Goal: Feedback & Contribution: Contribute content

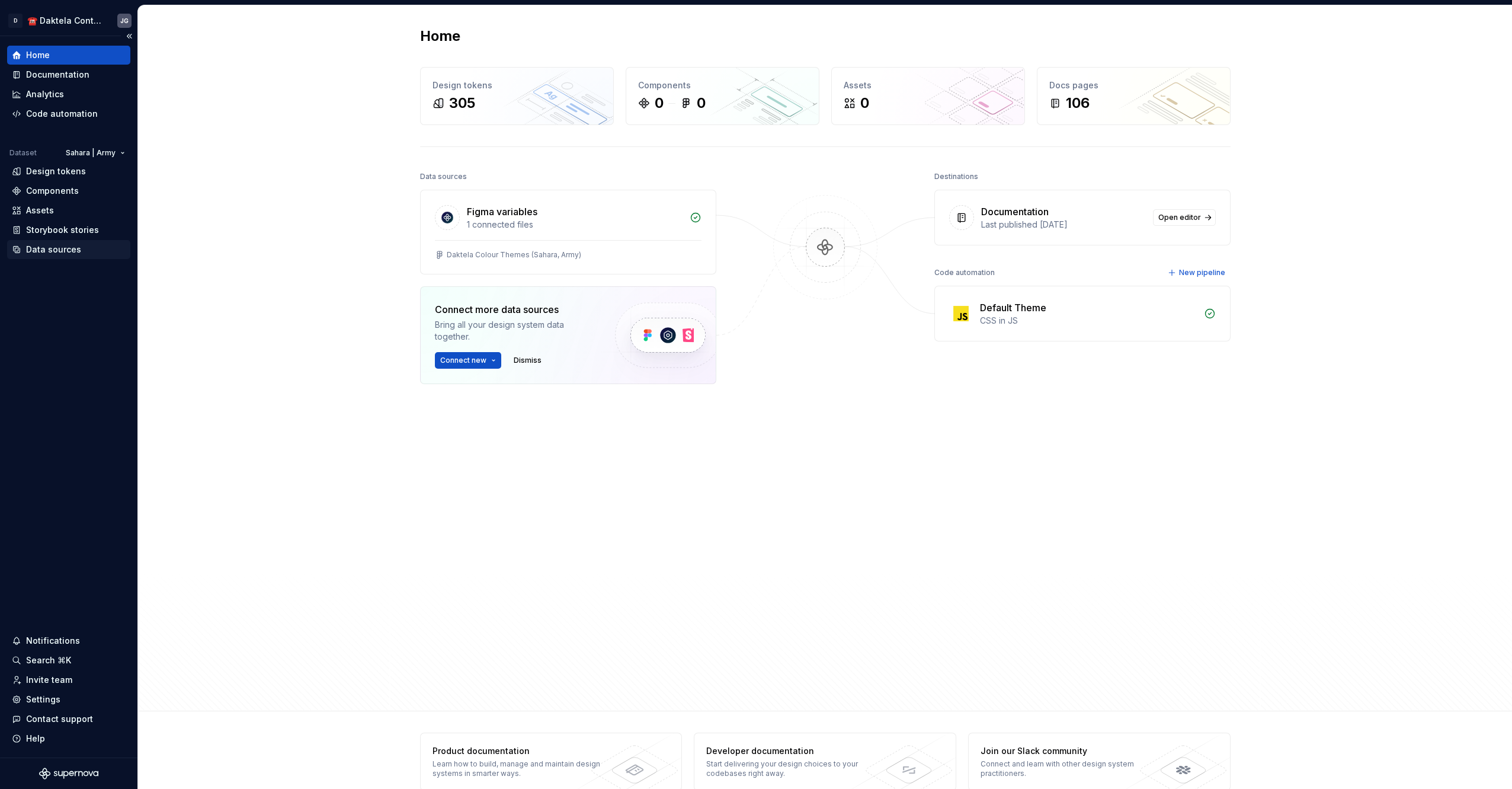
click at [80, 255] on div "Data sources" at bounding box center [68, 250] width 113 height 12
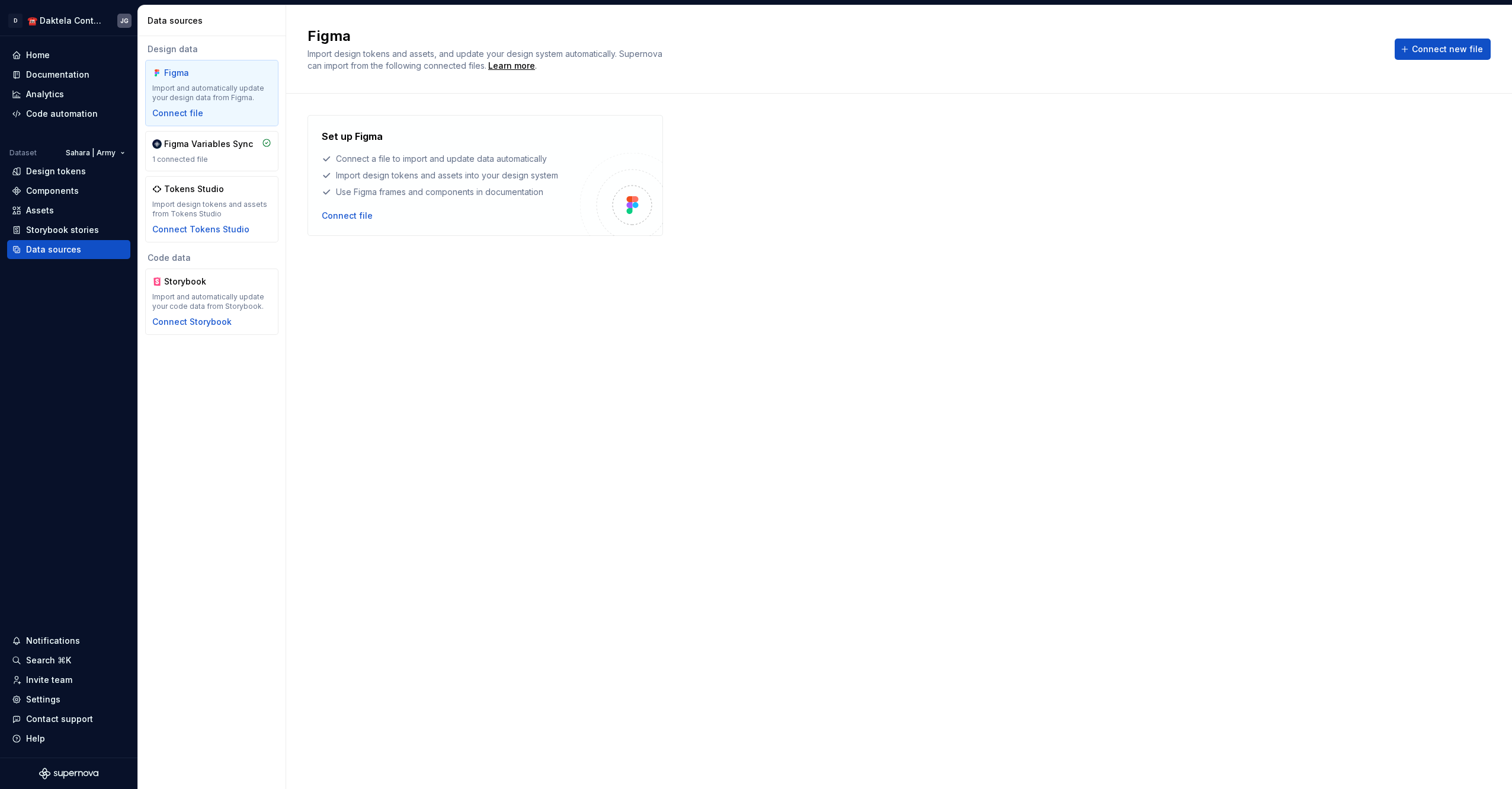
click at [397, 272] on div "Set up Figma Connect a file to import and update data automatically Import desi…" at bounding box center [899, 429] width 1183 height 629
click at [108, 154] on html "D ☎️ Daktela Contact Centre JG Home Documentation Analytics Code automation Dat…" at bounding box center [756, 394] width 1512 height 789
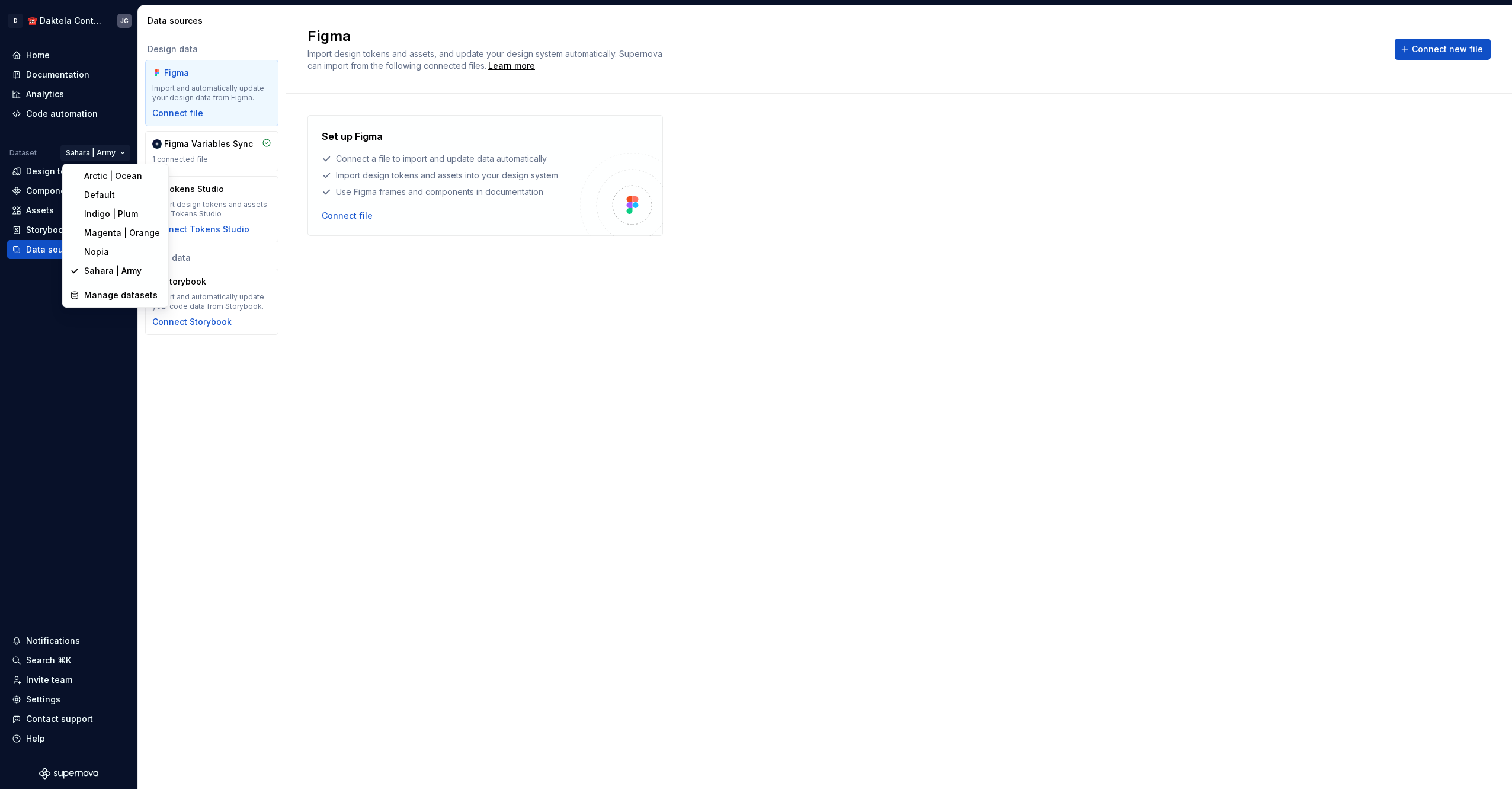
click at [133, 306] on div "Arctic | Ocean Default Indigo | Plum Magenta | Orange Nopia Sahara | Army Manag…" at bounding box center [115, 235] width 107 height 144
click at [132, 295] on div "Manage datasets" at bounding box center [123, 296] width 77 height 12
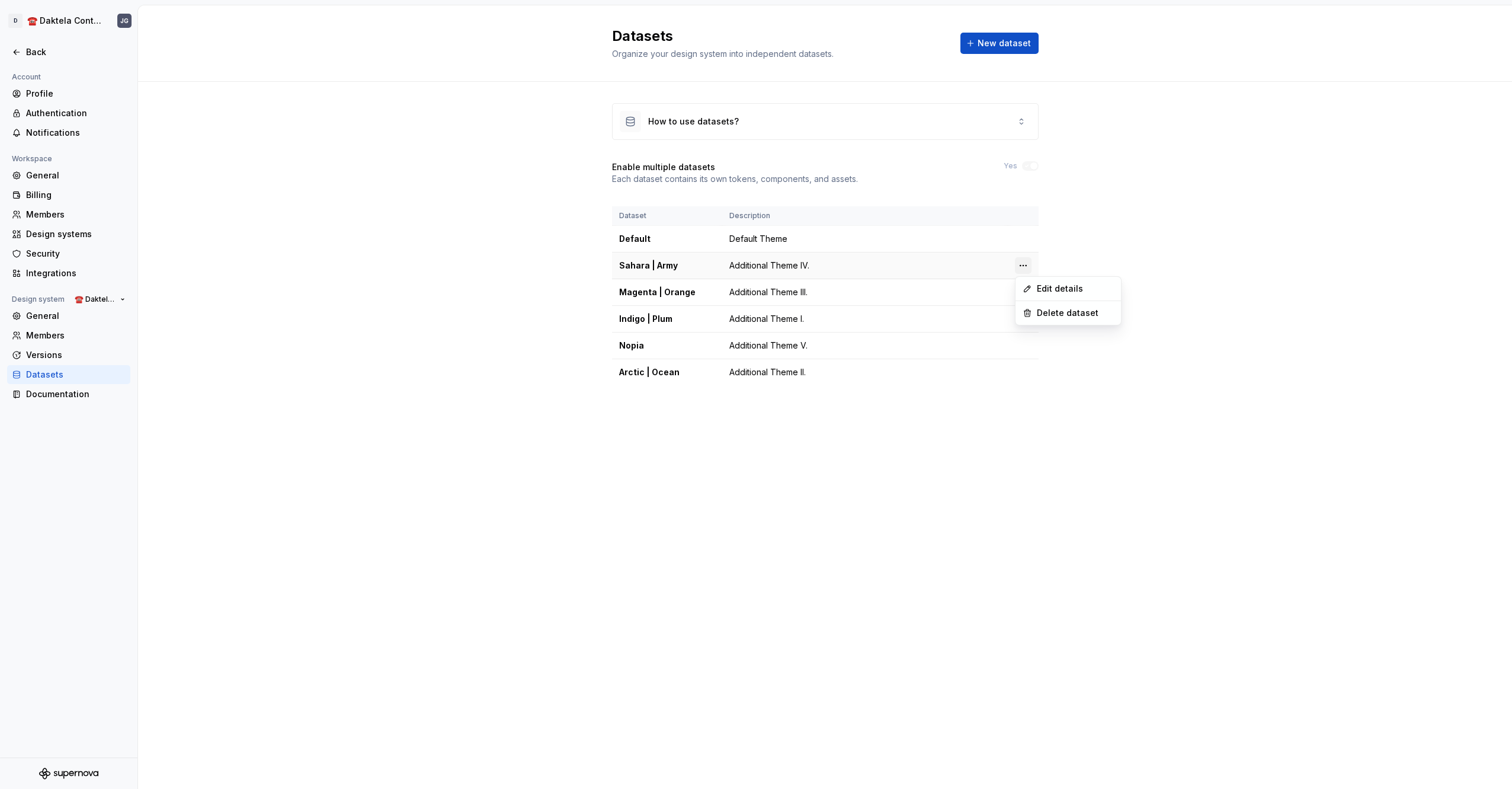
click at [1021, 267] on html "D ☎️ Daktela Contact Centre JG Back Account Profile Authentication Notification…" at bounding box center [756, 394] width 1512 height 789
click at [1052, 314] on div "Delete dataset" at bounding box center [1075, 313] width 77 height 12
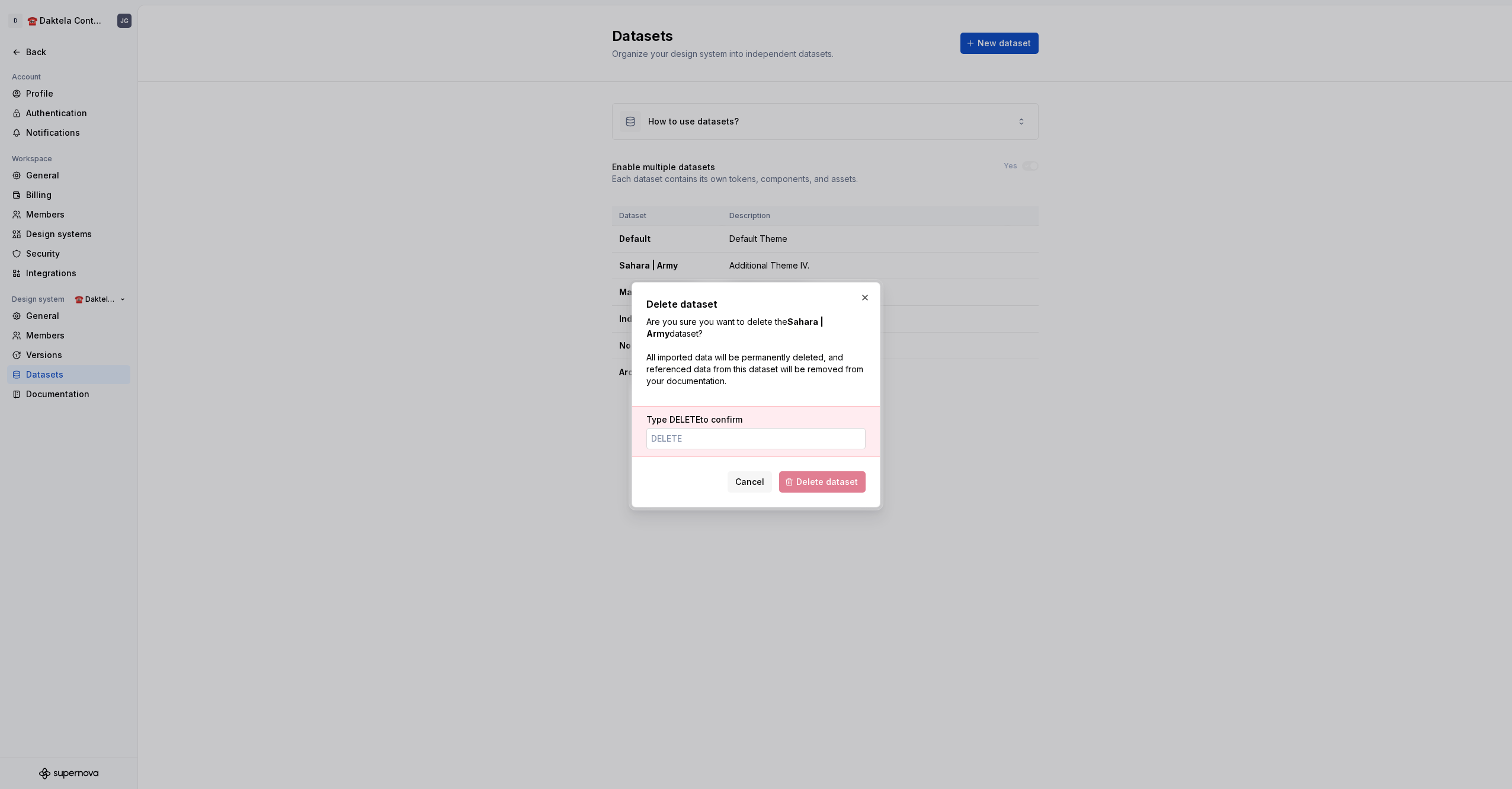
click at [662, 448] on input "Type DELETE to confirm" at bounding box center [756, 438] width 219 height 21
type input "DELETE"
click at [836, 478] on span "Delete dataset" at bounding box center [826, 482] width 62 height 12
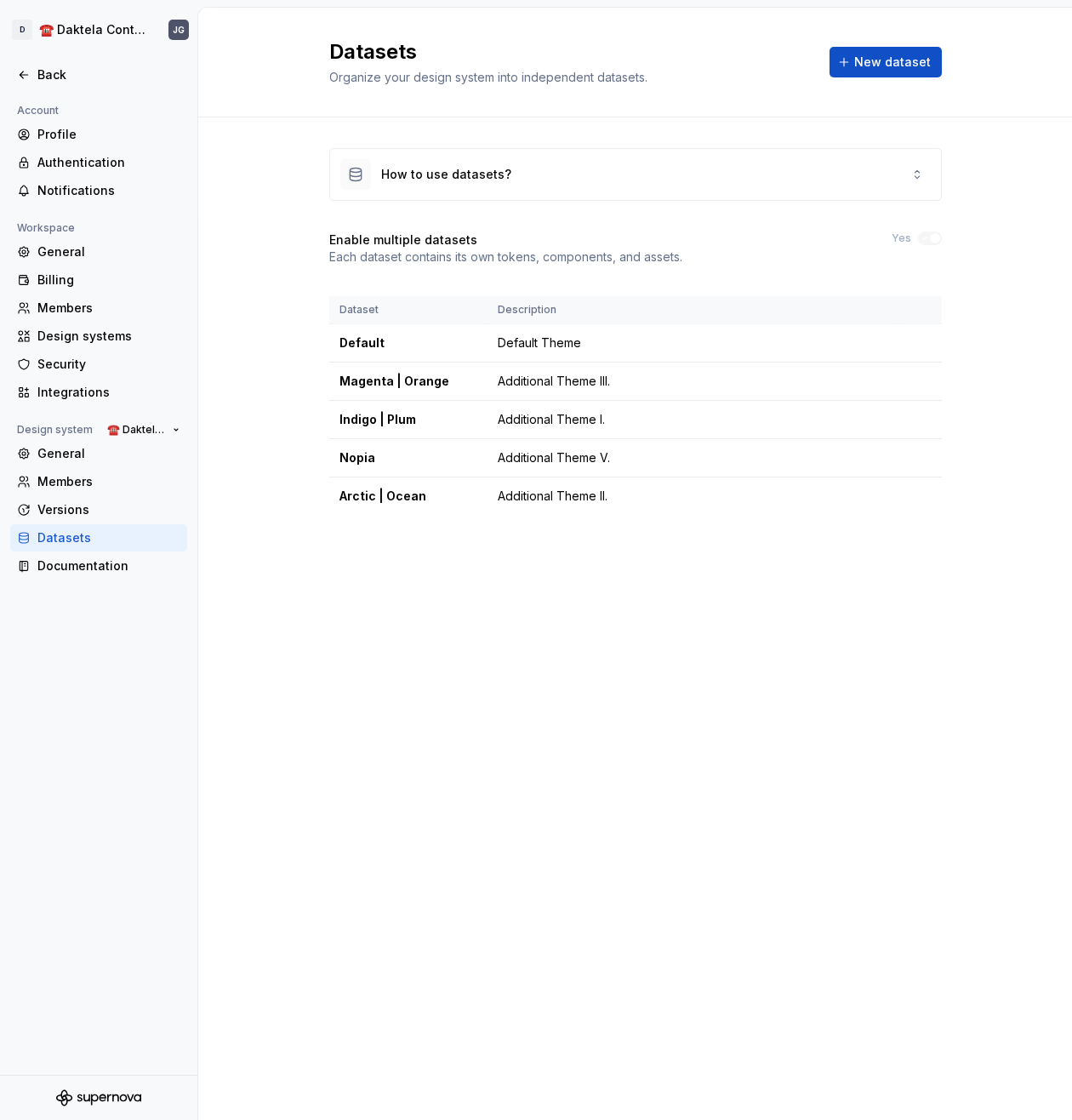
click at [918, 378] on html "D ☎️ Daktela Contact Centre JG Back Account Profile Authentication Notification…" at bounding box center [536, 560] width 1072 height 1120
click at [955, 448] on div "Delete dataset" at bounding box center [995, 449] width 111 height 17
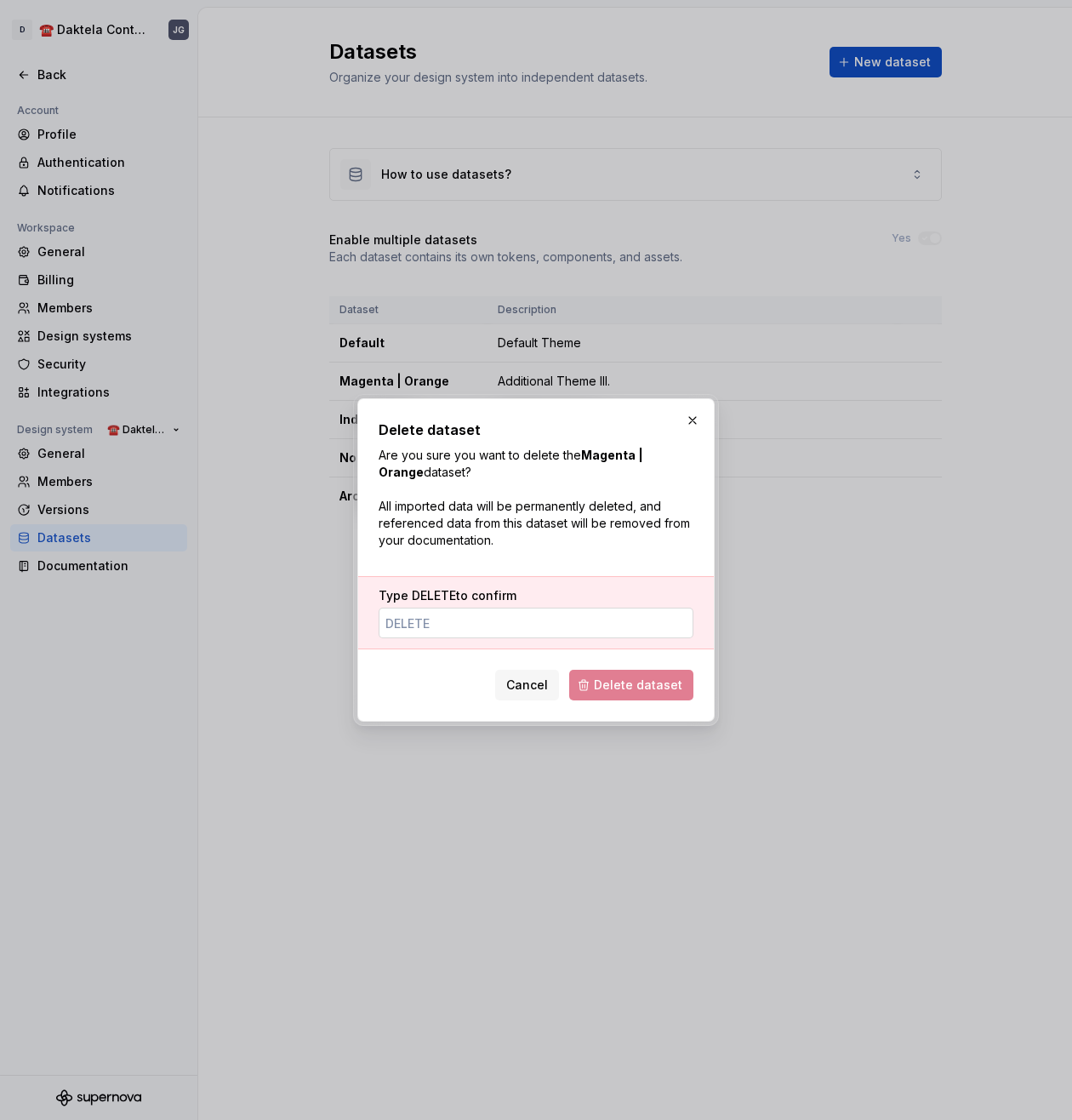
click at [494, 618] on input "Type DELETE to confirm" at bounding box center [536, 623] width 315 height 31
type input "DELETE"
click at [661, 677] on span "Delete dataset" at bounding box center [638, 686] width 89 height 17
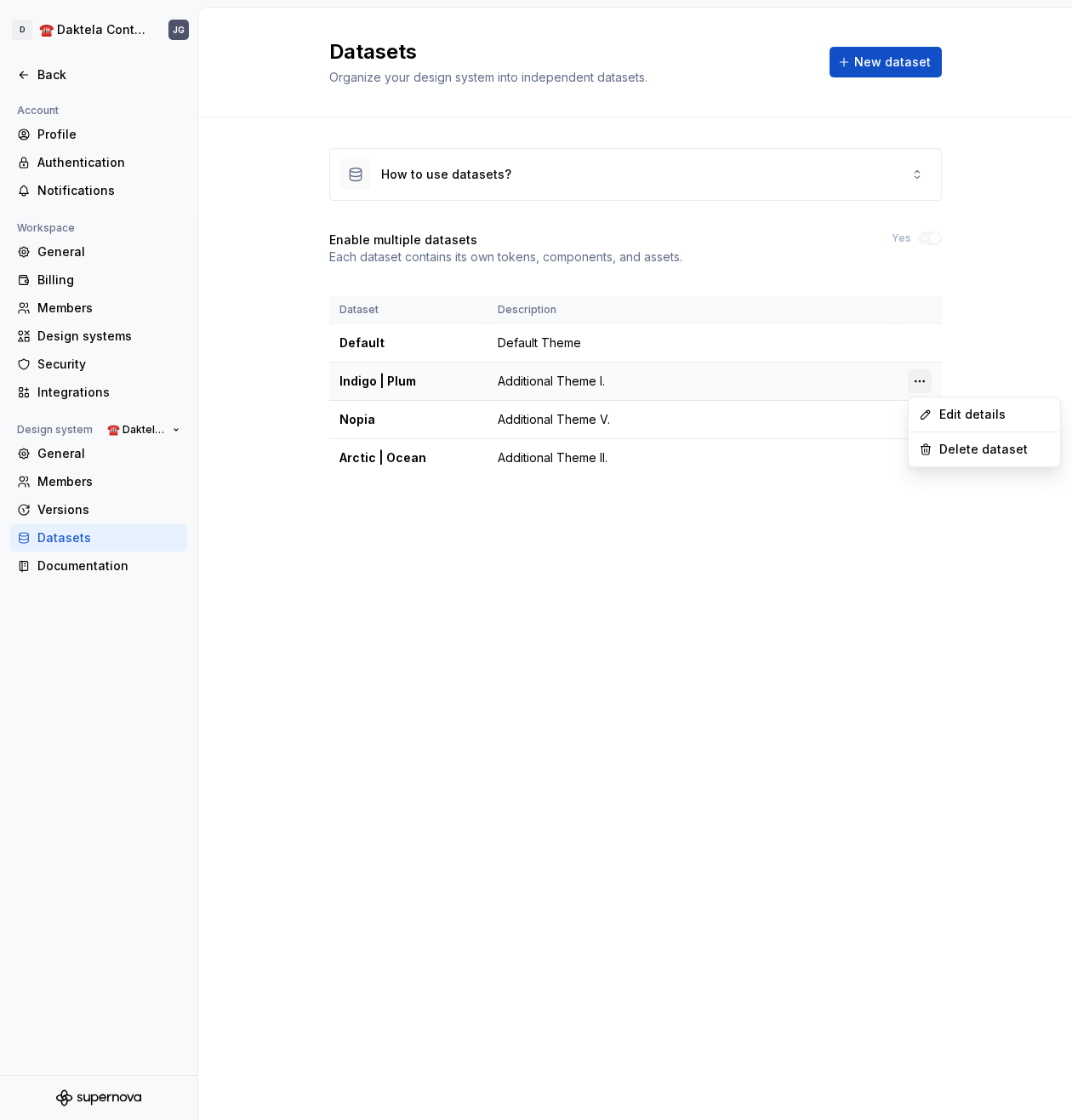
click at [914, 378] on html "D ☎️ Daktela Contact Centre JG Back Account Profile Authentication Notification…" at bounding box center [536, 560] width 1072 height 1120
click at [964, 448] on div "Delete dataset" at bounding box center [995, 449] width 111 height 17
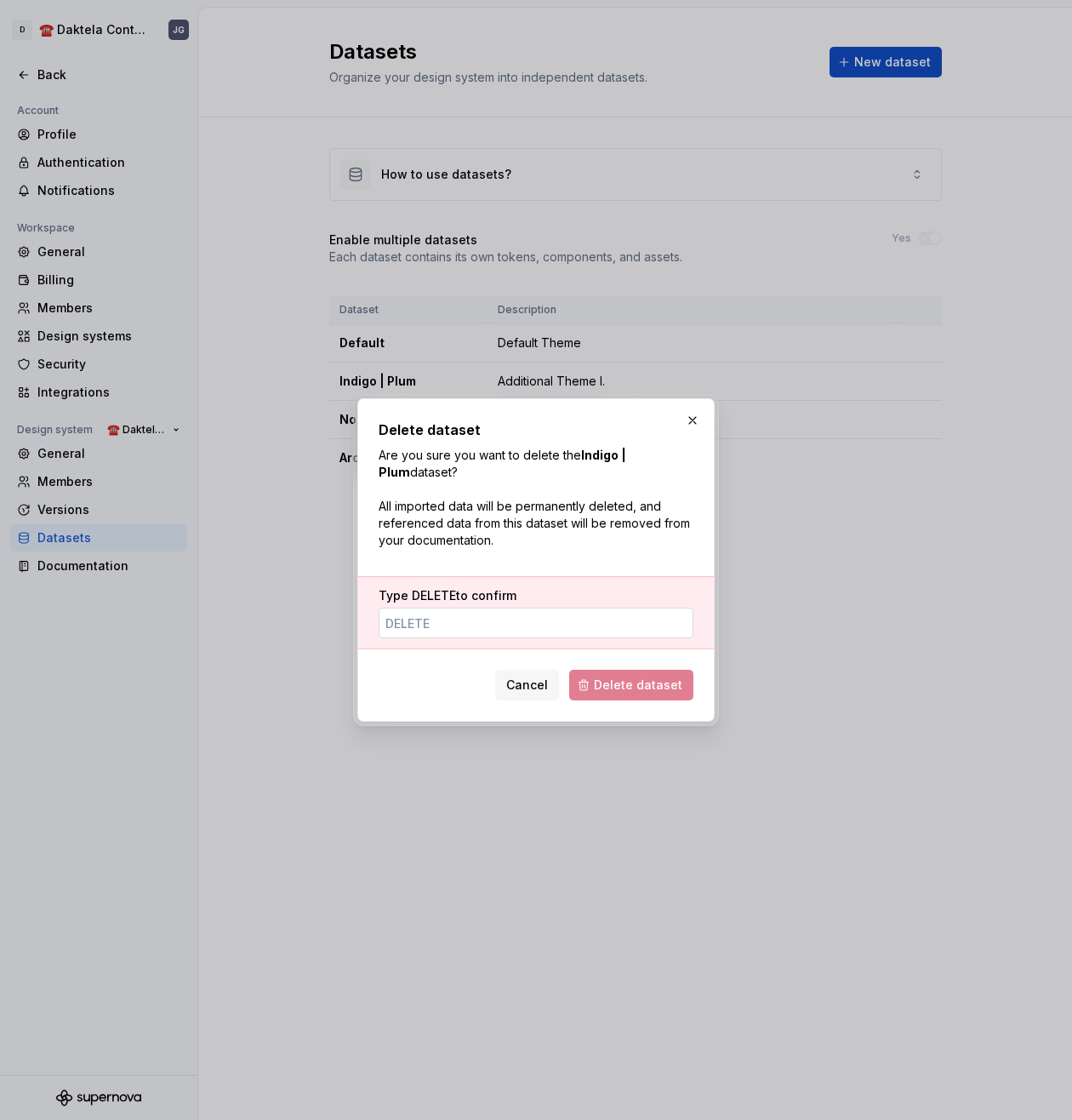
click at [546, 628] on input "Type DELETE to confirm" at bounding box center [536, 623] width 315 height 31
click at [534, 630] on input "Type DELETE to confirm" at bounding box center [536, 623] width 315 height 31
click at [467, 621] on input "Type DELETE to confirm" at bounding box center [536, 623] width 315 height 31
click at [467, 620] on input "Type DELETE to confirm" at bounding box center [536, 623] width 315 height 31
click at [423, 624] on input "Type DELETE to confirm" at bounding box center [536, 623] width 315 height 31
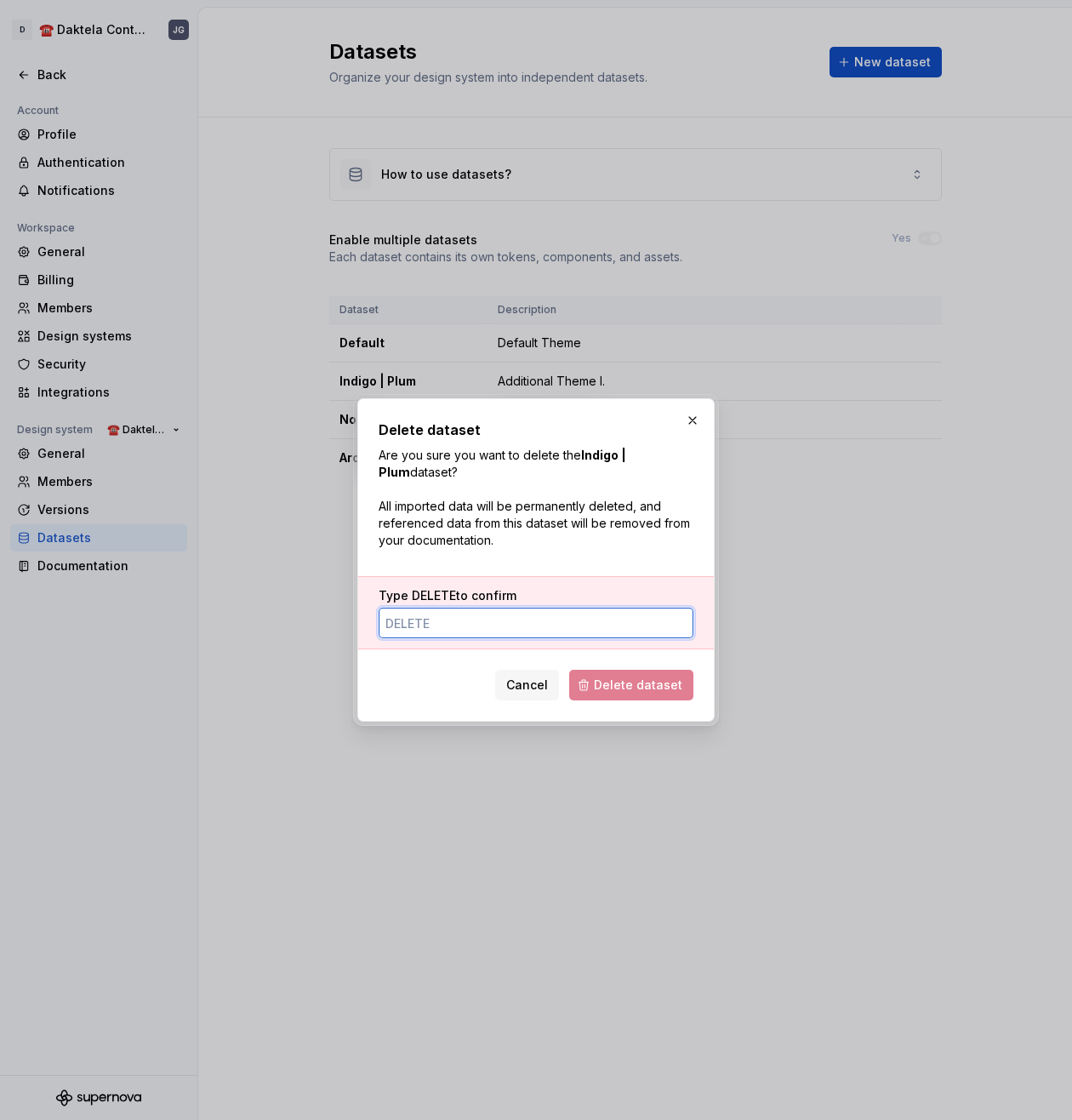
click at [423, 624] on input "Type DELETE to confirm" at bounding box center [536, 623] width 315 height 31
click at [425, 624] on input "Type DELETE to confirm" at bounding box center [536, 623] width 315 height 31
type input "DElete"
click at [707, 674] on div "Delete dataset Are you sure you want to delete the Indigo | Plum dataset? All i…" at bounding box center [536, 560] width 358 height 323
click at [681, 688] on span "Delete dataset" at bounding box center [638, 686] width 89 height 17
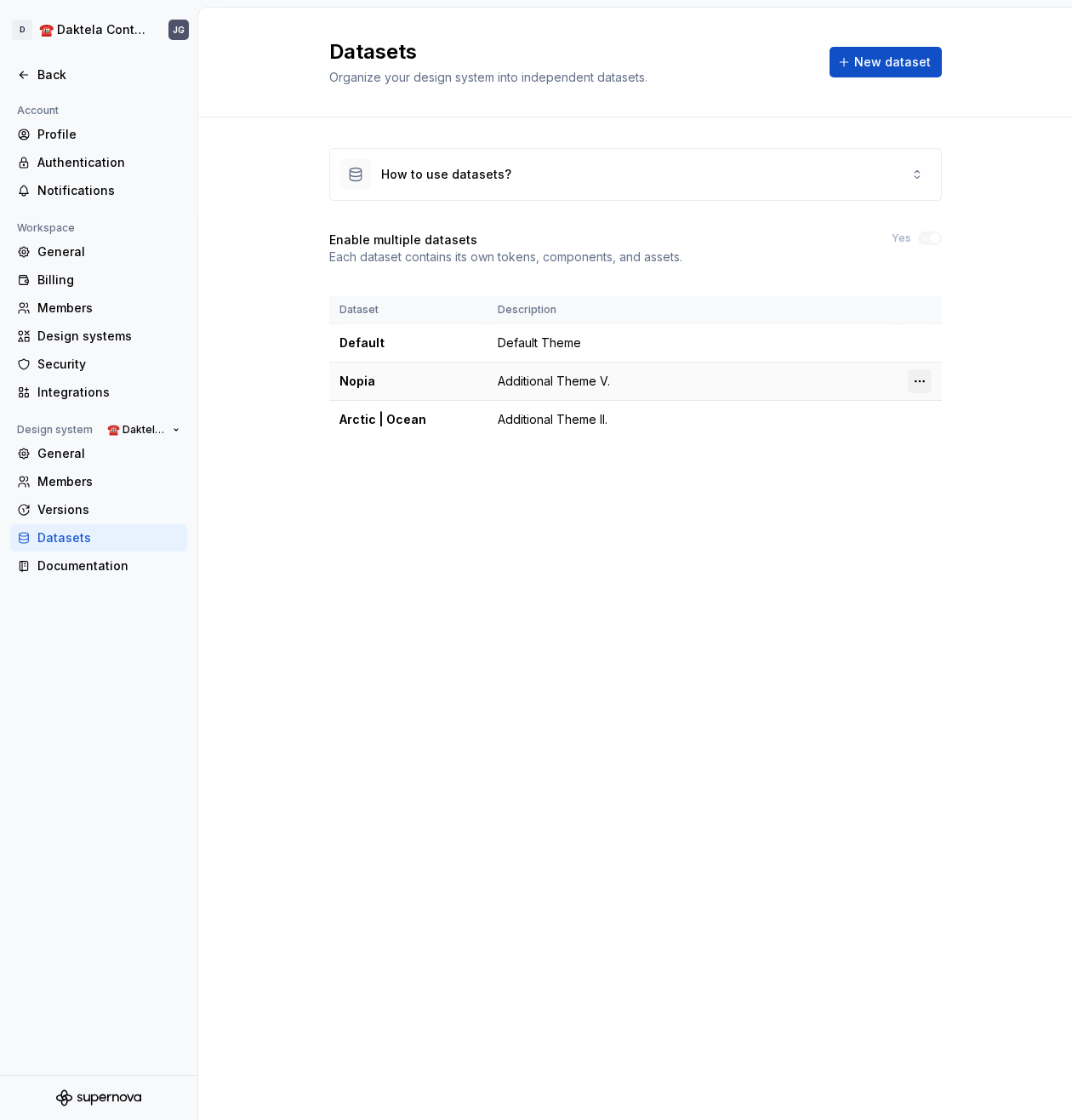
click at [919, 385] on html "D ☎️ Daktela Contact Centre JG Back Account Profile Authentication Notification…" at bounding box center [536, 560] width 1072 height 1120
click at [962, 452] on div "Delete dataset" at bounding box center [995, 449] width 111 height 17
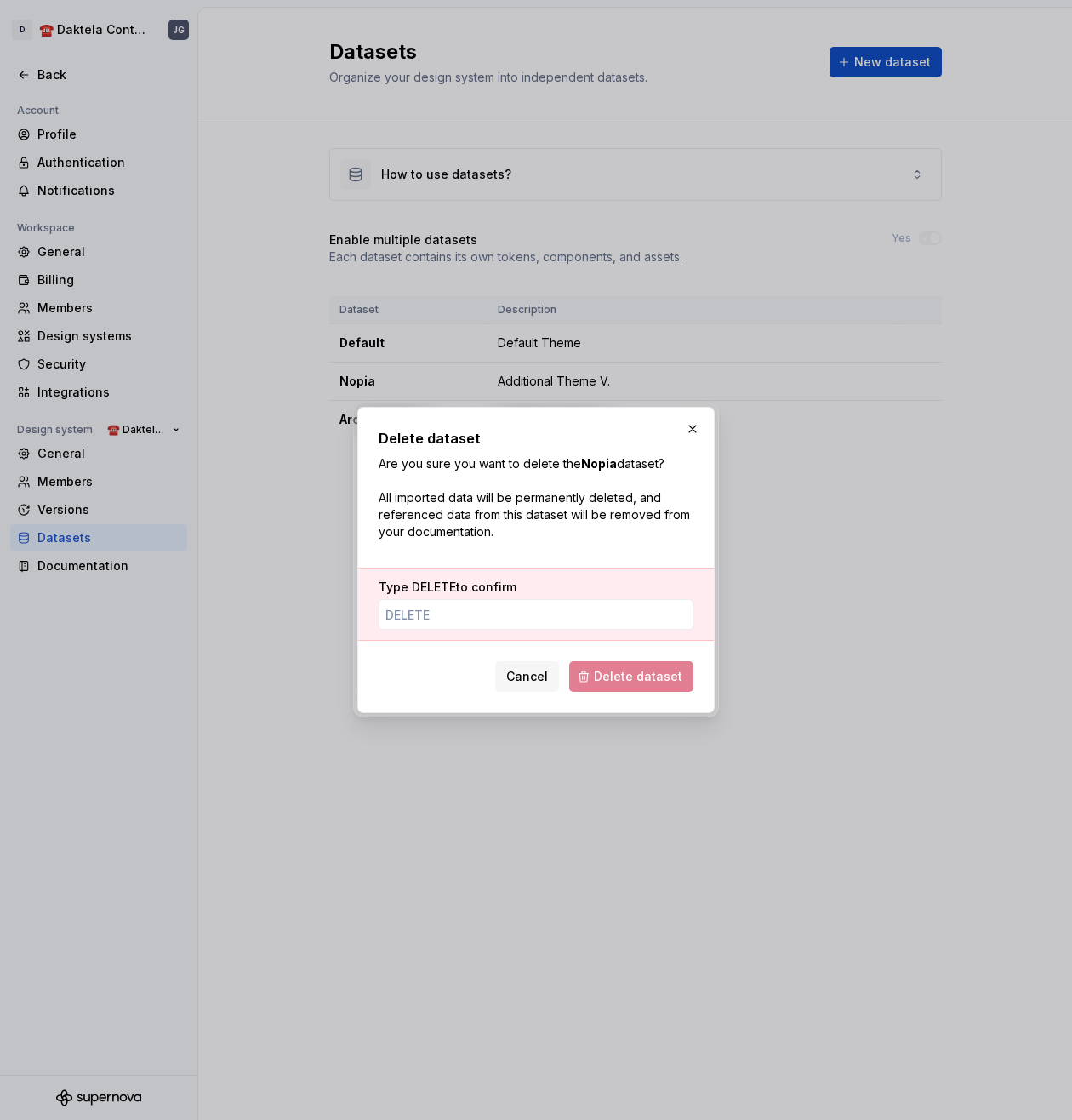
click at [486, 630] on div "Type DELETE to confirm" at bounding box center [536, 604] width 356 height 73
click at [478, 613] on input "Type DELETE to confirm" at bounding box center [536, 614] width 315 height 31
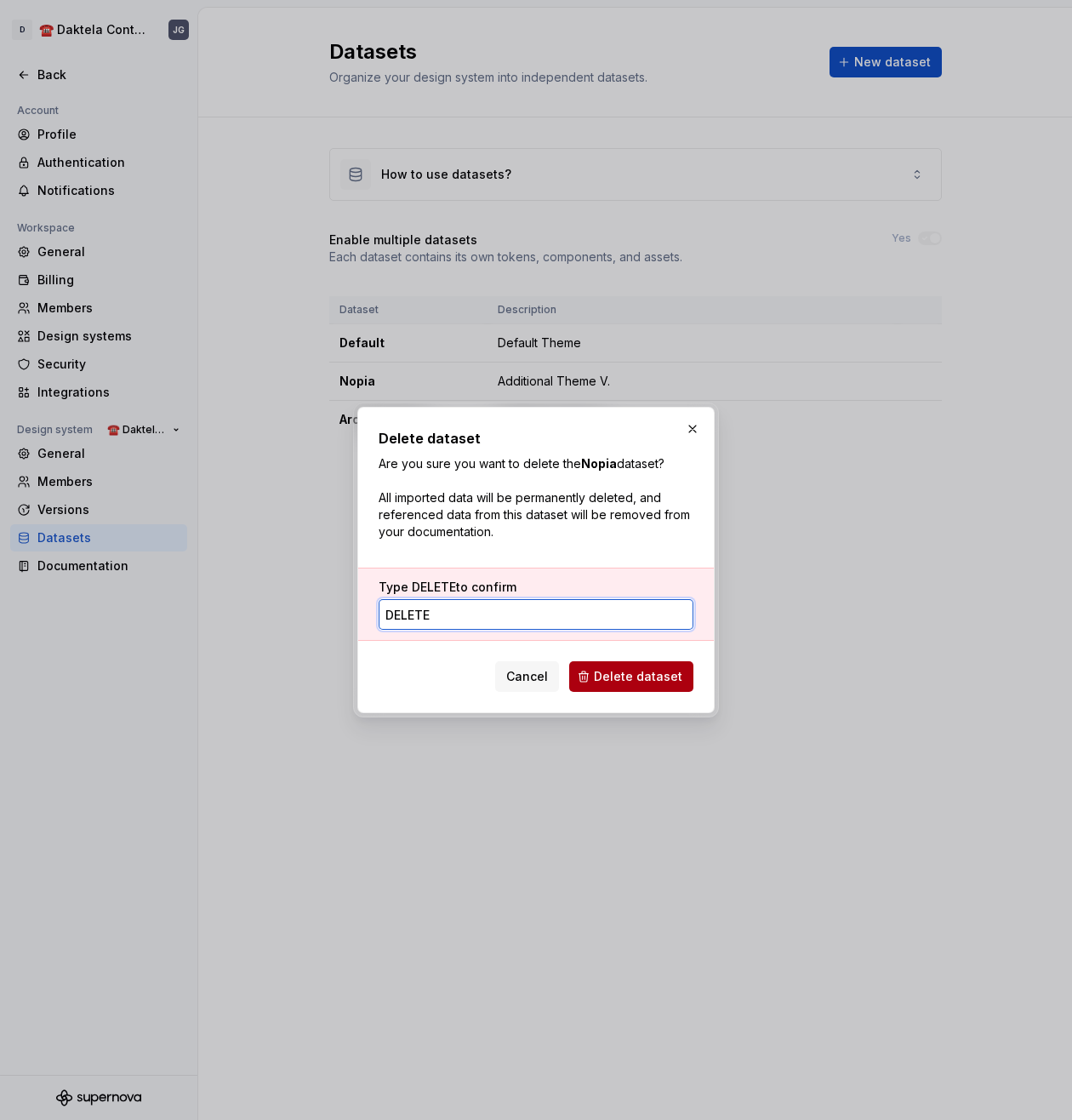
type input "delete"
click at [627, 673] on span "Delete dataset" at bounding box center [638, 677] width 89 height 17
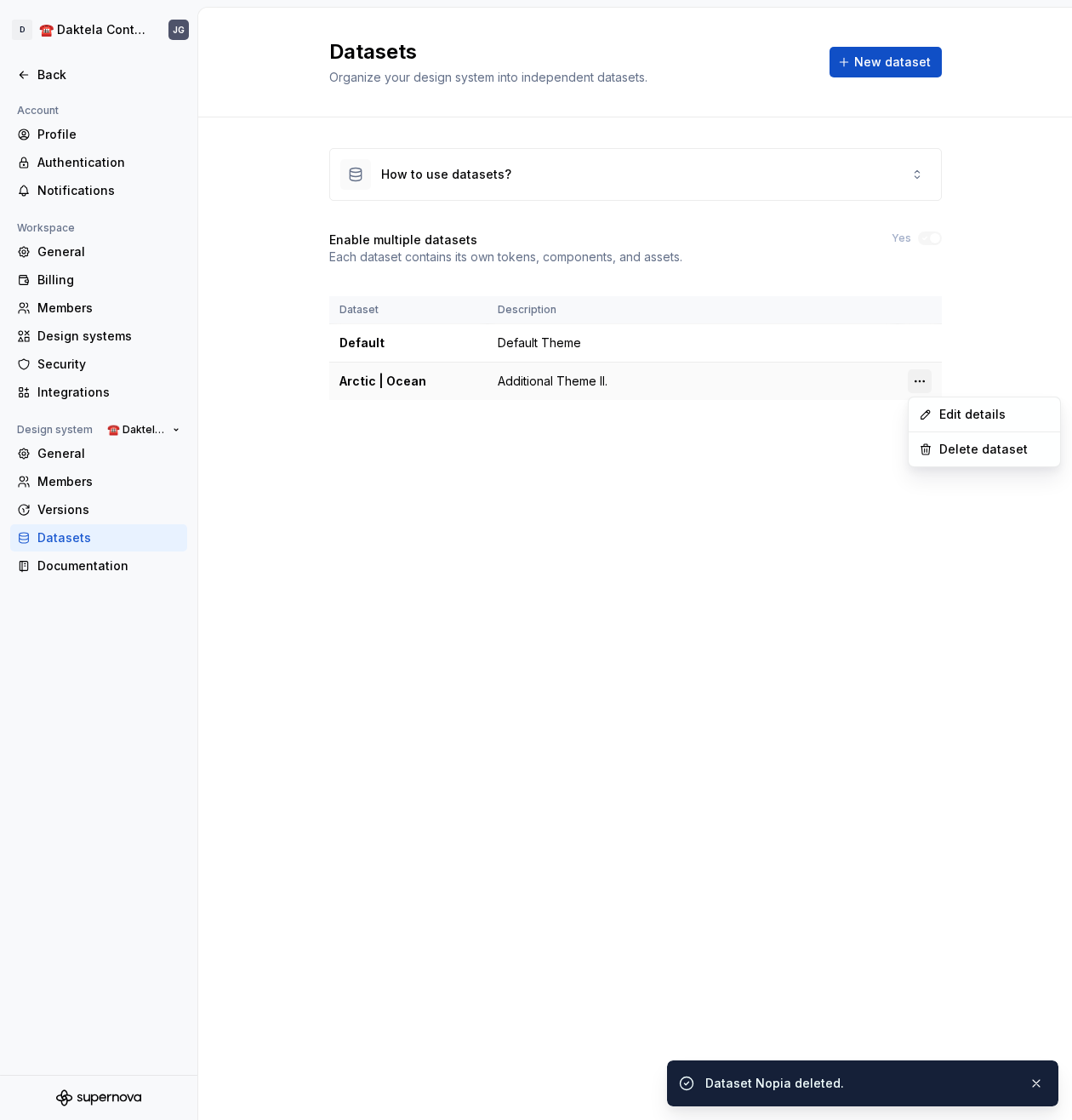
click at [917, 383] on html "D ☎️ Daktela Contact Centre JG Back Account Profile Authentication Notification…" at bounding box center [536, 560] width 1072 height 1120
click at [968, 447] on div "Delete dataset" at bounding box center [995, 449] width 111 height 17
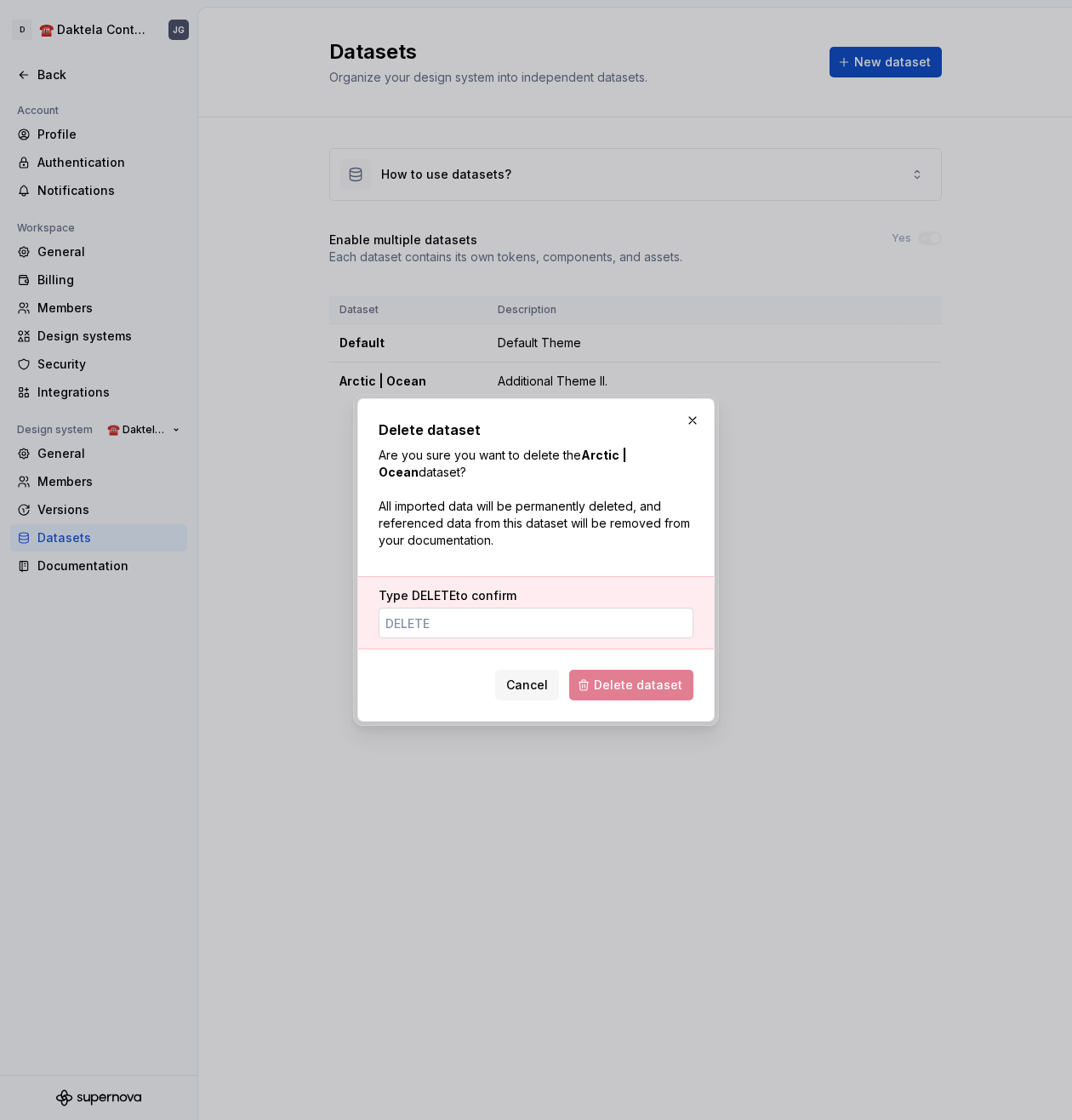
click at [510, 637] on input "Type DELETE to confirm" at bounding box center [536, 623] width 315 height 31
type input "delete"
click at [621, 689] on span "Delete dataset" at bounding box center [638, 686] width 89 height 17
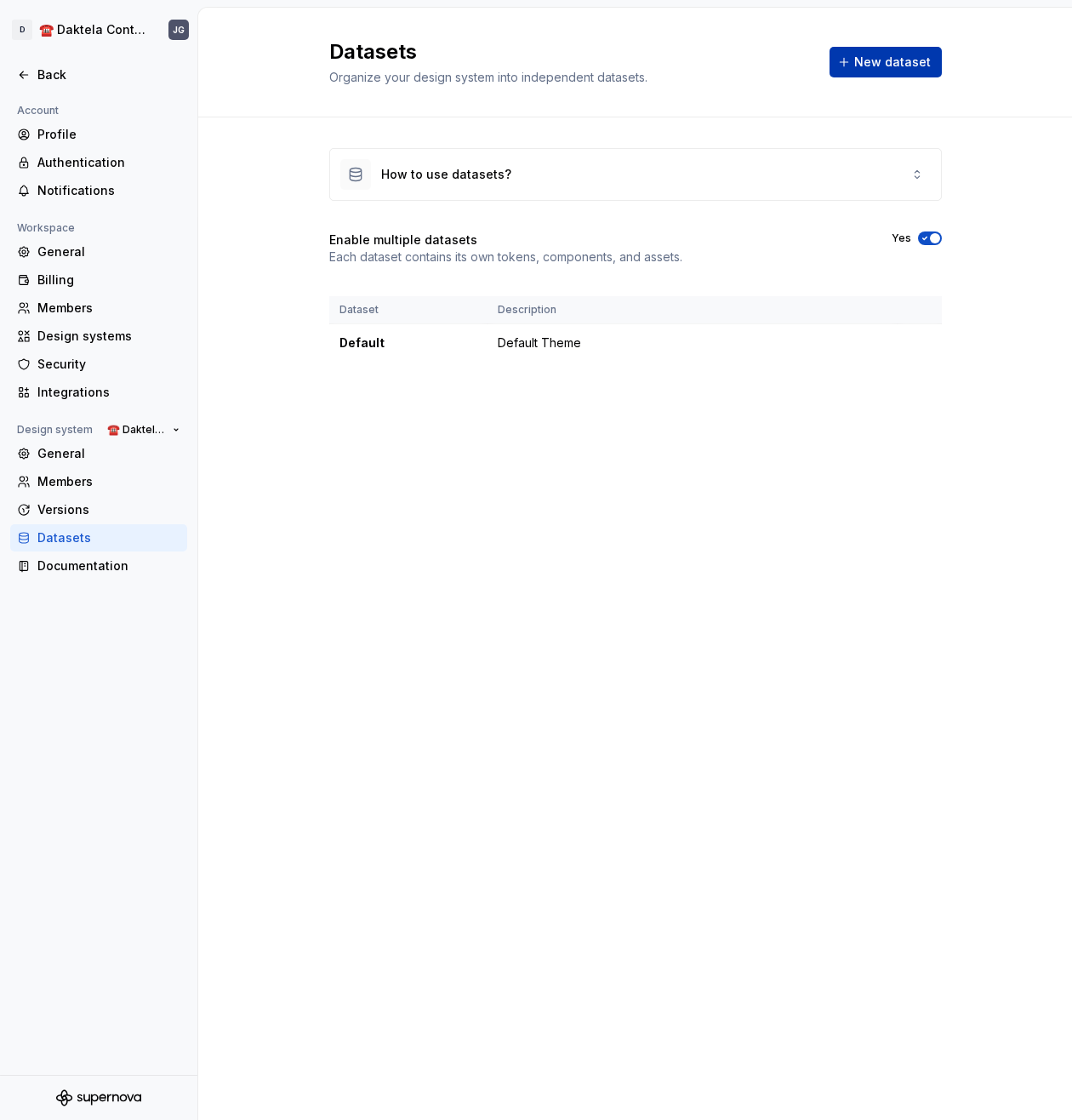
click at [914, 59] on span "New dataset" at bounding box center [893, 62] width 76 height 17
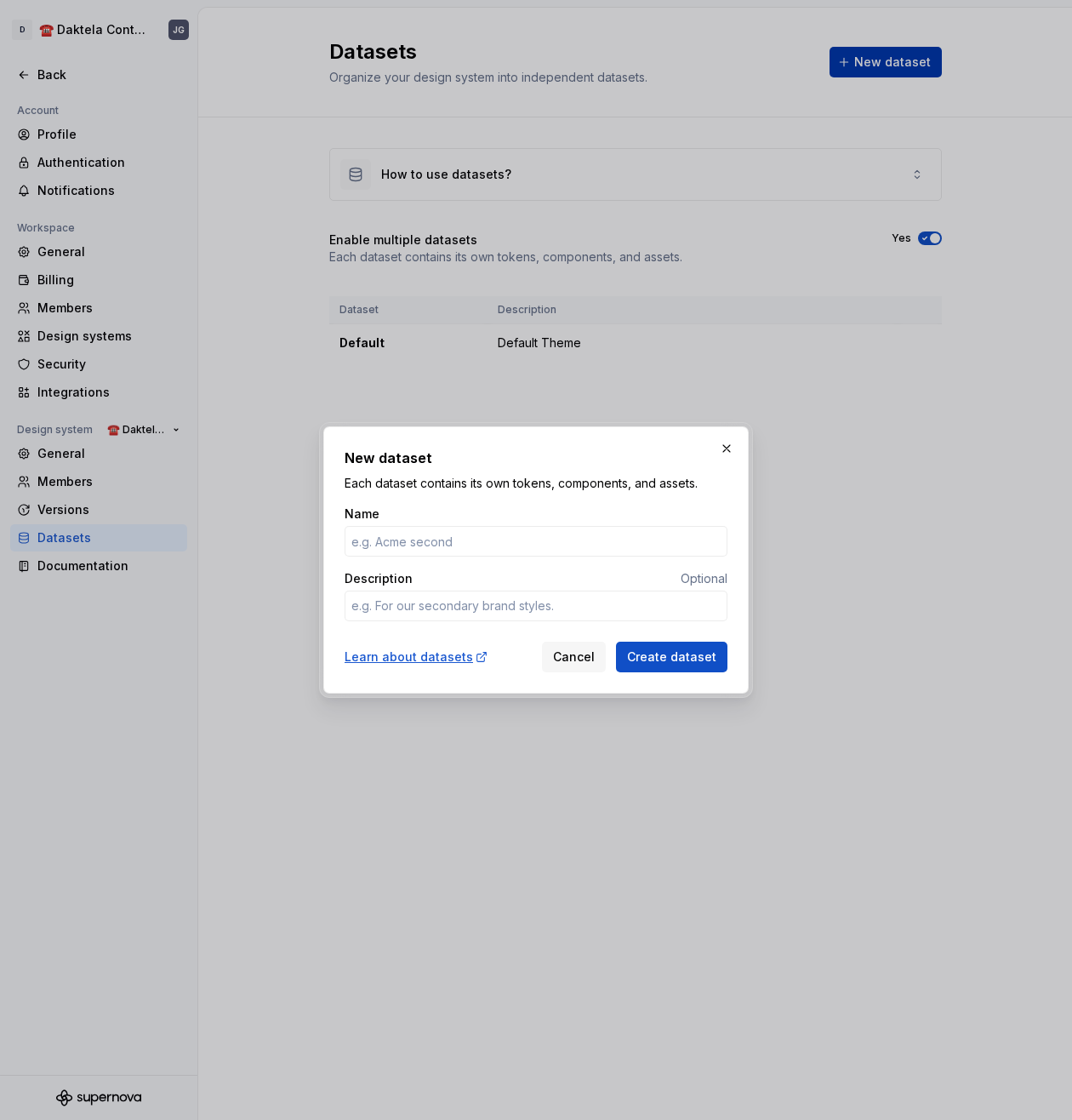
type textarea "*"
type input "A"
type textarea "*"
type input "Ar"
type textarea "*"
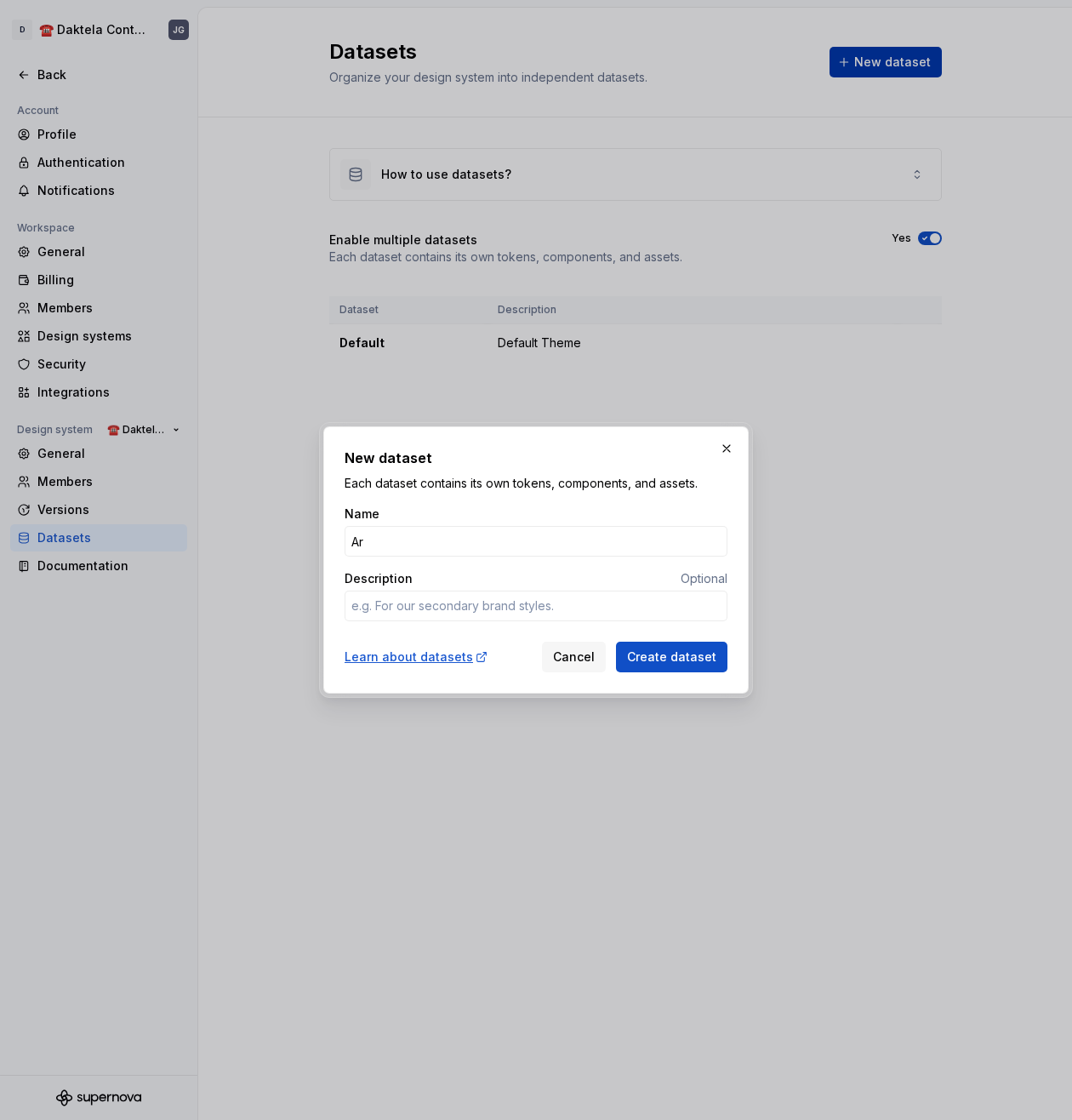
type input "Art"
type textarea "*"
type input "Arc"
type textarea "*"
type input "Arct"
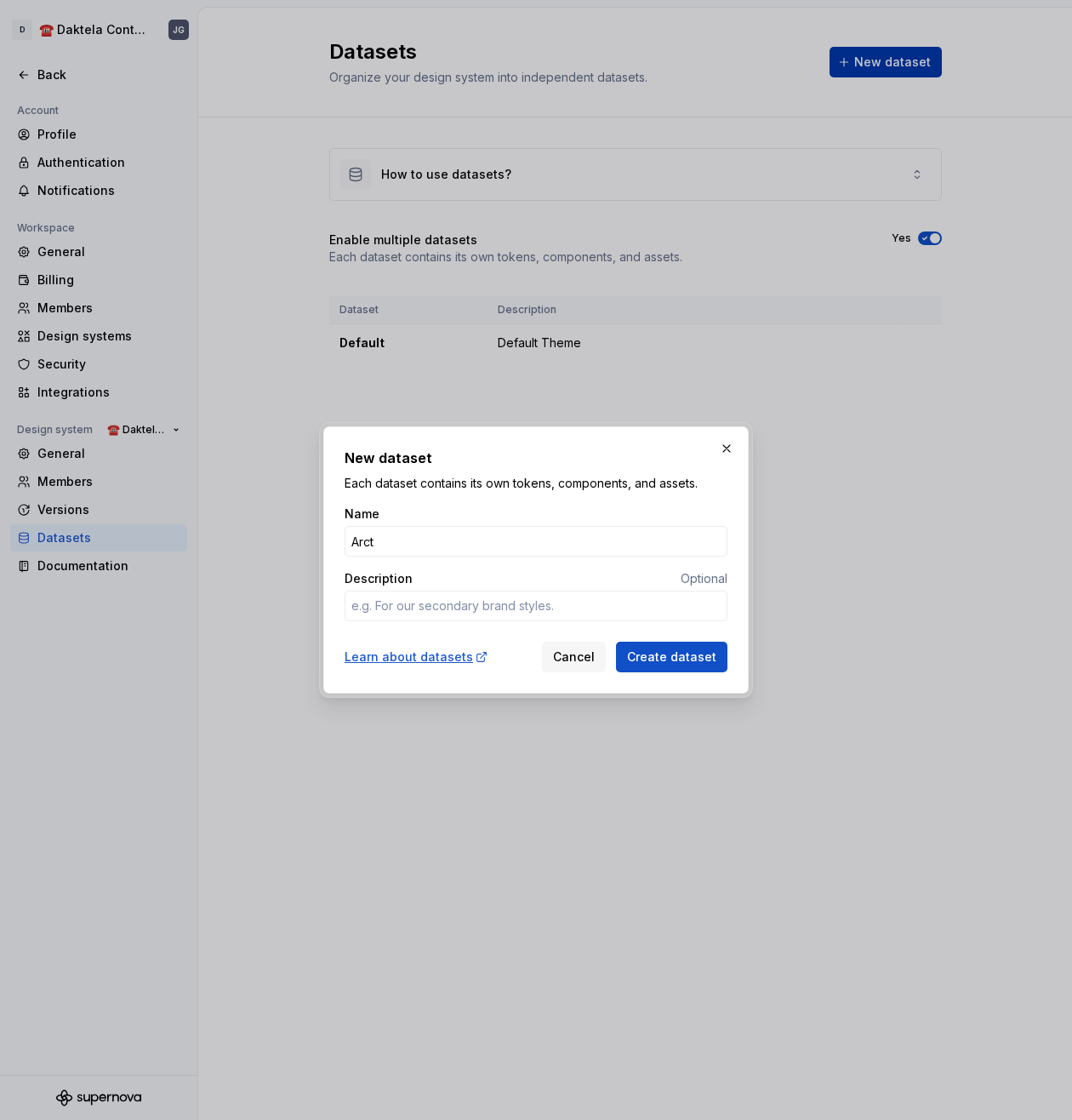
type textarea "*"
type input "Arcti"
type textarea "*"
type input "Arctic"
type textarea "*"
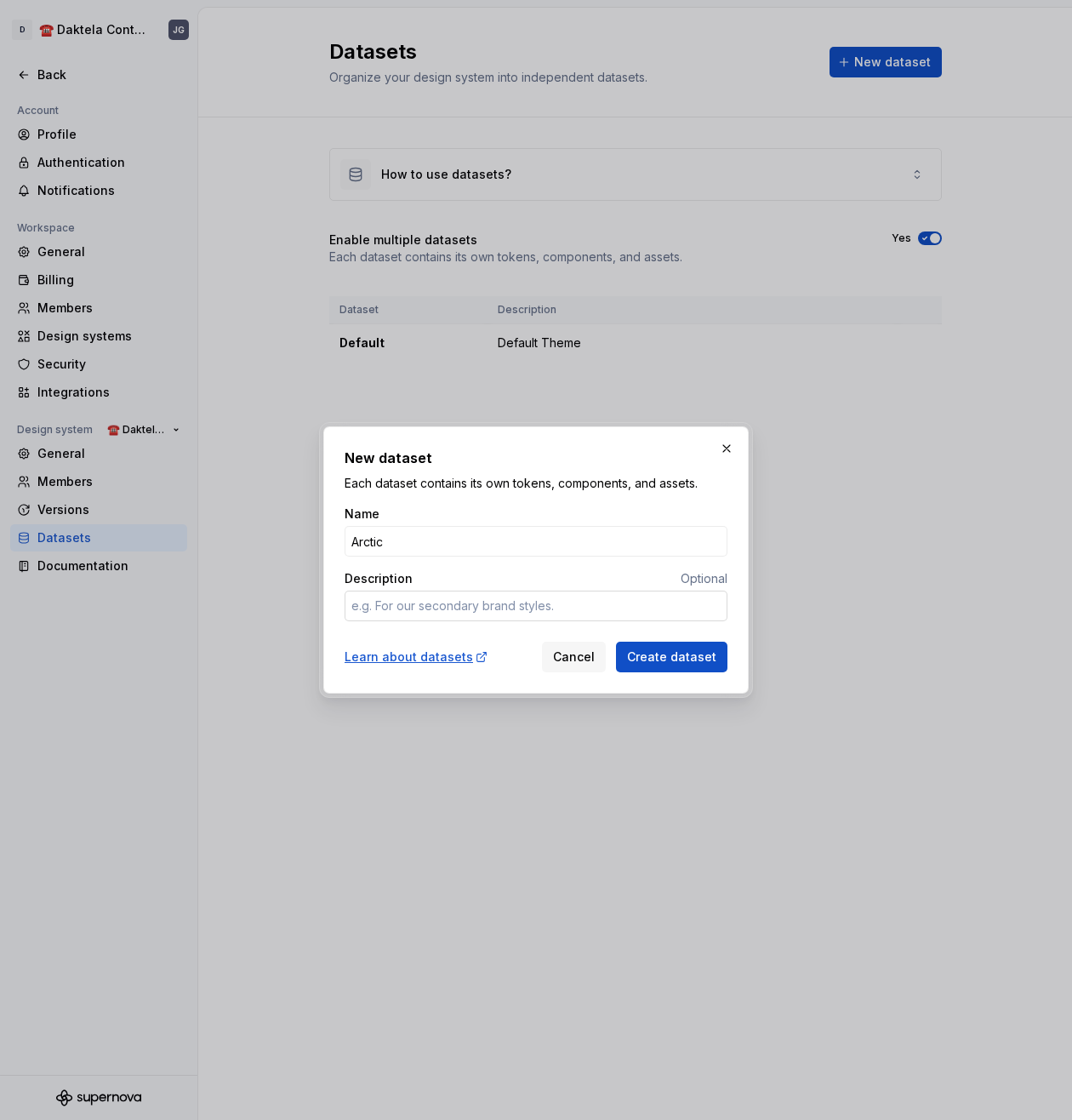
type input "Arctic"
click at [564, 612] on textarea "Description" at bounding box center [536, 606] width 383 height 31
type textarea "*"
type textarea "C"
type textarea "*"
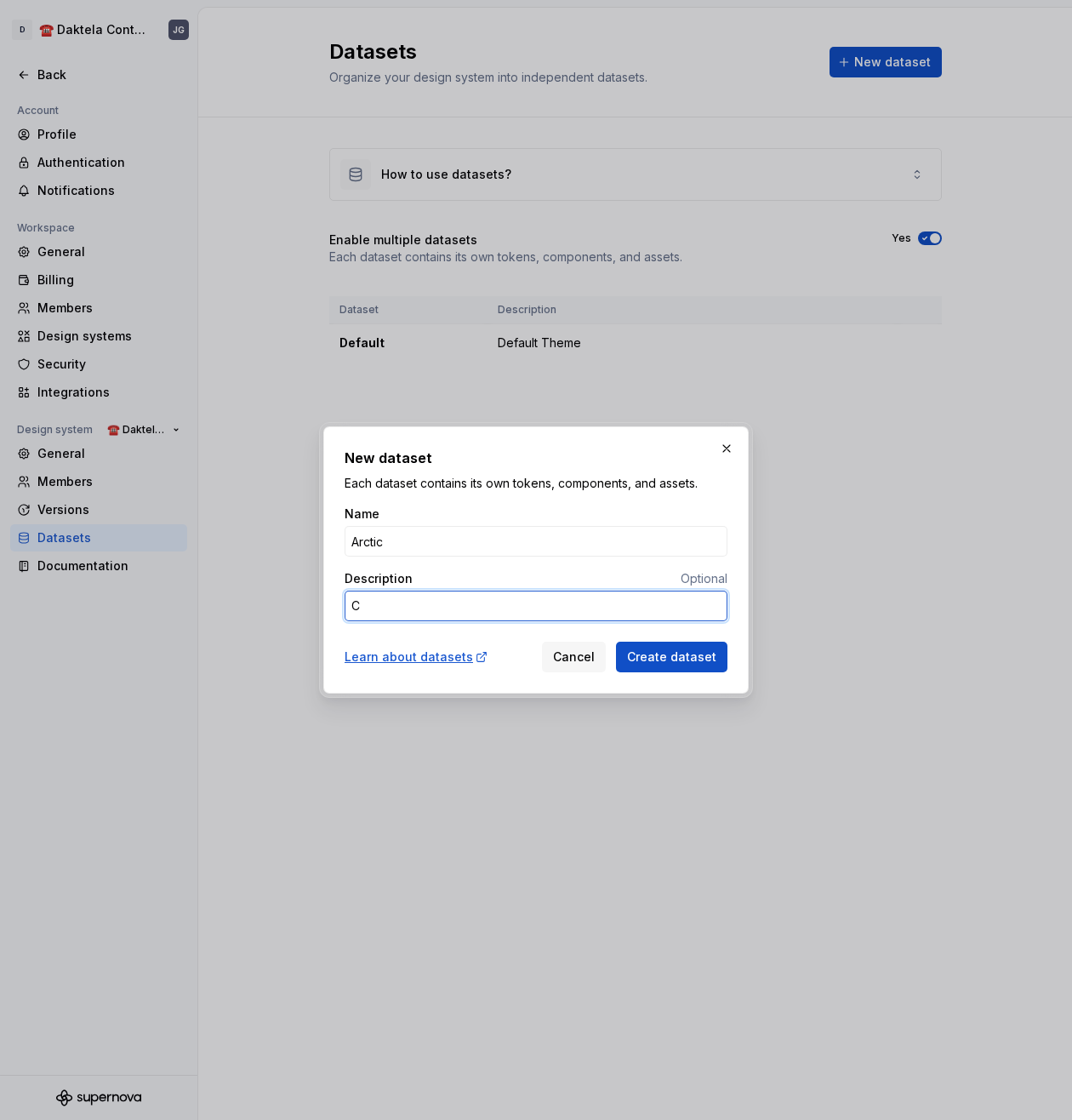
type textarea "Cu"
type textarea "*"
type textarea "Cus"
type textarea "*"
type textarea "Cust"
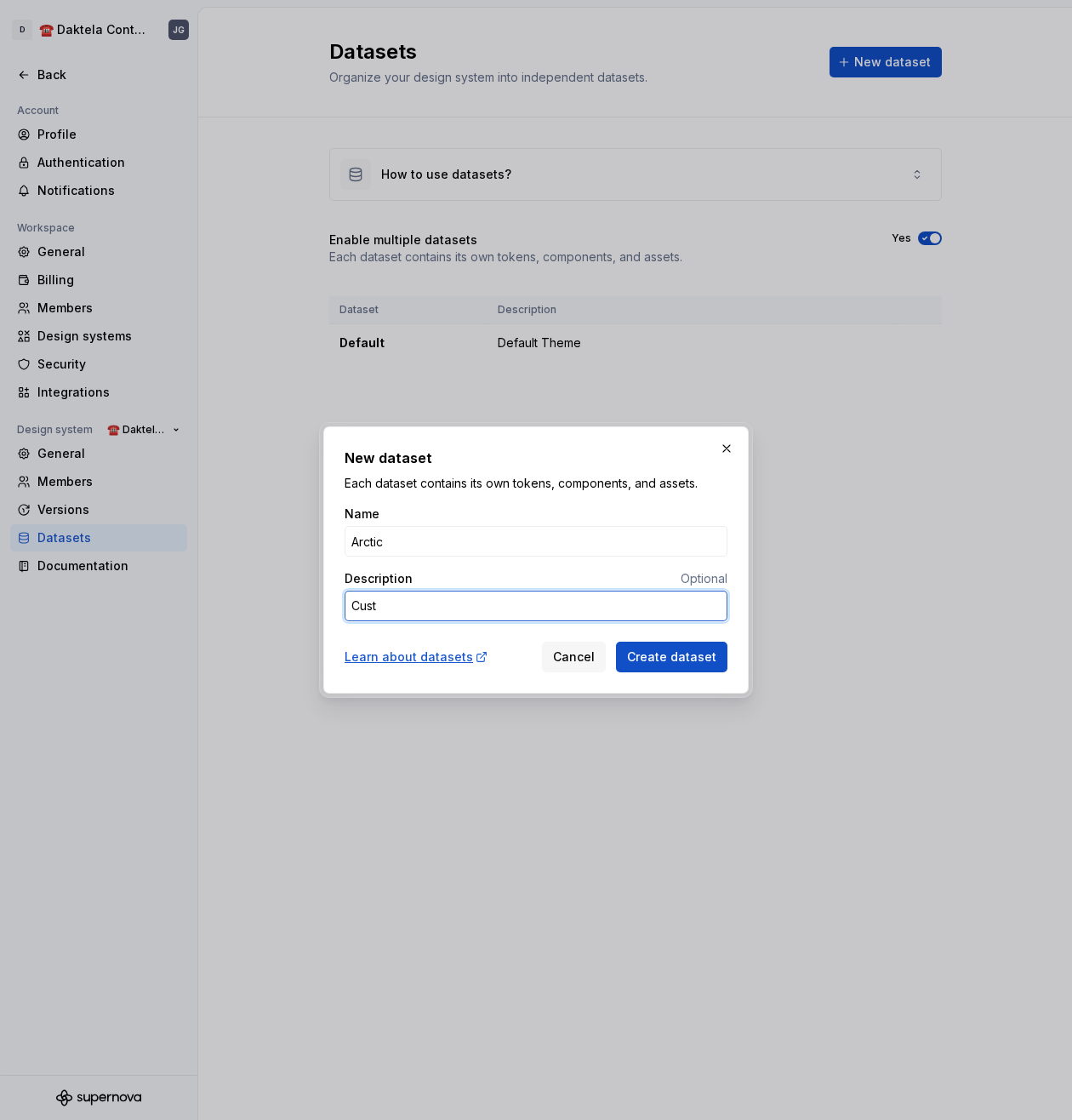
type textarea "*"
type textarea "Custo"
type textarea "*"
type textarea "Custom"
type textarea "*"
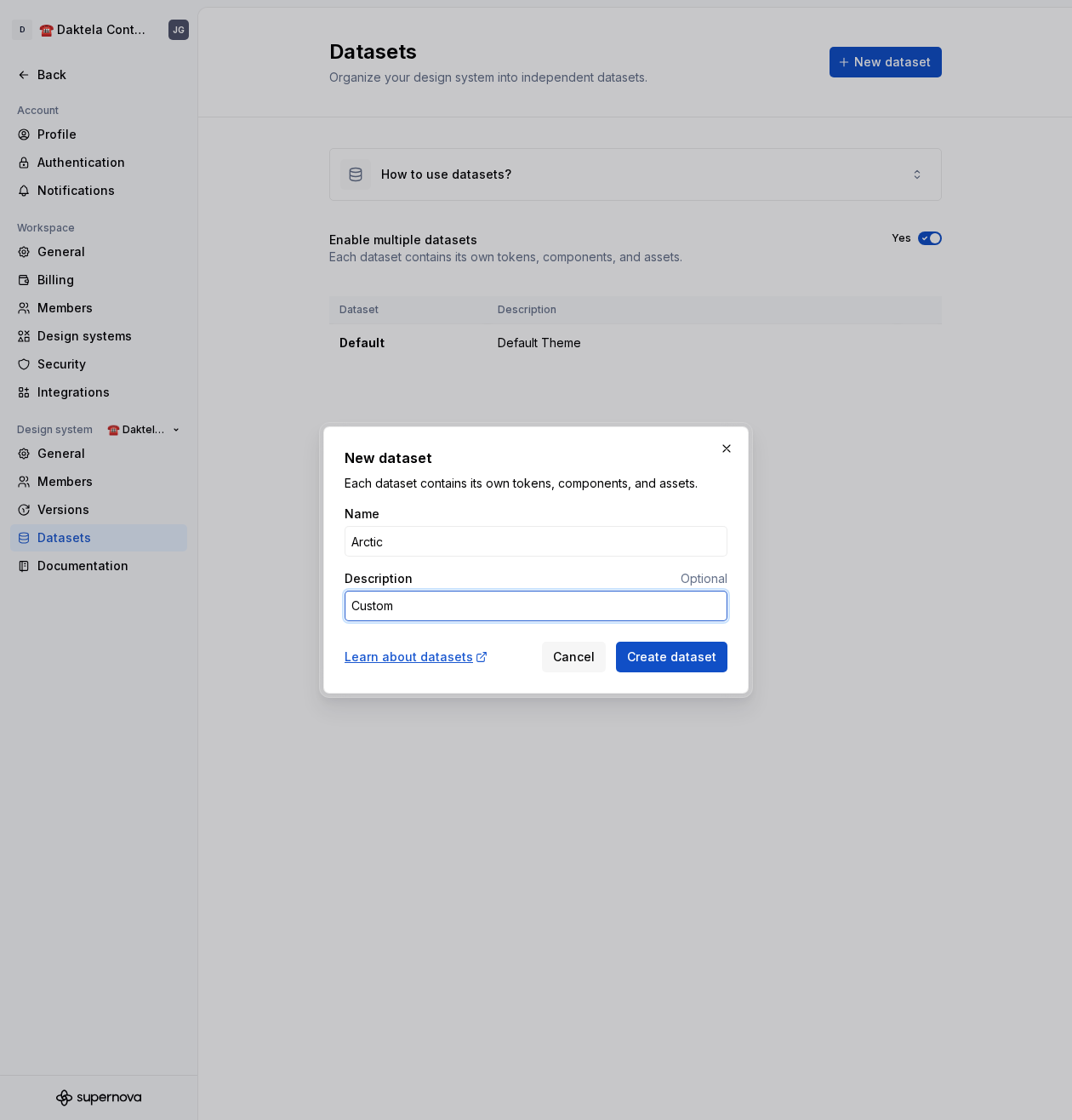
type textarea "Custo"
type textarea "*"
type textarea "Cust"
type textarea "*"
type textarea "Cus"
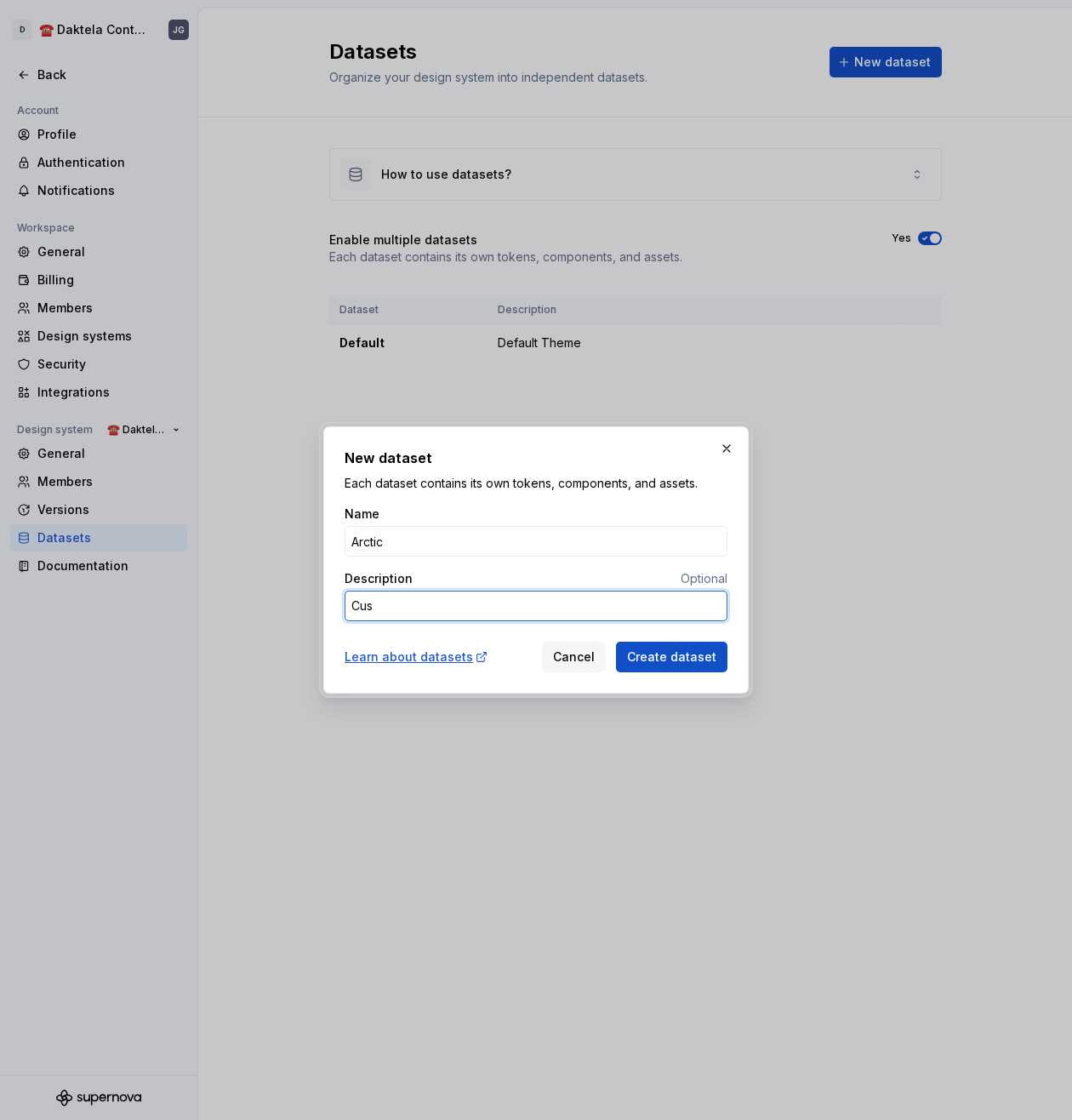
type textarea "*"
type textarea "Cu"
type textarea "*"
type textarea "C"
type textarea "*"
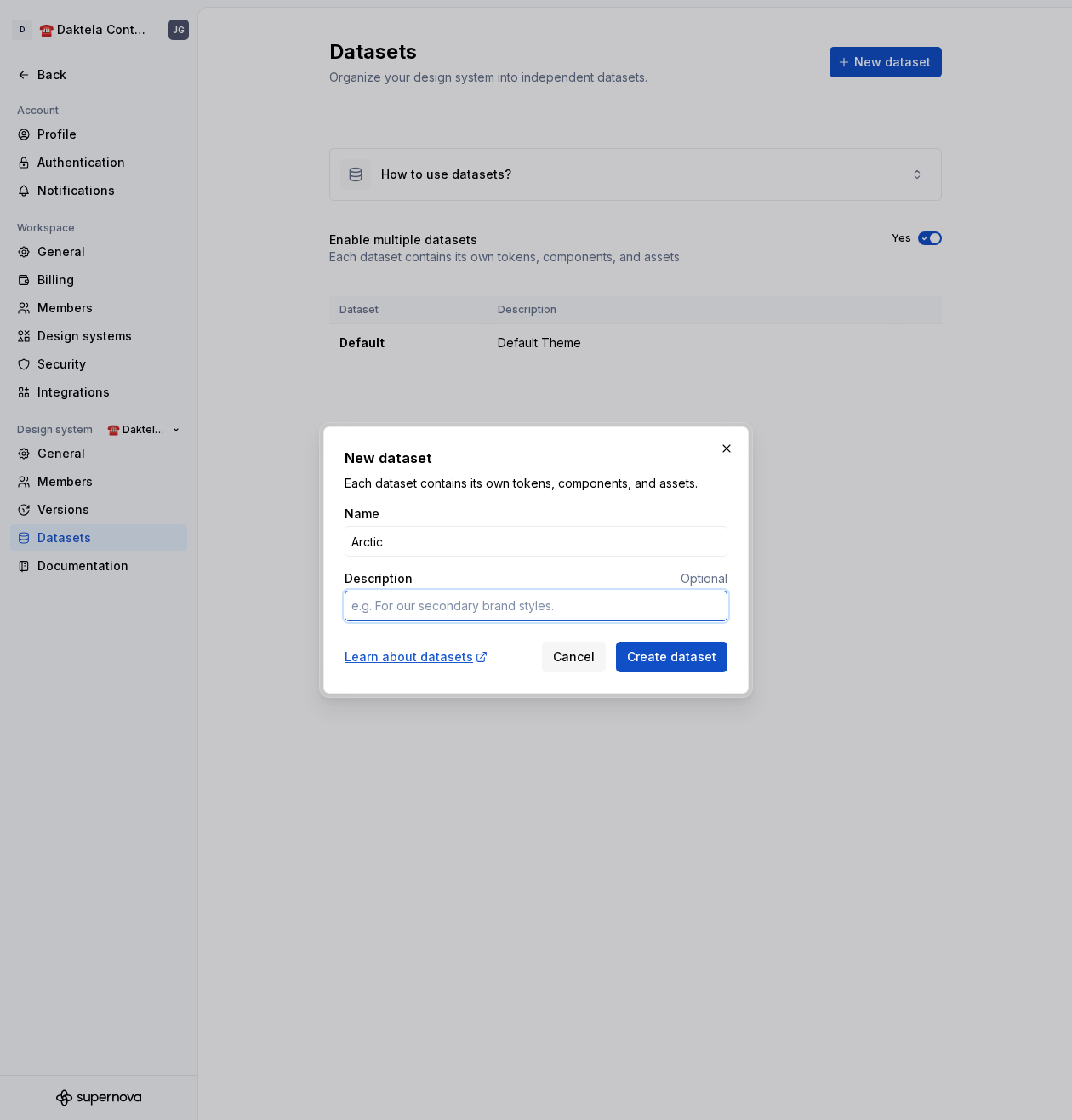
type textarea "*"
type textarea "N"
type textarea "*"
type textarea "Ne"
type textarea "*"
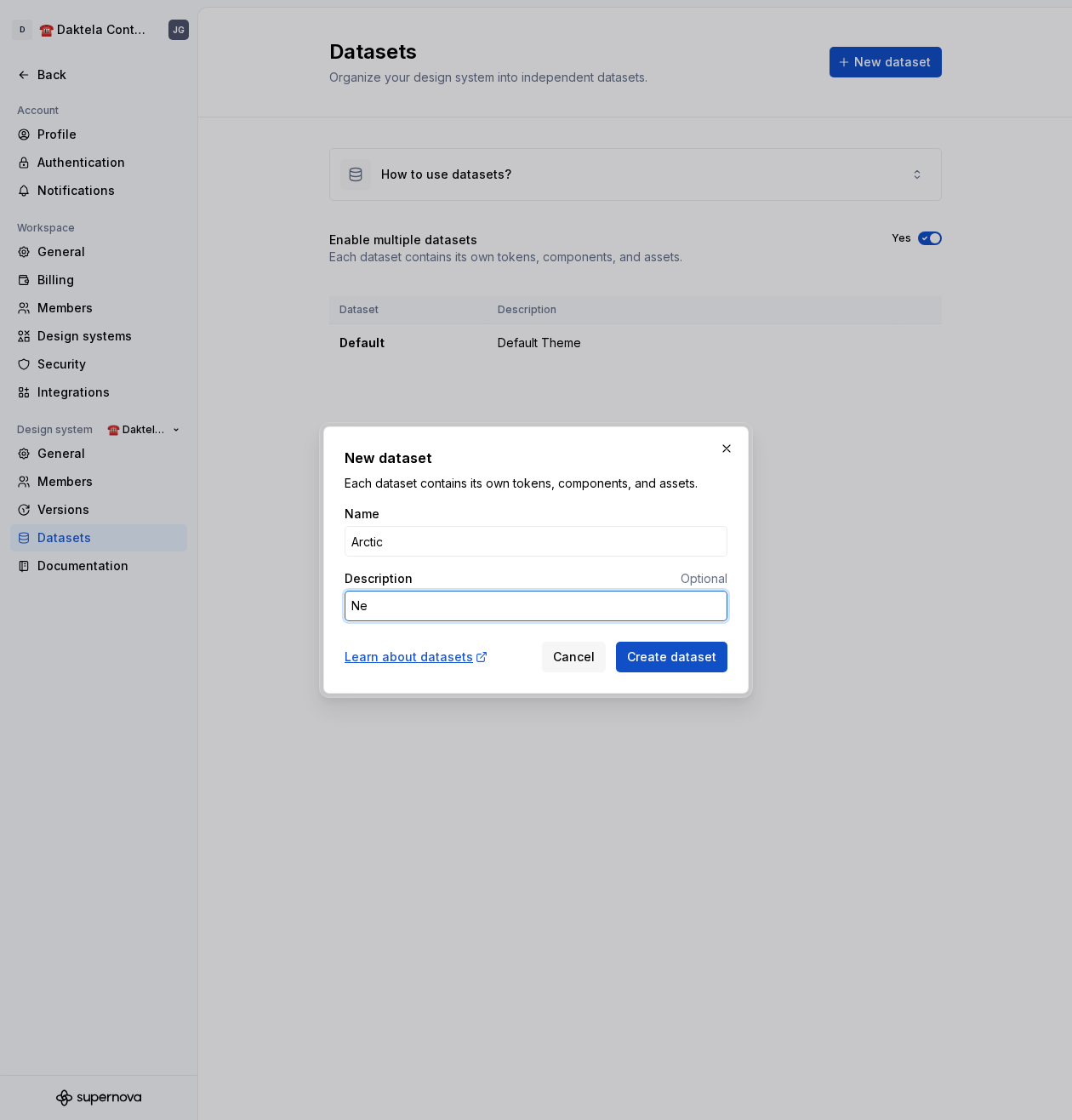
type textarea "New"
type textarea "*"
type textarea "New"
type textarea "*"
type textarea "New t"
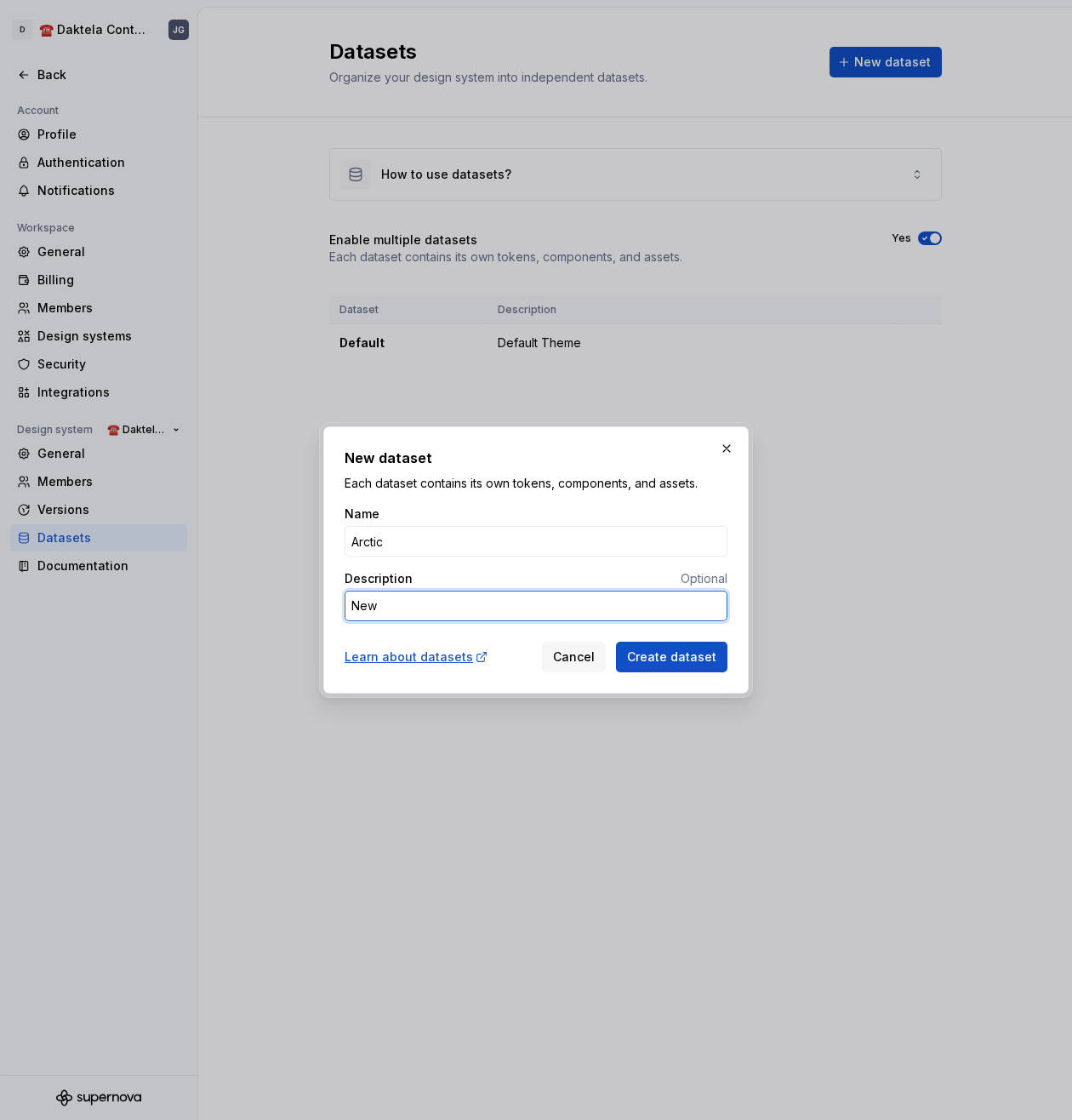
type textarea "*"
type textarea "New th"
type textarea "*"
type textarea "New the"
type textarea "*"
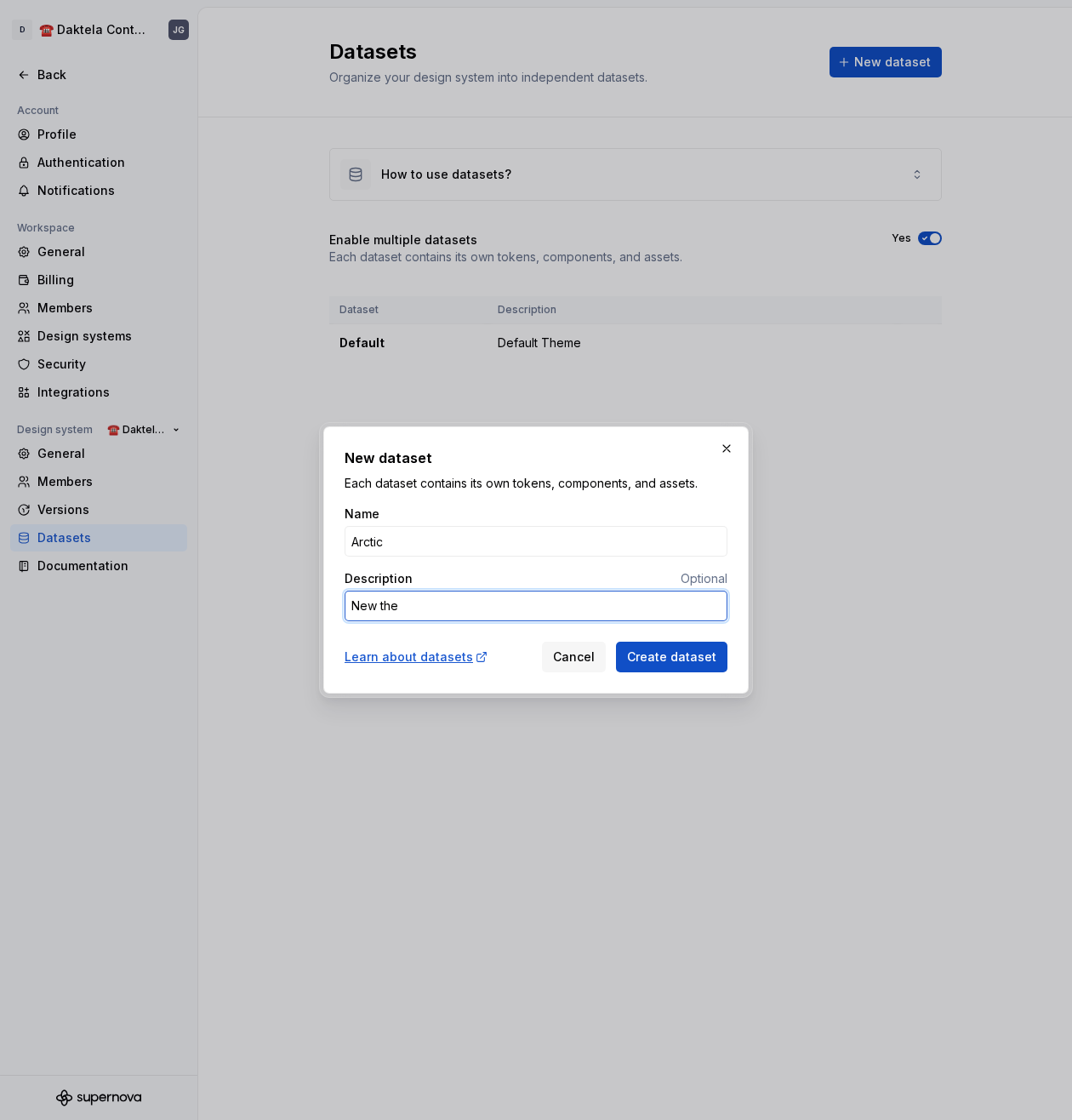
type textarea "New them"
type textarea "*"
type textarea "New theme"
type textarea "*"
type textarea "New theme"
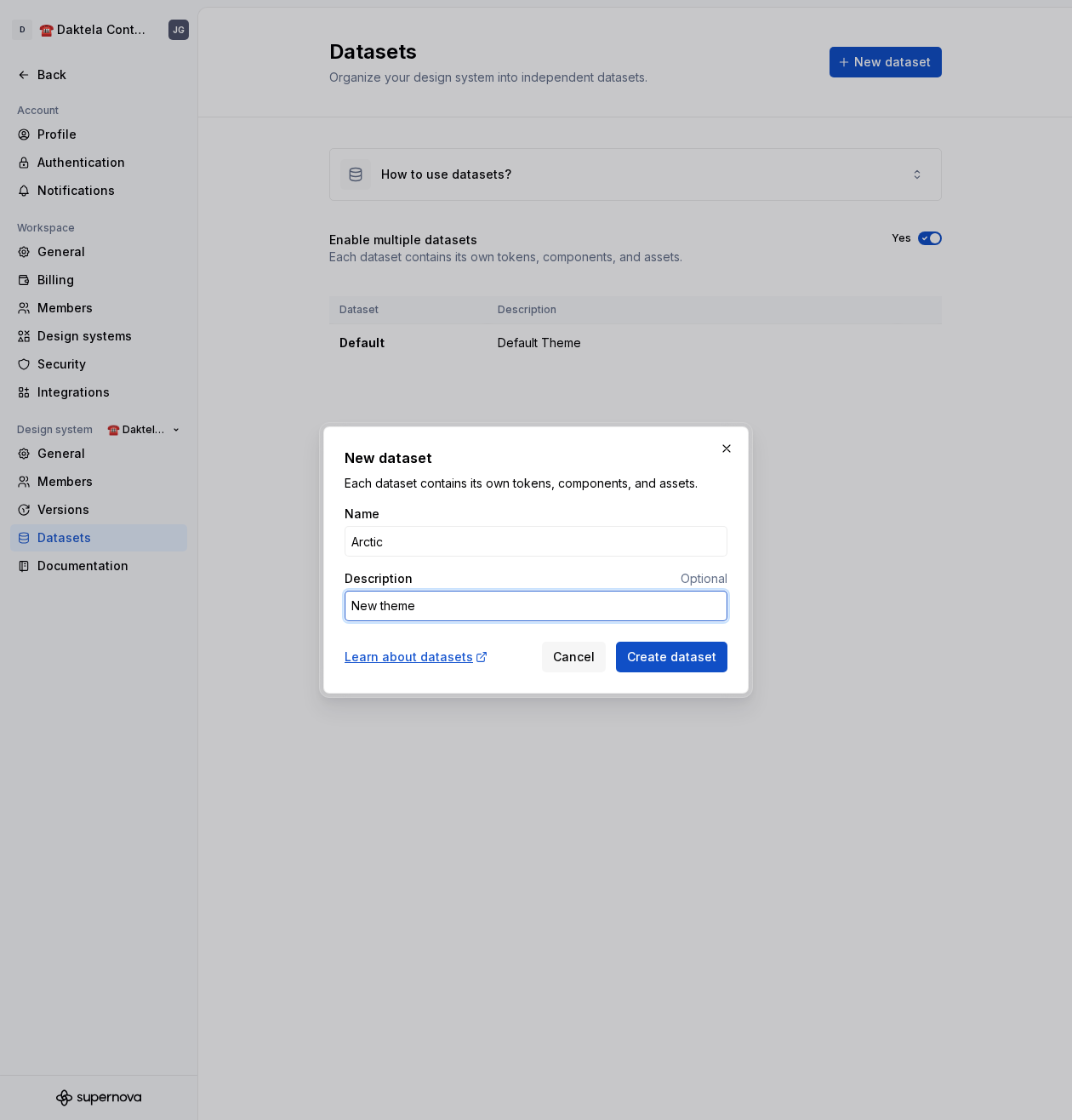
type textarea "*"
type textarea "New theme 1"
type textarea "*"
type textarea "New theme"
type textarea "*"
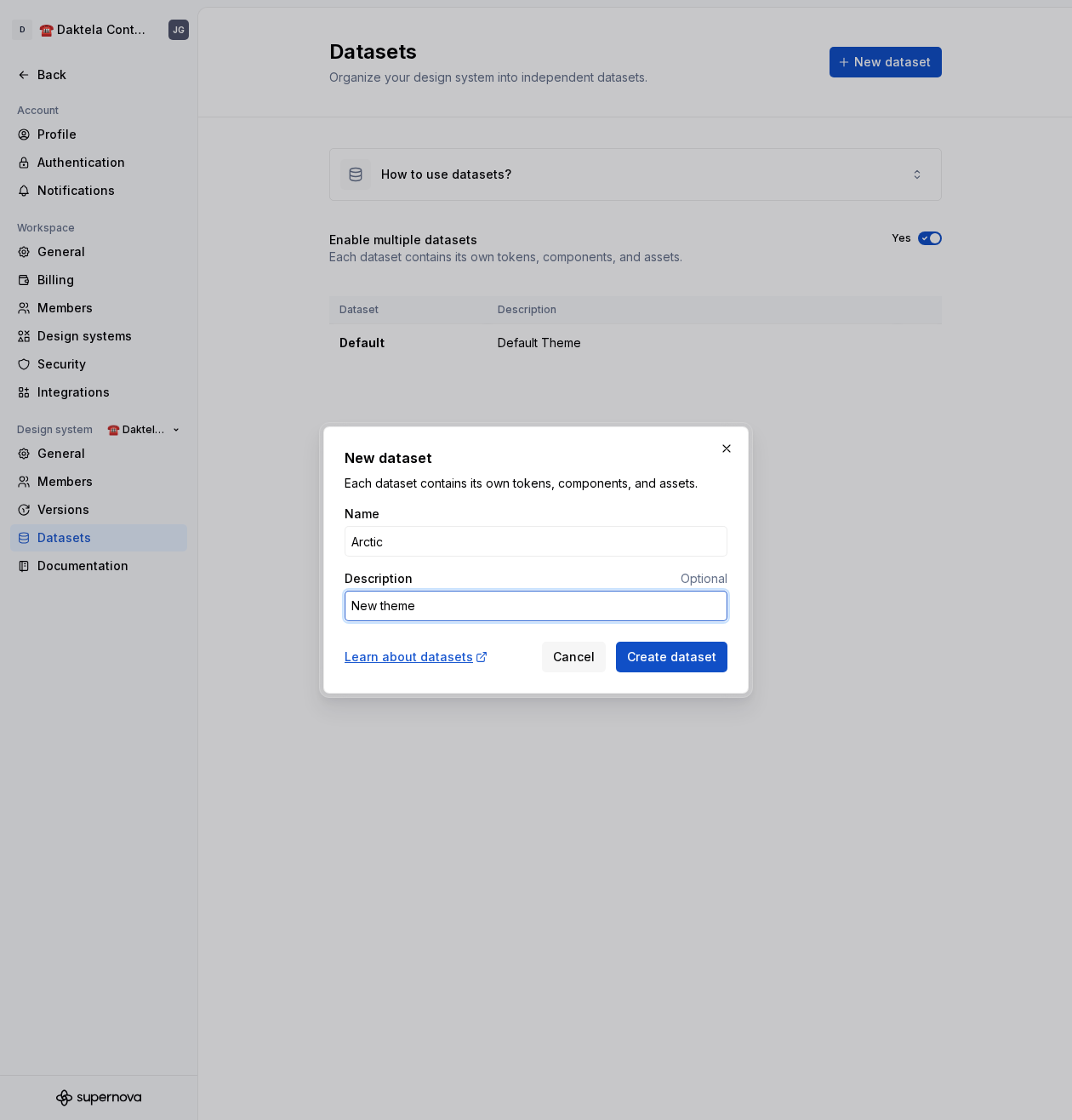
type textarea "New theme !"
type textarea "*"
type textarea "New theme"
type textarea "*"
type textarea "New theme 1"
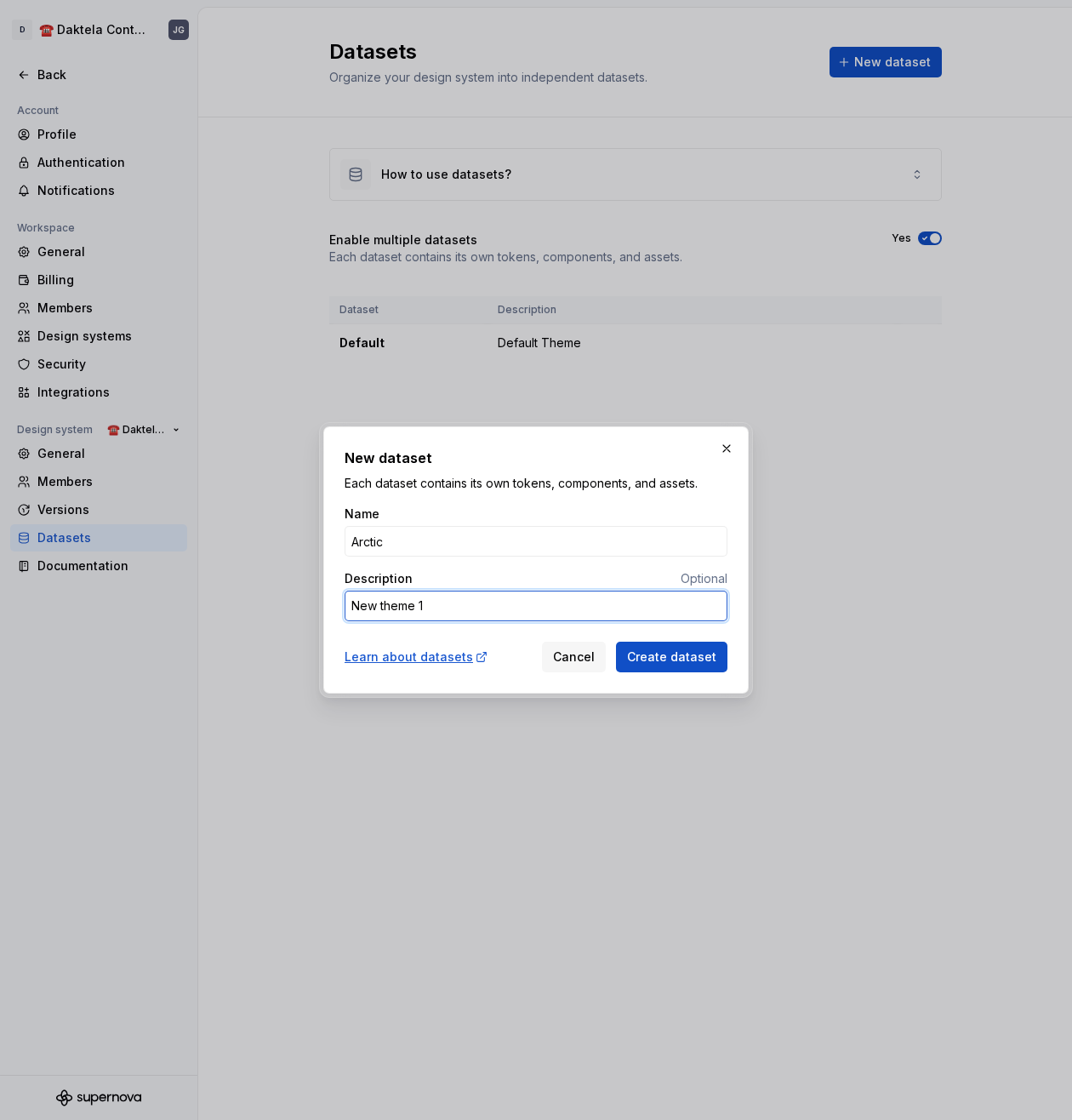
type textarea "*"
type textarea "New theme 1."
type textarea "*"
type textarea "New theme 1"
type textarea "*"
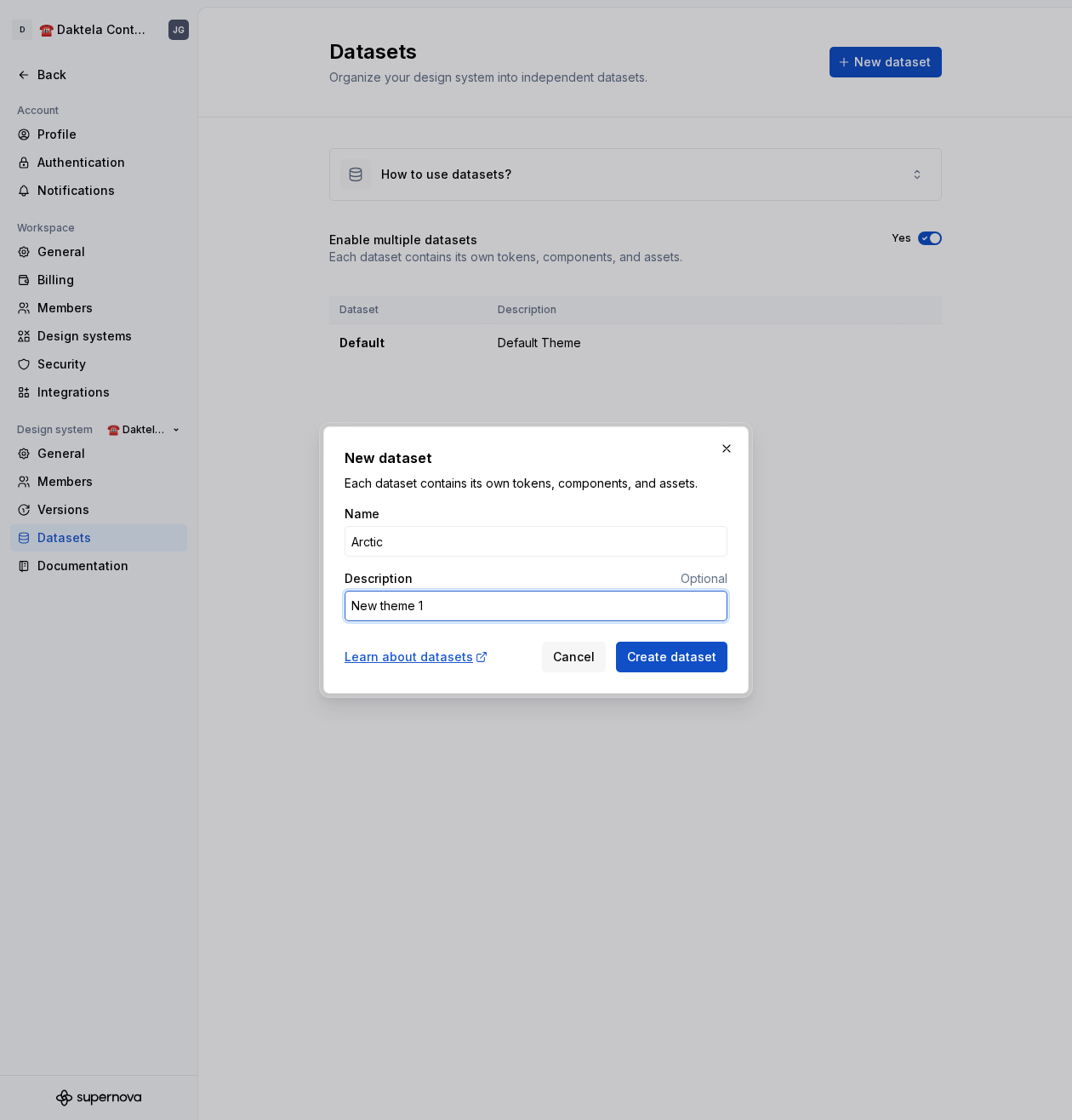
type textarea "New theme"
type textarea "*"
type textarea "New theme"
type textarea "*"
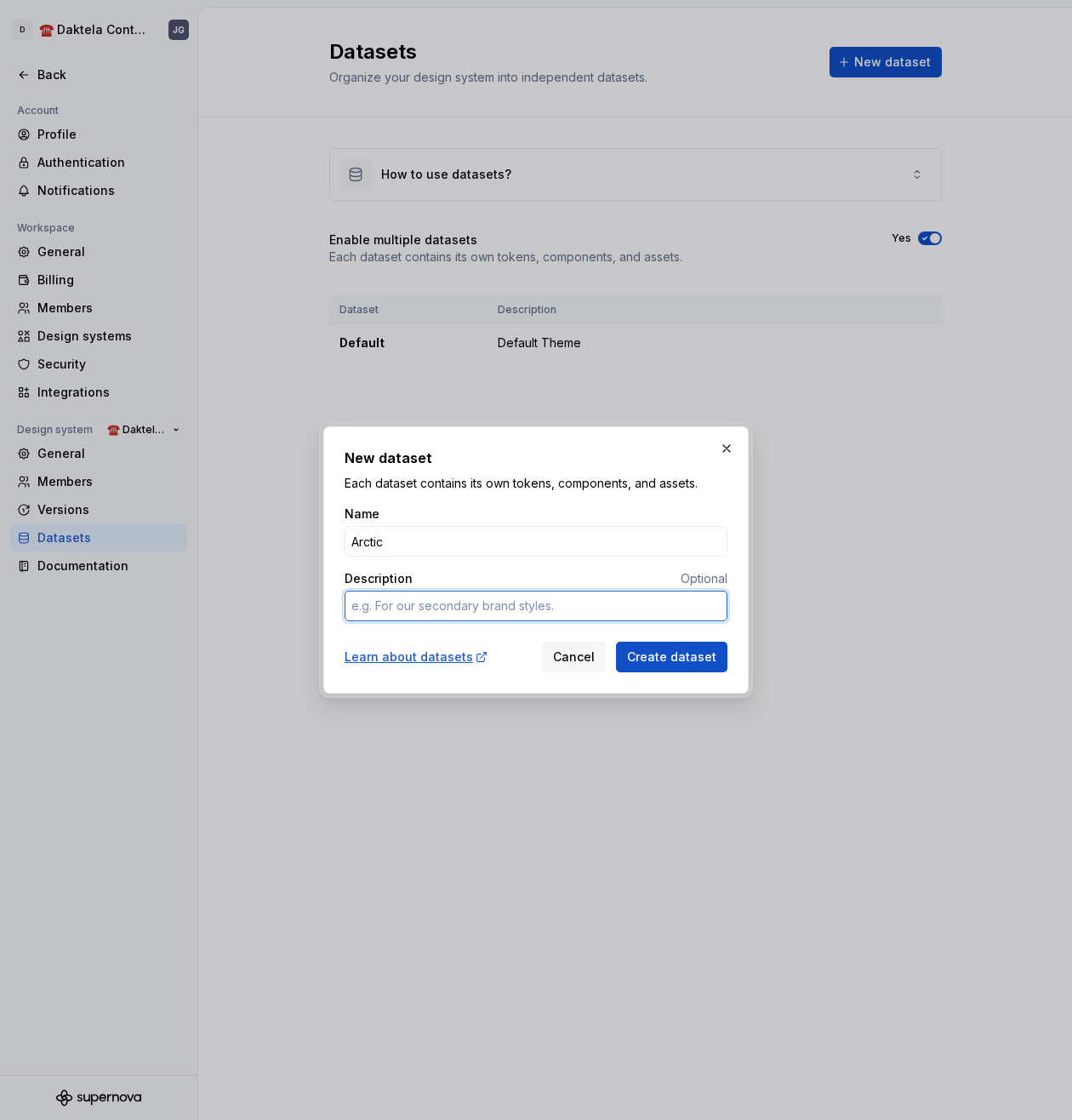
type textarea "T"
type textarea "*"
type textarea "Te"
type textarea "*"
type textarea "Ter"
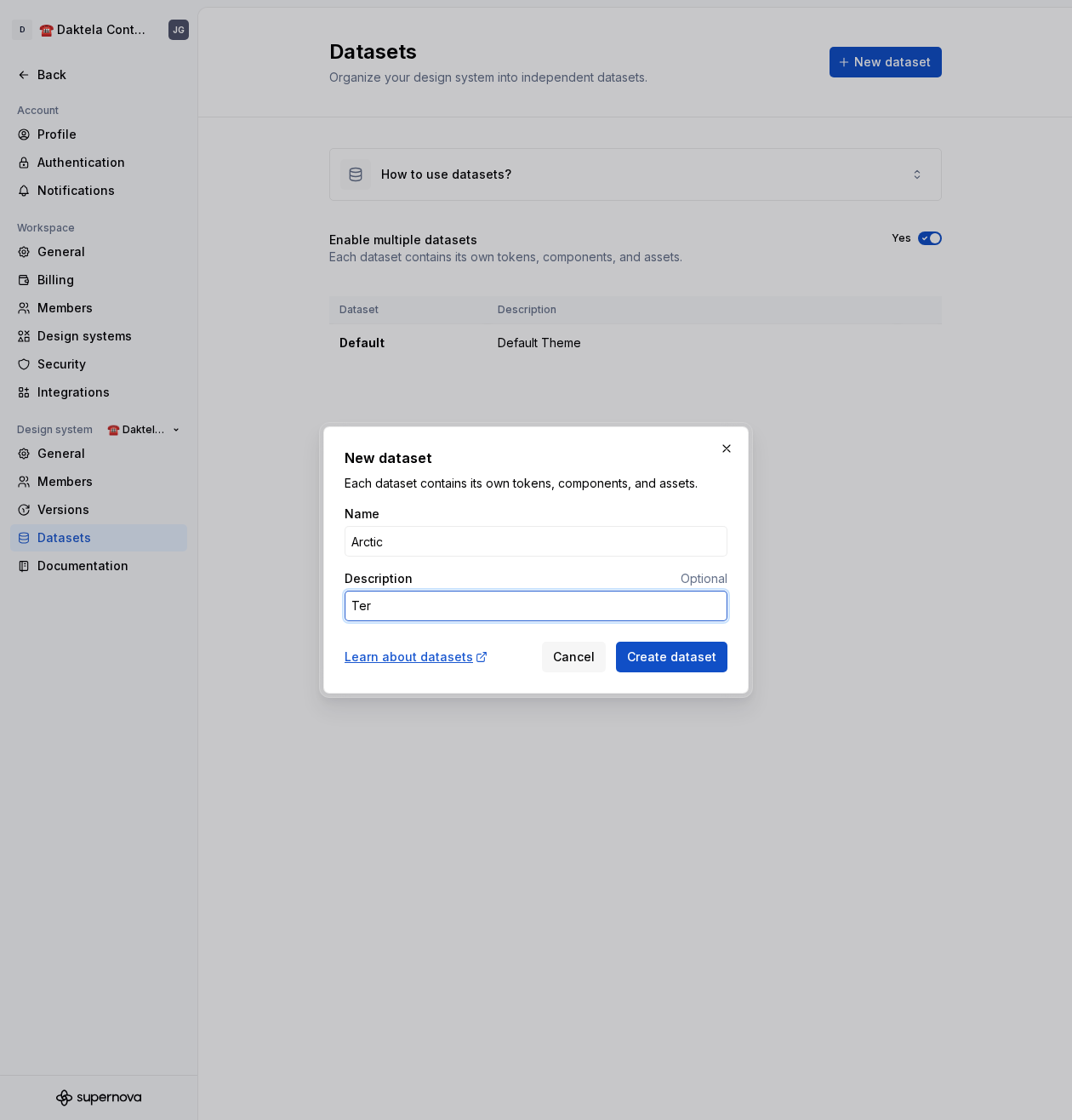
type textarea "*"
type textarea "Te"
type textarea "*"
type textarea "T"
type textarea "*"
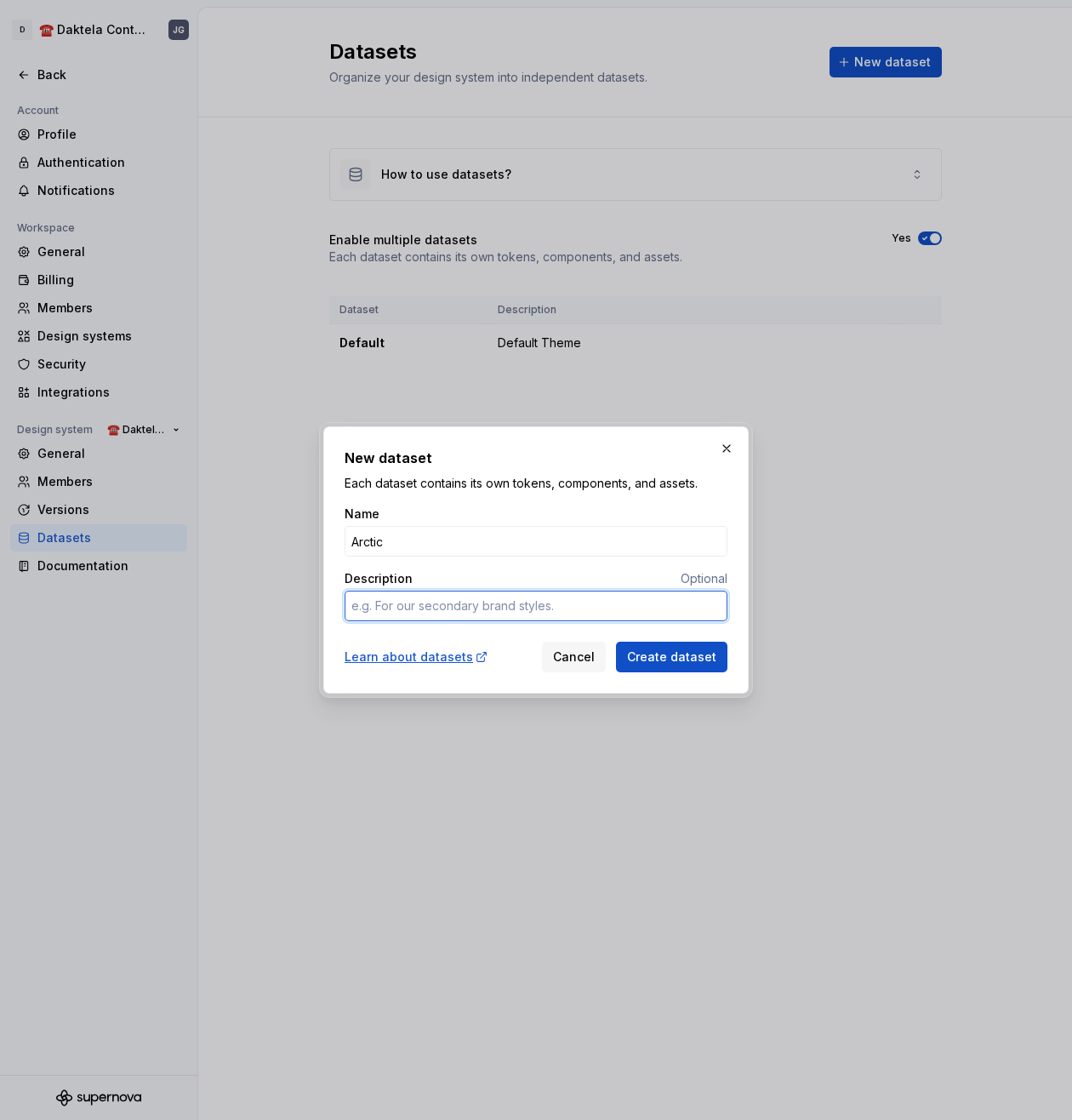
type textarea "*"
type textarea "T"
type textarea "*"
type textarea "TS"
type textarea "*"
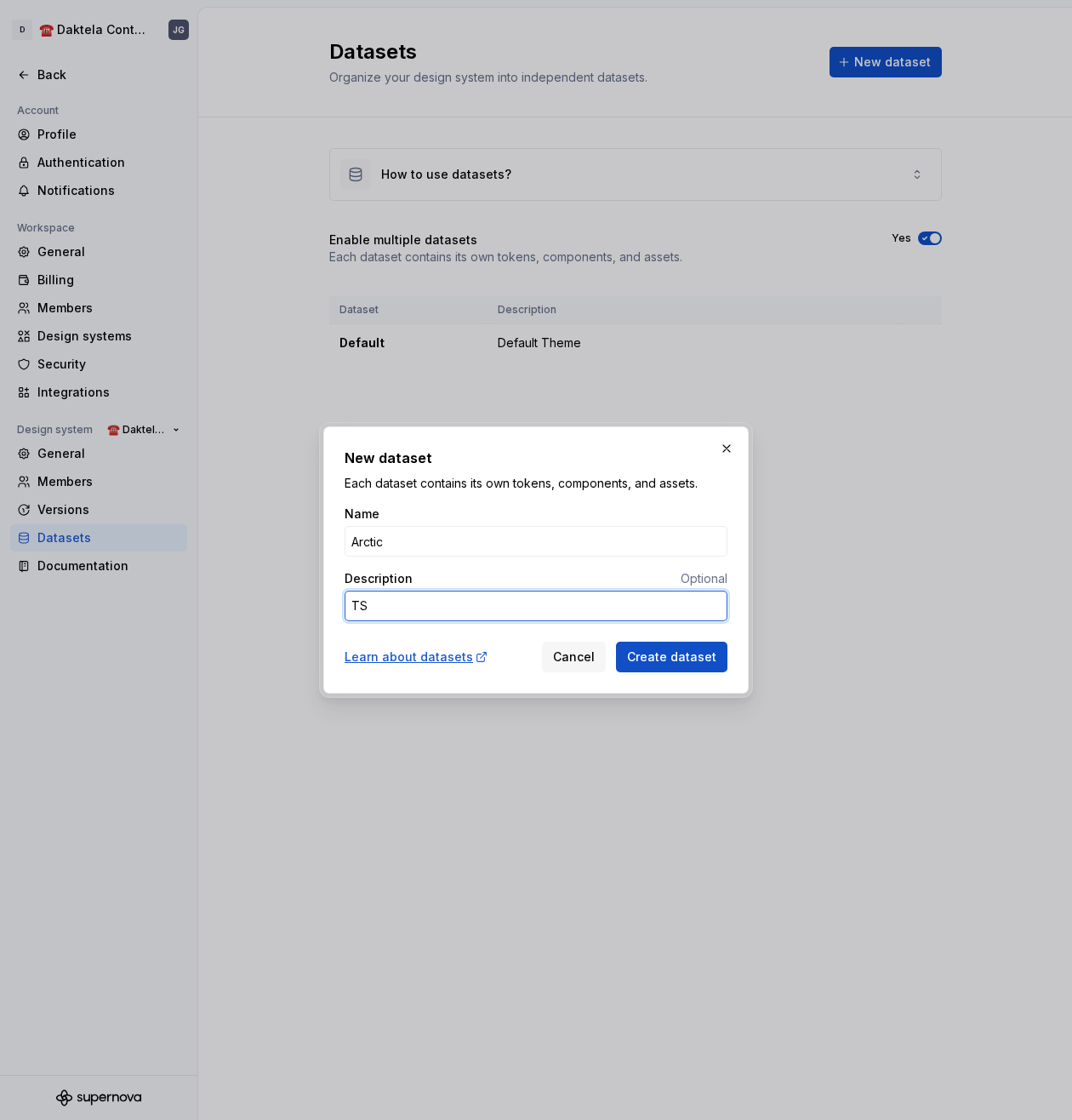
type textarea "T"
type textarea "*"
type textarea "N"
type textarea "*"
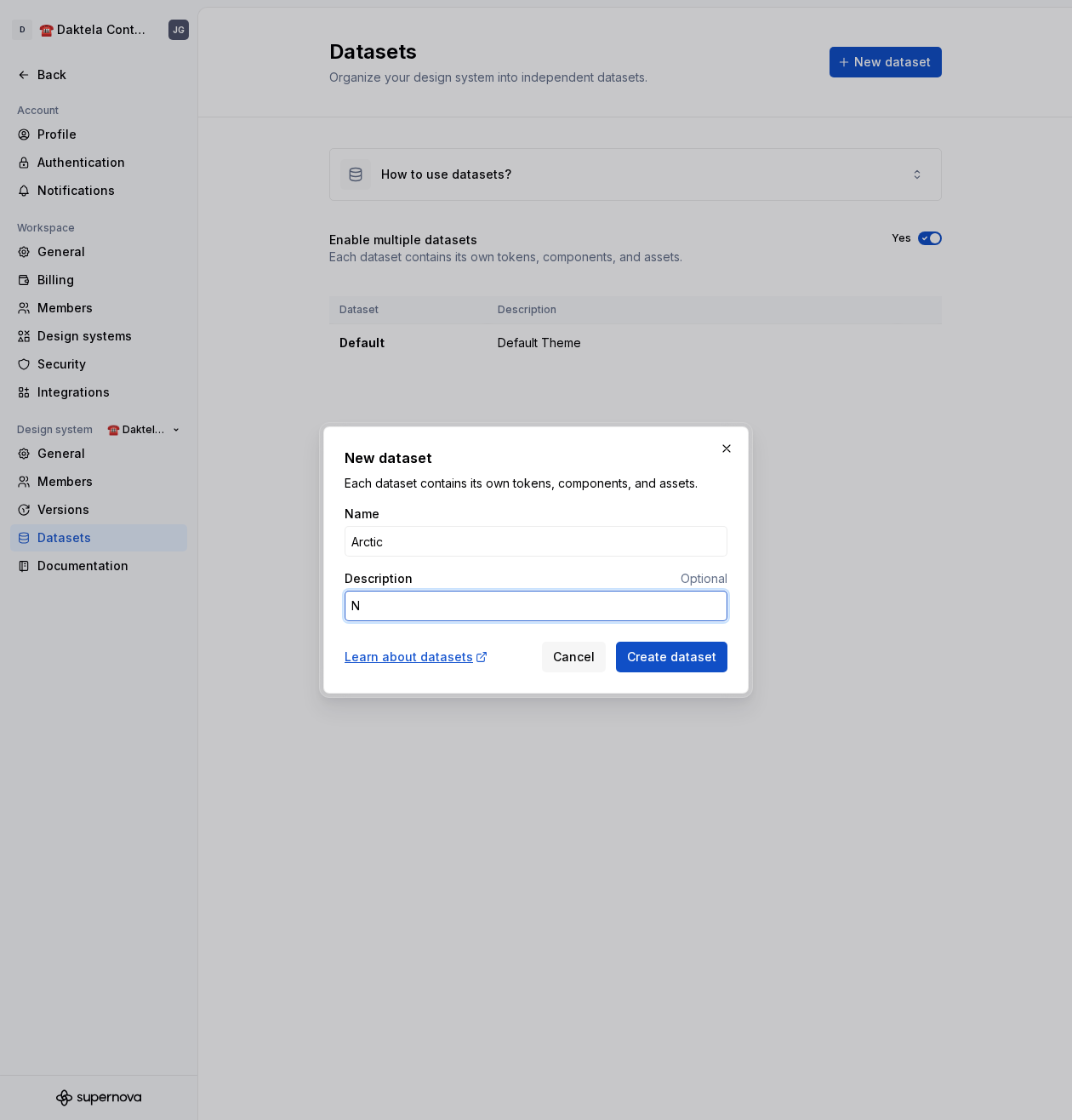
type textarea "Ne"
type textarea "*"
type textarea "New"
type textarea "*"
type textarea "New"
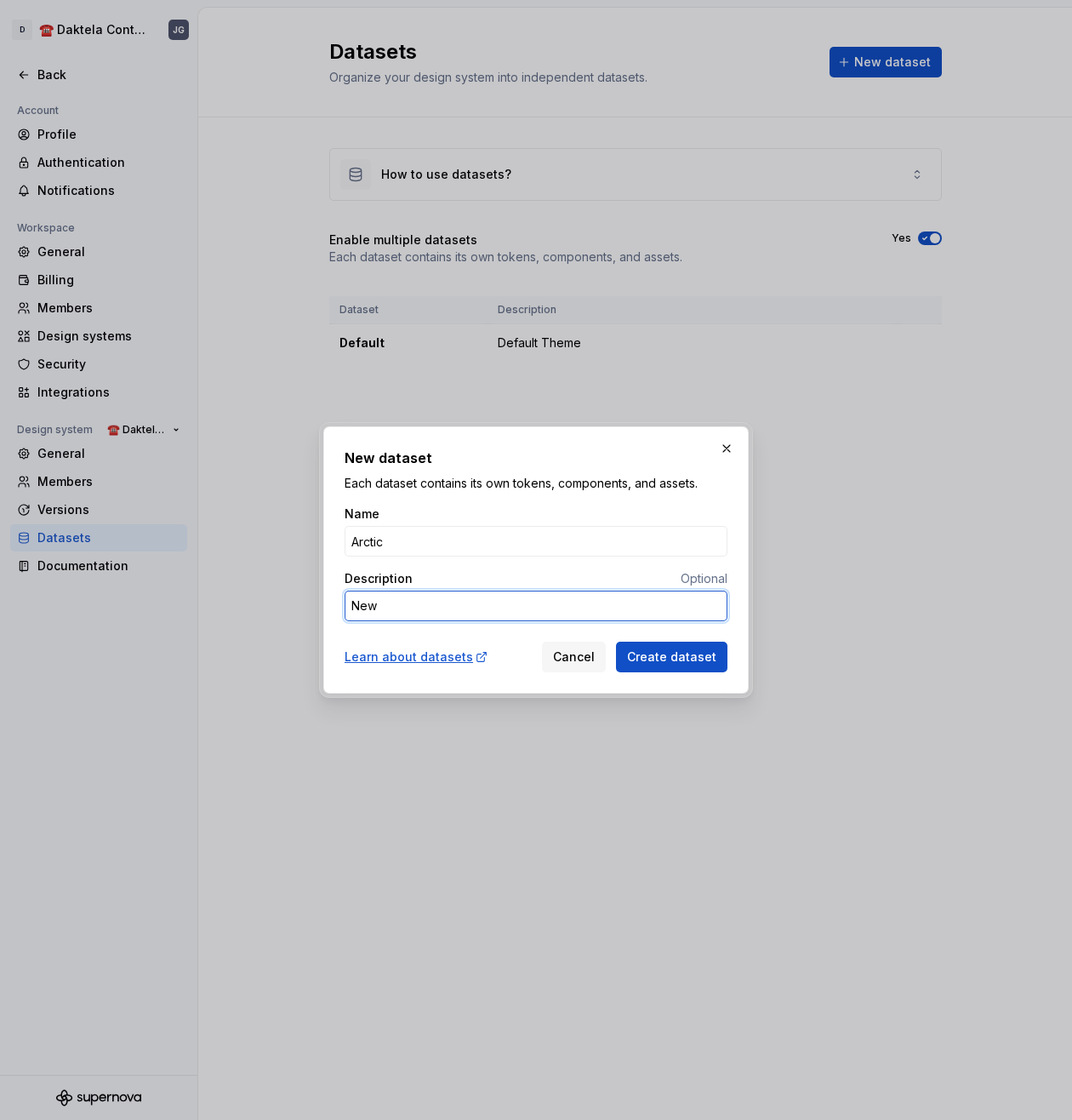
type textarea "*"
type textarea "New T"
type textarea "*"
type textarea "New Th"
type textarea "*"
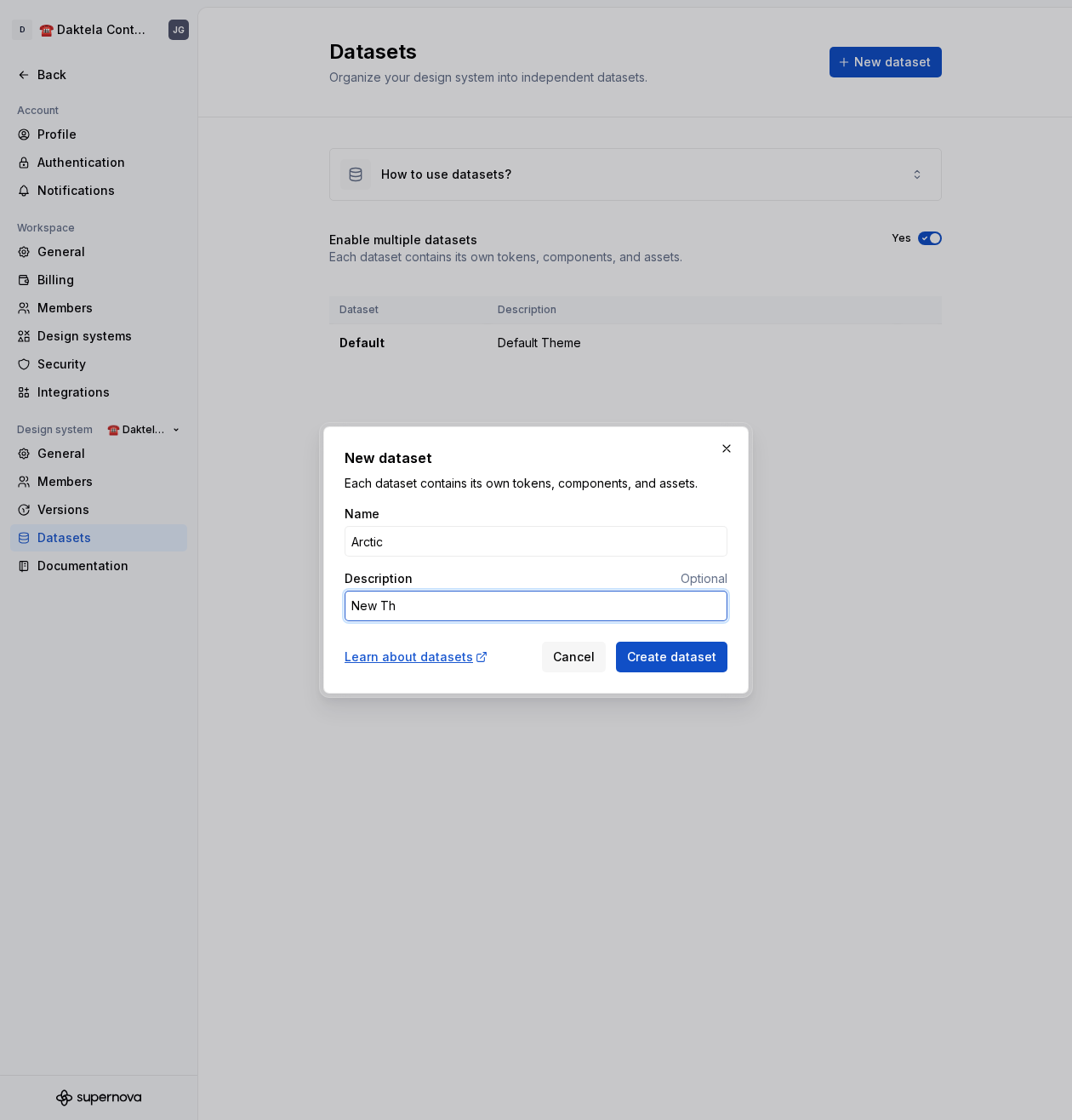
type textarea "New T"
type textarea "*"
type textarea "New Th"
type textarea "*"
type textarea "New The"
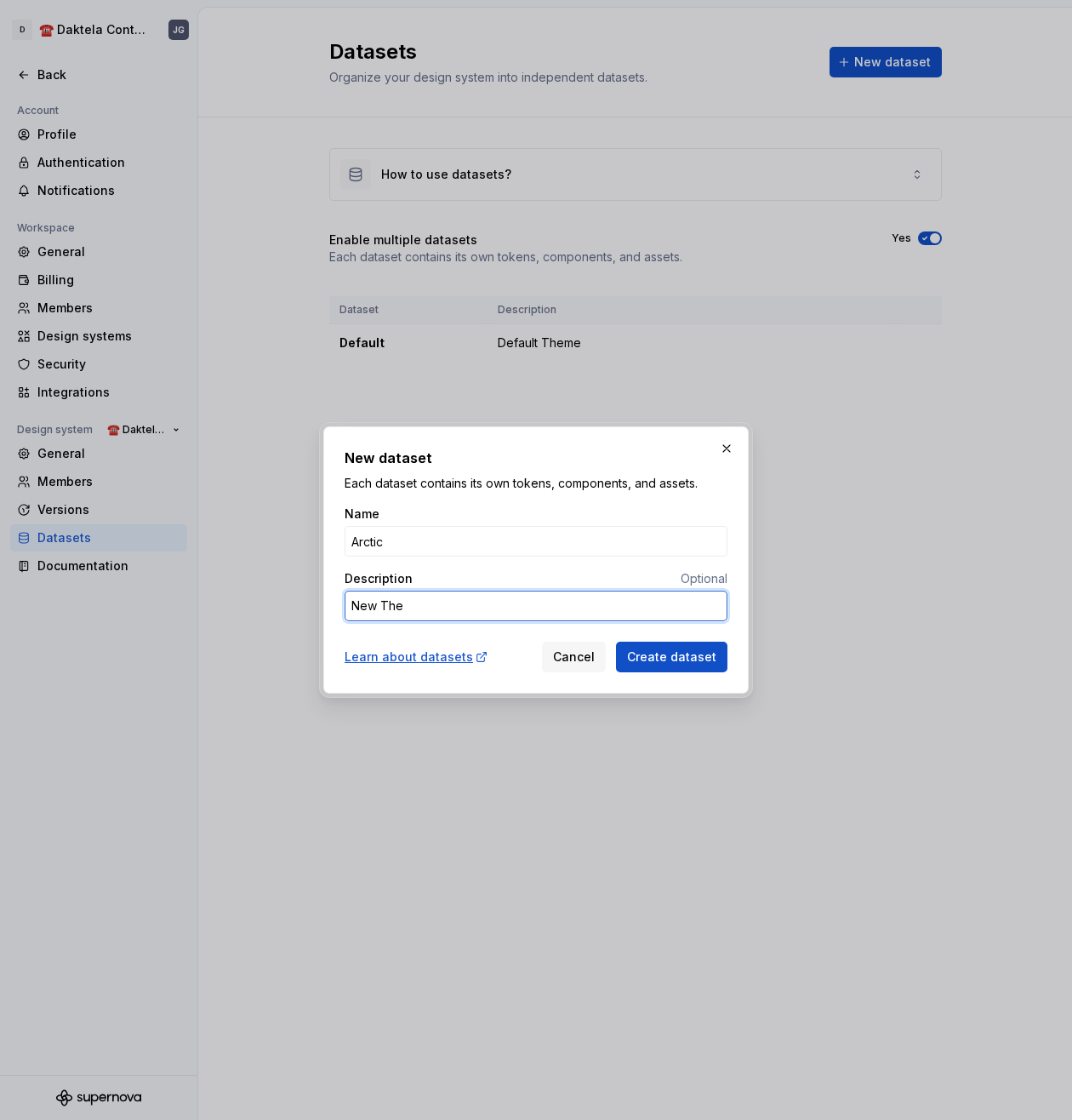
type textarea "*"
type textarea "New Thee"
type textarea "*"
type textarea "New The"
type textarea "*"
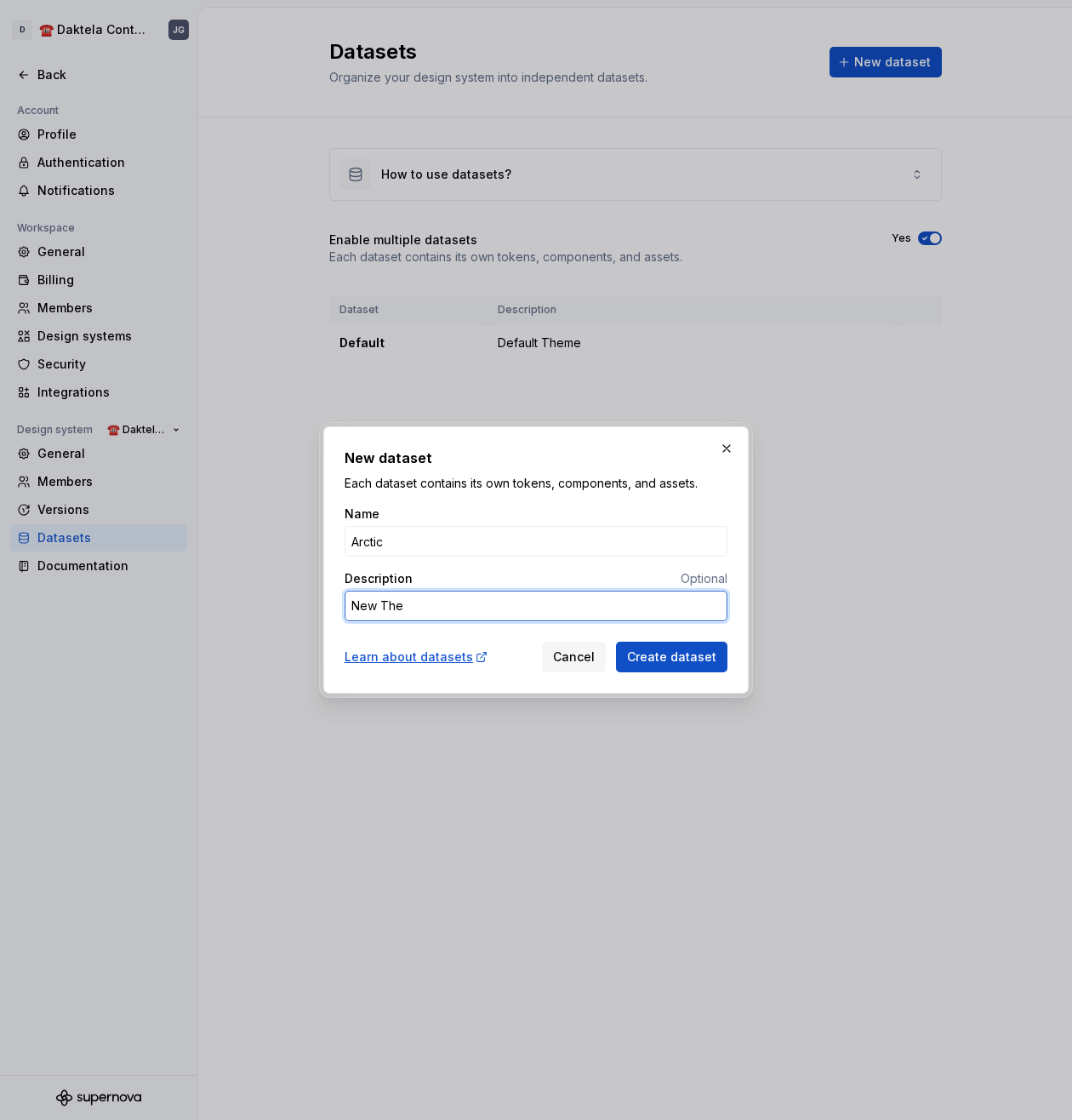
type textarea "New Them"
type textarea "*"
type textarea "New Theme"
type textarea "*"
type textarea "New Theme"
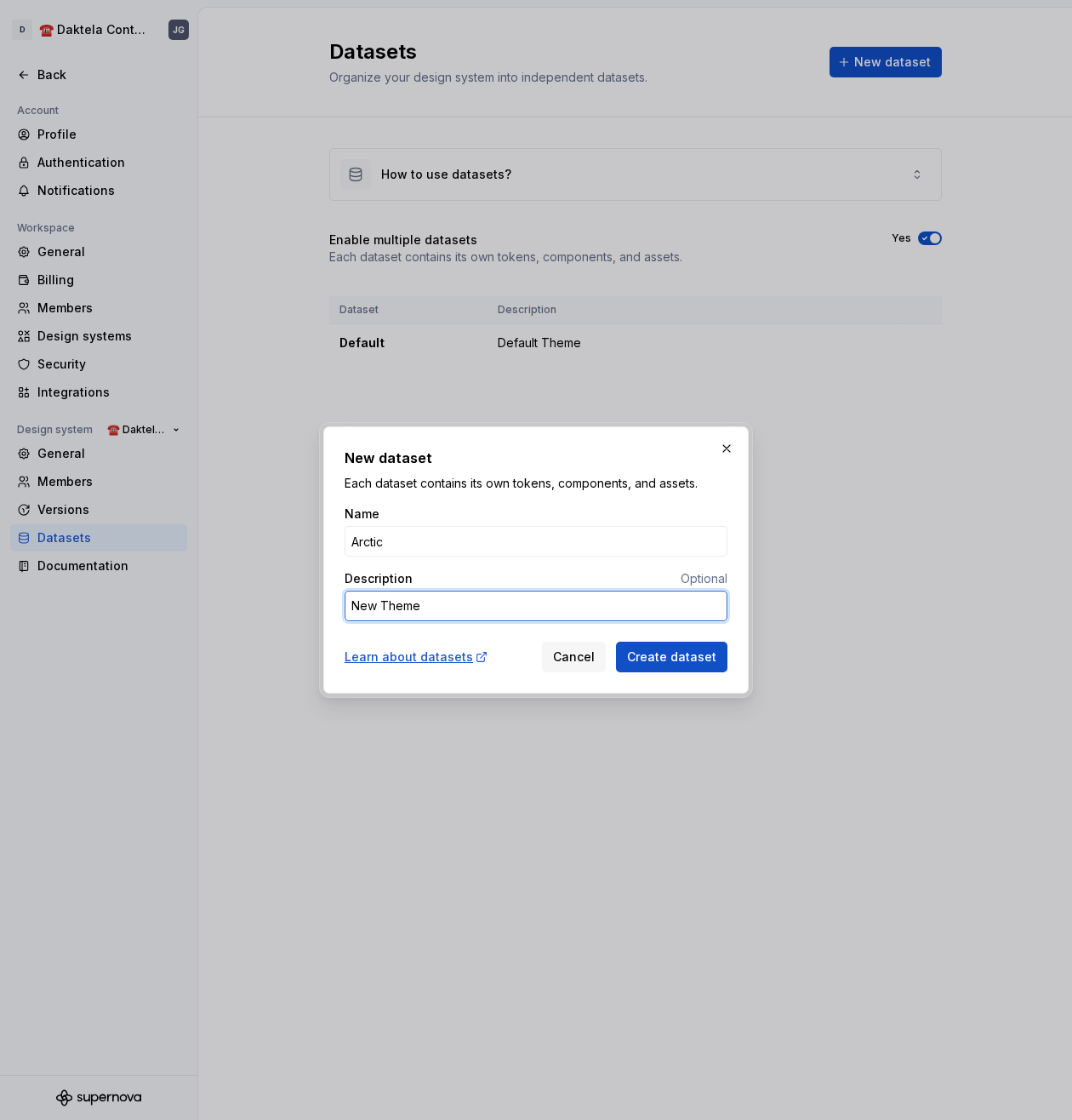
type textarea "*"
type textarea "New Theme i"
type textarea "*"
type textarea "New Theme i."
type textarea "*"
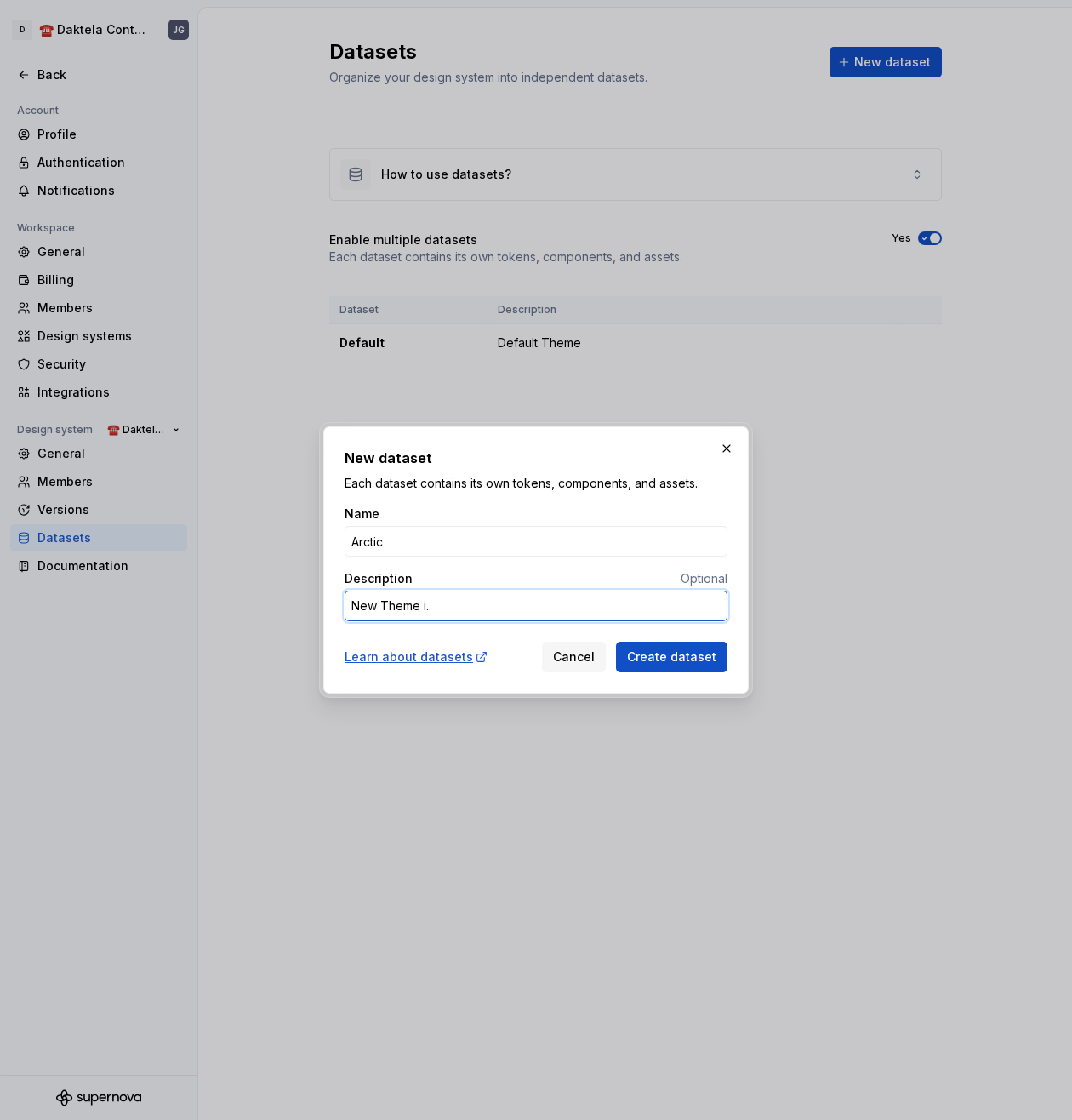
type textarea "New Theme i"
type textarea "*"
type textarea "New Theme"
type textarea "*"
type textarea "New Theme I"
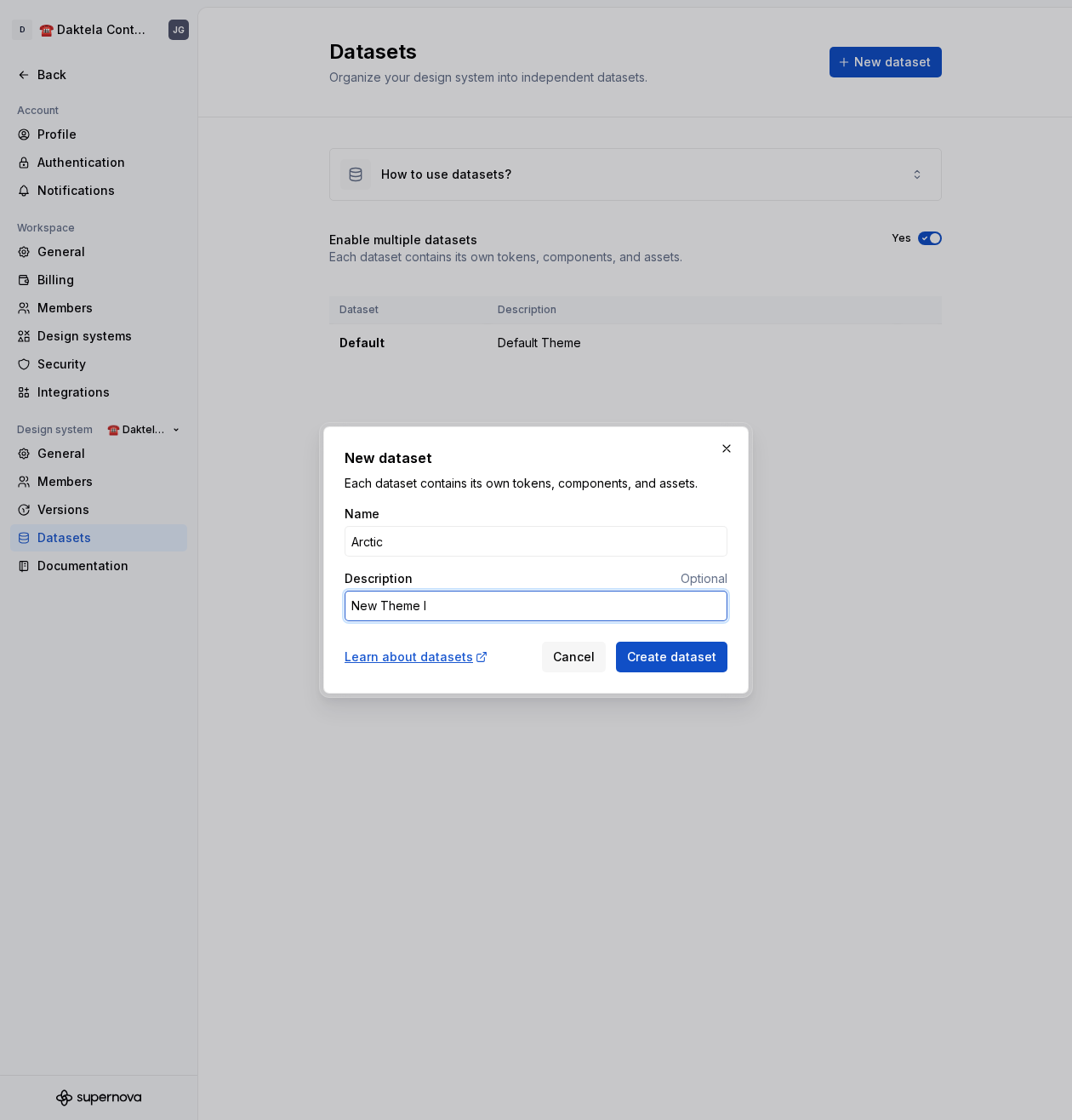
type textarea "*"
type textarea "New Theme I."
type textarea "*"
type textarea "New Theme I."
click at [667, 657] on span "Create dataset" at bounding box center [672, 657] width 90 height 17
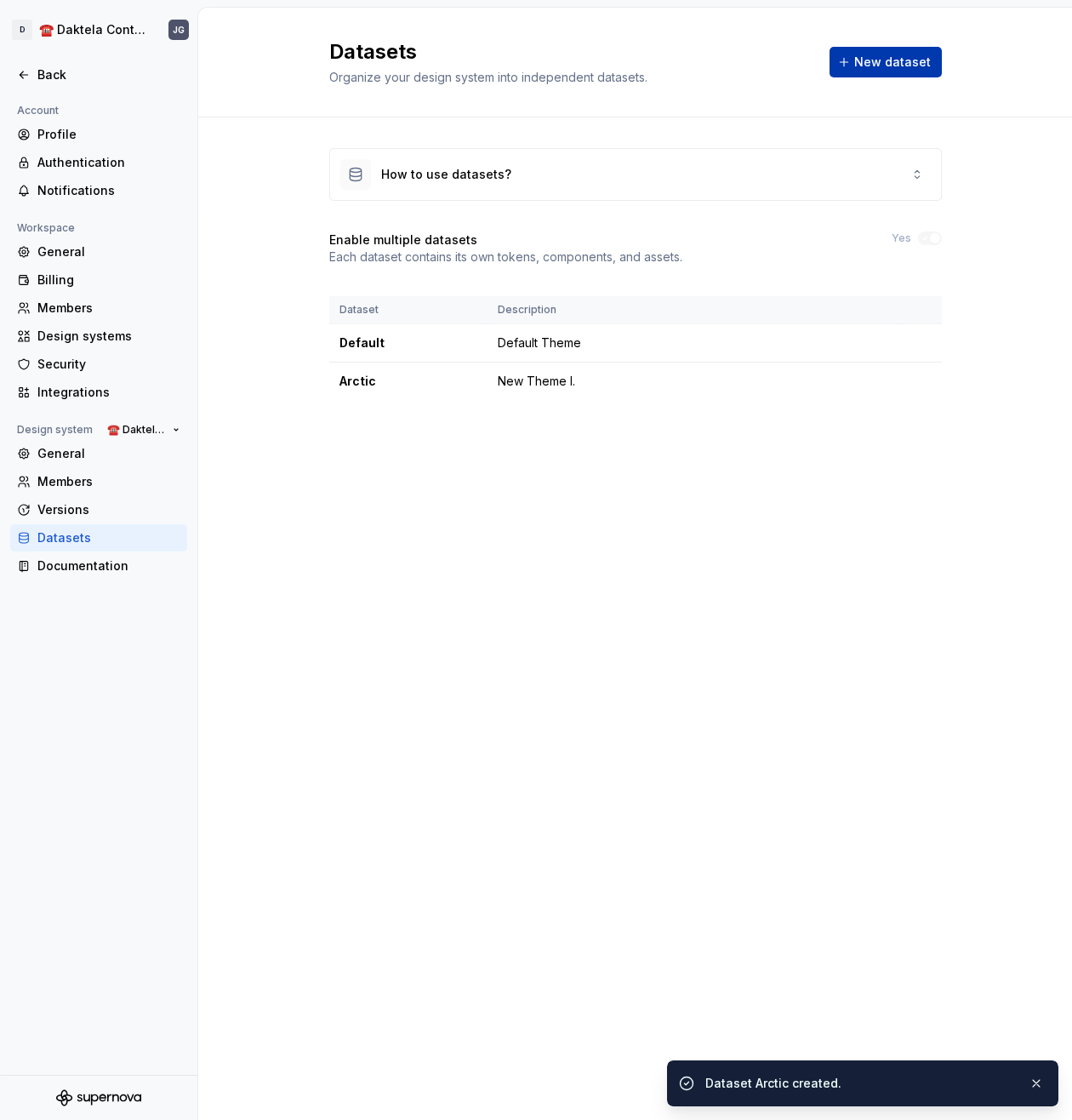
click at [894, 60] on span "New dataset" at bounding box center [893, 62] width 76 height 17
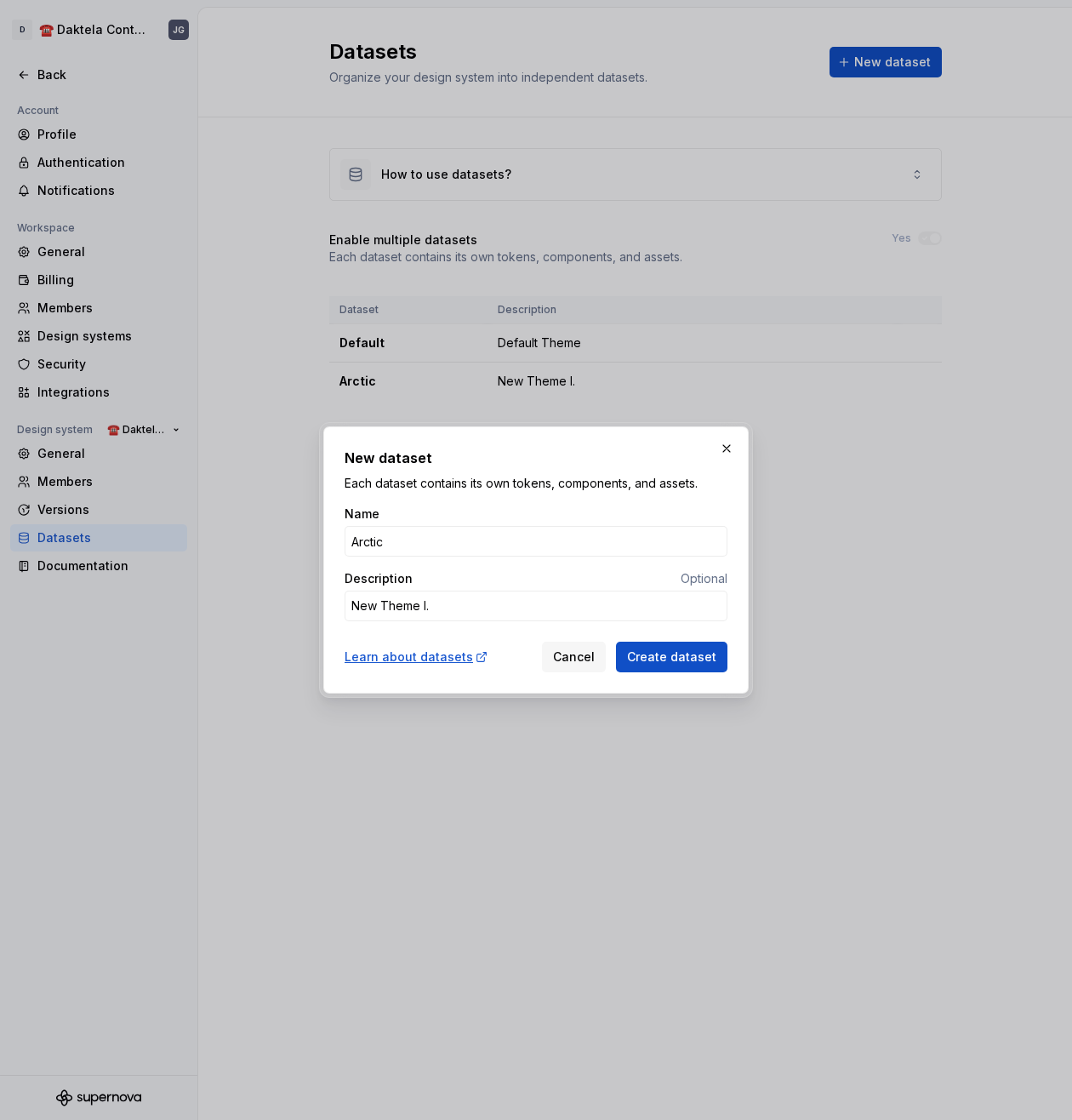
type textarea "*"
type input "A"
type textarea "*"
type input "Ar"
type textarea "*"
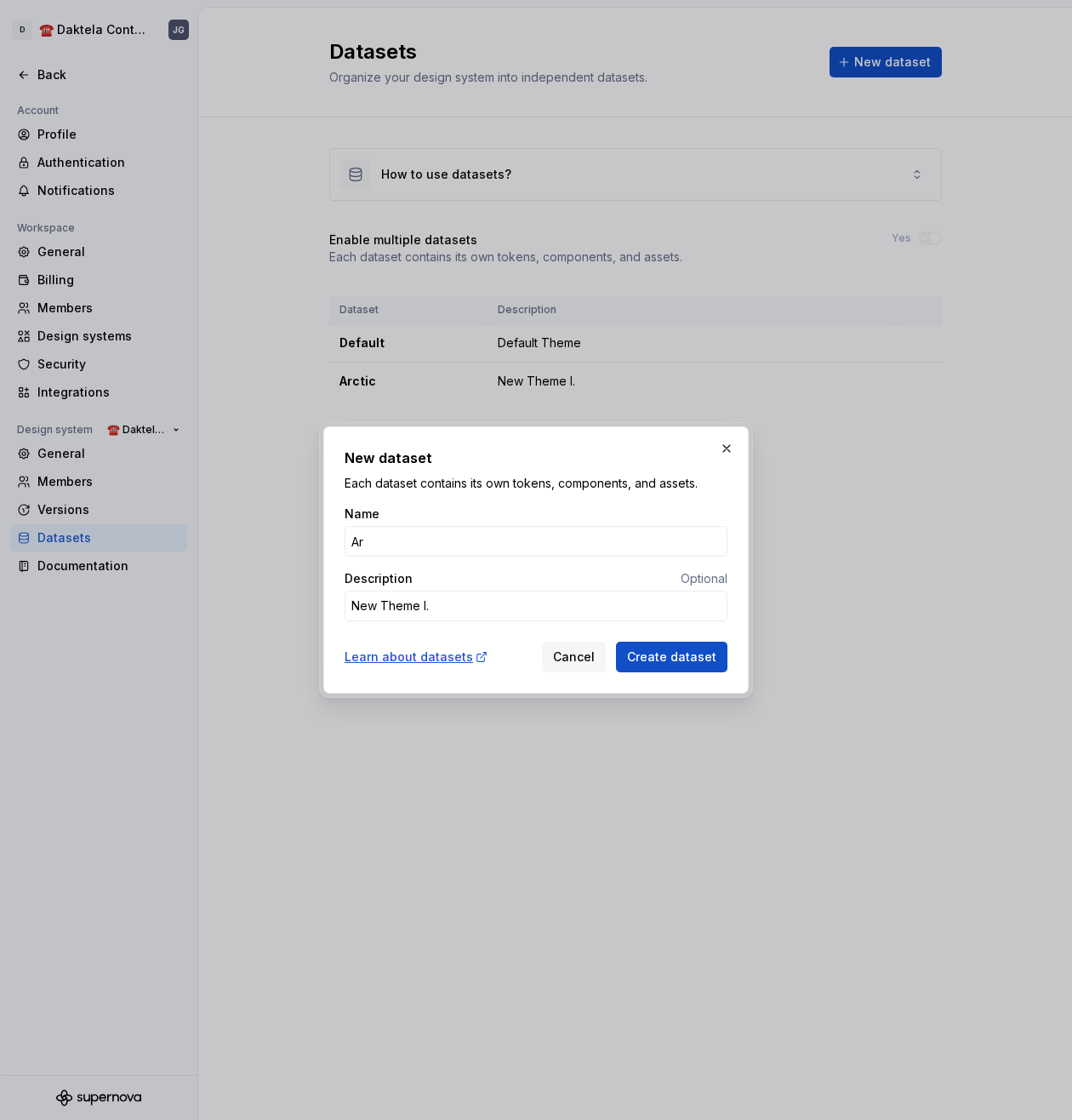
type input "Arm"
type textarea "*"
type input "Army"
type textarea "*"
type input "Army"
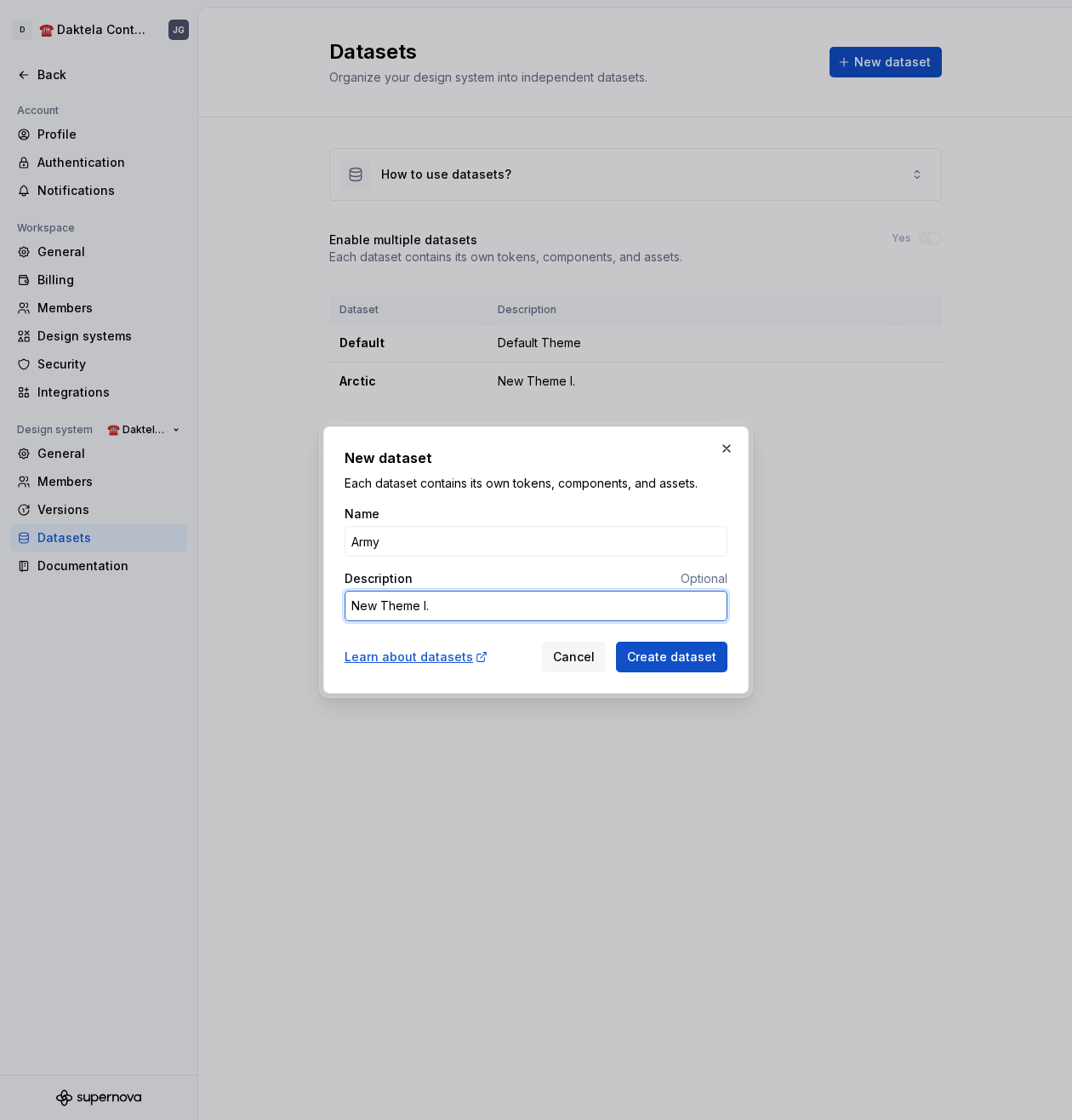
type textarea "*"
type textarea "New Theme II."
type textarea "*"
type textarea "New Theme II."
click at [661, 659] on span "Create dataset" at bounding box center [672, 657] width 90 height 17
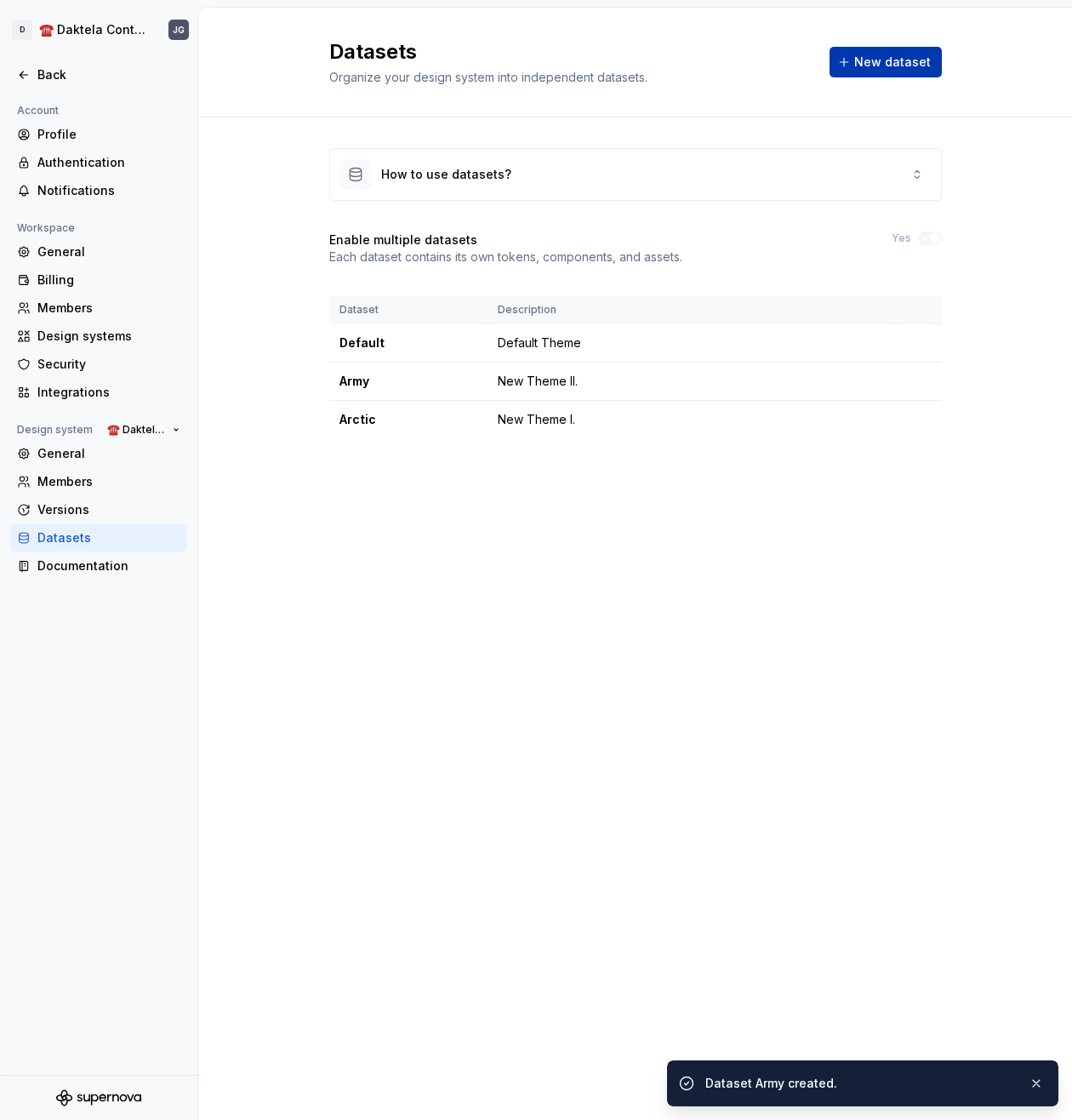
click at [911, 61] on span "New dataset" at bounding box center [893, 62] width 76 height 17
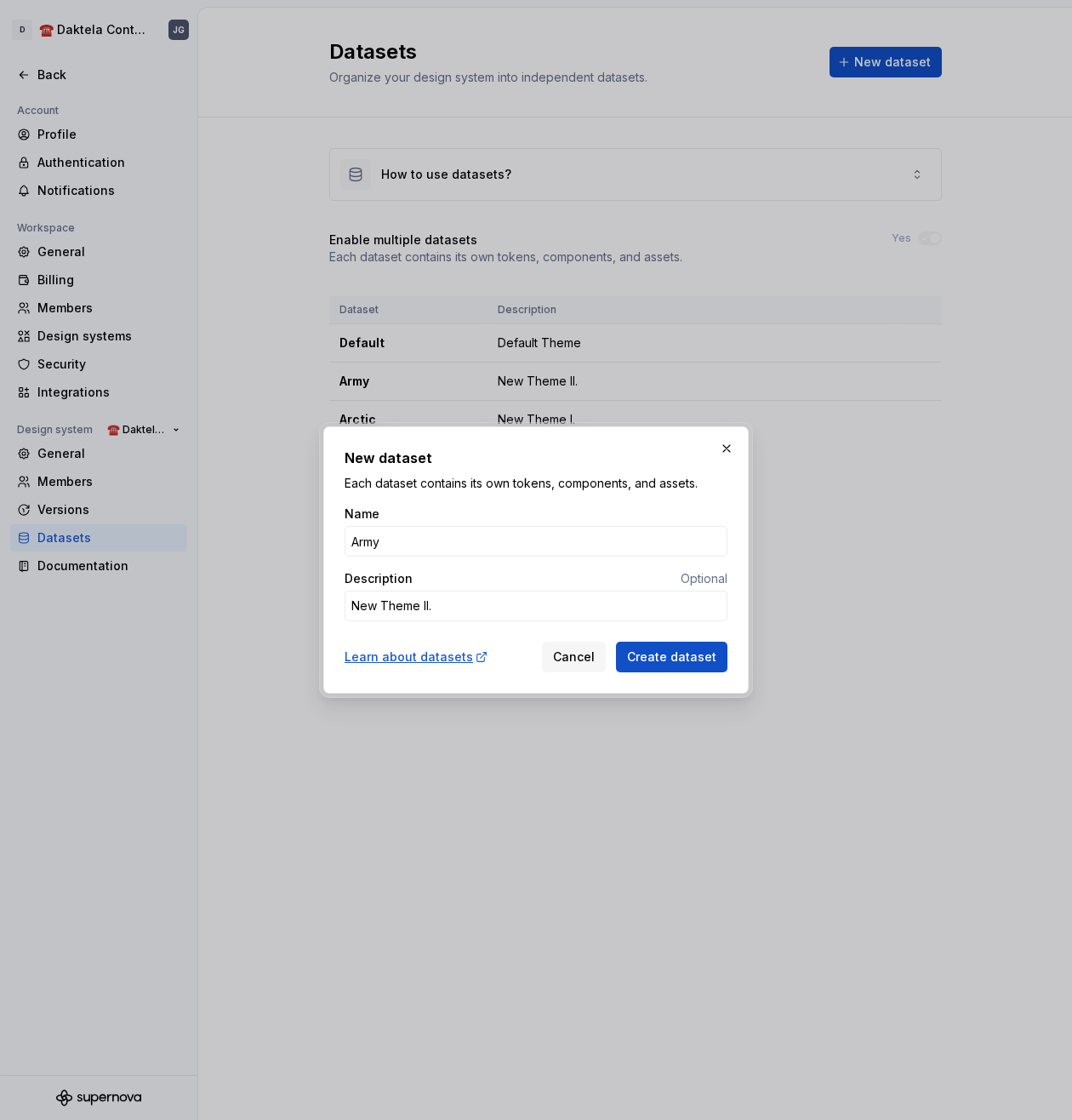
type textarea "*"
type input "I"
type textarea "*"
type input "In"
type textarea "*"
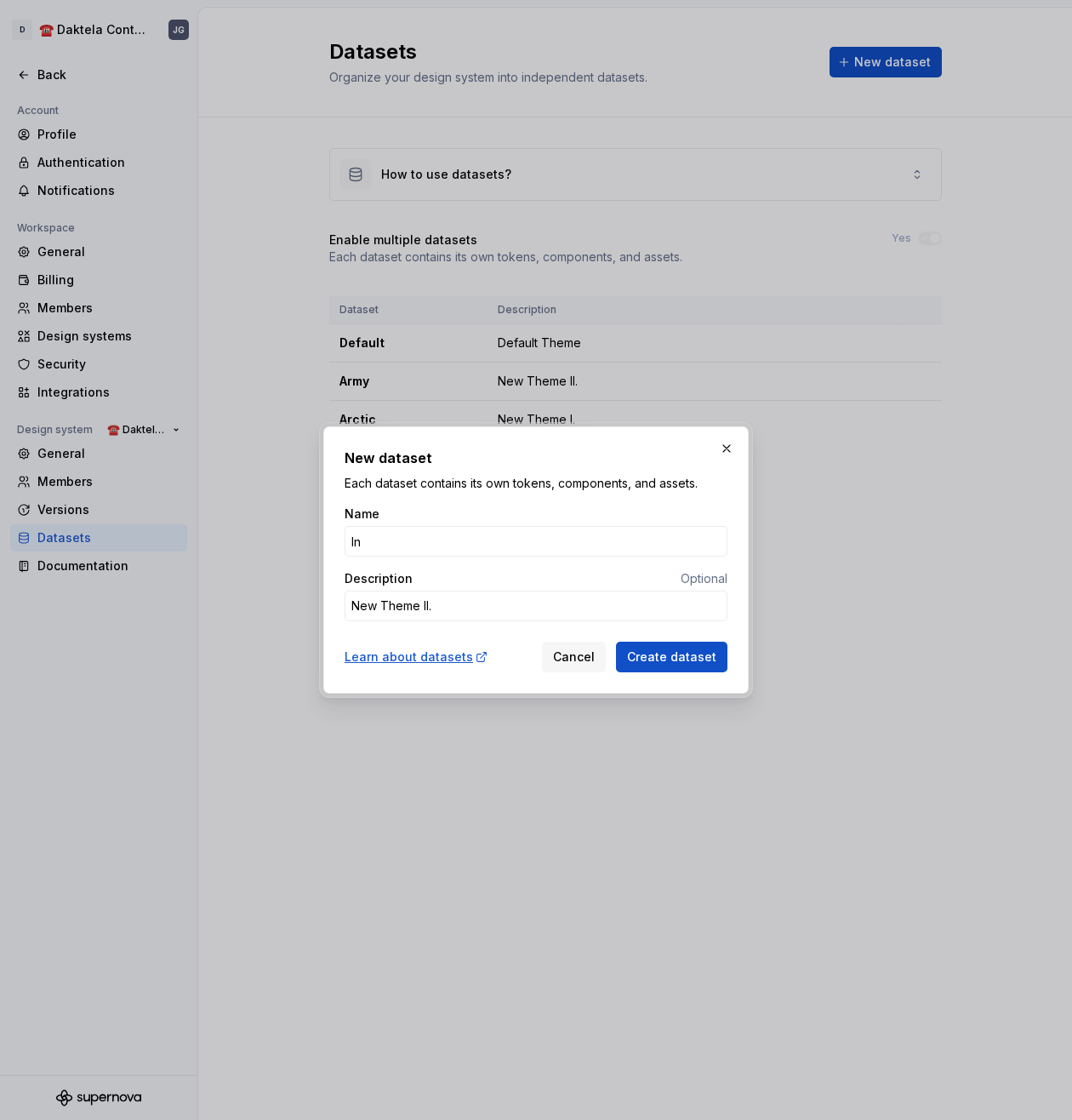
type input "Ind"
type textarea "*"
type input "Indi"
type textarea "*"
type input "Indigo"
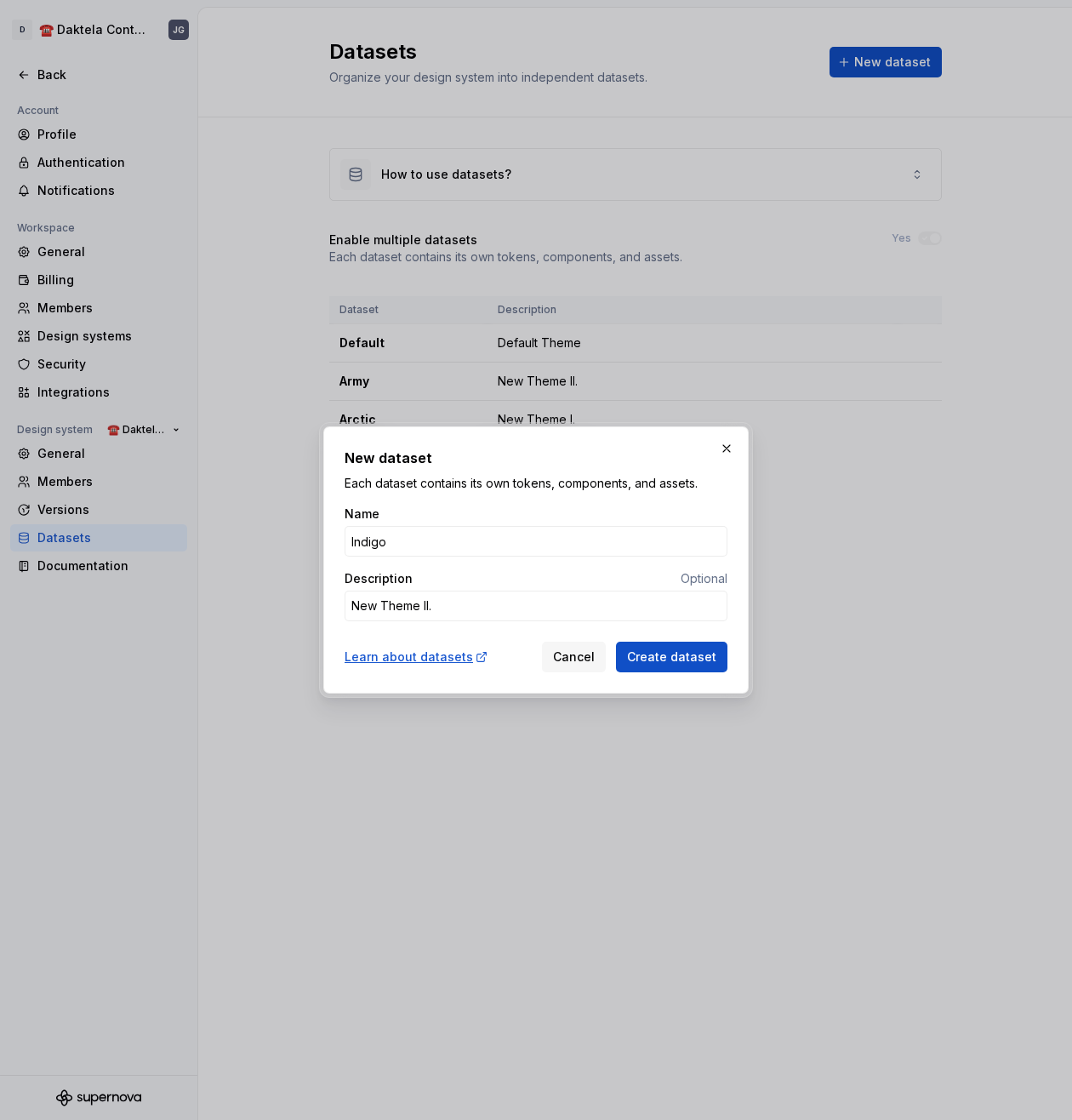
type textarea "*"
type input "Indigo"
type textarea "*"
type textarea "New Theme III."
type textarea "*"
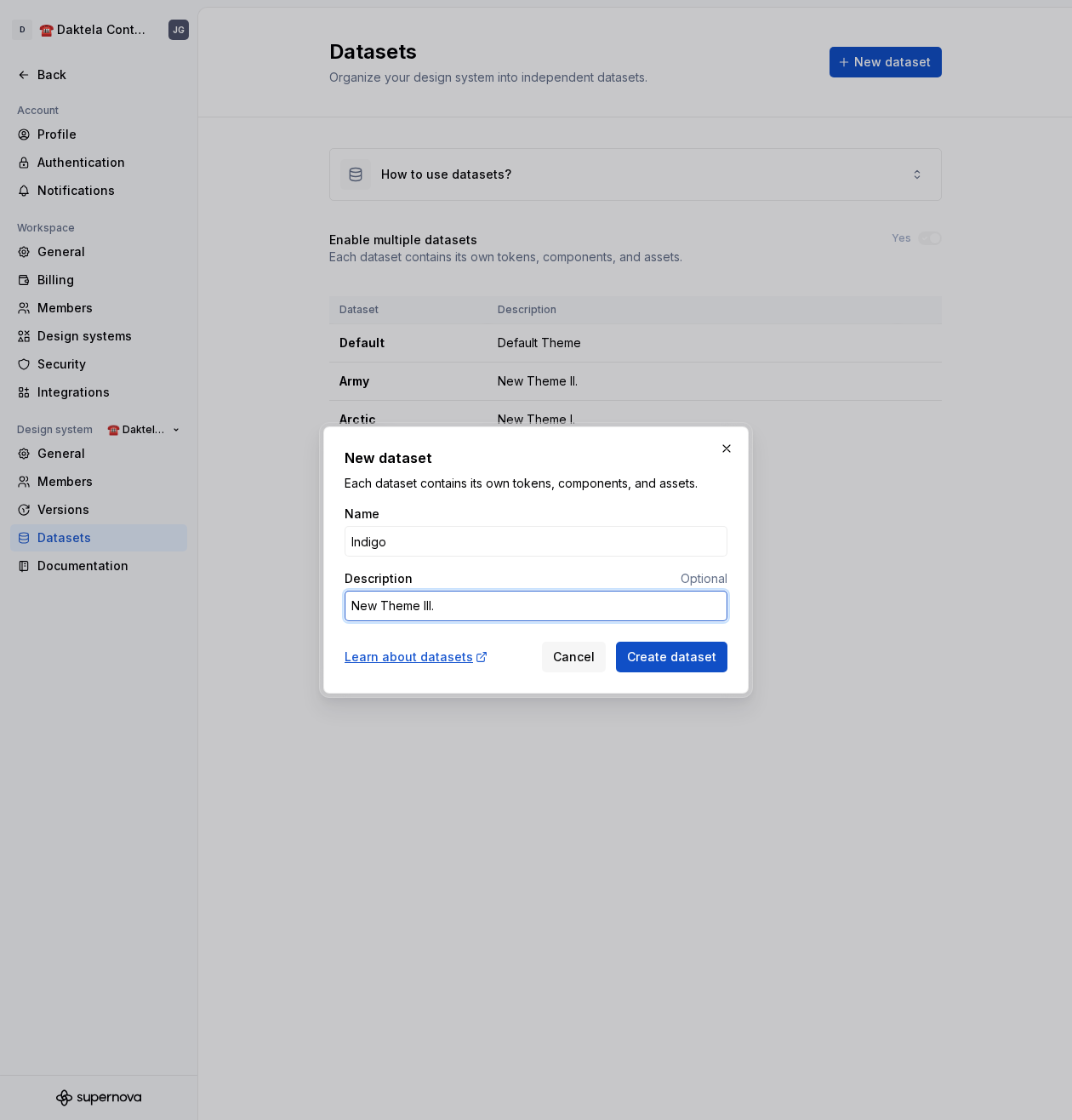
type textarea "New Theme III ."
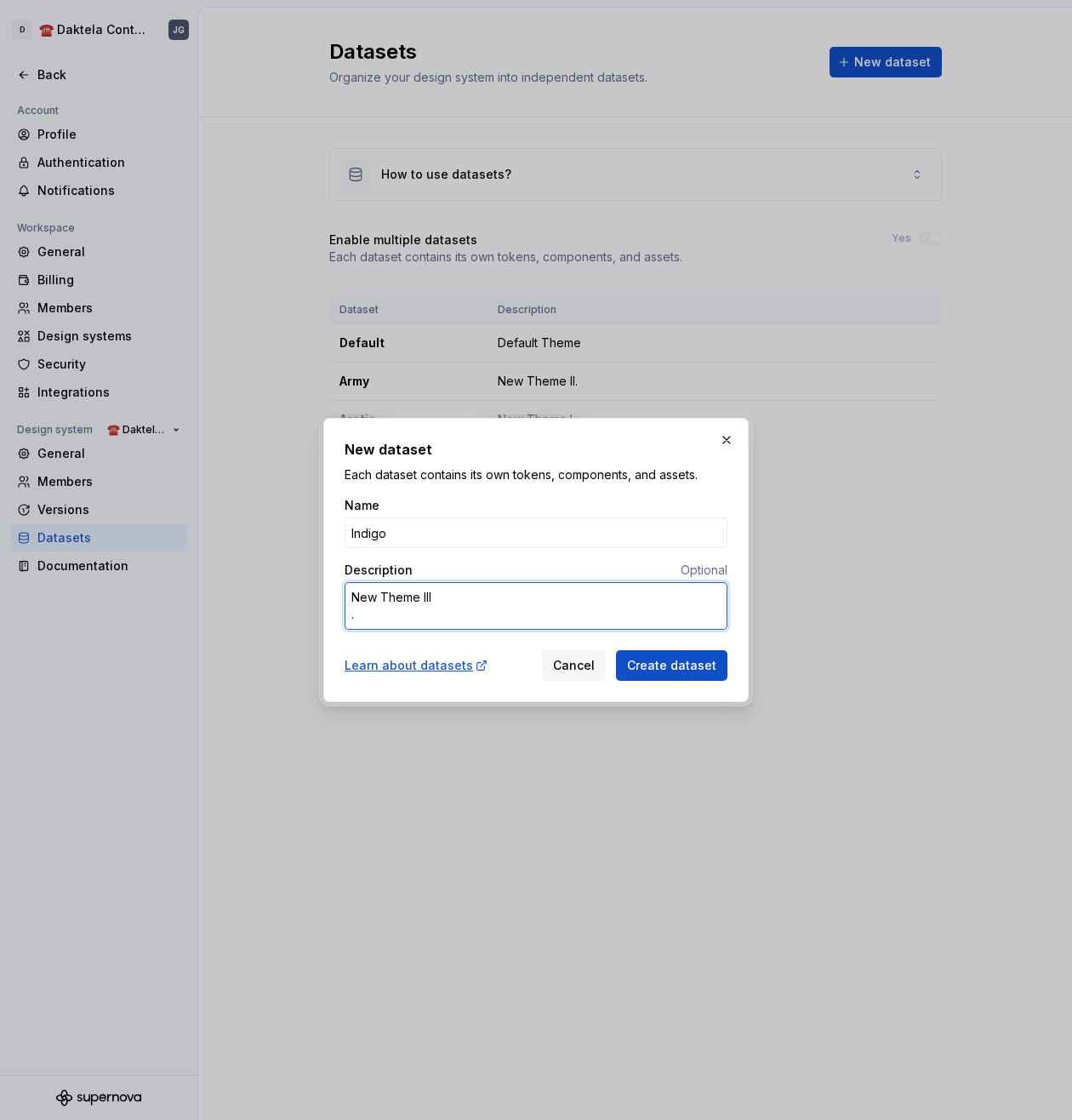
type textarea "*"
type textarea "New Theme III."
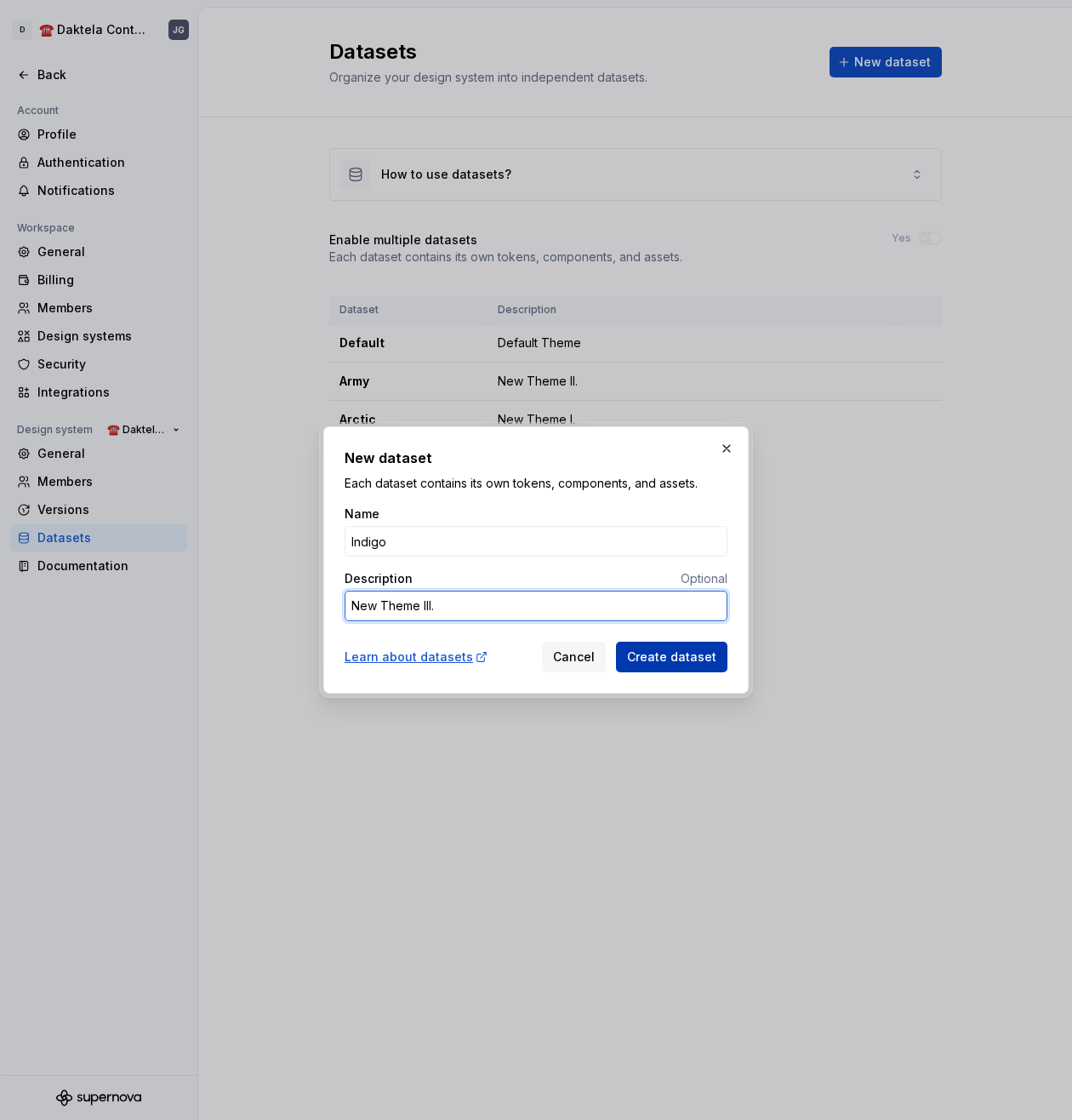
type textarea "*"
type textarea "New Theme III."
click at [717, 649] on button "Create dataset" at bounding box center [671, 657] width 112 height 31
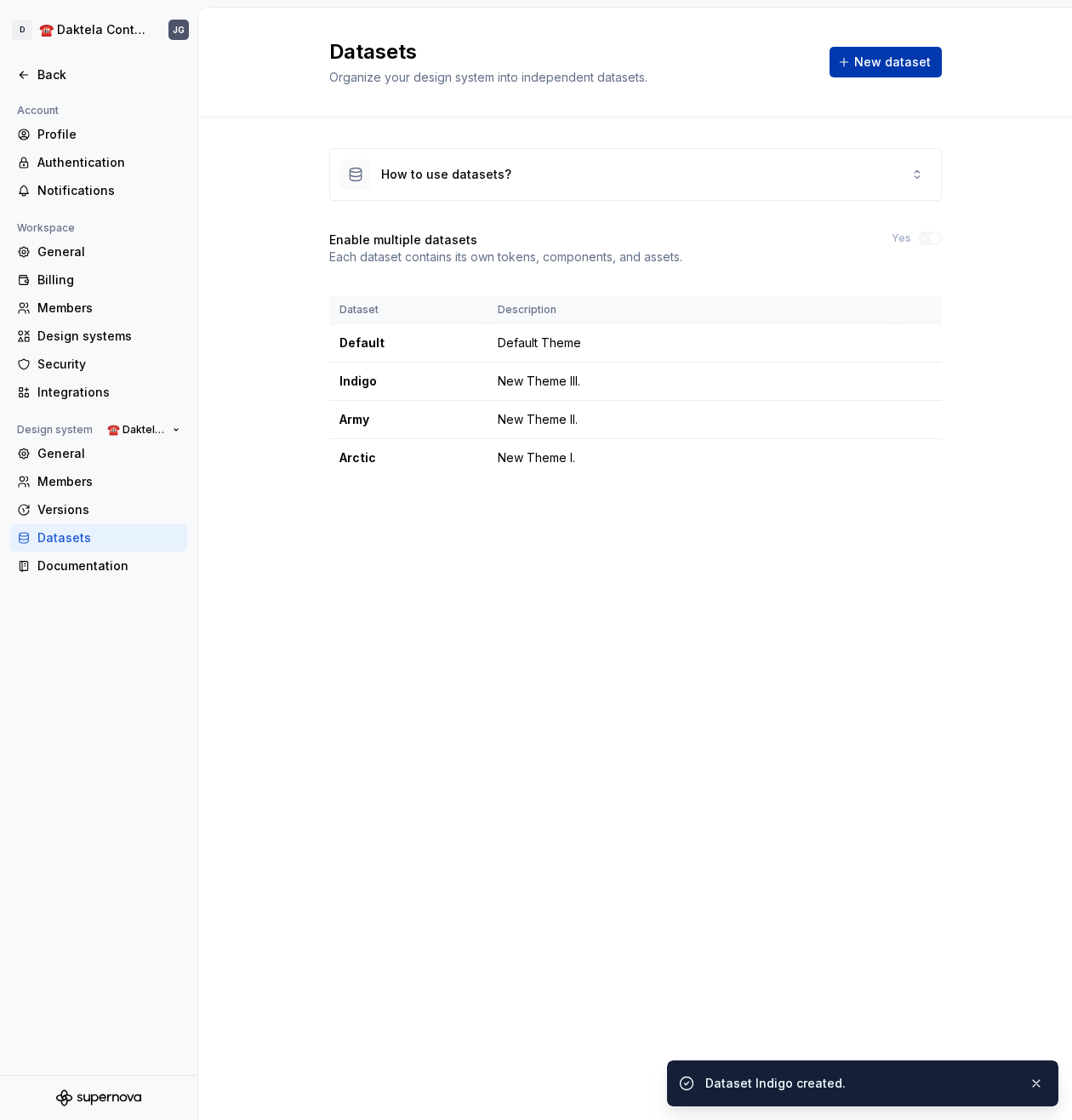
click at [899, 67] on span "New dataset" at bounding box center [893, 62] width 76 height 17
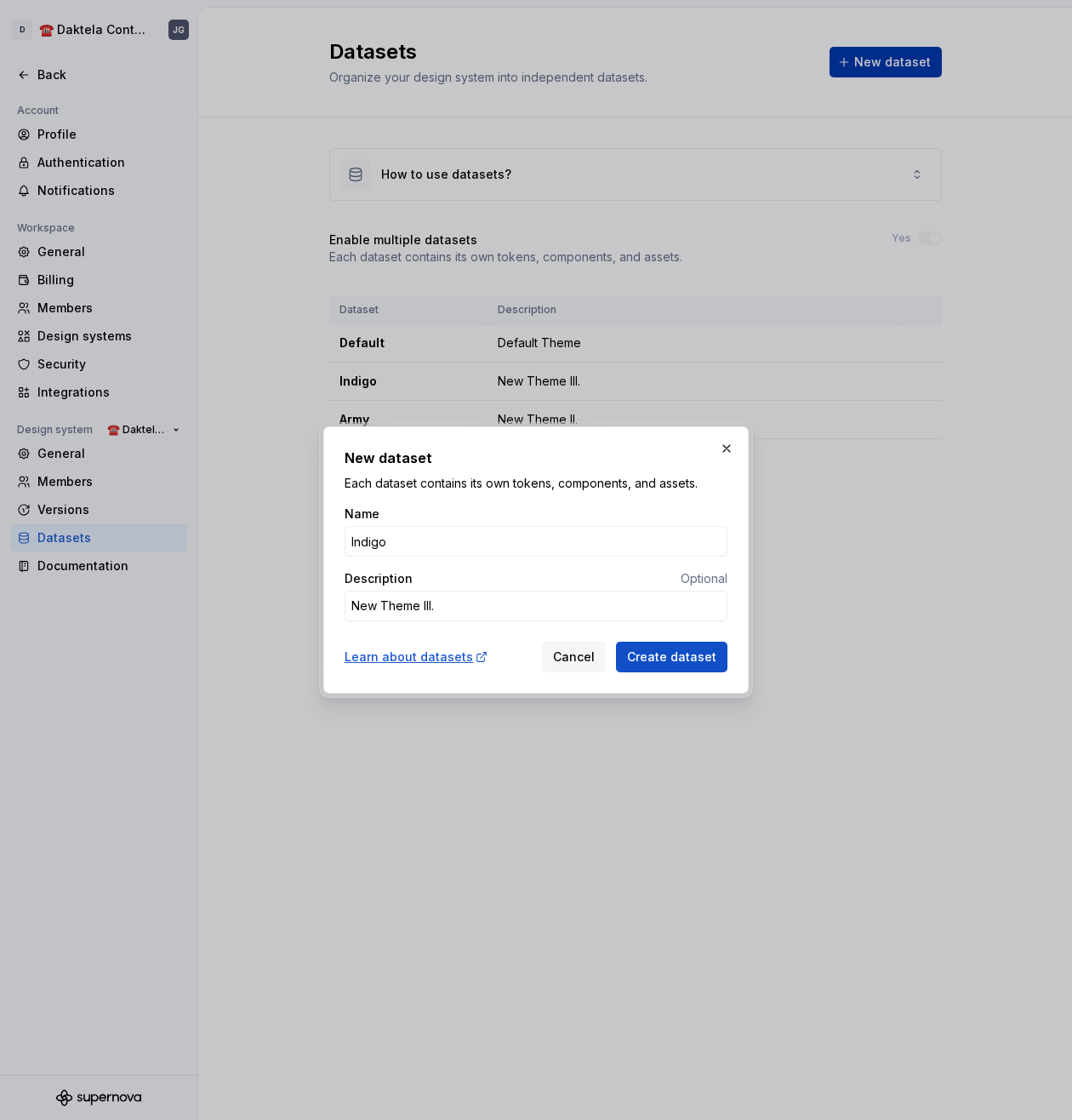
type textarea "*"
type input "M"
type textarea "*"
type input "Ma"
type textarea "*"
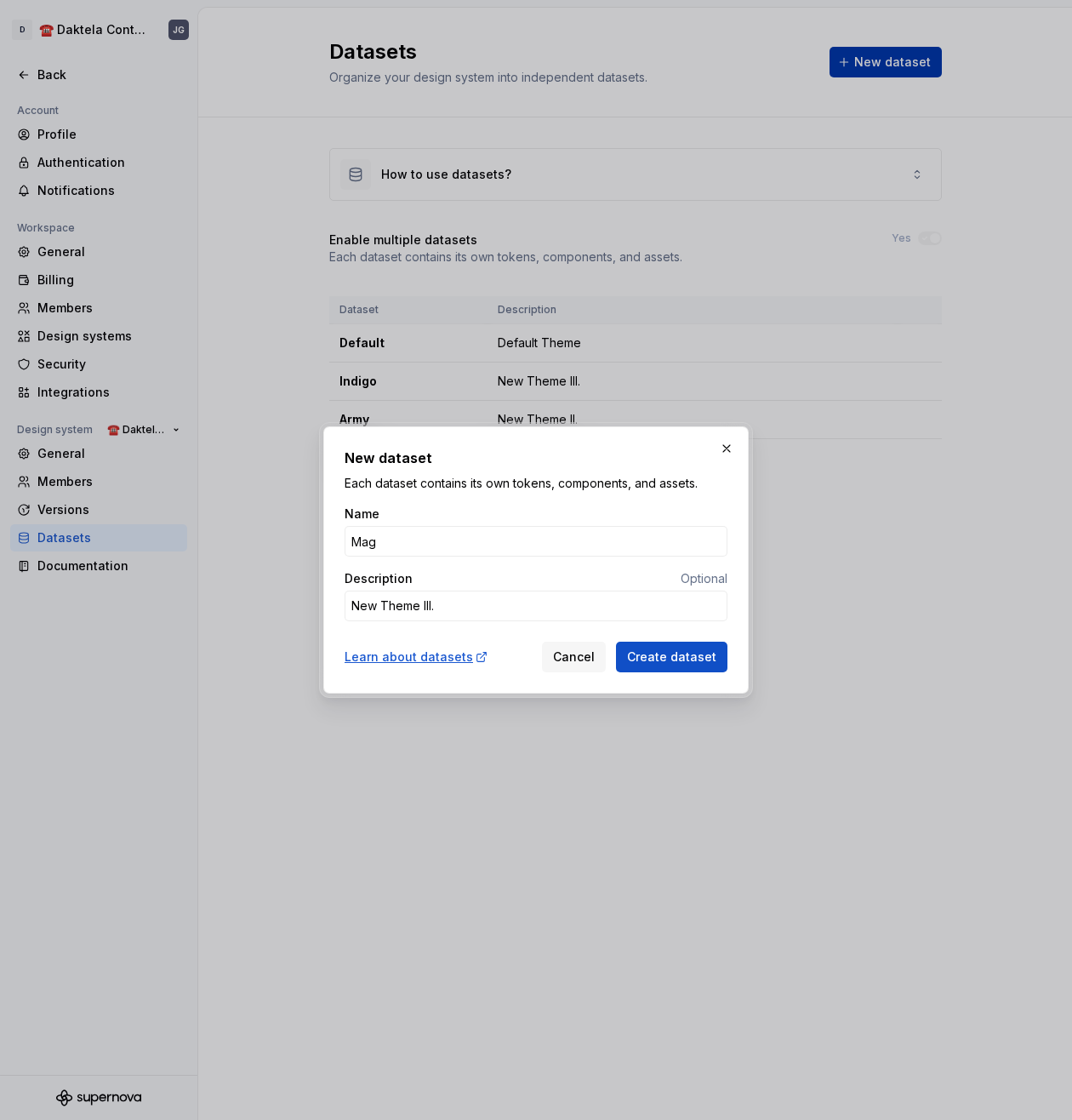
type input "Mage"
type textarea "*"
type input "Magent"
type textarea "*"
type input "Magenta"
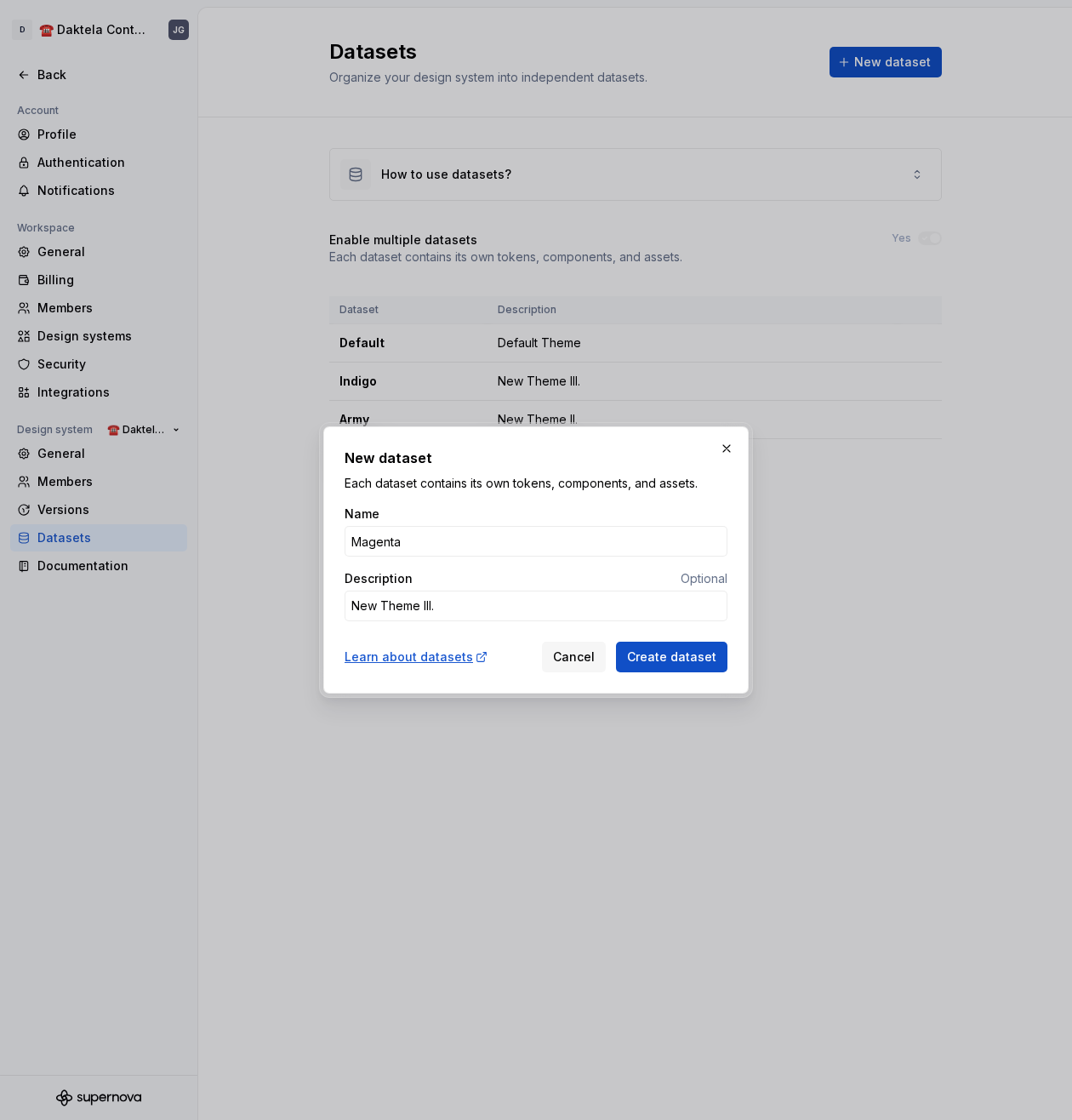
type textarea "*"
type input "Magenta"
type textarea "*"
type textarea "New Theme II."
type textarea "*"
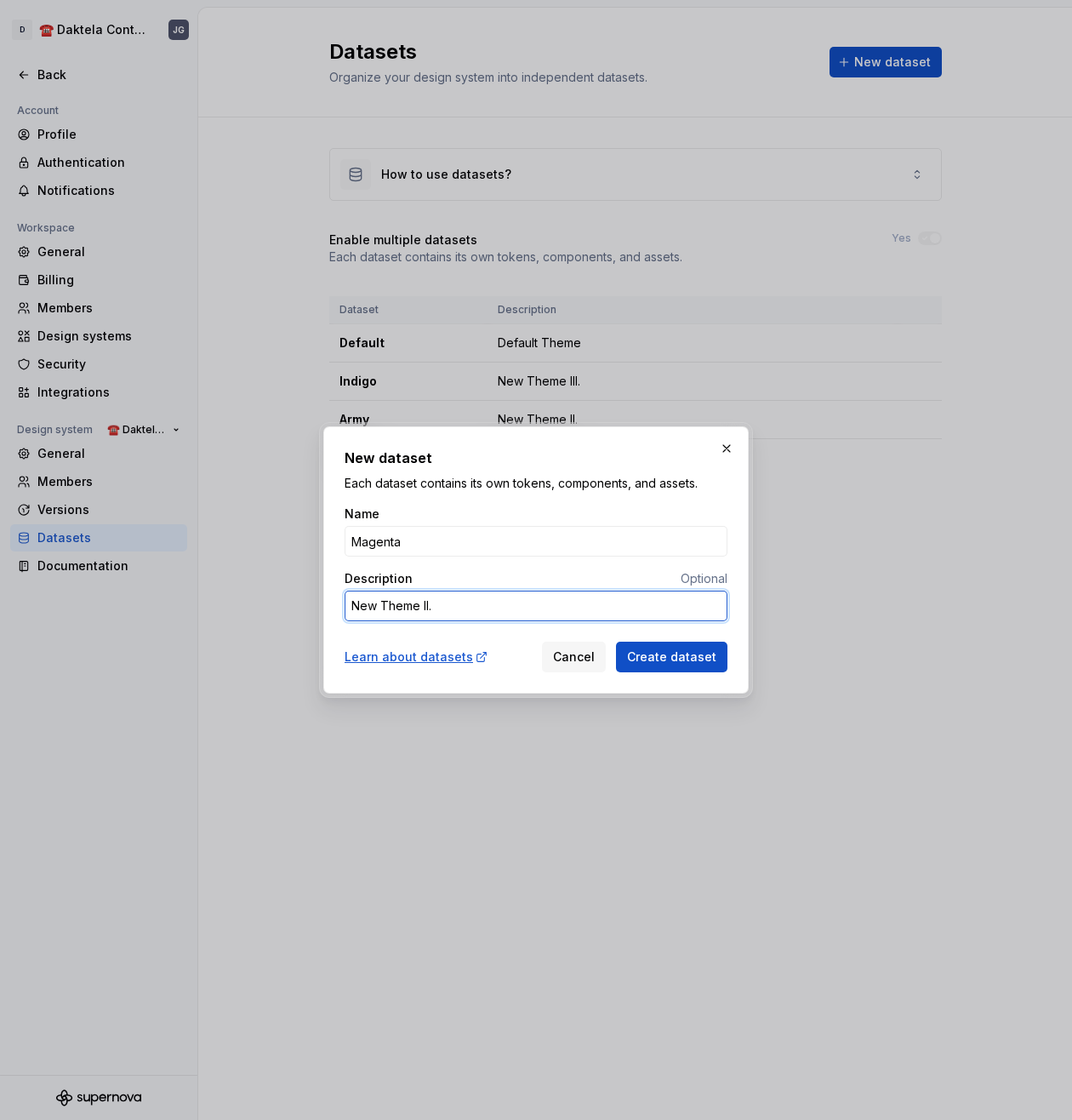
type textarea "New Theme I."
type textarea "*"
type textarea "New Theme IV."
type textarea "*"
click at [692, 649] on span "Create dataset" at bounding box center [672, 657] width 90 height 17
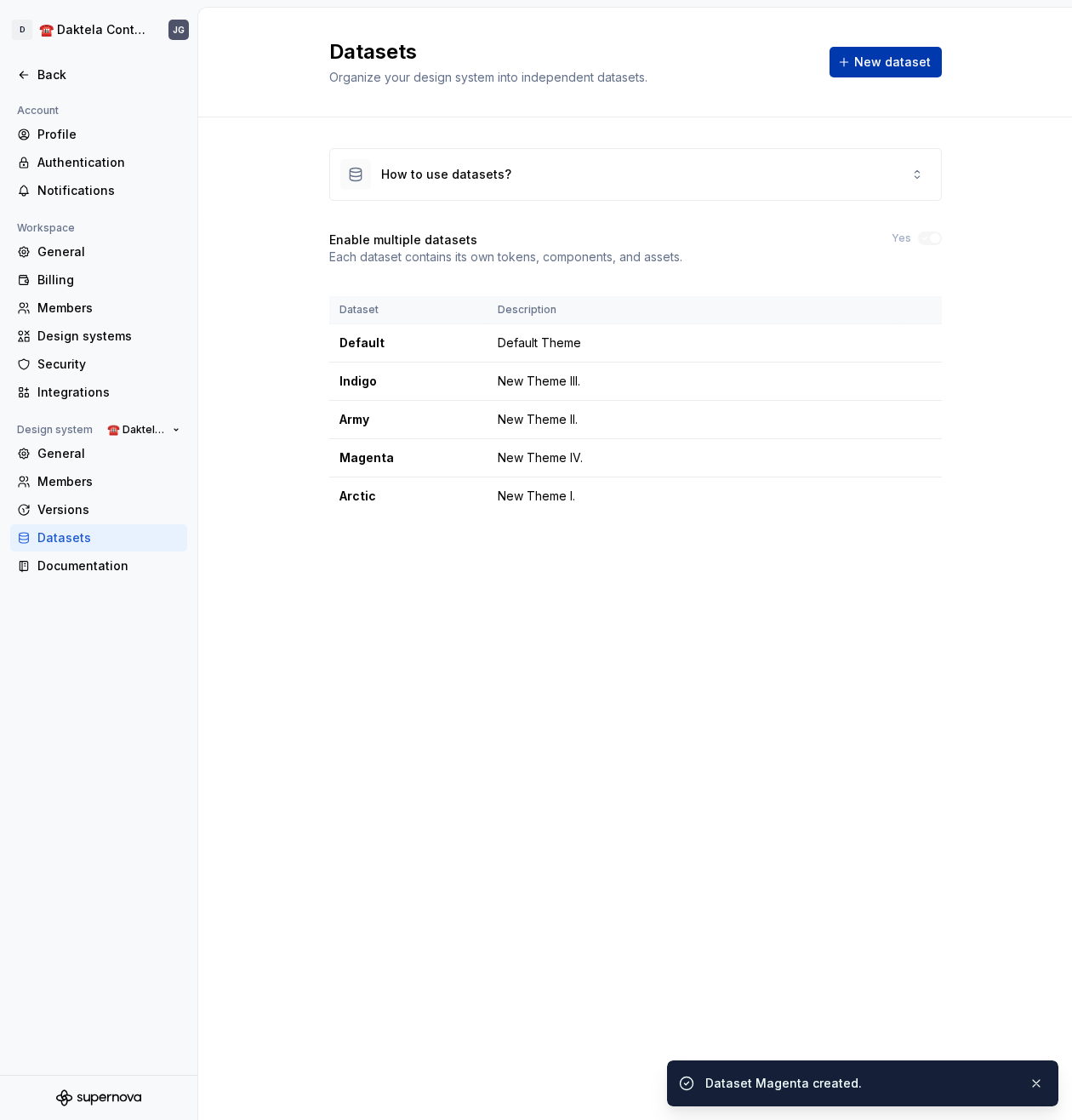
click at [881, 61] on span "New dataset" at bounding box center [893, 62] width 76 height 17
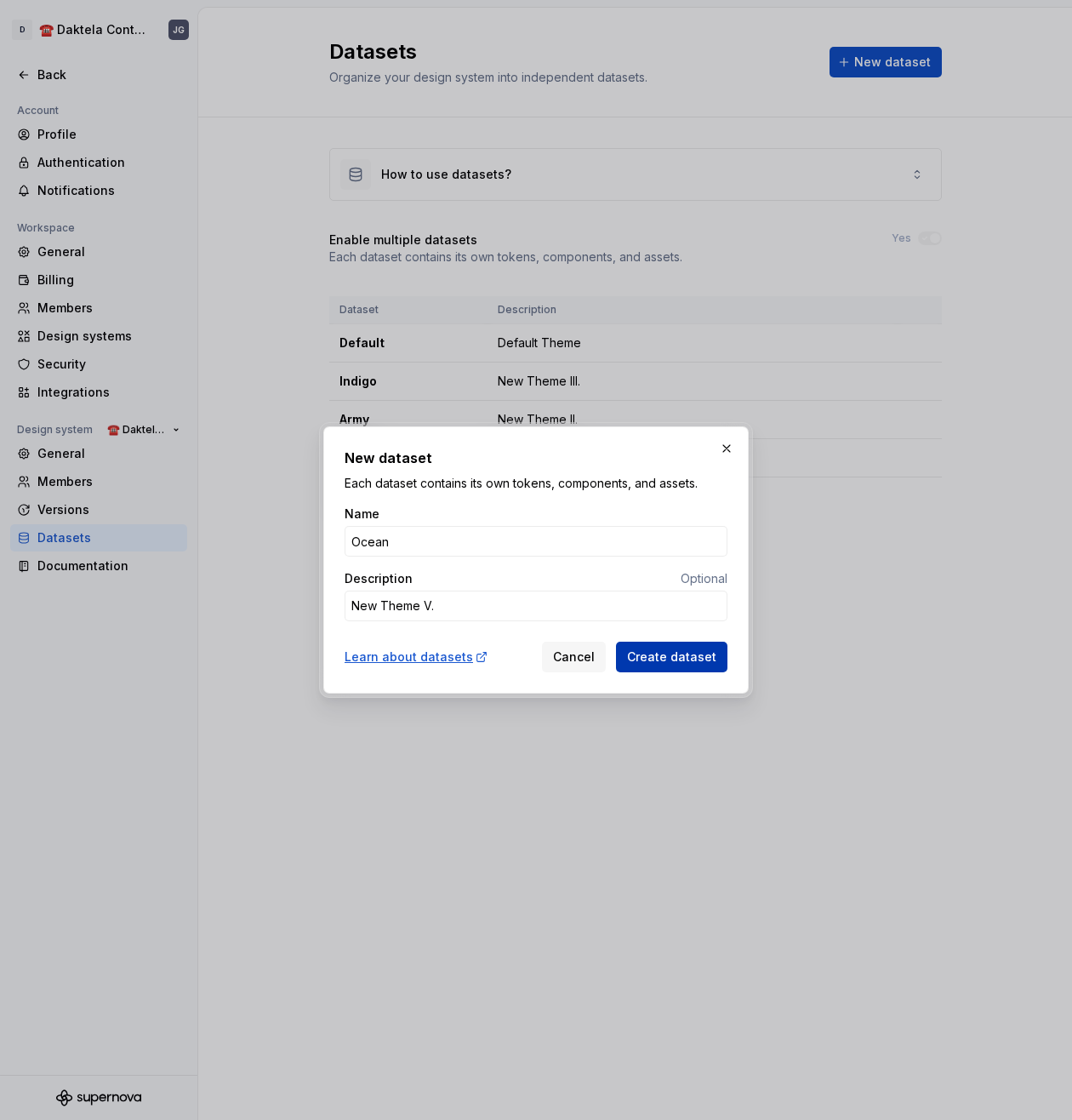
click at [705, 661] on span "Create dataset" at bounding box center [672, 657] width 90 height 17
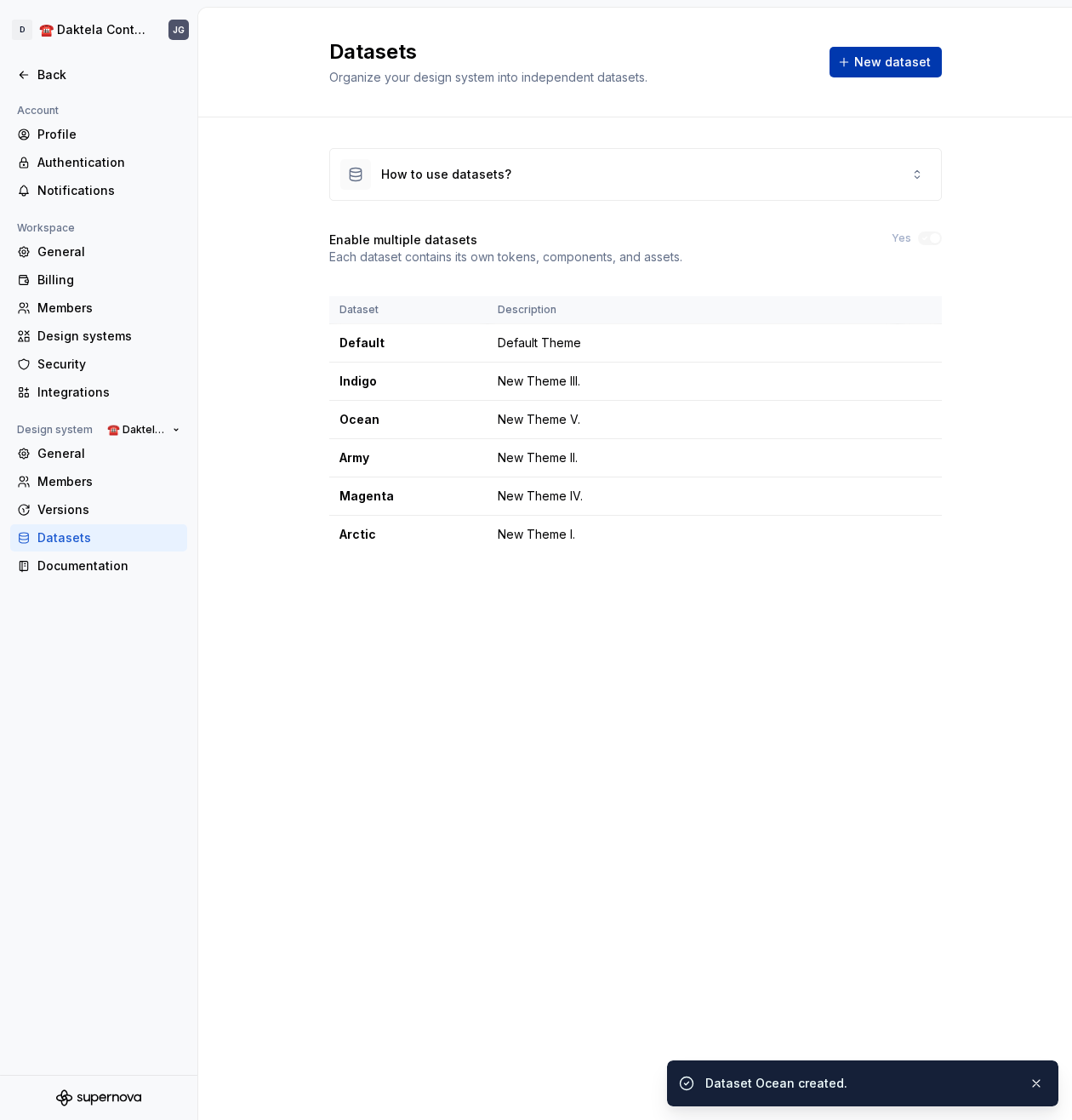
click at [901, 53] on span "New dataset" at bounding box center [893, 62] width 76 height 17
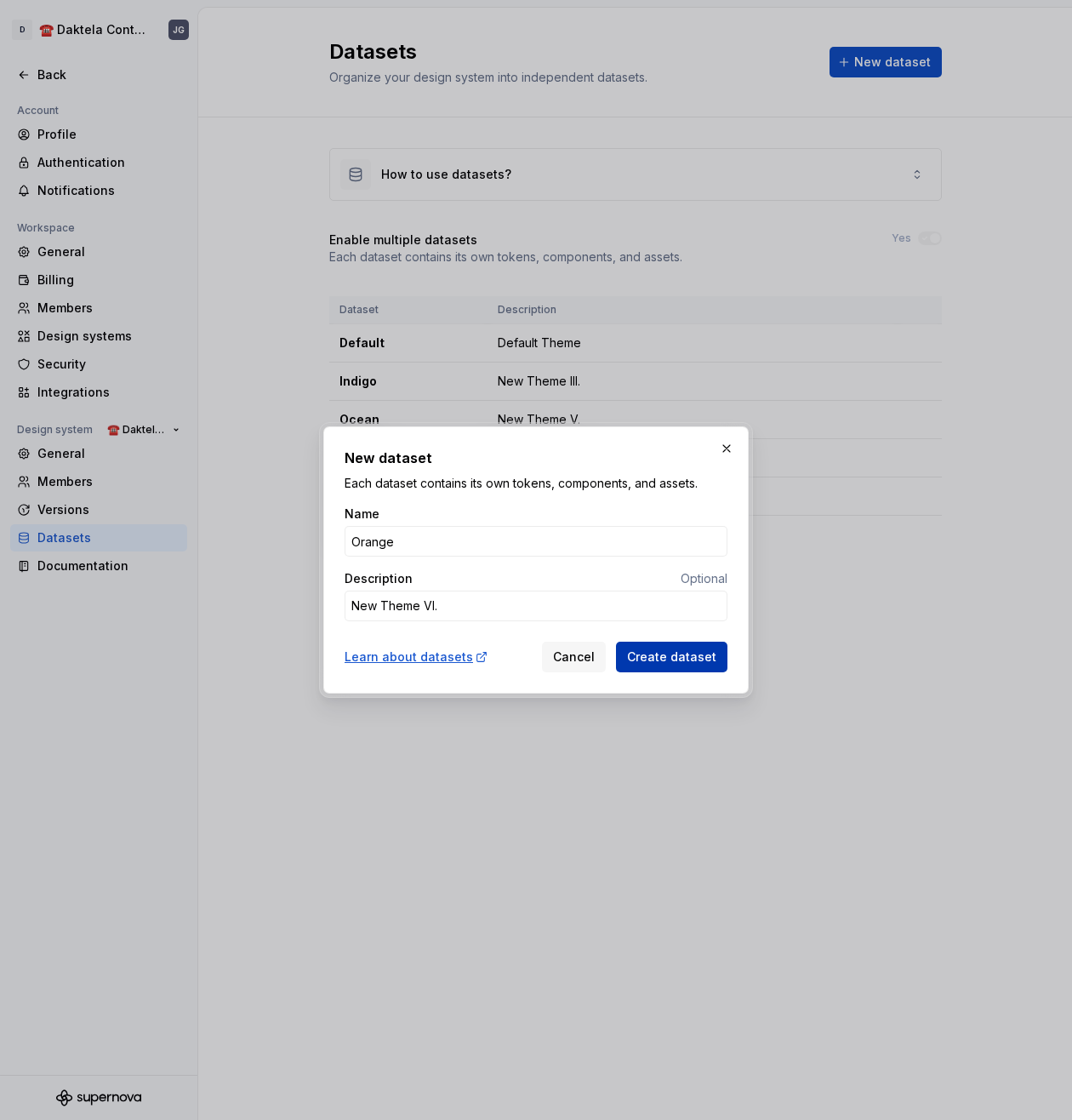
click at [692, 653] on span "Create dataset" at bounding box center [672, 657] width 90 height 17
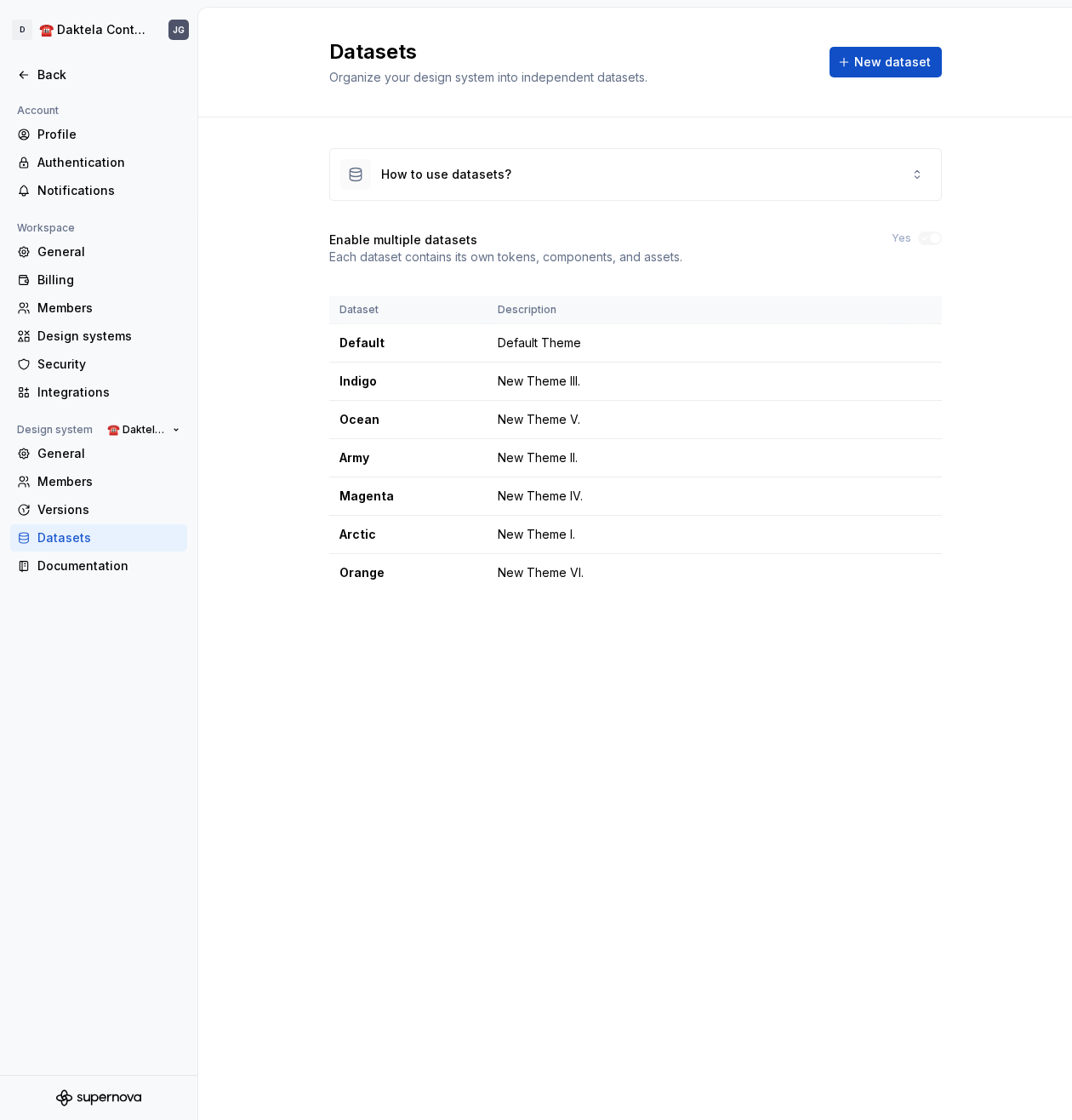
click at [887, 80] on div "Datasets Organize your design system into independent datasets. New dataset" at bounding box center [635, 62] width 613 height 48
click at [890, 69] on span "New dataset" at bounding box center [893, 62] width 76 height 17
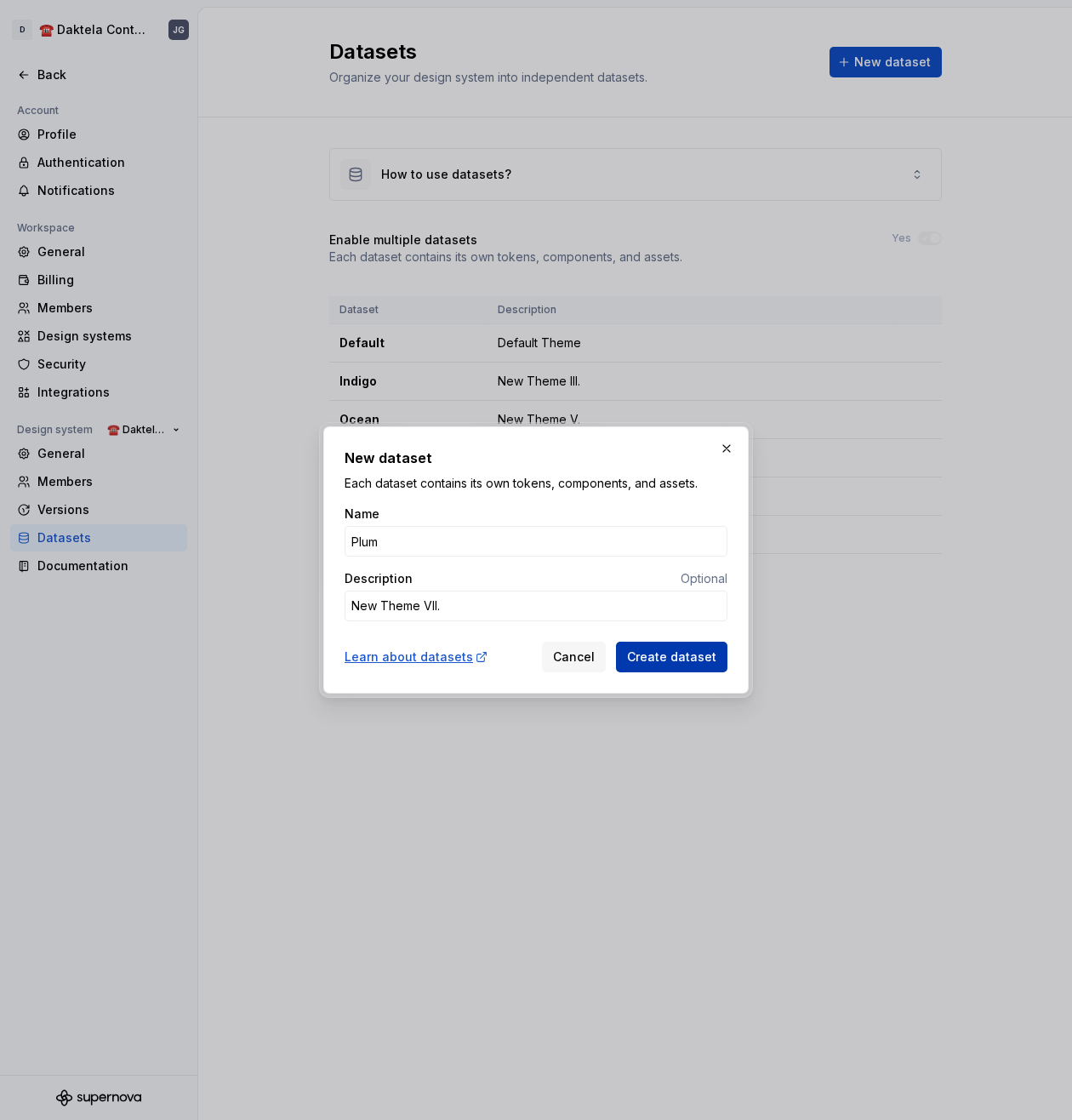
click at [691, 663] on span "Create dataset" at bounding box center [672, 657] width 90 height 17
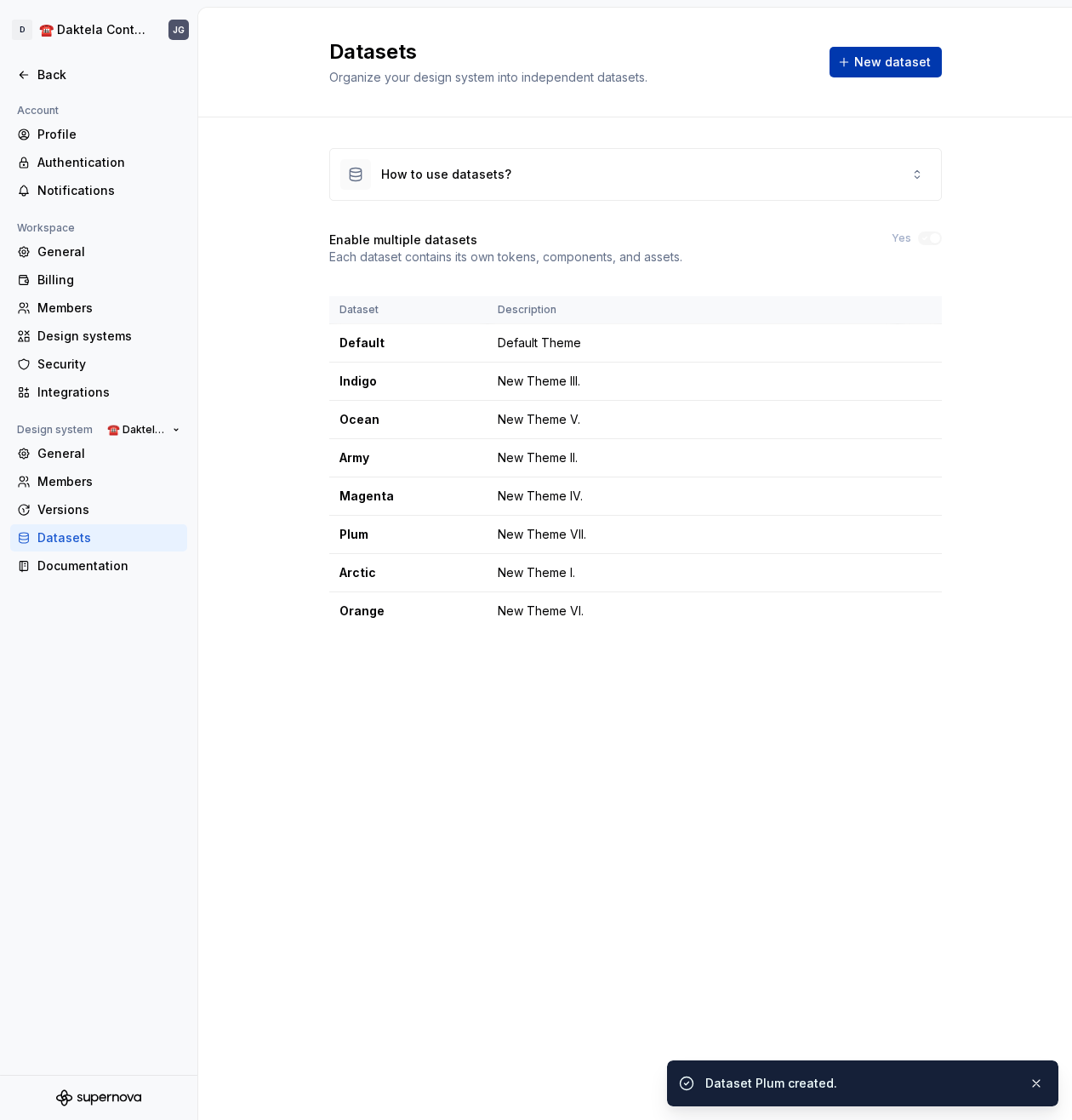
click at [905, 73] on button "New dataset" at bounding box center [886, 62] width 113 height 31
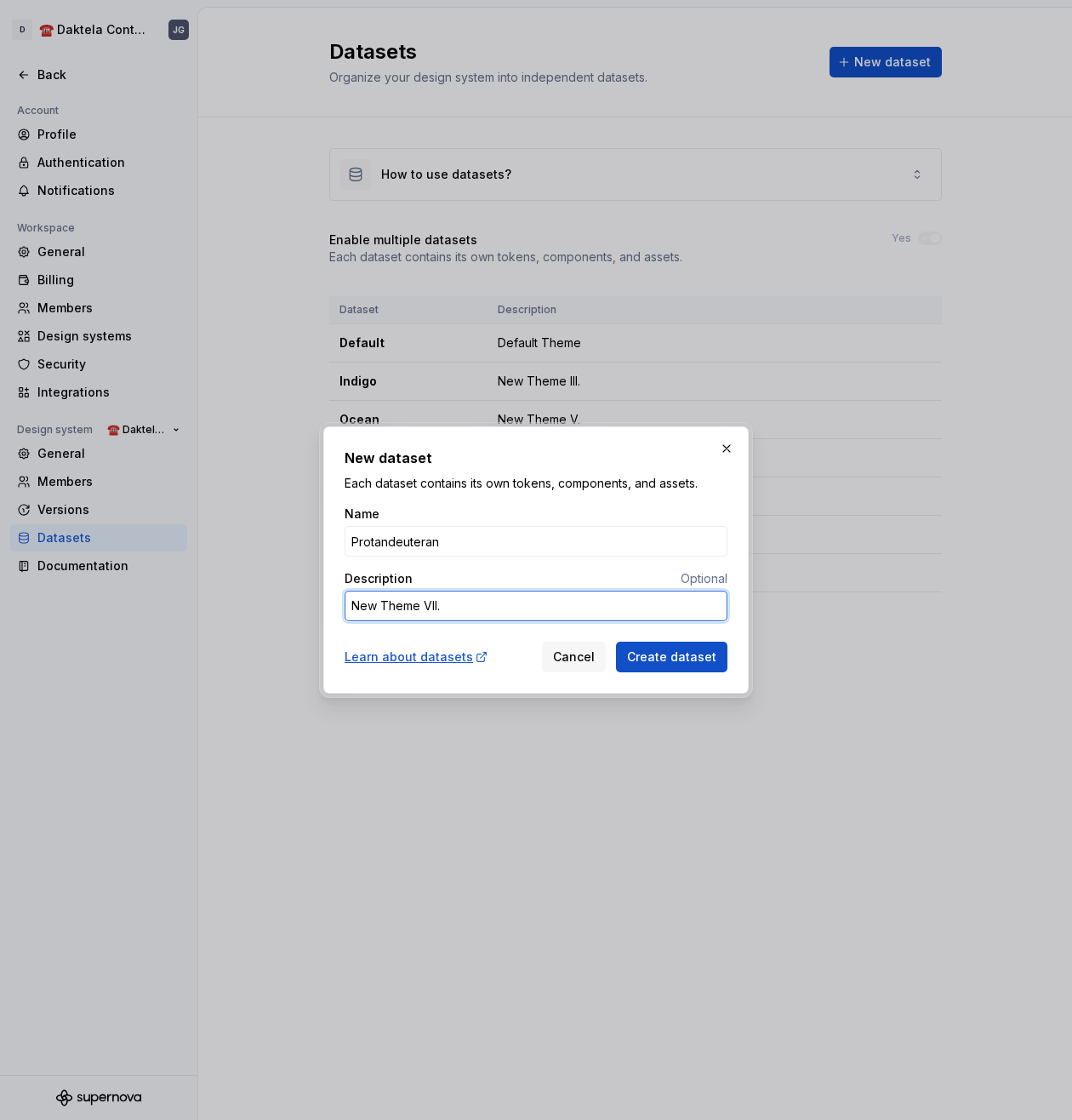
click at [438, 608] on textarea "New Theme VII." at bounding box center [536, 606] width 383 height 31
click at [701, 653] on span "Create dataset" at bounding box center [672, 657] width 90 height 17
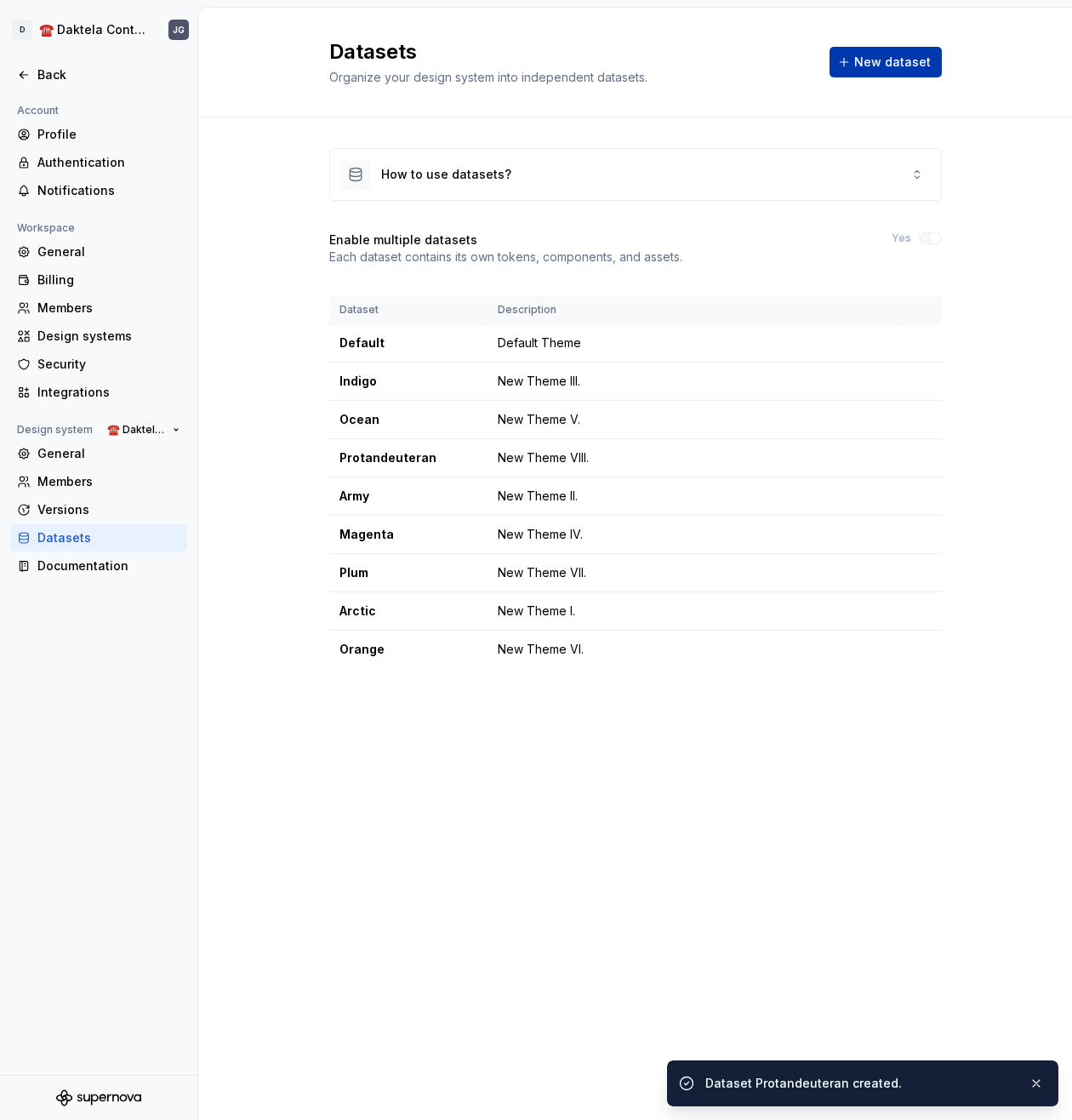
click at [905, 52] on button "New dataset" at bounding box center [886, 62] width 113 height 31
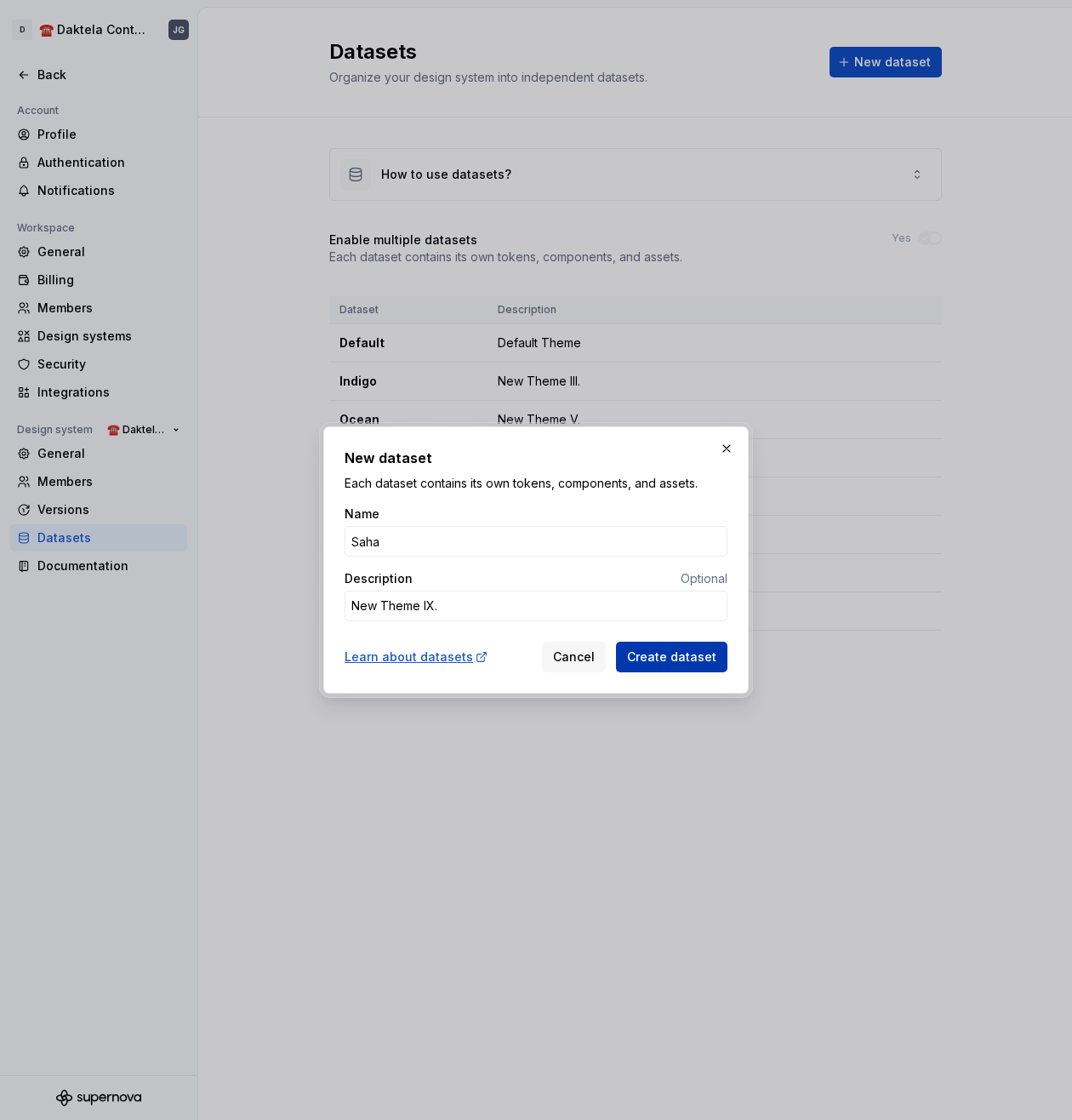
click at [694, 666] on button "Create dataset" at bounding box center [671, 657] width 112 height 31
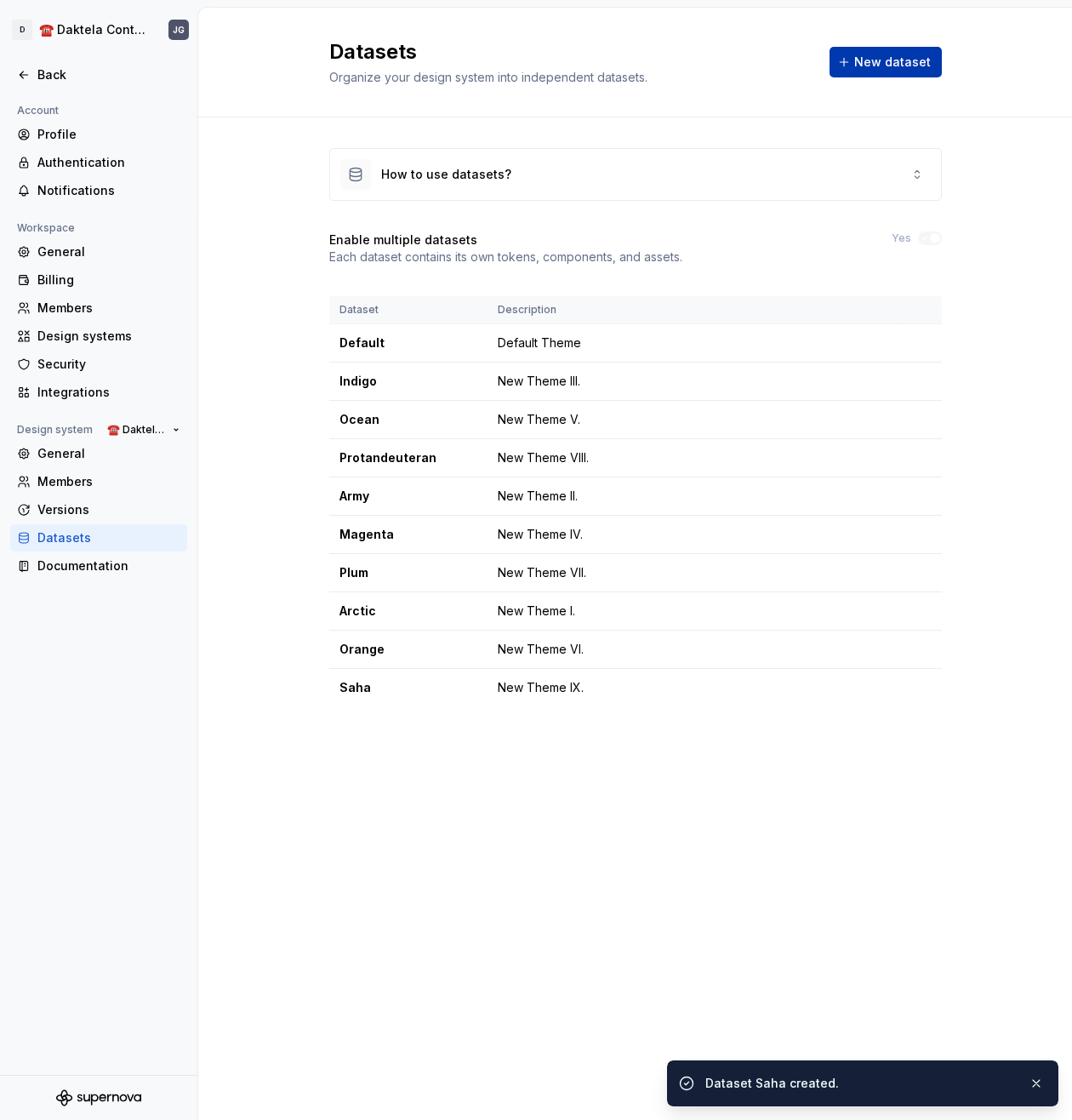
click at [891, 71] on button "New dataset" at bounding box center [886, 62] width 113 height 31
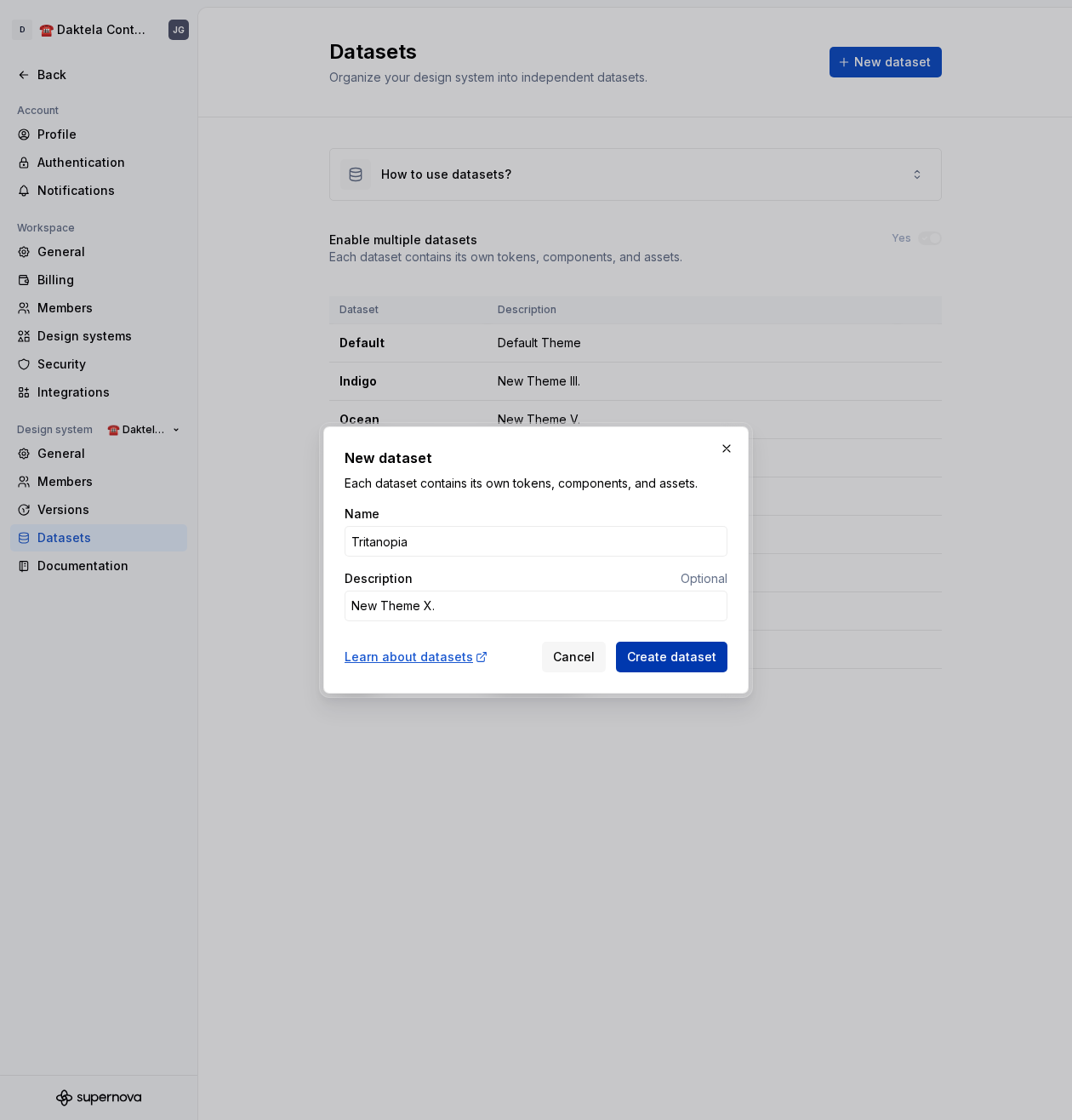
click at [673, 659] on span "Create dataset" at bounding box center [672, 657] width 90 height 17
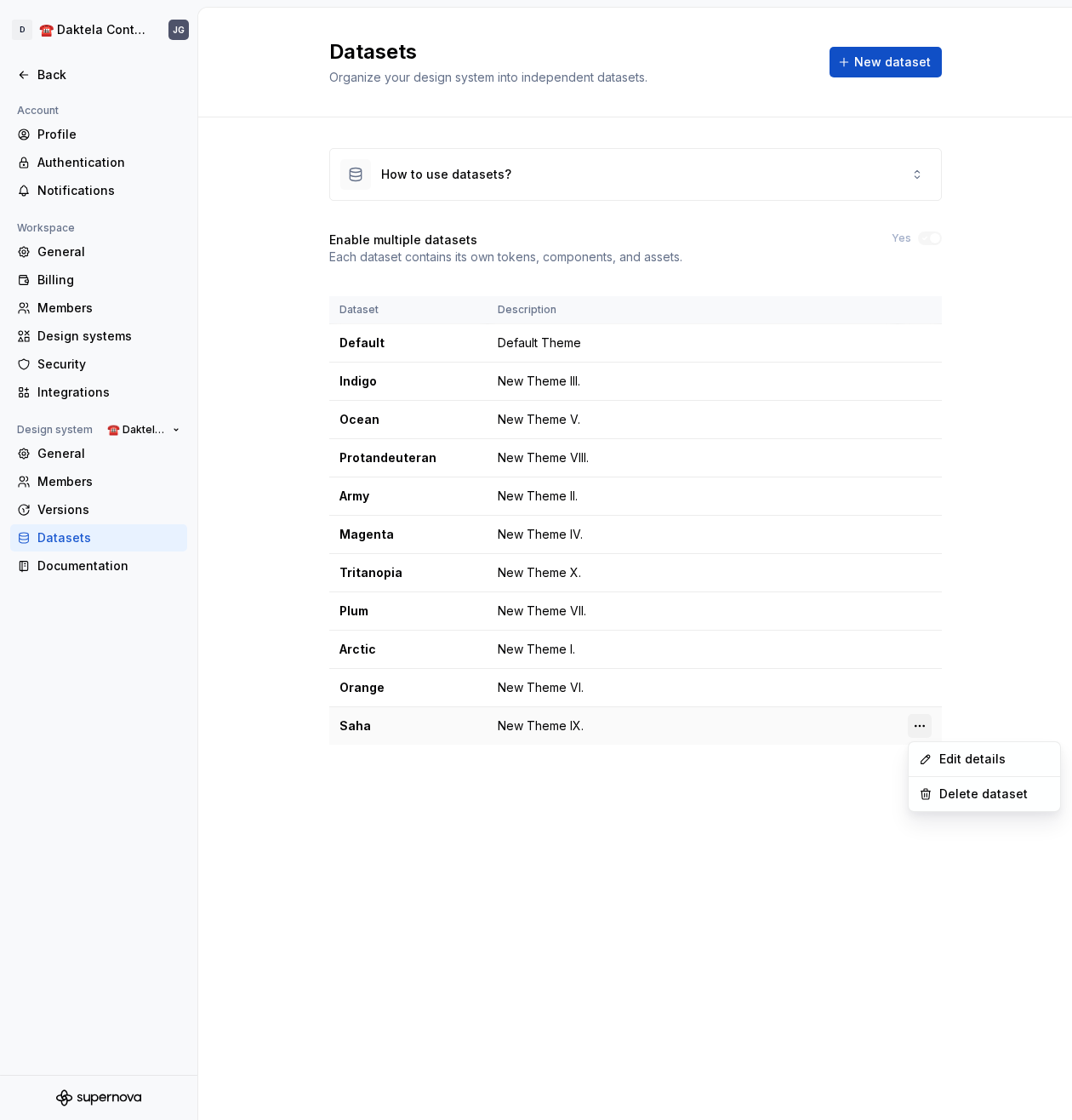
click at [922, 726] on html "D ☎️ Daktela Contact Centre JG Back Account Profile Authentication Notification…" at bounding box center [536, 560] width 1072 height 1120
click at [959, 757] on div "Edit details" at bounding box center [995, 759] width 111 height 17
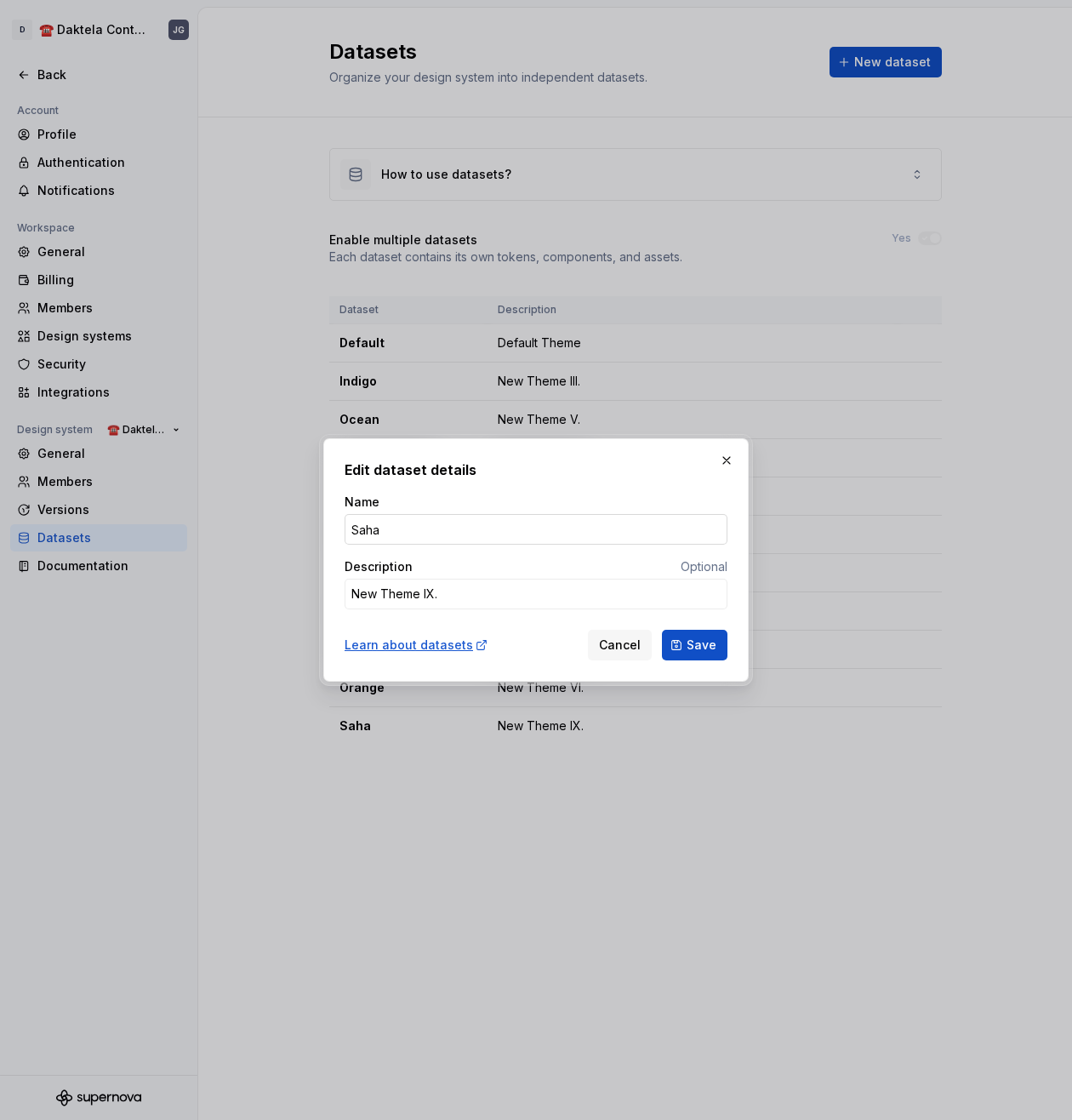
click at [432, 535] on input "Saha" at bounding box center [536, 529] width 383 height 31
click at [709, 649] on span "Save" at bounding box center [701, 646] width 30 height 17
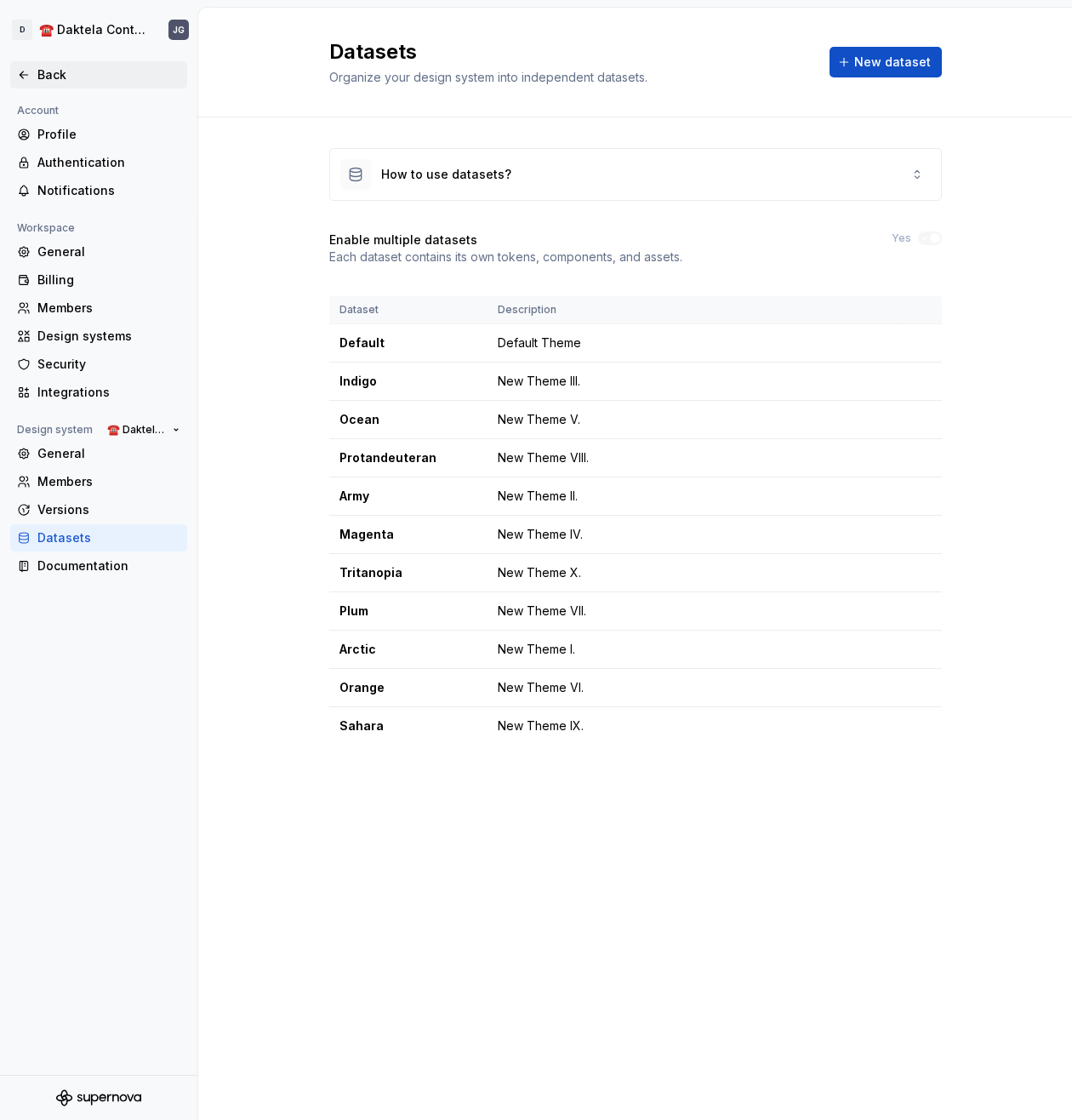
click at [32, 69] on div "Back" at bounding box center [98, 75] width 163 height 17
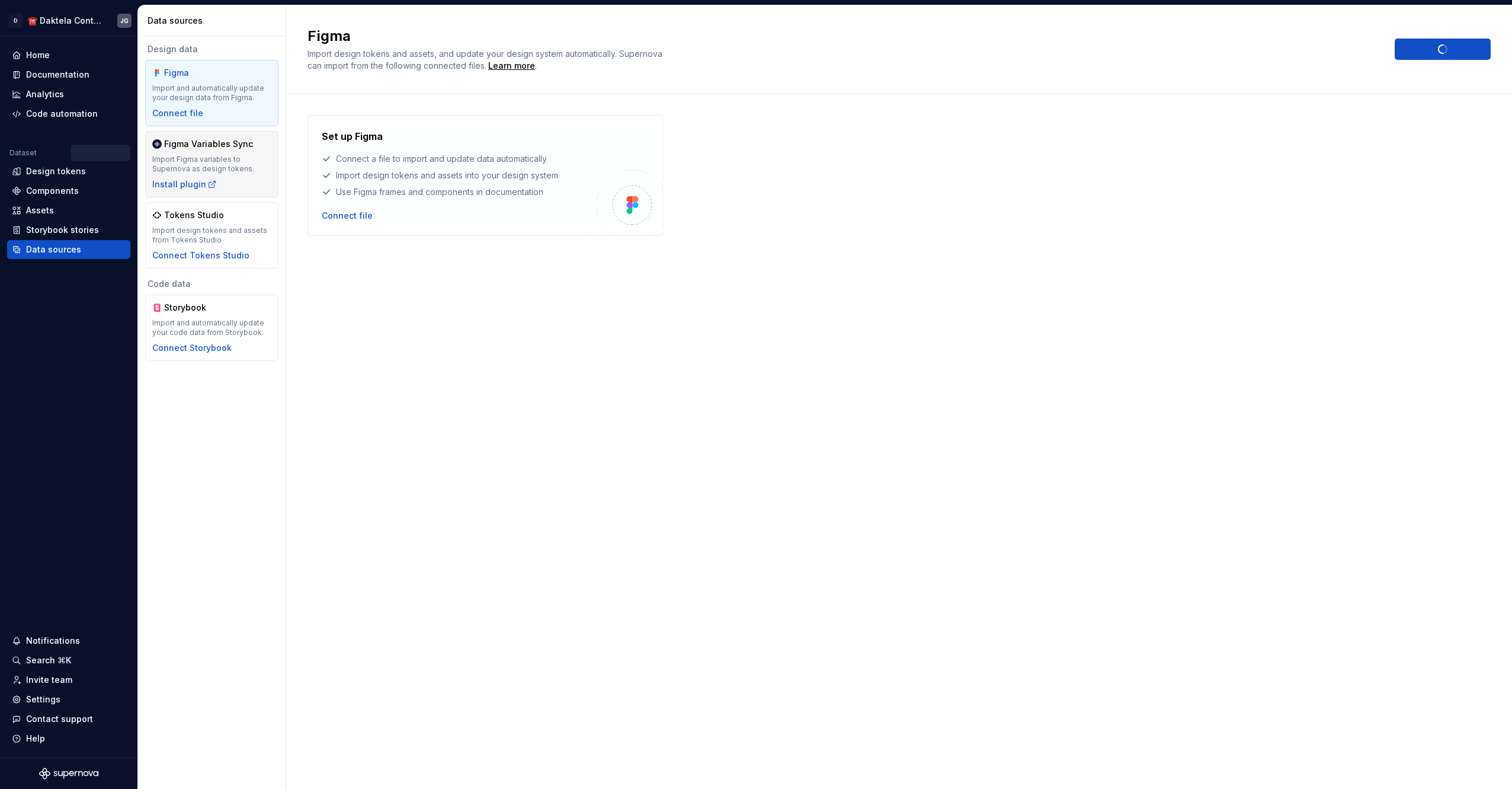
click at [242, 163] on div "Import Figma variables to Supernova as design tokens." at bounding box center [211, 164] width 119 height 19
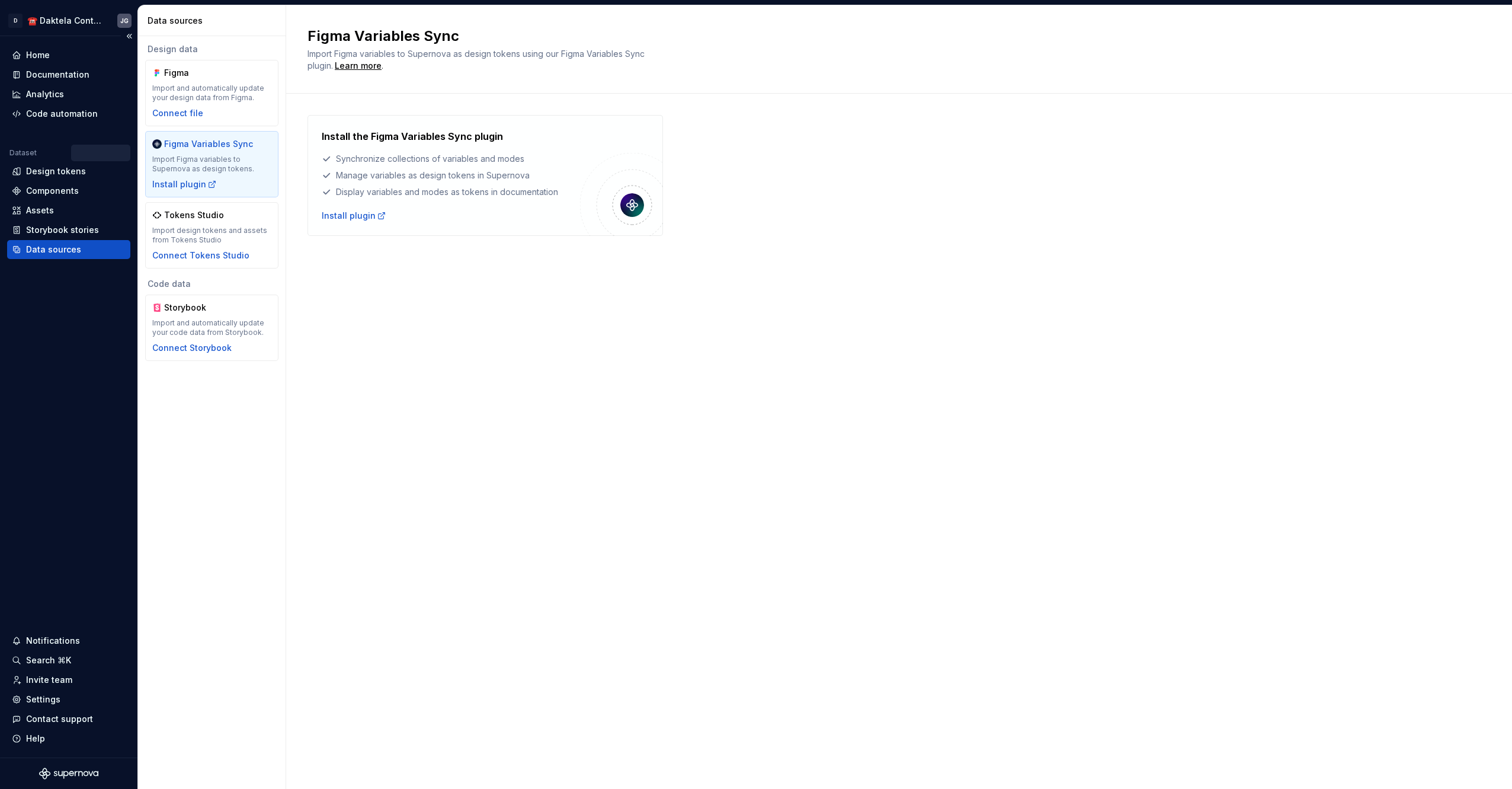
click at [61, 245] on div "Data sources" at bounding box center [53, 250] width 55 height 12
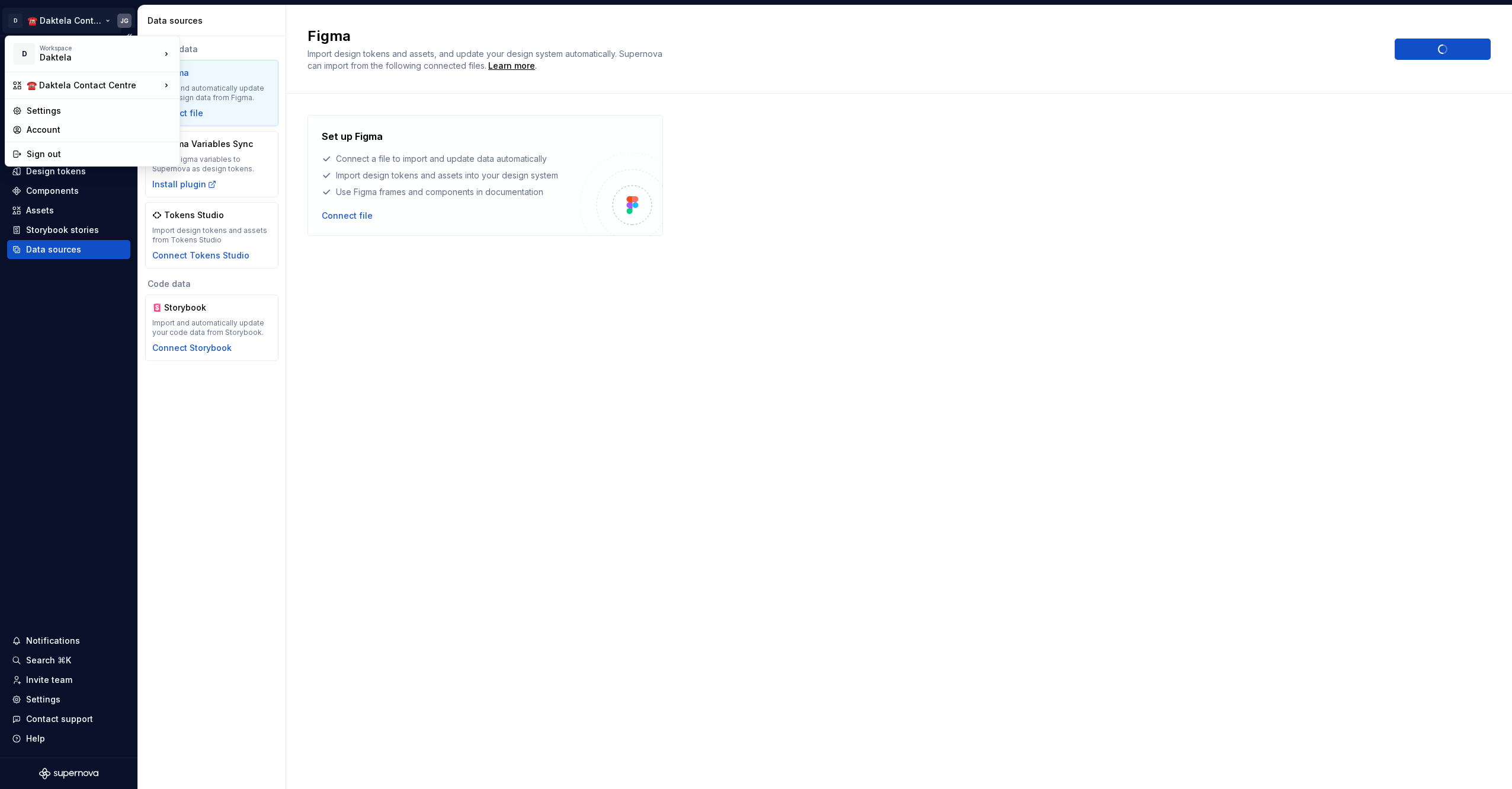
click at [64, 22] on html "D ☎️ Daktela Contact Centre JG Home Documentation Analytics Code automation Dat…" at bounding box center [756, 394] width 1512 height 789
click at [239, 86] on div "☎️ Daktela Contact Centre" at bounding box center [254, 87] width 110 height 12
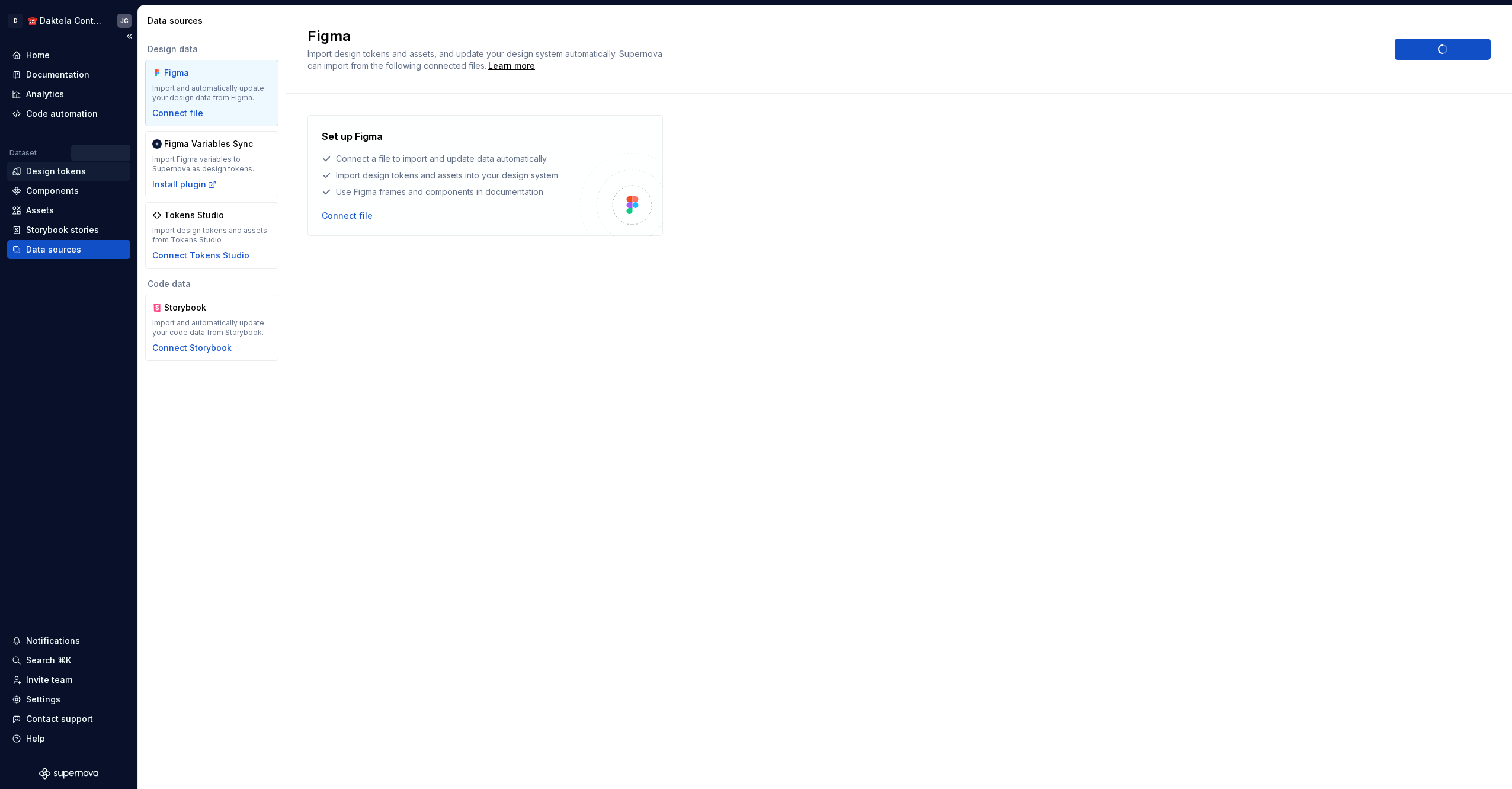
click at [53, 175] on div "Design tokens" at bounding box center [56, 171] width 60 height 12
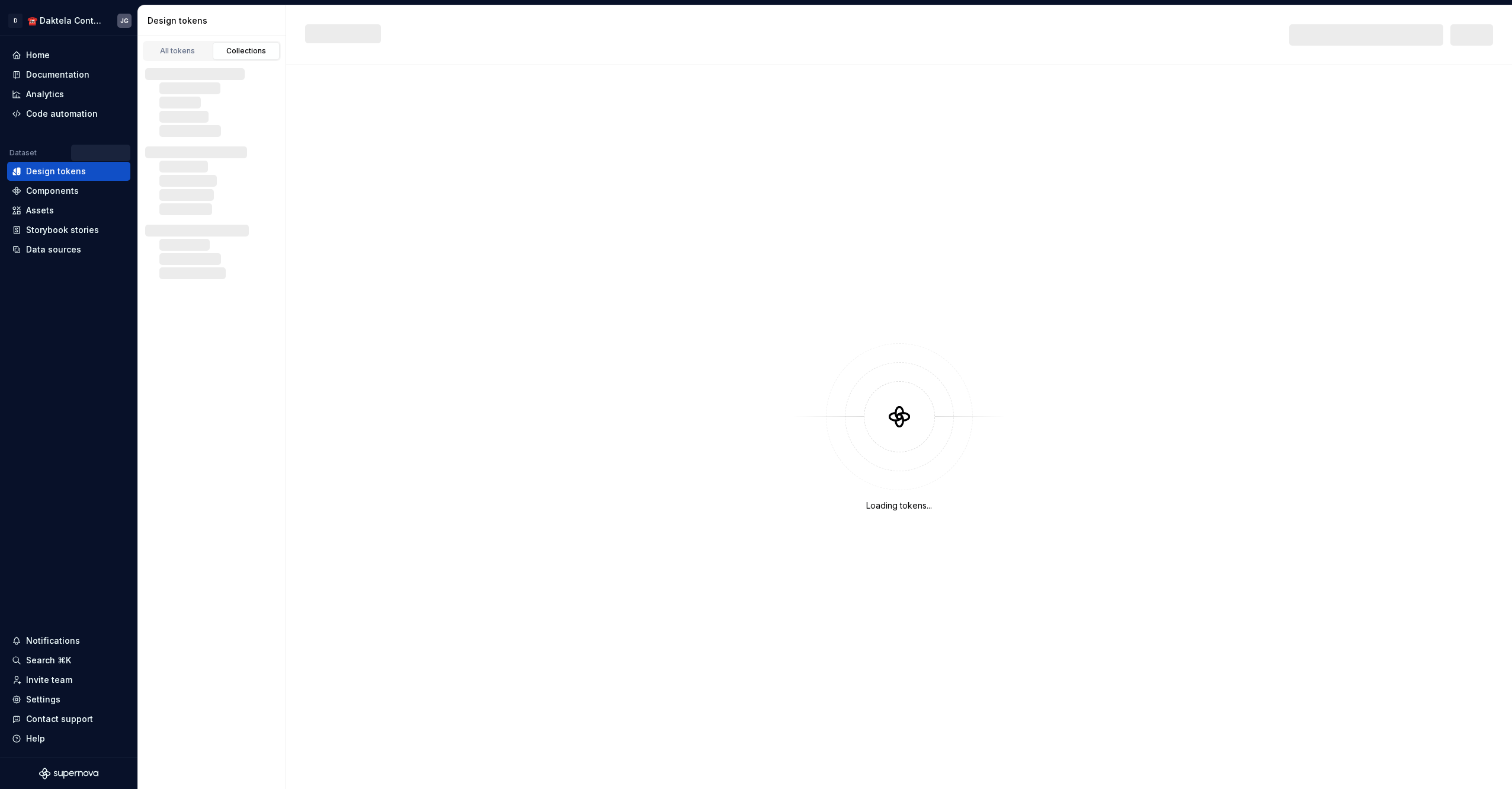
click at [459, 304] on div "Loading tokens..." at bounding box center [899, 427] width 1225 height 724
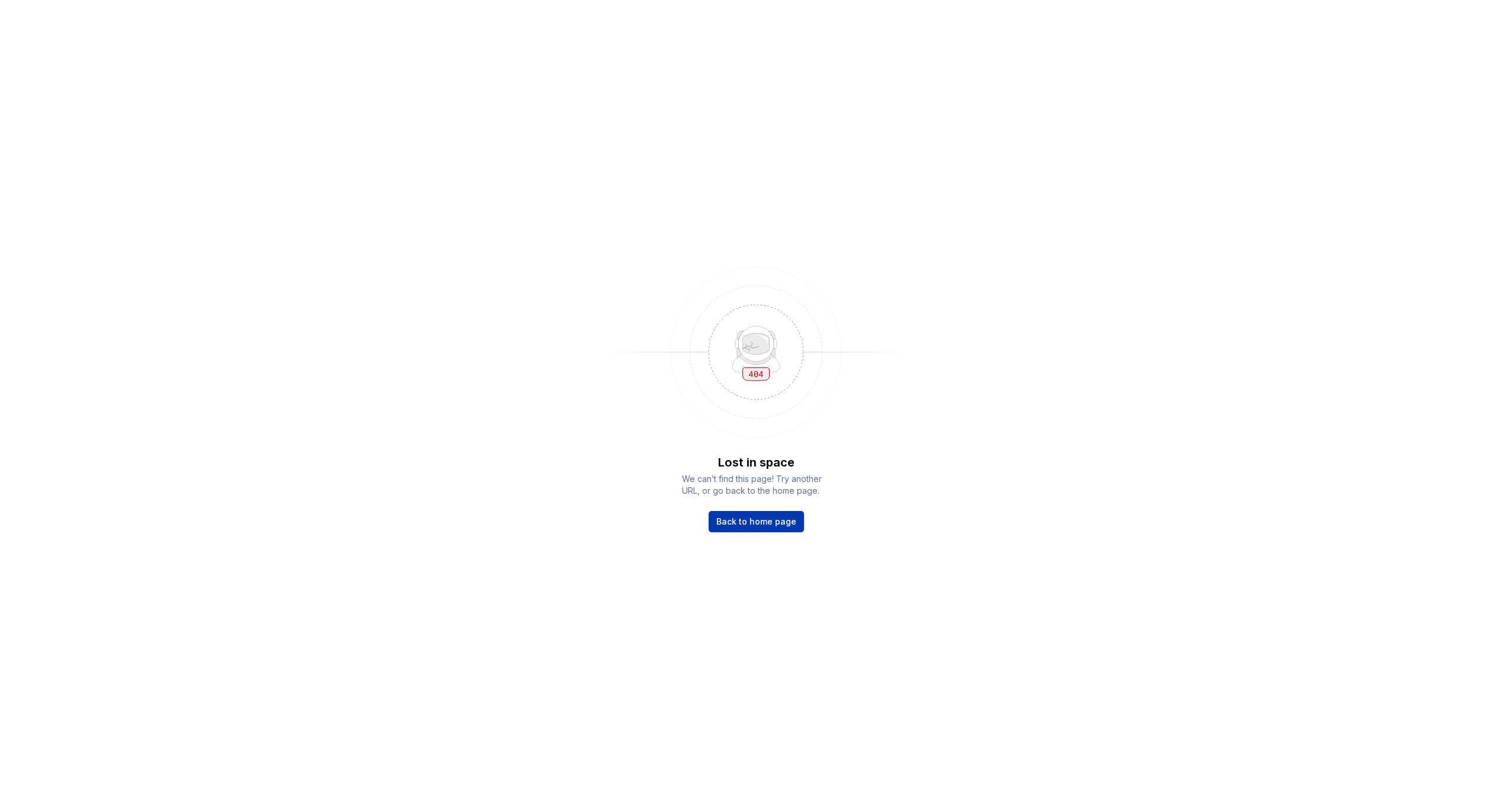
click at [733, 521] on span "Back to home page" at bounding box center [756, 521] width 80 height 12
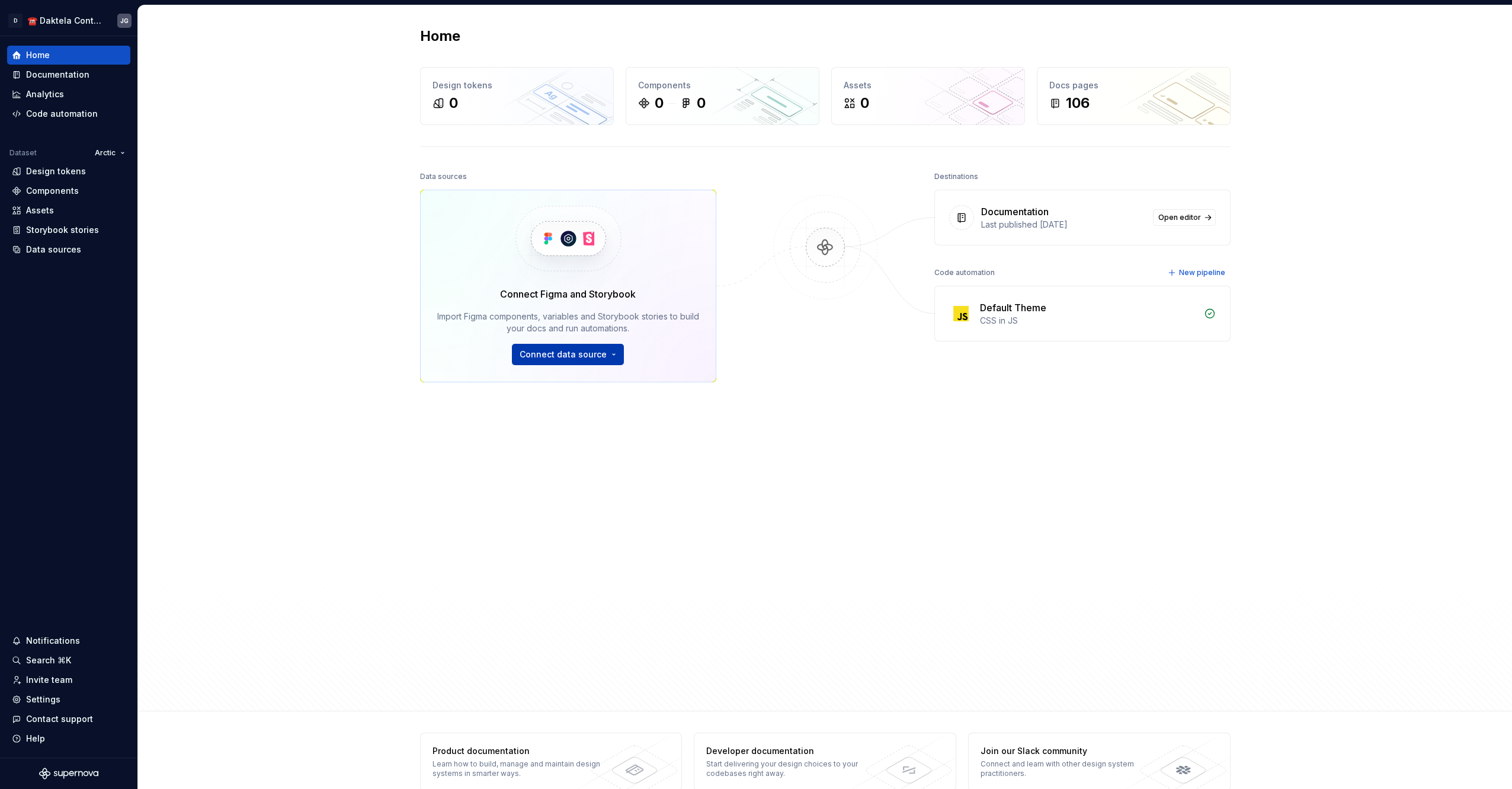
click at [587, 358] on span "Connect data source" at bounding box center [563, 355] width 87 height 12
click at [306, 307] on div "Home Design tokens 0 Components 0 0 Assets 0 Docs pages 106 Data sources Connec…" at bounding box center [825, 358] width 1374 height 706
click at [78, 249] on div "Data sources" at bounding box center [53, 250] width 55 height 12
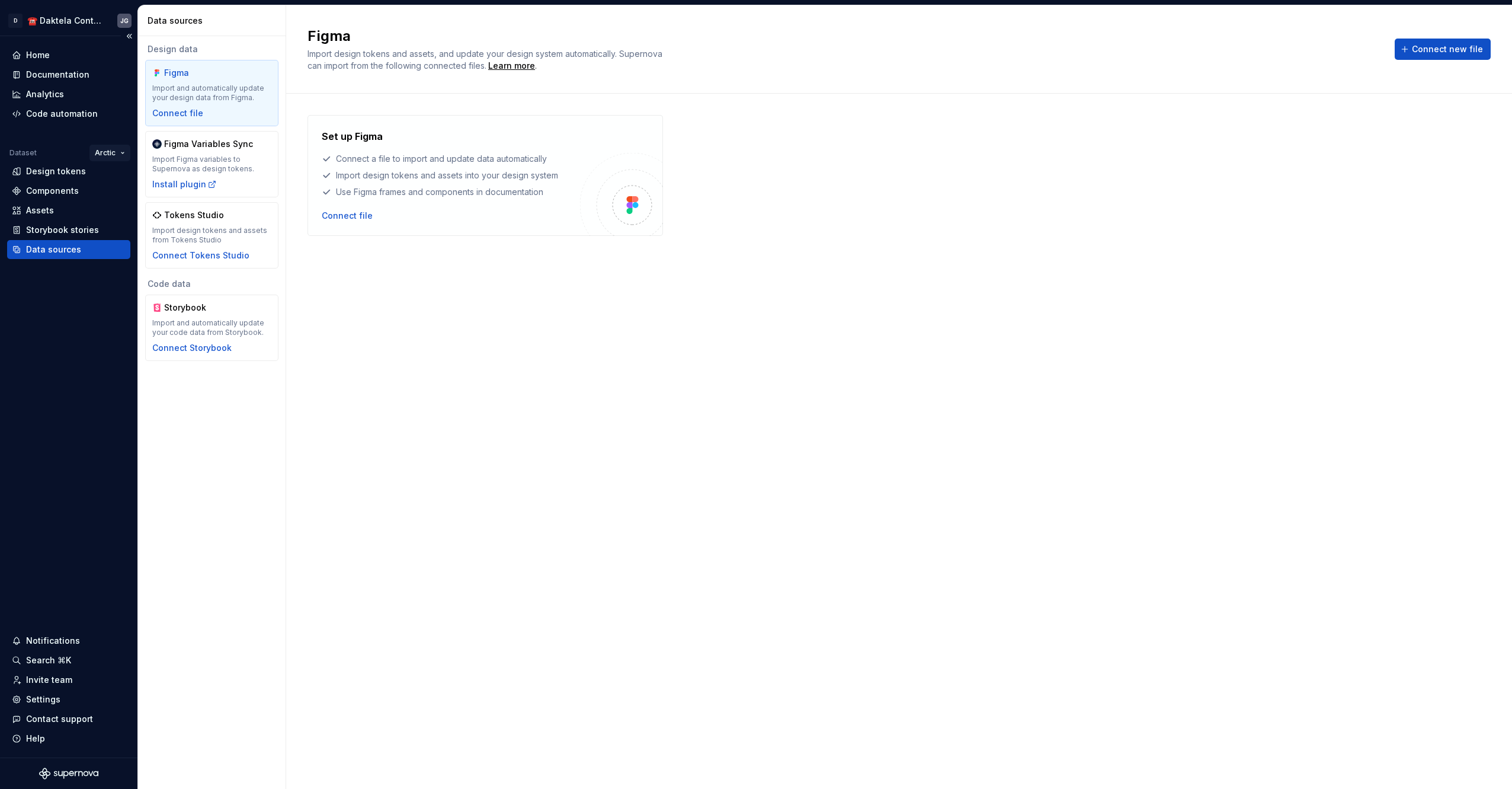
click at [118, 151] on html "D ☎️ Daktela Contact Centre JG Home Documentation Analytics Code automation Dat…" at bounding box center [756, 394] width 1512 height 789
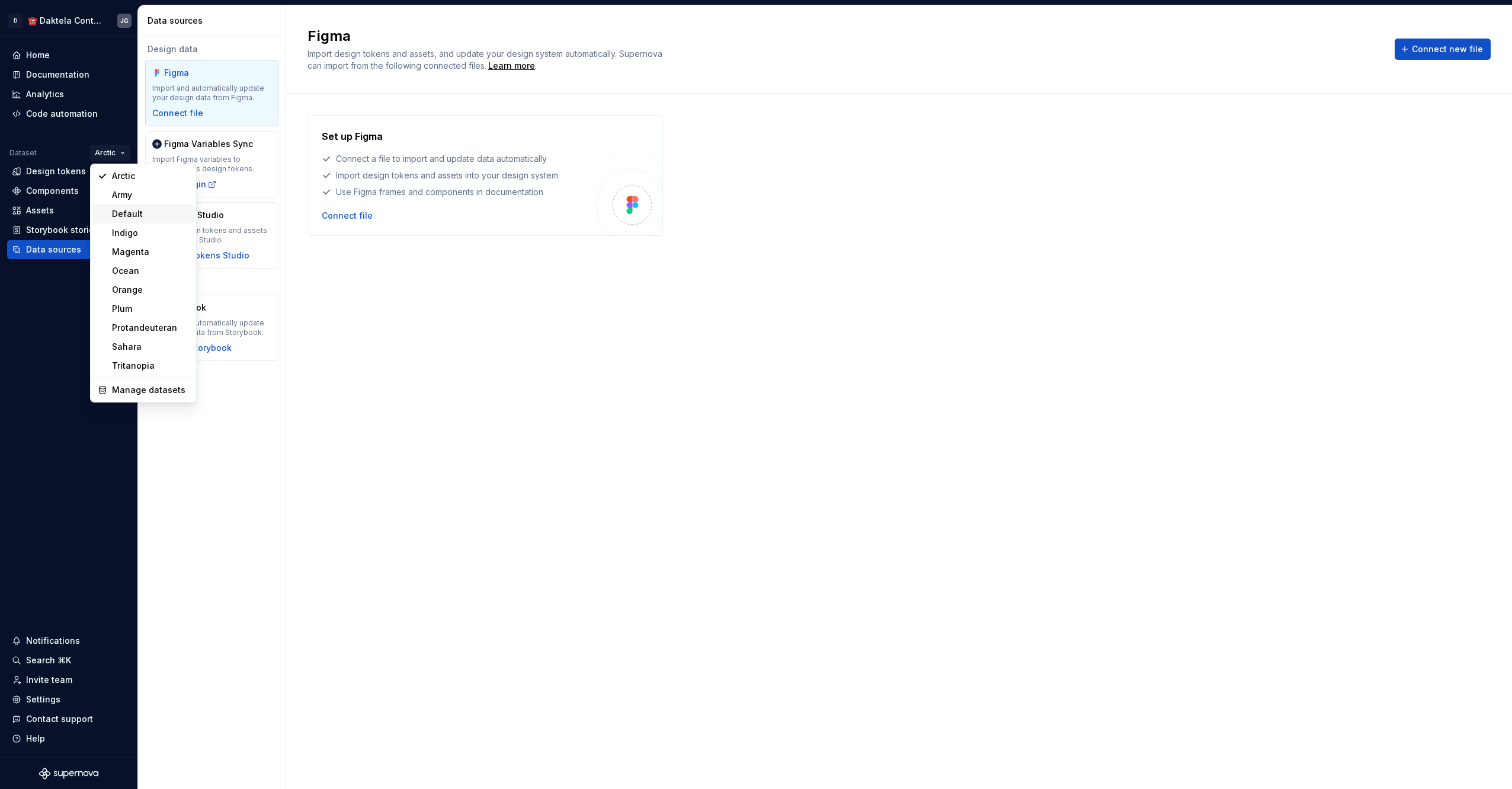
click at [145, 216] on div "Default" at bounding box center [151, 214] width 77 height 12
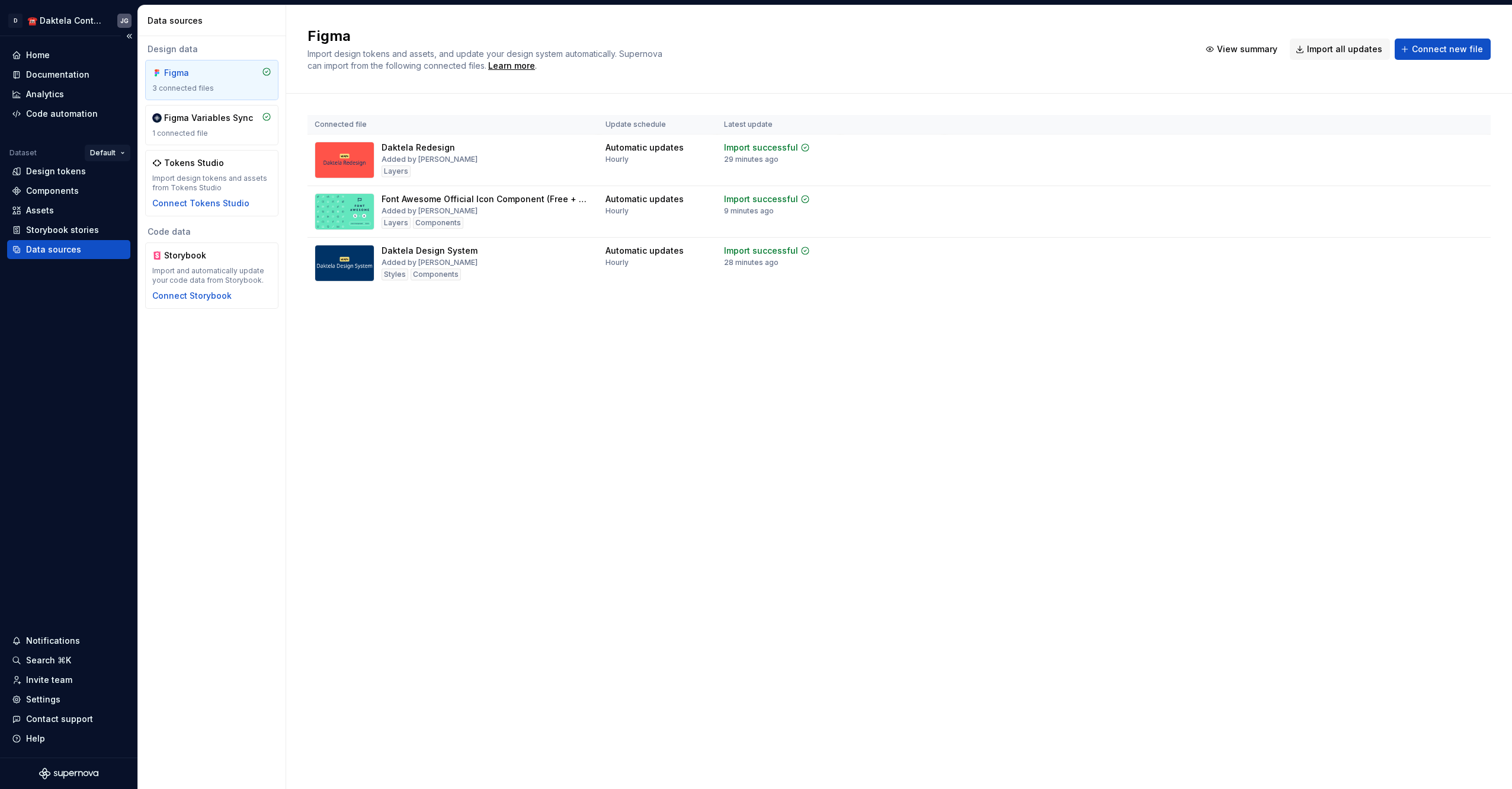
click at [117, 151] on html "D ☎️ Daktela Contact Centre JG Home Documentation Analytics Code automation Dat…" at bounding box center [756, 394] width 1512 height 789
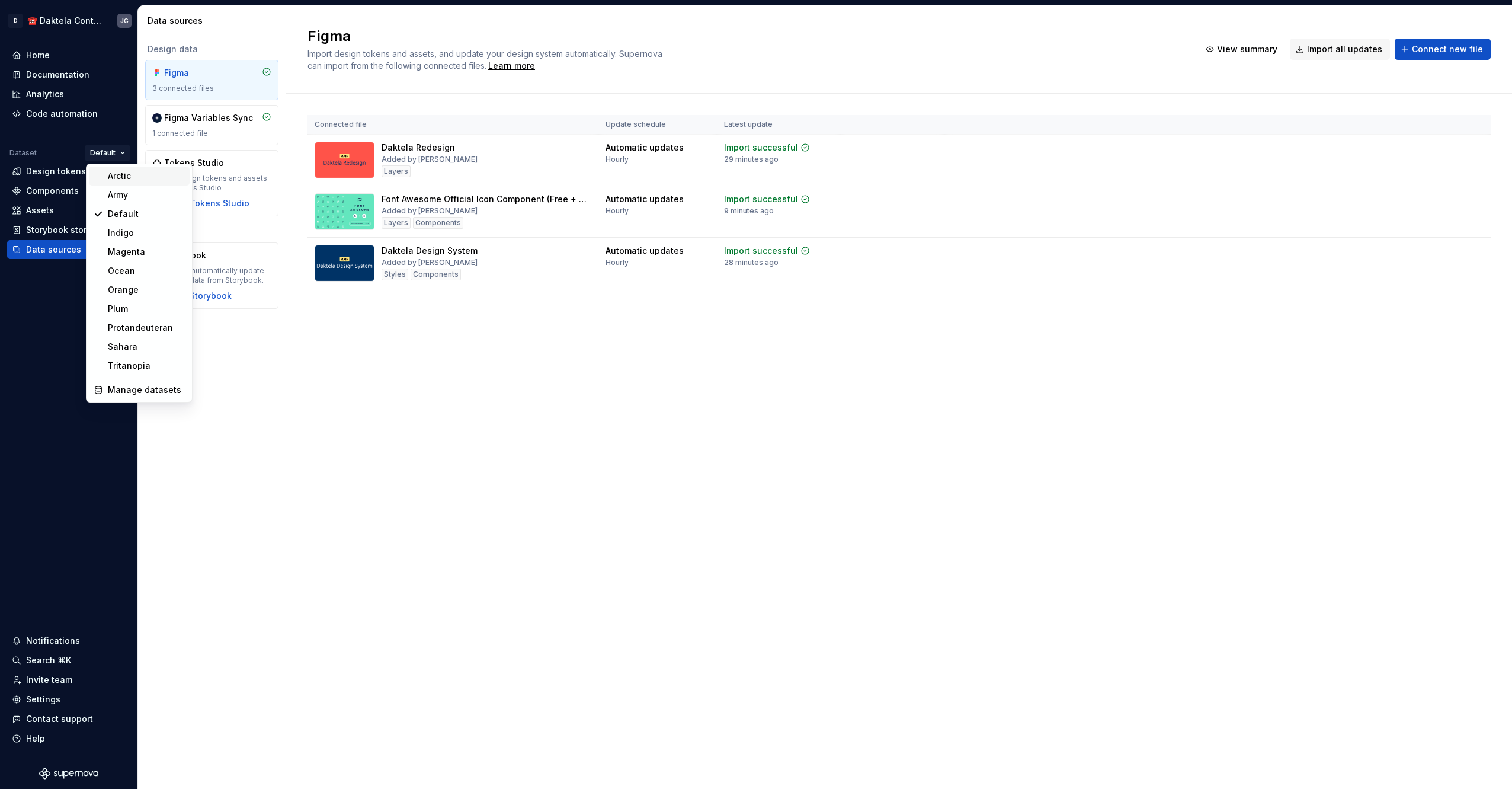
click at [119, 170] on div "Arctic" at bounding box center [146, 176] width 77 height 12
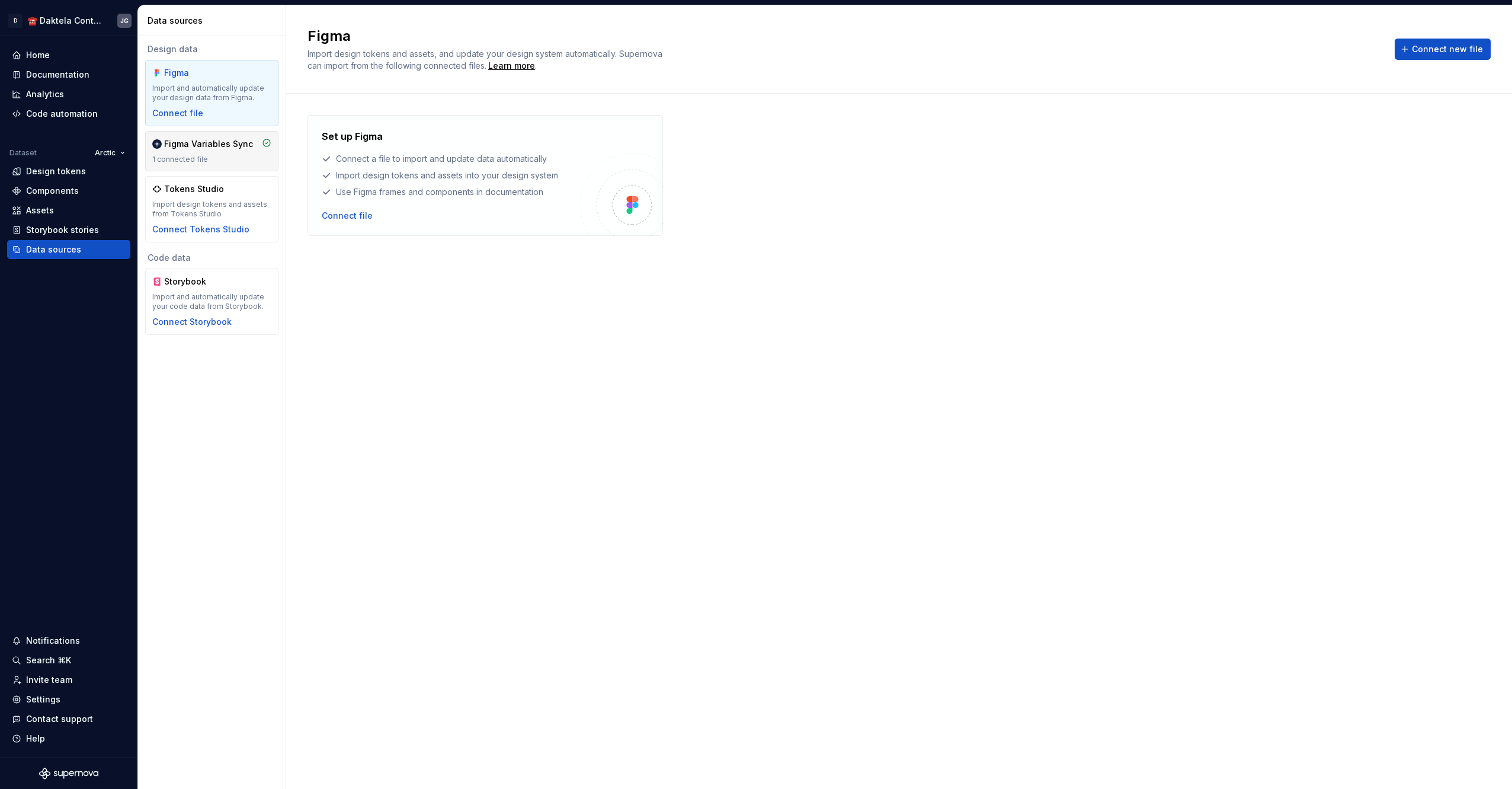
click at [222, 157] on div "1 connected file" at bounding box center [211, 159] width 119 height 9
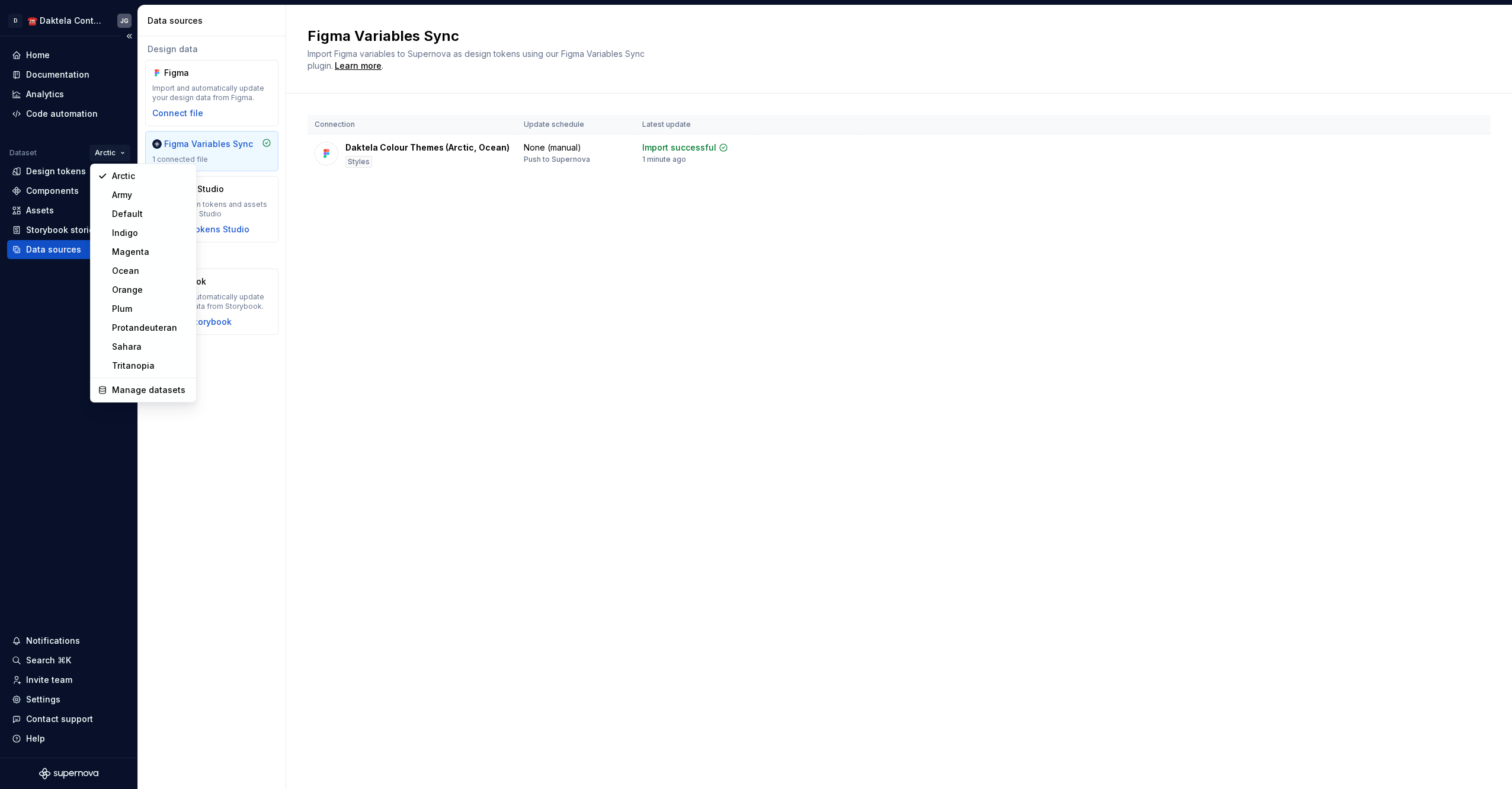
click at [100, 149] on html "D ☎️ Daktela Contact Centre JG Home Documentation Analytics Code automation Dat…" at bounding box center [756, 394] width 1512 height 789
click at [127, 274] on div "Ocean" at bounding box center [151, 271] width 77 height 12
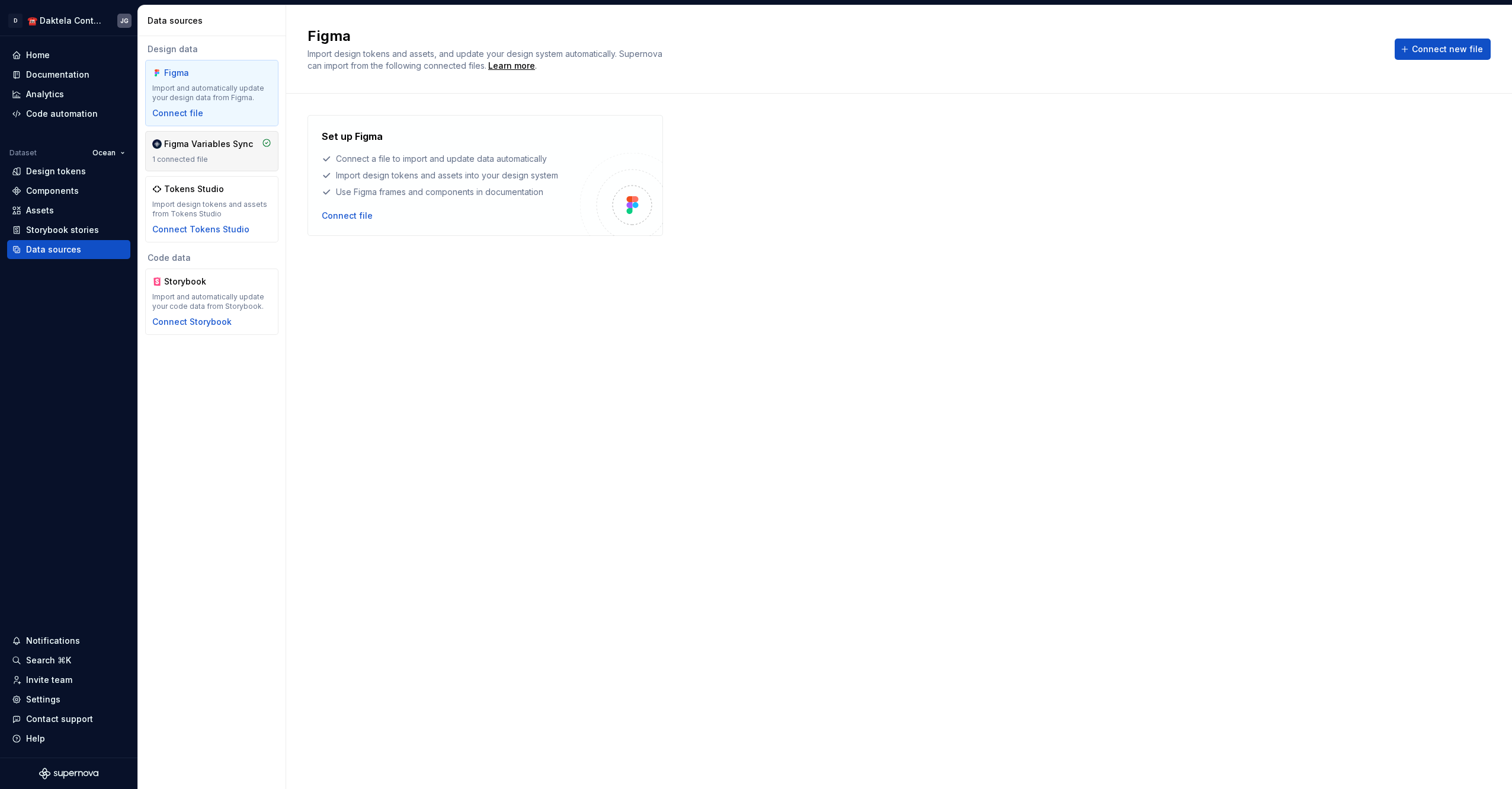
click at [204, 148] on div "Figma Variables Sync" at bounding box center [208, 144] width 89 height 12
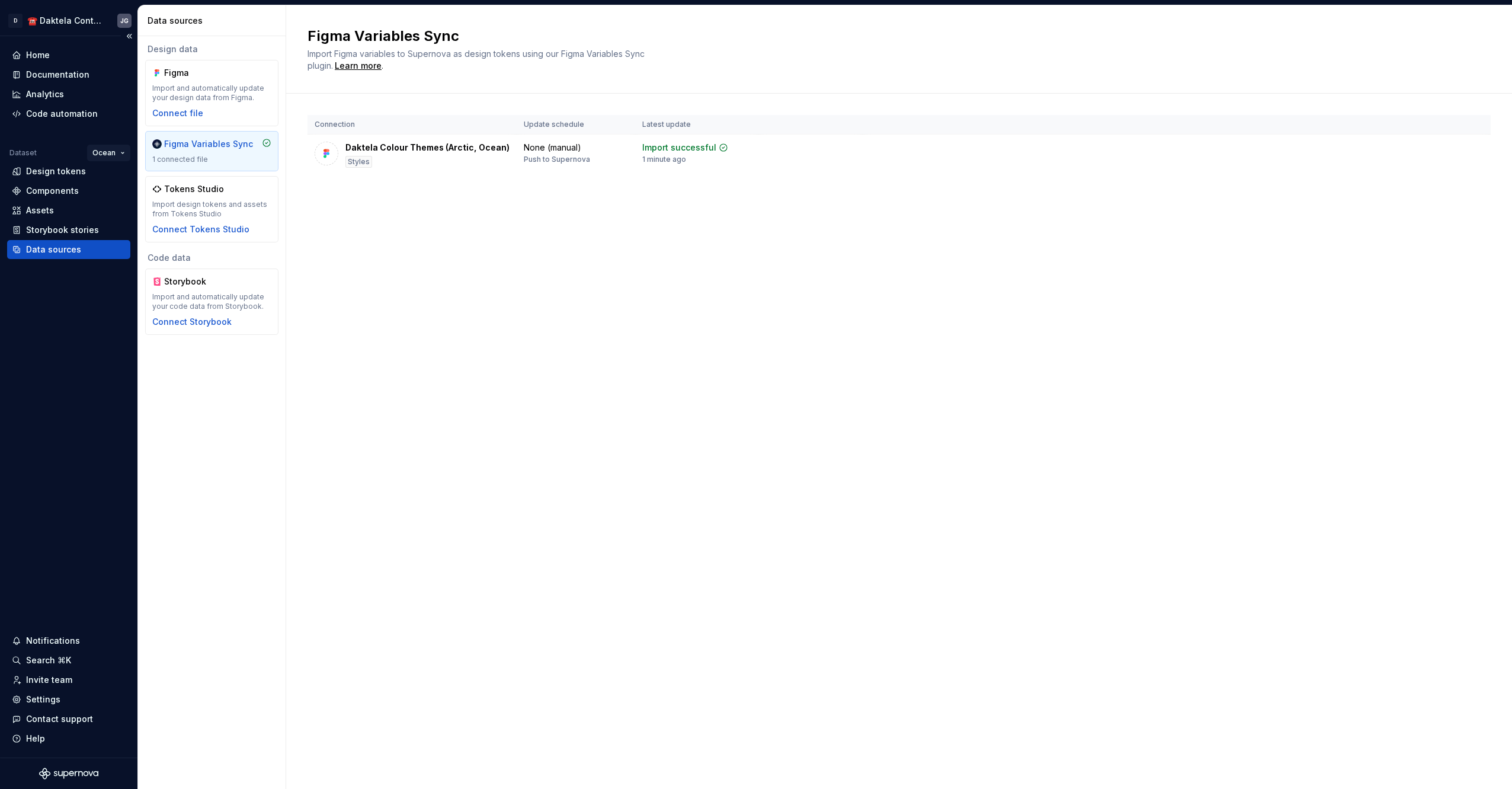
click at [113, 153] on html "D ☎️ Daktela Contact Centre JG Home Documentation Analytics Code automation Dat…" at bounding box center [756, 394] width 1512 height 789
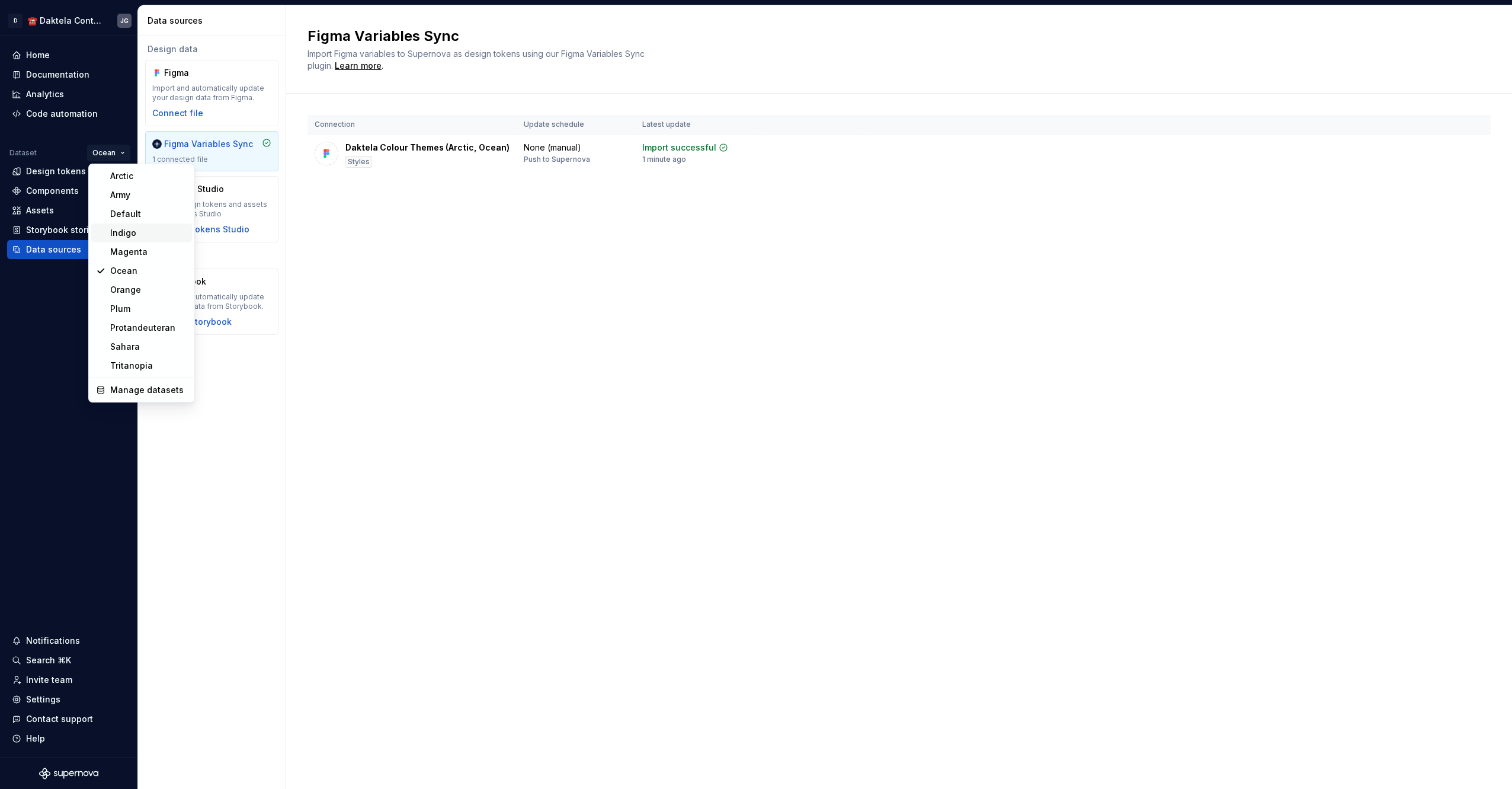
click at [129, 232] on div "Indigo" at bounding box center [149, 233] width 77 height 12
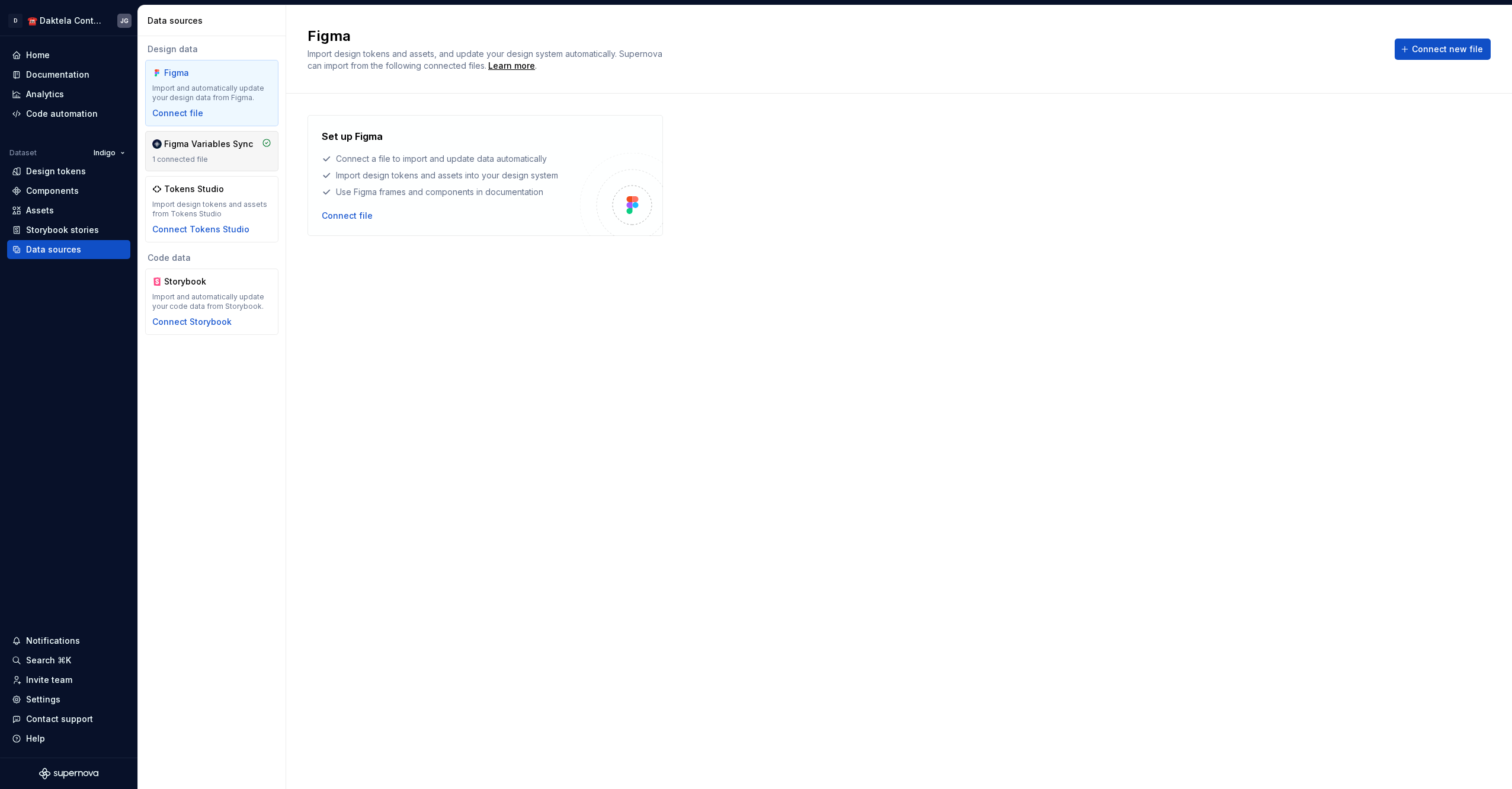
click at [245, 155] on div "1 connected file" at bounding box center [211, 159] width 119 height 9
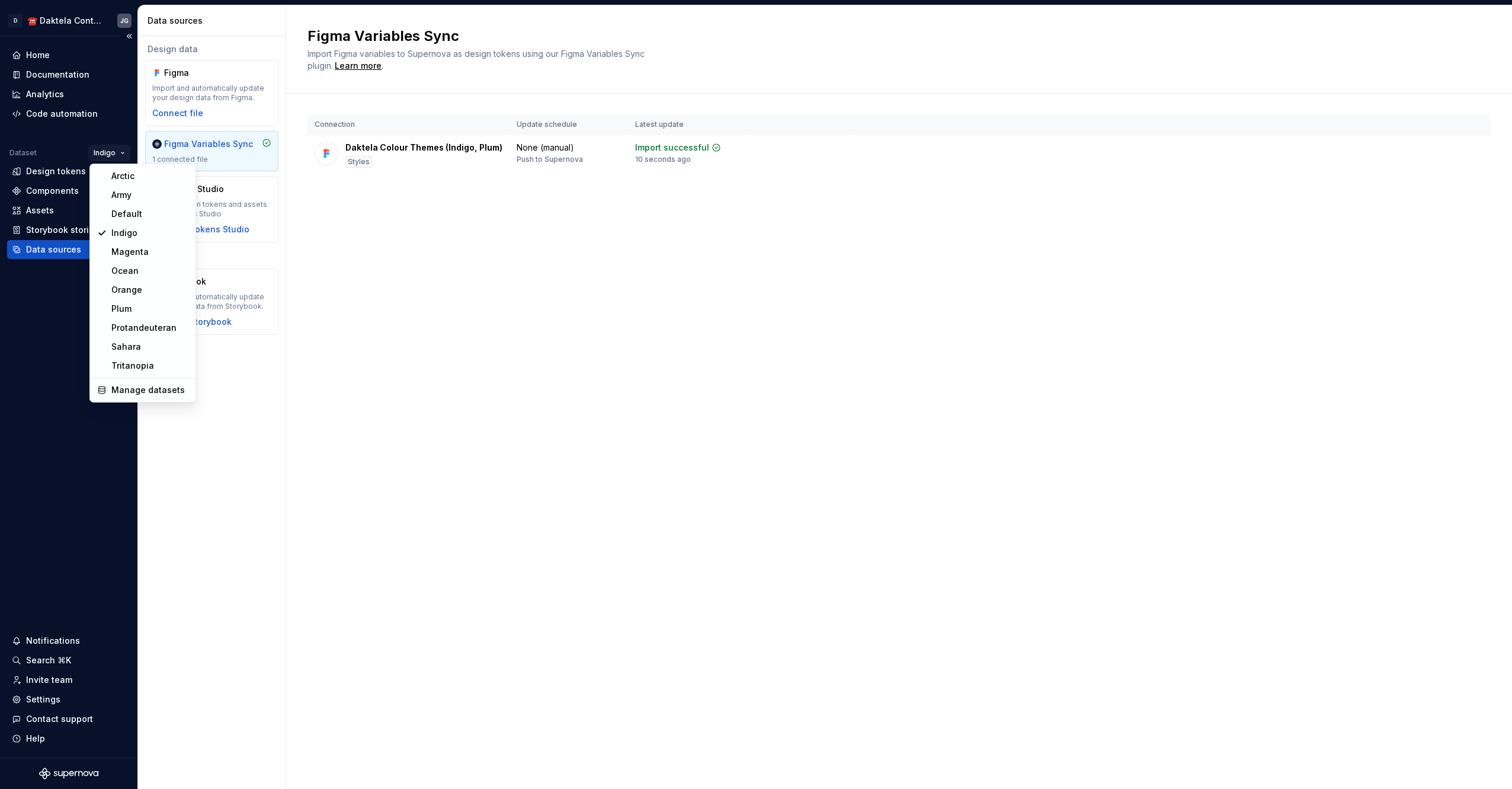
click at [102, 151] on html "D ☎️ Daktela Contact Centre JG Home Documentation Analytics Code automation Dat…" at bounding box center [756, 394] width 1512 height 789
click at [135, 304] on div "Plum" at bounding box center [149, 309] width 77 height 12
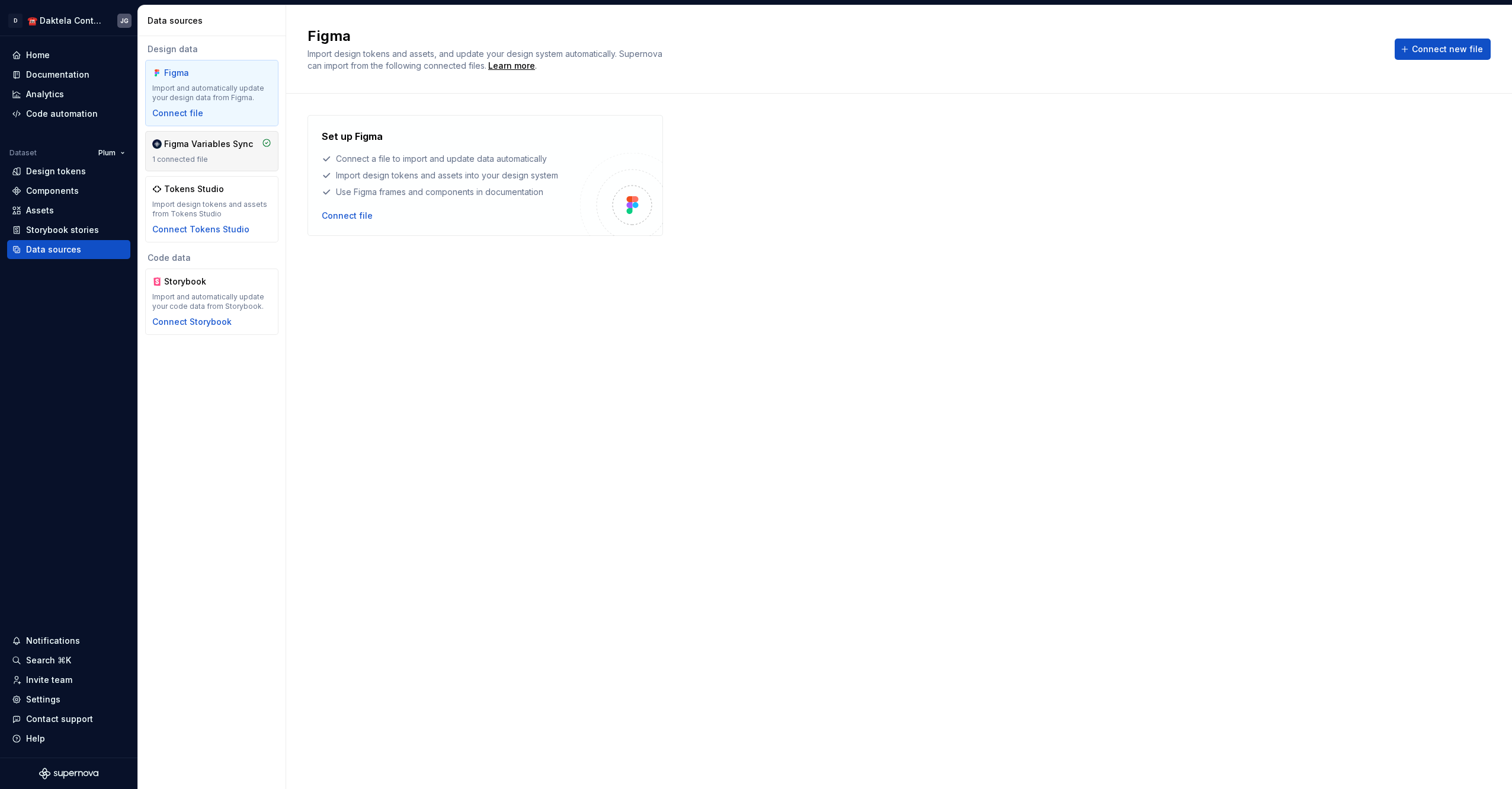
click at [248, 163] on div "1 connected file" at bounding box center [211, 159] width 119 height 9
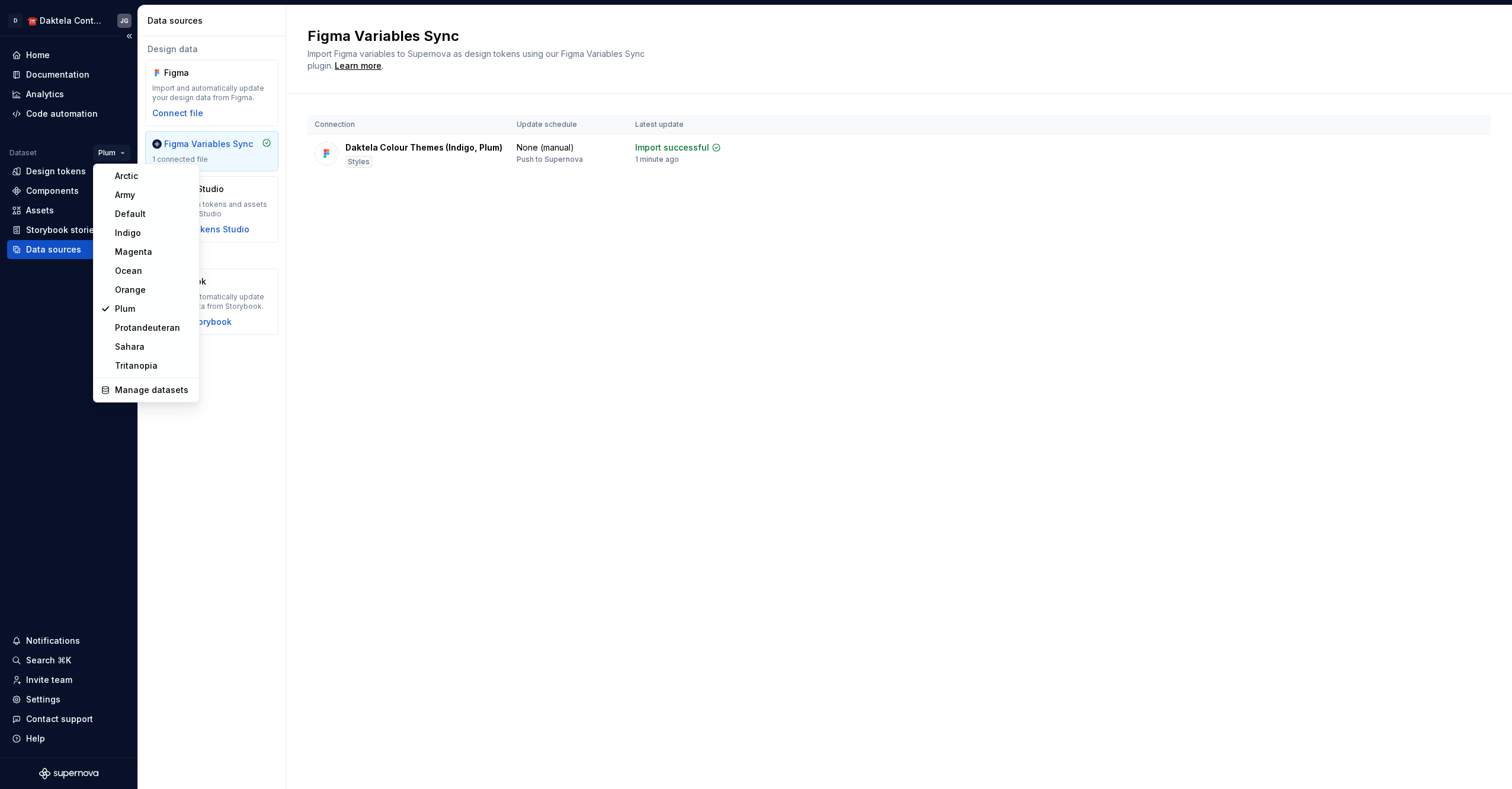
click at [104, 151] on html "D ☎️ Daktela Contact Centre JG Home Documentation Analytics Code automation Dat…" at bounding box center [756, 394] width 1512 height 789
click at [139, 255] on div "Magenta" at bounding box center [153, 252] width 77 height 12
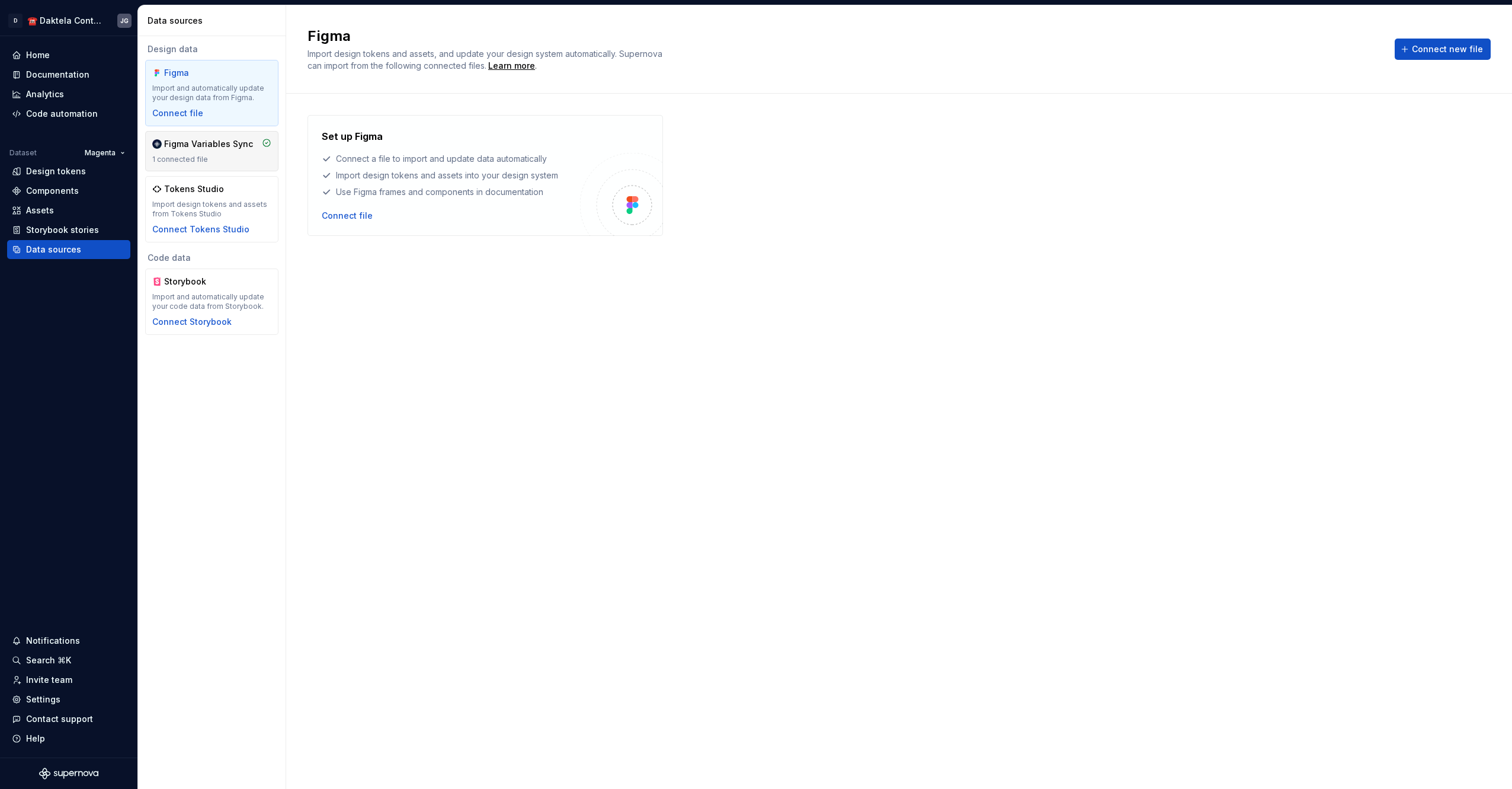
click at [228, 156] on div "1 connected file" at bounding box center [211, 159] width 119 height 9
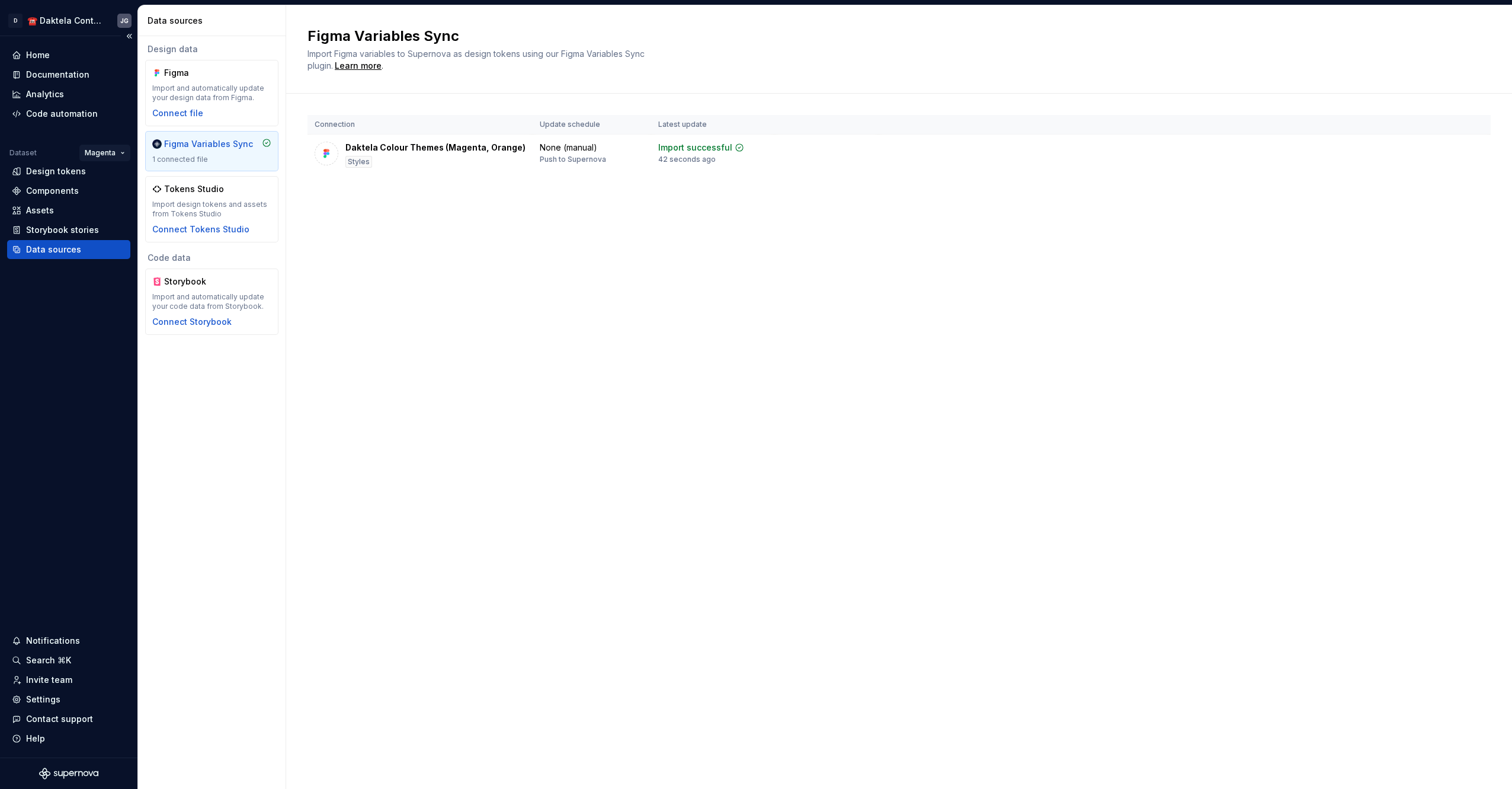
click at [117, 153] on html "D ☎️ Daktela Contact Centre JG Home Documentation Analytics Code automation Dat…" at bounding box center [756, 394] width 1512 height 789
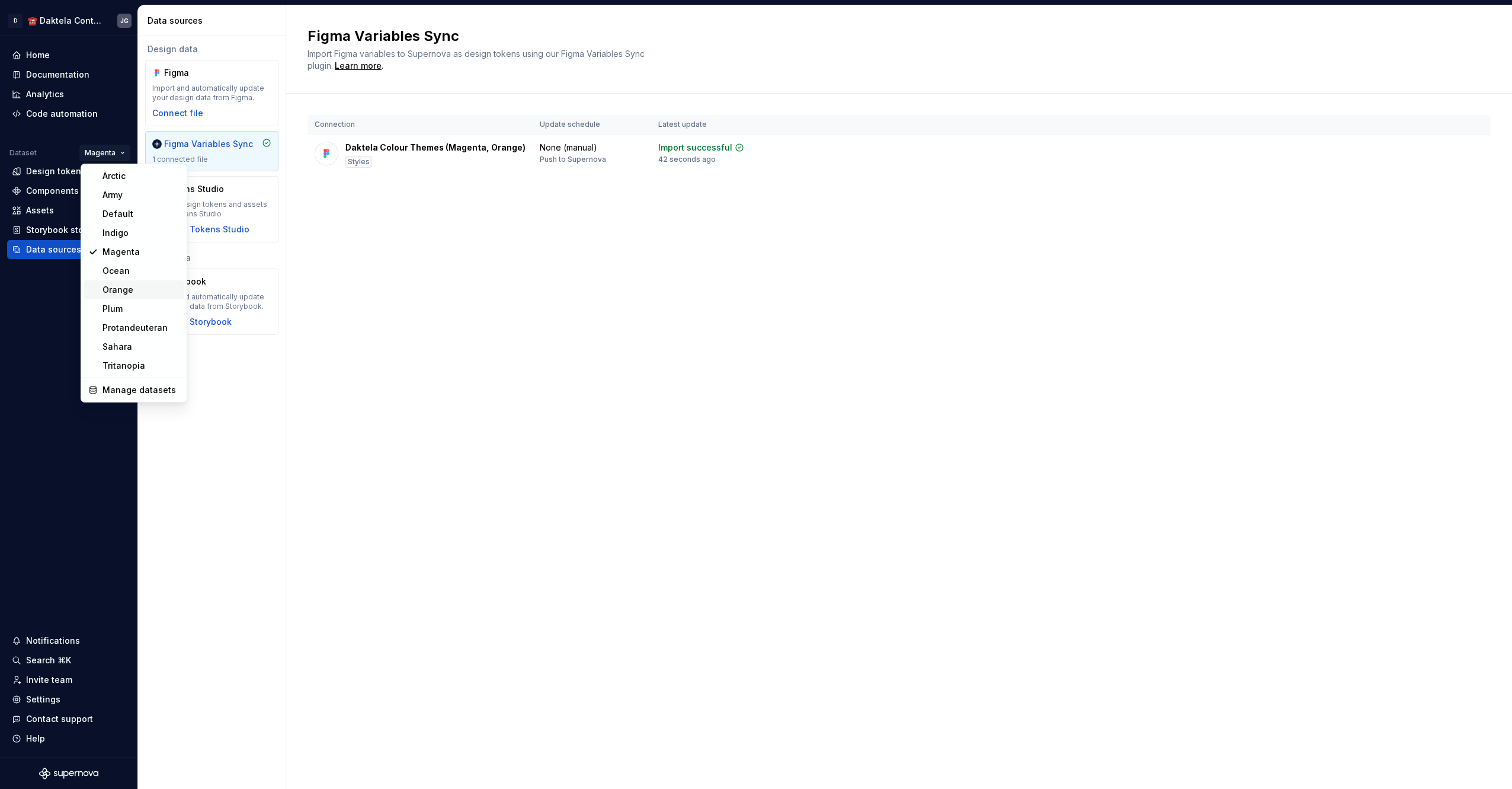
click at [118, 288] on div "Orange" at bounding box center [141, 290] width 77 height 12
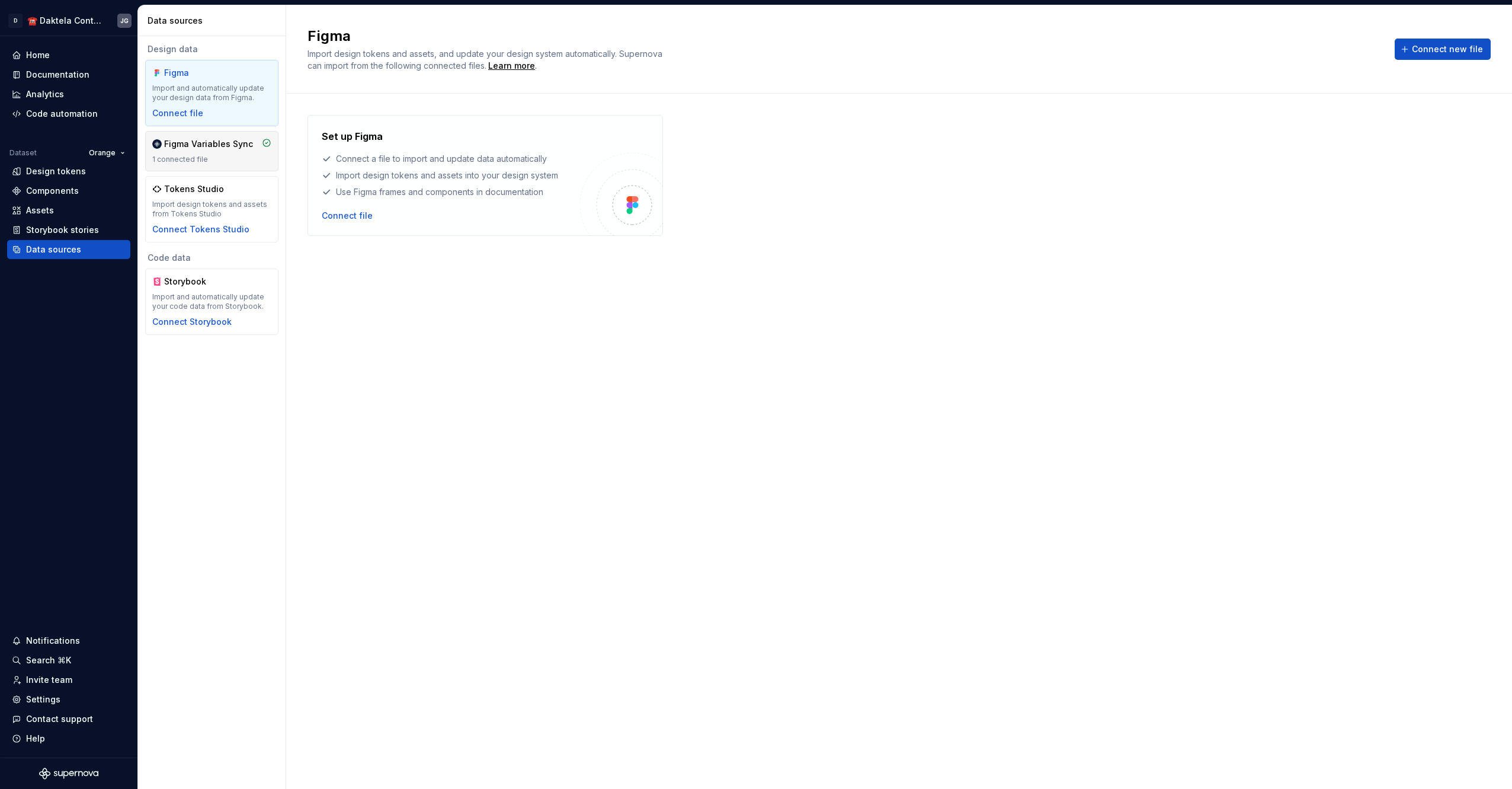
click at [196, 159] on div "1 connected file" at bounding box center [211, 159] width 119 height 9
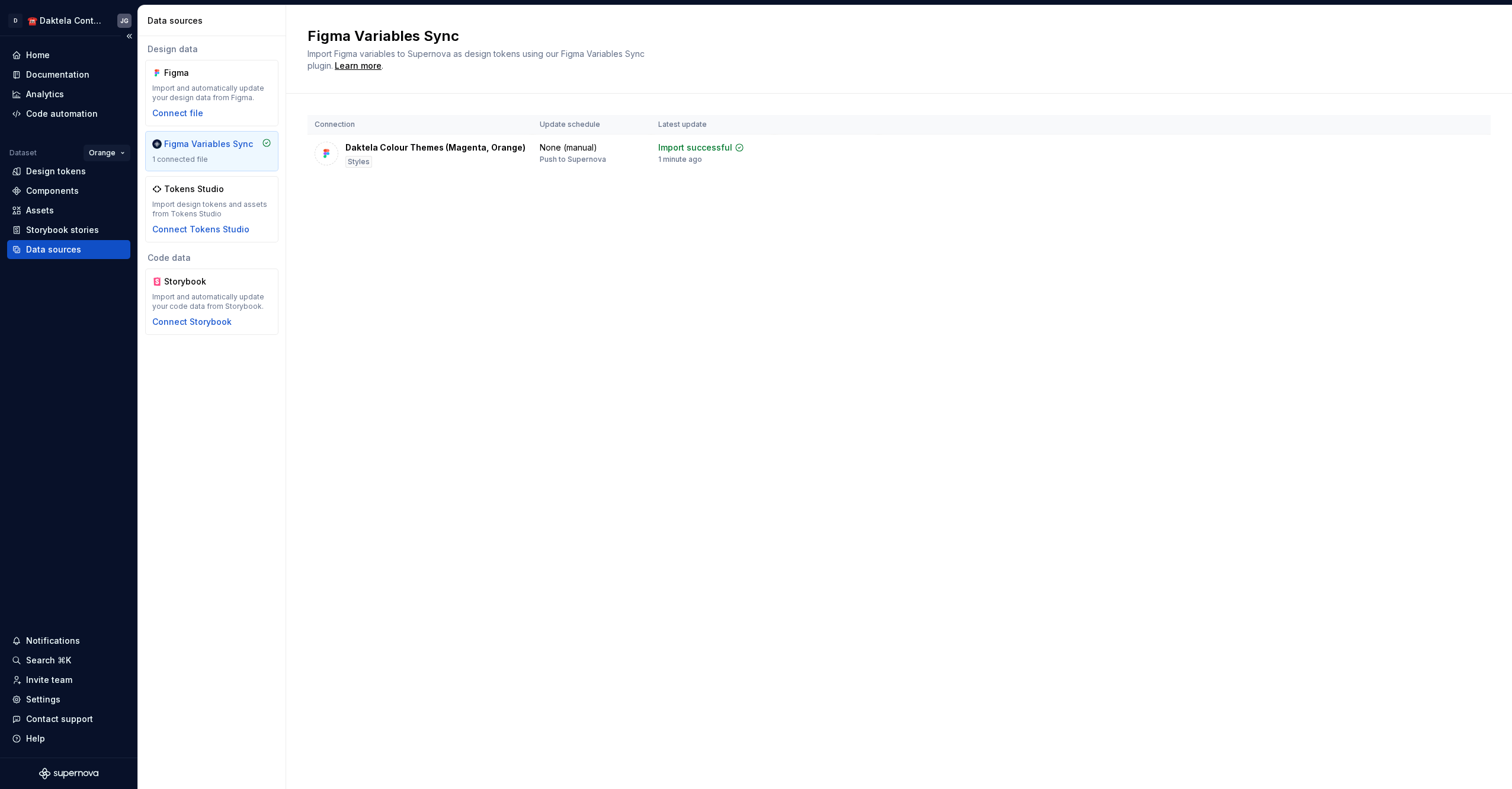
click at [112, 151] on html "D ☎️ Daktela Contact Centre JG Home Documentation Analytics Code automation Dat…" at bounding box center [756, 394] width 1512 height 789
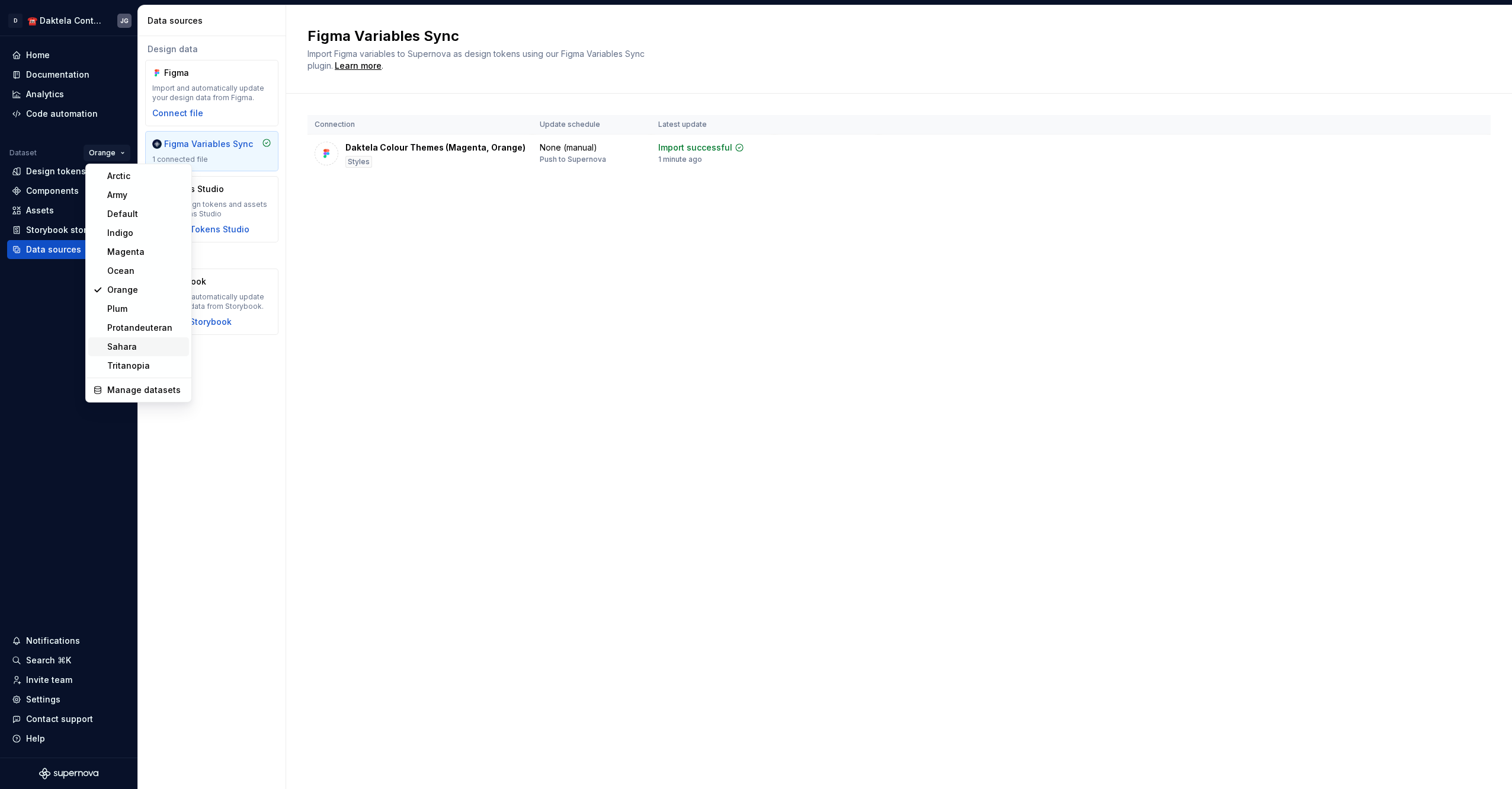
click at [129, 345] on div "Sahara" at bounding box center [146, 347] width 77 height 12
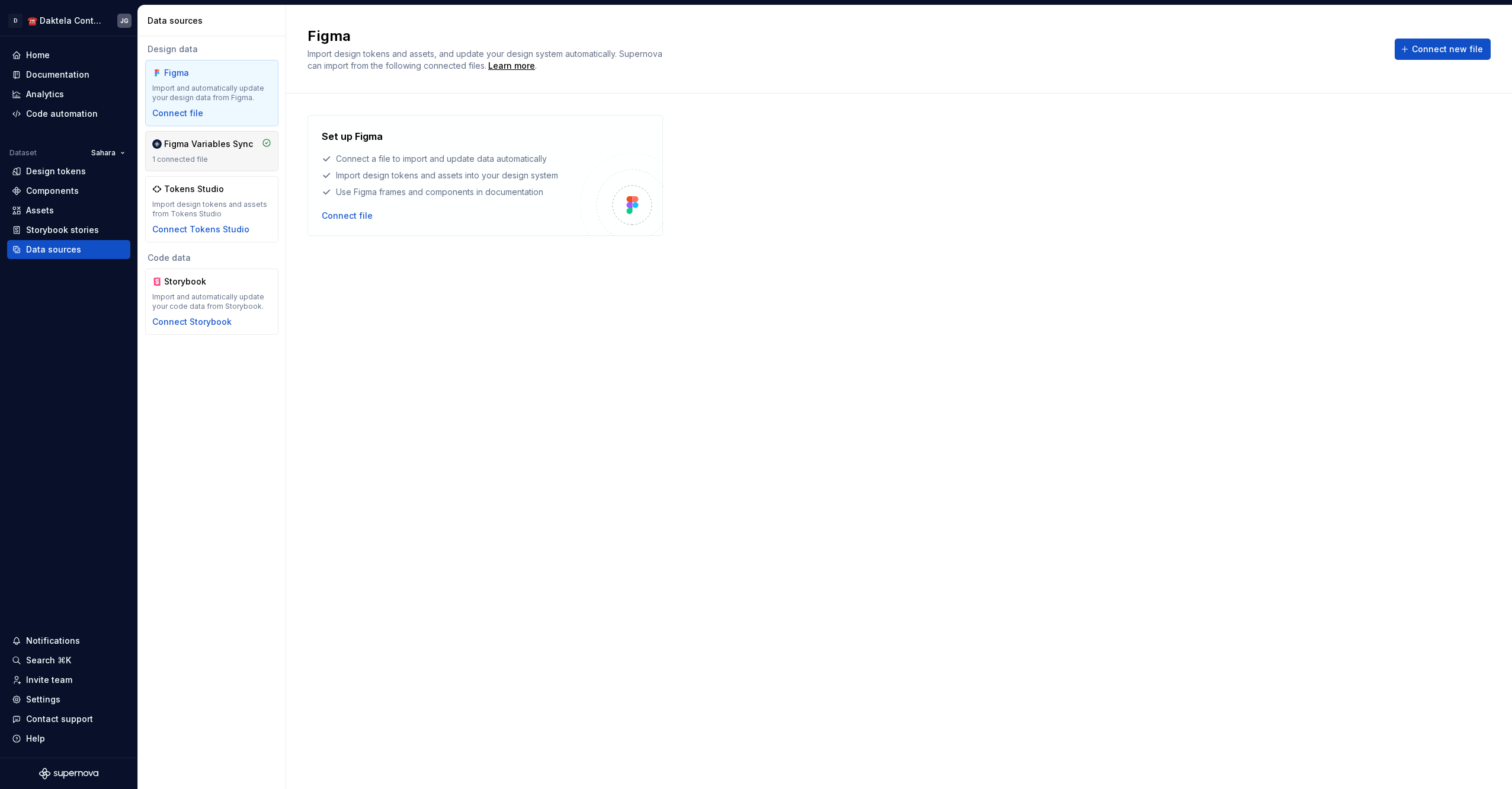
click at [236, 164] on div "Figma Variables Sync 1 connected file" at bounding box center [212, 151] width 133 height 41
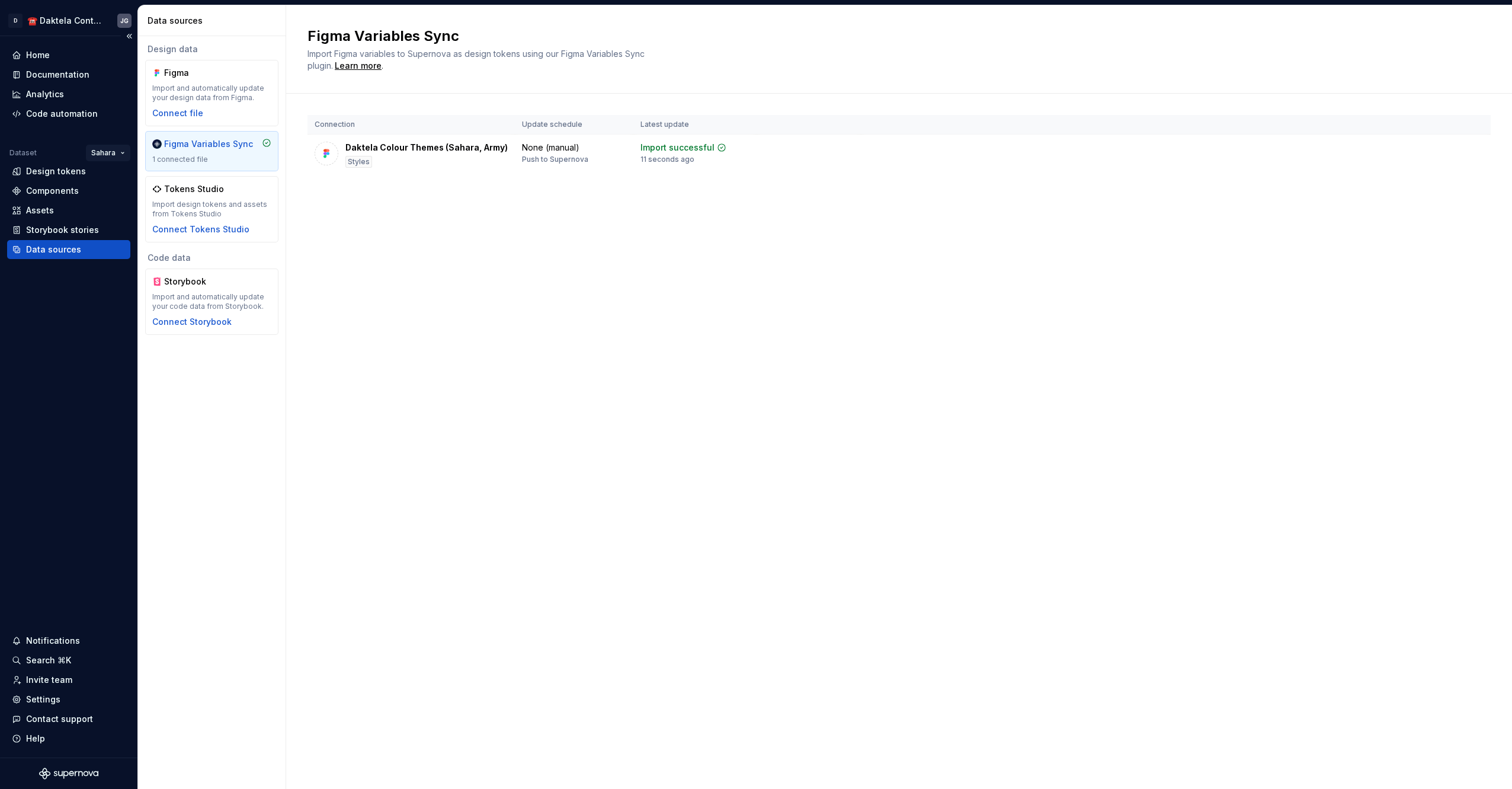
click at [101, 151] on html "D ☎️ Daktela Contact Centre JG Home Documentation Analytics Code automation Dat…" at bounding box center [756, 394] width 1512 height 789
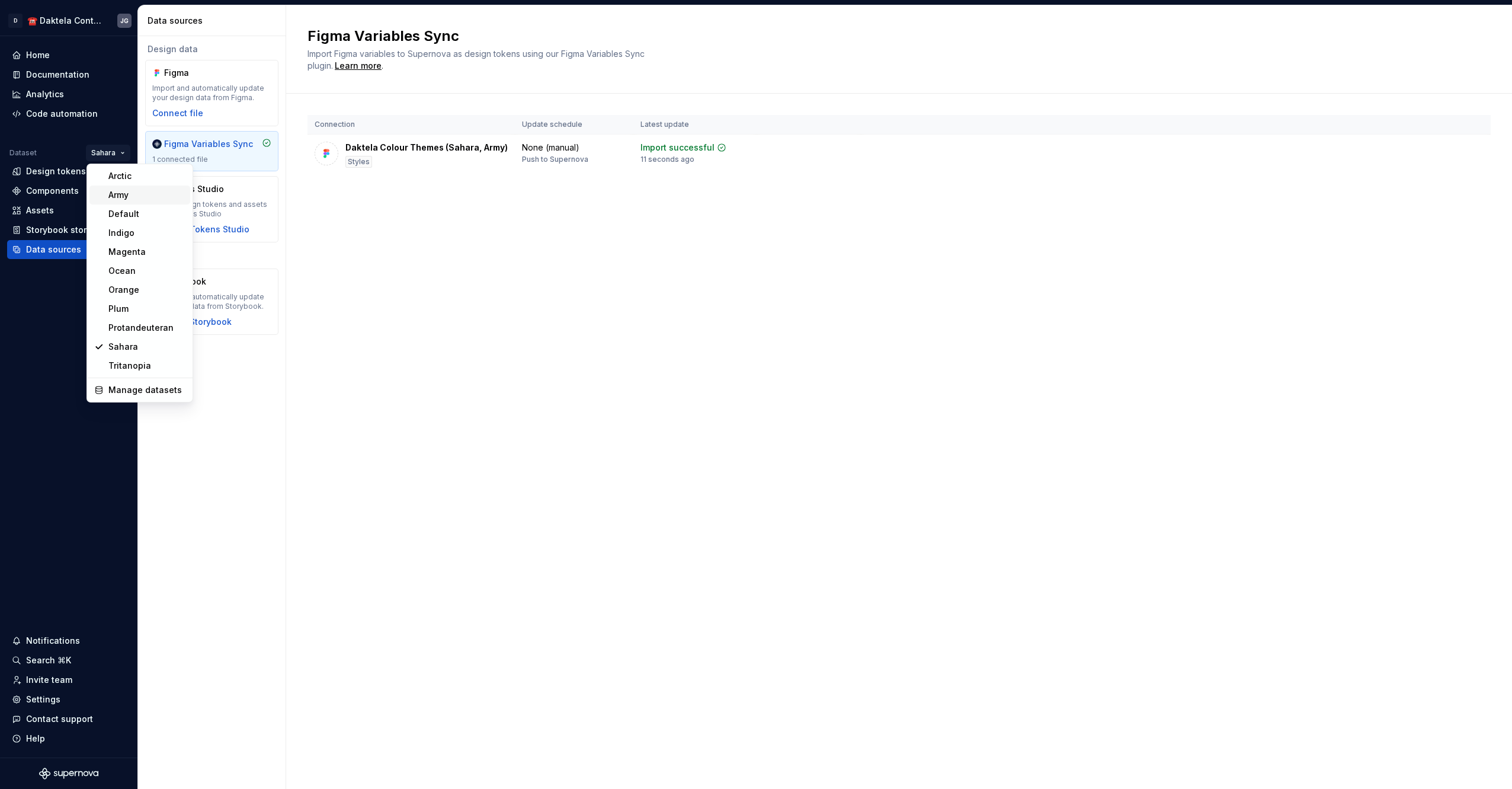
click at [125, 191] on div "Army" at bounding box center [147, 195] width 77 height 12
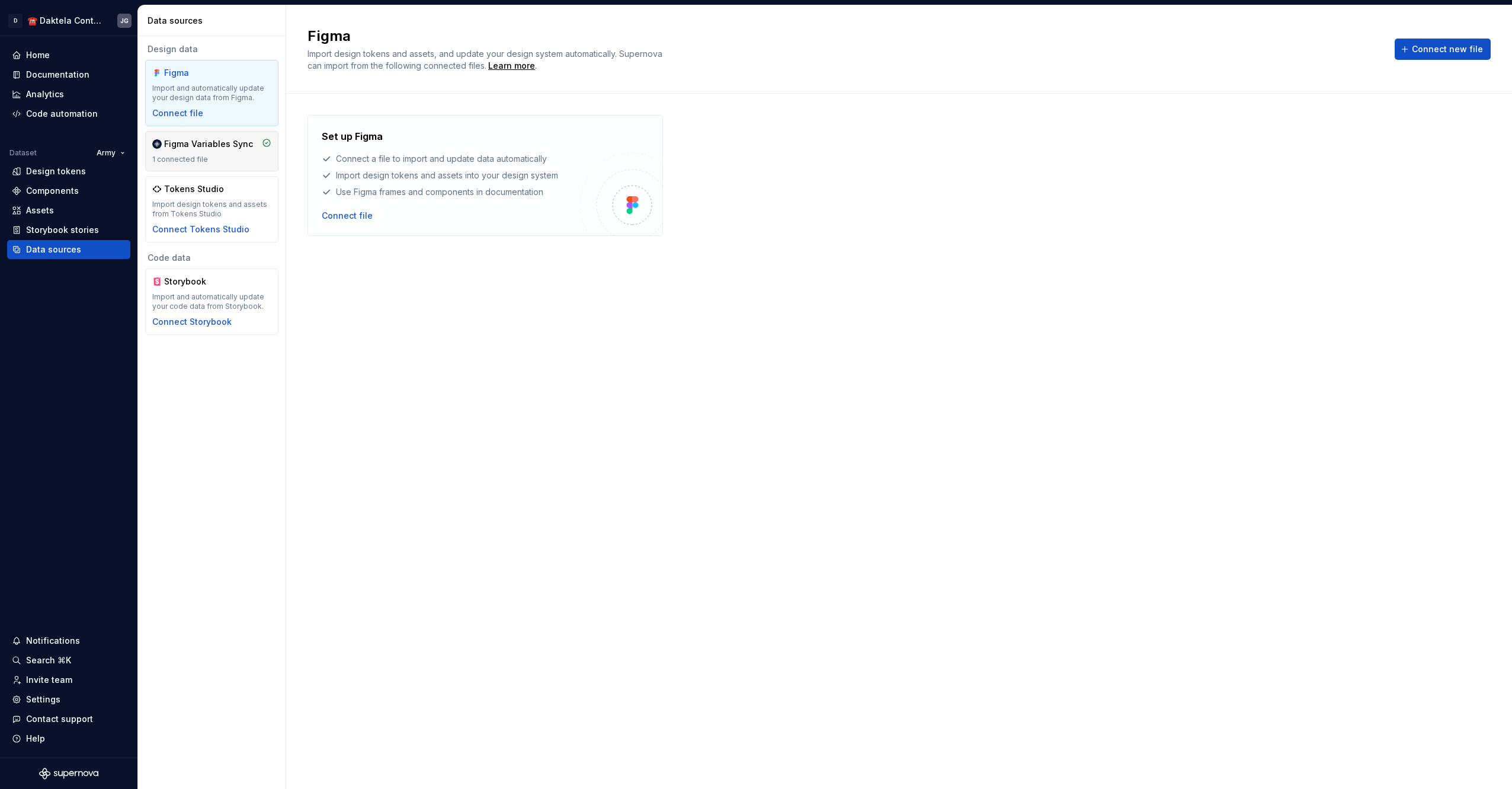
click at [194, 150] on div "Figma Variables Sync 1 connected file" at bounding box center [211, 151] width 119 height 26
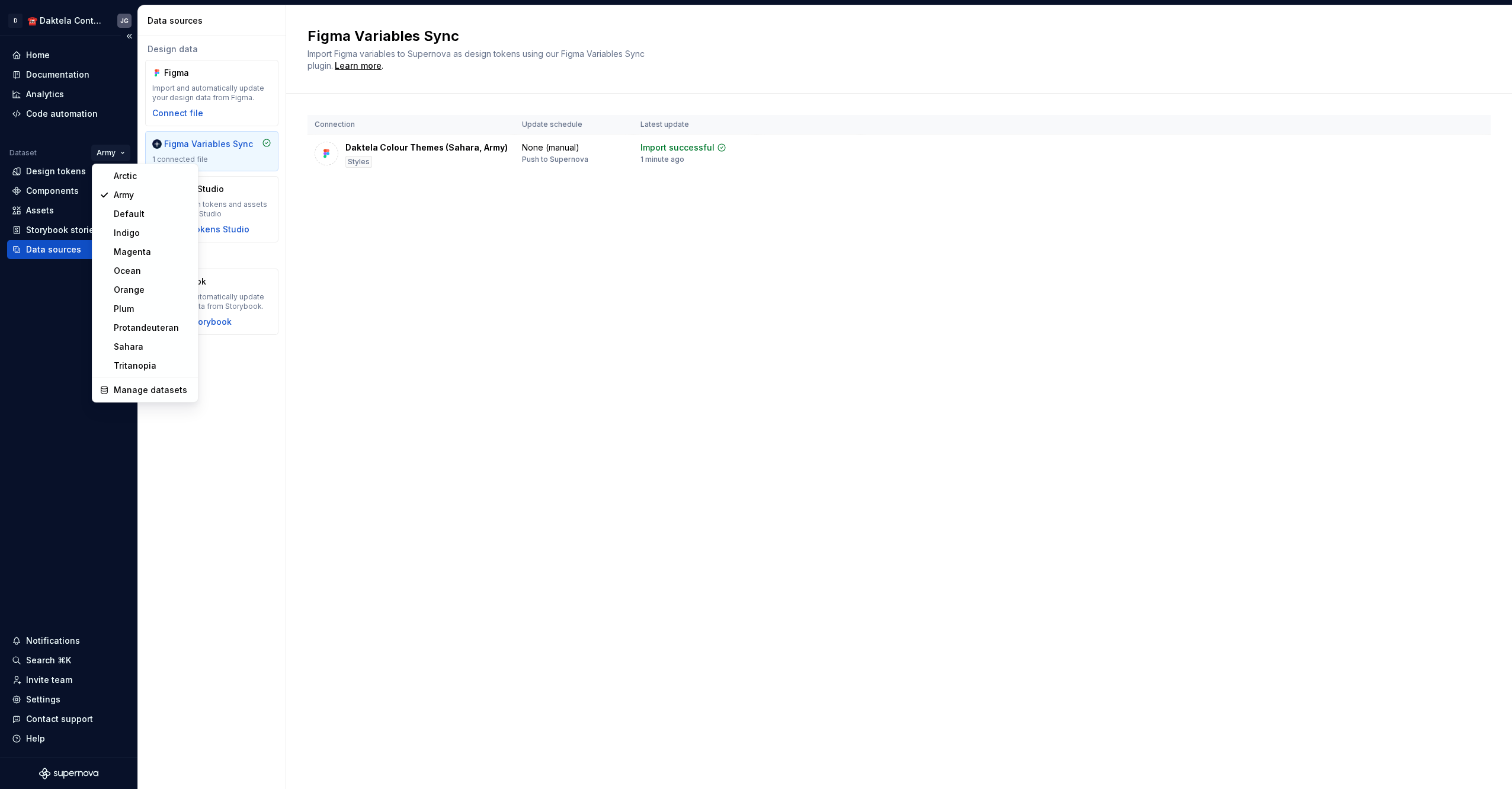
click at [111, 153] on html "D ☎️ Daktela Contact Centre JG Home Documentation Analytics Code automation Dat…" at bounding box center [756, 394] width 1512 height 789
click at [151, 362] on div "Tritanopia" at bounding box center [152, 366] width 77 height 12
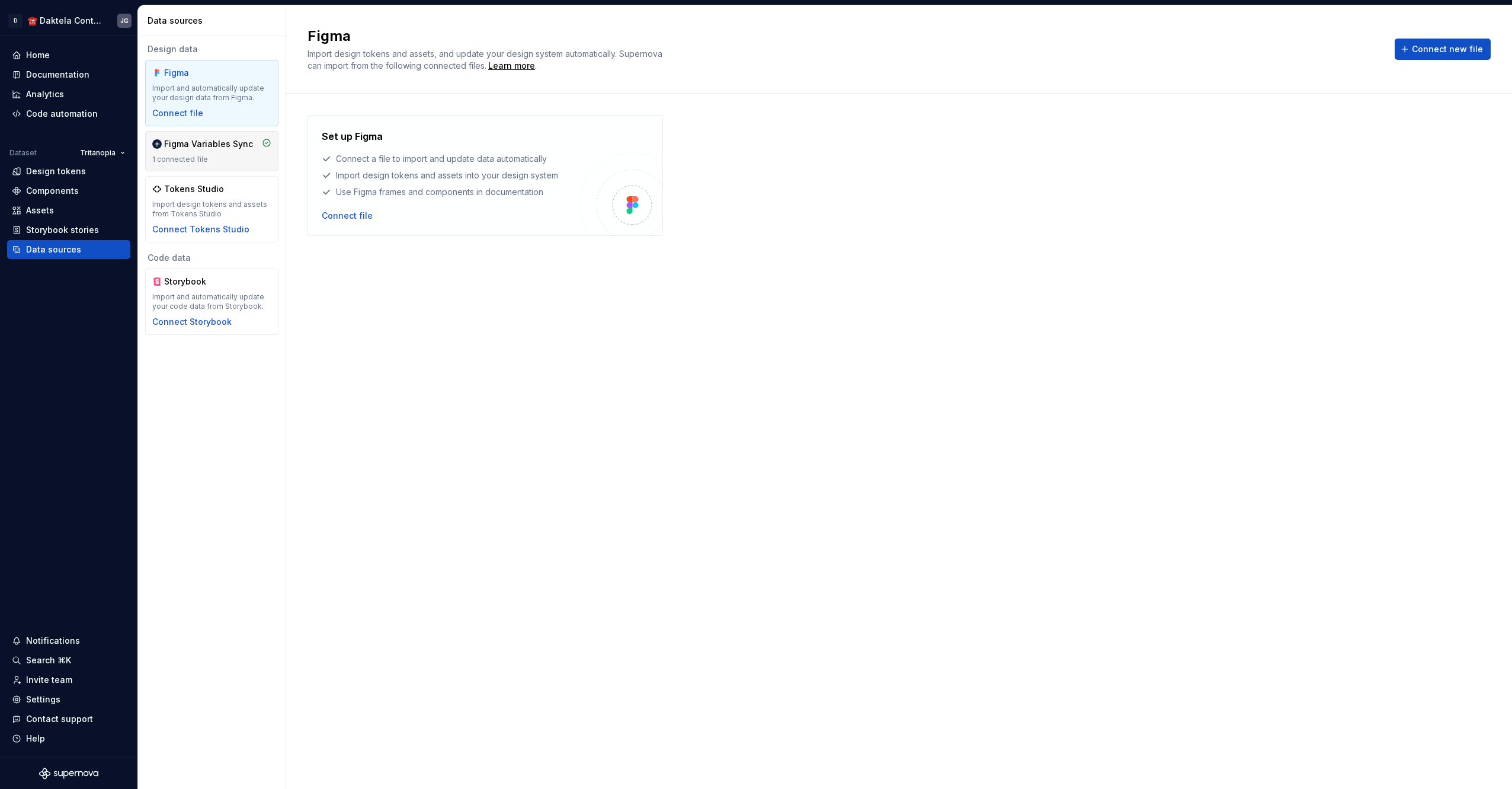
click at [201, 157] on div "1 connected file" at bounding box center [211, 159] width 119 height 9
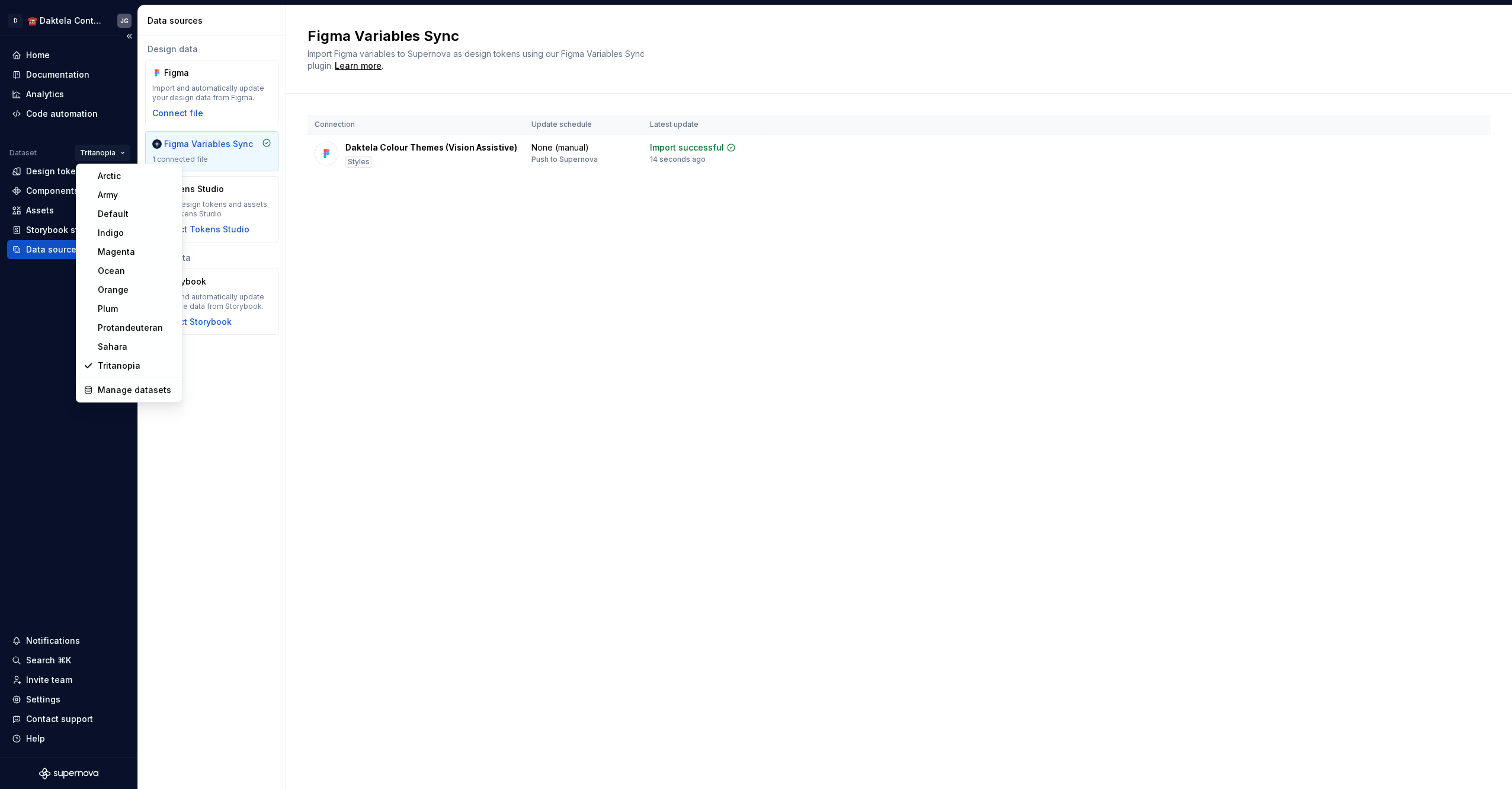
click at [101, 156] on html "D ☎️ Daktela Contact Centre JG Home Documentation Analytics Code automation Dat…" at bounding box center [756, 394] width 1512 height 789
click at [127, 328] on div "Protandeuteran" at bounding box center [136, 328] width 77 height 12
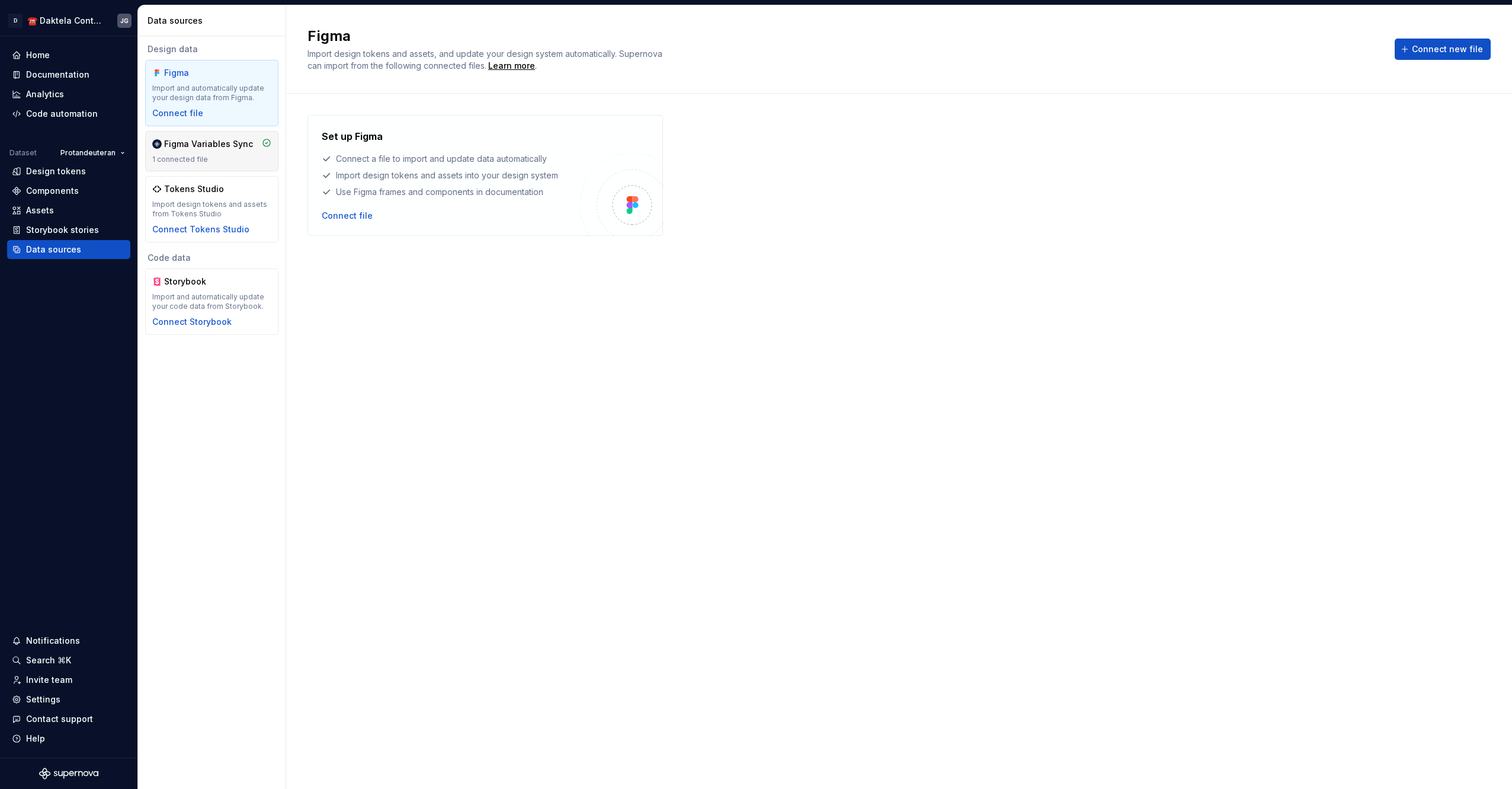
click at [208, 151] on div "Figma Variables Sync 1 connected file" at bounding box center [211, 151] width 119 height 26
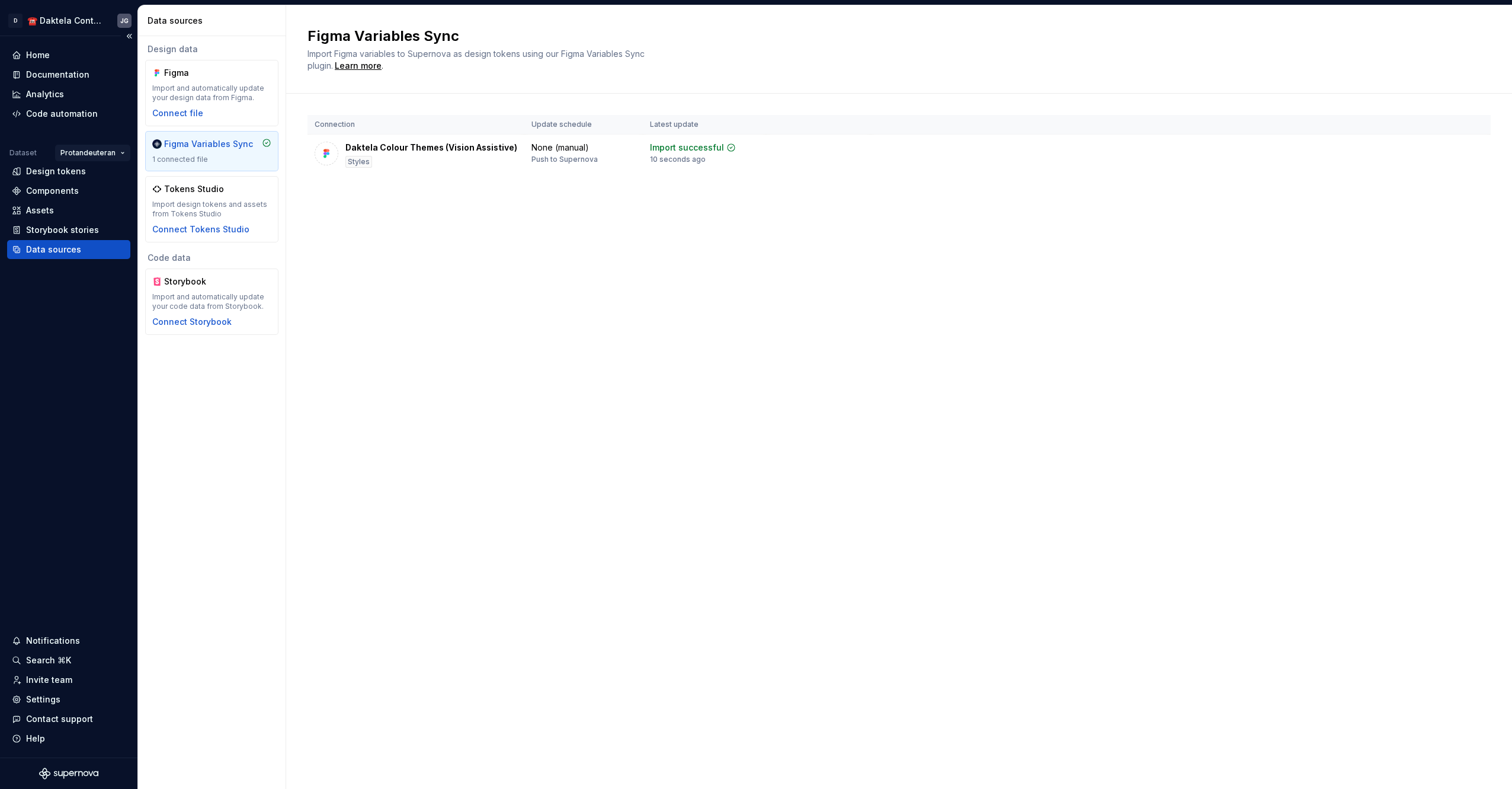
click at [116, 151] on html "D ☎️ Daktela Contact Centre JG Home Documentation Analytics Code automation Dat…" at bounding box center [756, 394] width 1512 height 789
click at [573, 348] on html "D ☎️ Daktela Contact Centre JG Home Documentation Analytics Code automation Dat…" at bounding box center [756, 394] width 1512 height 789
click at [67, 172] on div "Design tokens" at bounding box center [56, 171] width 60 height 12
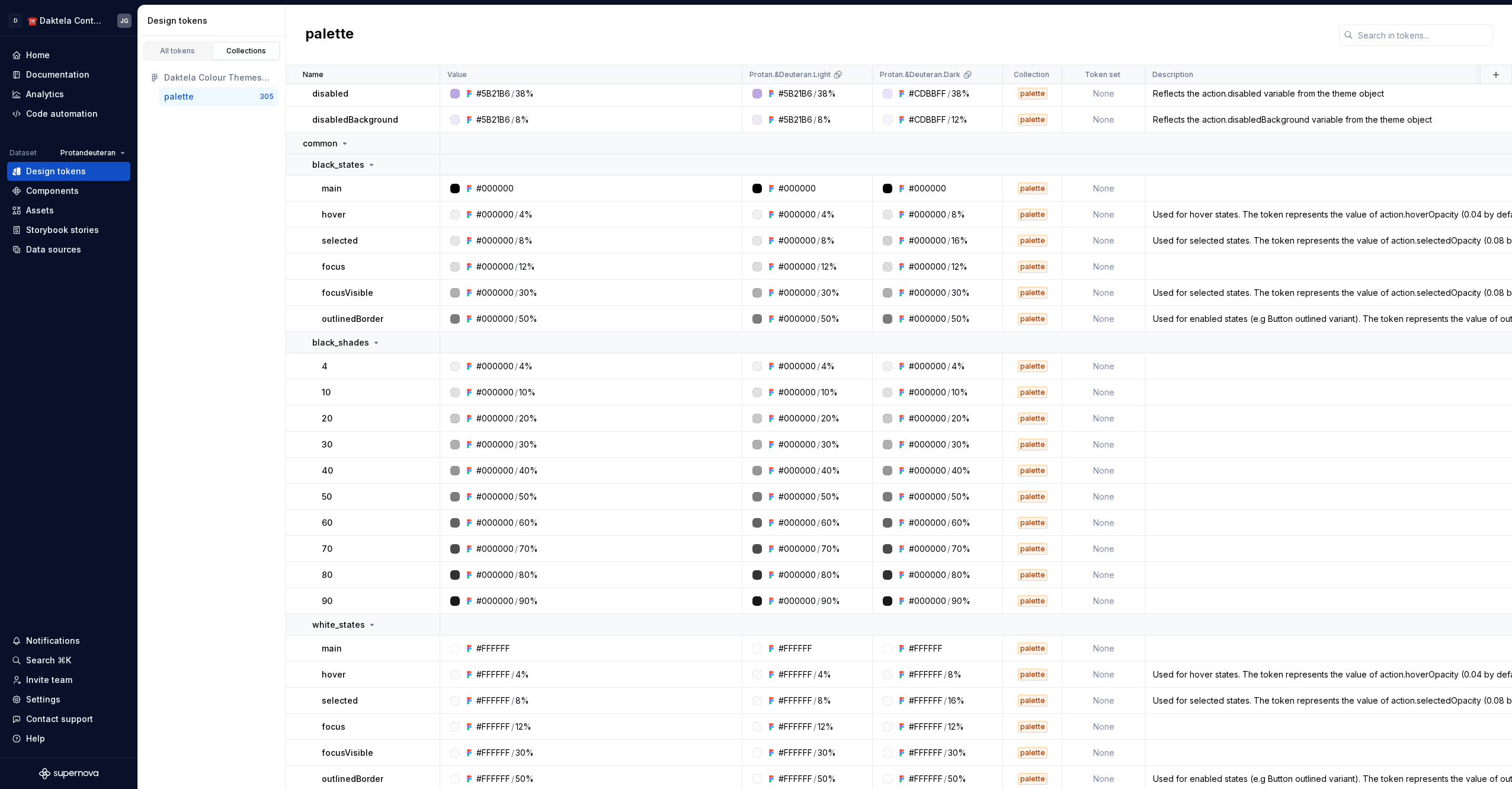
scroll to position [2658, 0]
click at [237, 76] on div "Daktela Colour Themes (Vision Assistive)" at bounding box center [218, 78] width 110 height 12
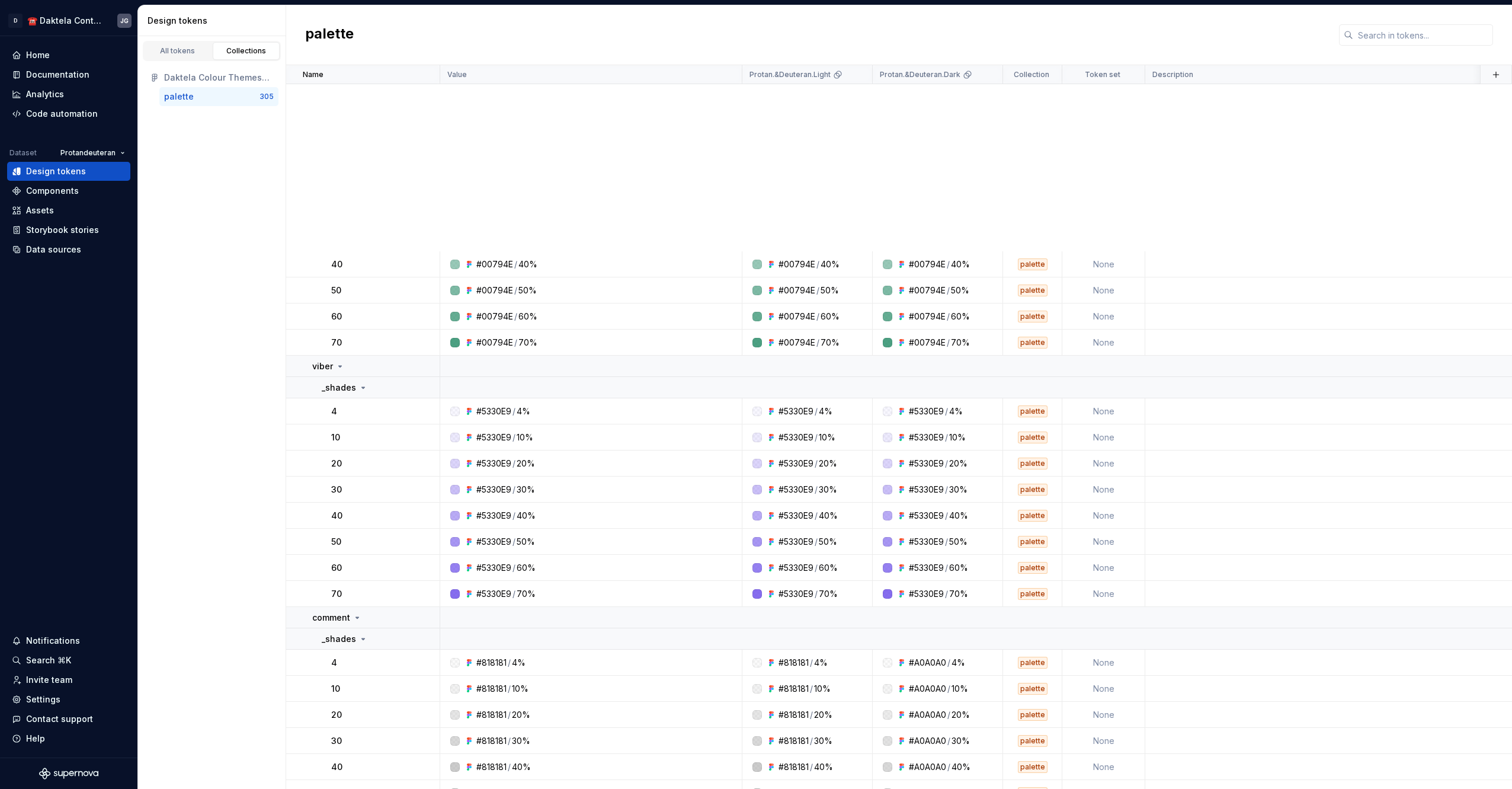
scroll to position [9106, 0]
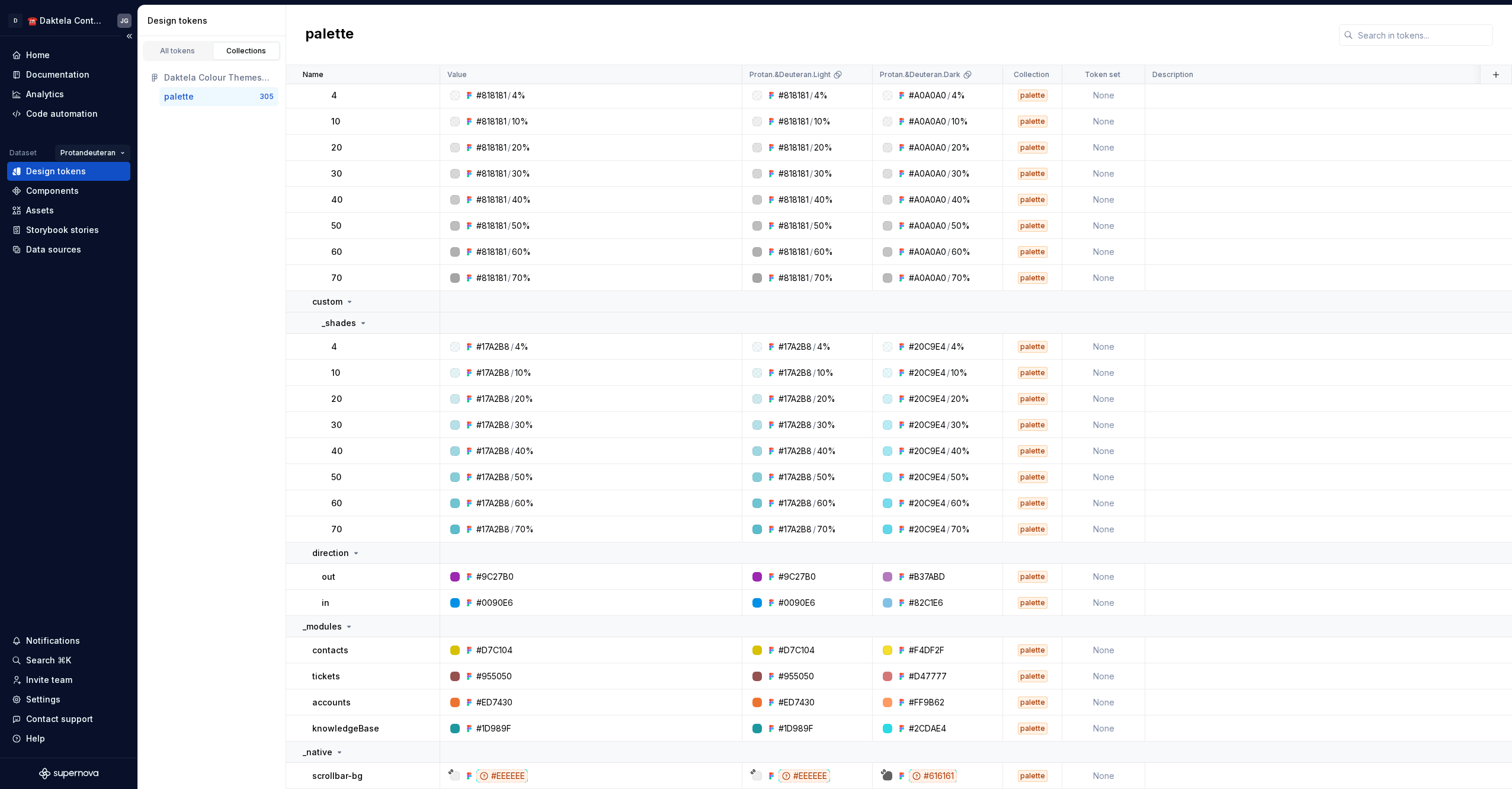
click at [87, 147] on html "D ☎️ Daktela Contact Centre JG Home Documentation Analytics Code automation Dat…" at bounding box center [756, 394] width 1512 height 789
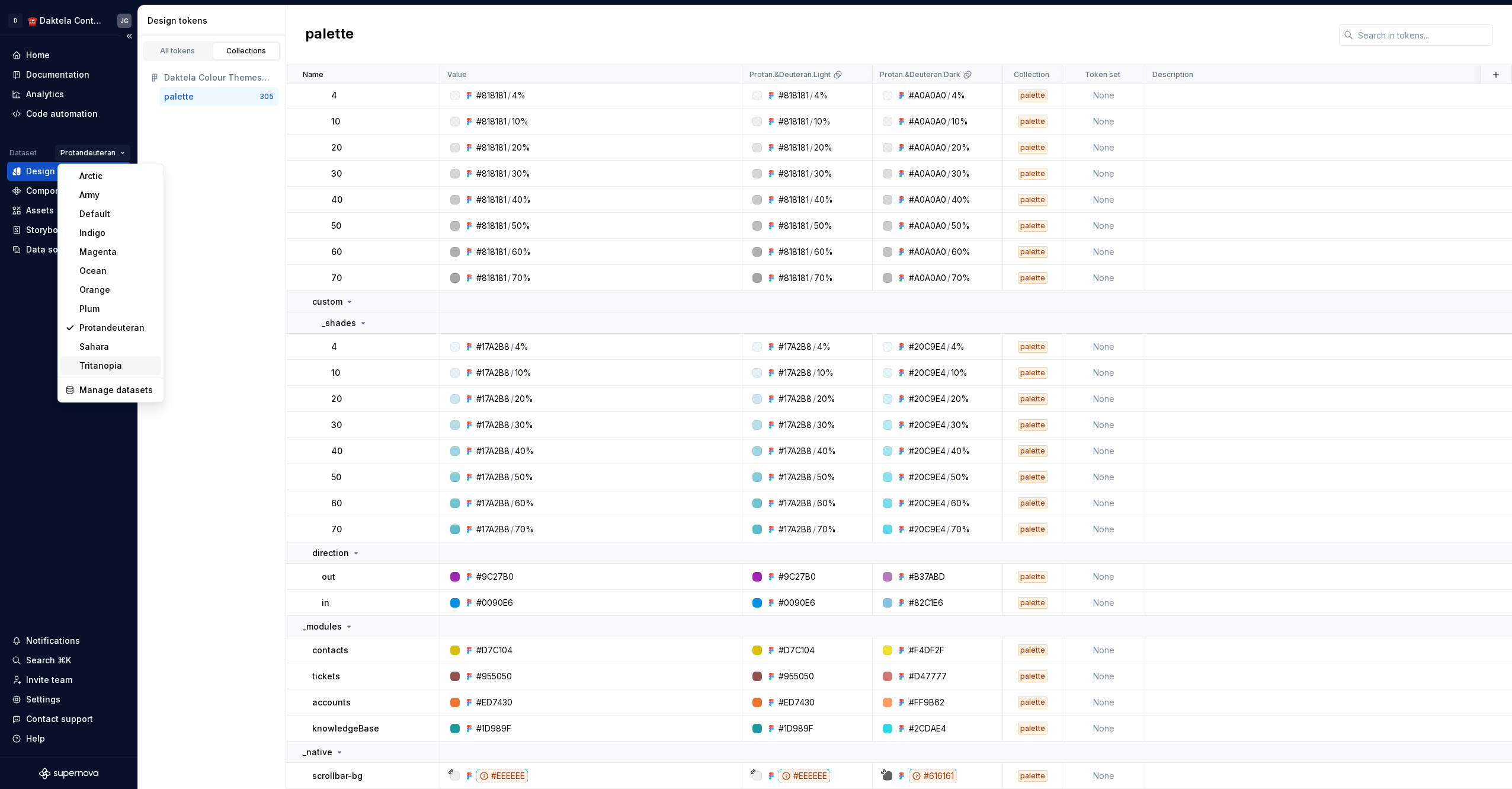
click at [112, 362] on div "Tritanopia" at bounding box center [118, 366] width 77 height 12
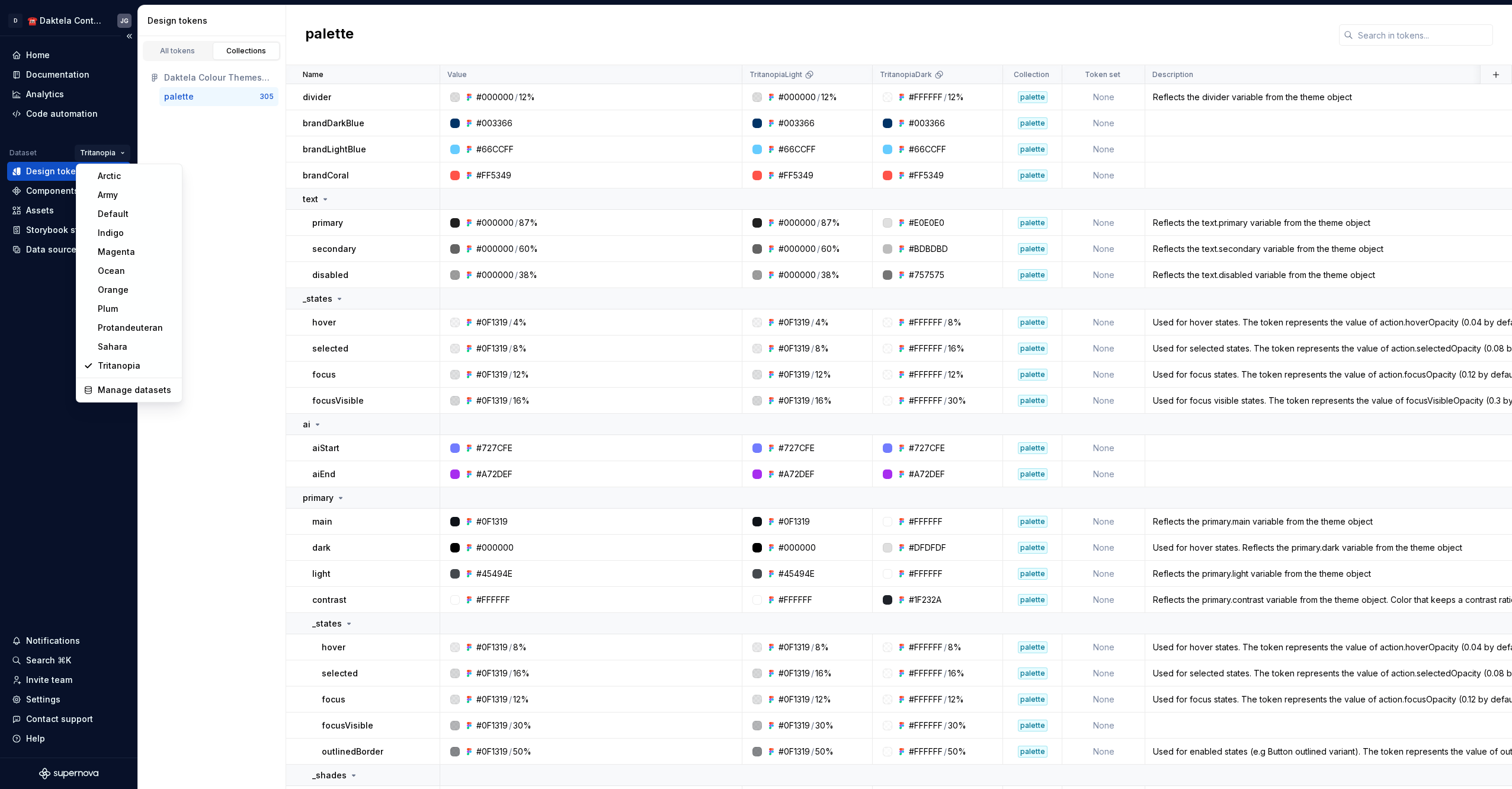
click at [95, 155] on html "D ☎️ Daktela Contact Centre JG Home Documentation Analytics Code automation Dat…" at bounding box center [756, 394] width 1512 height 789
click at [110, 351] on div "Sahara" at bounding box center [136, 347] width 77 height 12
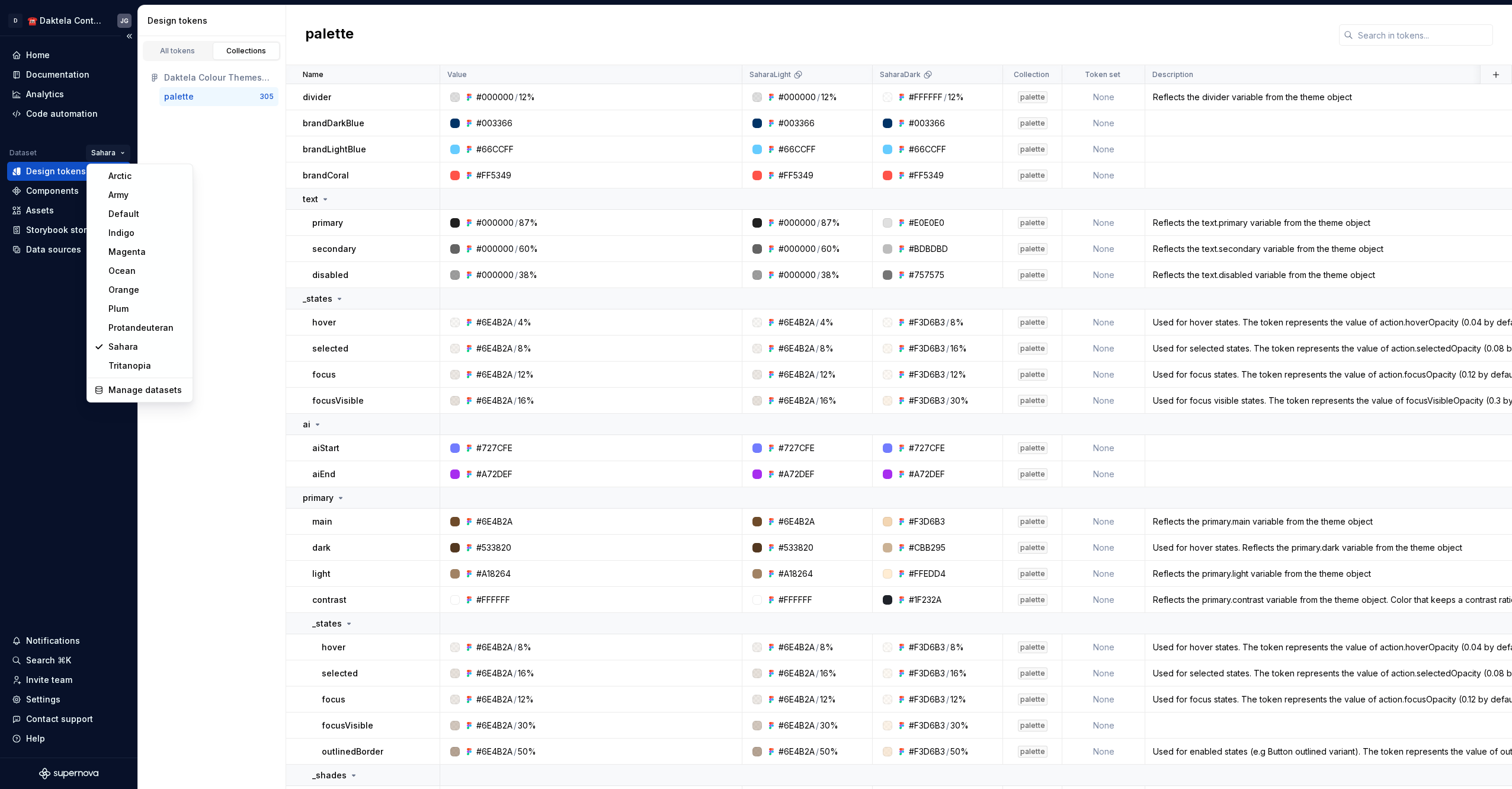
click at [117, 152] on html "D ☎️ Daktela Contact Centre JG Home Documentation Analytics Code automation Dat…" at bounding box center [756, 394] width 1512 height 789
click at [118, 169] on div "Arctic" at bounding box center [140, 176] width 101 height 19
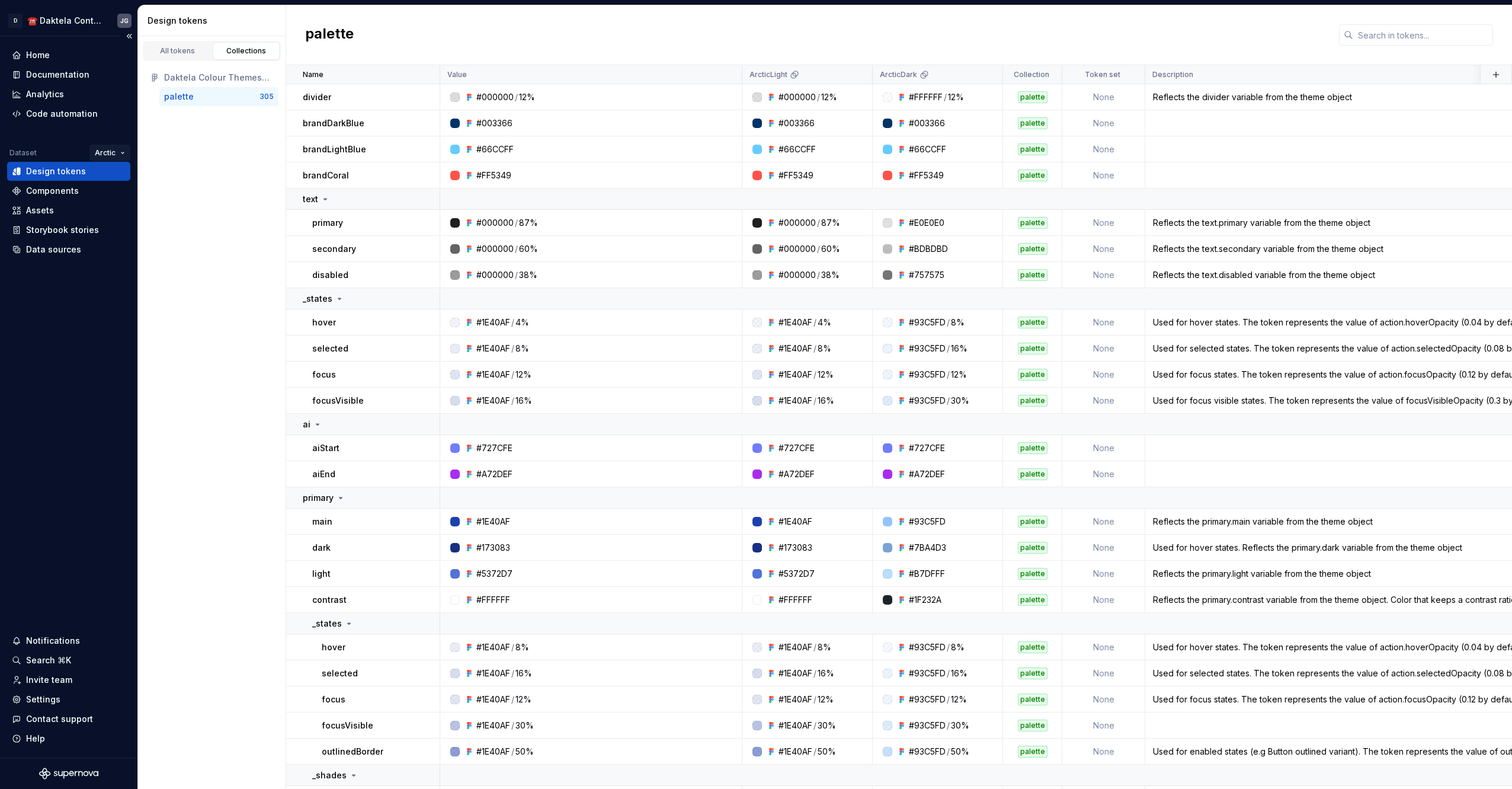
click at [99, 153] on html "D ☎️ Daktela Contact Centre JG Home Documentation Analytics Code automation Dat…" at bounding box center [756, 394] width 1512 height 789
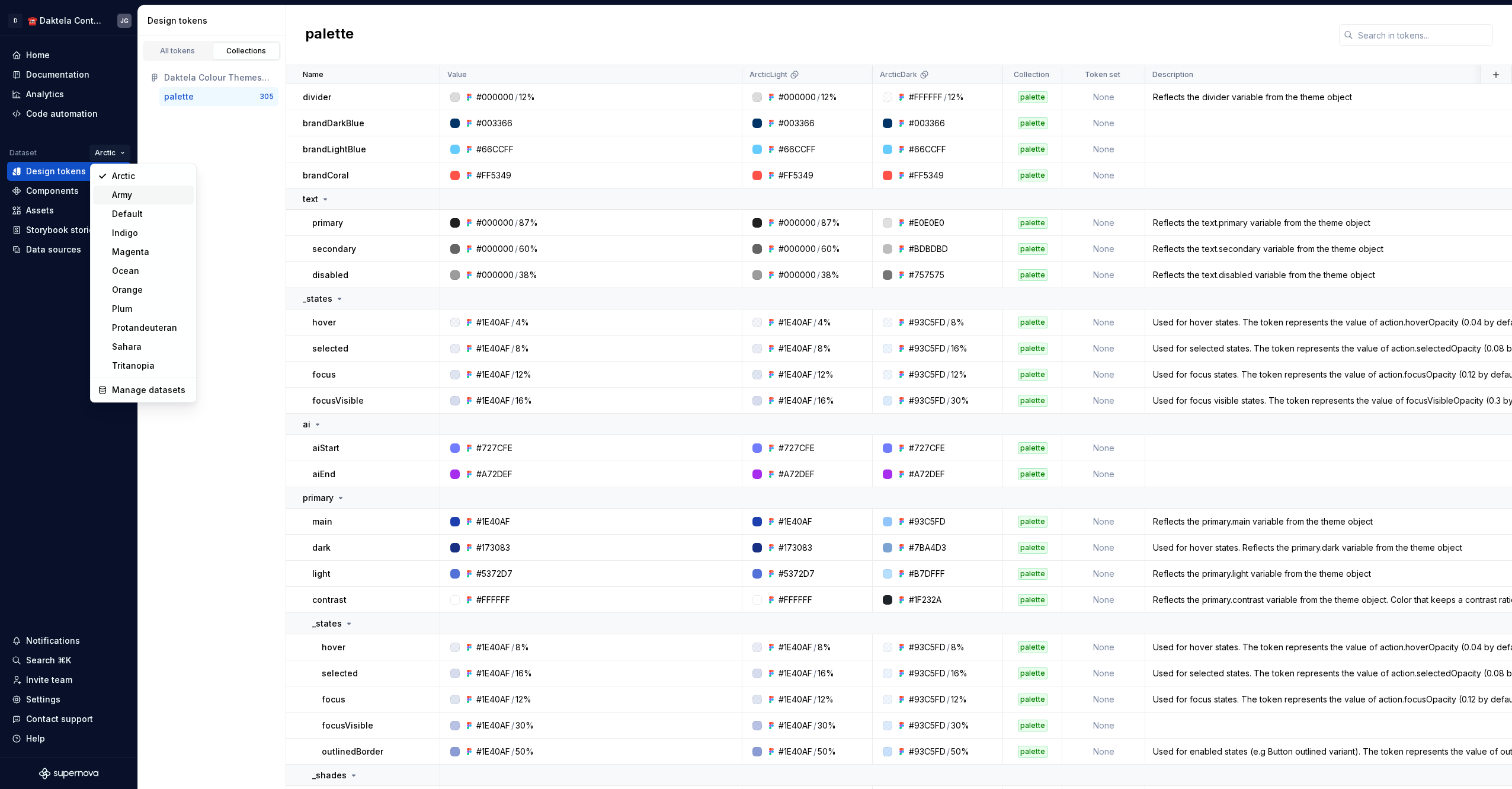
click at [119, 193] on div "Army" at bounding box center [151, 195] width 77 height 12
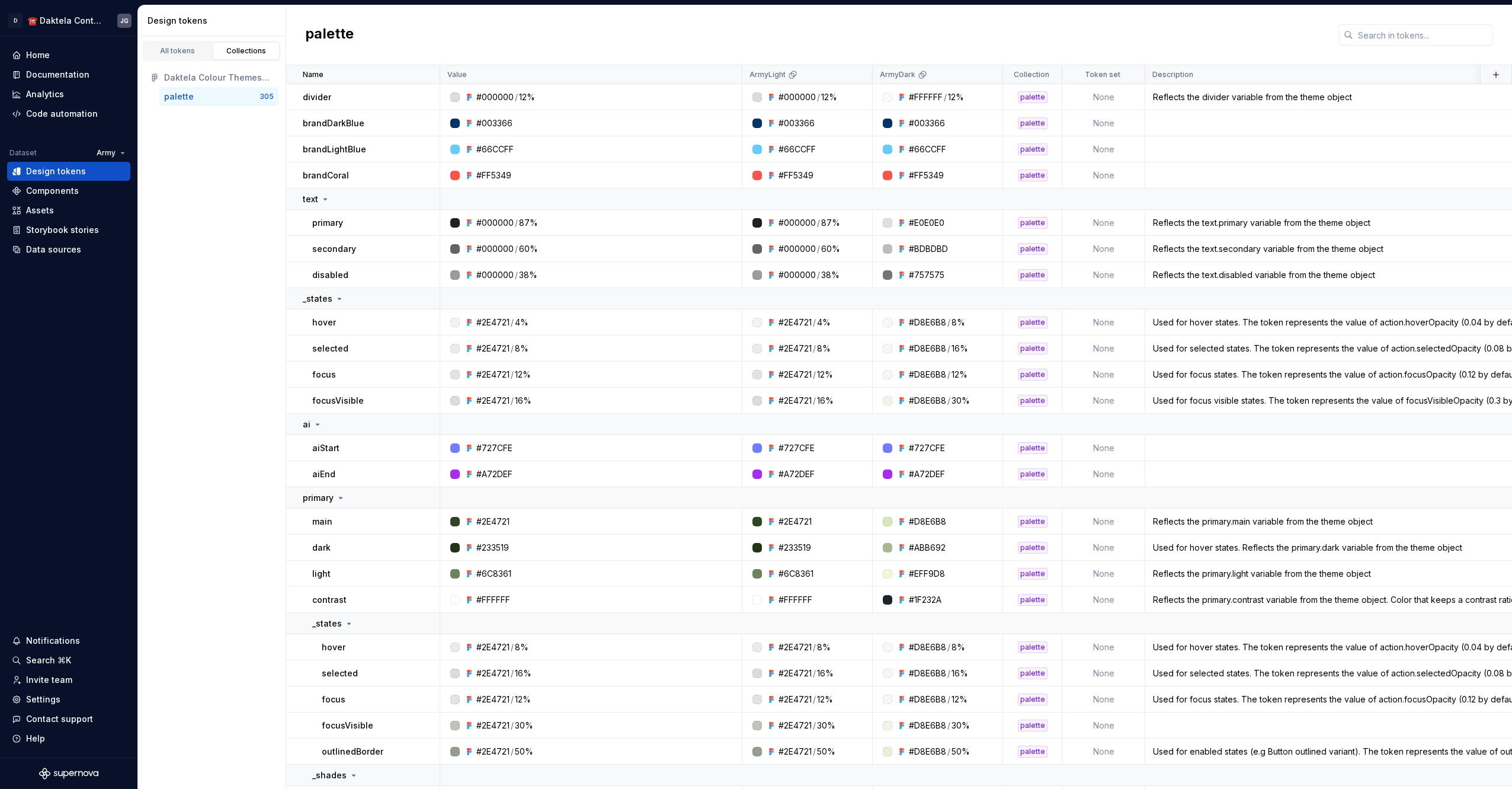
click at [113, 151] on html "D ☎️ Daktela Contact Centre JG Home Documentation Analytics Code automation Dat…" at bounding box center [756, 394] width 1512 height 789
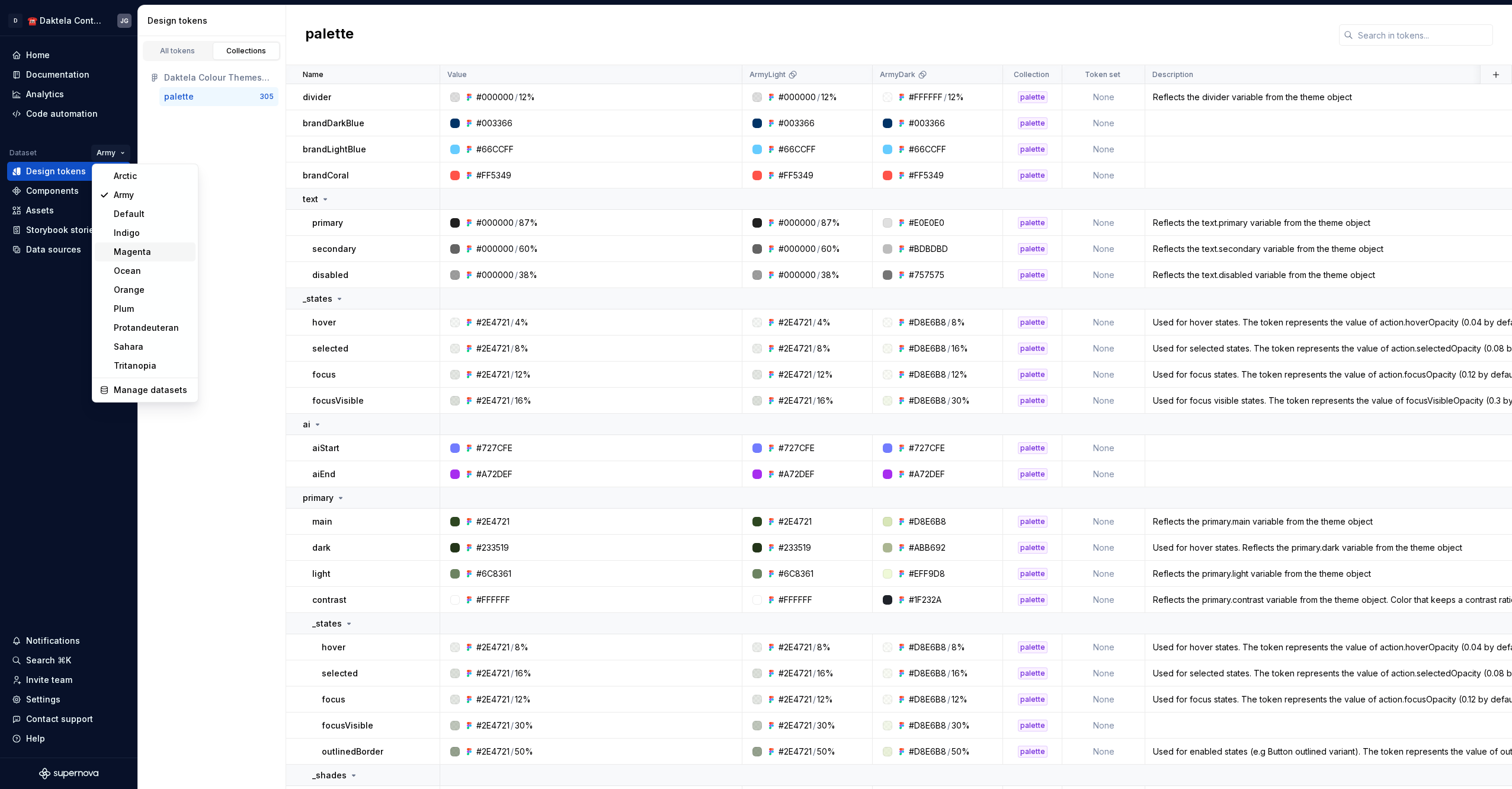
click at [139, 254] on div "Magenta" at bounding box center [152, 252] width 77 height 12
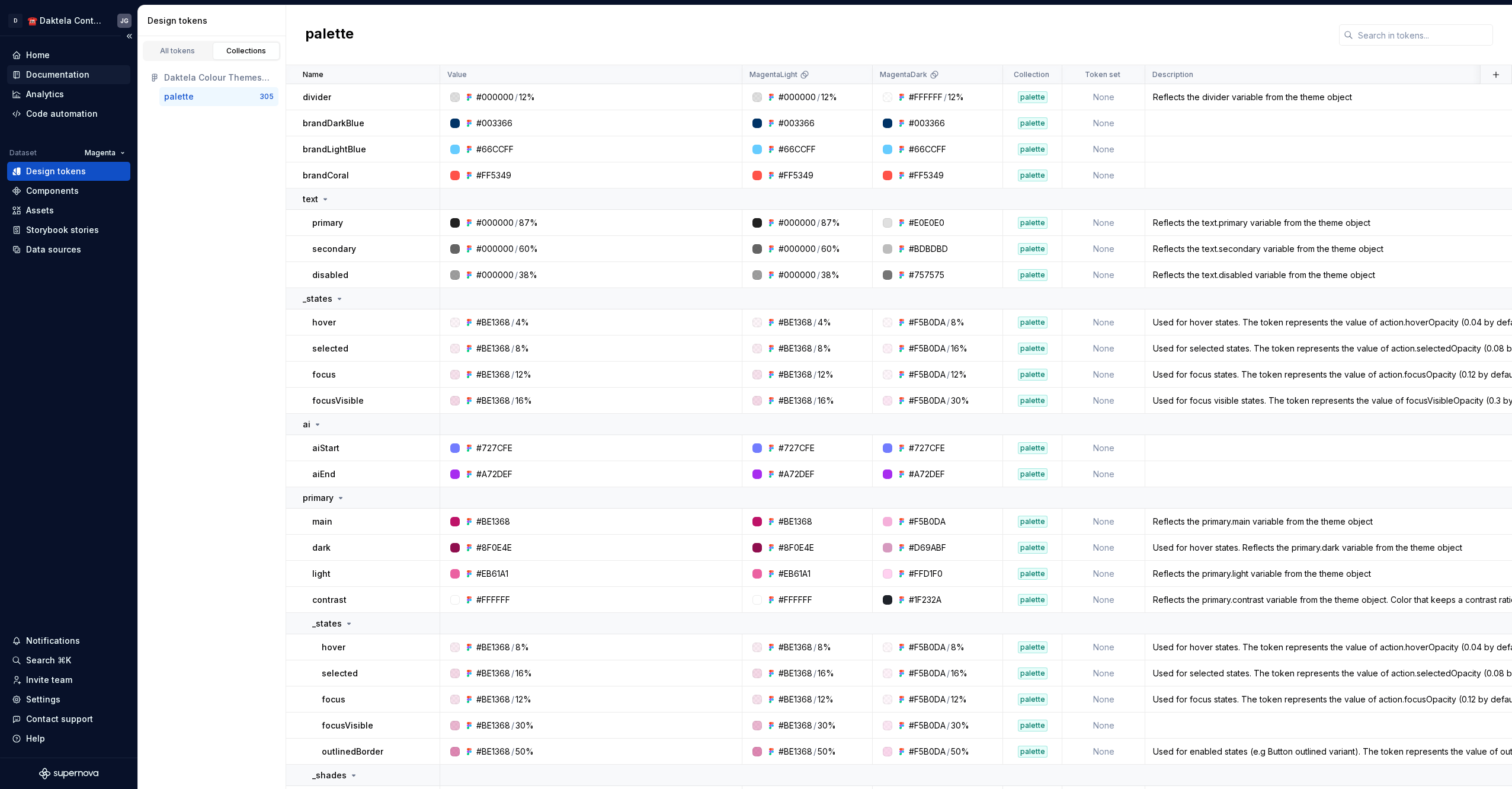
click at [52, 76] on div "Documentation" at bounding box center [57, 75] width 63 height 12
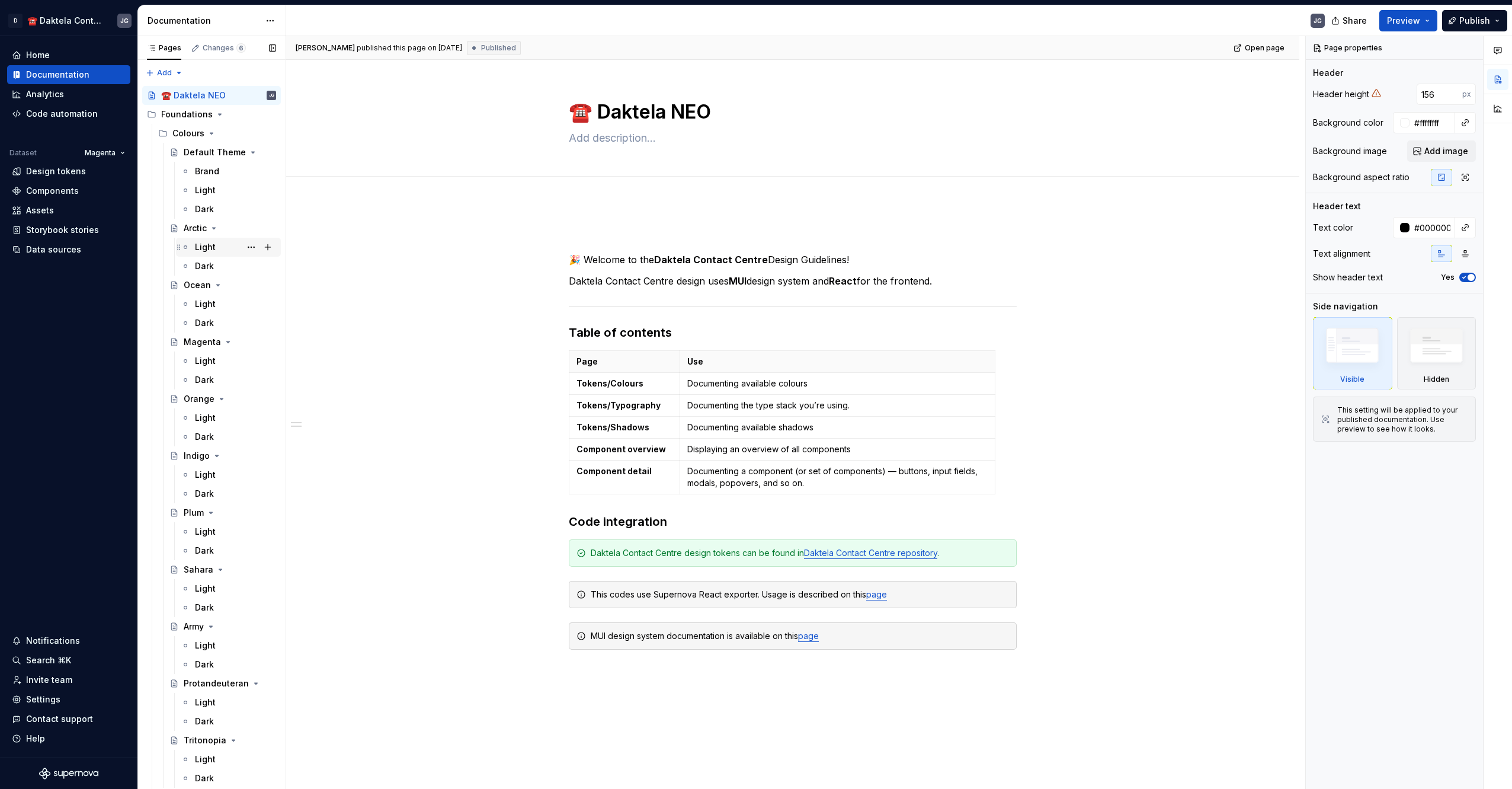
click at [214, 245] on div "Light" at bounding box center [205, 247] width 21 height 12
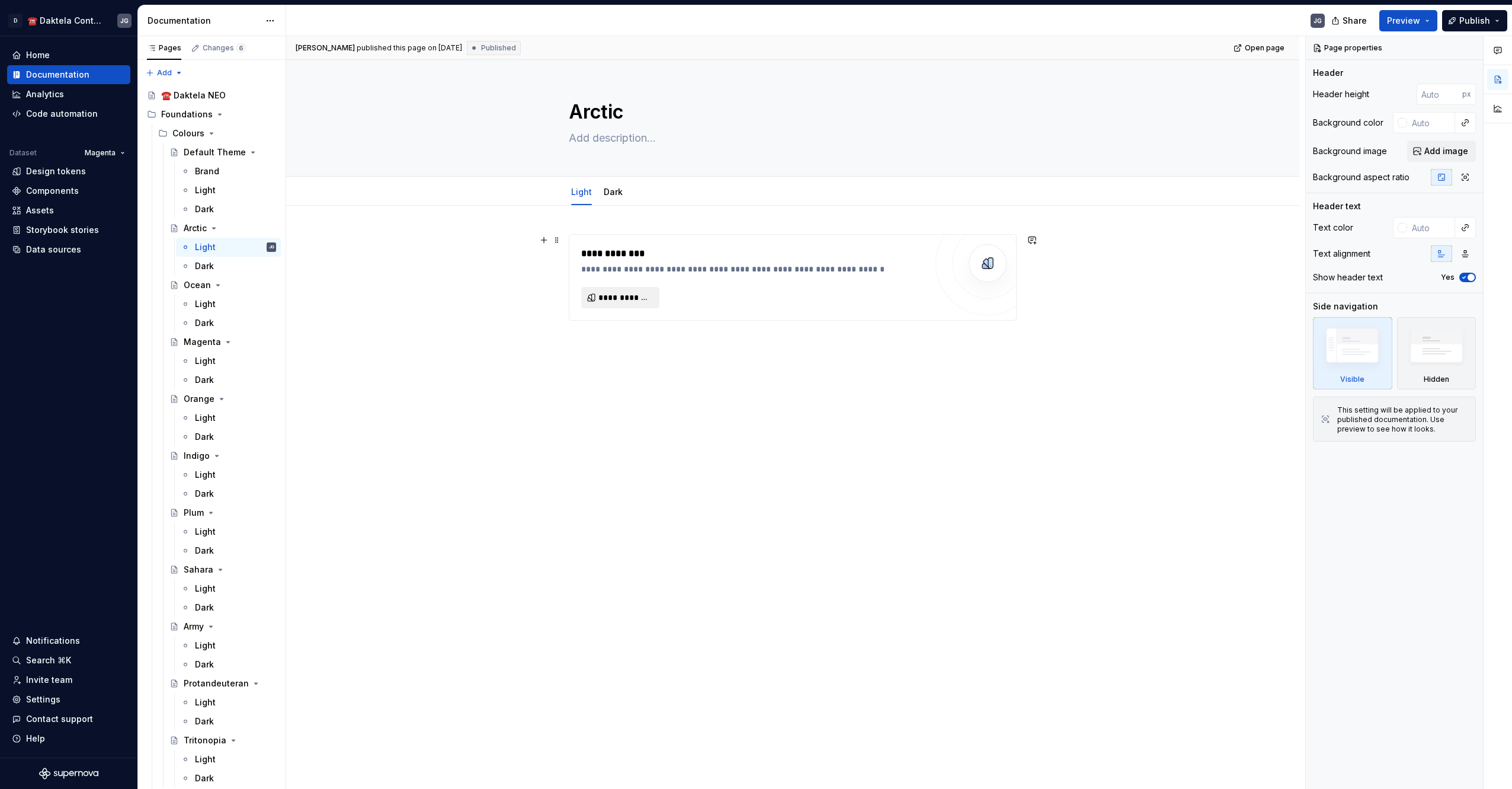
click at [619, 288] on button "**********" at bounding box center [620, 298] width 78 height 21
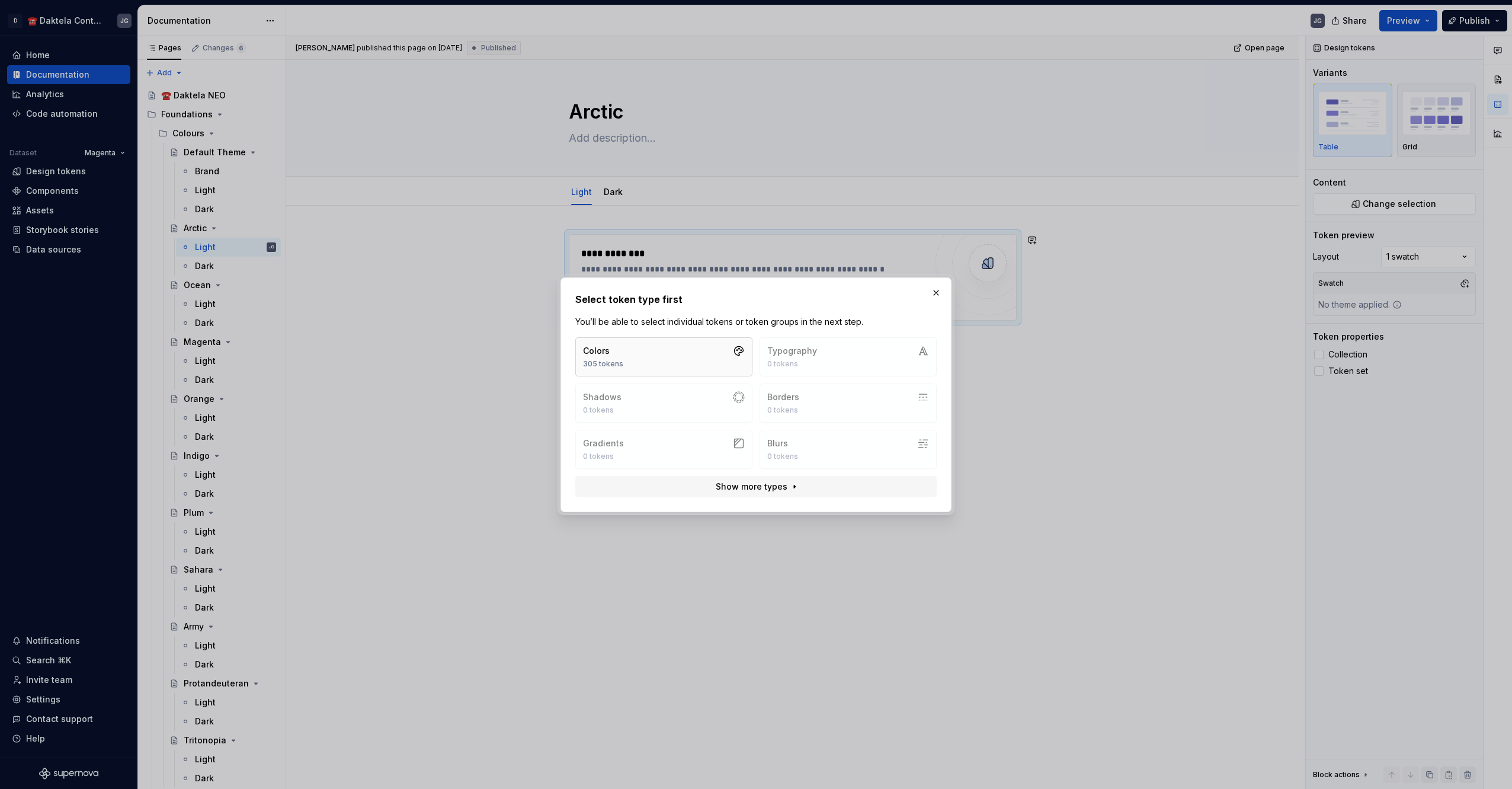
click at [664, 348] on button "Colors 305 tokens" at bounding box center [664, 357] width 177 height 39
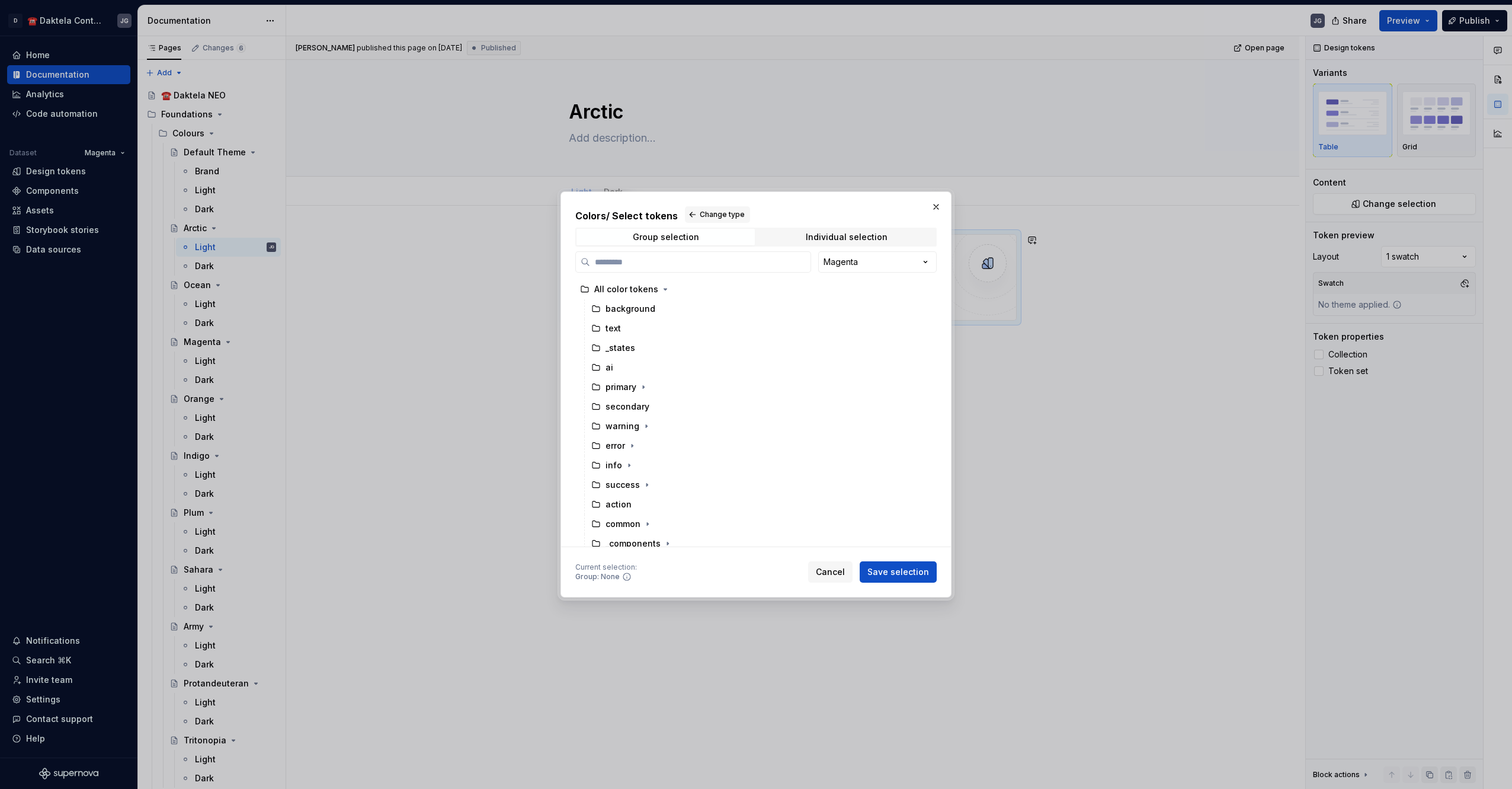
click at [860, 268] on div "Colors / Select tokens Change type Group selection Individual selection Magenta…" at bounding box center [756, 394] width 1512 height 789
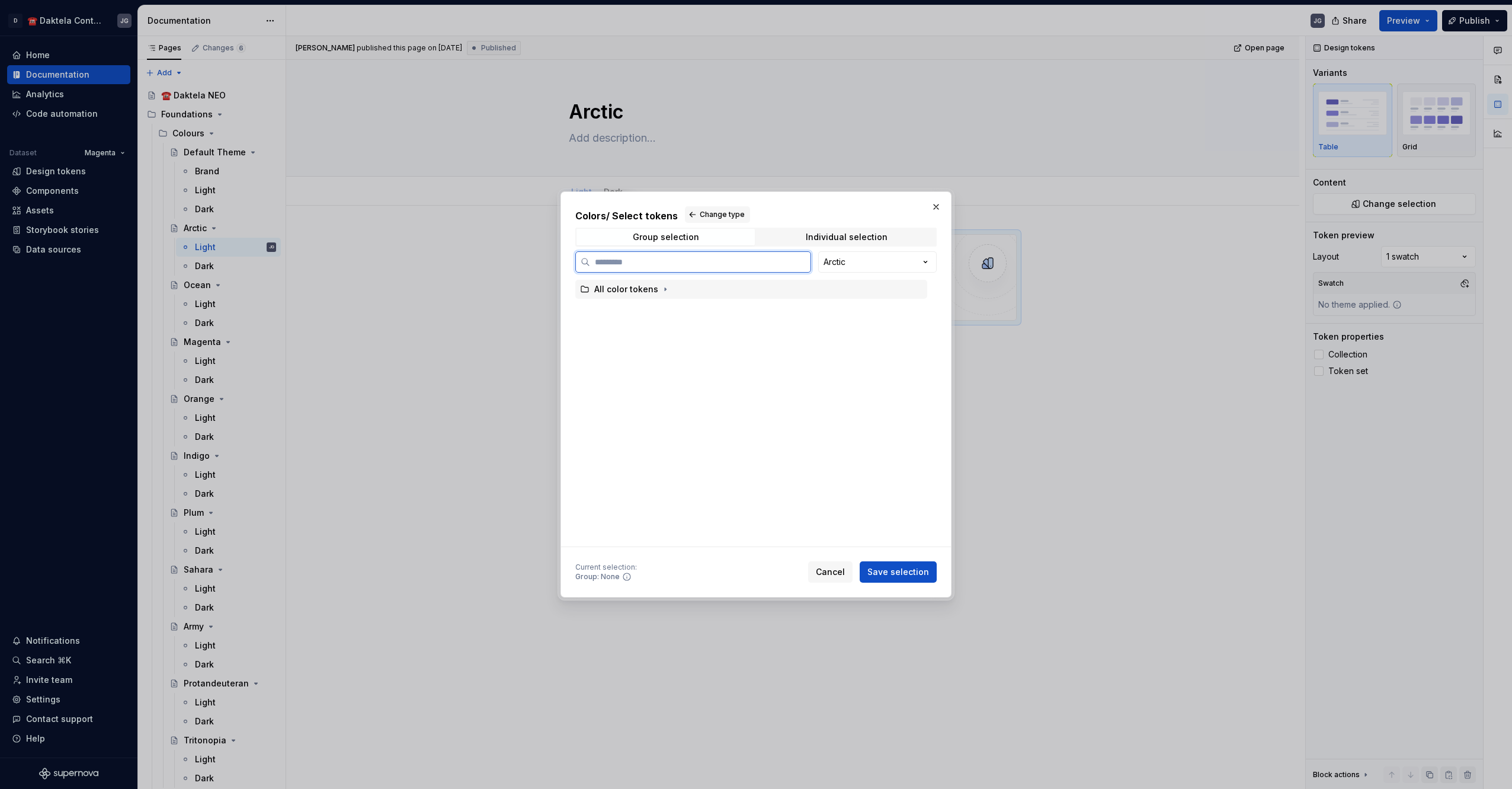
click at [645, 286] on div "All color tokens" at bounding box center [626, 290] width 64 height 12
click at [889, 567] on span "Save selection" at bounding box center [898, 572] width 62 height 12
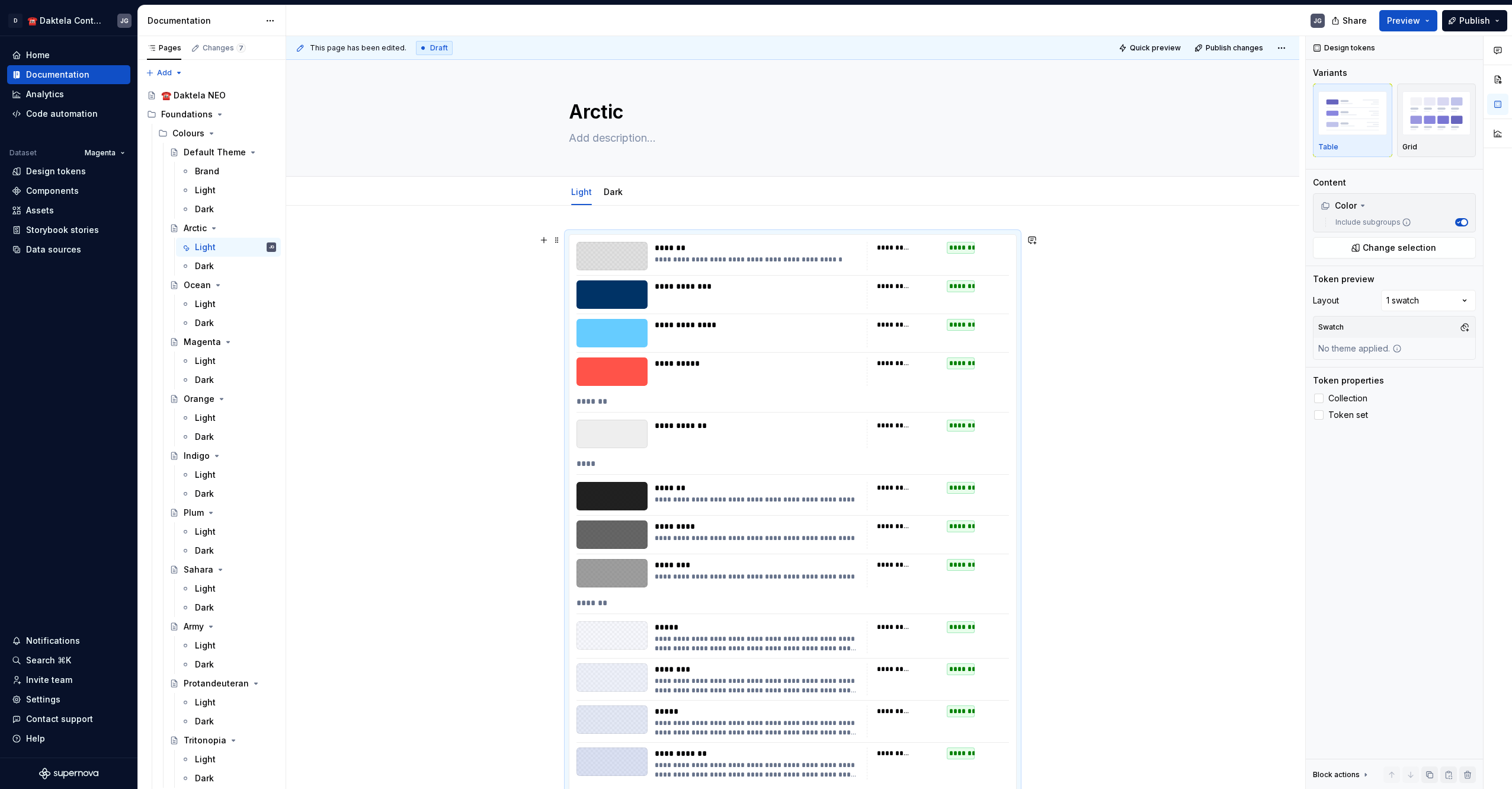
scroll to position [198, 0]
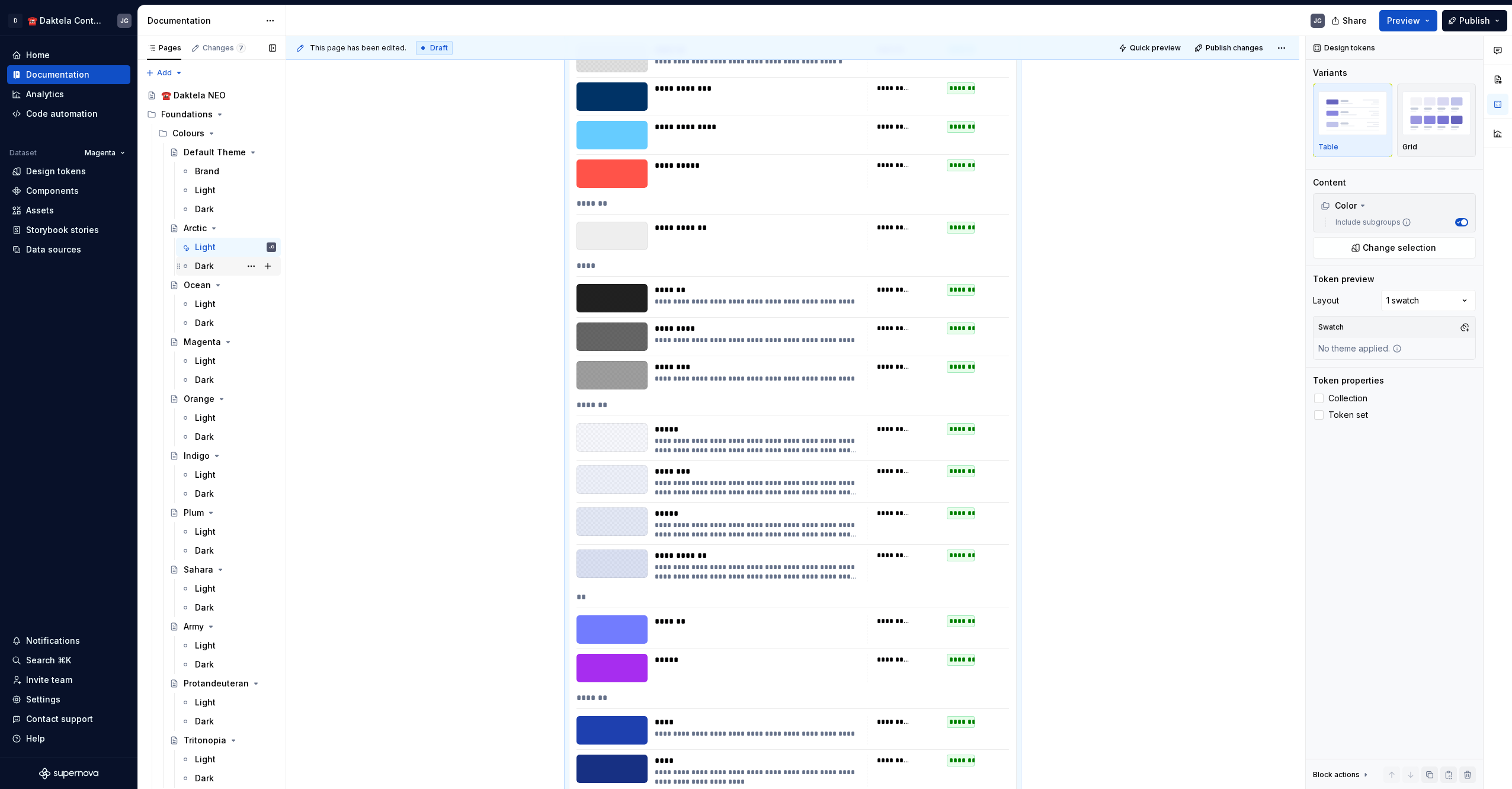
click at [214, 268] on div "Dark" at bounding box center [236, 266] width 81 height 17
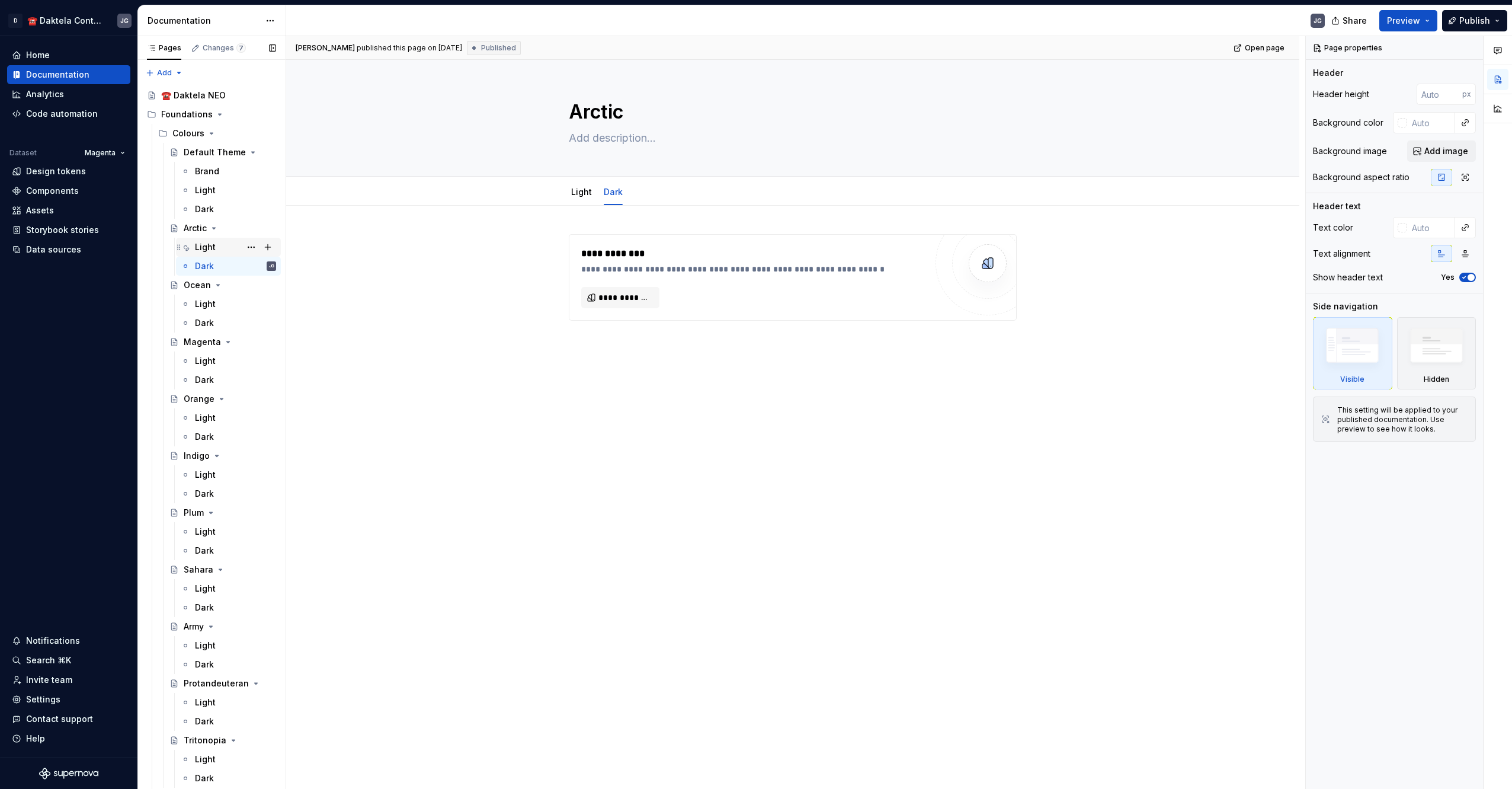
click at [208, 250] on div "Light" at bounding box center [205, 247] width 21 height 12
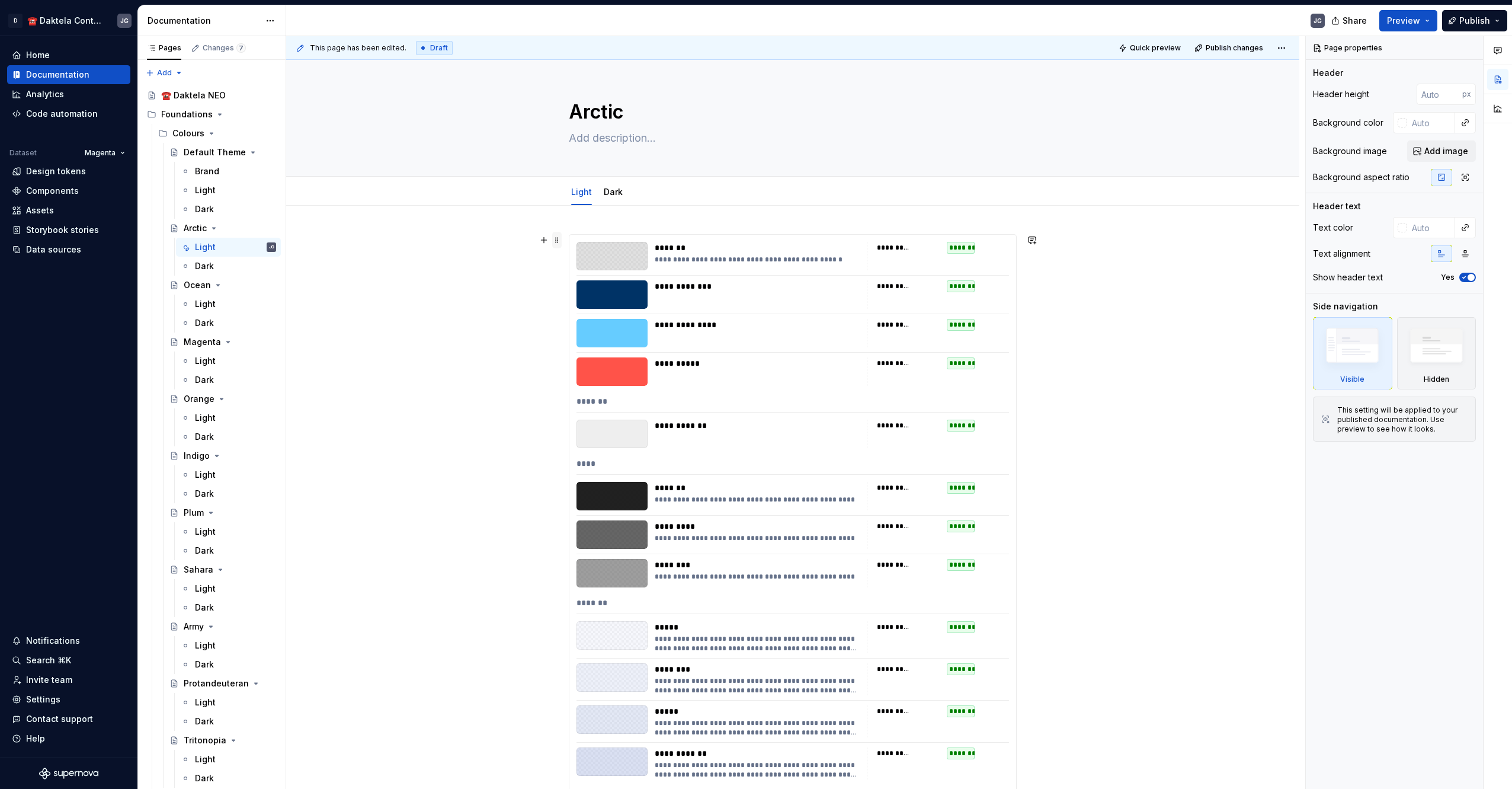
click at [562, 244] on span at bounding box center [557, 240] width 9 height 17
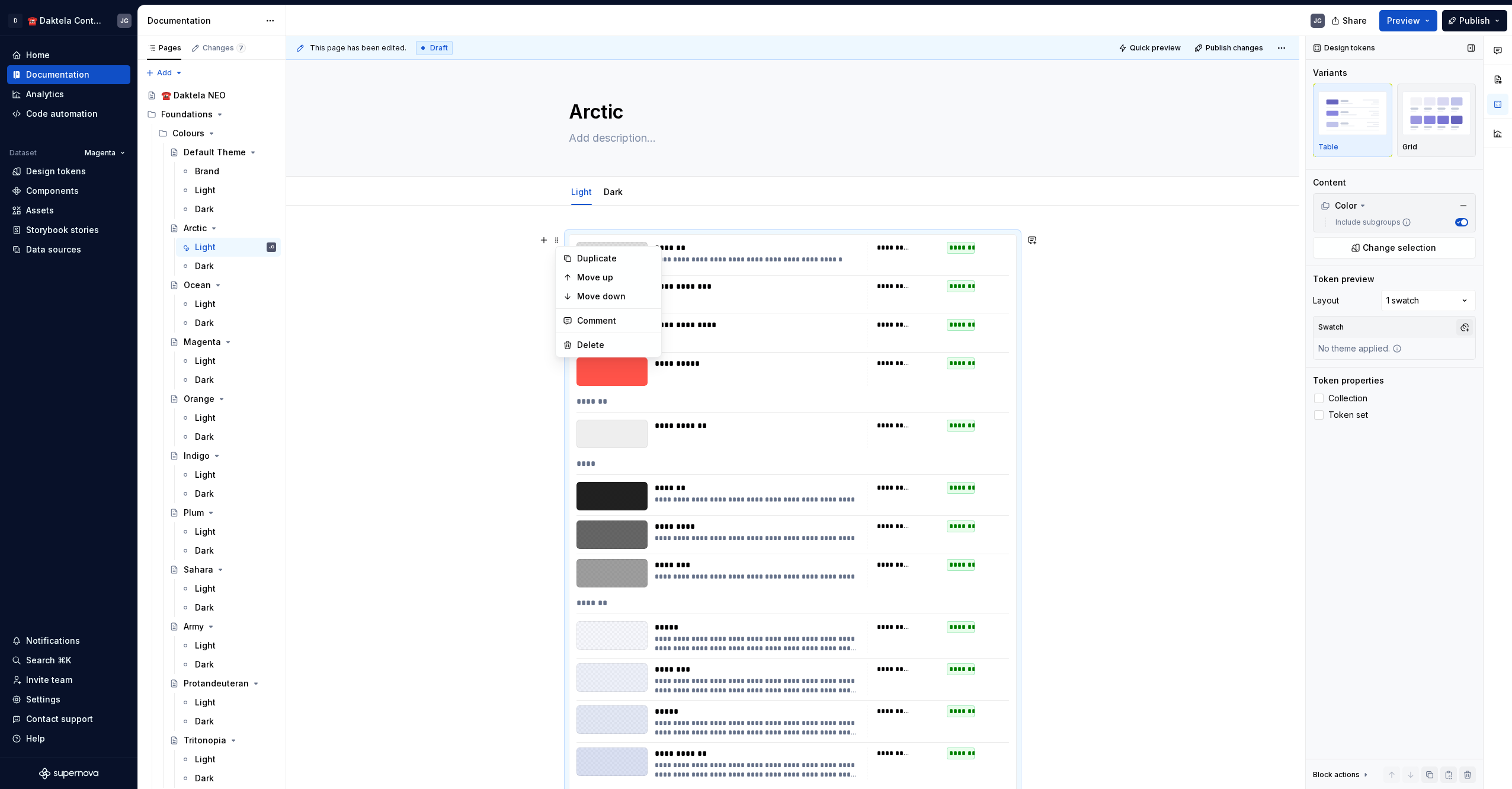
click at [1468, 325] on button "button" at bounding box center [1464, 327] width 17 height 17
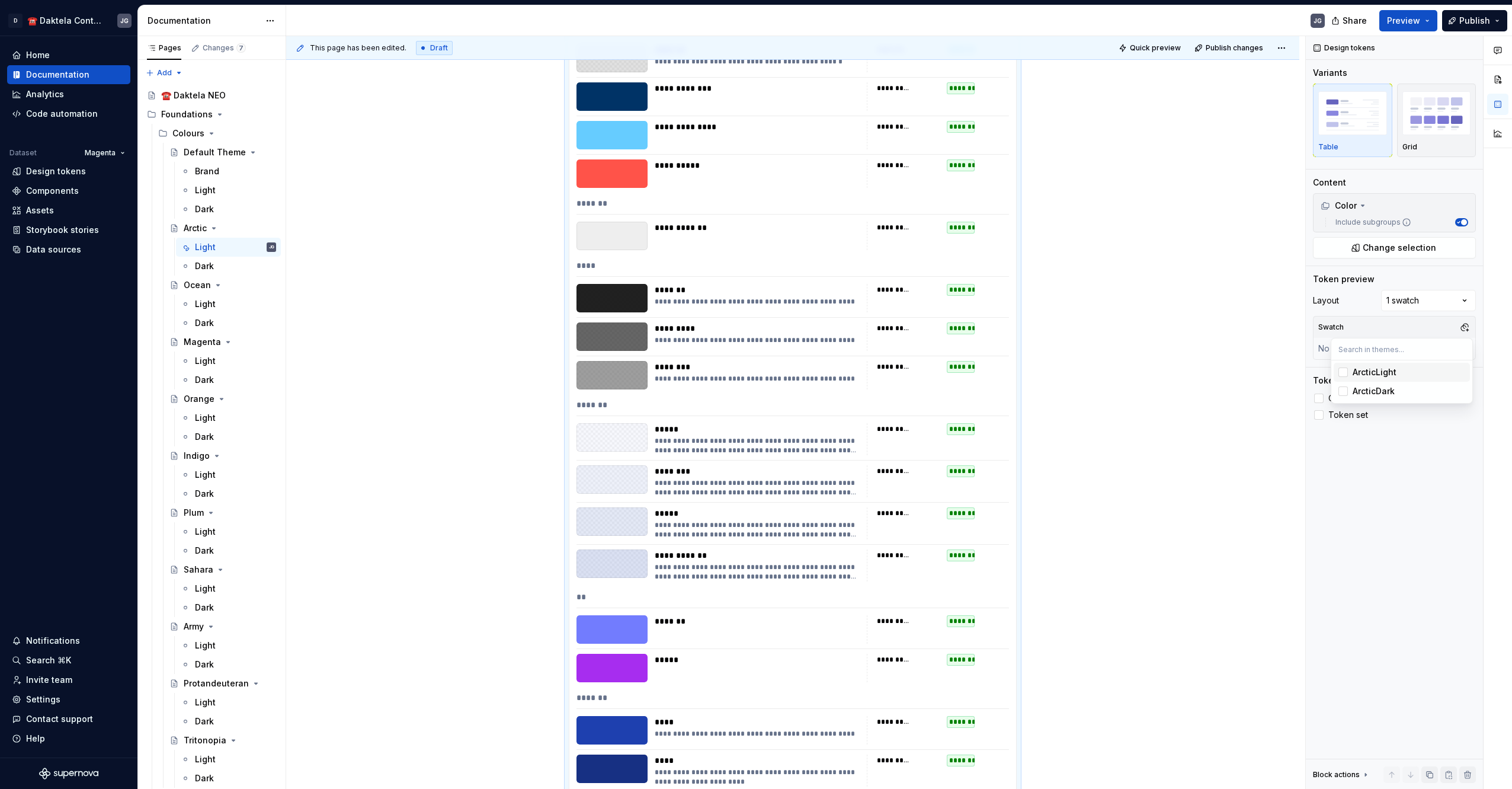
click at [1385, 371] on div "ArcticLight" at bounding box center [1374, 373] width 44 height 12
click at [1339, 371] on div "Suggestions" at bounding box center [1343, 372] width 9 height 9
click at [1346, 375] on div "Suggestions" at bounding box center [1343, 372] width 9 height 9
click at [997, 450] on html "D ☎️ Daktela Contact Centre JG Home Documentation Analytics Code automation Dat…" at bounding box center [756, 394] width 1512 height 789
click at [216, 258] on div "Dark" at bounding box center [236, 266] width 81 height 17
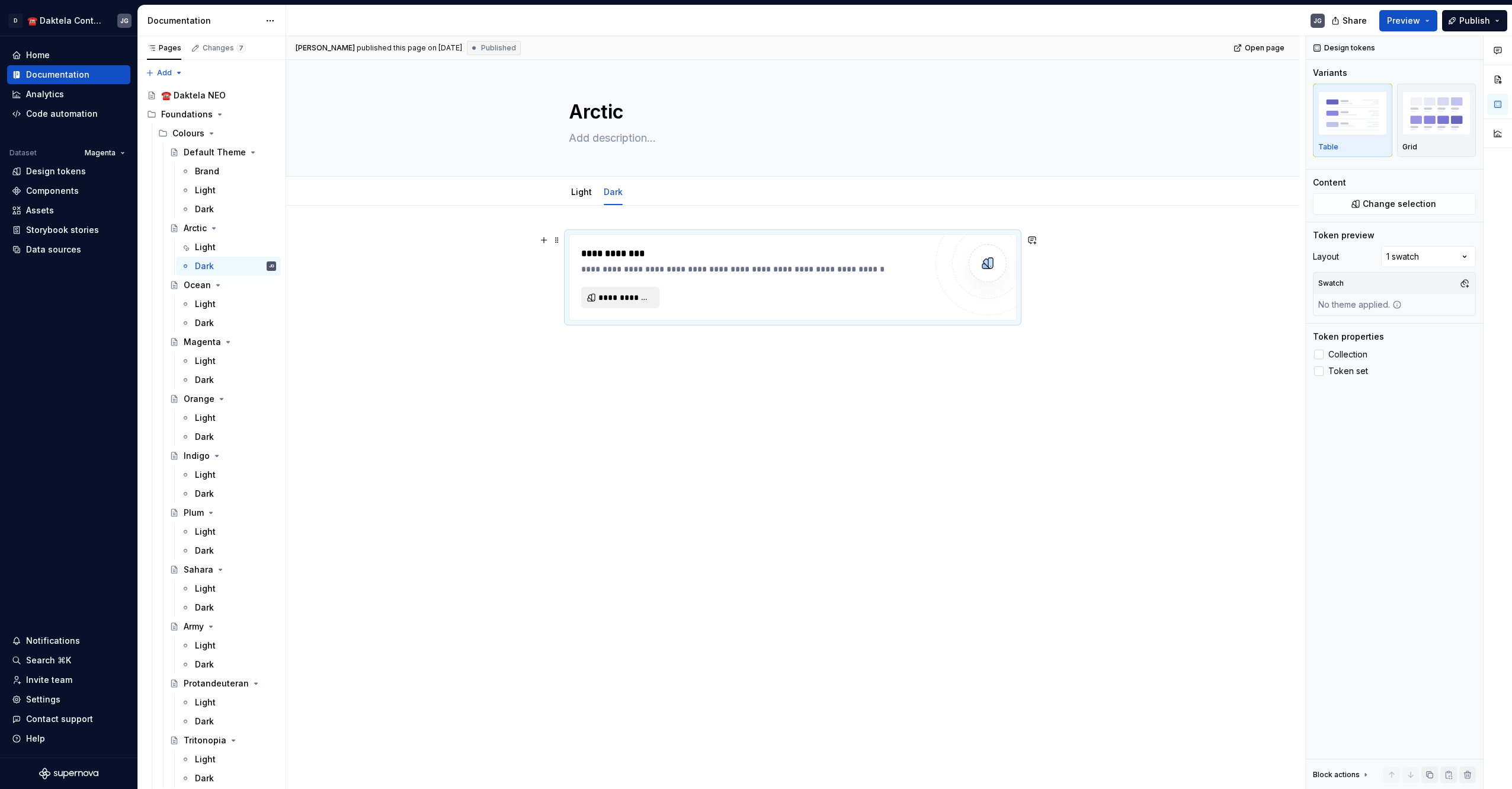
click at [631, 292] on span "**********" at bounding box center [625, 298] width 53 height 12
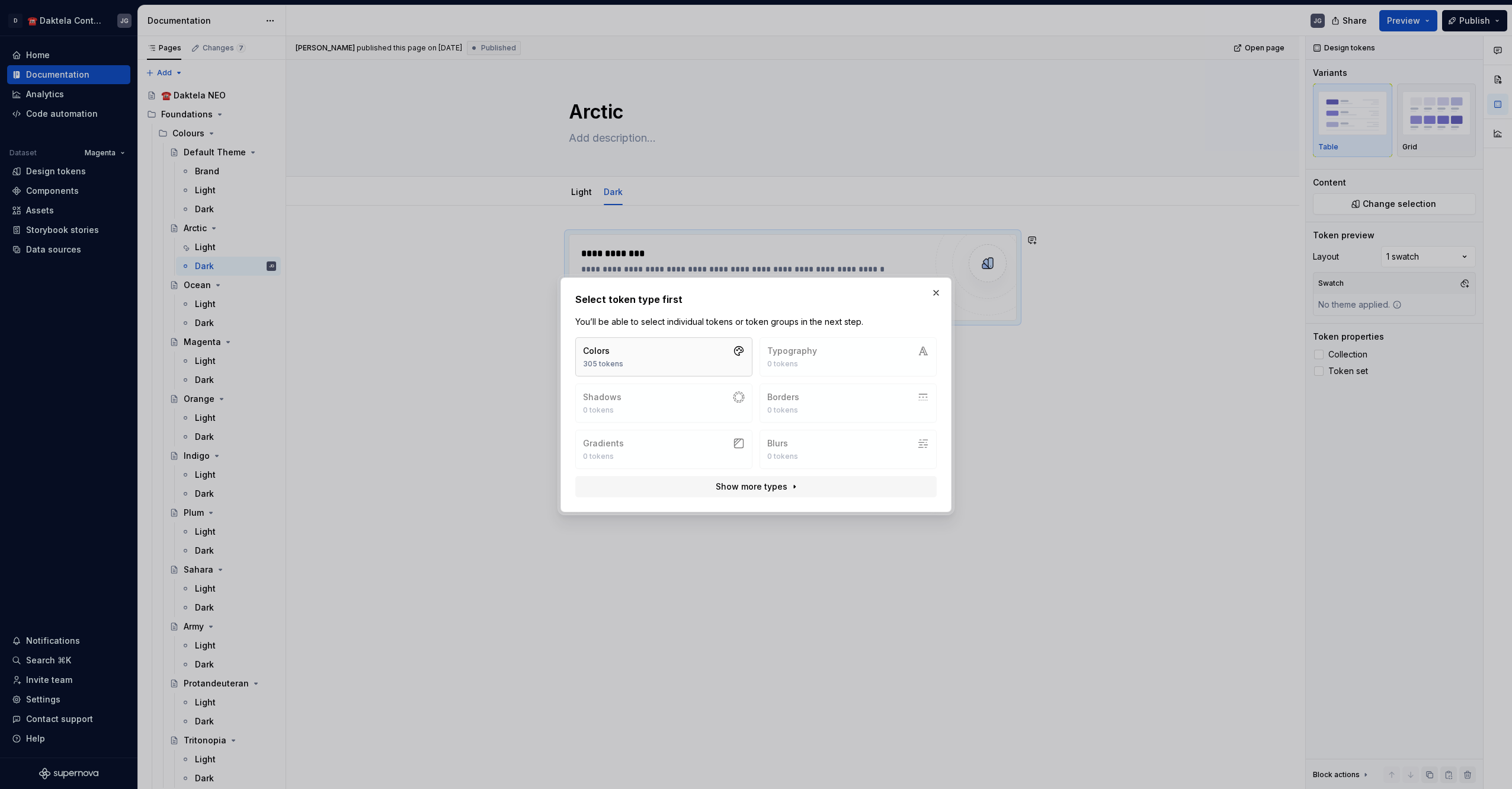
click at [650, 351] on button "Colors 305 tokens" at bounding box center [664, 357] width 177 height 39
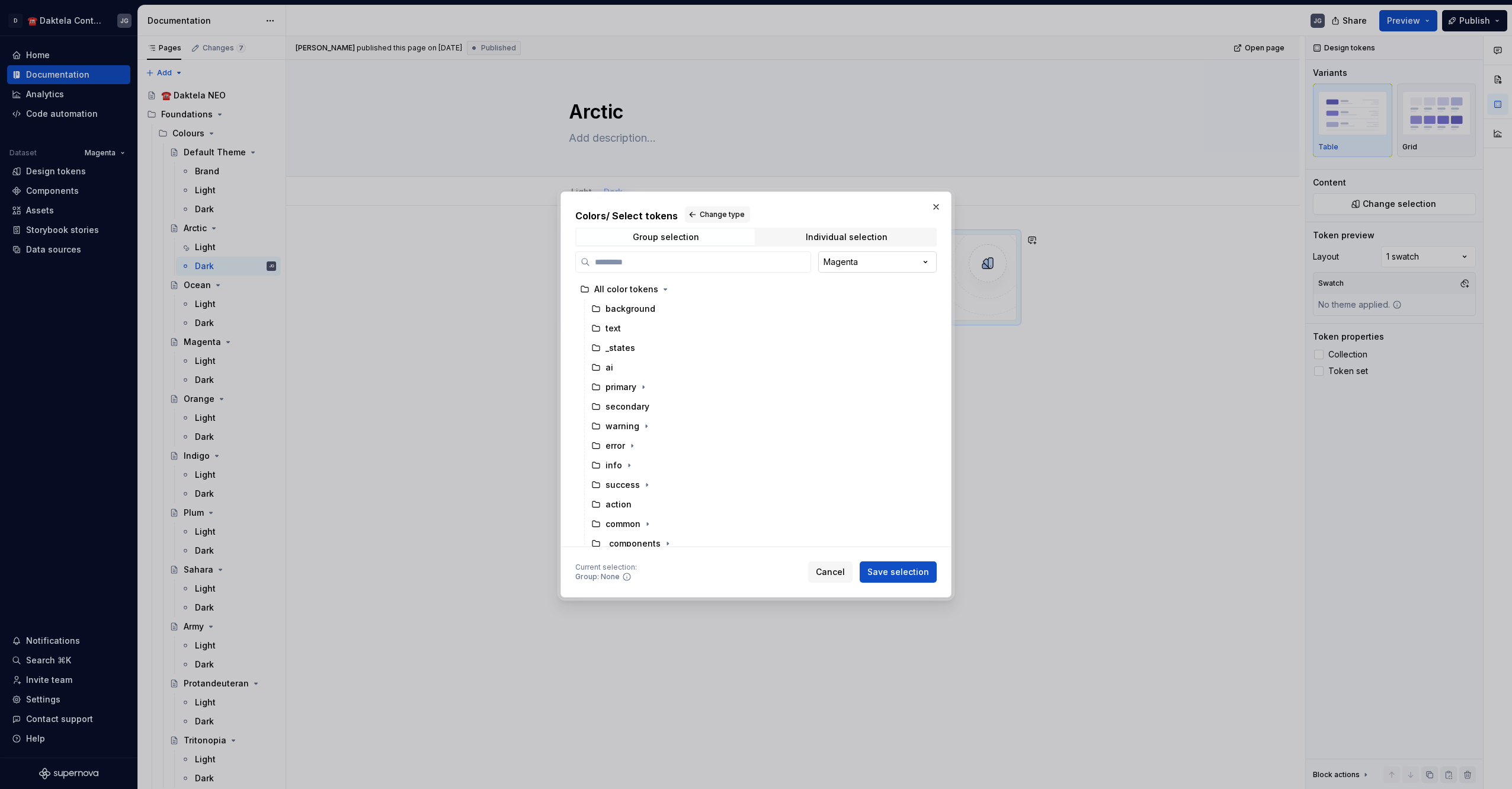
click at [841, 257] on div "Colors / Select tokens Change type Group selection Individual selection Magenta…" at bounding box center [756, 394] width 1512 height 789
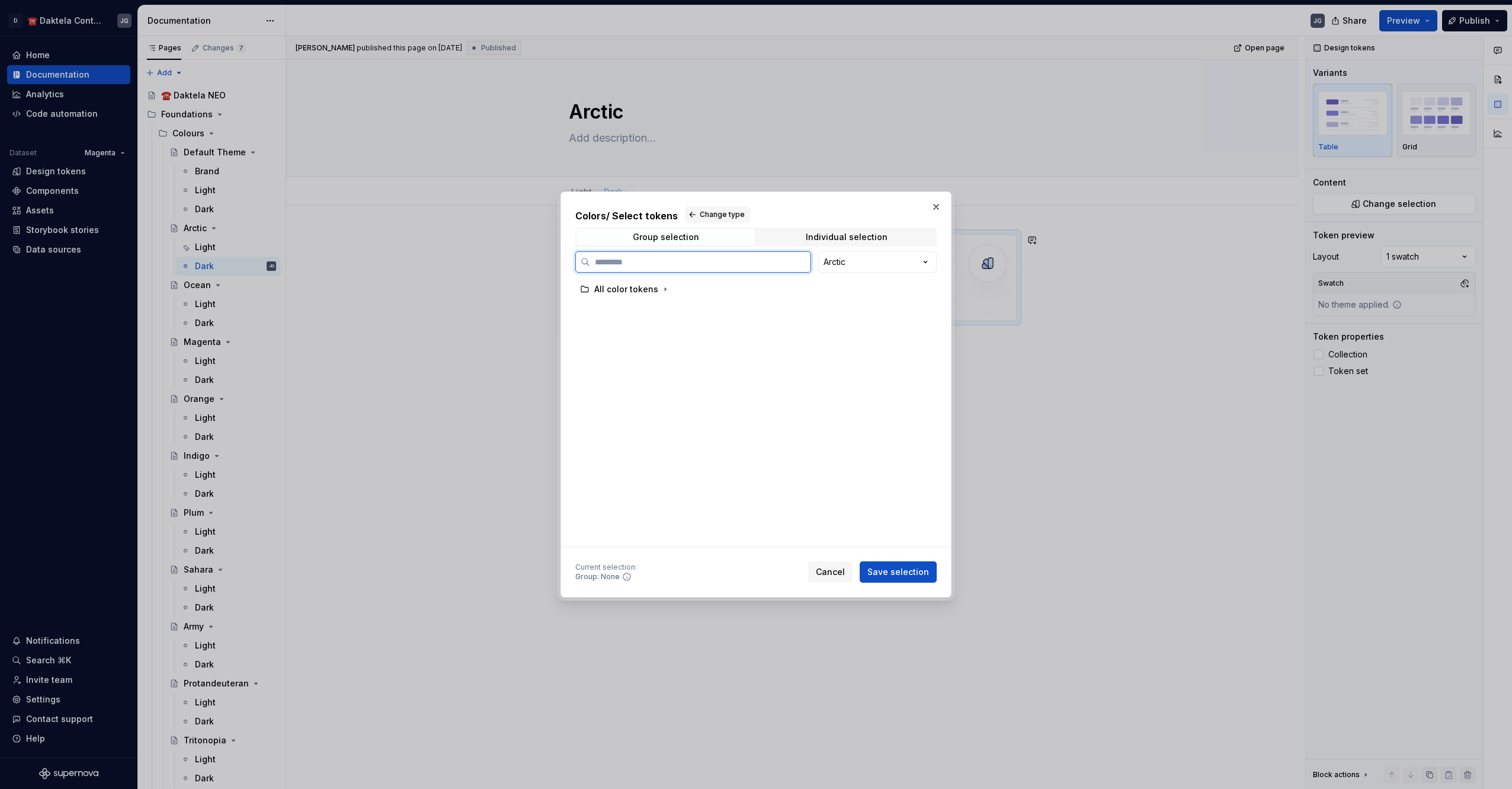
click at [622, 295] on div "All color tokens" at bounding box center [751, 289] width 352 height 19
drag, startPoint x: 899, startPoint y: 574, endPoint x: 1115, endPoint y: 495, distance: 230.0
click at [902, 574] on span "Save selection" at bounding box center [898, 572] width 62 height 12
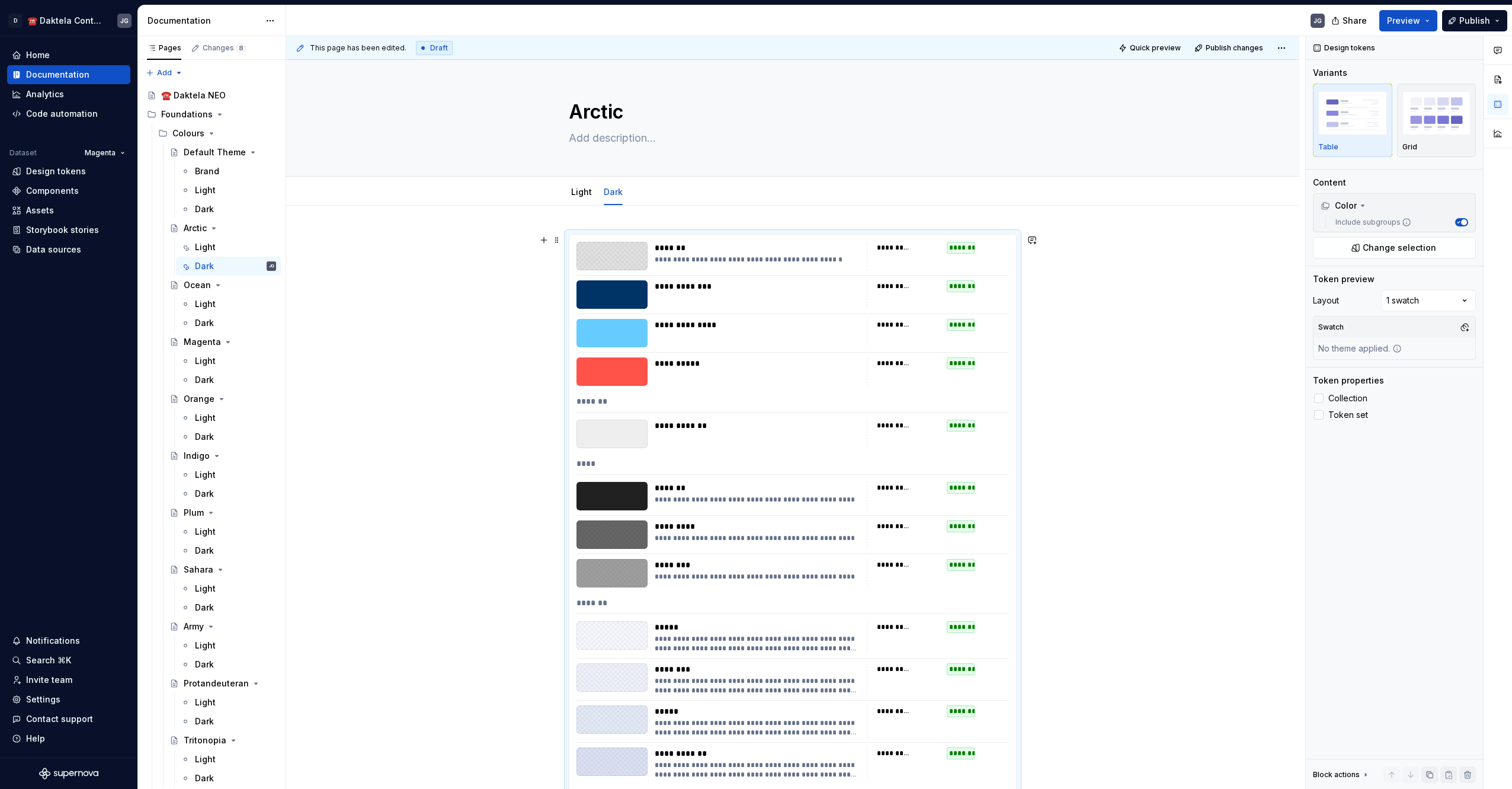
scroll to position [198, 0]
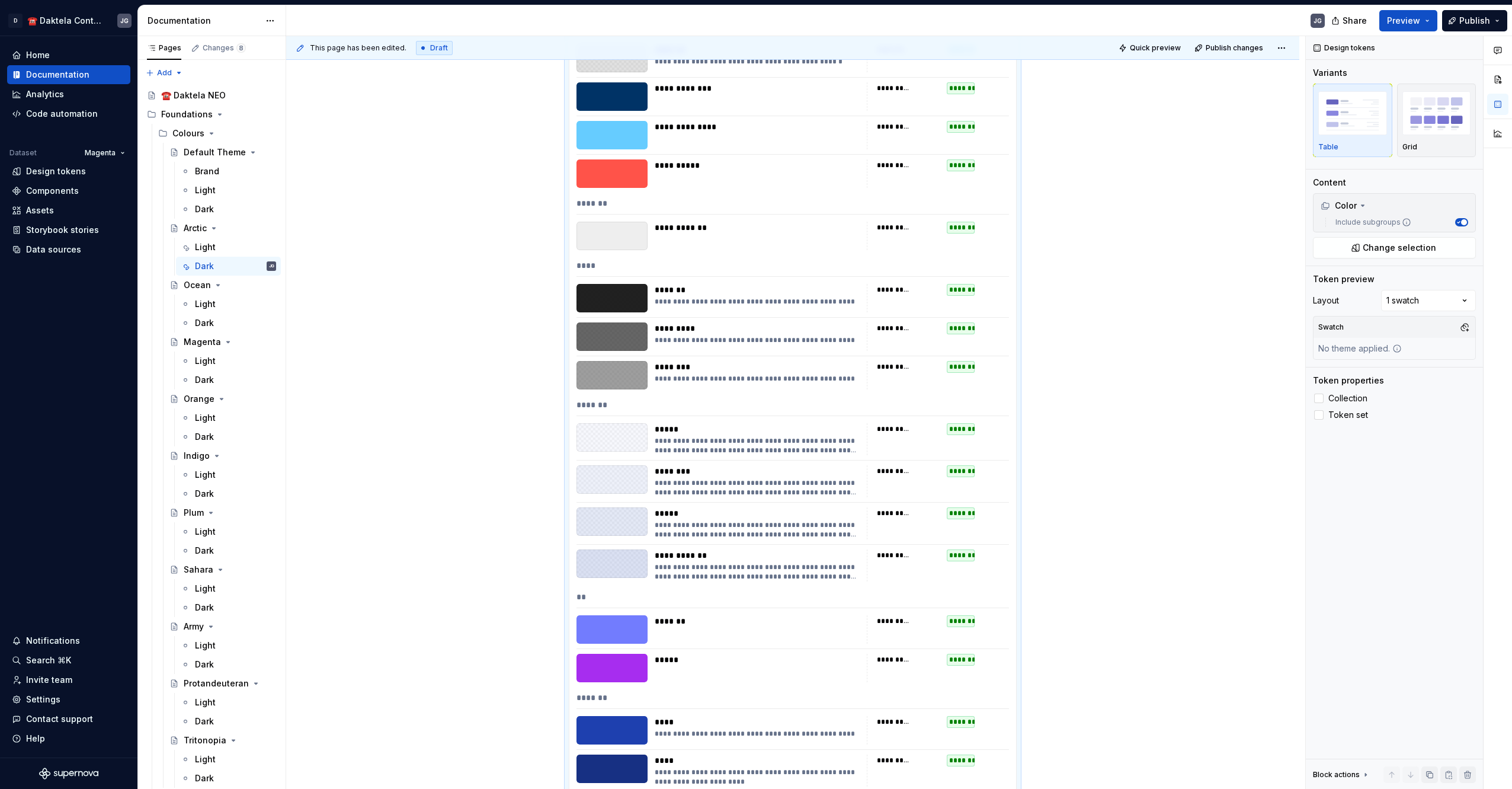
drag, startPoint x: 1459, startPoint y: 328, endPoint x: 1452, endPoint y: 335, distance: 9.9
click at [1459, 328] on button "button" at bounding box center [1464, 327] width 17 height 17
drag, startPoint x: 1371, startPoint y: 389, endPoint x: 1044, endPoint y: 393, distance: 327.0
click at [1371, 389] on div "ArcticDark" at bounding box center [1373, 391] width 42 height 12
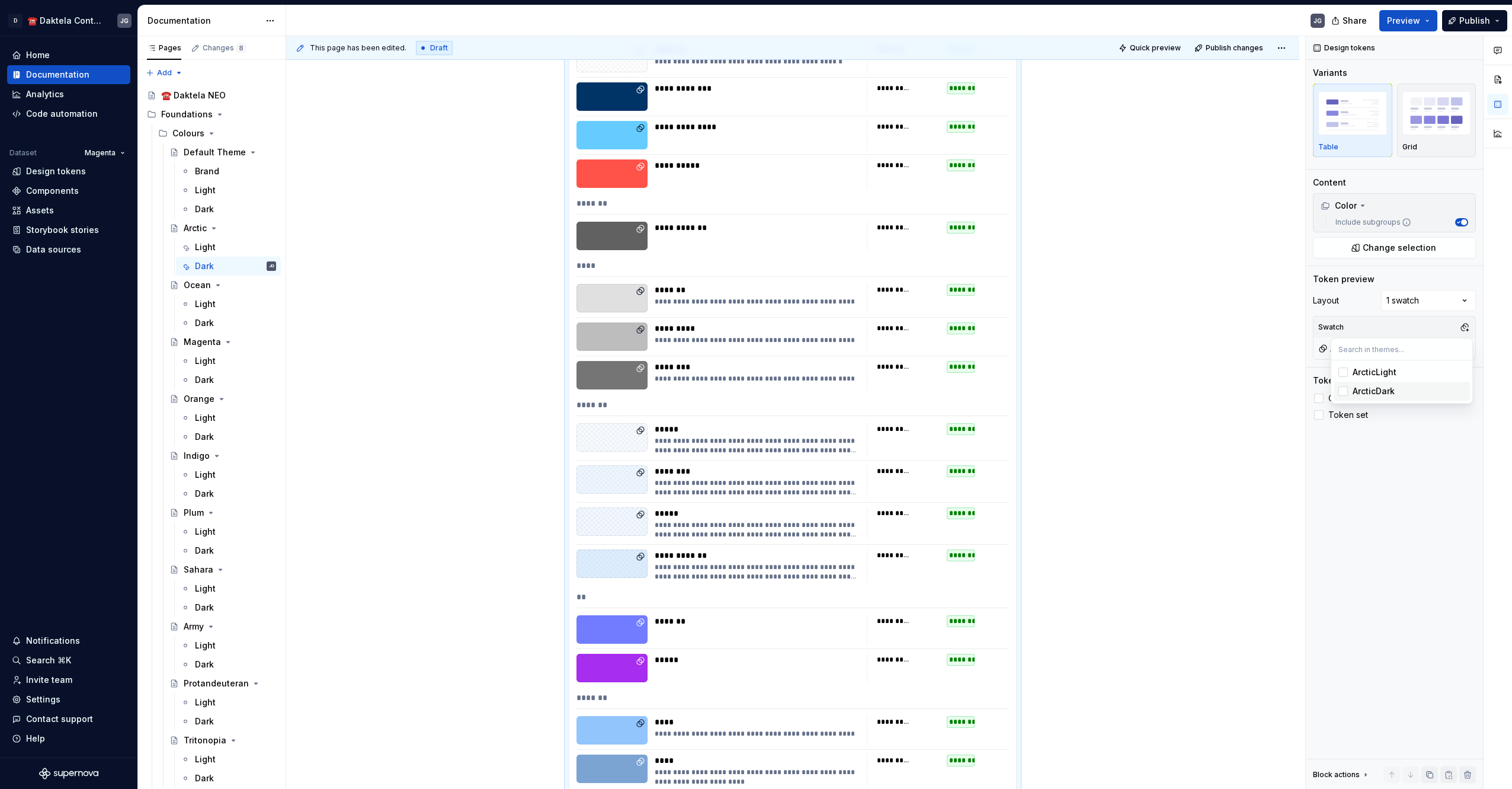
click at [1133, 348] on html "D ☎️ Daktela Contact Centre JG Home Documentation Analytics Code automation Dat…" at bounding box center [756, 394] width 1512 height 789
drag, startPoint x: 202, startPoint y: 308, endPoint x: 204, endPoint y: 319, distance: 11.2
click at [202, 308] on div "Light" at bounding box center [205, 304] width 21 height 12
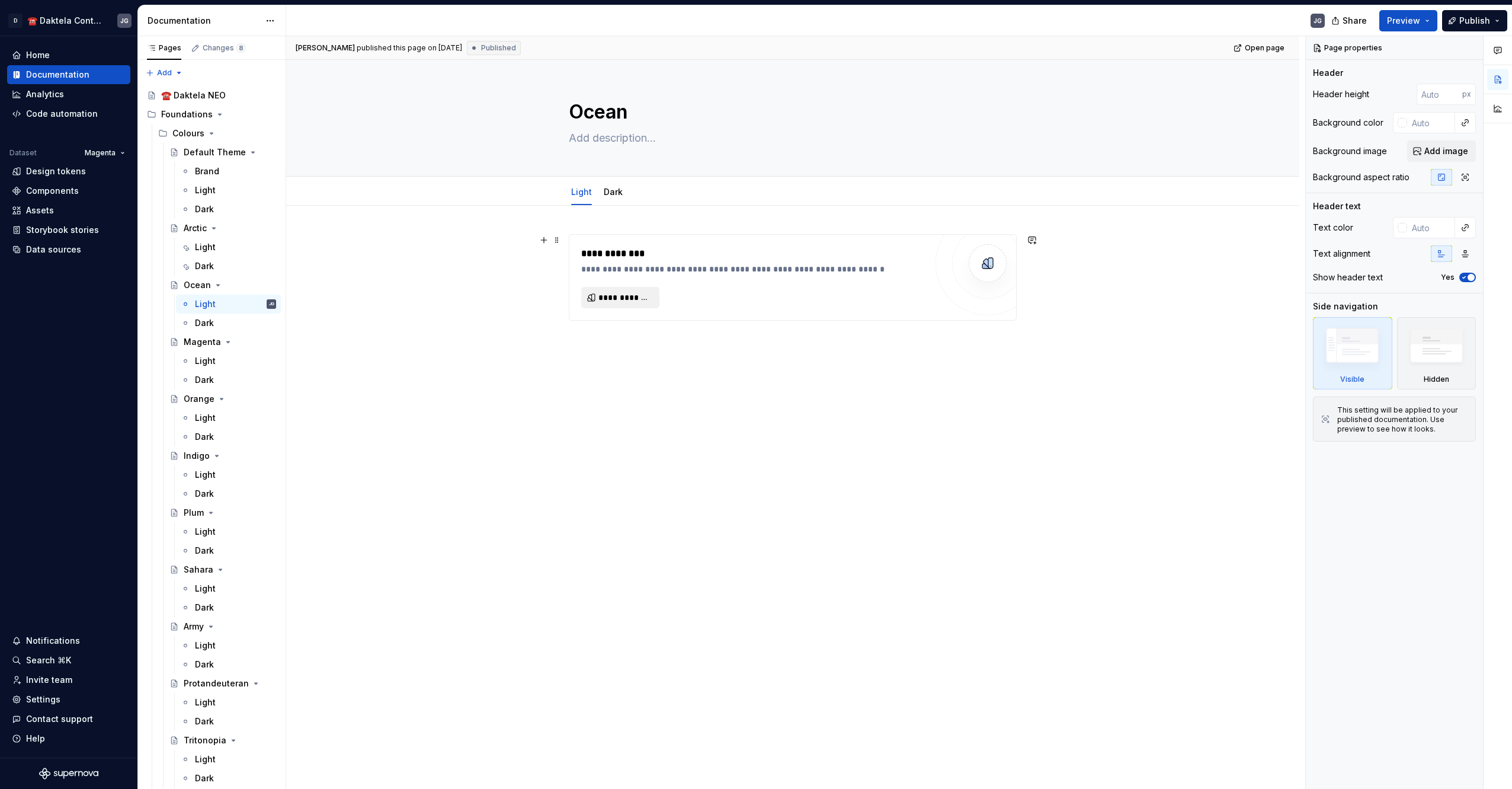
click at [609, 296] on span "**********" at bounding box center [625, 298] width 53 height 12
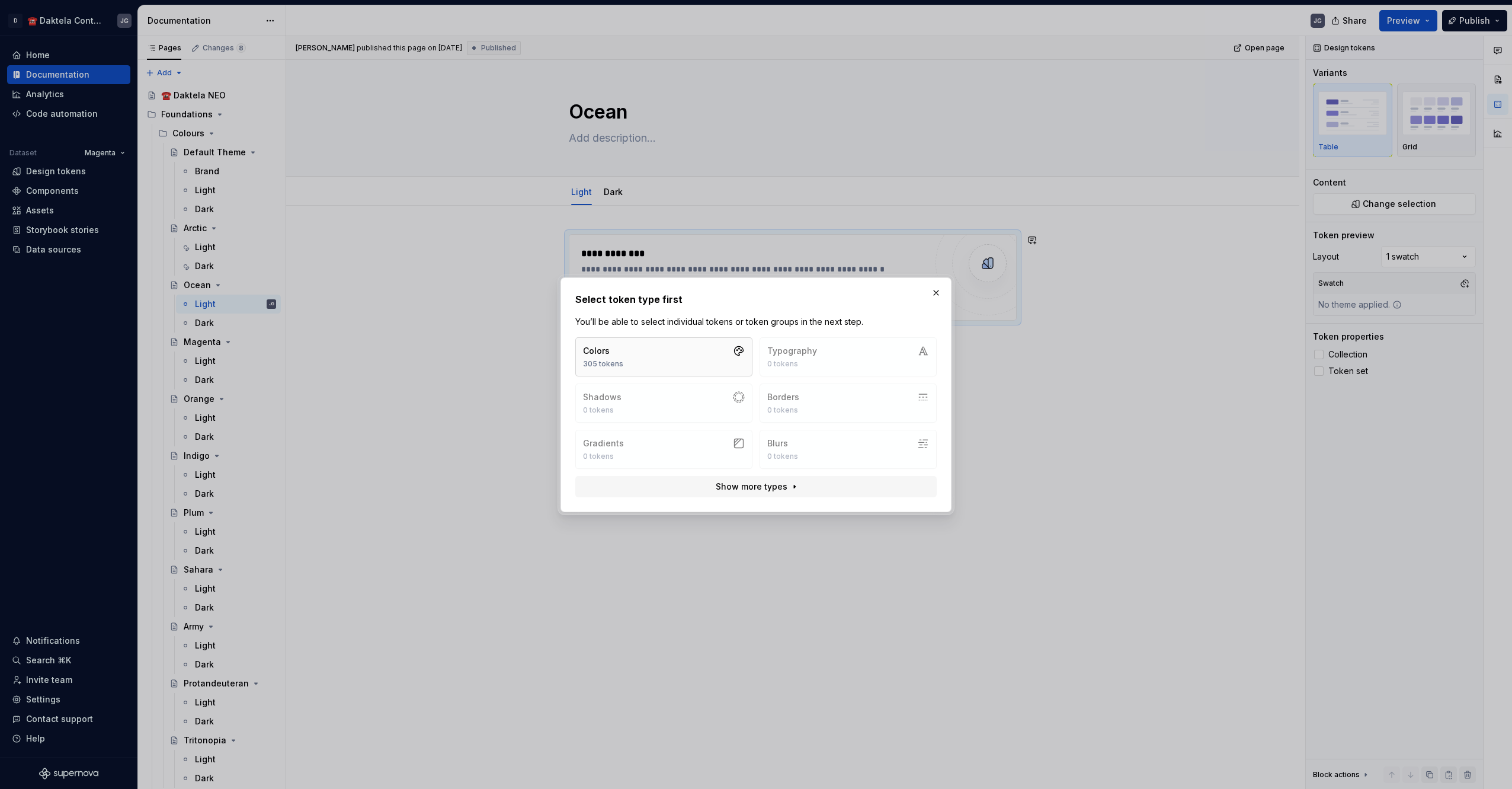
click at [670, 361] on button "Colors 305 tokens" at bounding box center [664, 357] width 177 height 39
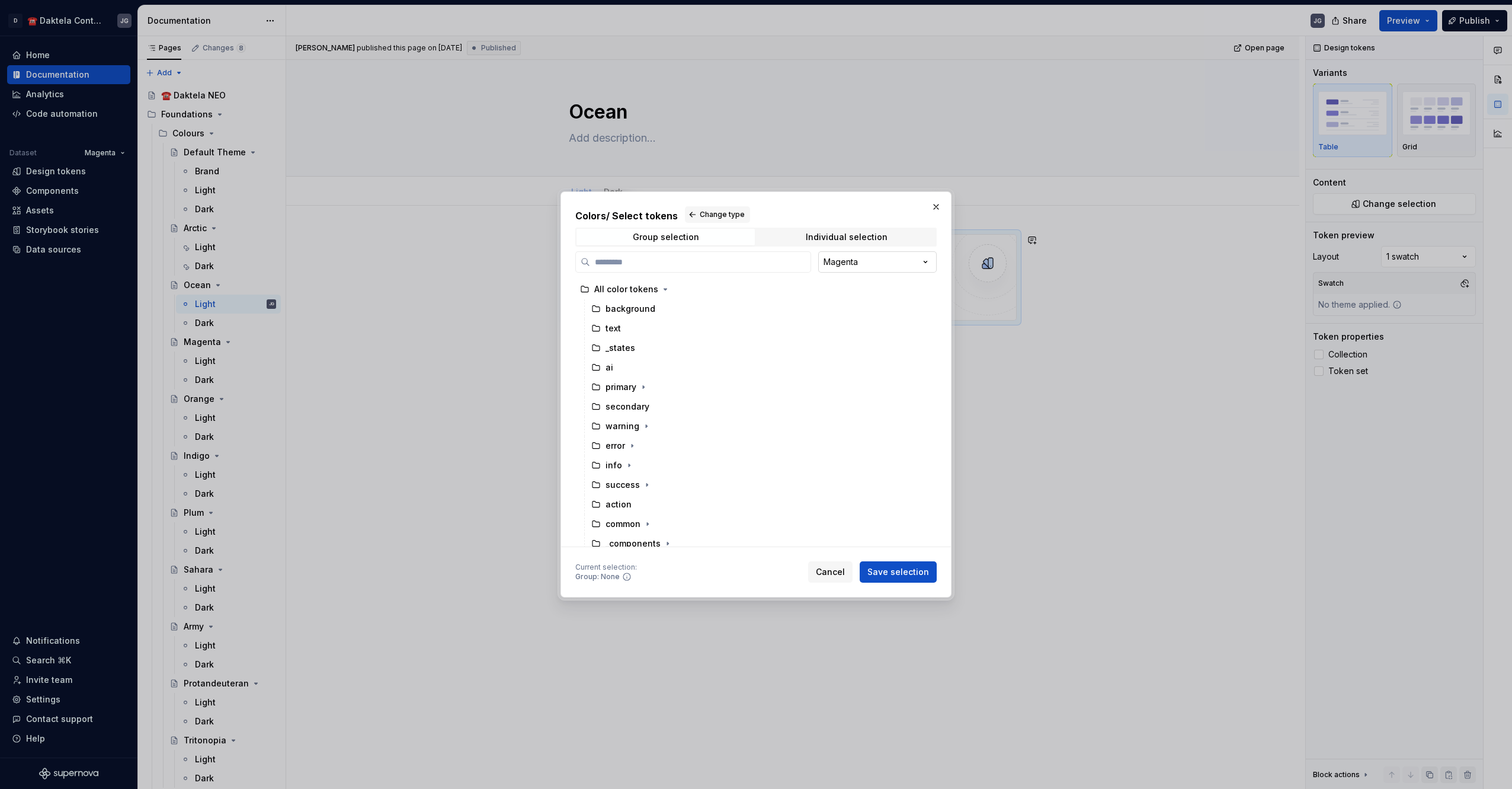
click at [854, 262] on div "Colors / Select tokens Change type Group selection Individual selection Magenta…" at bounding box center [756, 394] width 1512 height 789
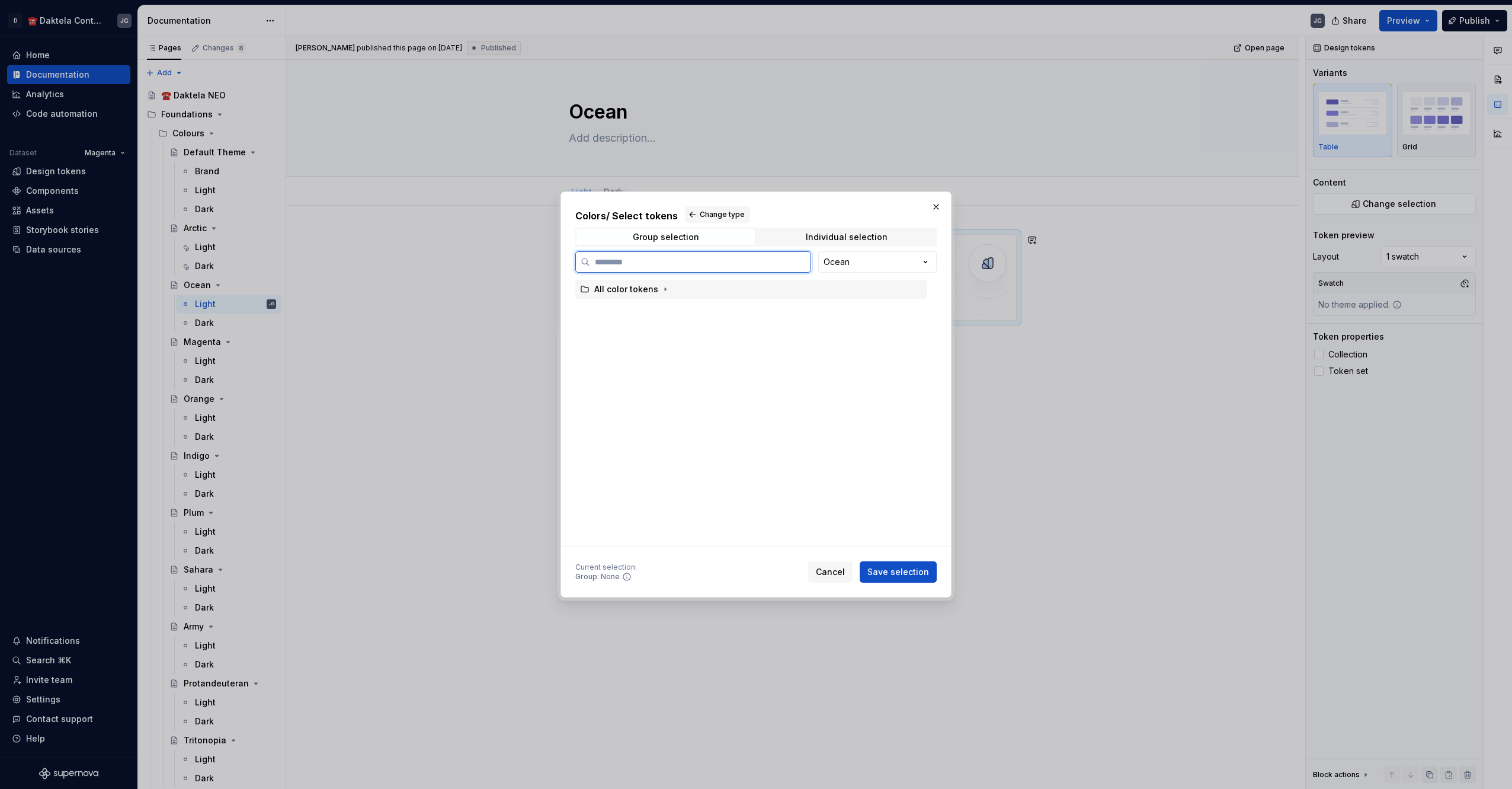
click at [586, 290] on icon at bounding box center [585, 289] width 9 height 9
click at [879, 563] on button "Save selection" at bounding box center [898, 572] width 77 height 21
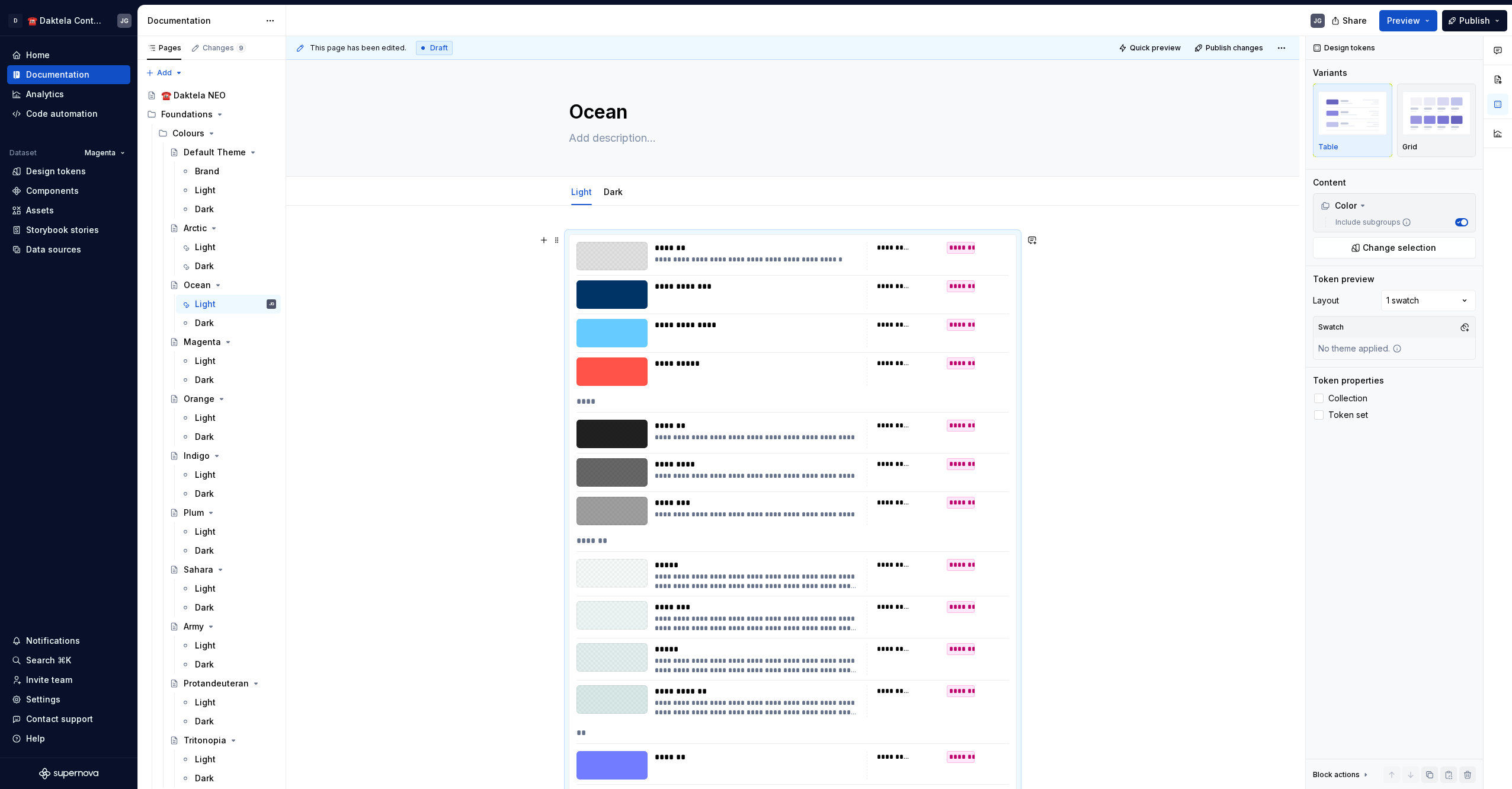
scroll to position [198, 0]
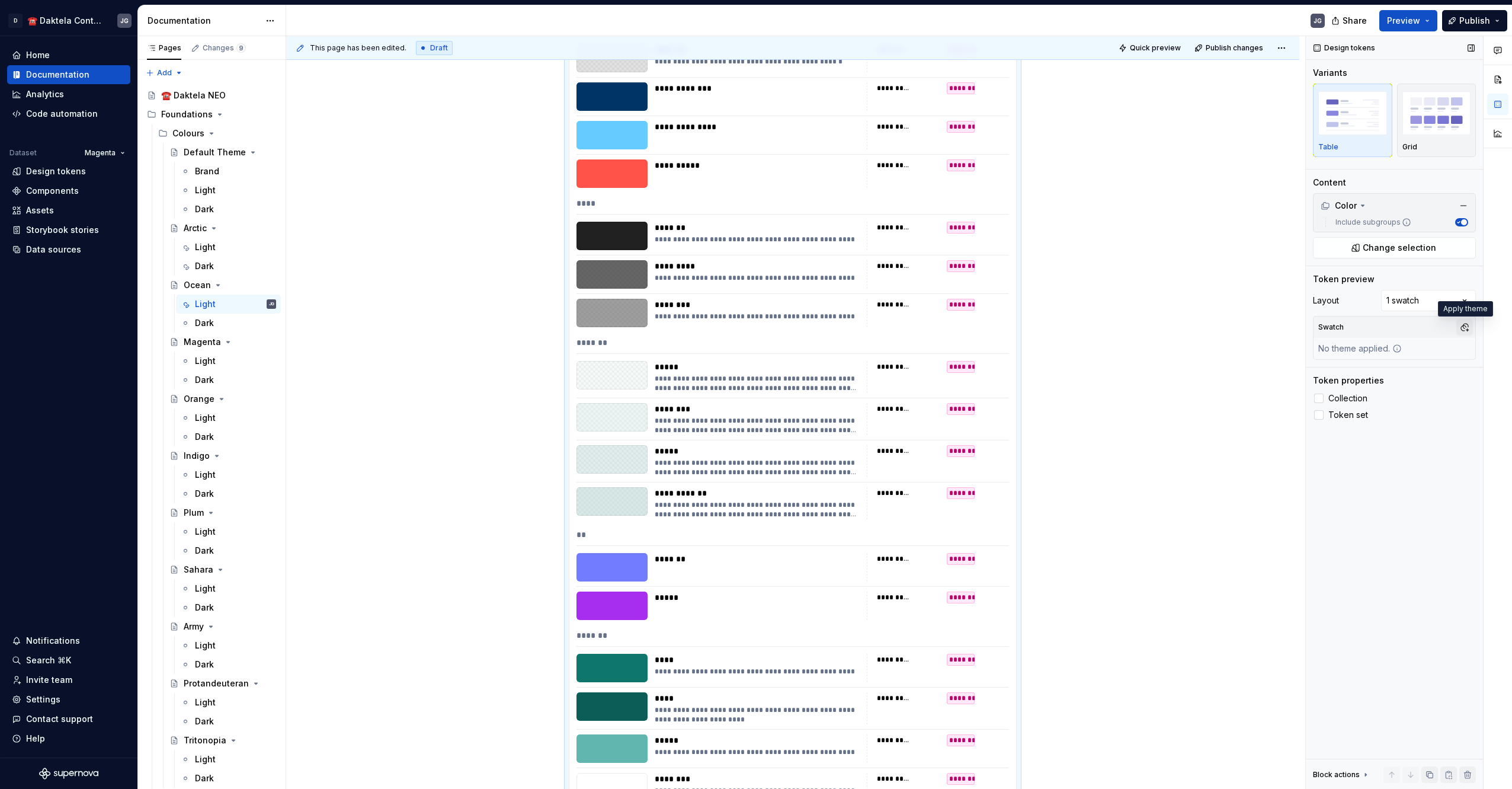
click at [1469, 329] on button "button" at bounding box center [1464, 327] width 17 height 17
click at [1352, 370] on div "OceanLight" at bounding box center [1376, 373] width 48 height 12
click at [216, 319] on div "Pages Changes 9 Add Accessibility guide for tree Page tree. Navigate the tree w…" at bounding box center [211, 414] width 148 height 758
click at [218, 321] on div "Dark" at bounding box center [236, 323] width 81 height 17
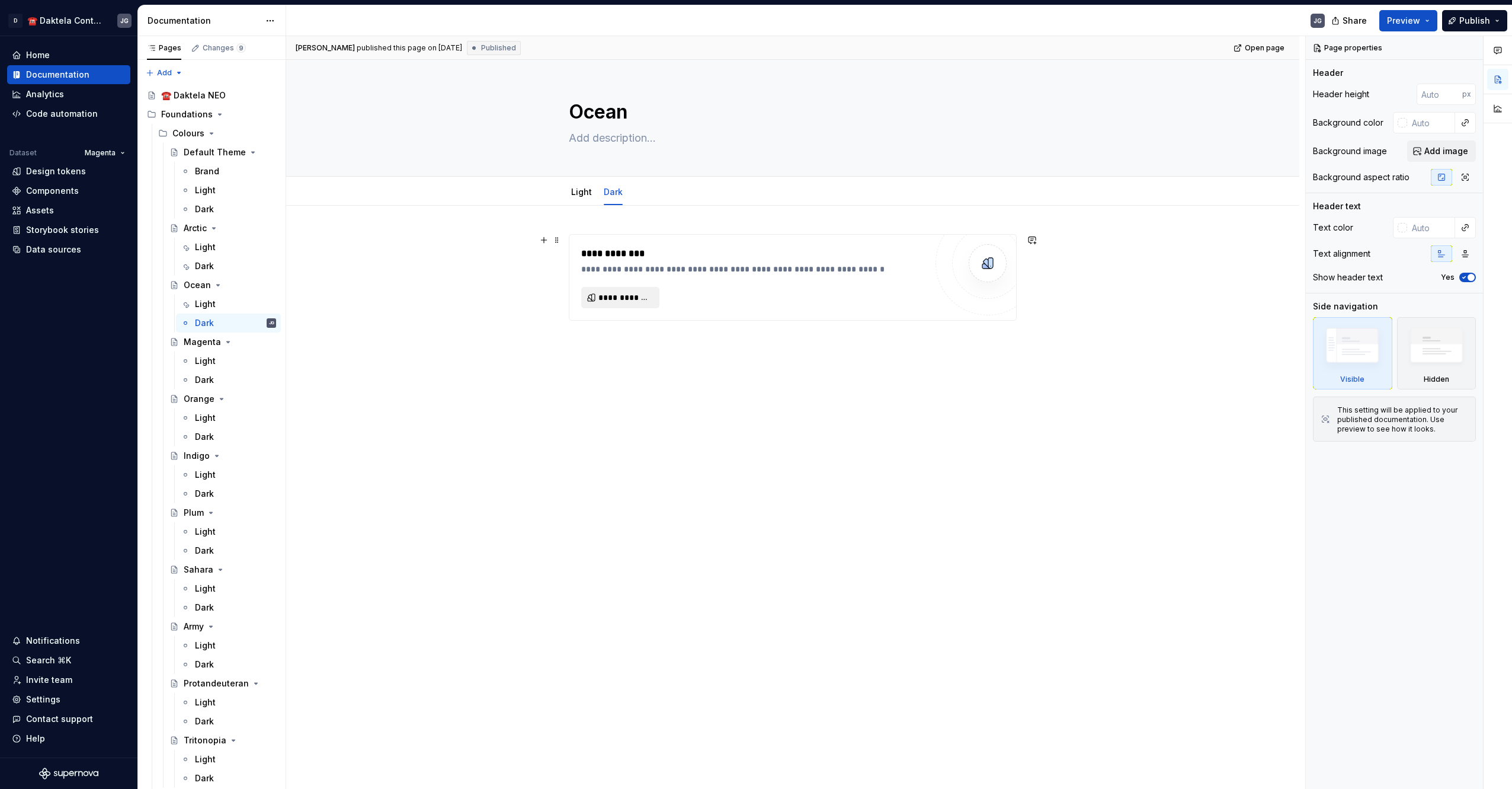
click at [637, 300] on span "**********" at bounding box center [625, 298] width 53 height 12
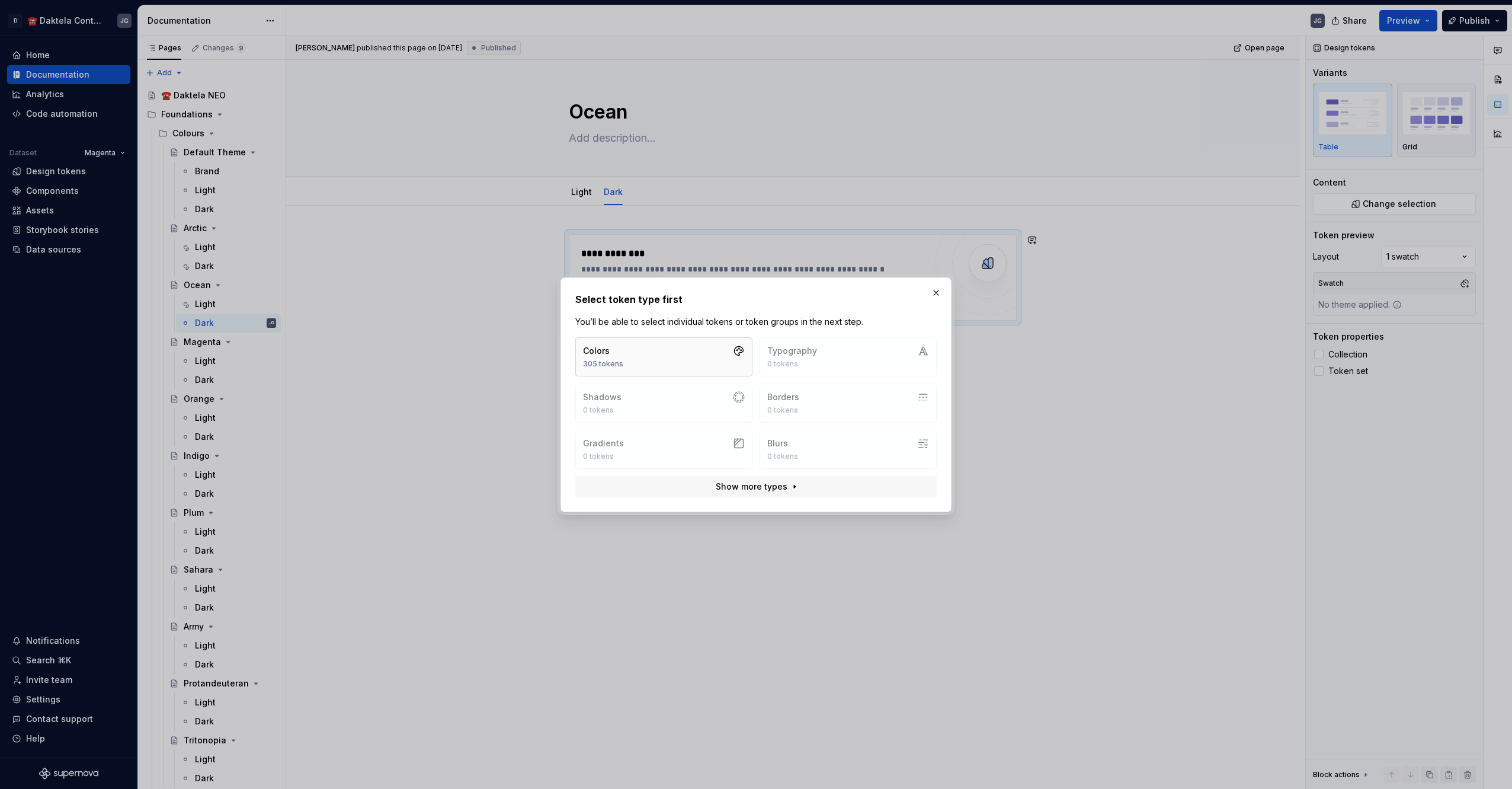
click at [643, 365] on button "Colors 305 tokens" at bounding box center [664, 357] width 177 height 39
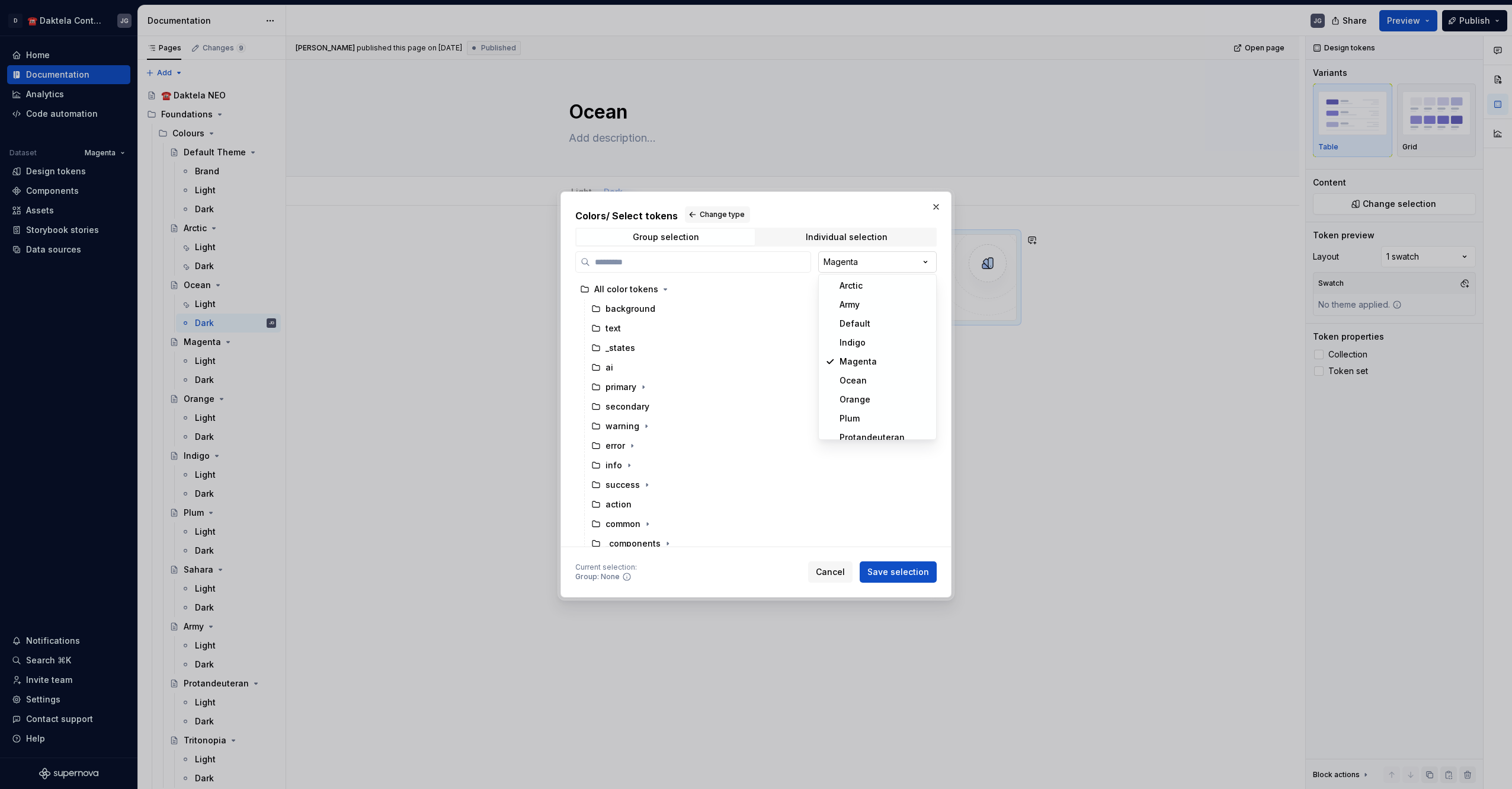
click at [887, 258] on div "Colors / Select tokens Change type Group selection Individual selection Magenta…" at bounding box center [756, 394] width 1512 height 789
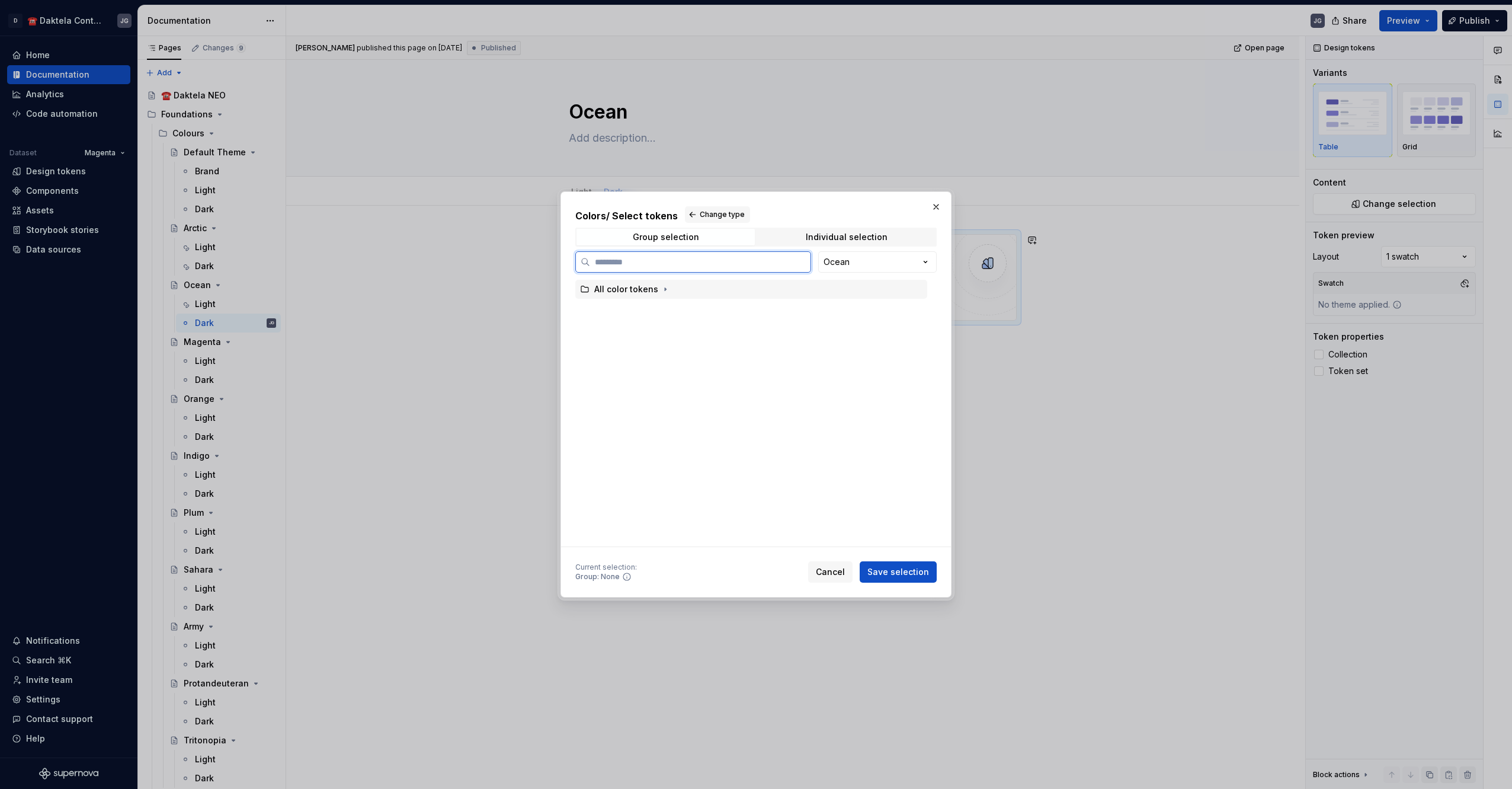
click at [614, 288] on div "All color tokens" at bounding box center [626, 290] width 64 height 12
click at [895, 575] on span "Save selection" at bounding box center [898, 572] width 62 height 12
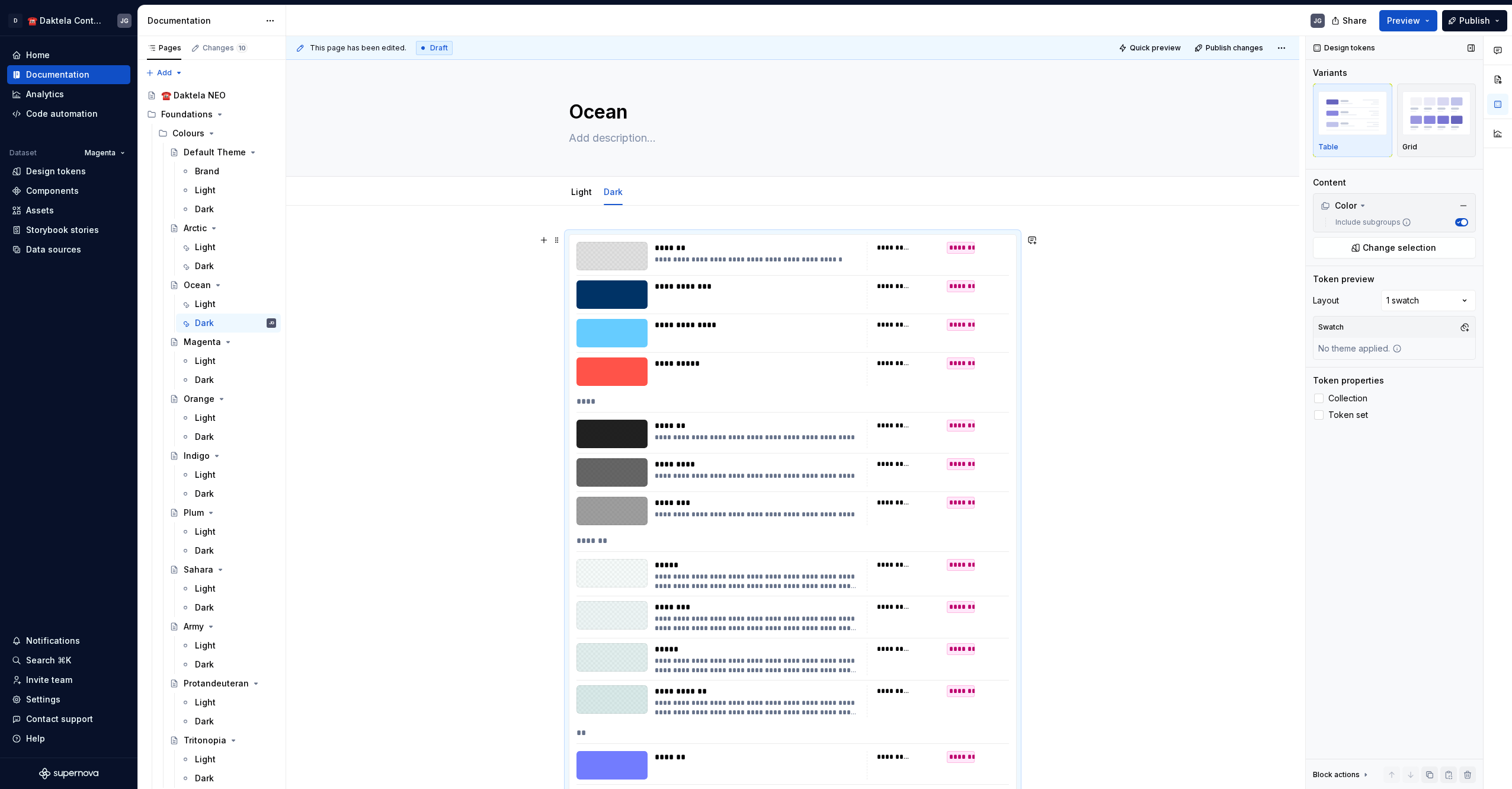
scroll to position [198, 0]
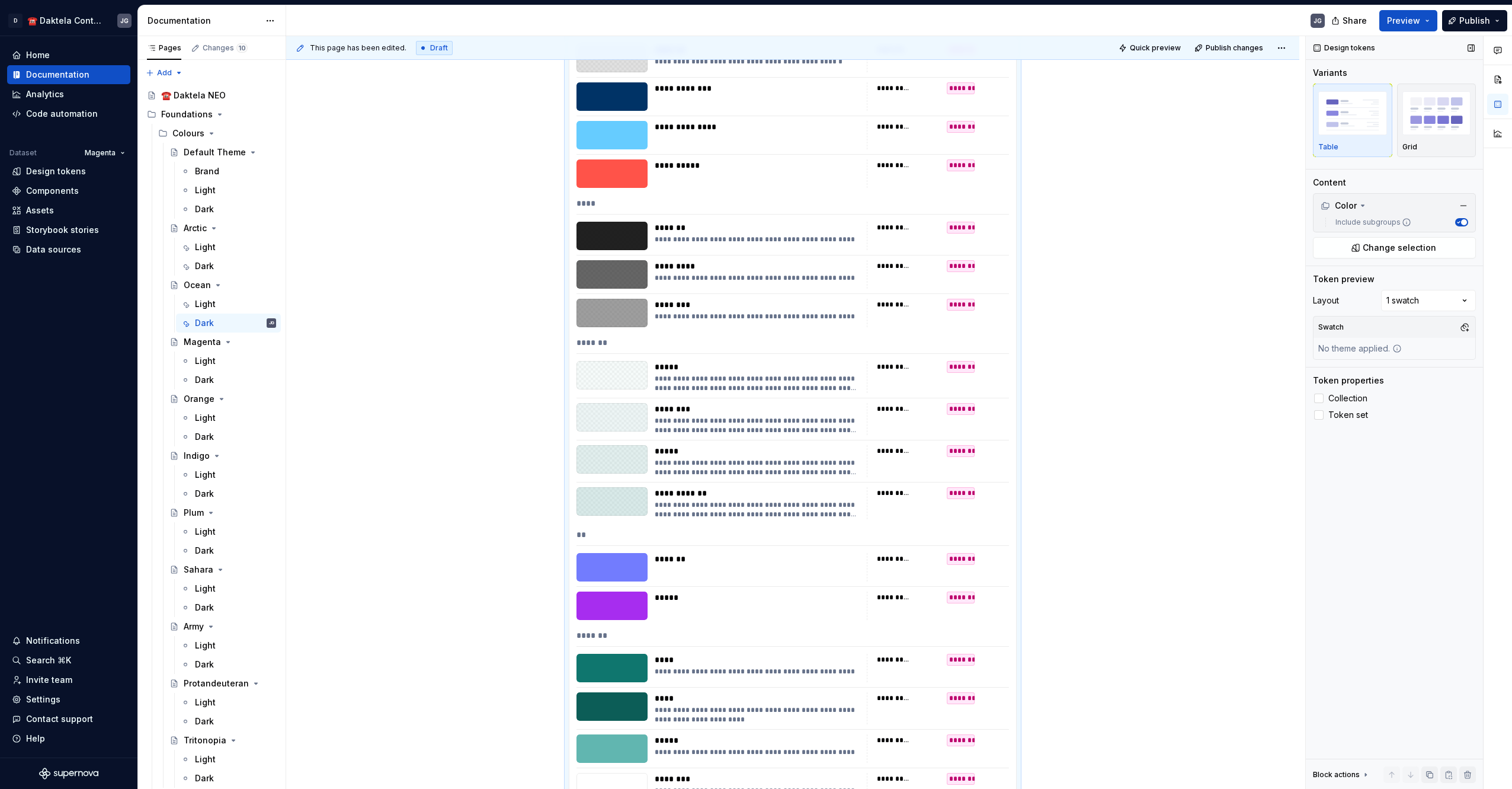
click at [1389, 350] on div "No theme applied." at bounding box center [1360, 349] width 93 height 21
drag, startPoint x: 1472, startPoint y: 325, endPoint x: 1463, endPoint y: 330, distance: 10.3
click at [1471, 325] on button "button" at bounding box center [1464, 327] width 17 height 17
click at [1380, 395] on div "OceanDark" at bounding box center [1375, 391] width 46 height 12
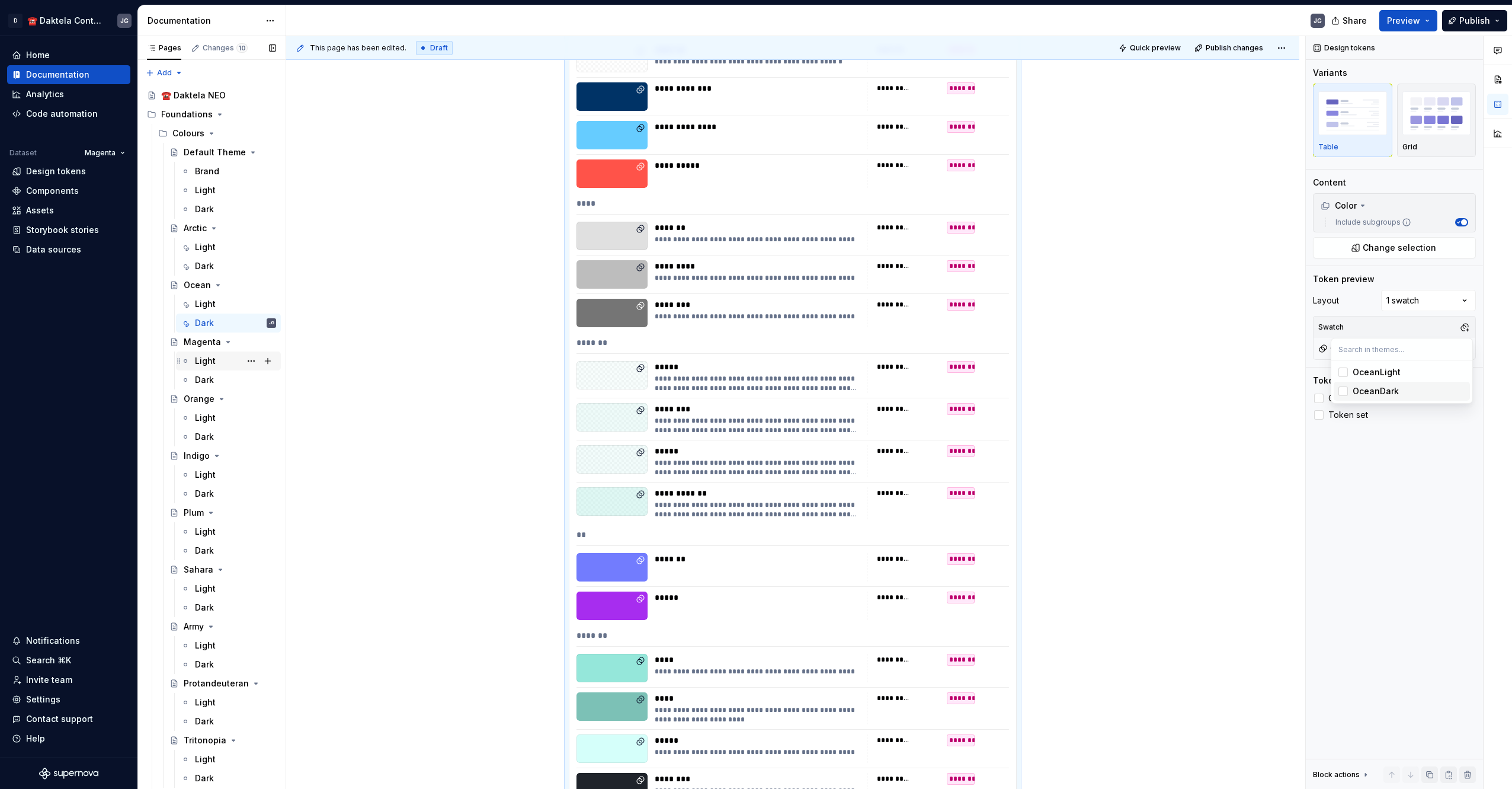
drag, startPoint x: 208, startPoint y: 364, endPoint x: 218, endPoint y: 367, distance: 10.4
click at [208, 364] on div "Pages Changes 10 Add Accessibility guide for tree Page tree. Navigate the tree …" at bounding box center [211, 414] width 148 height 758
click at [216, 363] on div "Light" at bounding box center [236, 361] width 81 height 17
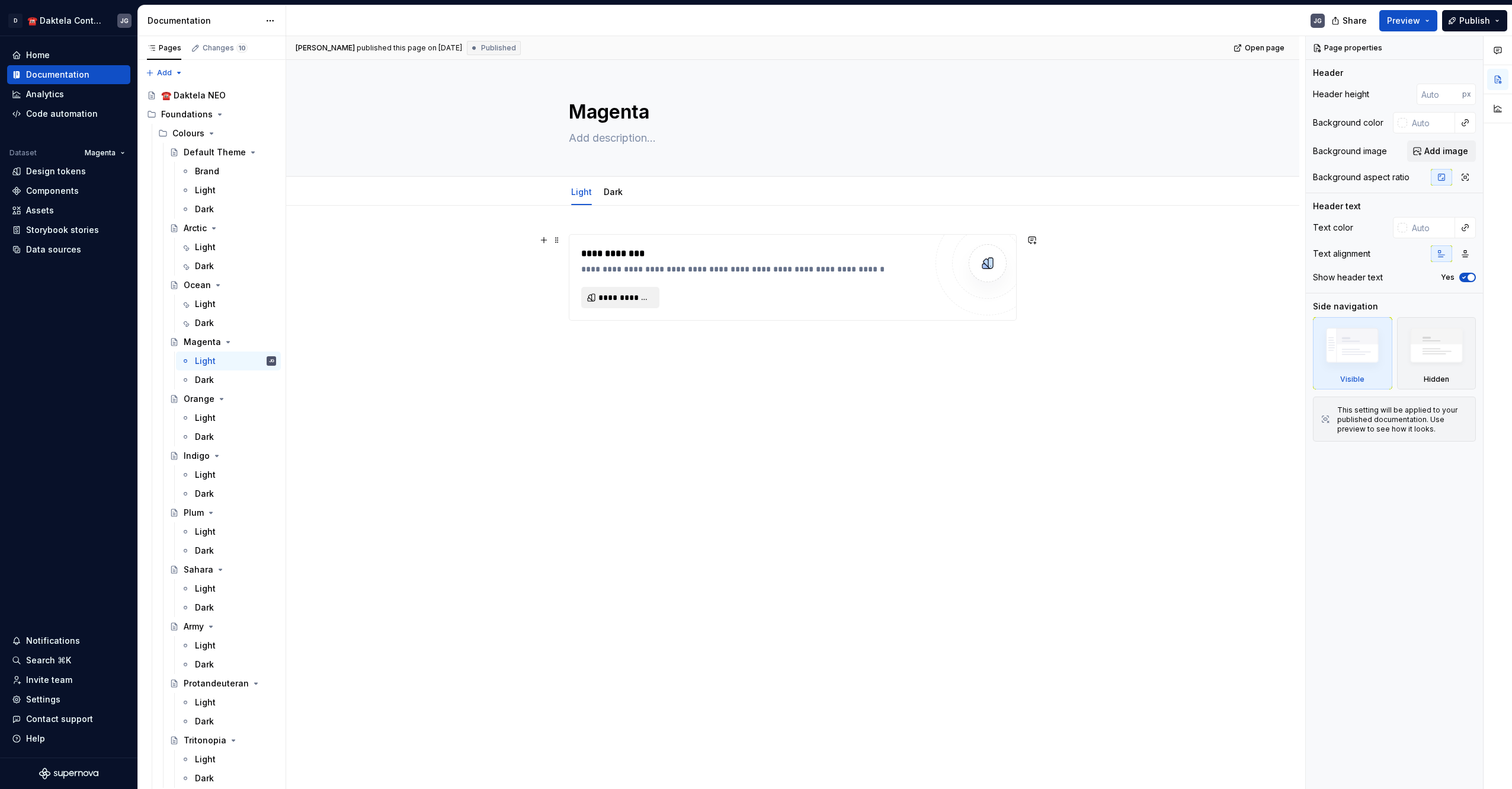
click at [612, 296] on span "**********" at bounding box center [625, 298] width 53 height 12
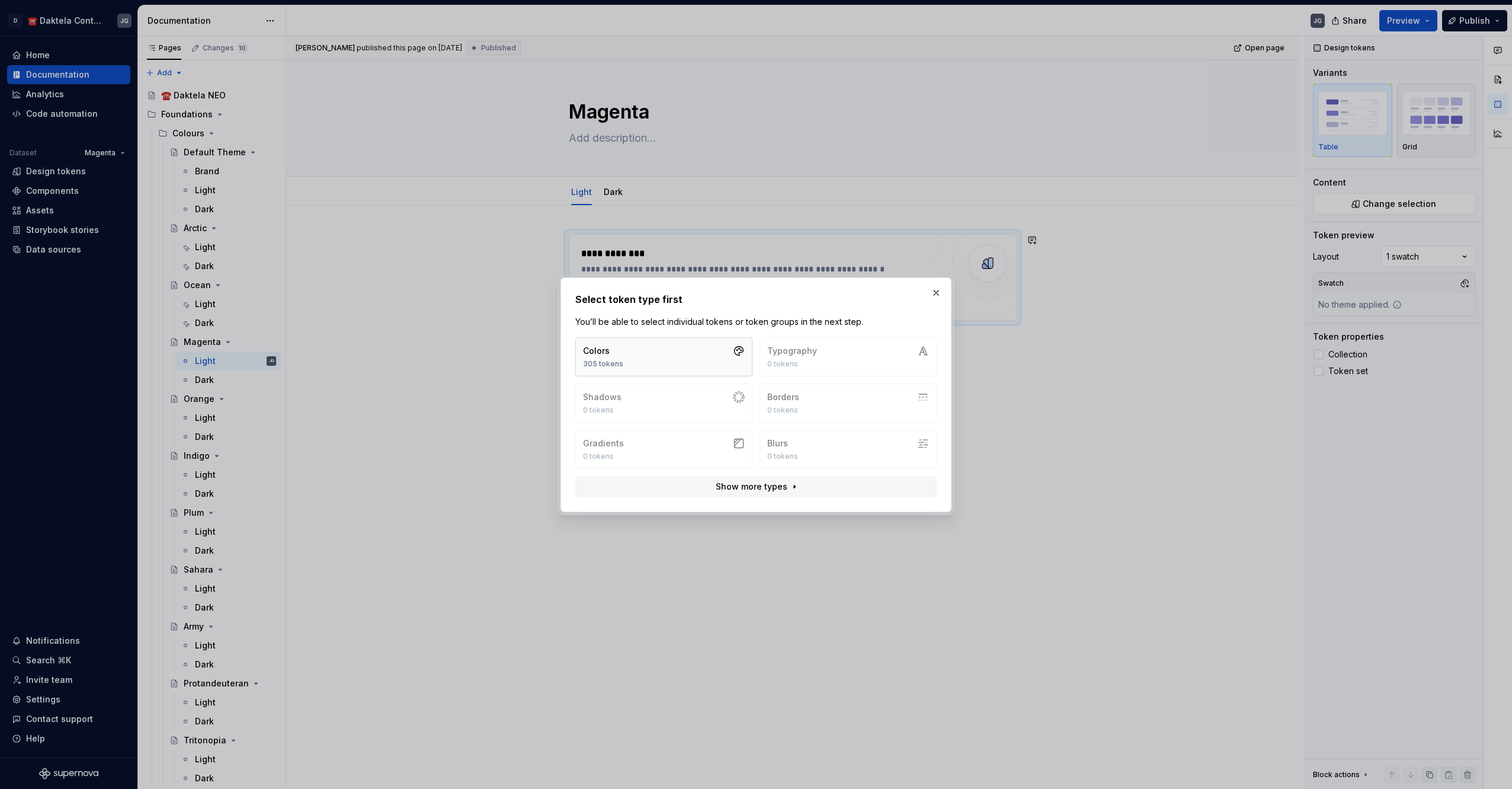
click at [660, 355] on button "Colors 305 tokens" at bounding box center [664, 357] width 177 height 39
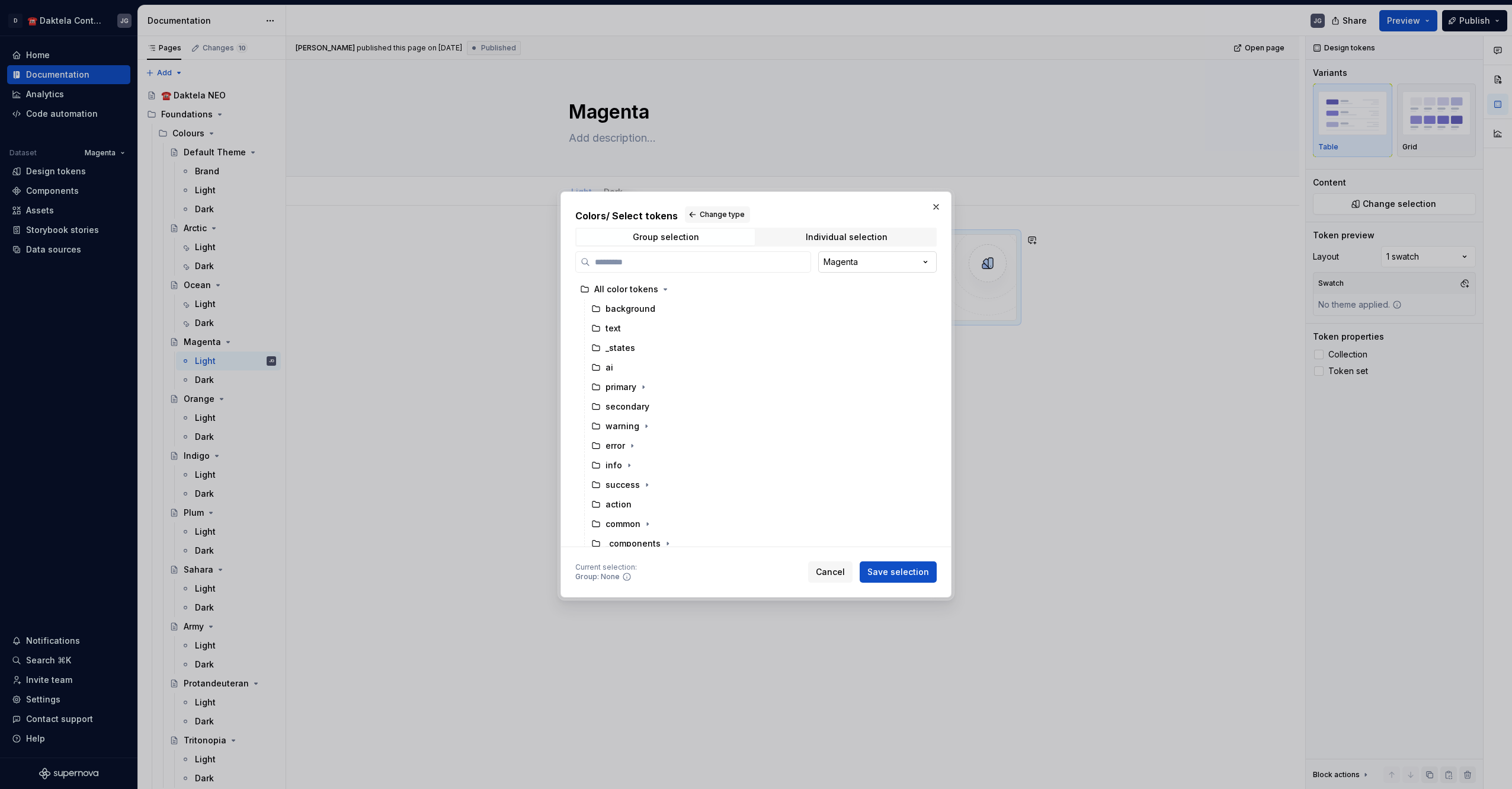
click at [889, 262] on div "Colors / Select tokens Change type Group selection Individual selection Magenta…" at bounding box center [756, 394] width 1512 height 789
click at [629, 293] on div "All color tokens" at bounding box center [626, 290] width 64 height 12
click at [895, 570] on span "Save selection" at bounding box center [898, 572] width 62 height 12
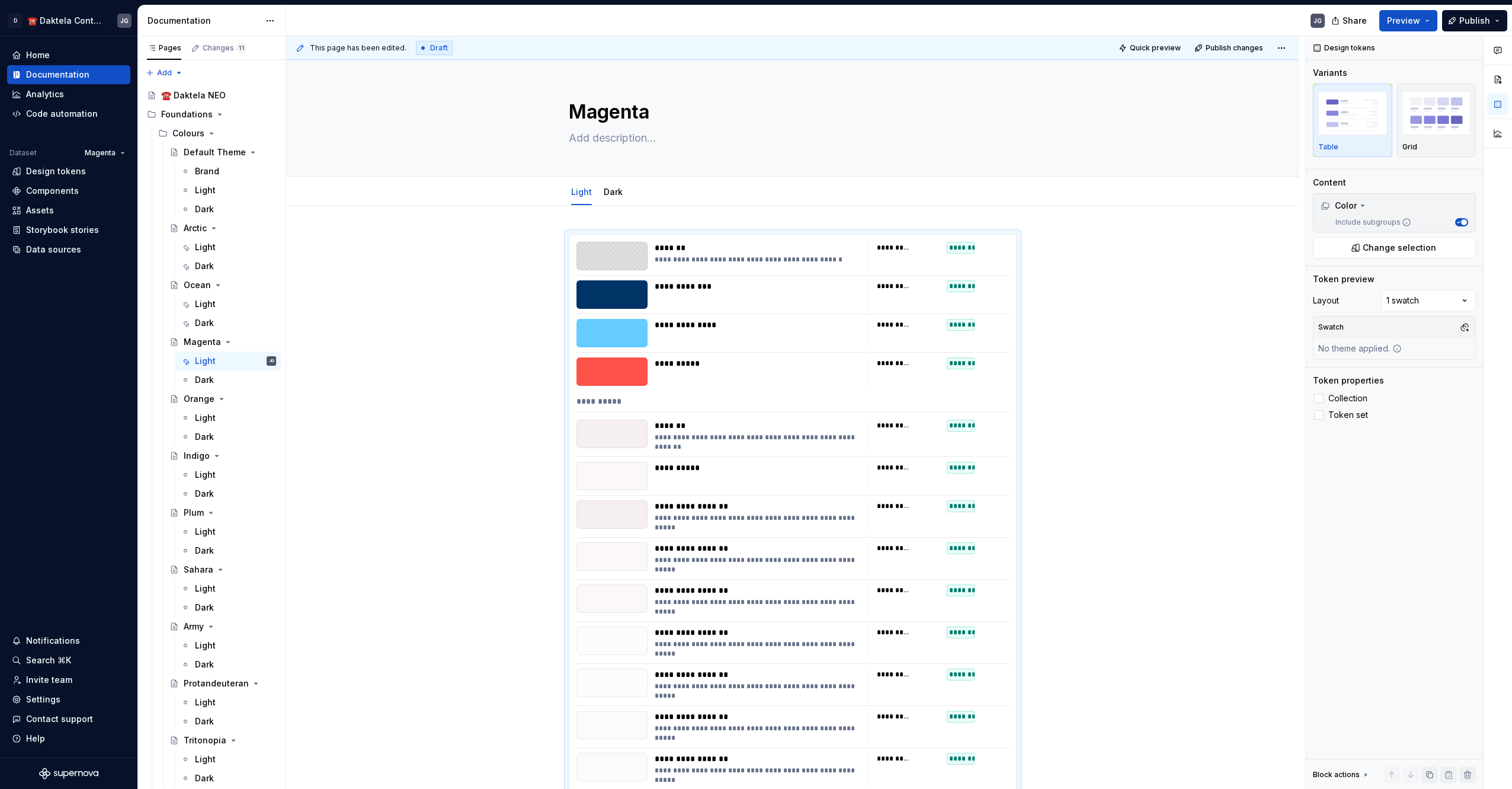
scroll to position [198, 0]
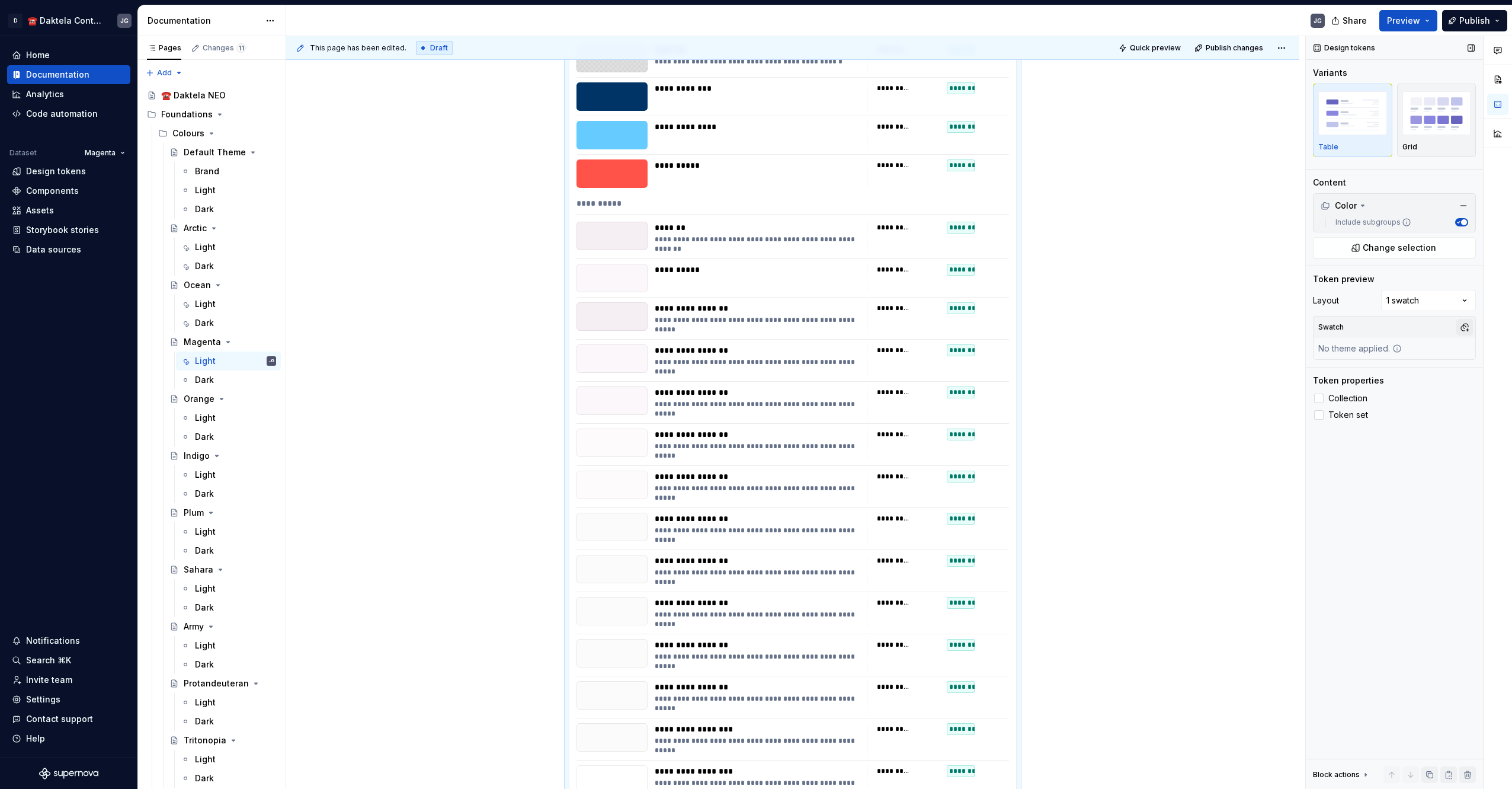
click at [1462, 327] on button "button" at bounding box center [1464, 327] width 17 height 17
click at [1375, 375] on div "MagentaLight" at bounding box center [1381, 373] width 58 height 12
click at [205, 377] on div "Pages Changes 11 Add Accessibility guide for tree Page tree. Navigate the tree …" at bounding box center [211, 414] width 148 height 758
click at [224, 381] on div "Dark" at bounding box center [236, 380] width 81 height 17
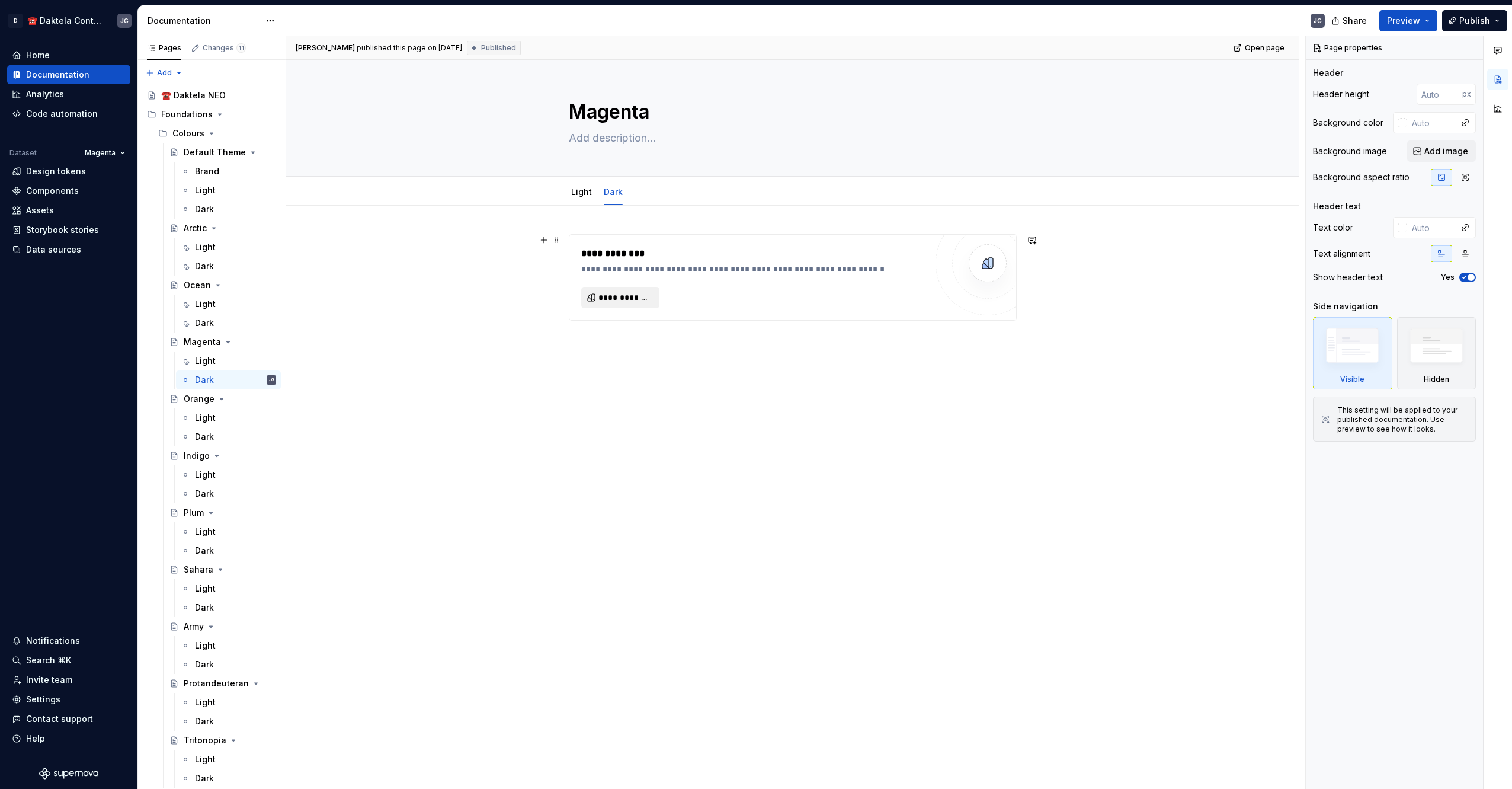
click at [620, 306] on button "**********" at bounding box center [620, 298] width 78 height 21
type textarea "*"
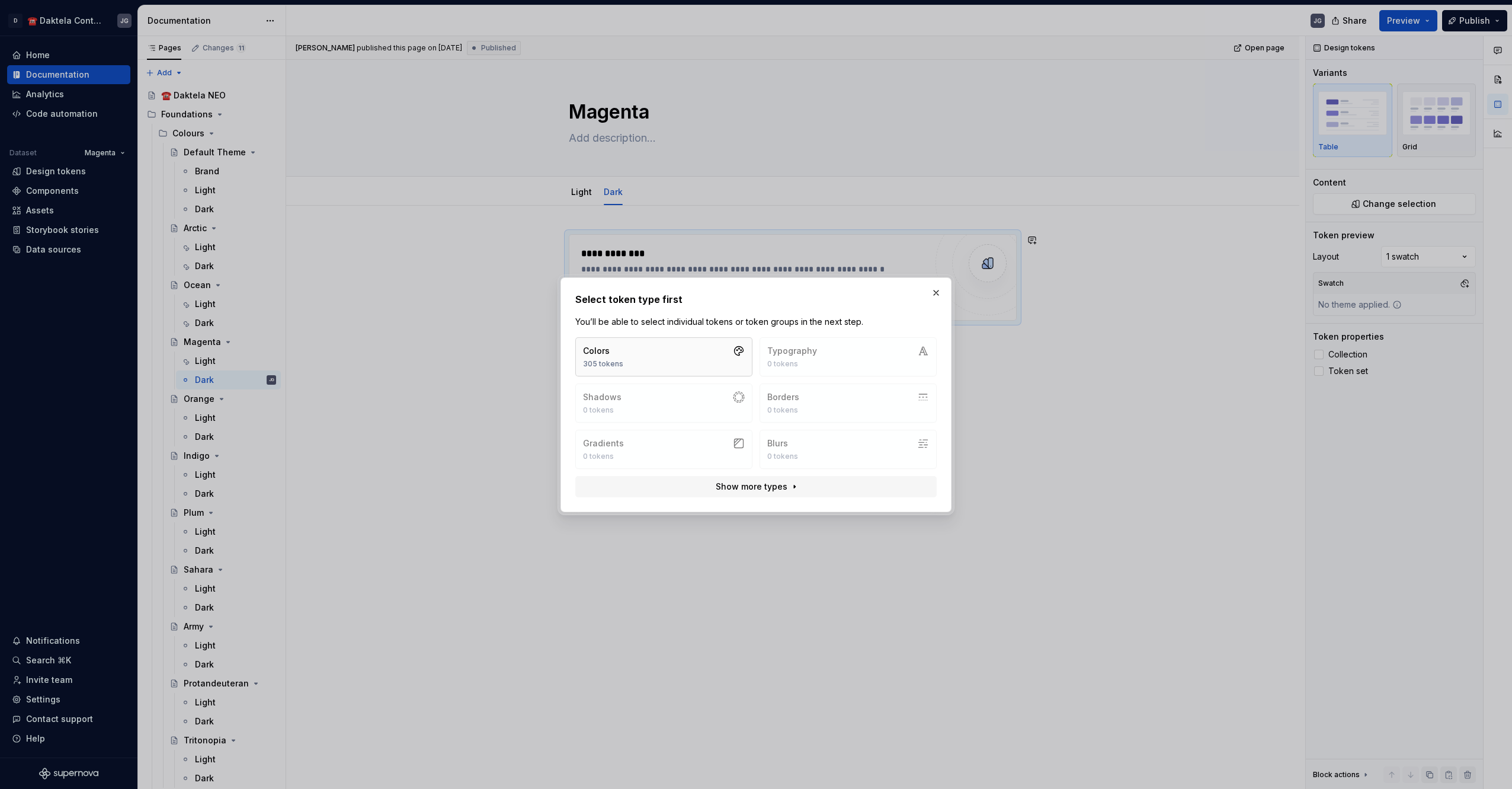
click at [652, 367] on button "Colors 305 tokens" at bounding box center [664, 357] width 177 height 39
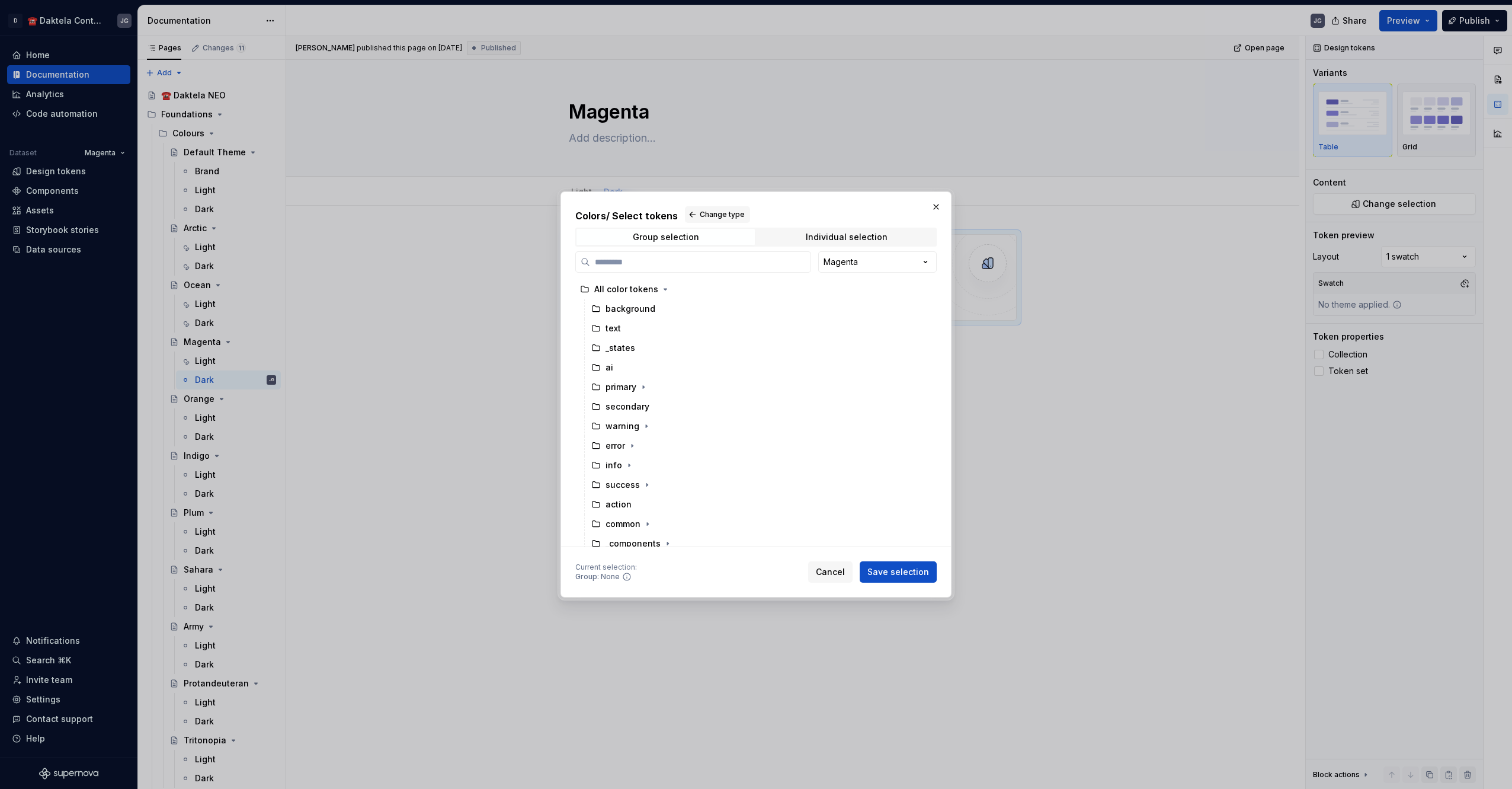
click at [905, 578] on button "Save selection" at bounding box center [898, 572] width 77 height 21
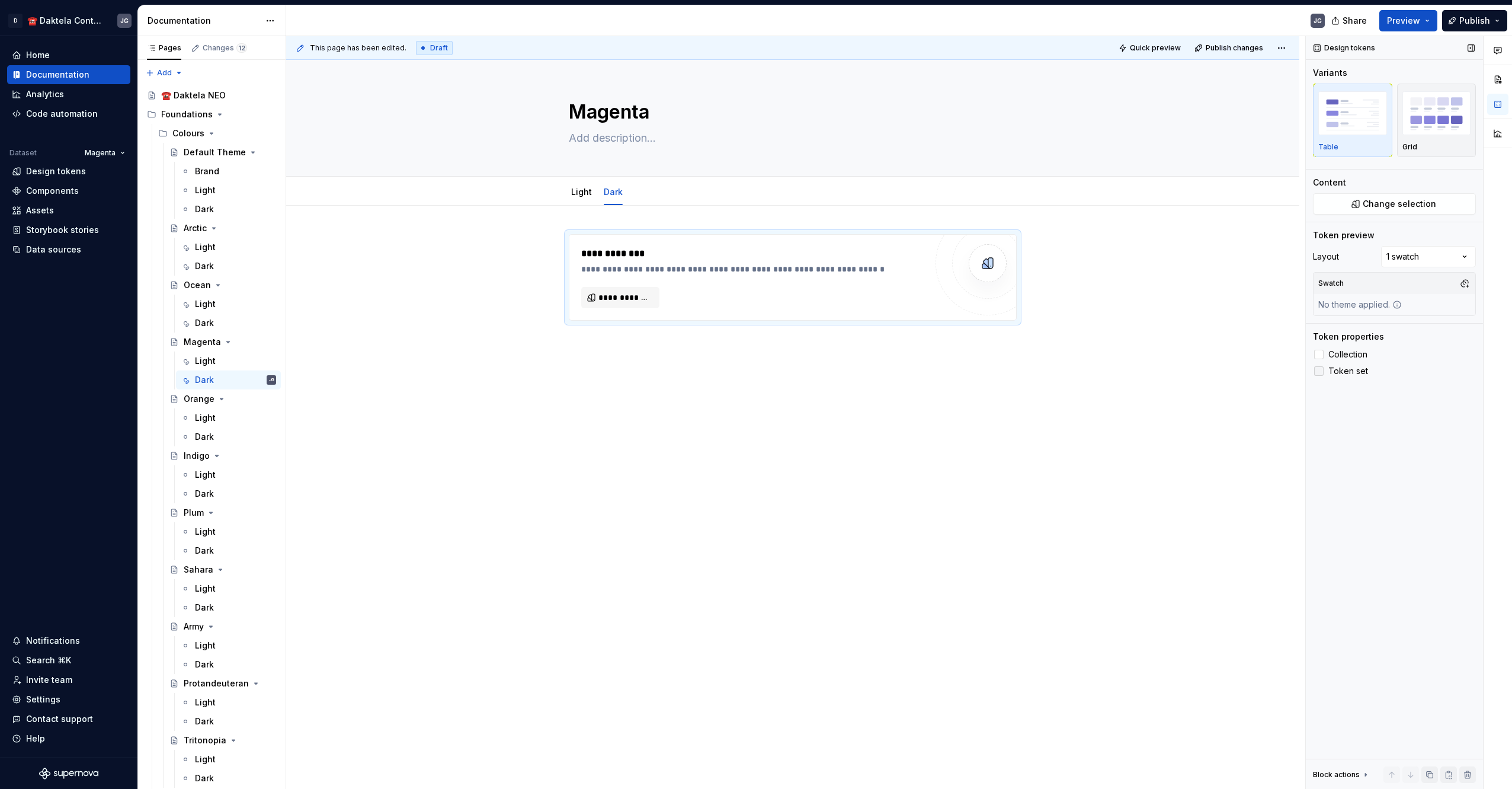
drag, startPoint x: 1321, startPoint y: 356, endPoint x: 1333, endPoint y: 368, distance: 17.0
click at [1321, 356] on div at bounding box center [1318, 355] width 9 height 9
click at [1462, 284] on button "button" at bounding box center [1464, 283] width 17 height 17
click at [735, 356] on html "D ☎️ Daktela Contact Centre JG Home Documentation Analytics Code automation Dat…" at bounding box center [756, 394] width 1512 height 789
click at [609, 295] on span "**********" at bounding box center [625, 298] width 53 height 12
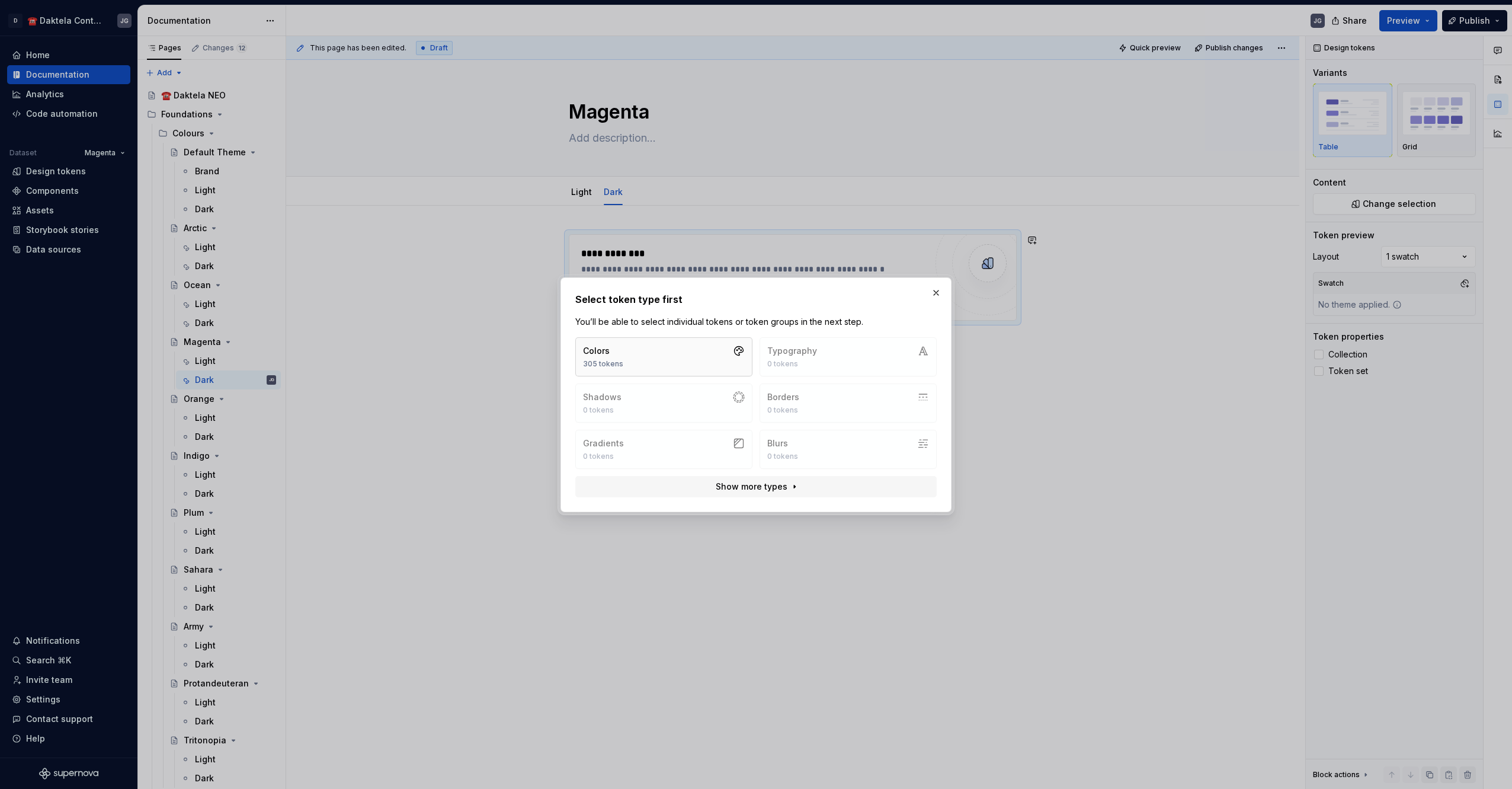
click at [669, 363] on button "Colors 305 tokens" at bounding box center [664, 357] width 177 height 39
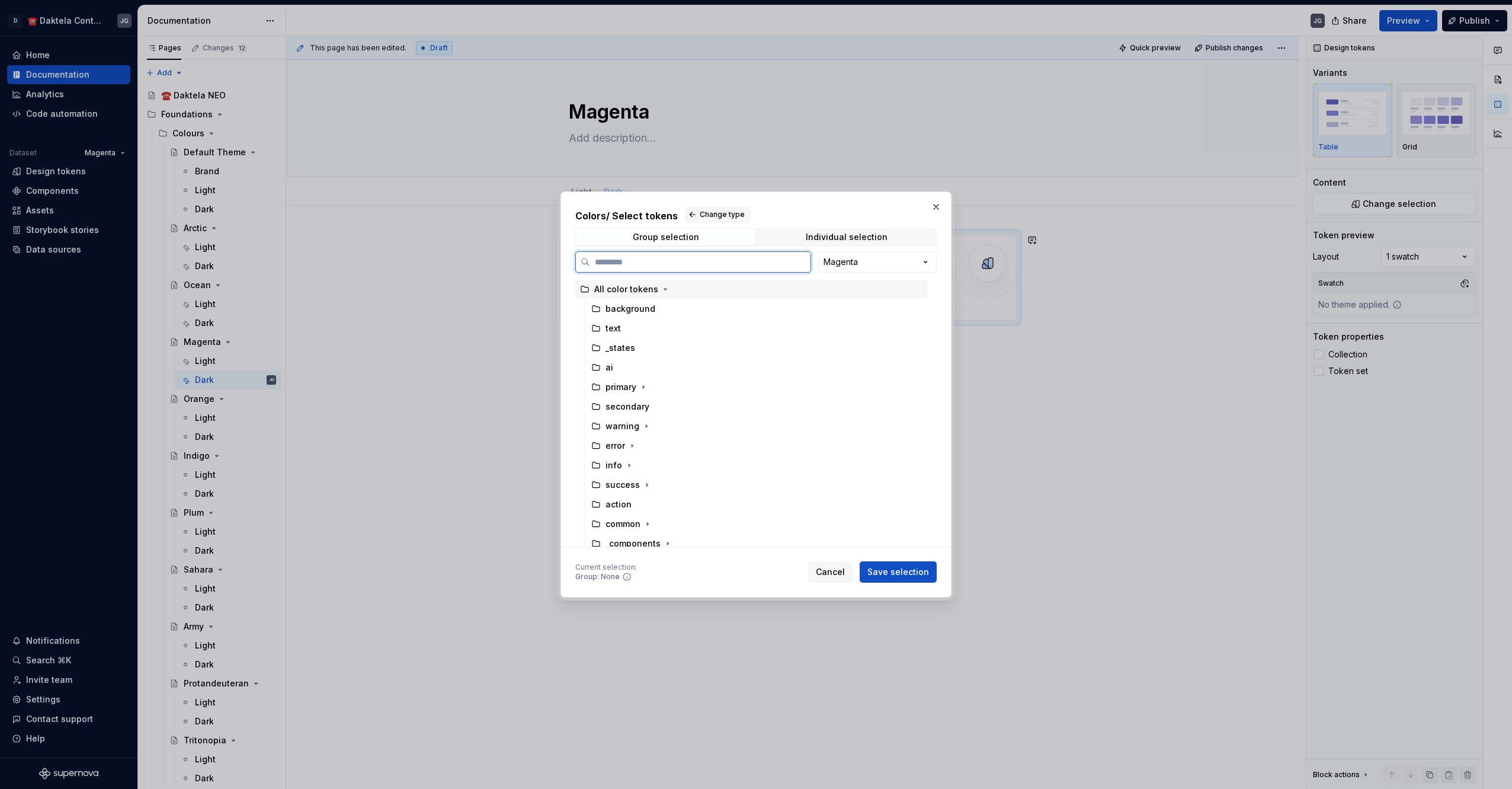
click at [621, 292] on div "All color tokens" at bounding box center [626, 290] width 64 height 12
drag, startPoint x: 915, startPoint y: 584, endPoint x: 907, endPoint y: 589, distance: 9.4
click at [915, 584] on div "Colors / Select tokens Change type Group selection Individual selection Magenta…" at bounding box center [755, 394] width 391 height 406
click at [913, 581] on button "Save selection" at bounding box center [898, 572] width 77 height 21
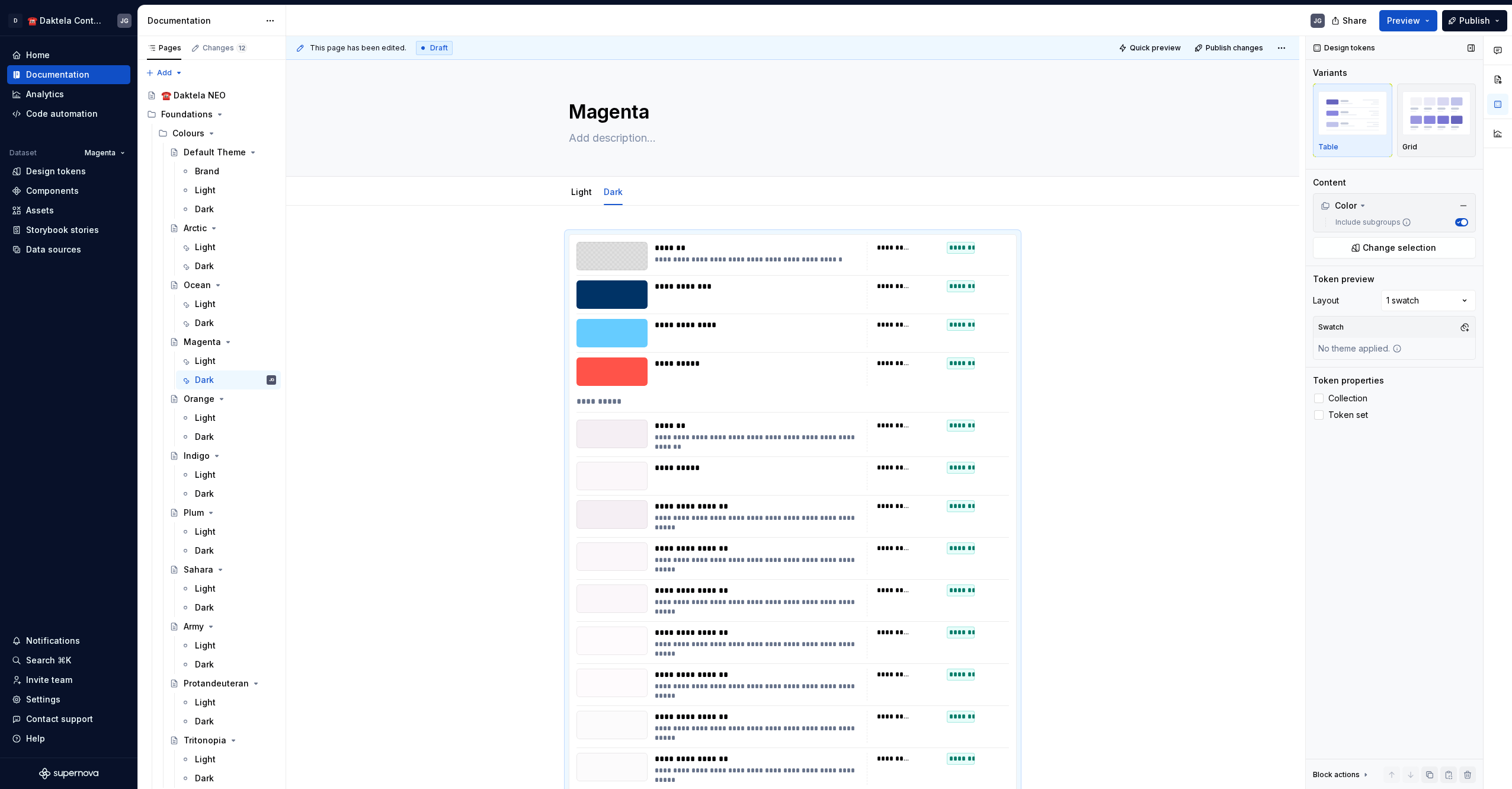
scroll to position [198, 0]
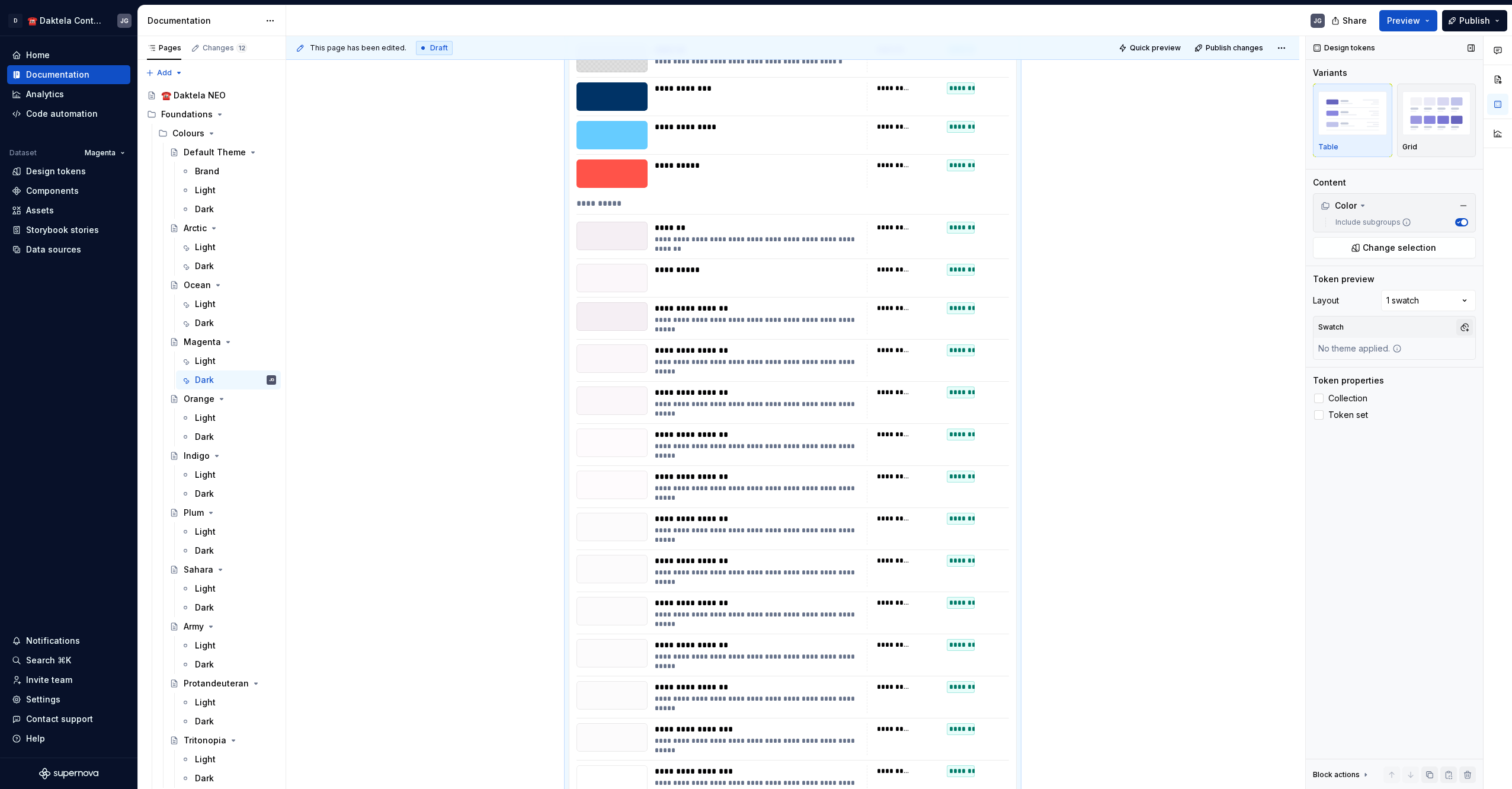
click at [1462, 332] on button "button" at bounding box center [1464, 327] width 17 height 17
click at [1387, 394] on div "MagentaDark" at bounding box center [1380, 391] width 56 height 12
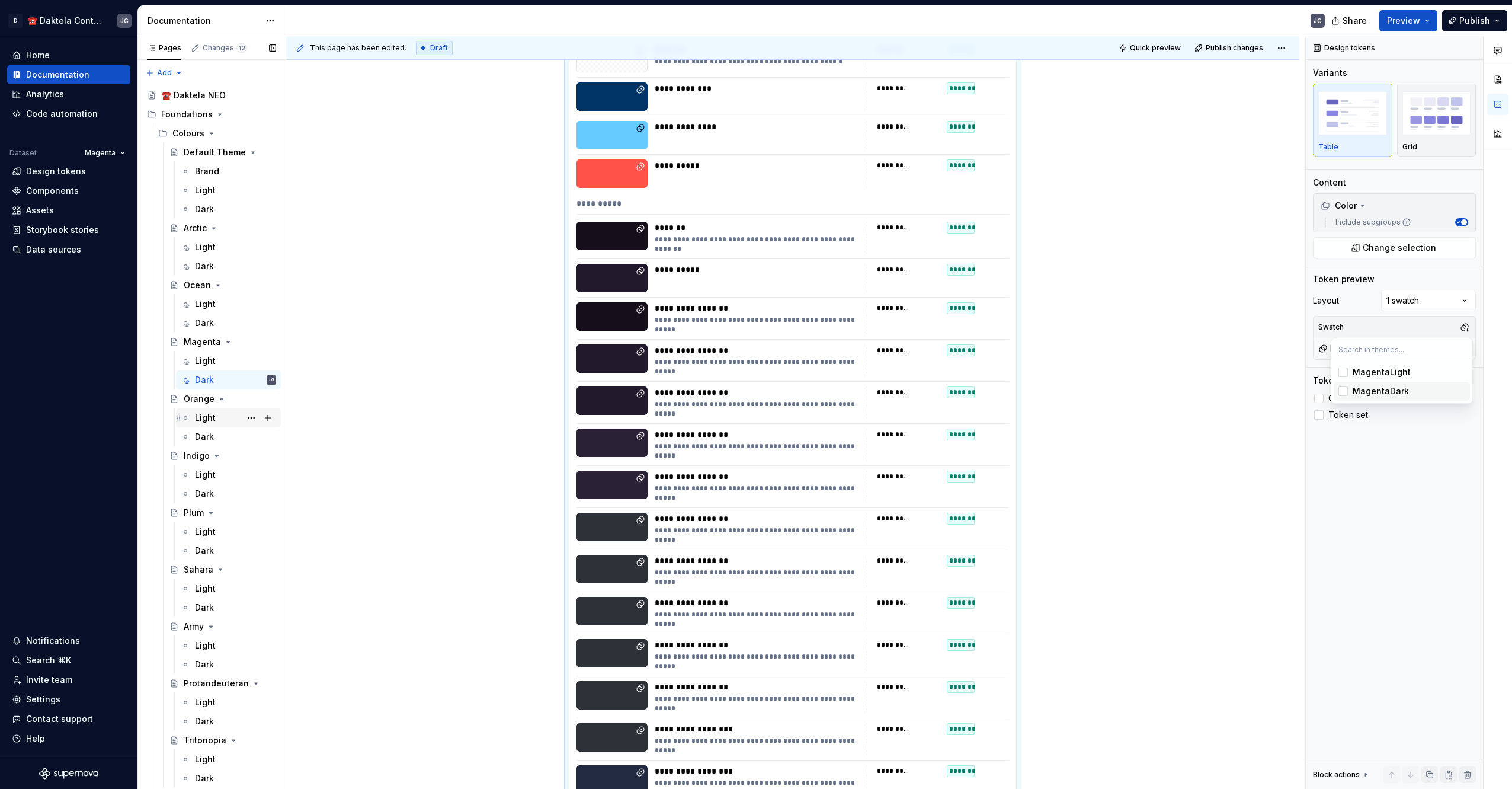
click at [206, 416] on div "Pages Changes 12 Add Accessibility guide for tree Page tree. Navigate the tree …" at bounding box center [211, 414] width 148 height 758
click at [208, 423] on div "Light" at bounding box center [205, 418] width 21 height 12
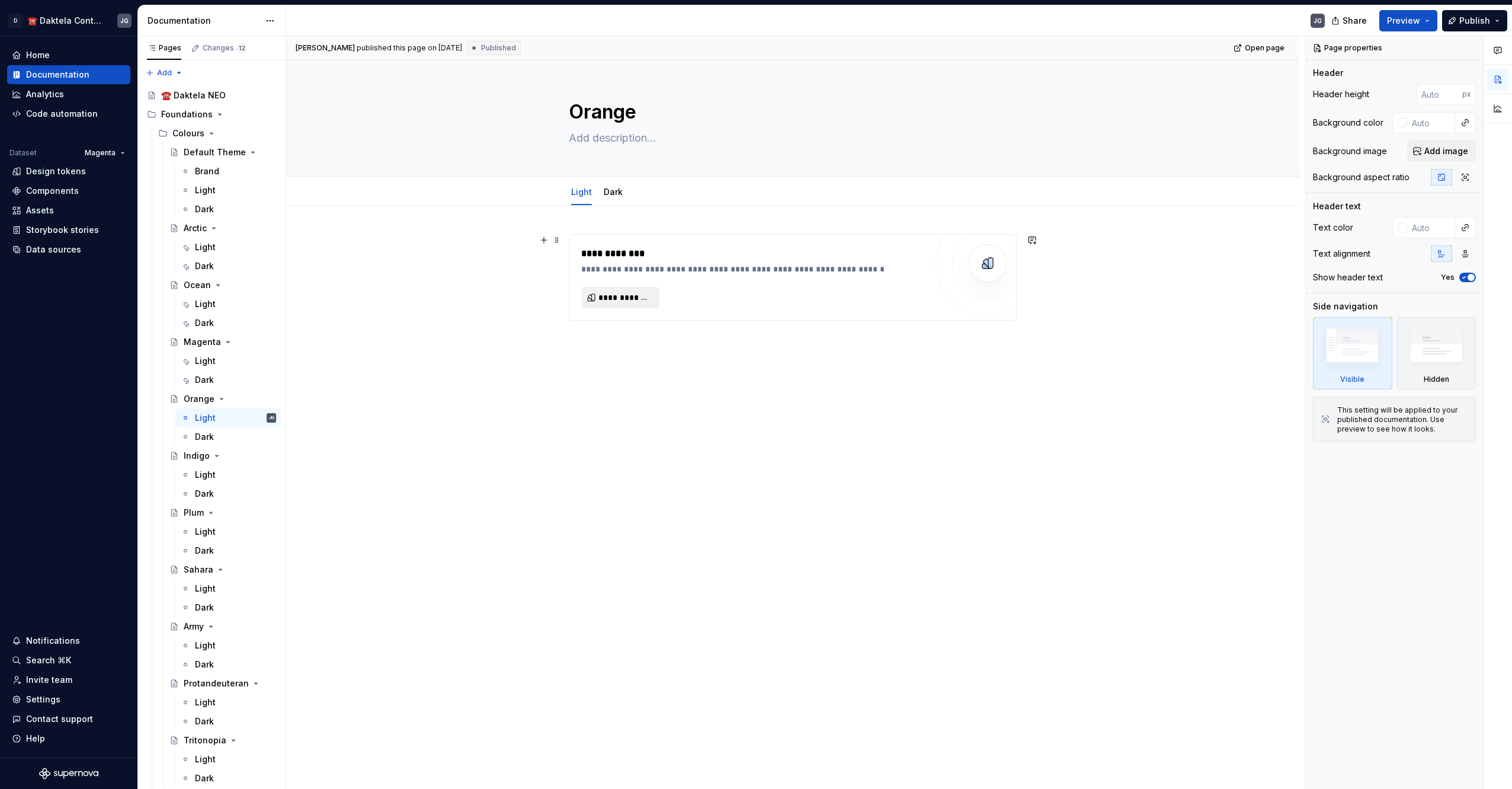
click at [641, 307] on button "**********" at bounding box center [620, 298] width 78 height 21
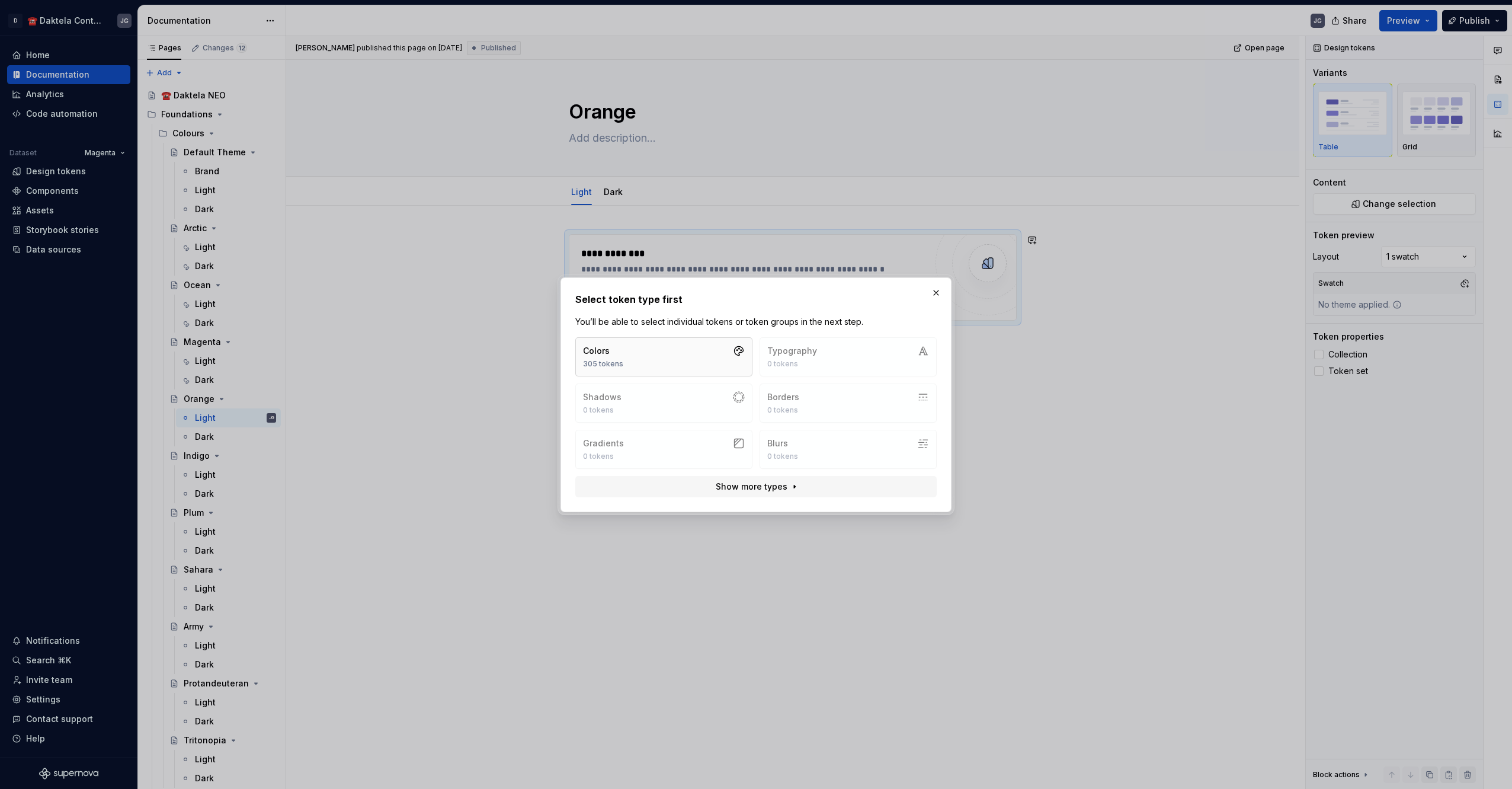
click at [644, 367] on button "Colors 305 tokens" at bounding box center [664, 357] width 177 height 39
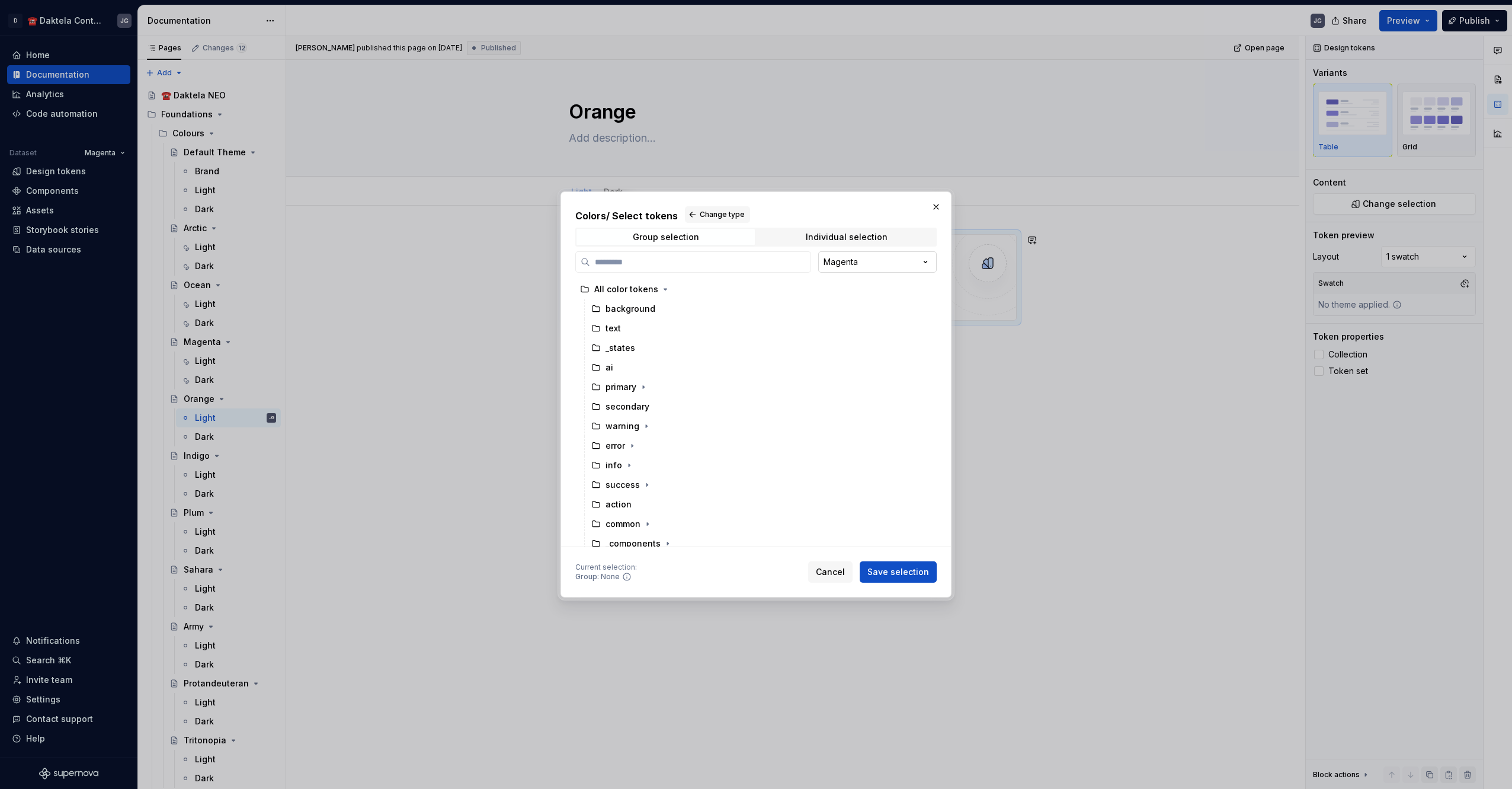
click at [857, 270] on div "Colors / Select tokens Change type Group selection Individual selection Magenta…" at bounding box center [756, 394] width 1512 height 789
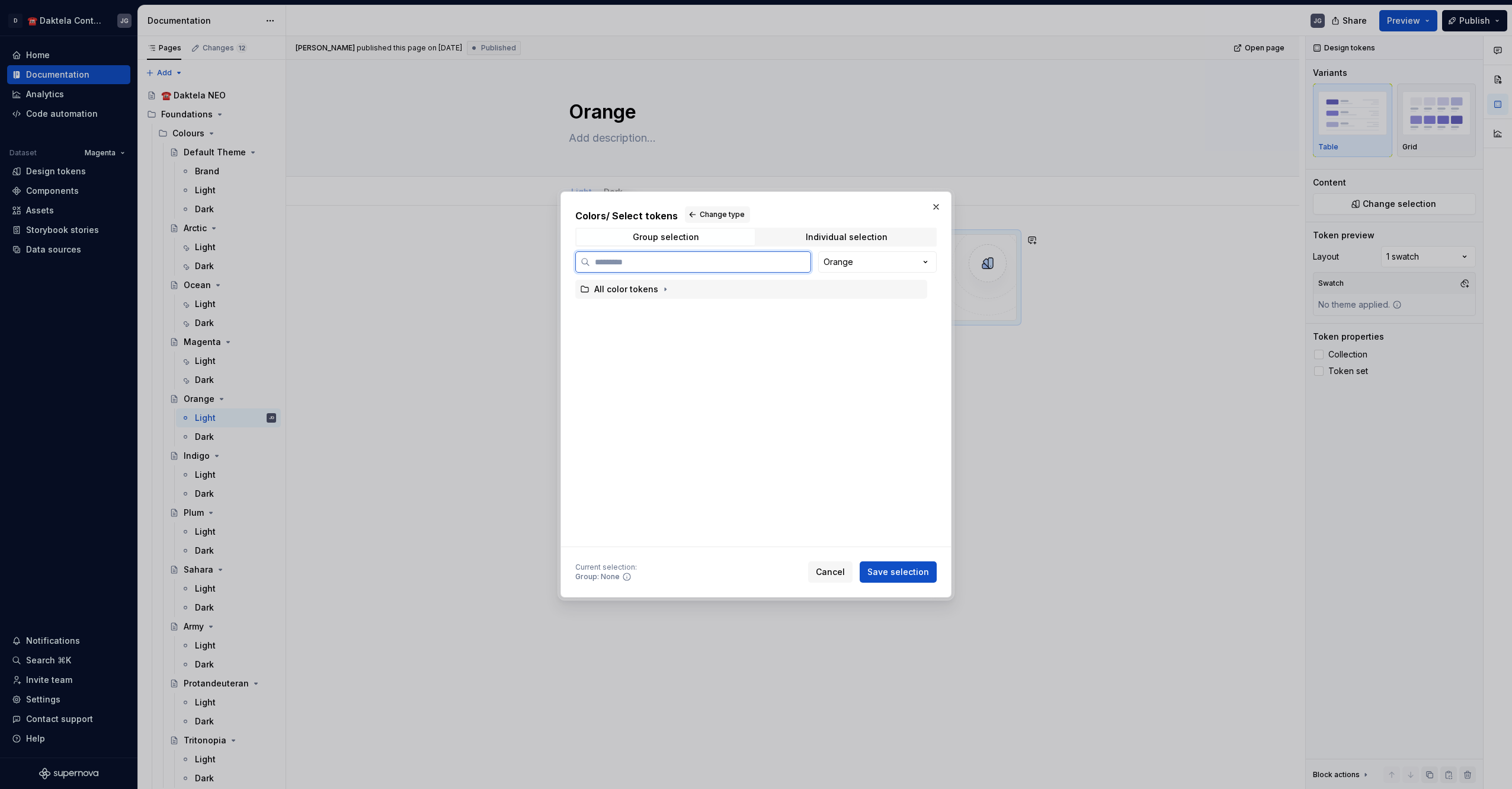
click at [609, 282] on div "All color tokens" at bounding box center [751, 289] width 352 height 19
click at [889, 578] on button "Save selection" at bounding box center [898, 572] width 77 height 21
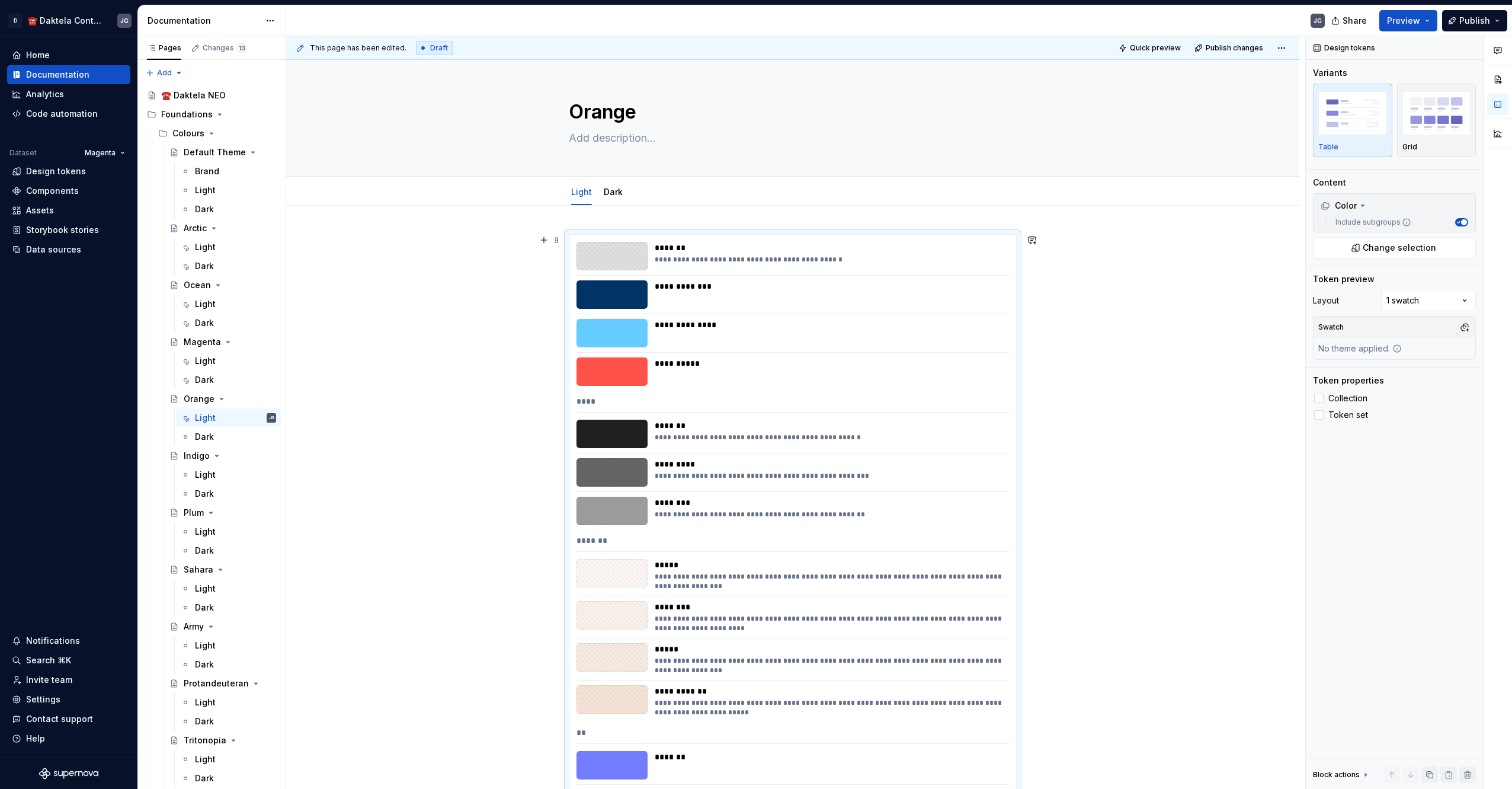
scroll to position [198, 0]
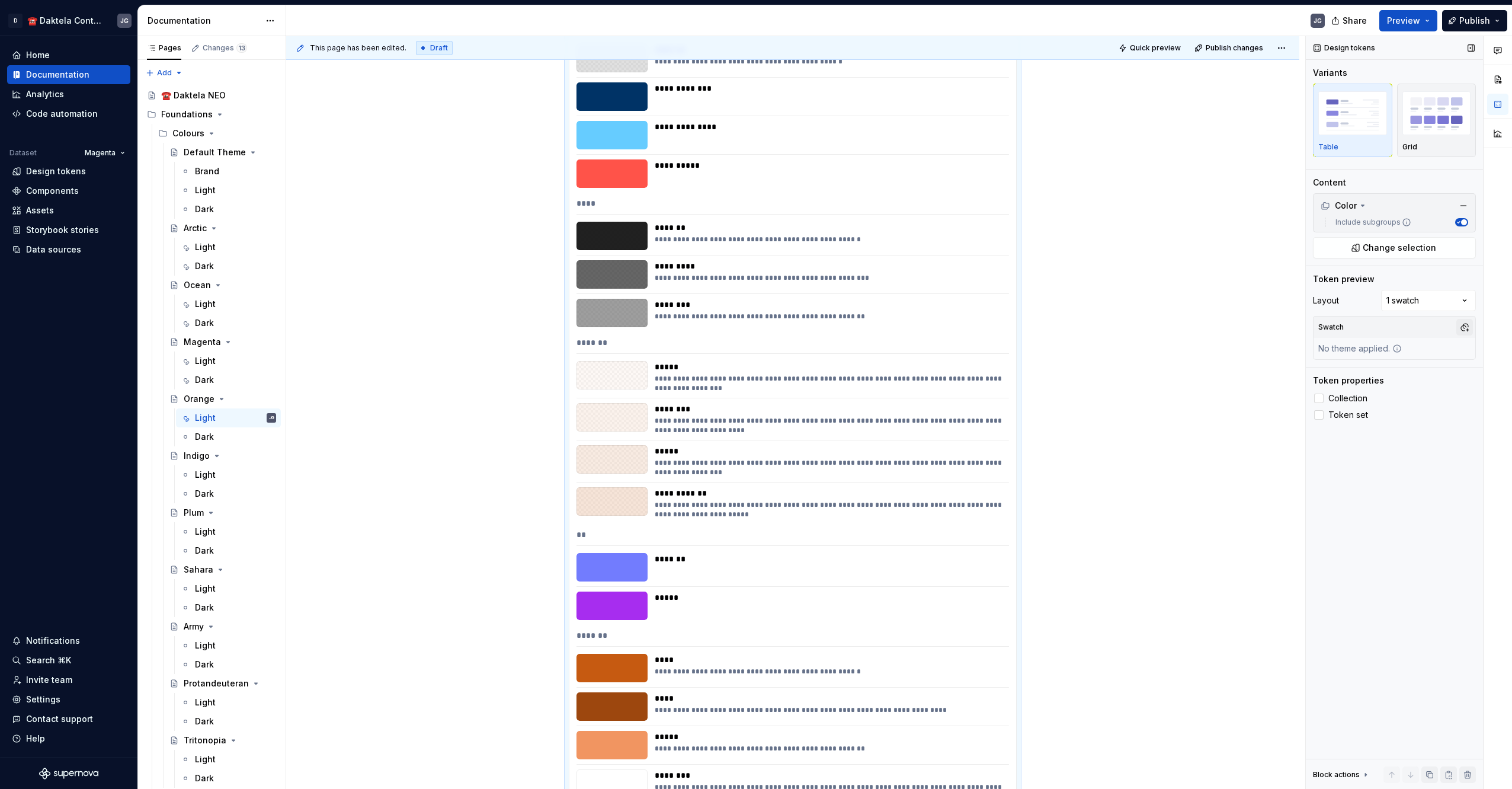
click at [1462, 328] on button "button" at bounding box center [1464, 327] width 17 height 17
click at [1368, 370] on div "OrangeLight" at bounding box center [1378, 373] width 52 height 12
click at [211, 436] on div "Pages Changes 13 Add Accessibility guide for tree Page tree. Navigate the tree …" at bounding box center [211, 414] width 148 height 758
click at [220, 430] on div "Dark" at bounding box center [236, 436] width 81 height 17
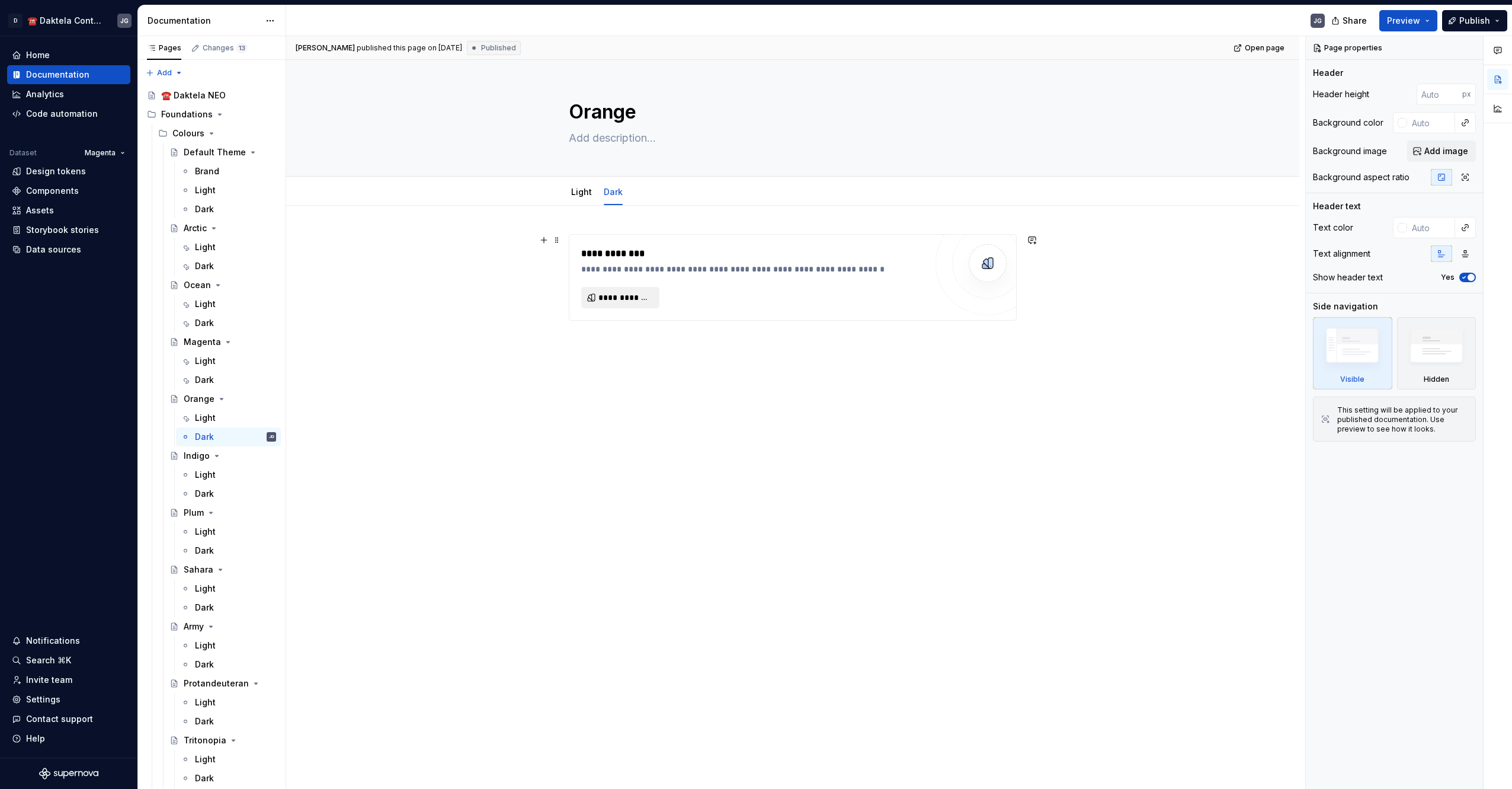
click at [634, 300] on span "**********" at bounding box center [625, 298] width 53 height 12
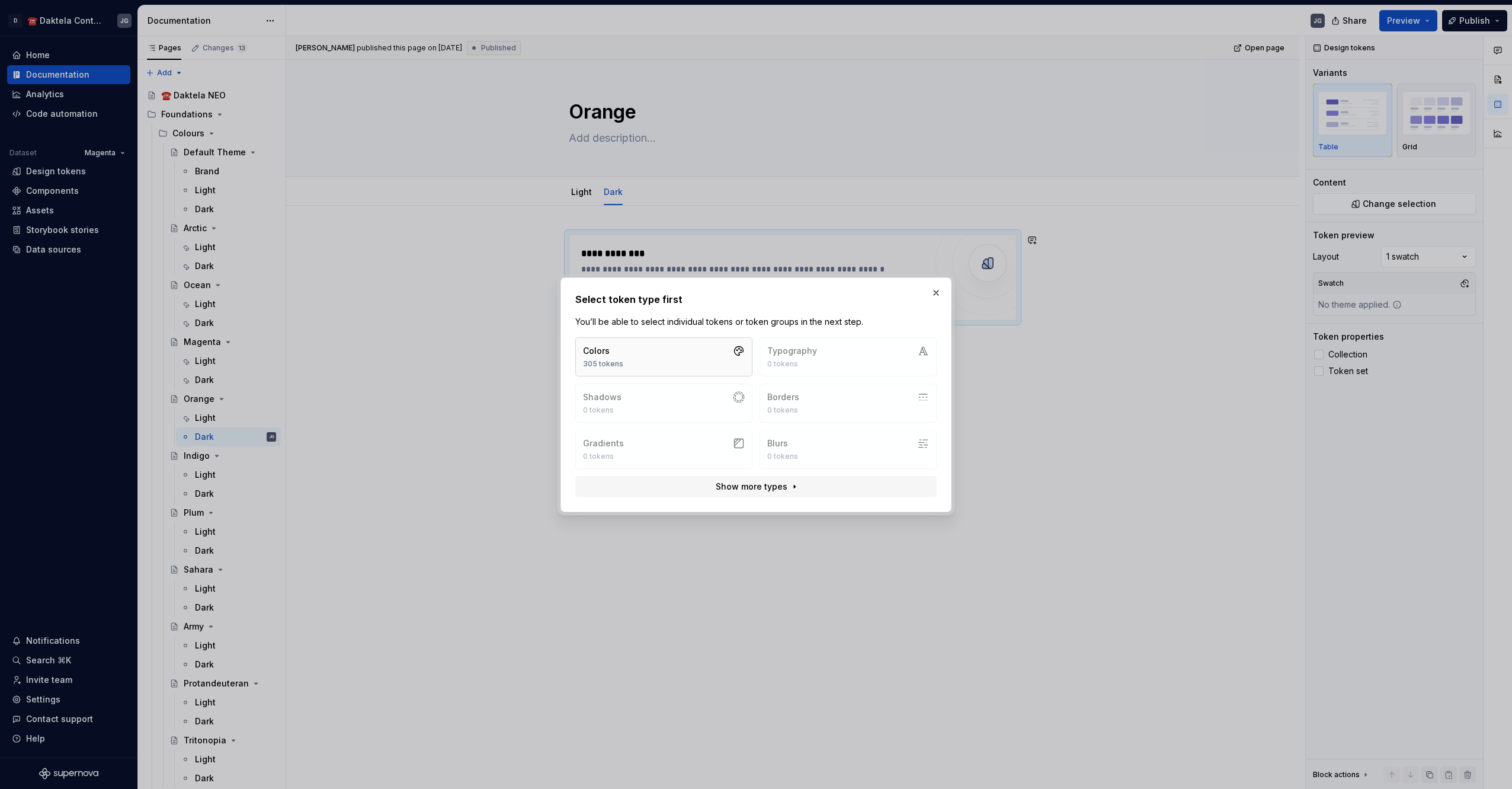
click at [672, 358] on button "Colors 305 tokens" at bounding box center [664, 357] width 177 height 39
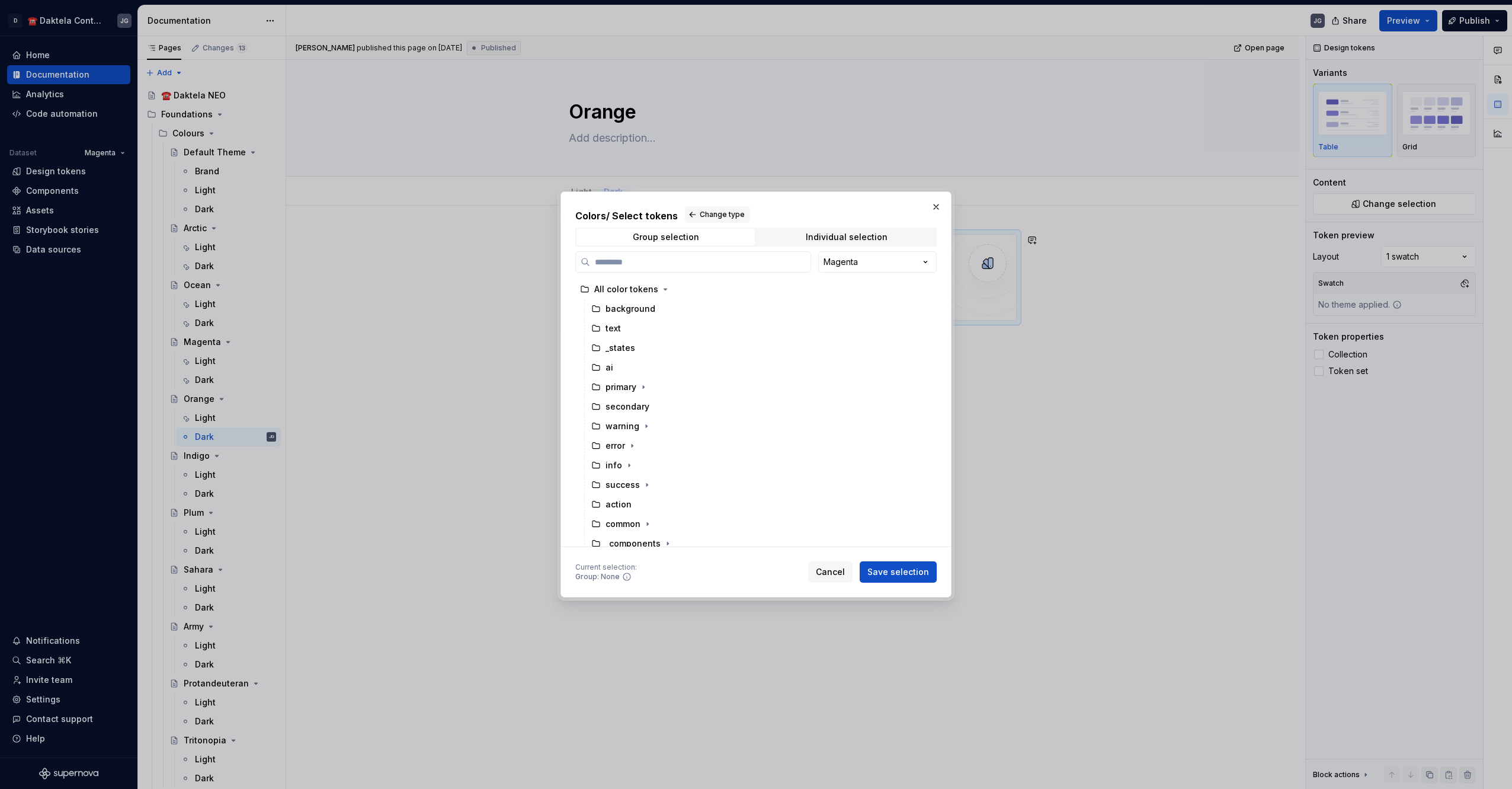
click at [868, 268] on div "Colors / Select tokens Change type Group selection Individual selection Magenta…" at bounding box center [756, 394] width 1512 height 789
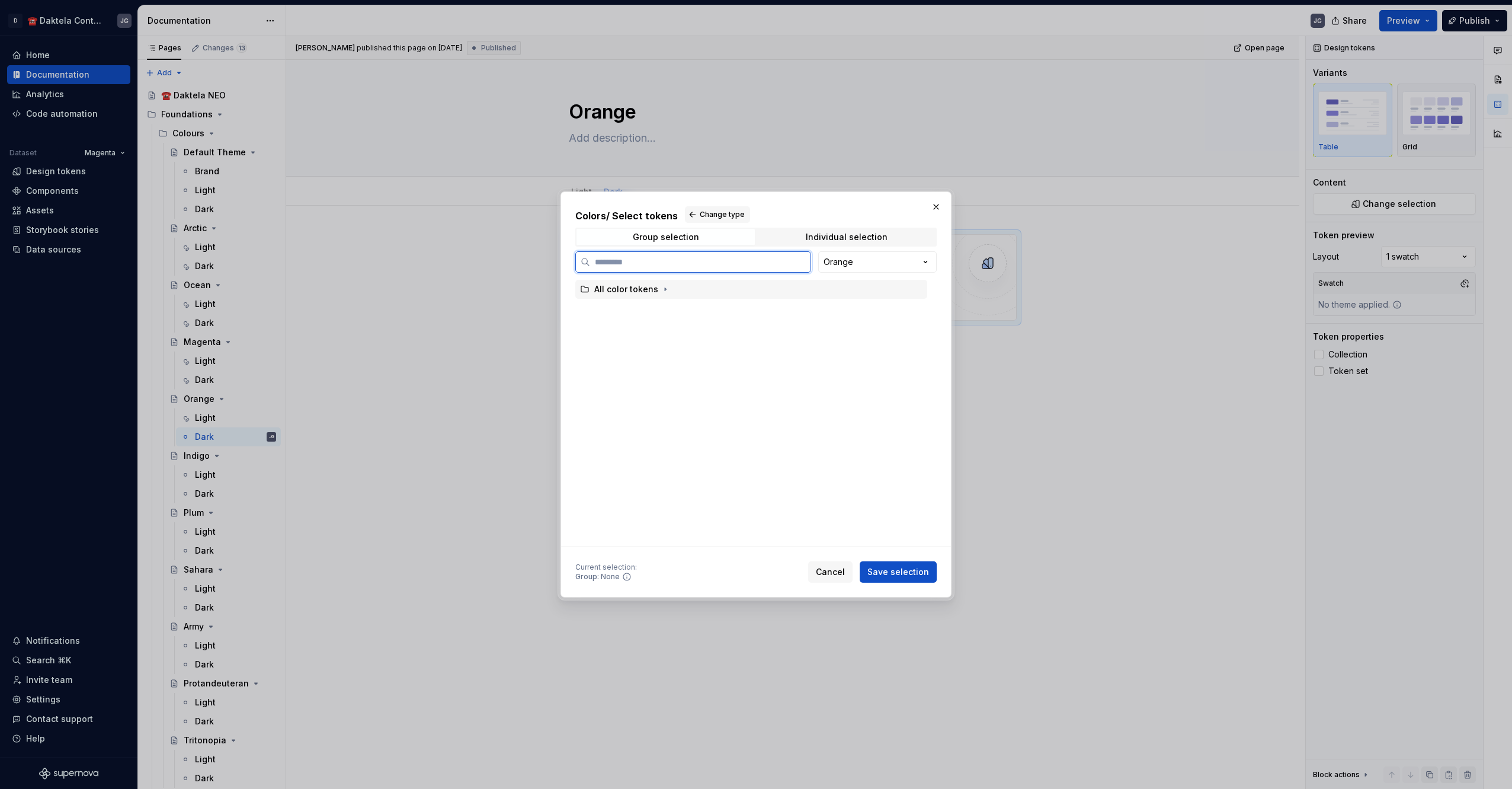
click at [635, 292] on div "All color tokens" at bounding box center [626, 290] width 64 height 12
click at [878, 576] on span "Save selection" at bounding box center [898, 572] width 62 height 12
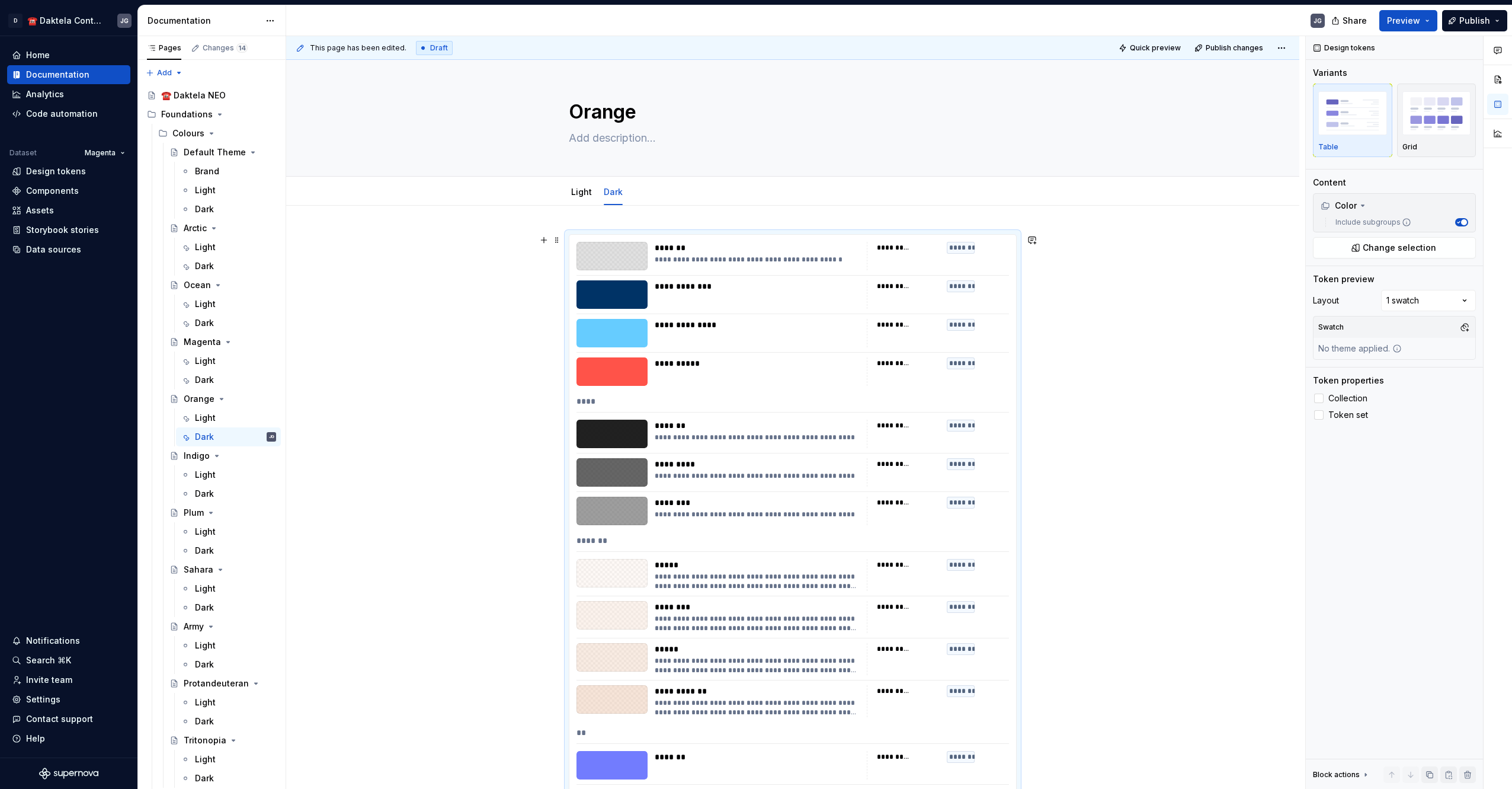
scroll to position [198, 0]
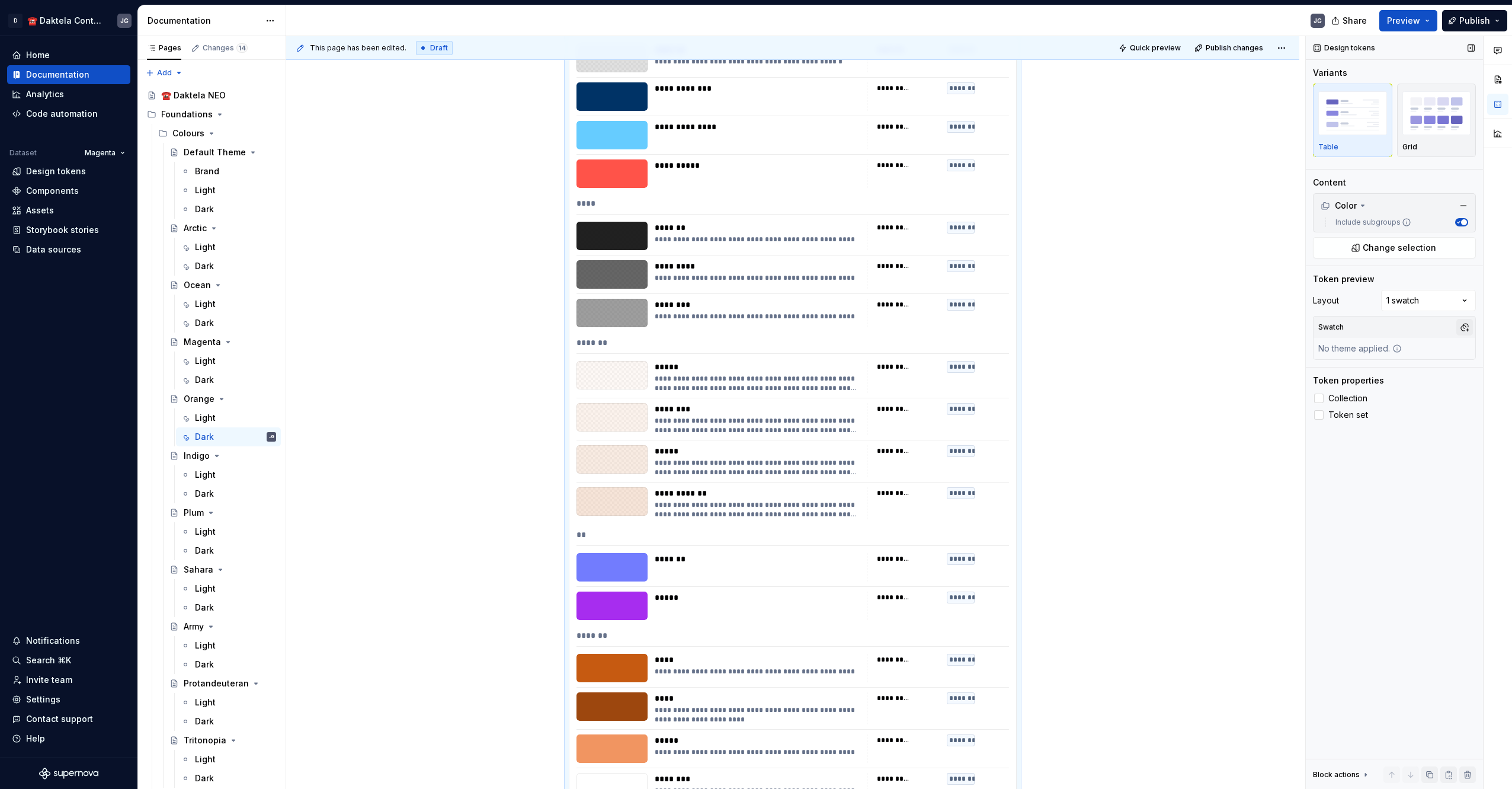
click at [1459, 329] on button "button" at bounding box center [1464, 327] width 17 height 17
click at [1388, 391] on div "OrangeDark" at bounding box center [1377, 391] width 50 height 12
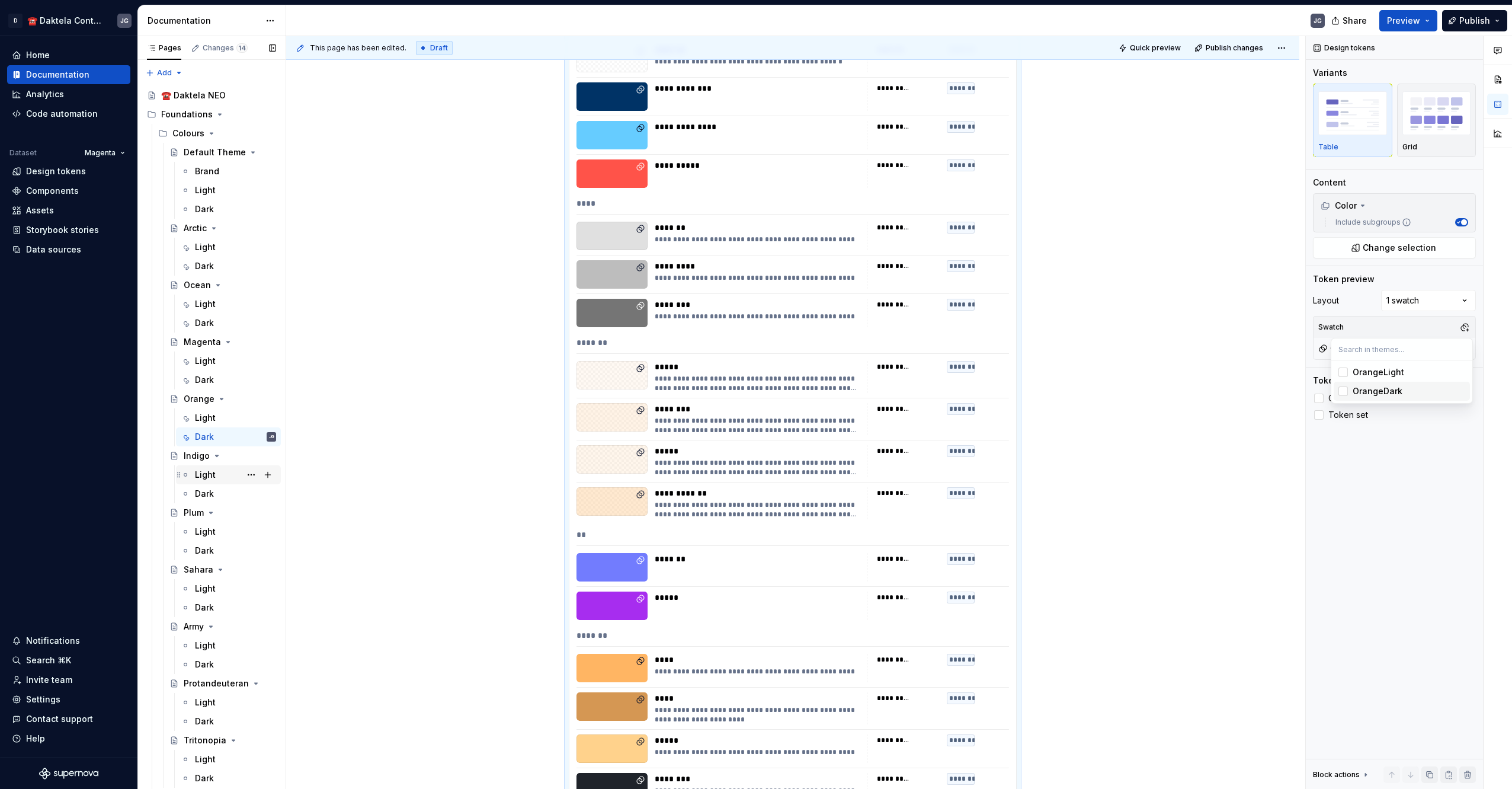
click at [212, 476] on div "Pages Changes 14 Add Accessibility guide for tree Page tree. Navigate the tree …" at bounding box center [211, 414] width 148 height 758
click at [212, 478] on div "Light" at bounding box center [205, 475] width 21 height 12
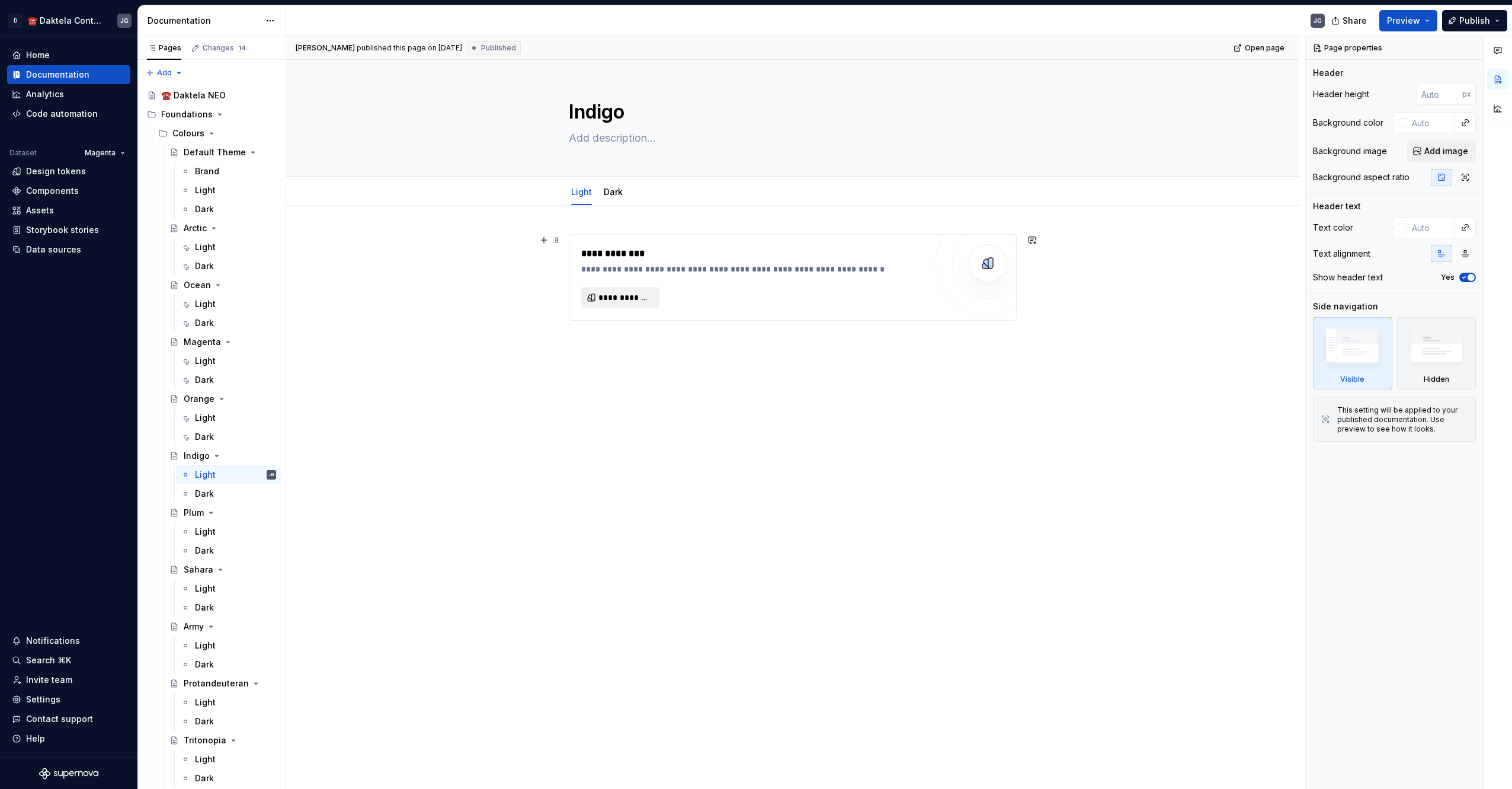
click at [646, 302] on span "**********" at bounding box center [625, 298] width 53 height 12
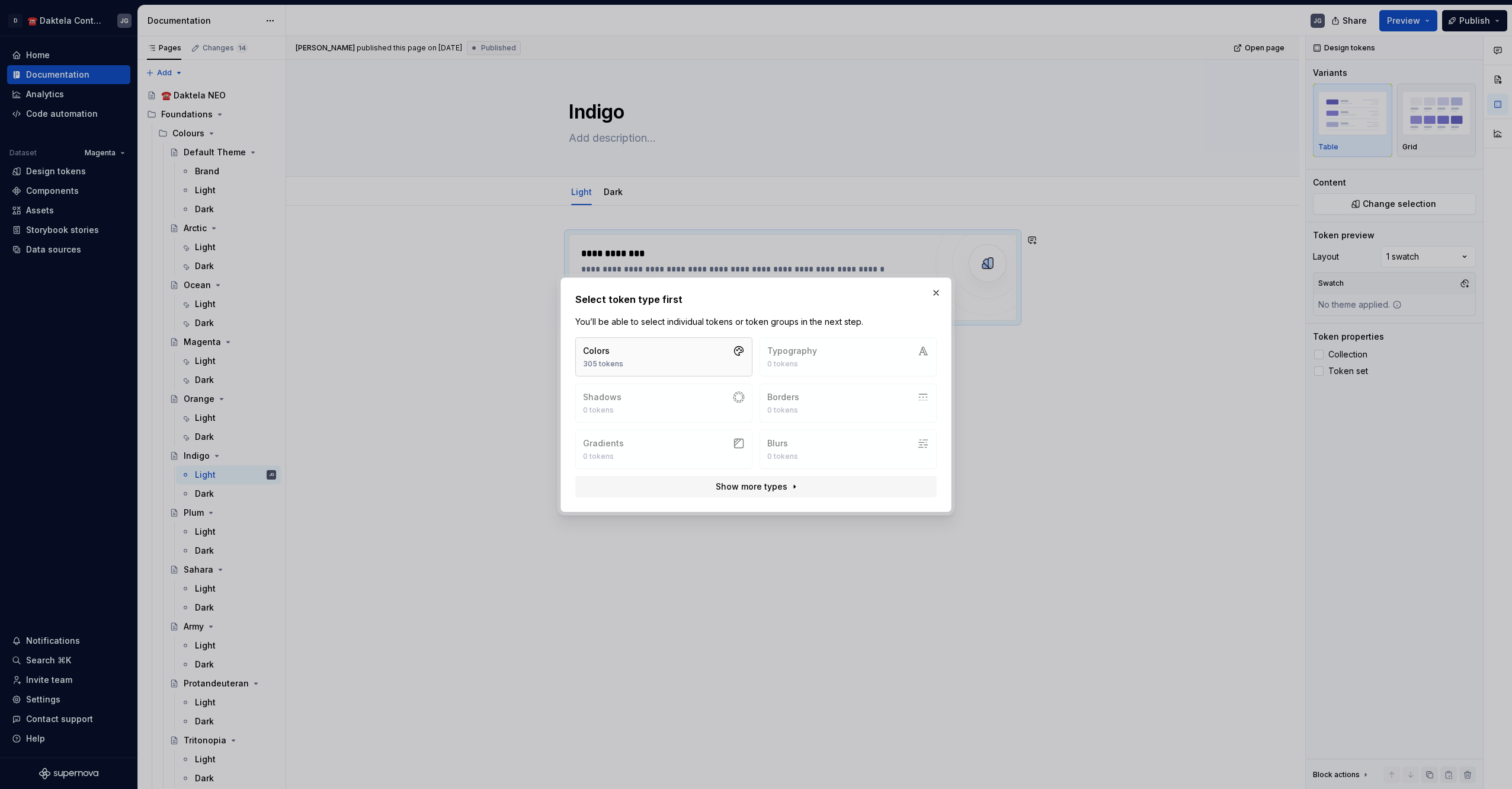
click at [652, 357] on button "Colors 305 tokens" at bounding box center [664, 357] width 177 height 39
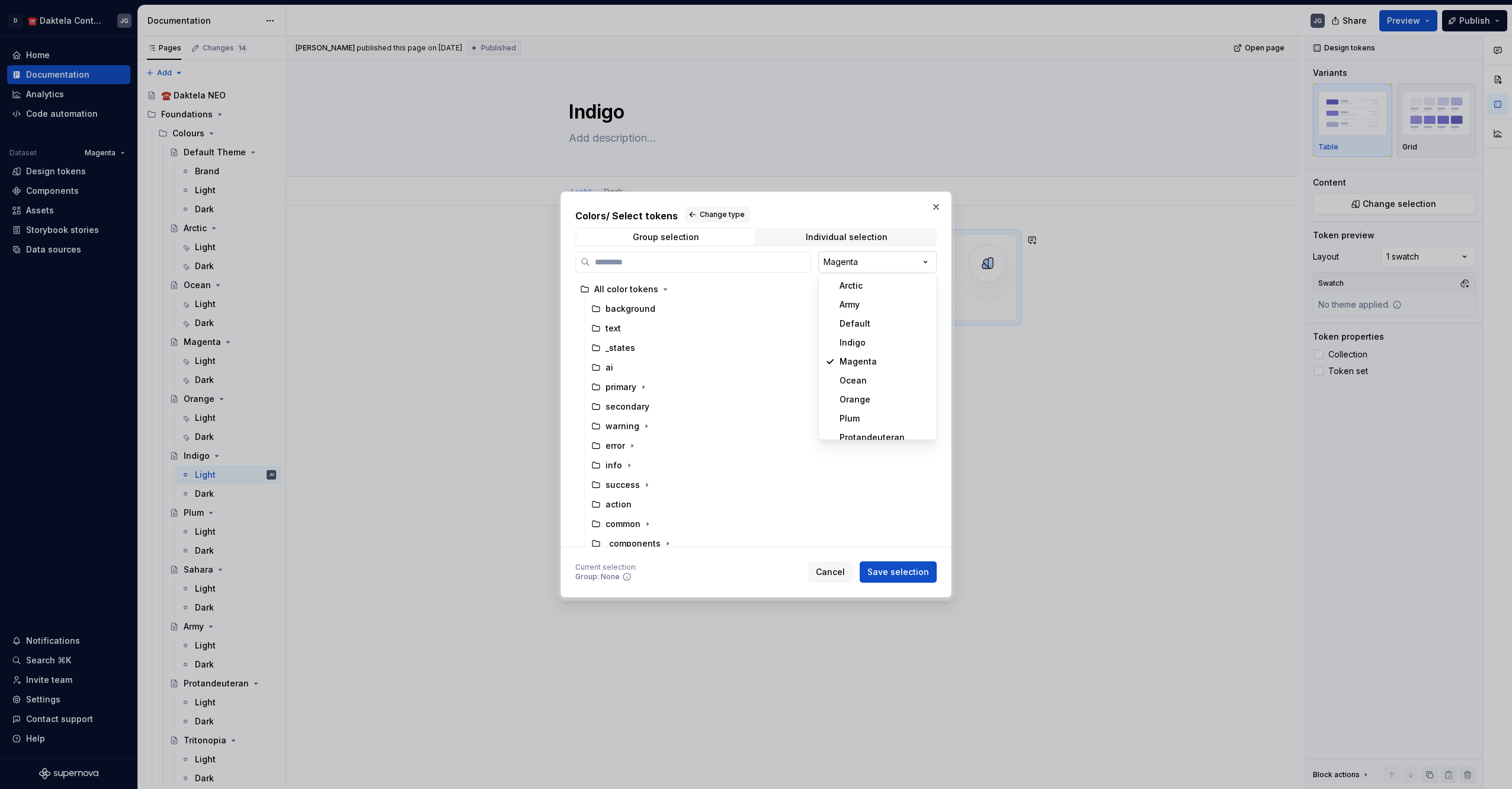
click at [867, 260] on div "Colors / Select tokens Change type Group selection Individual selection Magenta…" at bounding box center [756, 394] width 1512 height 789
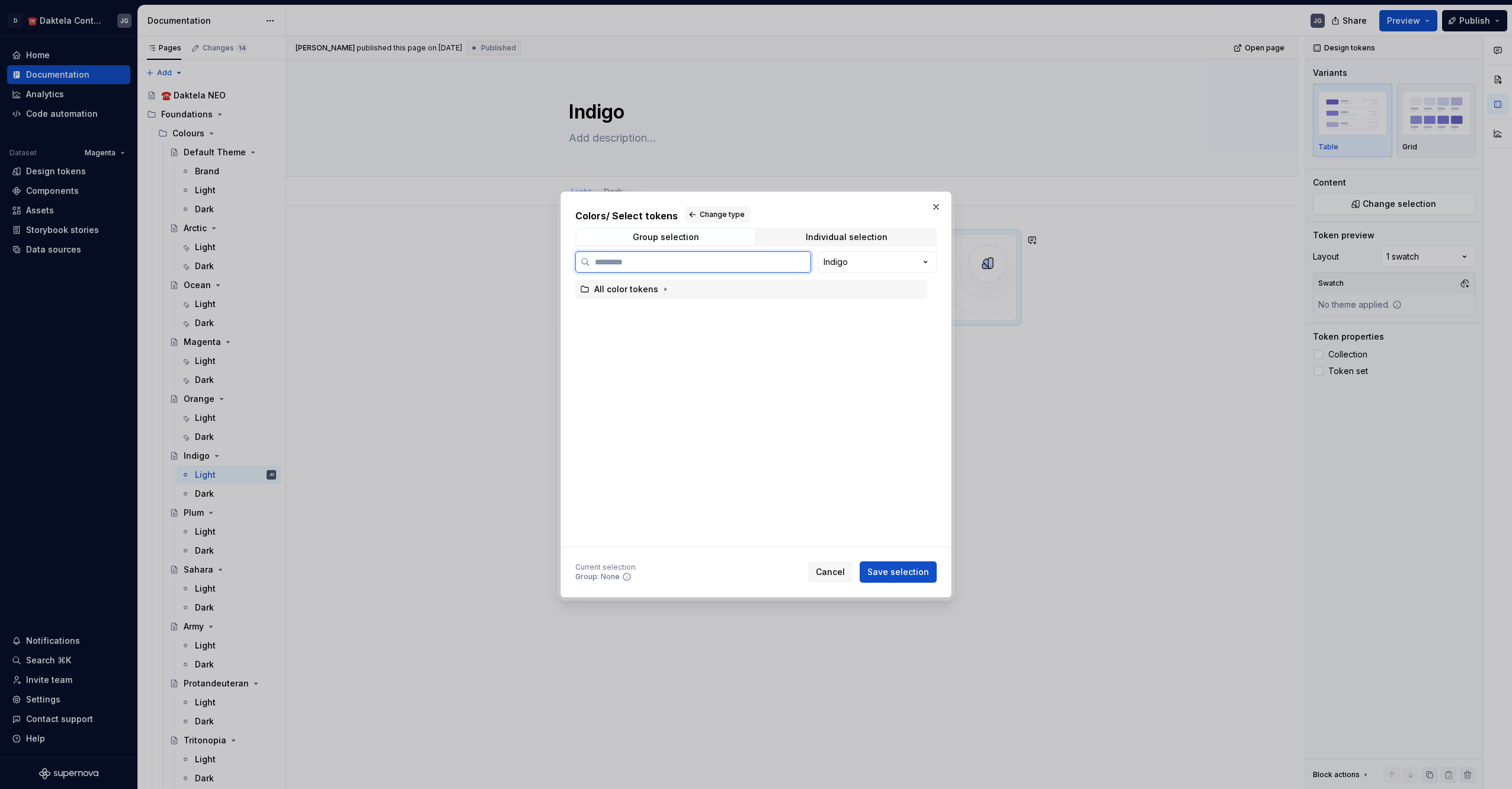
click at [626, 286] on div "All color tokens" at bounding box center [626, 290] width 64 height 12
click at [881, 567] on span "Save selection" at bounding box center [898, 572] width 62 height 12
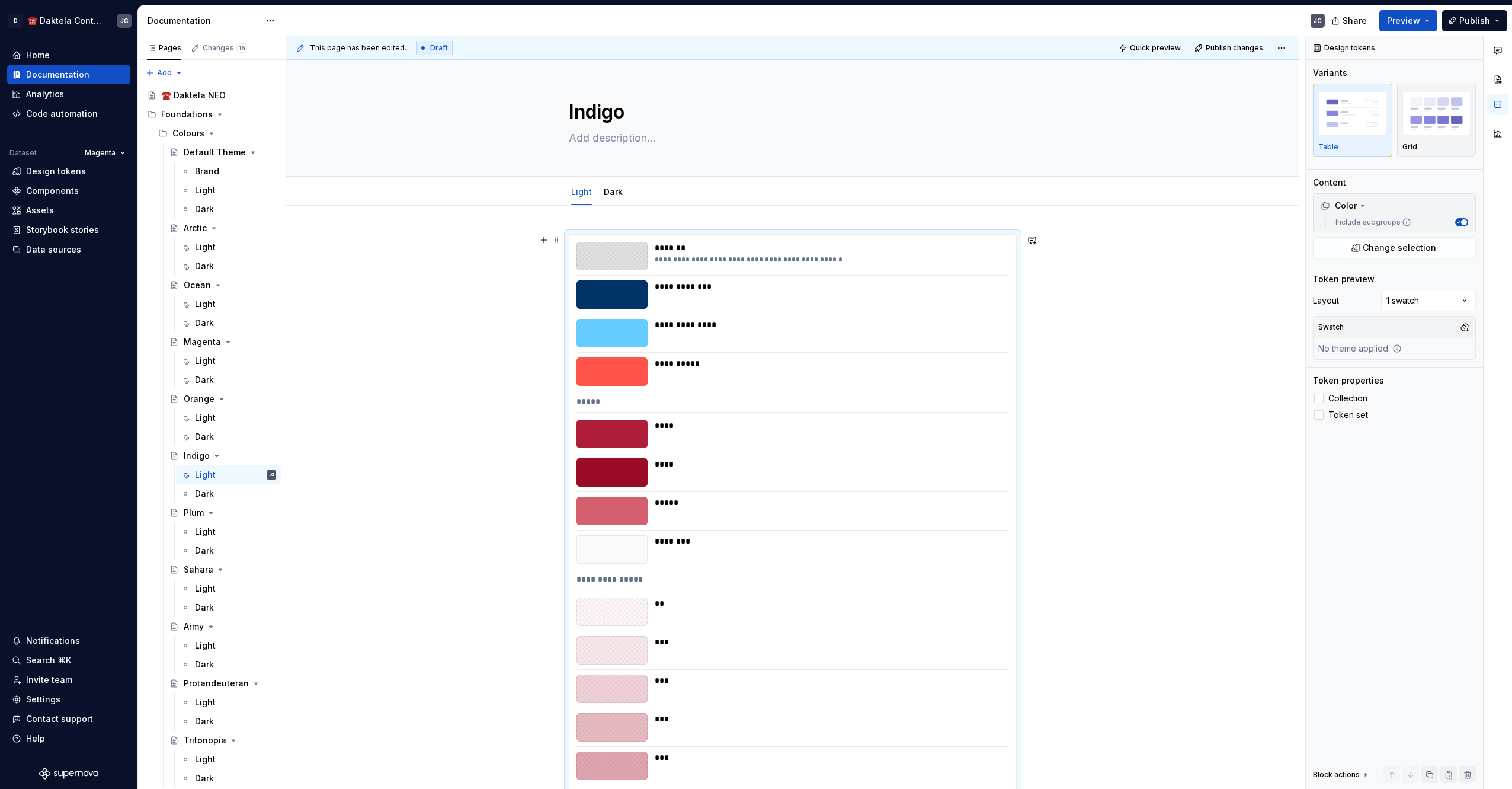
scroll to position [198, 0]
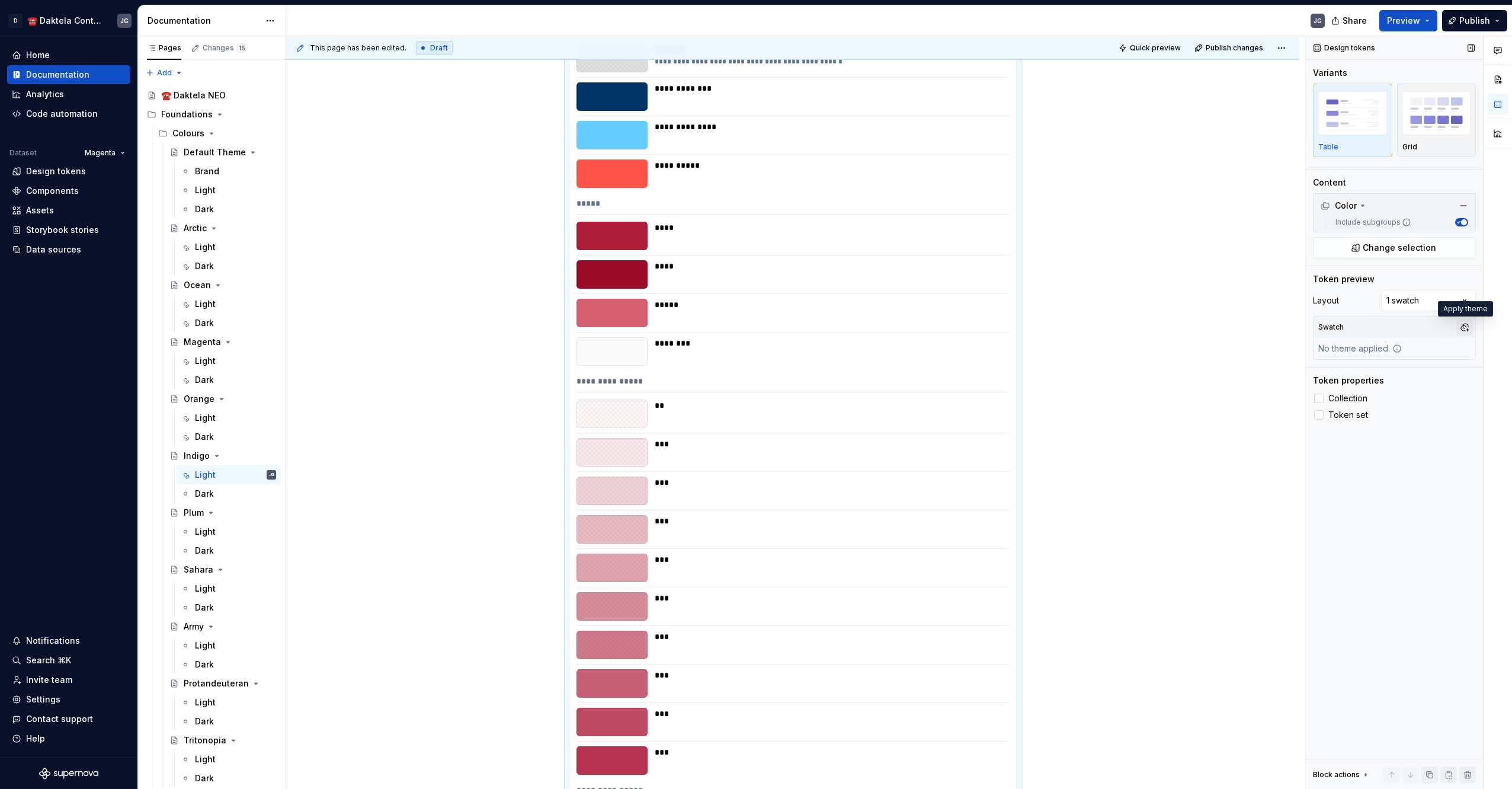
click at [1465, 327] on button "button" at bounding box center [1464, 327] width 17 height 17
click at [1375, 371] on div "IndigoLight" at bounding box center [1375, 373] width 47 height 12
click at [216, 493] on div "Pages Changes 15 Add Accessibility guide for tree Page tree. Navigate the tree …" at bounding box center [211, 414] width 148 height 758
click at [208, 493] on div "Dark" at bounding box center [204, 493] width 19 height 12
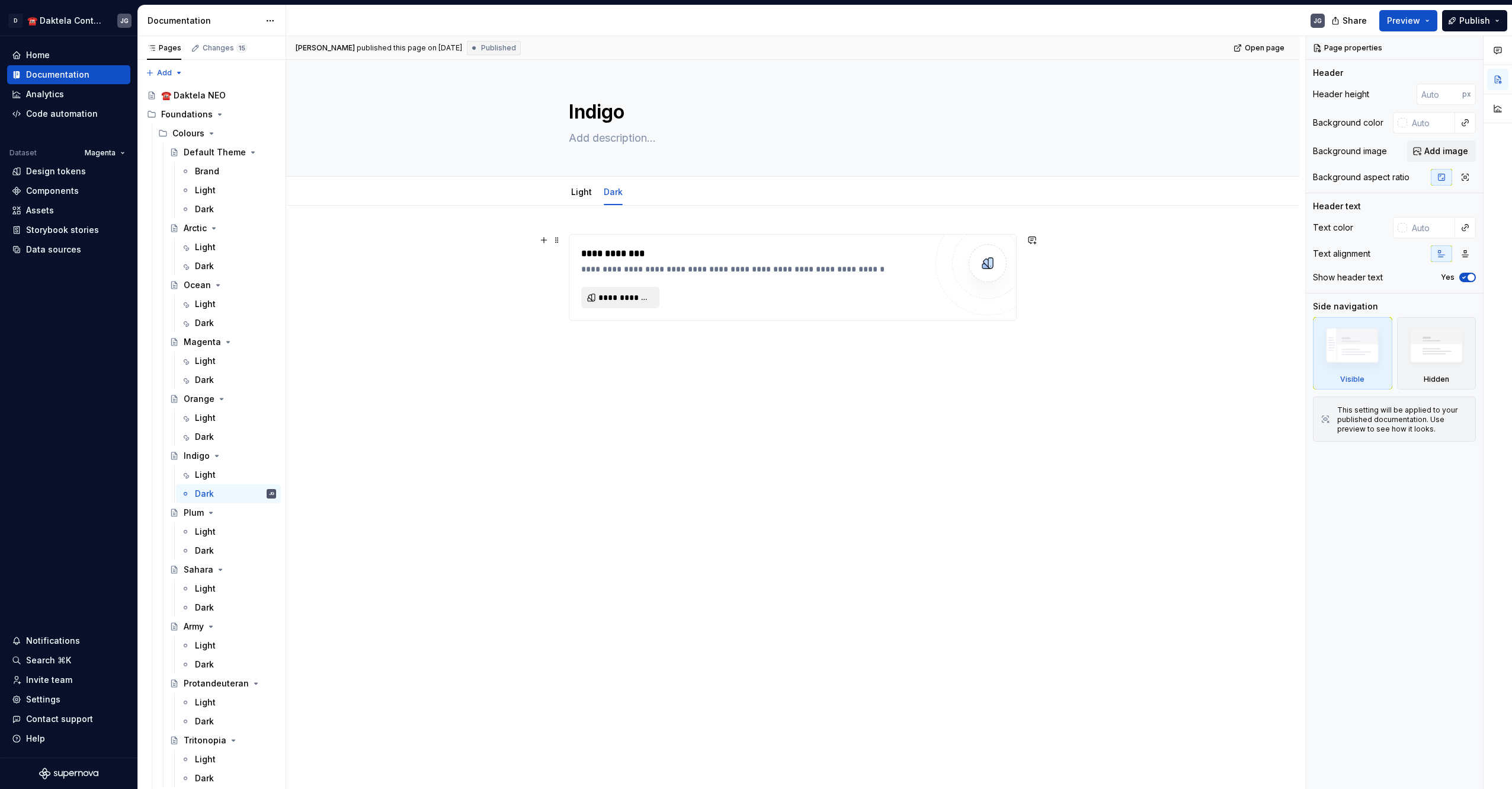
click at [625, 300] on span "**********" at bounding box center [625, 298] width 53 height 12
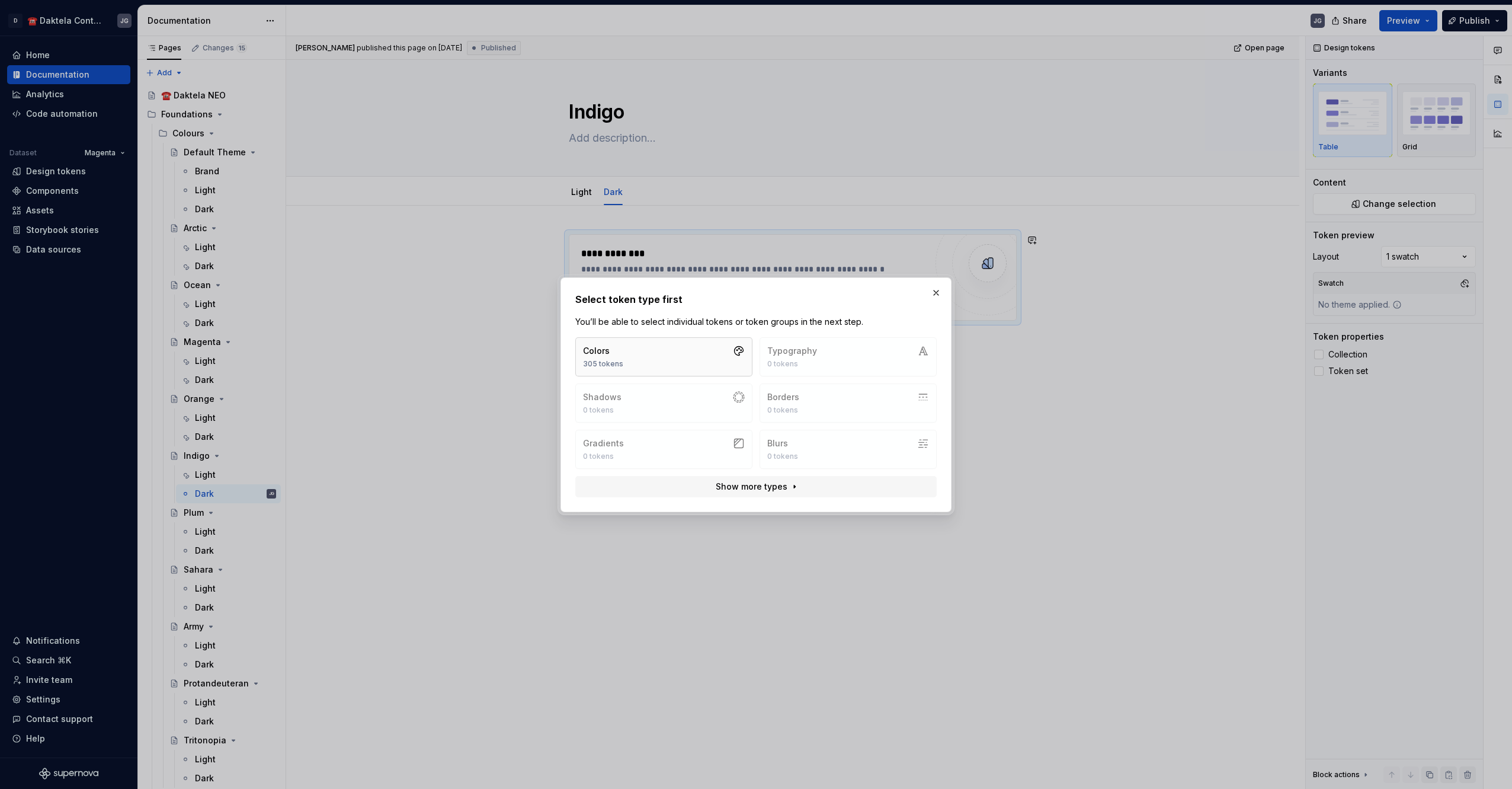
click at [665, 357] on button "Colors 305 tokens" at bounding box center [664, 357] width 177 height 39
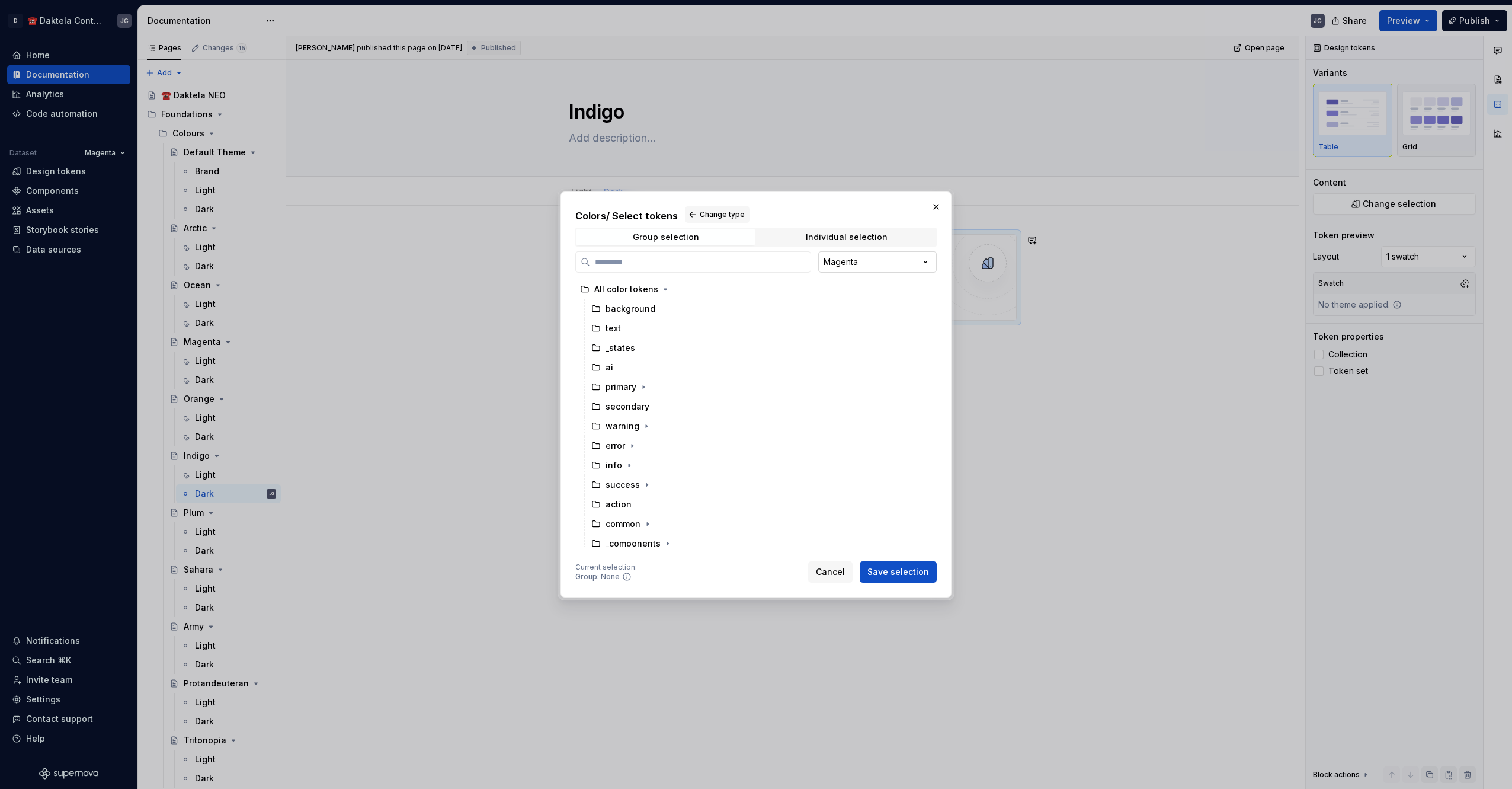
click at [873, 266] on div "Colors / Select tokens Change type Group selection Individual selection Magenta…" at bounding box center [756, 394] width 1512 height 789
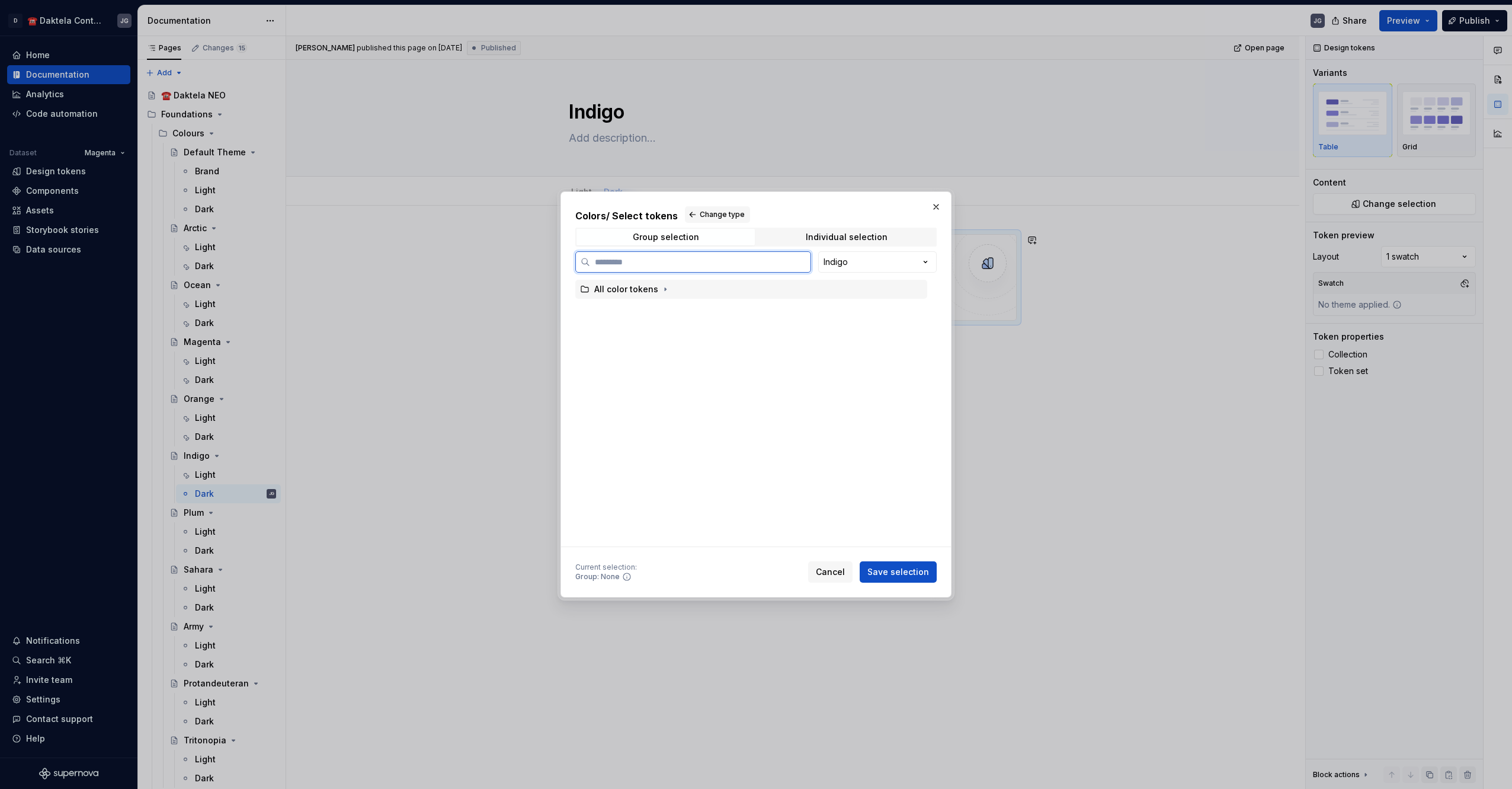
click at [652, 290] on div "All color tokens" at bounding box center [626, 290] width 64 height 12
click at [898, 565] on button "Save selection" at bounding box center [898, 572] width 77 height 21
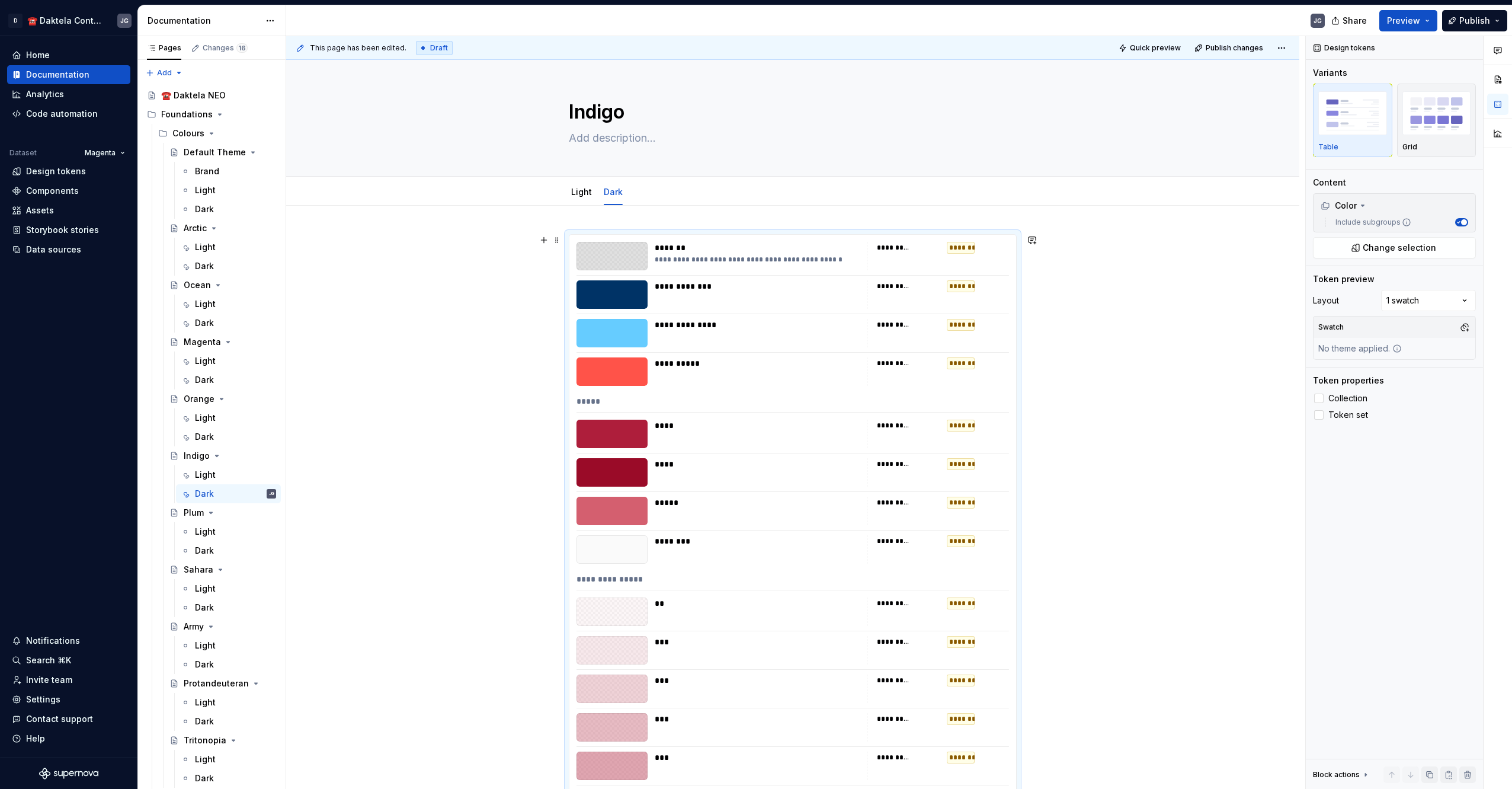
scroll to position [198, 0]
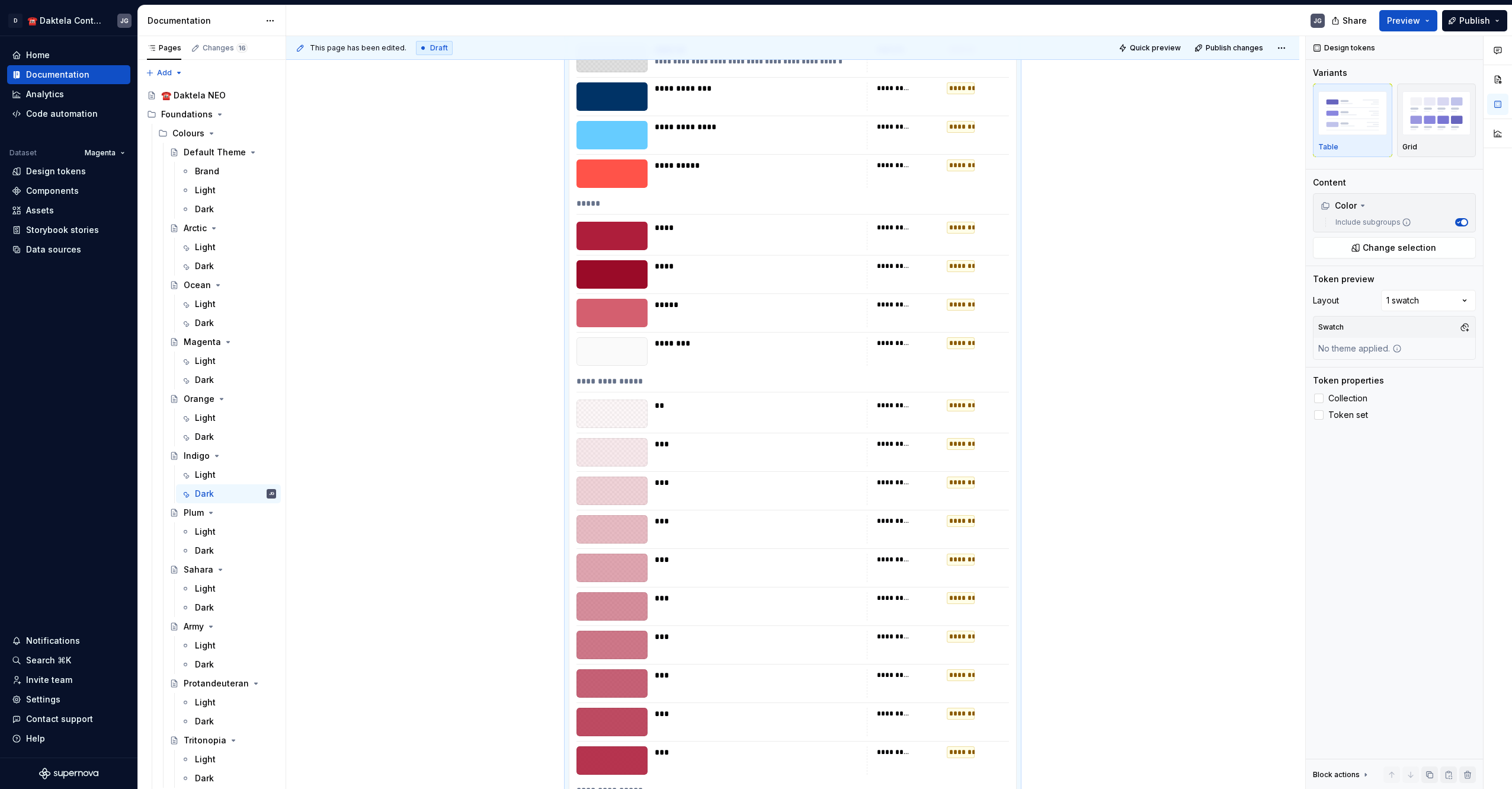
click at [1461, 327] on button "button" at bounding box center [1464, 327] width 17 height 17
click at [1381, 386] on div "IndigoDark" at bounding box center [1375, 391] width 45 height 12
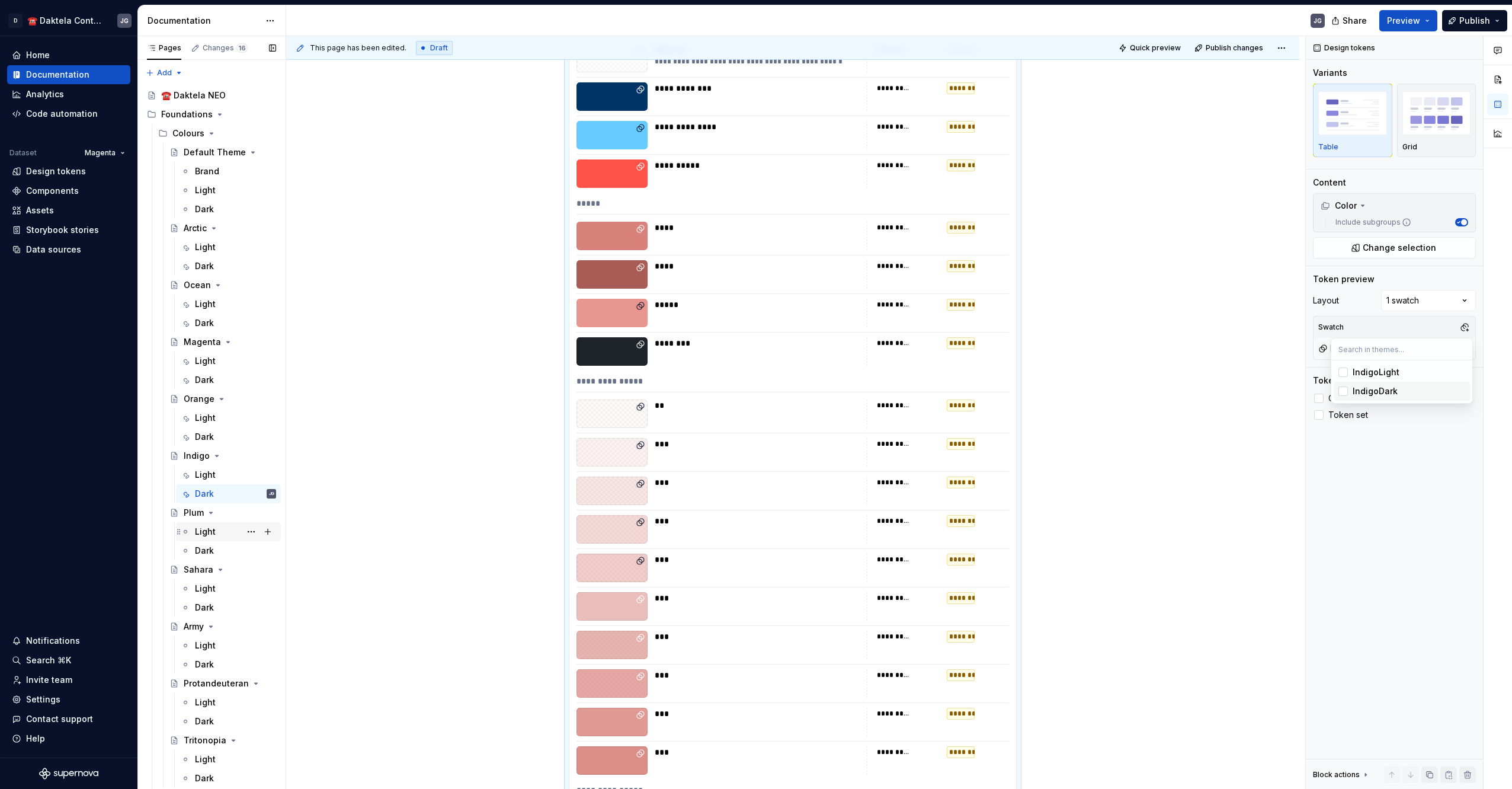
click at [208, 531] on div "Pages Changes 16 Add Accessibility guide for tree Page tree. Navigate the tree …" at bounding box center [211, 414] width 148 height 758
click at [218, 532] on div "Light" at bounding box center [236, 531] width 81 height 17
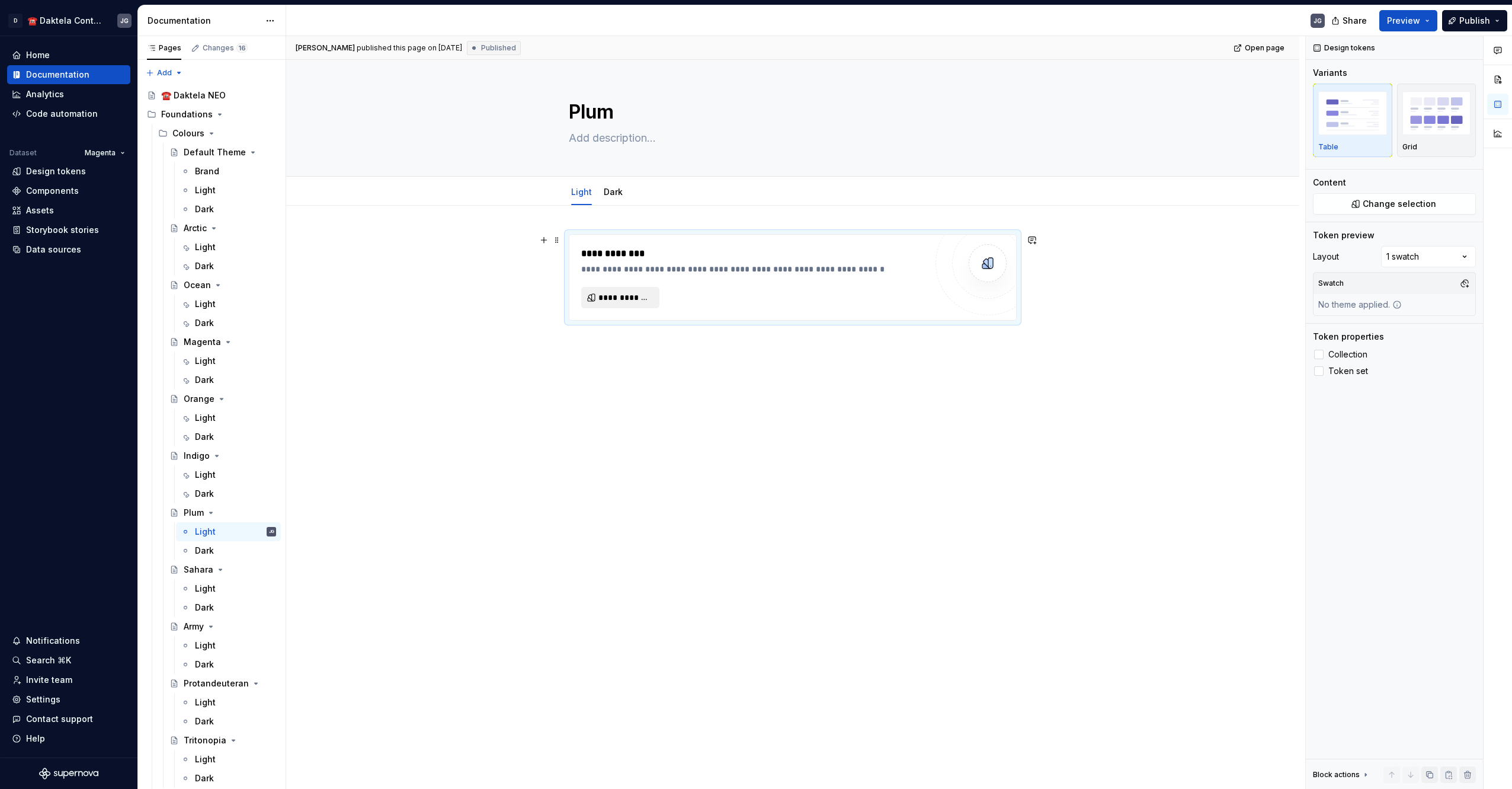
click at [635, 299] on span "**********" at bounding box center [625, 298] width 53 height 12
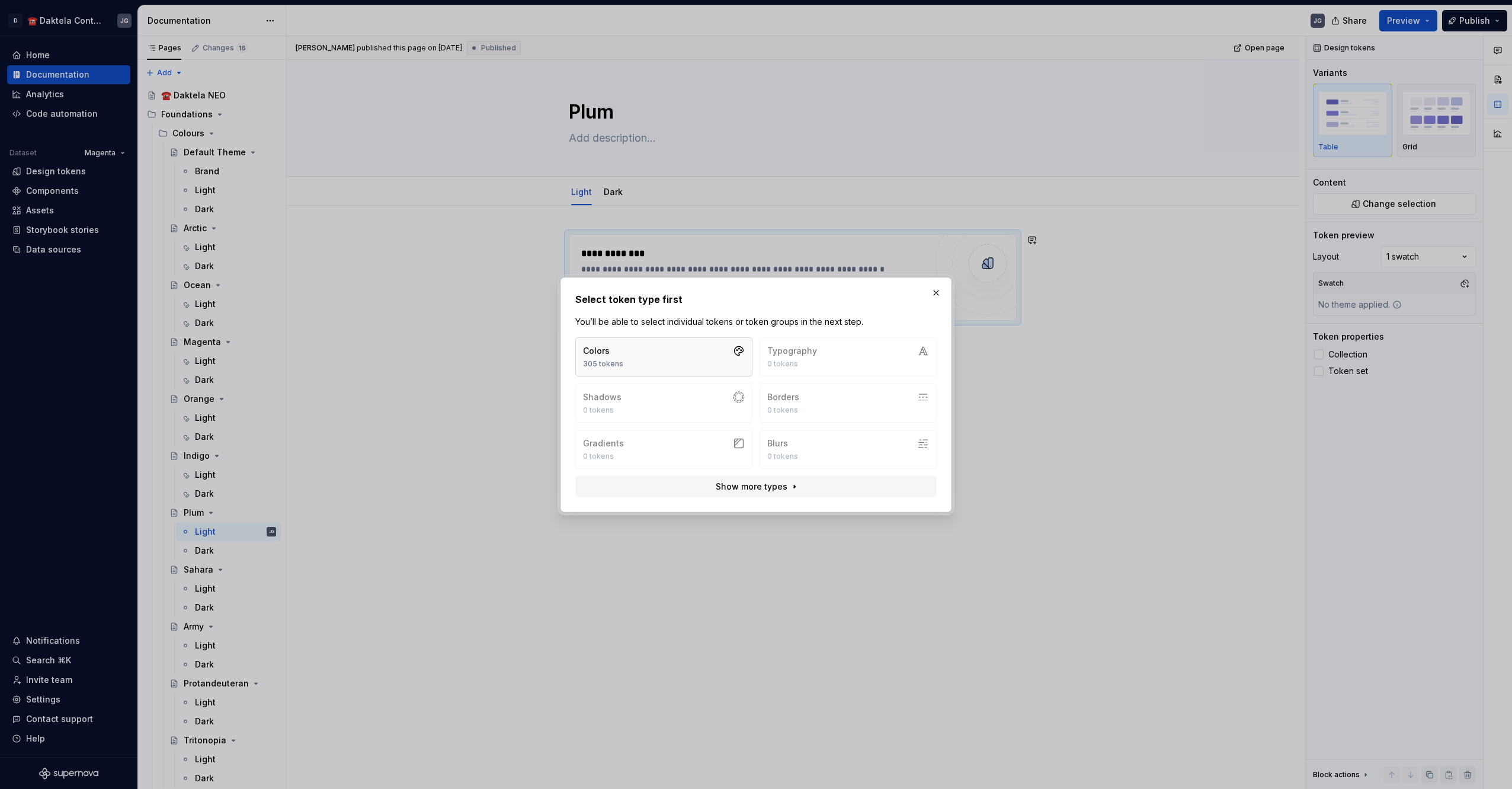
click at [659, 351] on button "Colors 305 tokens" at bounding box center [664, 357] width 177 height 39
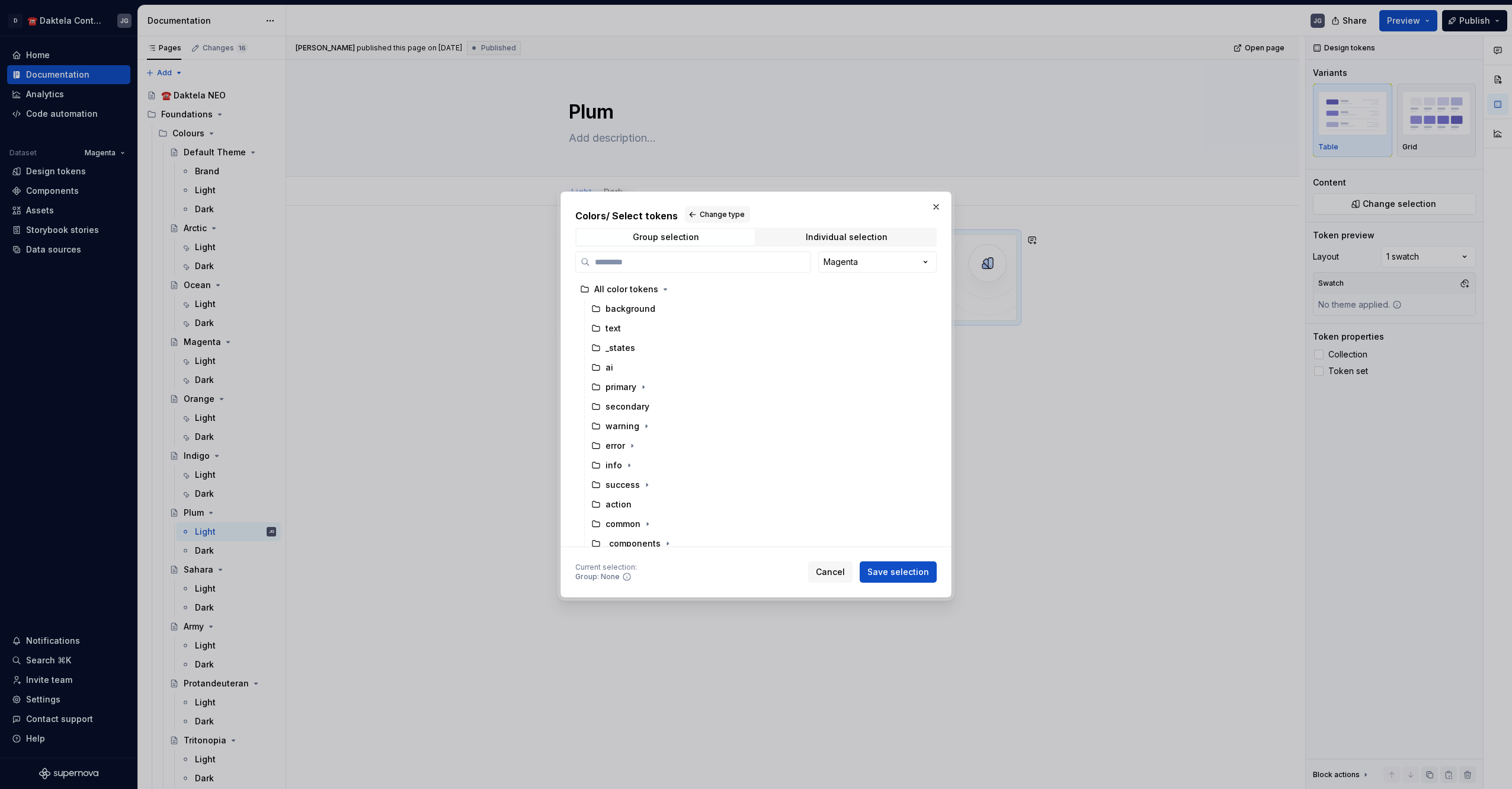
click at [841, 258] on div "Colors / Select tokens Change type Group selection Individual selection Magenta…" at bounding box center [756, 394] width 1512 height 789
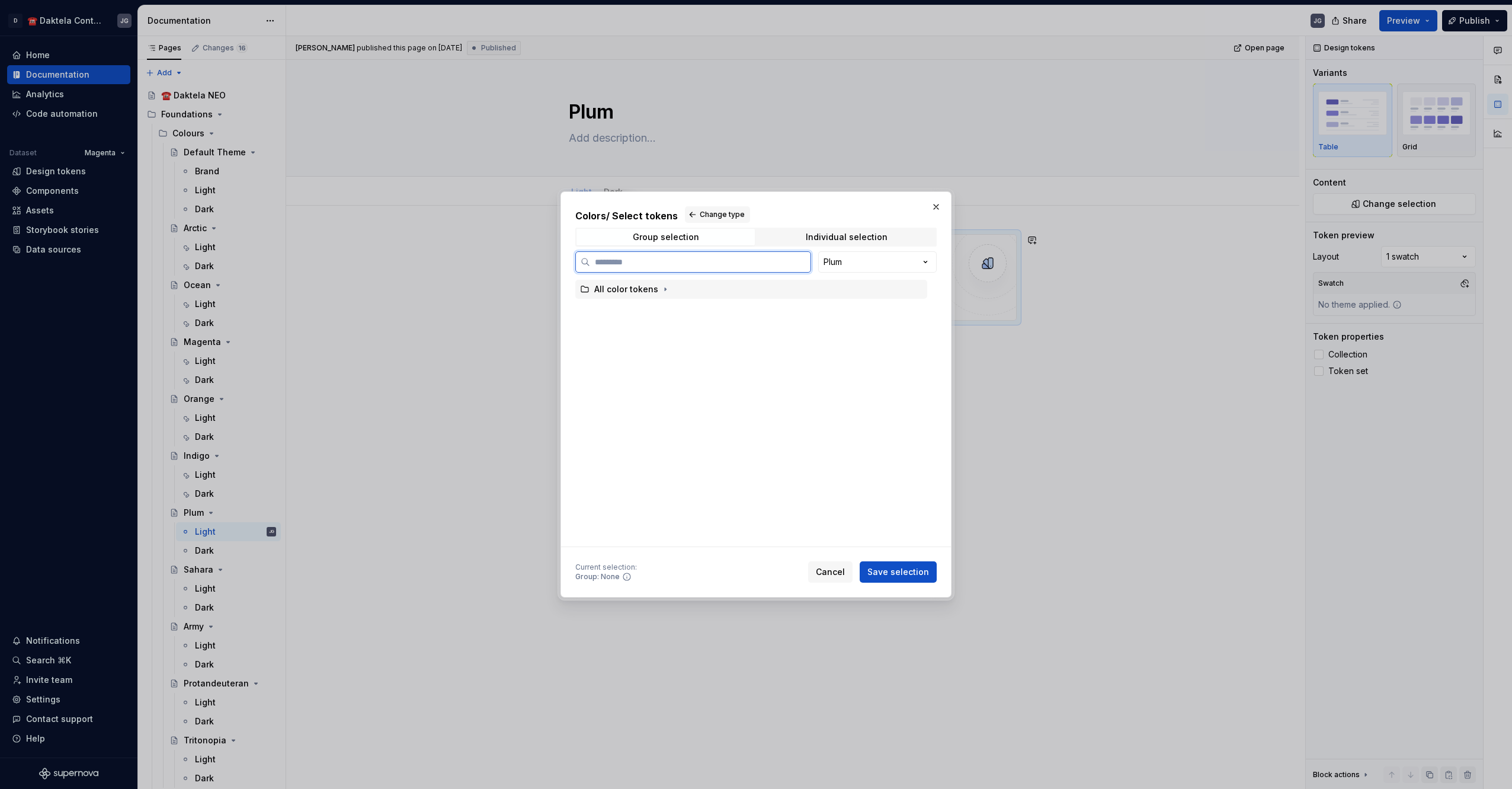
click at [701, 280] on div "All color tokens" at bounding box center [751, 289] width 352 height 19
click at [908, 566] on span "Save selection" at bounding box center [898, 572] width 62 height 12
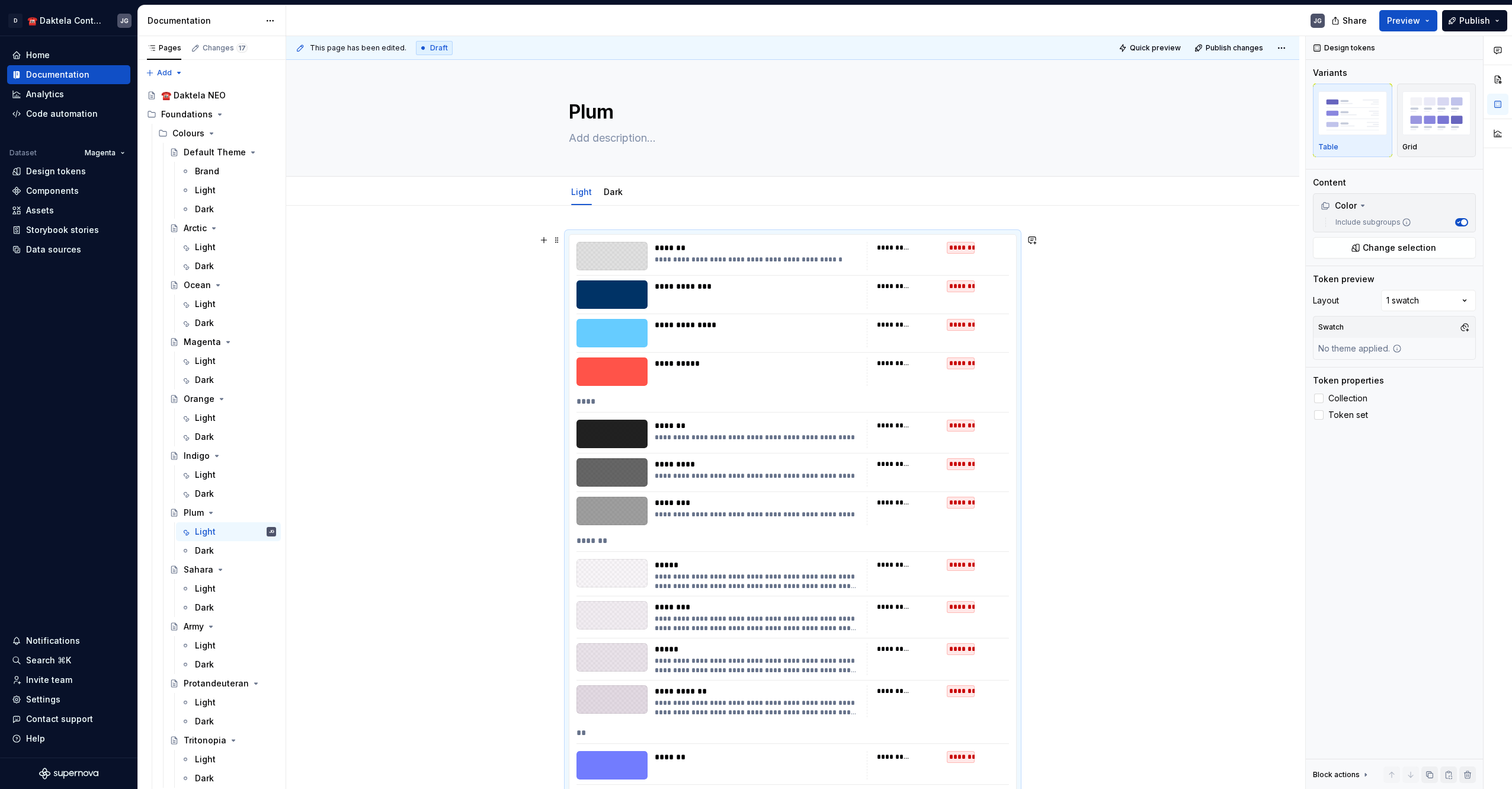
scroll to position [198, 0]
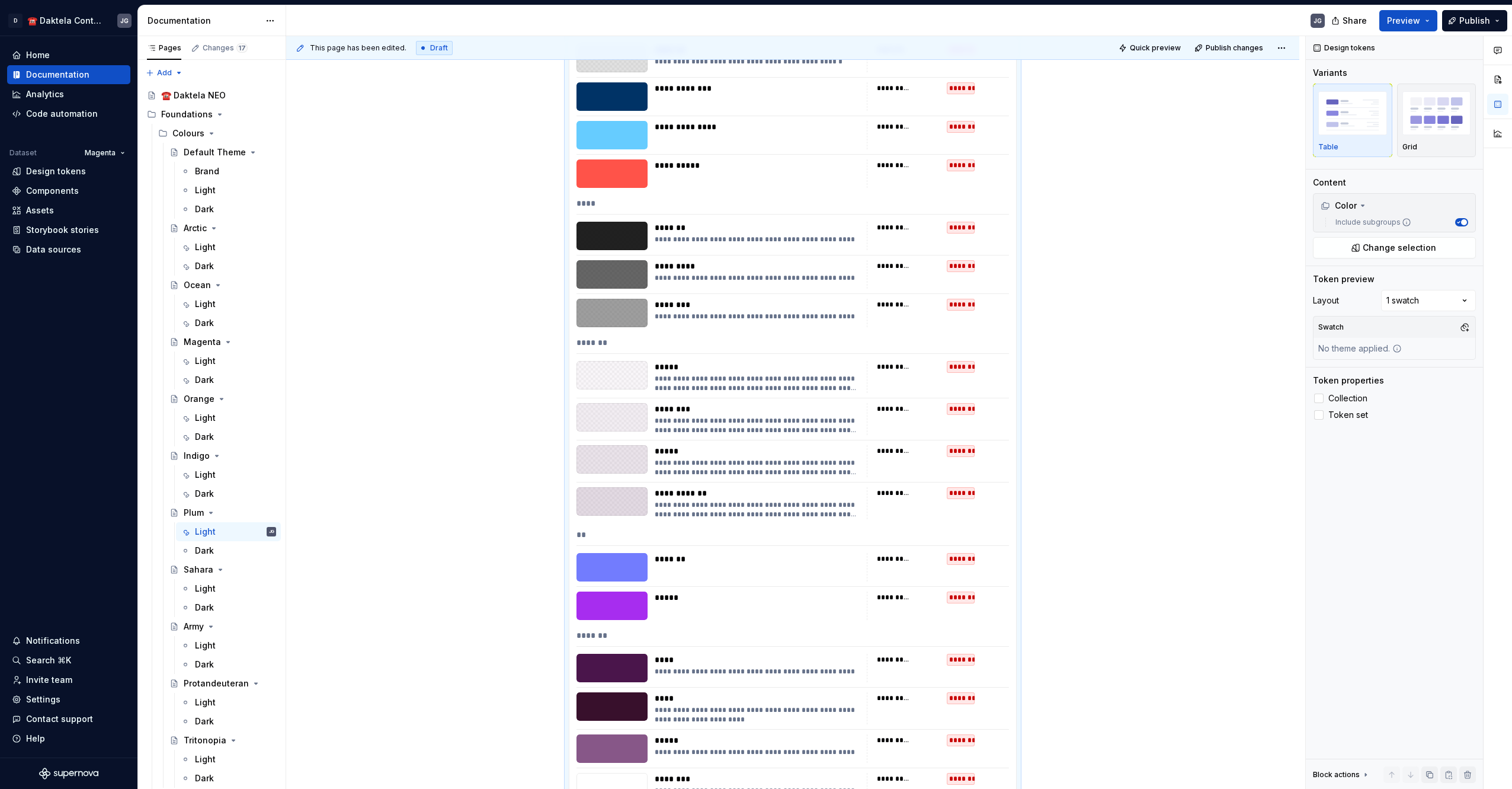
click at [1458, 333] on button "button" at bounding box center [1464, 327] width 17 height 17
drag, startPoint x: 1374, startPoint y: 374, endPoint x: 1176, endPoint y: 437, distance: 207.8
click at [1374, 374] on div "PlumLight" at bounding box center [1373, 373] width 41 height 12
click at [390, 491] on html "D ☎️ Daktela Contact Centre JG Home Documentation Analytics Code automation Dat…" at bounding box center [756, 394] width 1512 height 789
click at [228, 555] on div "Dark" at bounding box center [236, 551] width 81 height 12
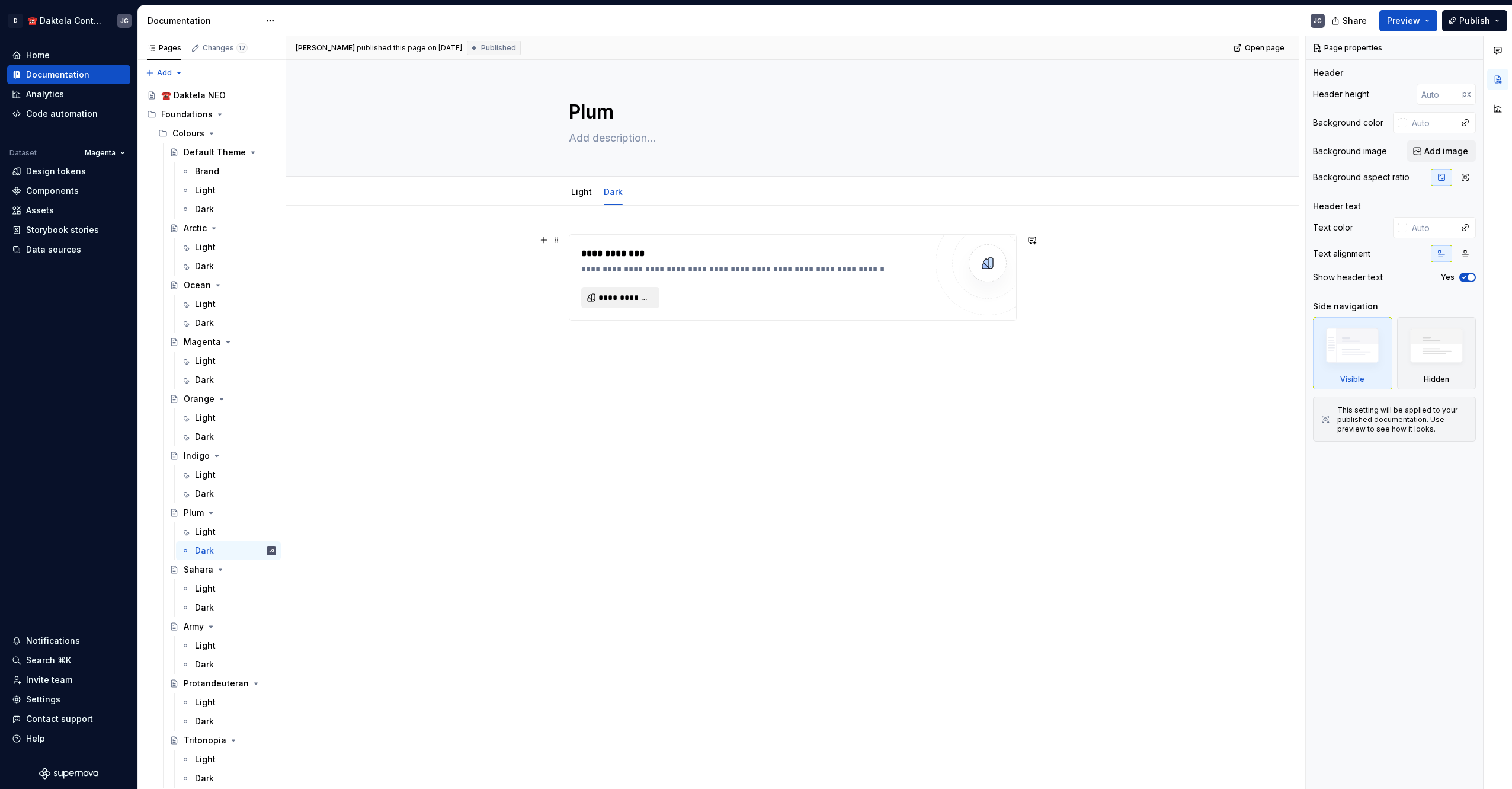
click at [614, 300] on span "**********" at bounding box center [625, 298] width 53 height 12
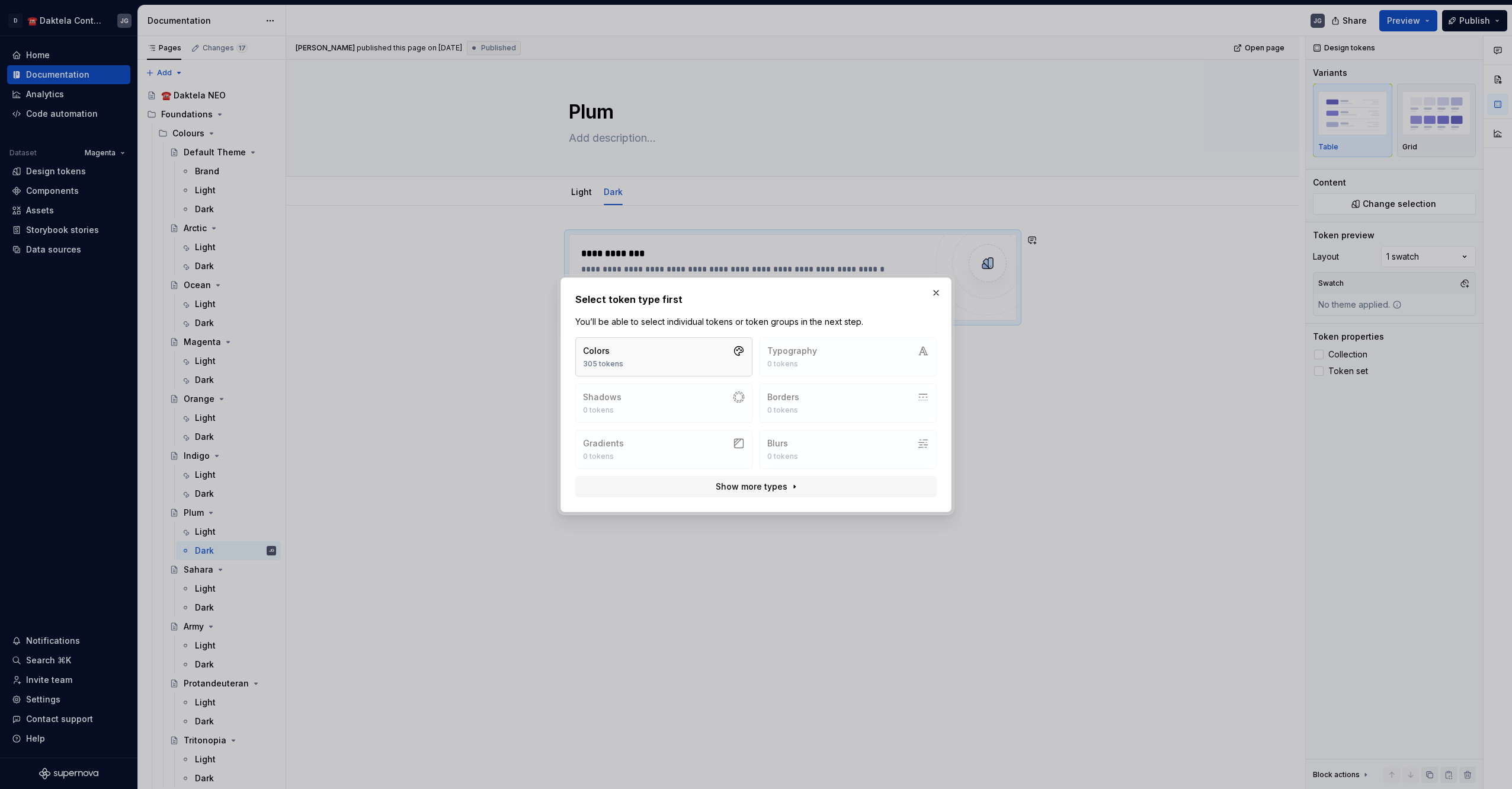
click at [691, 366] on button "Colors 305 tokens" at bounding box center [664, 357] width 177 height 39
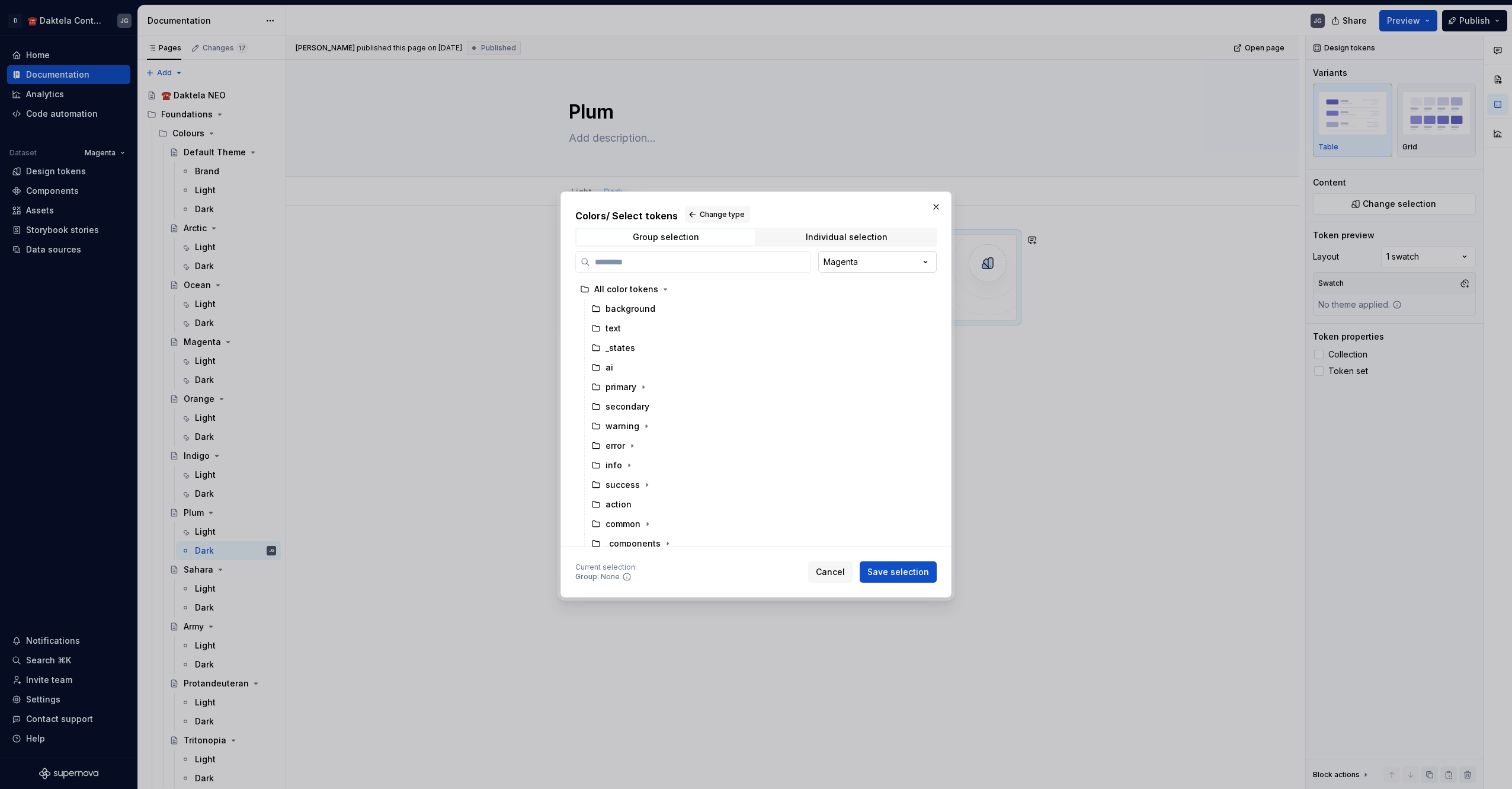
click at [882, 255] on div "Colors / Select tokens Change type Group selection Individual selection Magenta…" at bounding box center [756, 394] width 1512 height 789
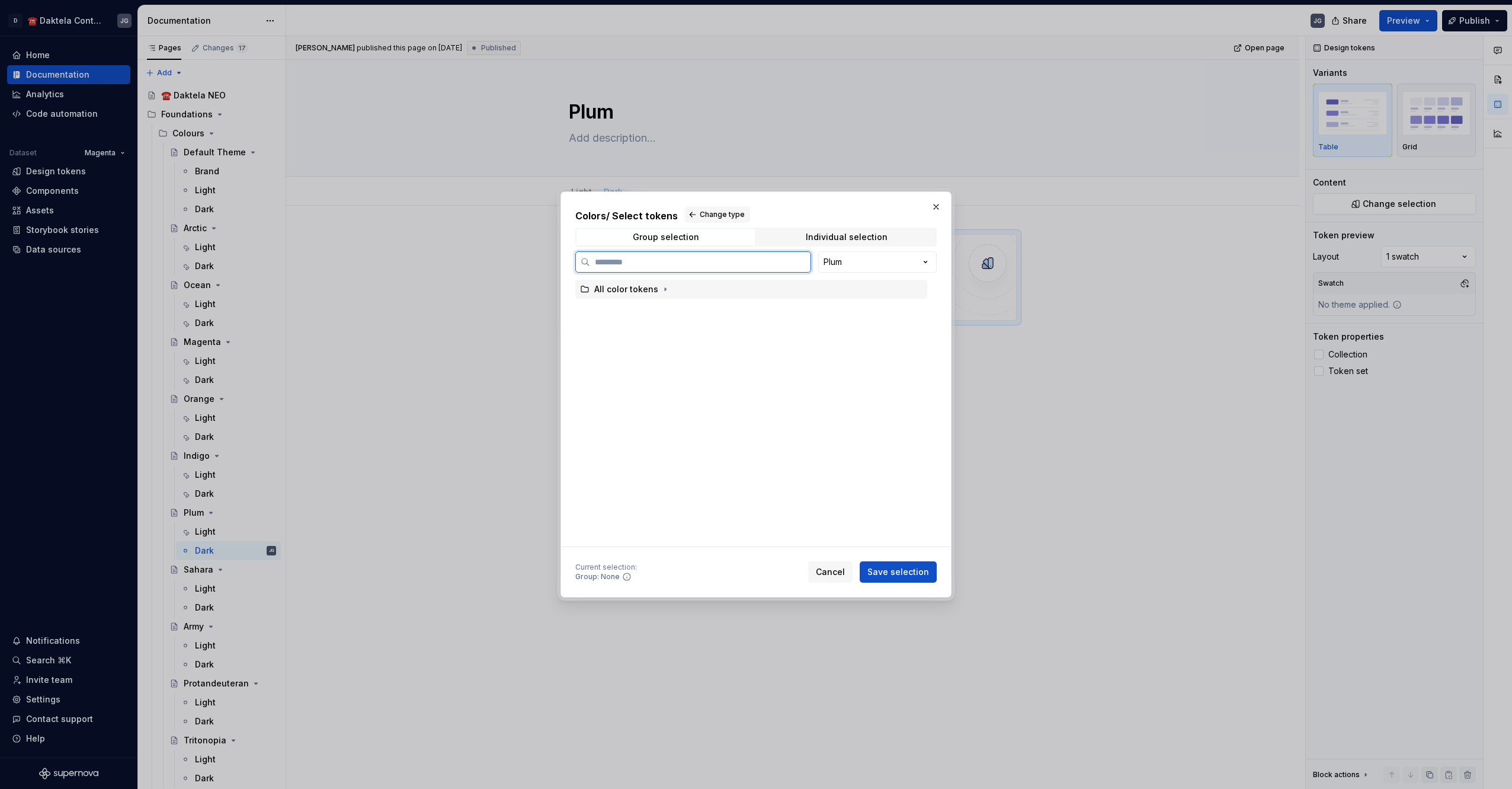
click at [696, 292] on div "All color tokens" at bounding box center [751, 289] width 352 height 19
click at [879, 568] on span "Save selection" at bounding box center [898, 572] width 62 height 12
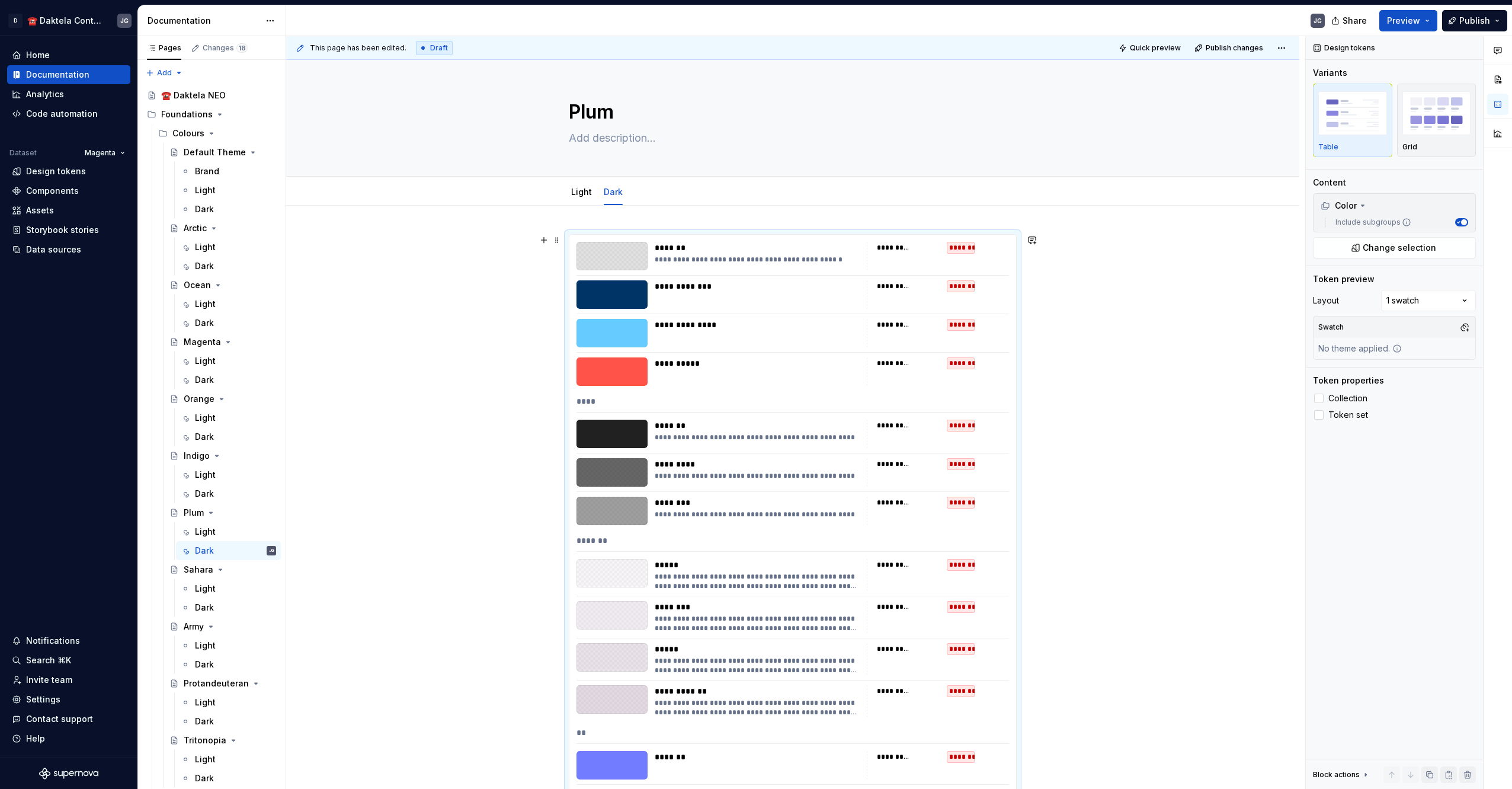
scroll to position [198, 0]
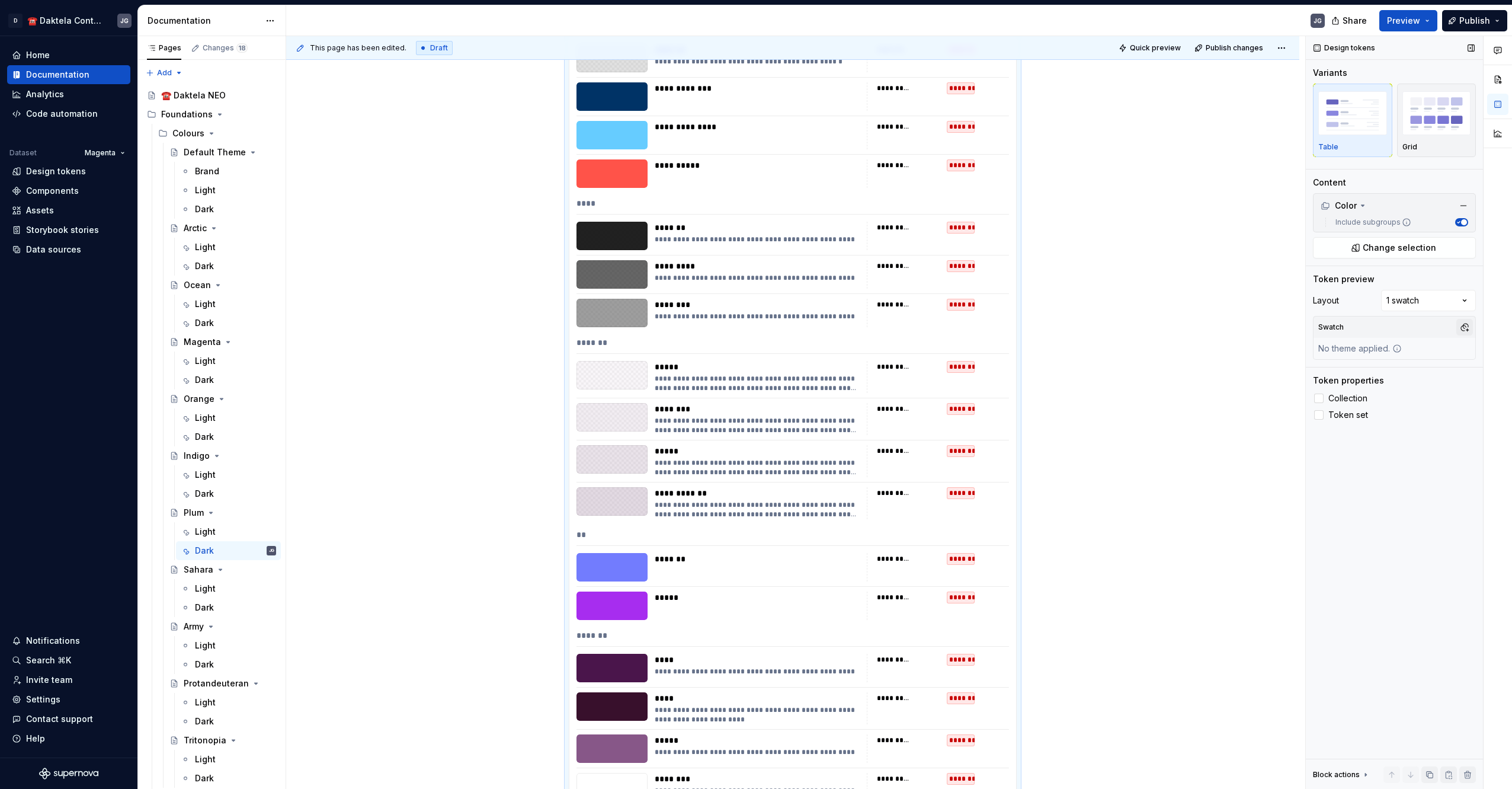
click at [1458, 326] on button "button" at bounding box center [1464, 327] width 17 height 17
click at [1378, 389] on div "PlumDark" at bounding box center [1371, 391] width 39 height 12
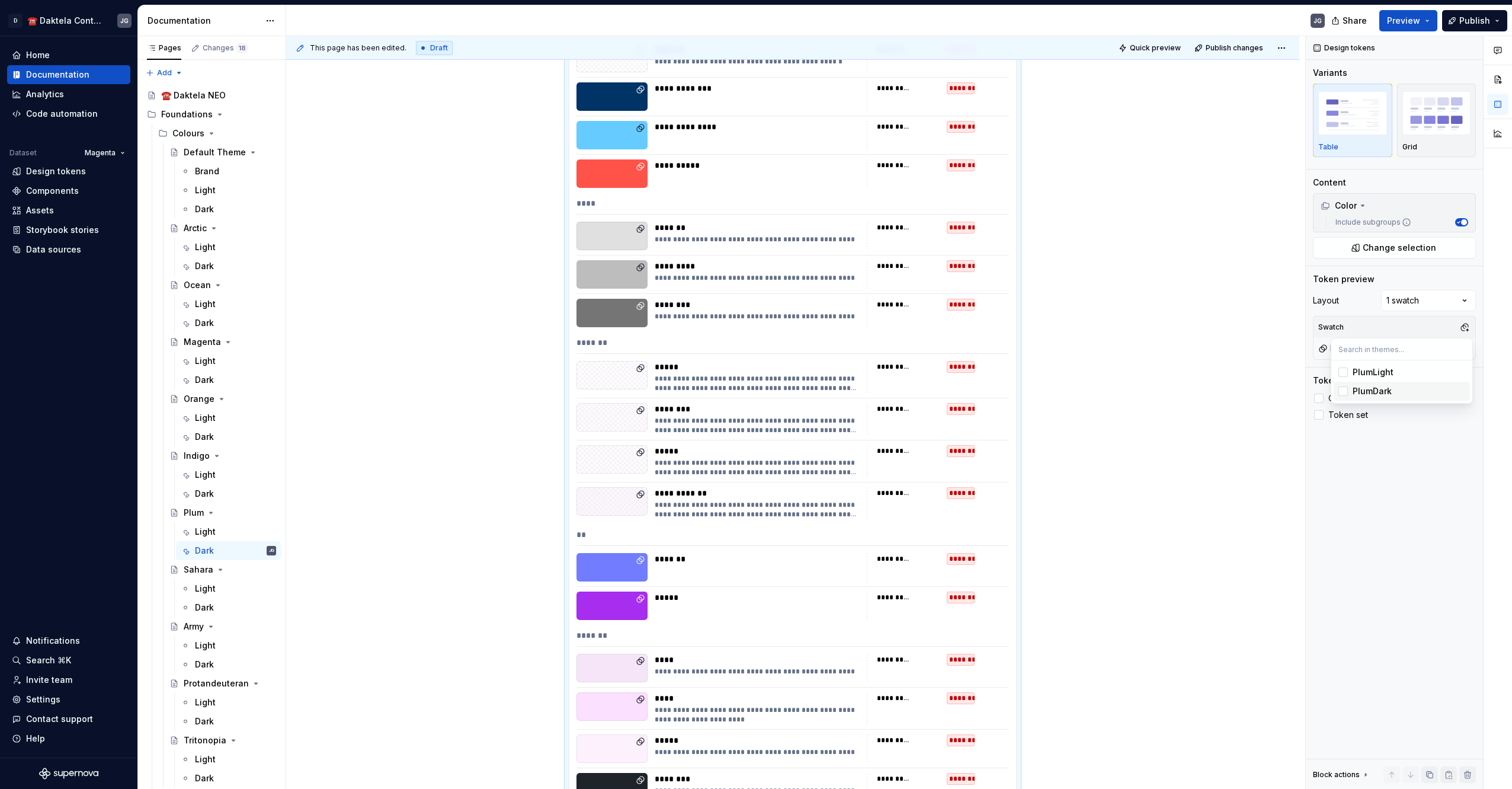
click at [1053, 416] on html "D ☎️ Daktela Contact Centre JG Home Documentation Analytics Code automation Dat…" at bounding box center [756, 394] width 1512 height 789
click at [214, 589] on div "Light" at bounding box center [236, 588] width 81 height 17
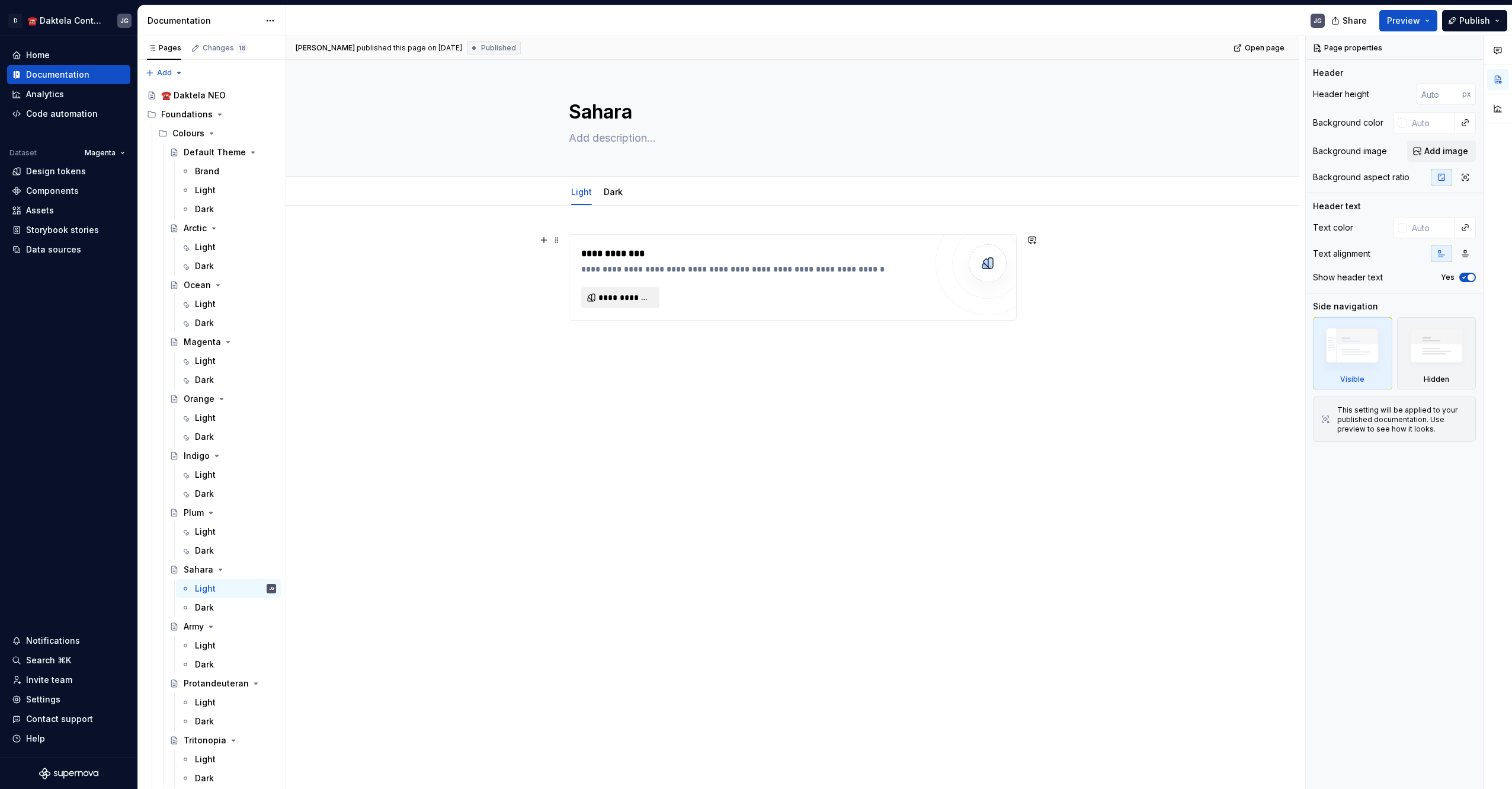
click at [610, 300] on span "**********" at bounding box center [625, 298] width 53 height 12
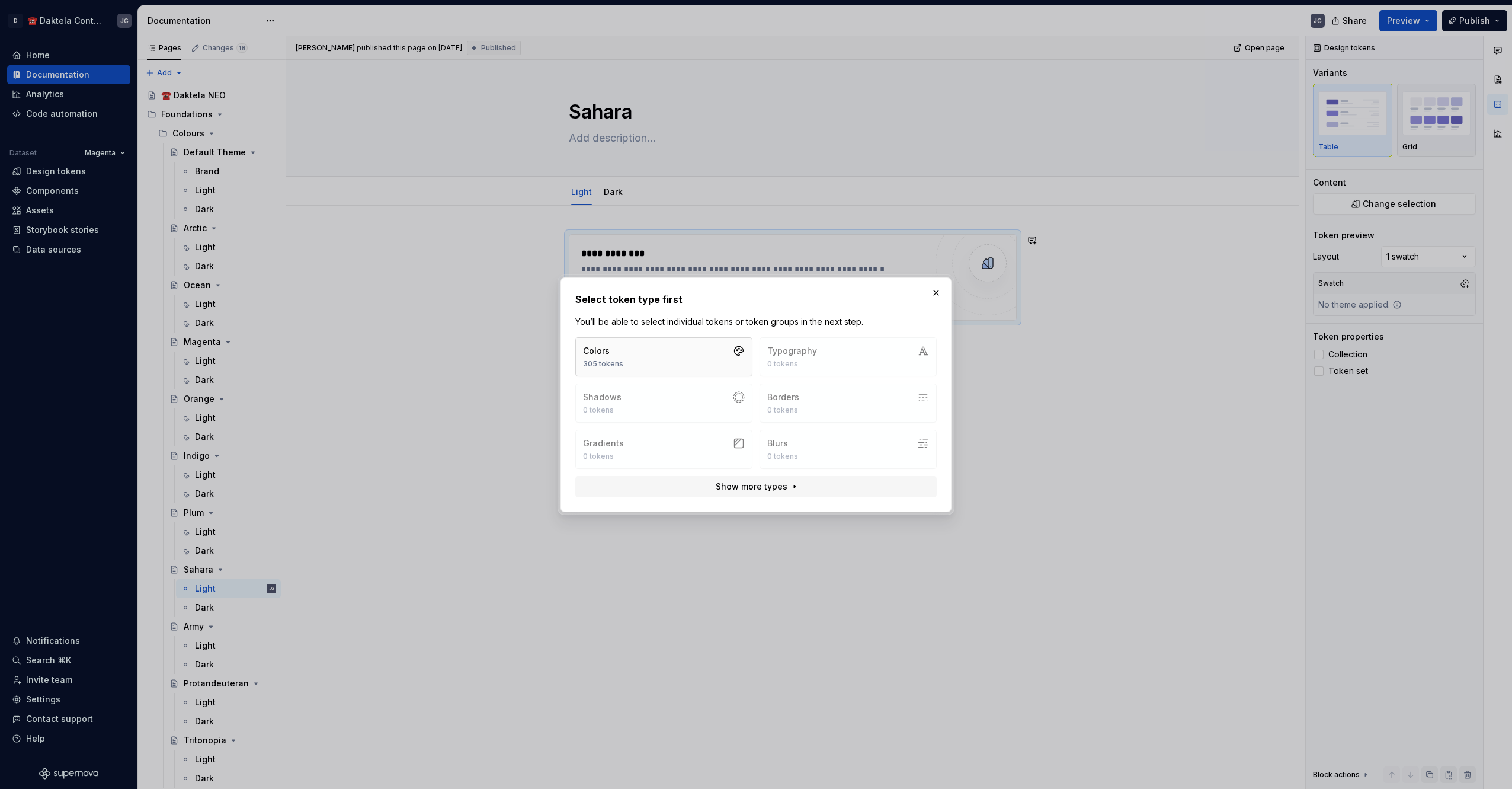
click at [631, 352] on button "Colors 305 tokens" at bounding box center [664, 357] width 177 height 39
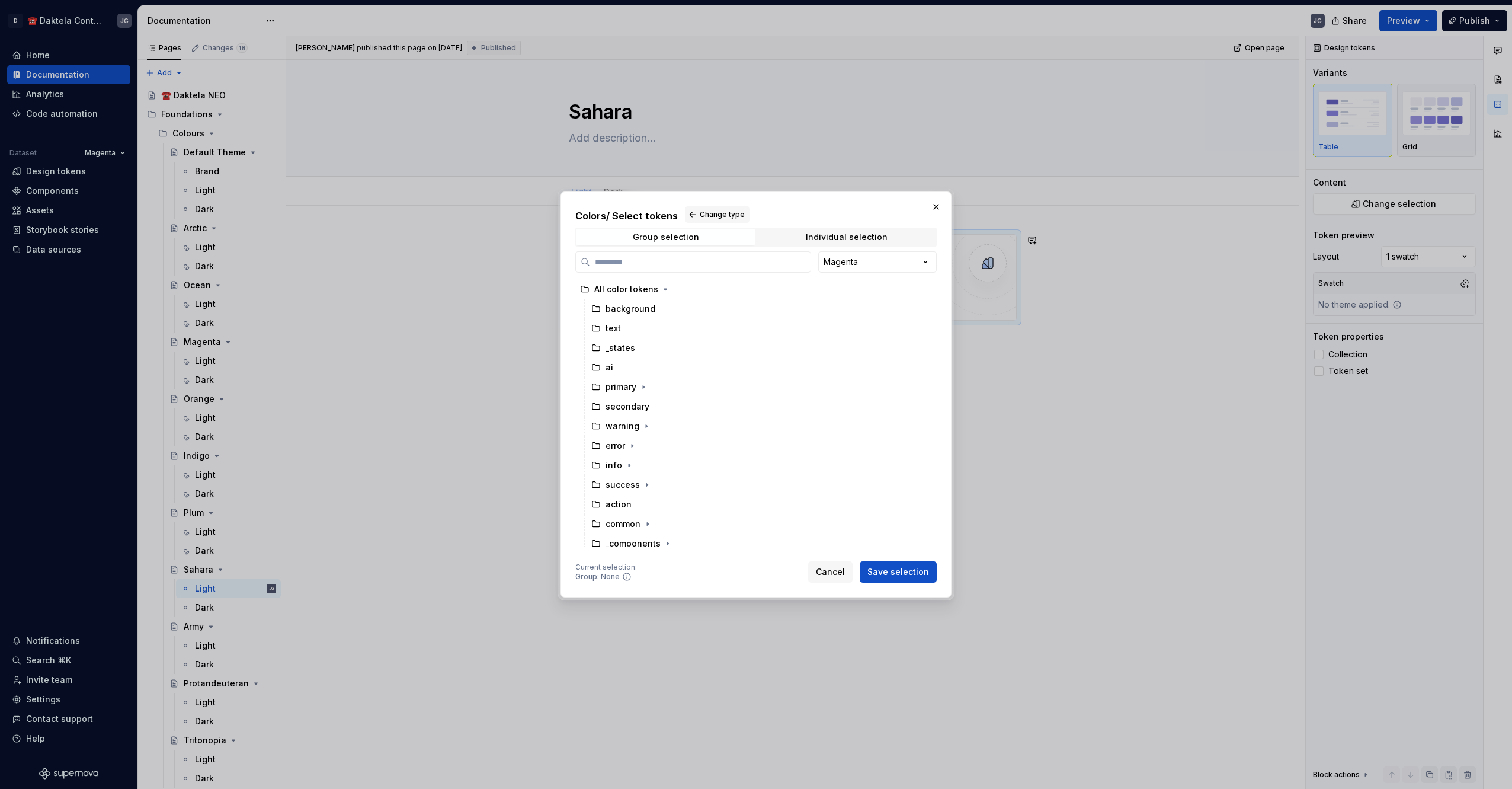
click at [922, 267] on div "Colors / Select tokens Change type Group selection Individual selection Magenta…" at bounding box center [756, 394] width 1512 height 789
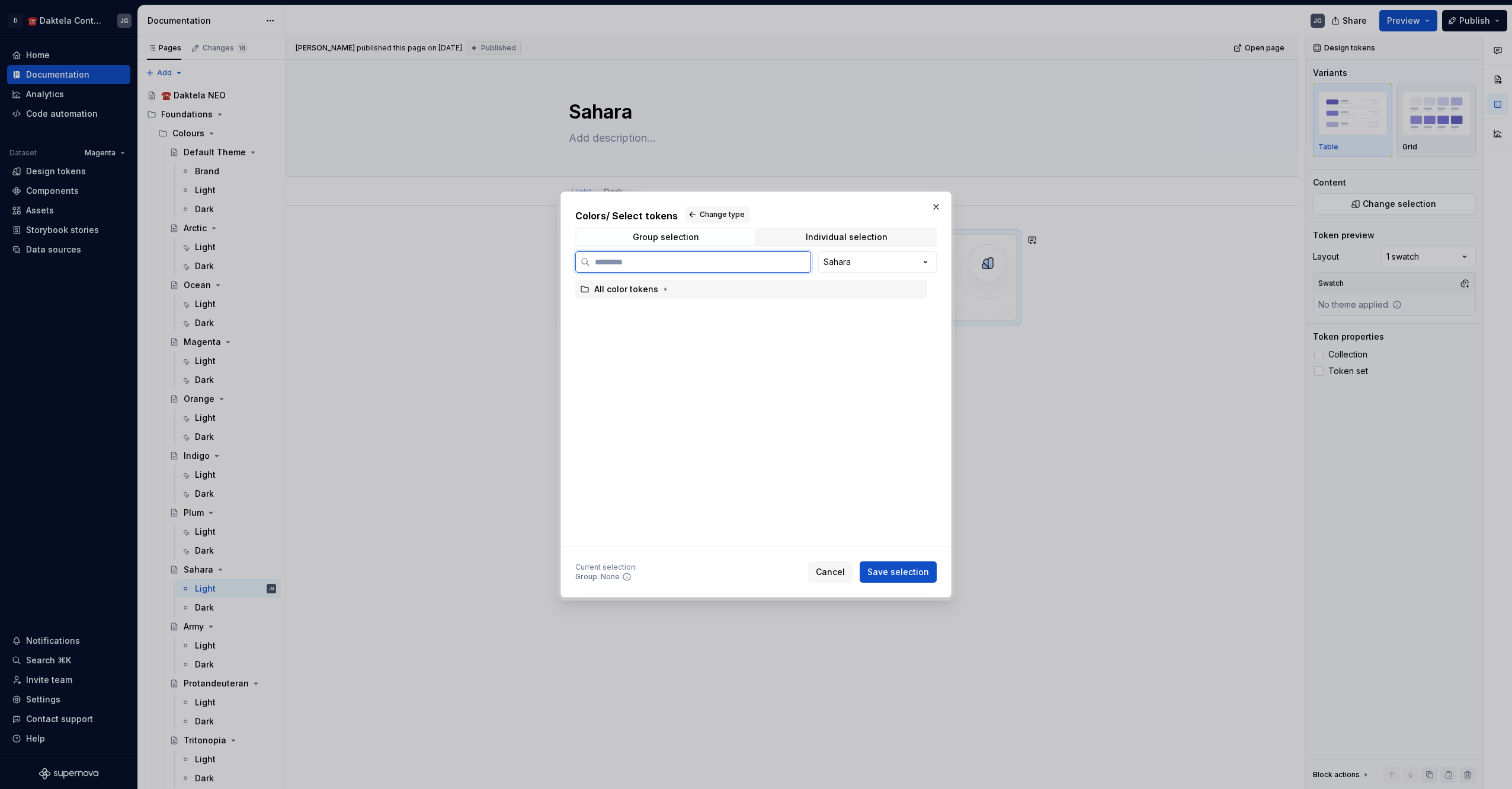
click at [720, 293] on div "All color tokens" at bounding box center [751, 289] width 352 height 19
click at [901, 576] on span "Save selection" at bounding box center [898, 572] width 62 height 12
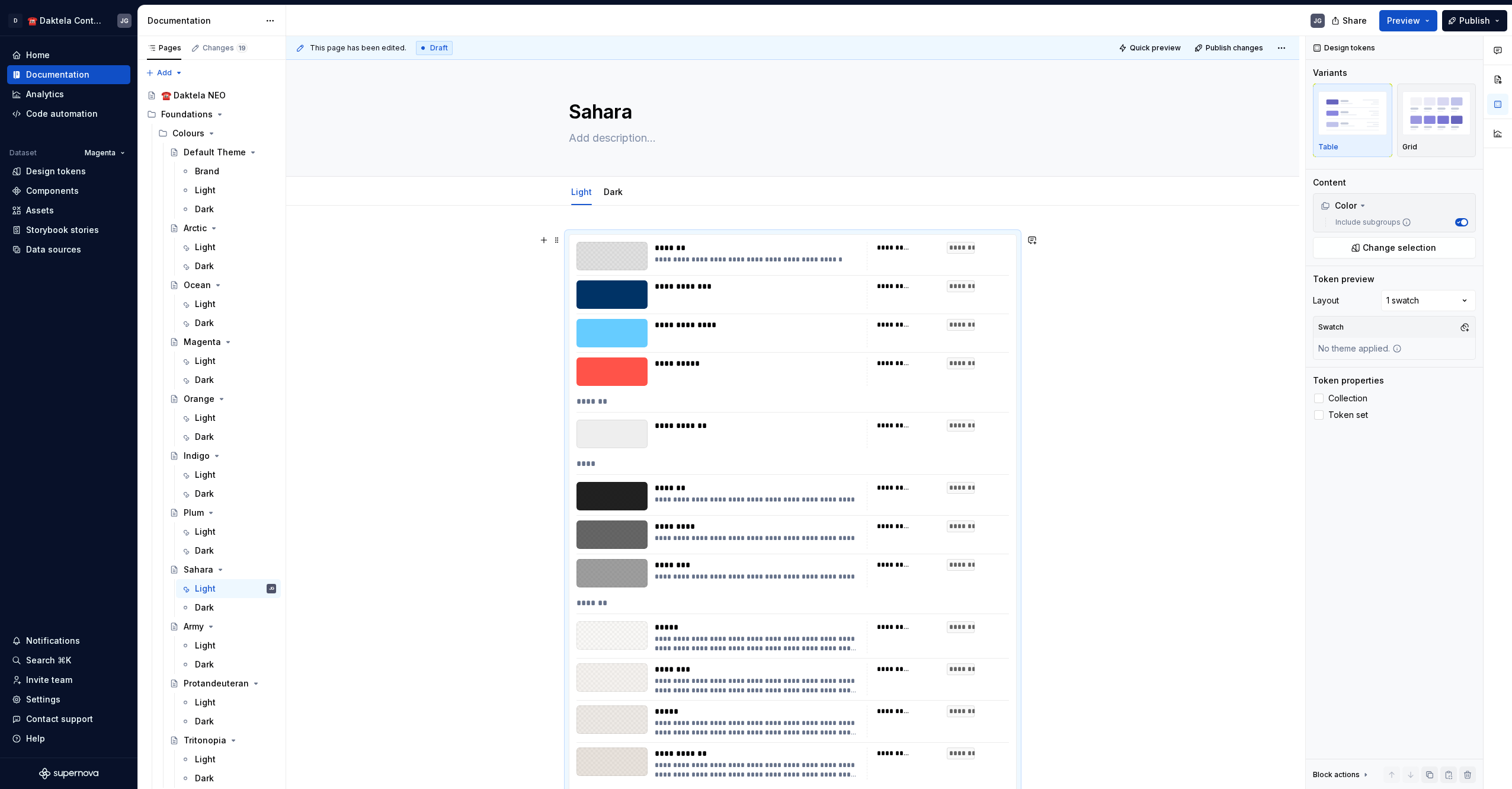
scroll to position [198, 0]
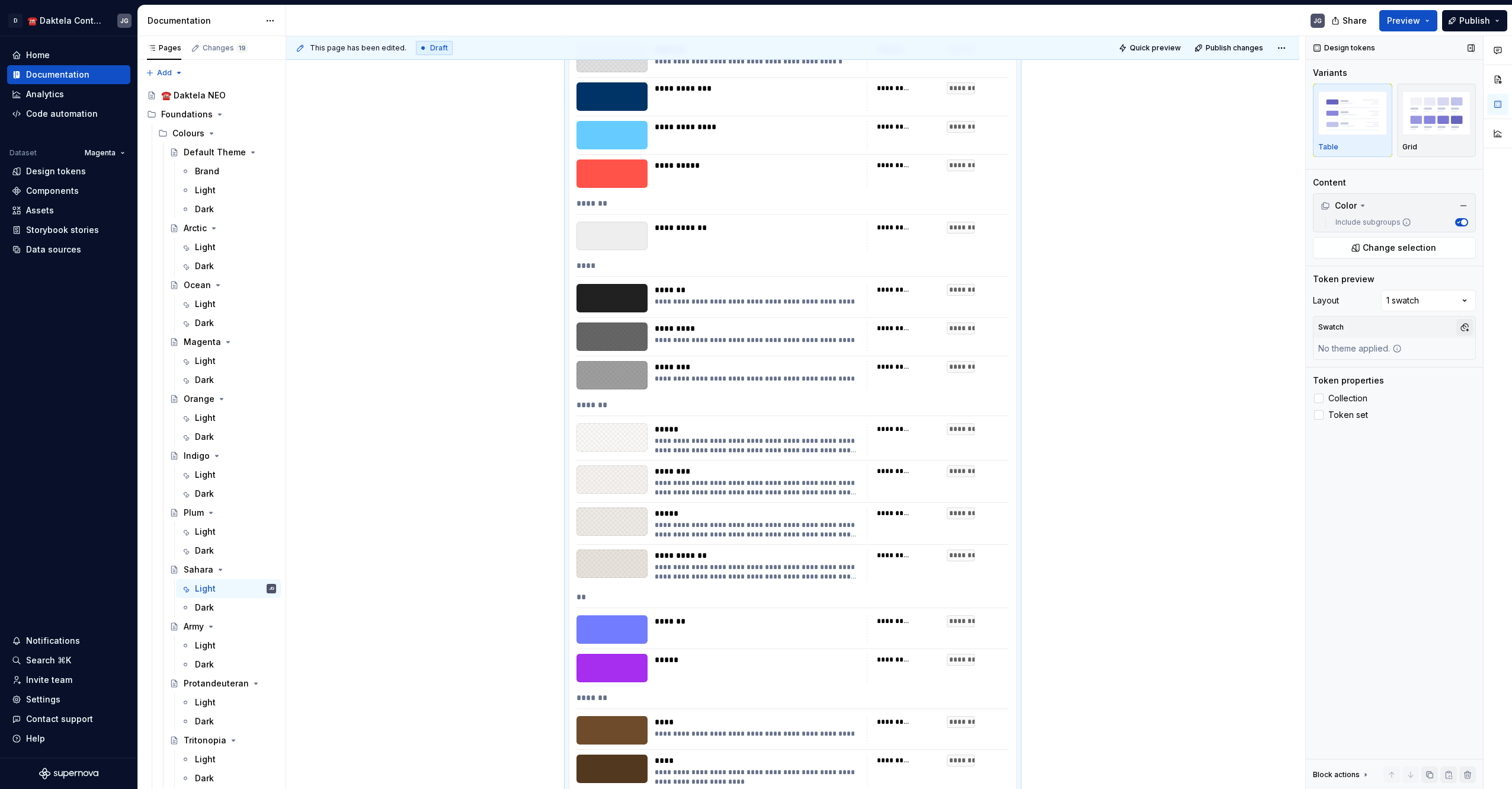
click at [1461, 328] on button "button" at bounding box center [1464, 327] width 17 height 17
click at [1387, 373] on div "SaharaLight" at bounding box center [1377, 373] width 50 height 12
click at [219, 609] on div "Pages Changes 19 Add Accessibility guide for tree Page tree. Navigate the tree …" at bounding box center [211, 414] width 148 height 758
click at [212, 608] on div "Dark" at bounding box center [204, 608] width 19 height 12
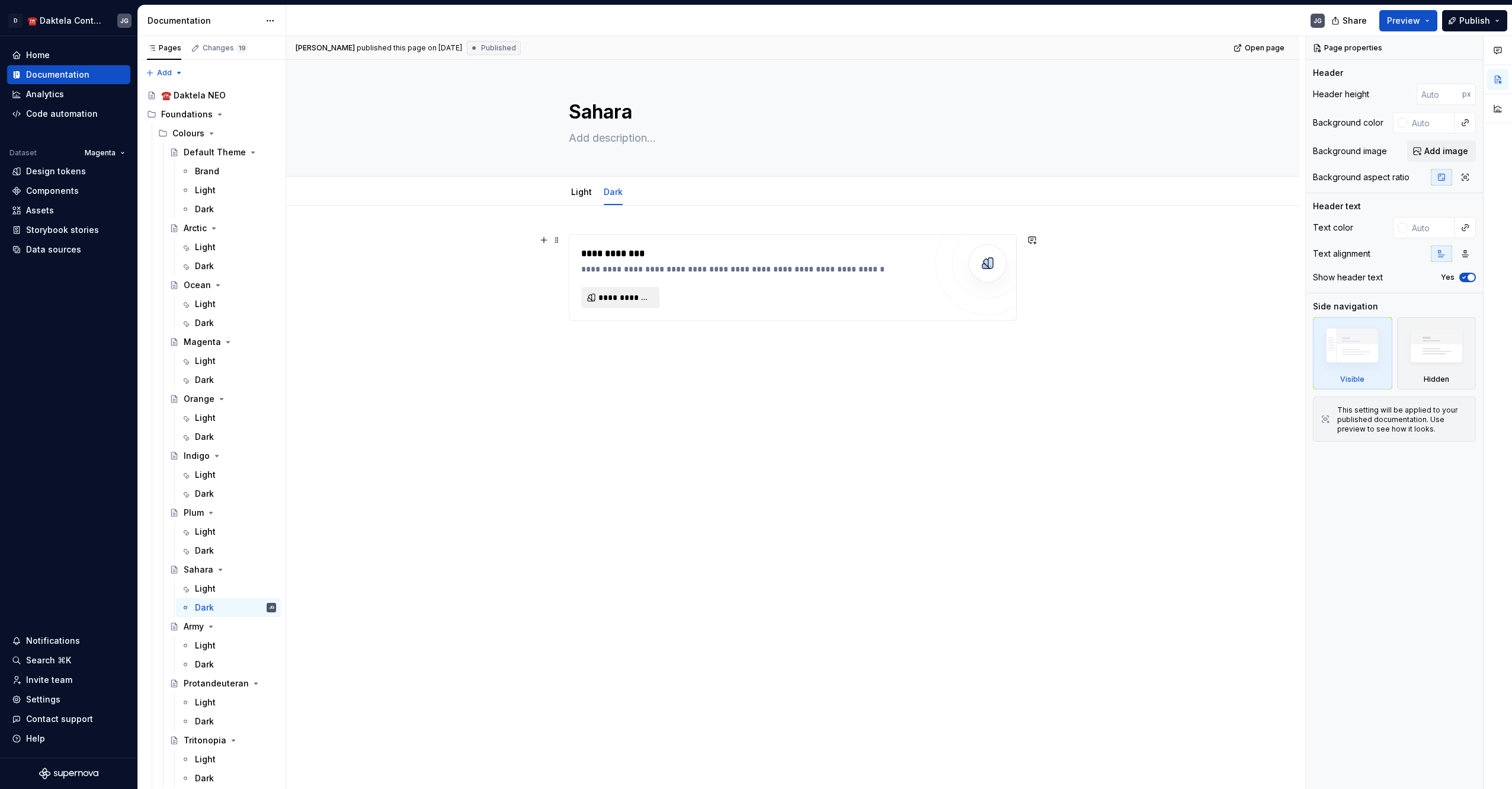
click at [615, 290] on button "**********" at bounding box center [620, 298] width 78 height 21
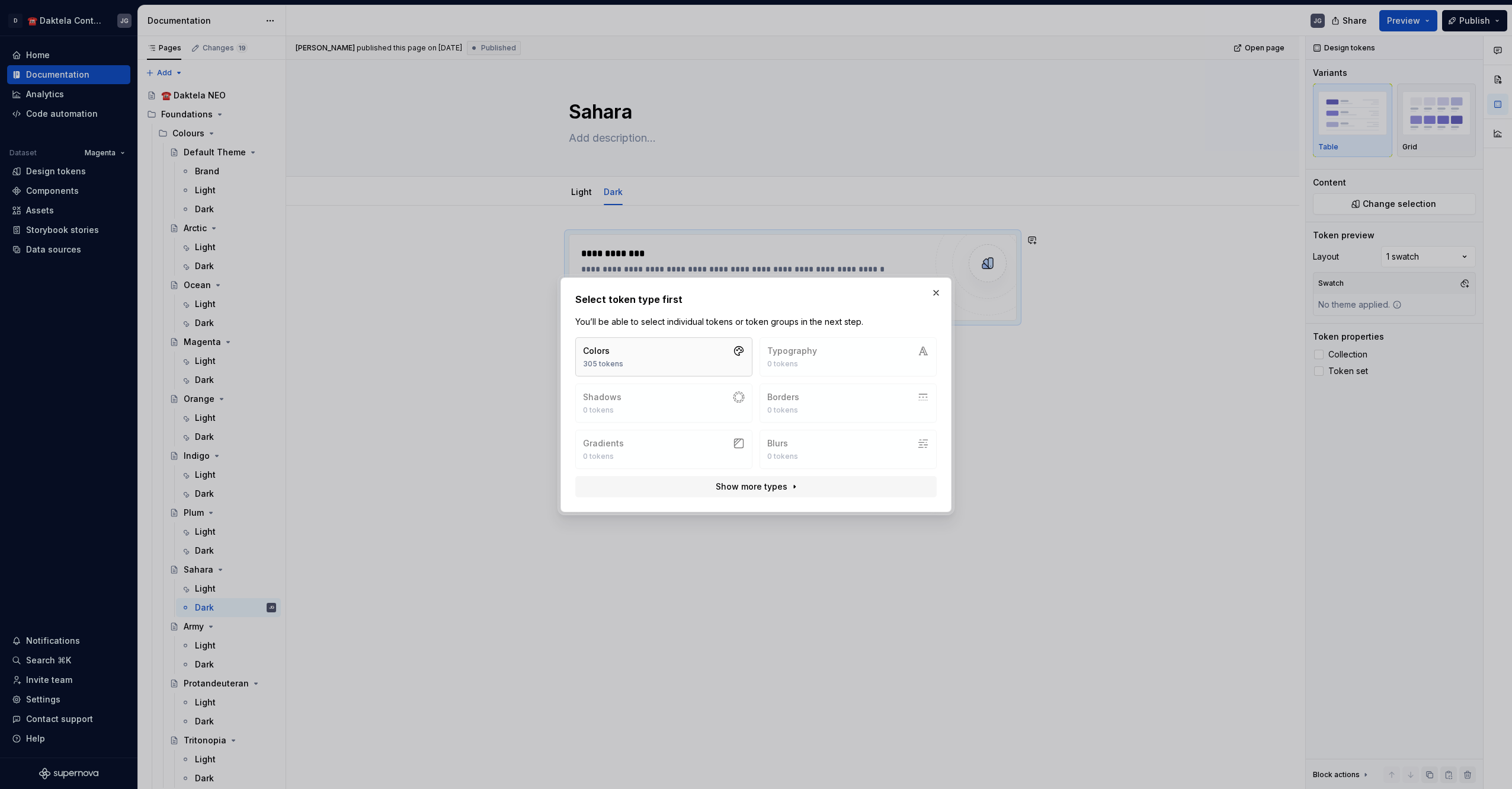
click at [653, 367] on button "Colors 305 tokens" at bounding box center [664, 357] width 177 height 39
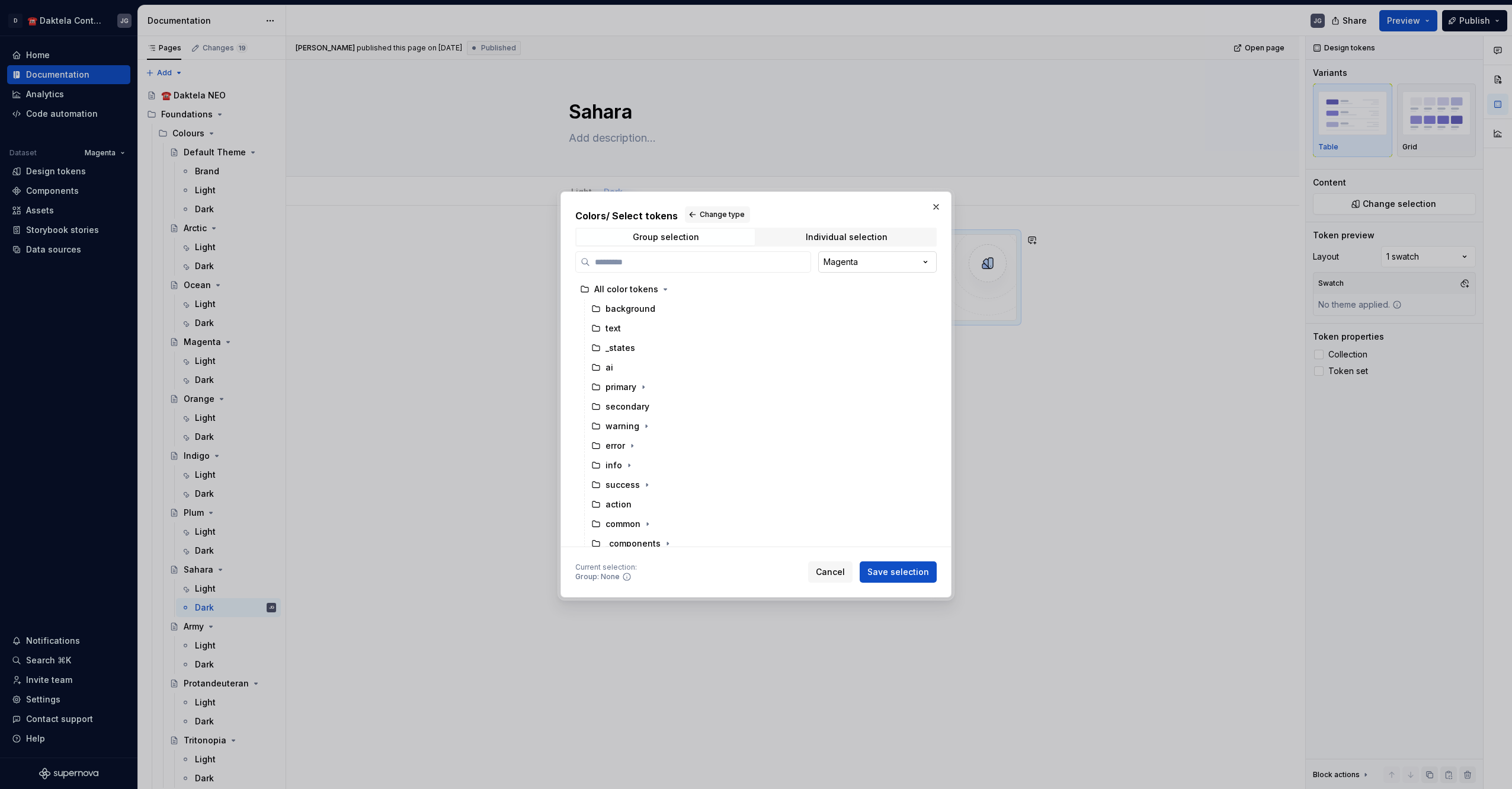
click at [857, 262] on div "Colors / Select tokens Change type Group selection Individual selection Magenta…" at bounding box center [756, 394] width 1512 height 789
click at [705, 302] on div "All color tokens" at bounding box center [753, 413] width 354 height 267
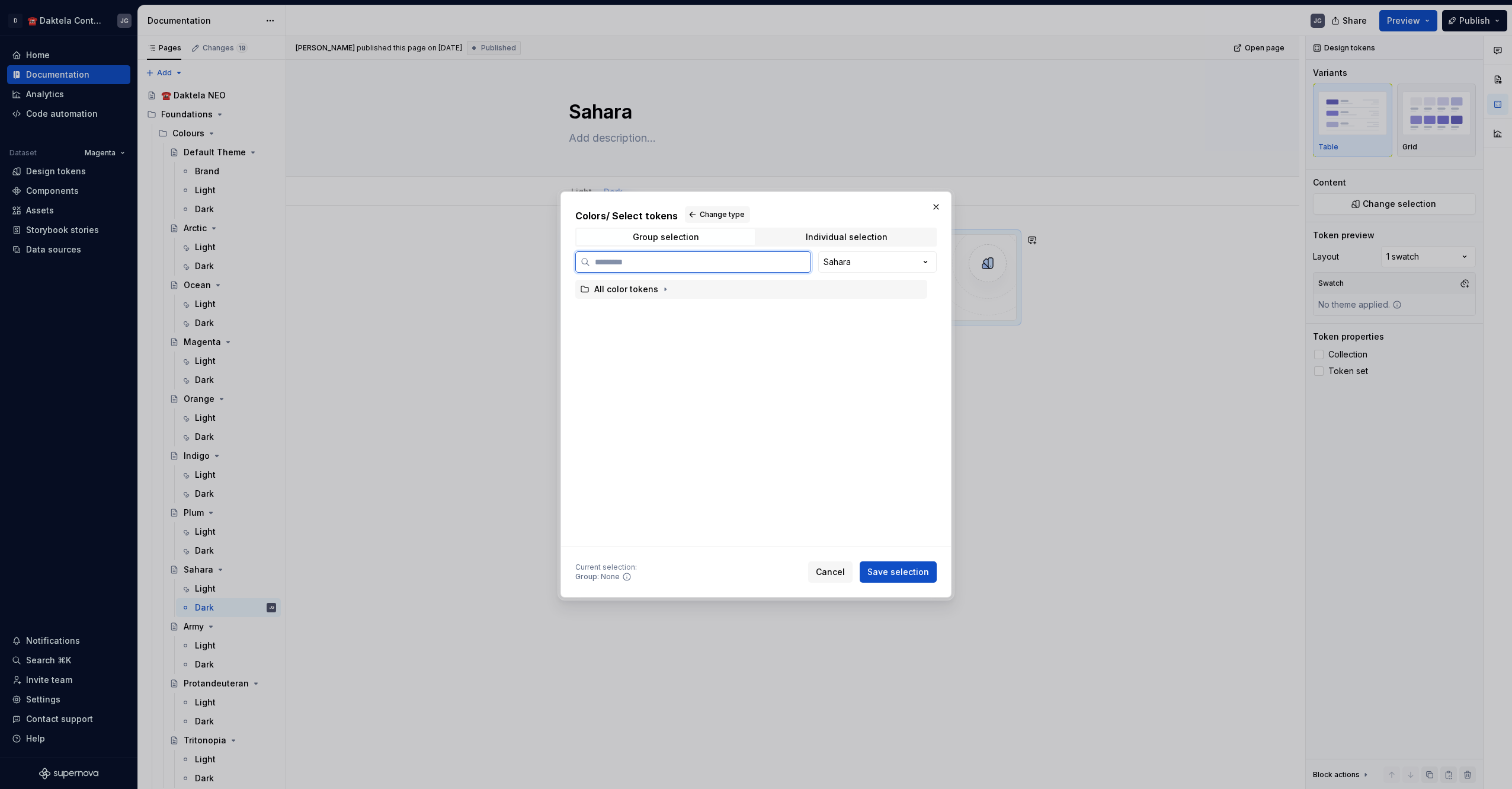
click at [702, 291] on div "All color tokens" at bounding box center [751, 289] width 352 height 19
drag, startPoint x: 899, startPoint y: 570, endPoint x: 1139, endPoint y: 464, distance: 262.4
click at [899, 570] on span "Save selection" at bounding box center [898, 572] width 62 height 12
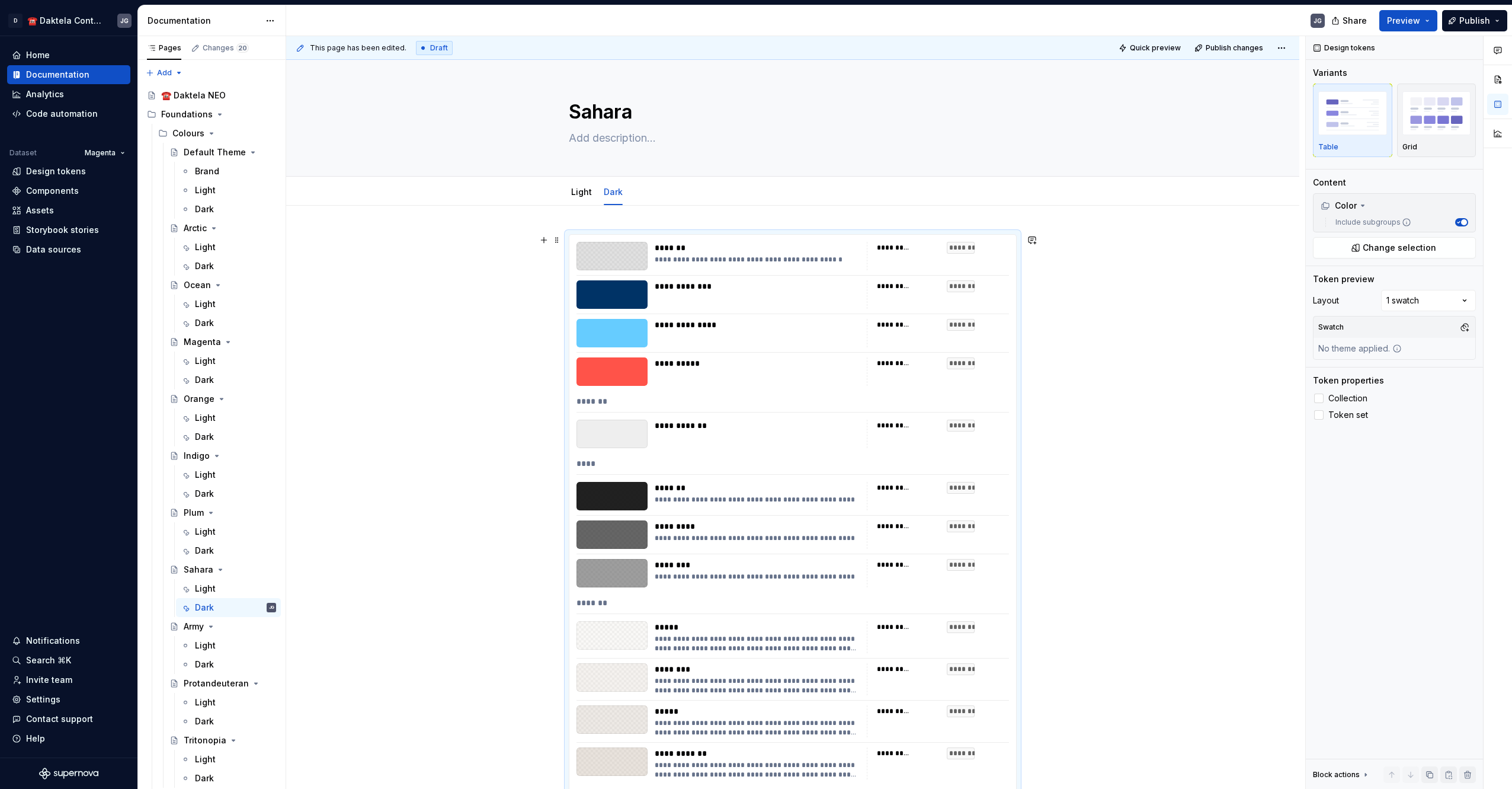
scroll to position [198, 0]
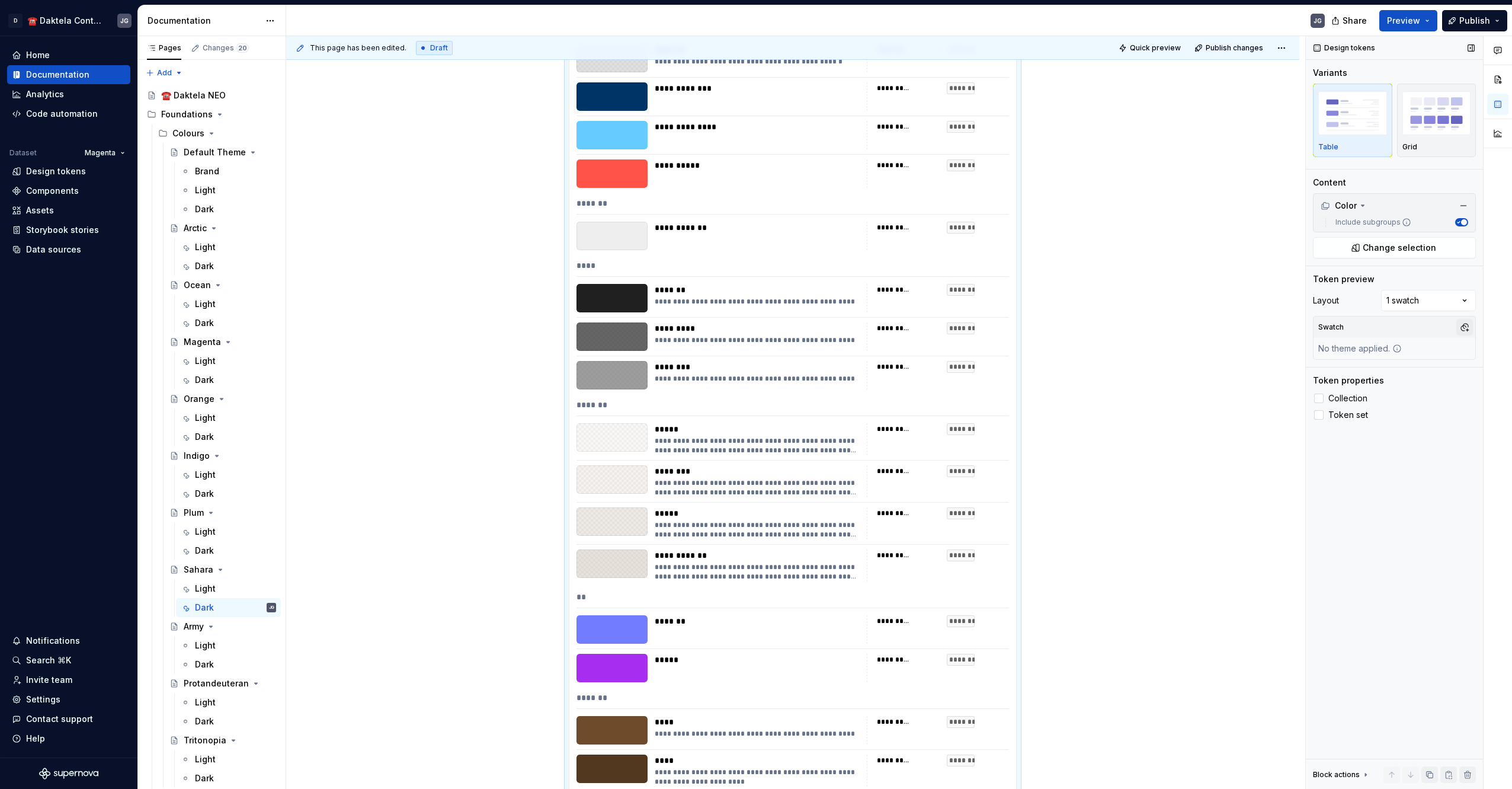
click at [1462, 328] on button "button" at bounding box center [1464, 327] width 17 height 17
click at [1369, 391] on div "SaharaDark" at bounding box center [1376, 391] width 48 height 12
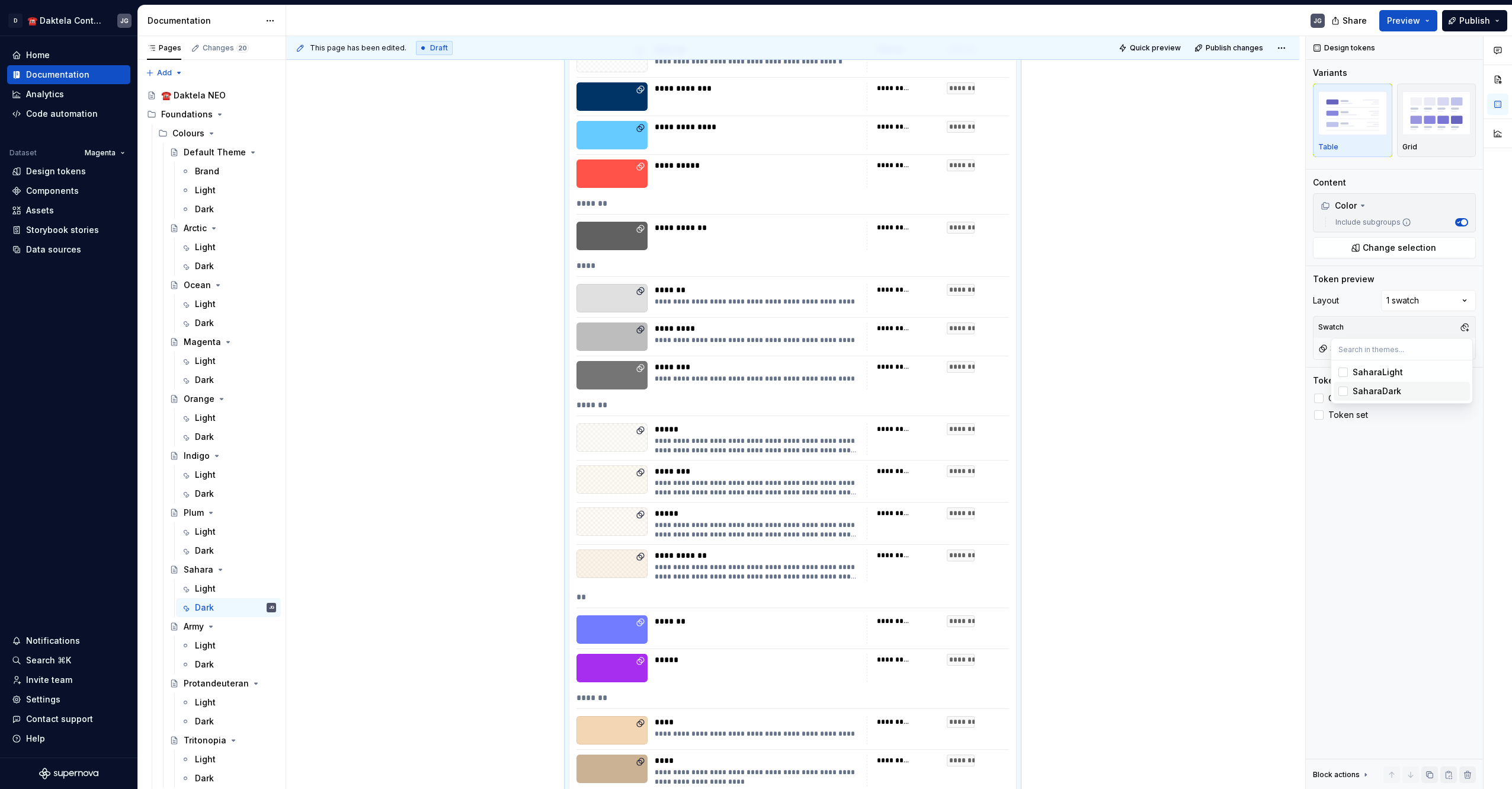
click at [447, 432] on html "D ☎️ Daktela Contact Centre JG Home Documentation Analytics Code automation Dat…" at bounding box center [756, 394] width 1512 height 789
click at [206, 644] on div "Light" at bounding box center [205, 646] width 21 height 12
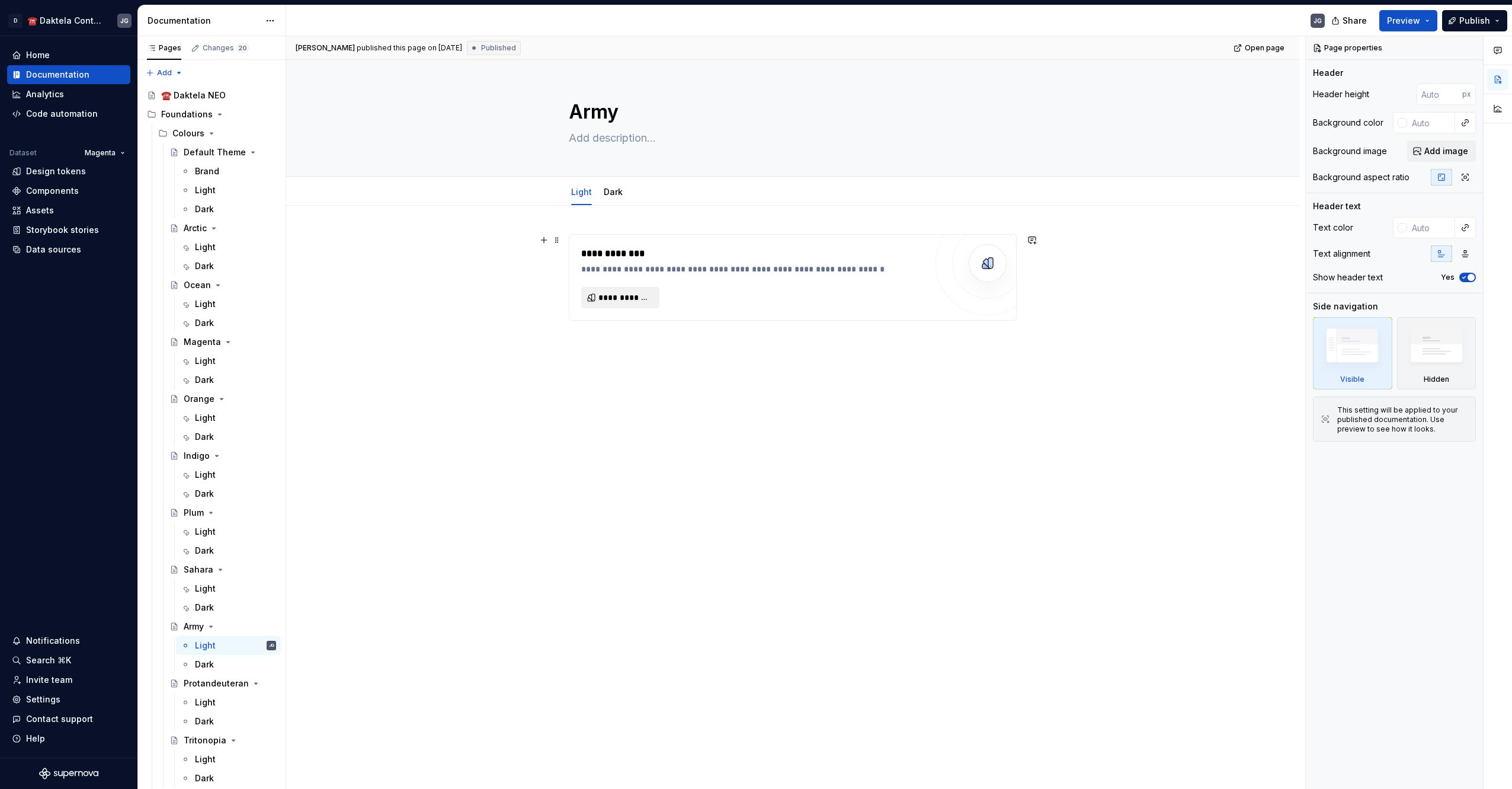
click at [640, 301] on span "**********" at bounding box center [625, 298] width 53 height 12
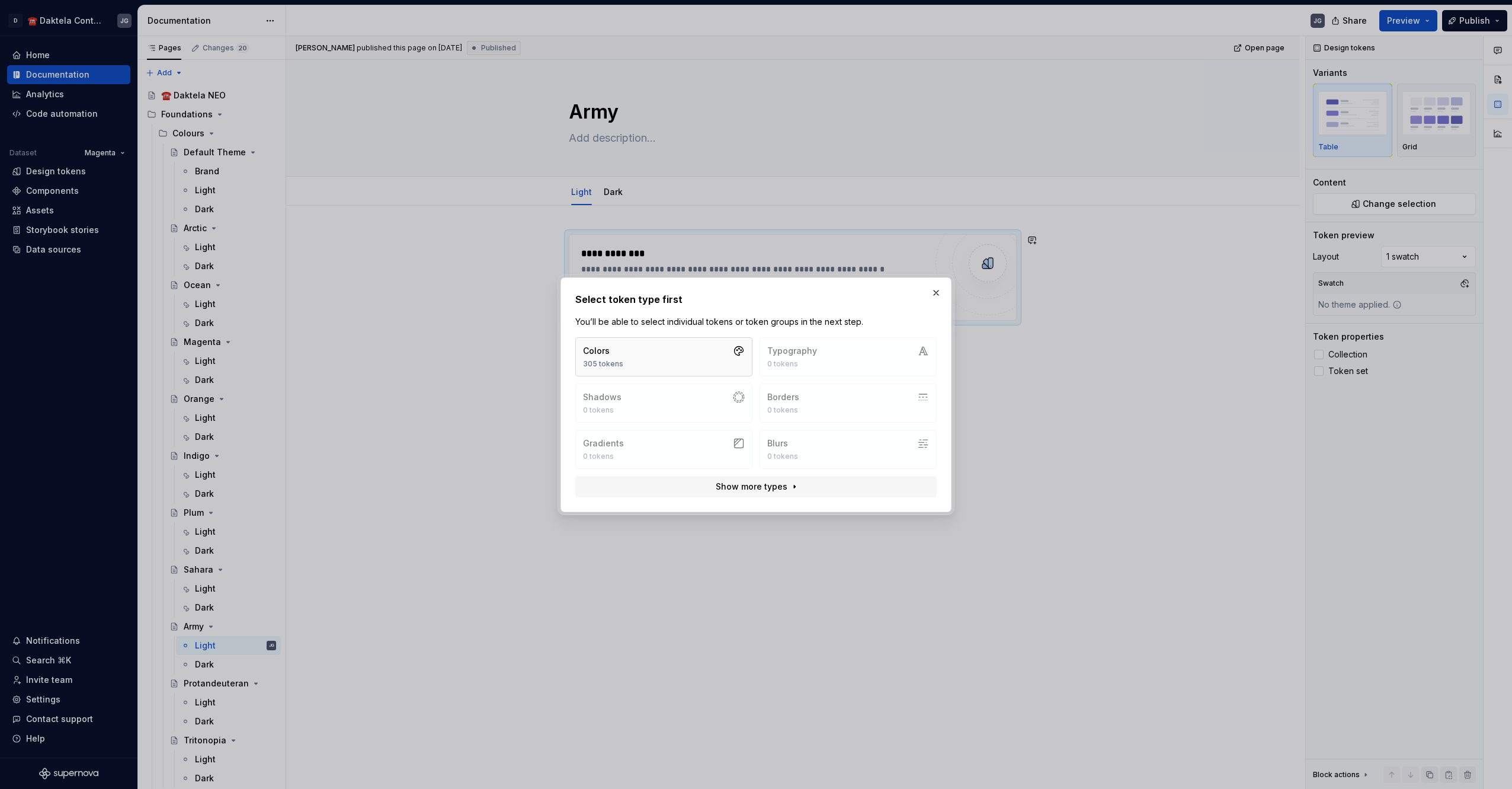
click at [648, 368] on button "Colors 305 tokens" at bounding box center [664, 357] width 177 height 39
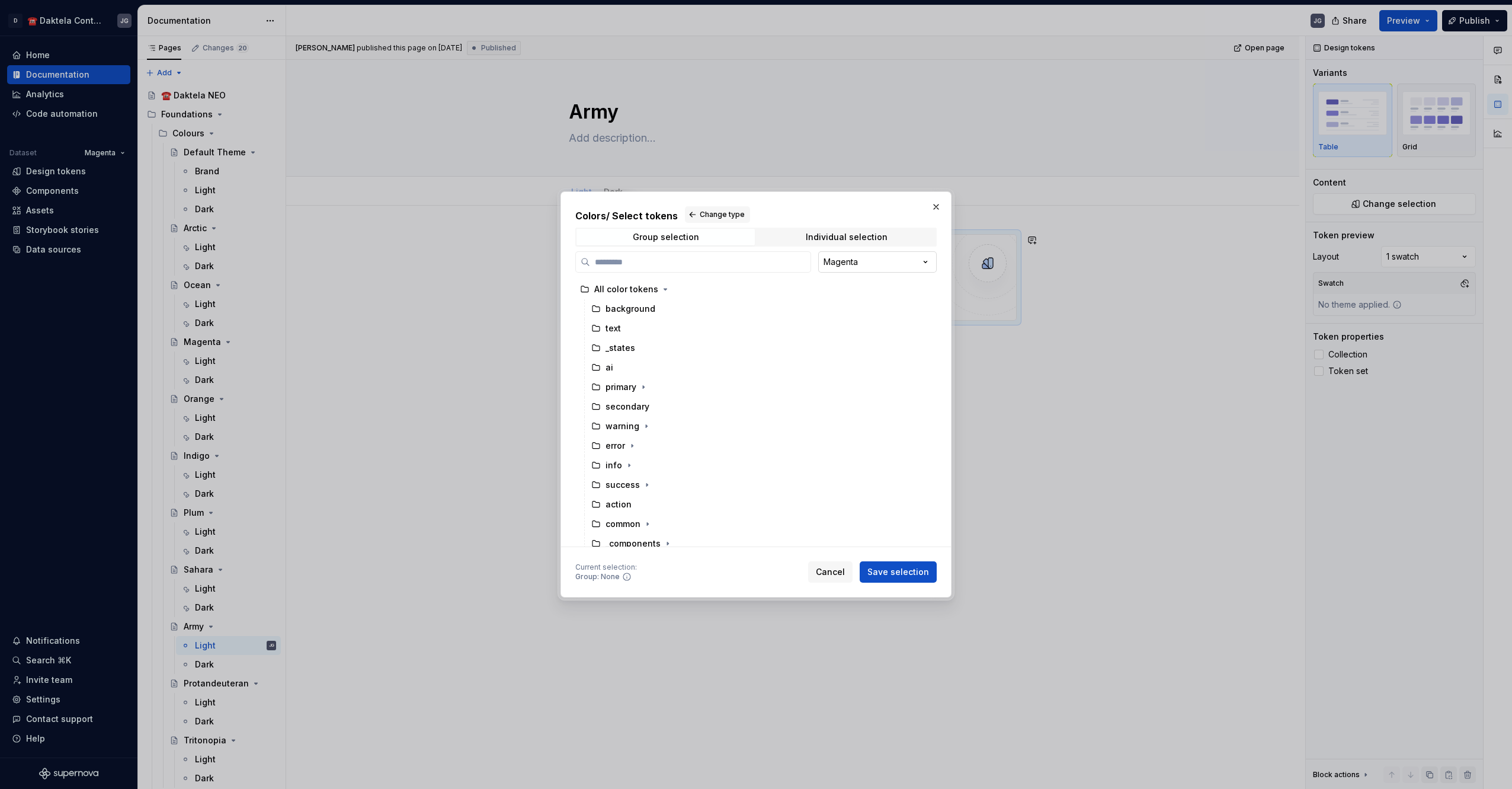
click at [909, 267] on div "Colors / Select tokens Change type Group selection Individual selection Magenta…" at bounding box center [756, 394] width 1512 height 789
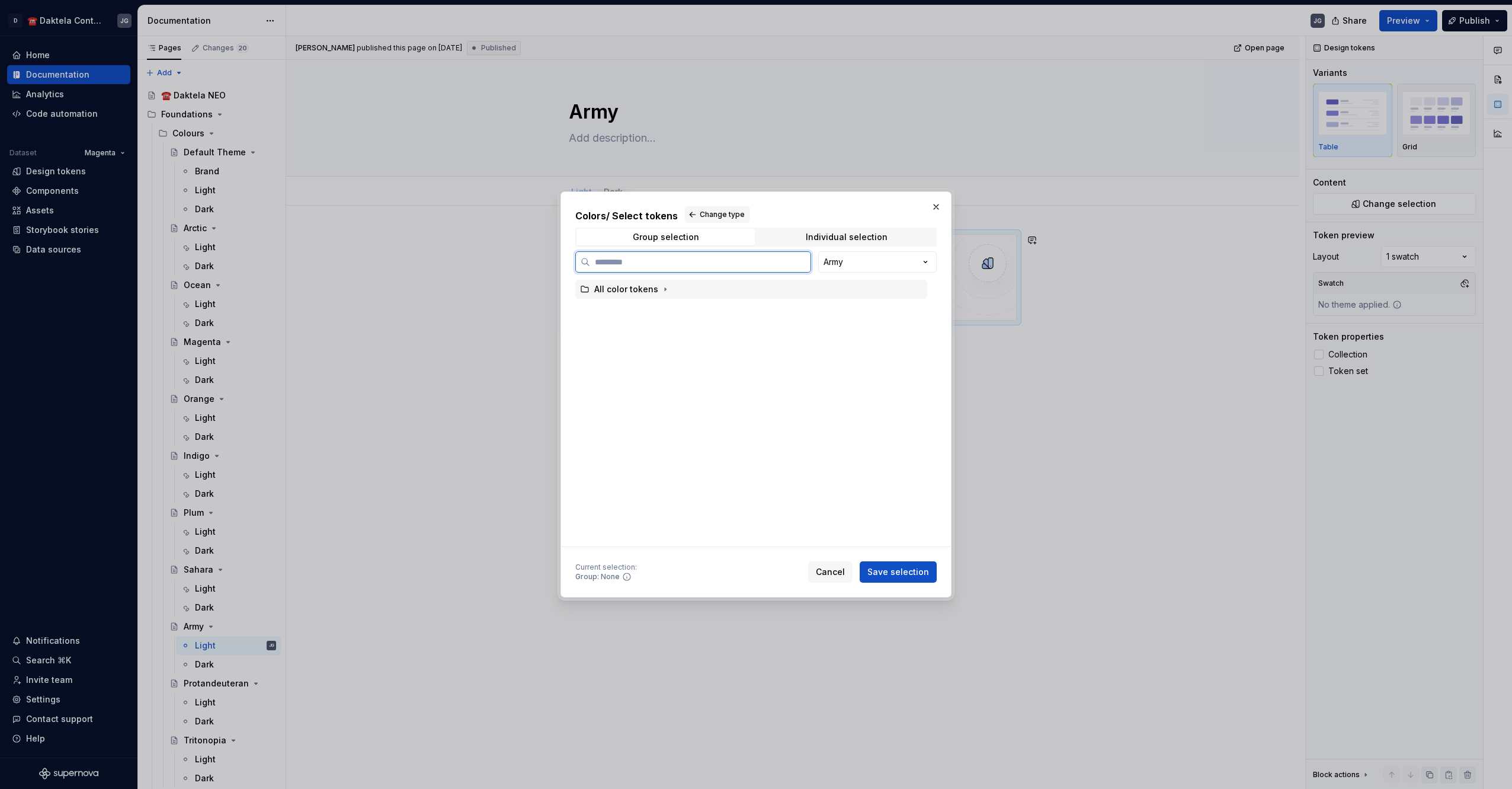
click at [716, 292] on div "All color tokens" at bounding box center [751, 289] width 352 height 19
click at [899, 569] on span "Save selection" at bounding box center [898, 572] width 62 height 12
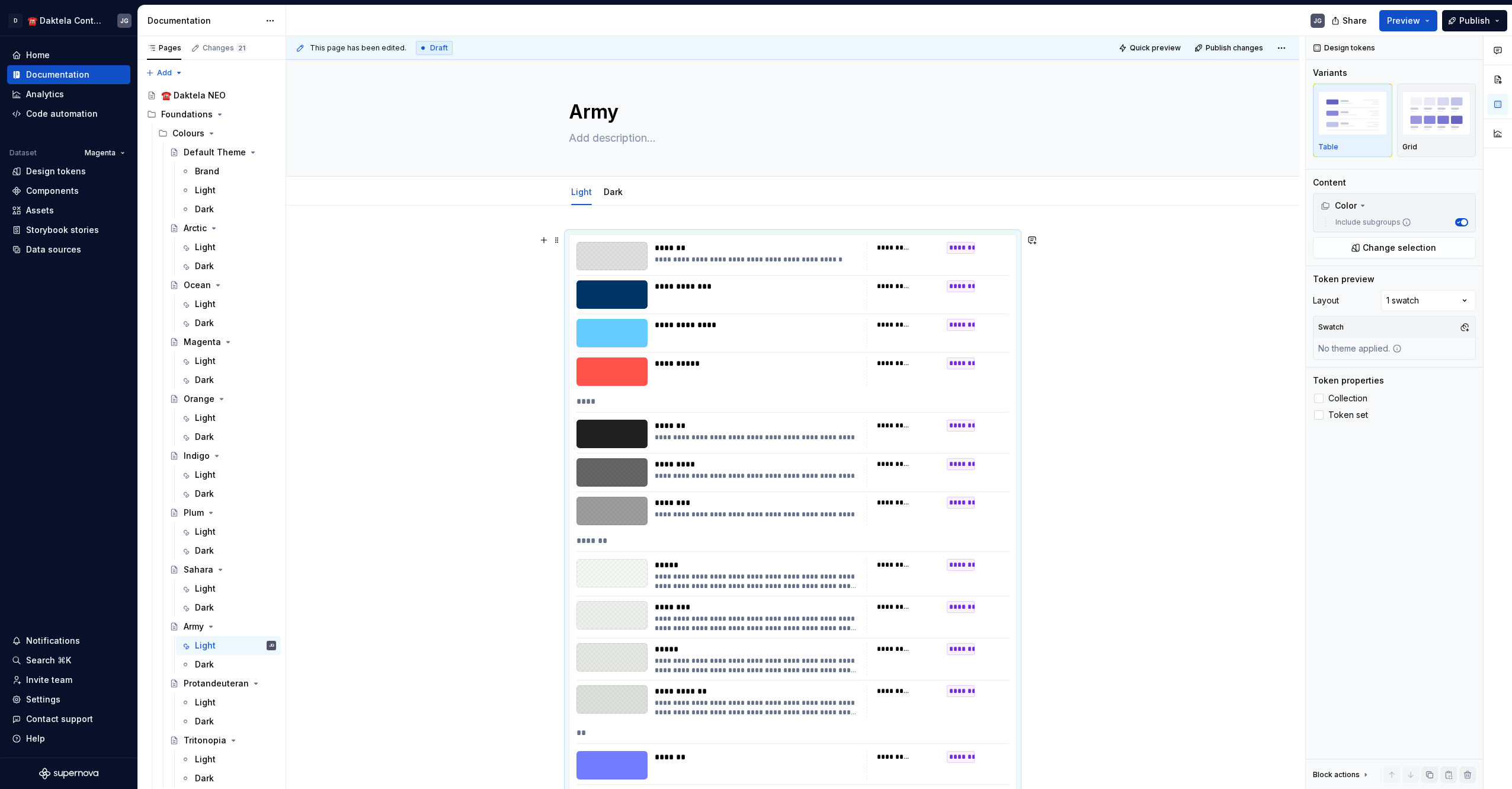
scroll to position [198, 0]
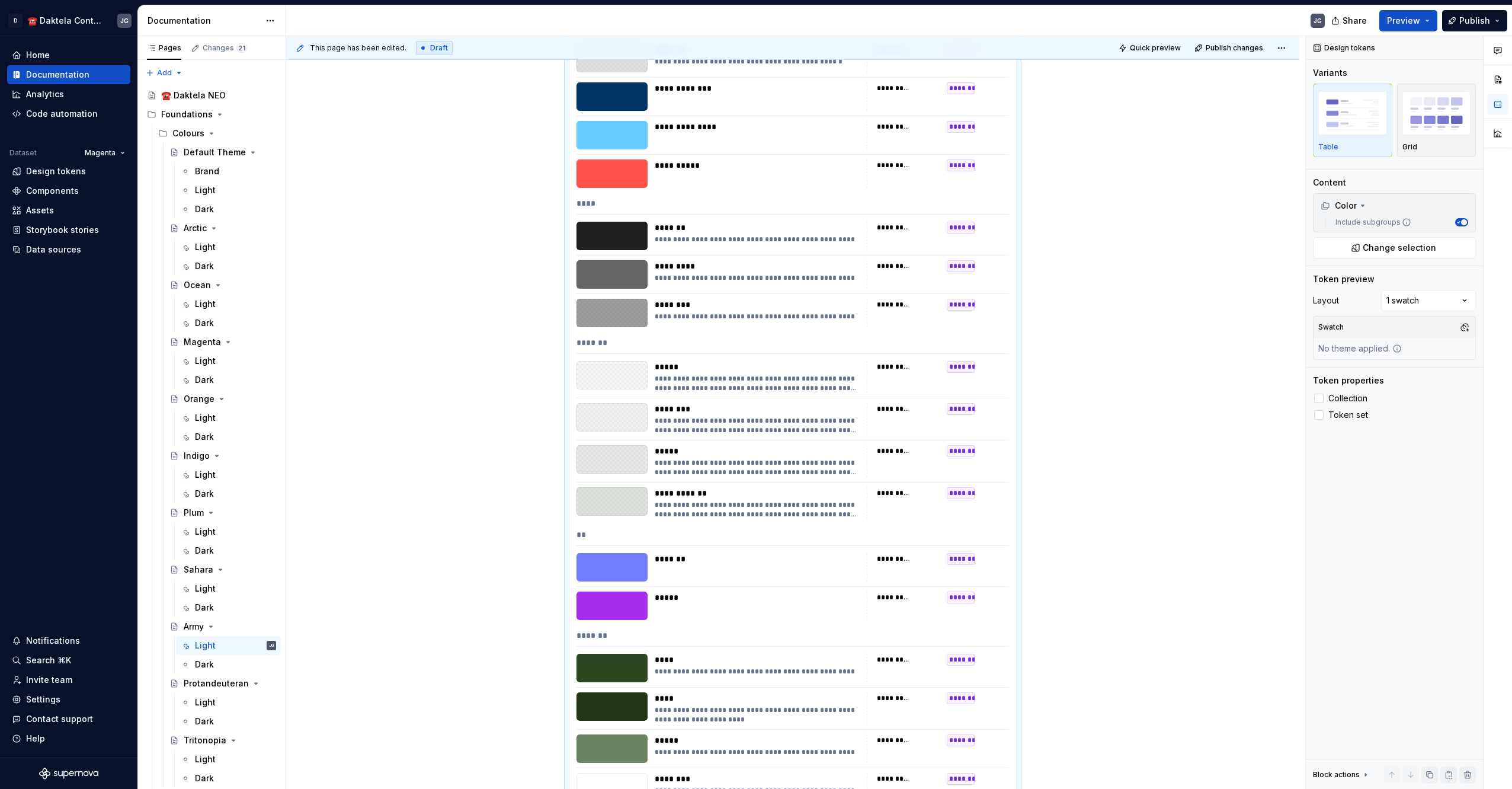
click at [1466, 327] on button "button" at bounding box center [1464, 327] width 17 height 17
click at [1385, 375] on div "ArmyLight" at bounding box center [1373, 373] width 41 height 12
click at [224, 666] on div "Pages Changes 21 Add Accessibility guide for tree Page tree. Navigate the tree …" at bounding box center [211, 414] width 148 height 758
click at [216, 663] on div "Dark" at bounding box center [236, 665] width 81 height 12
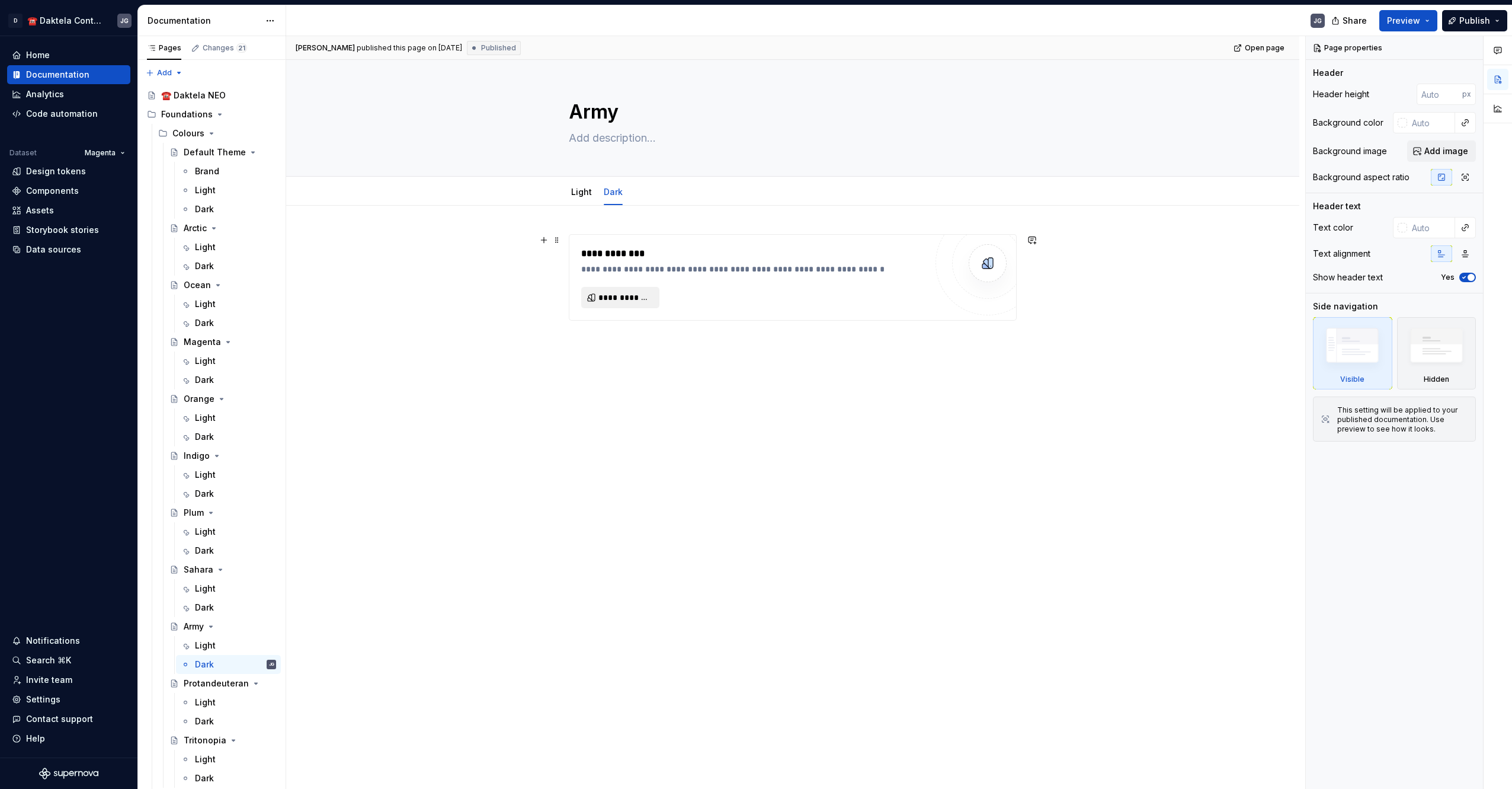
click at [625, 297] on span "**********" at bounding box center [625, 298] width 53 height 12
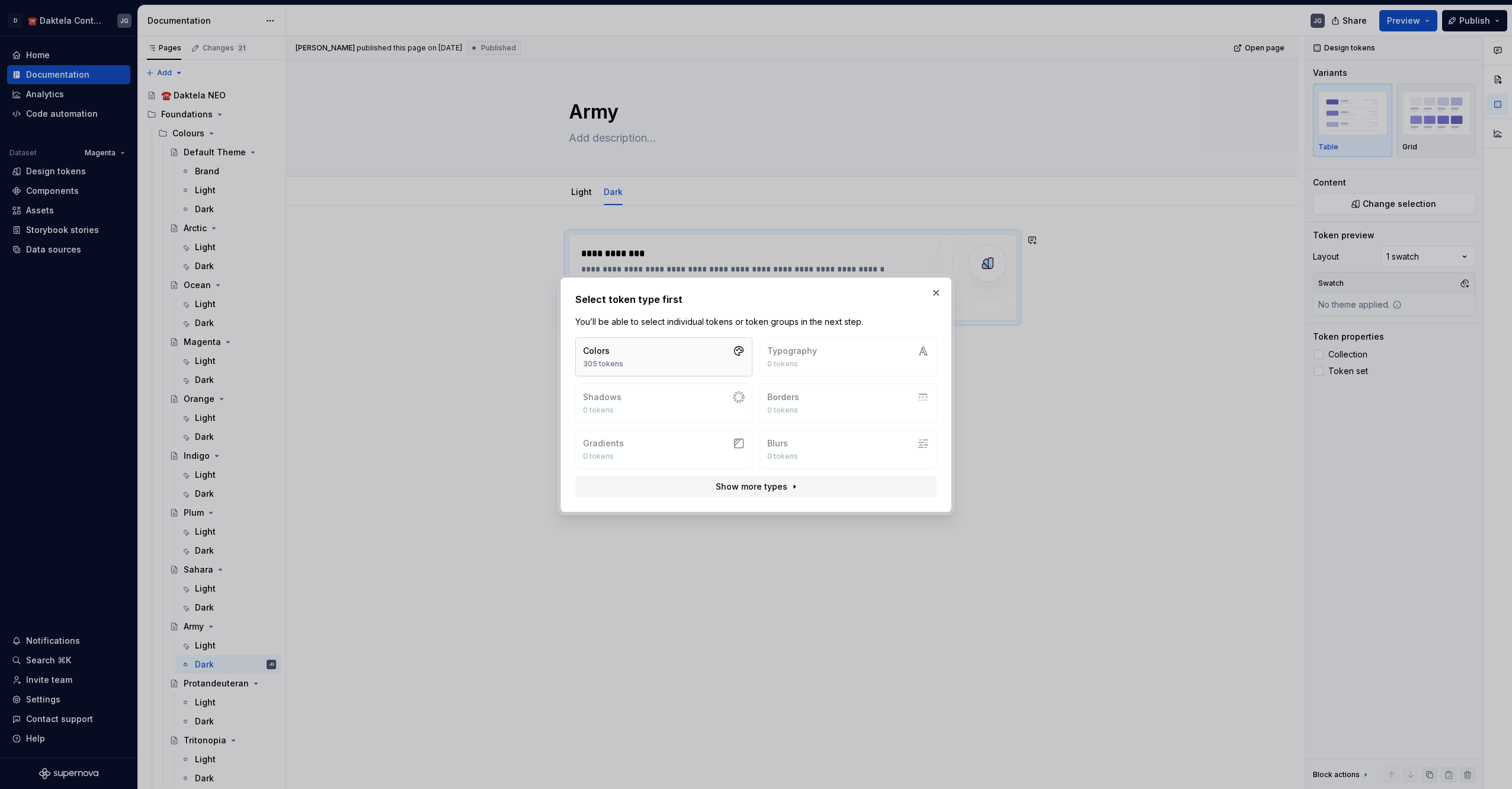
click at [633, 374] on button "Colors 305 tokens" at bounding box center [664, 357] width 177 height 39
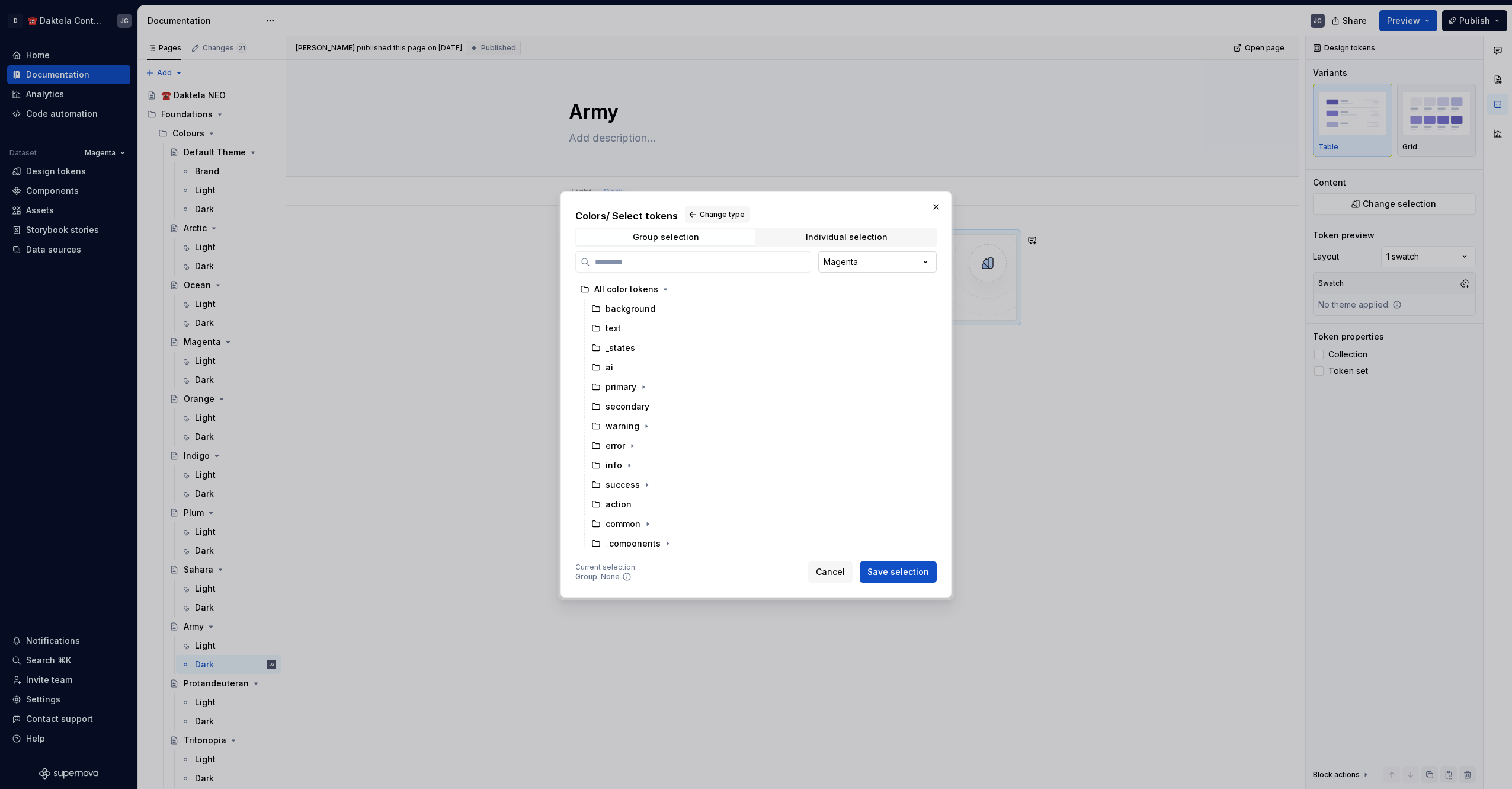
click at [844, 261] on div "Colors / Select tokens Change type Group selection Individual selection Magenta…" at bounding box center [756, 394] width 1512 height 789
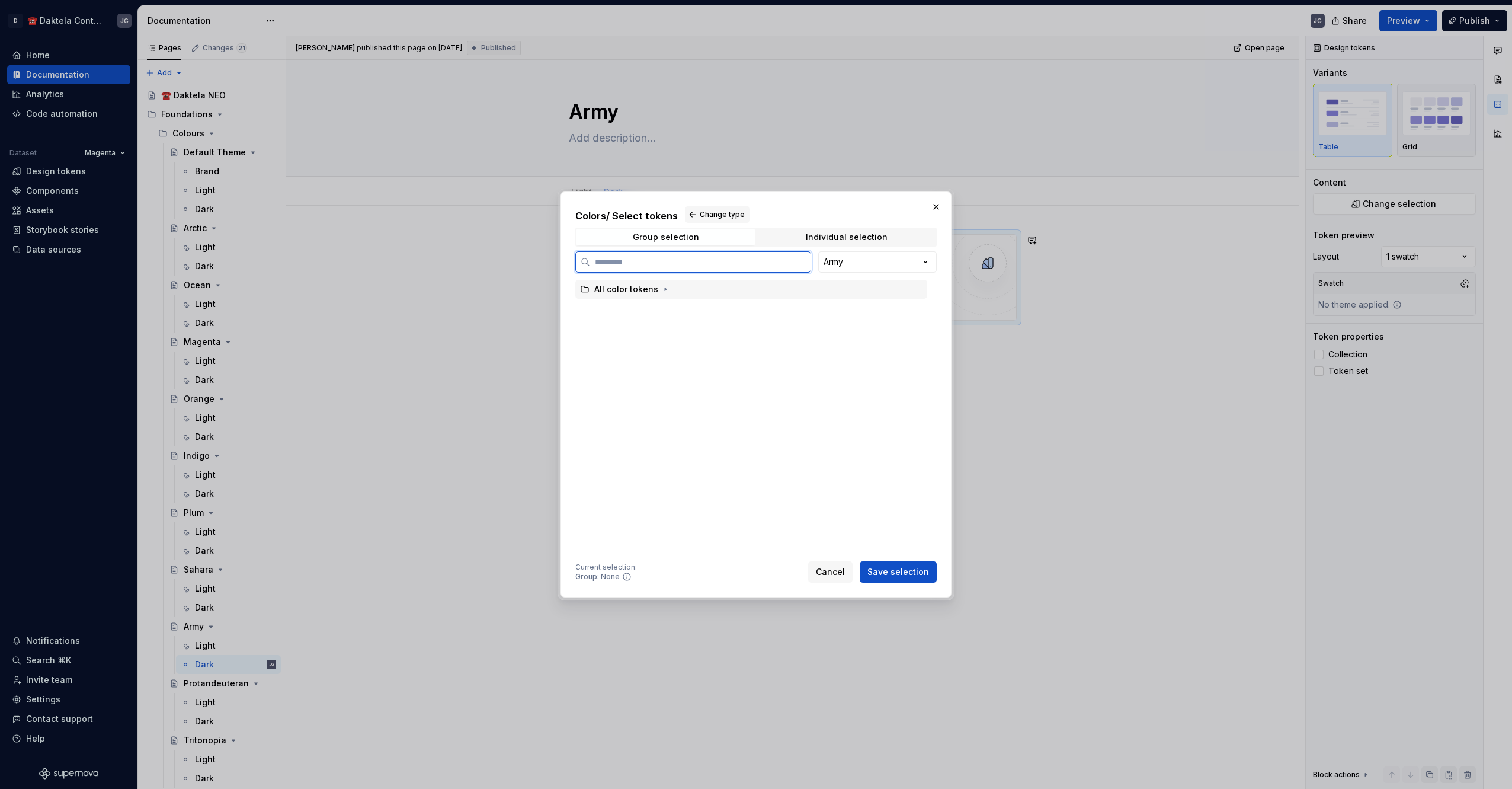
click at [674, 290] on div "All color tokens" at bounding box center [751, 289] width 352 height 19
click at [887, 576] on span "Save selection" at bounding box center [898, 572] width 62 height 12
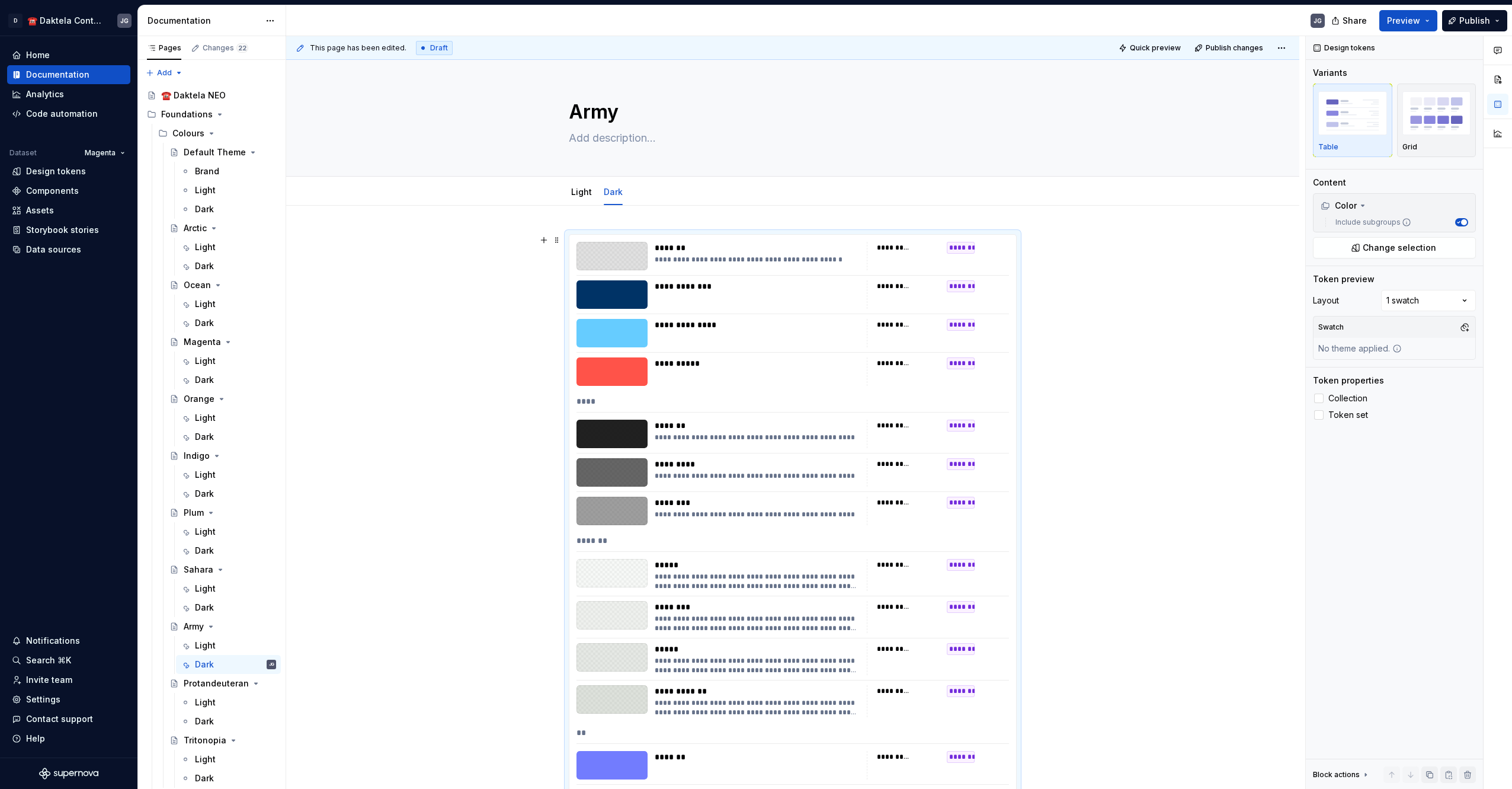
scroll to position [198, 0]
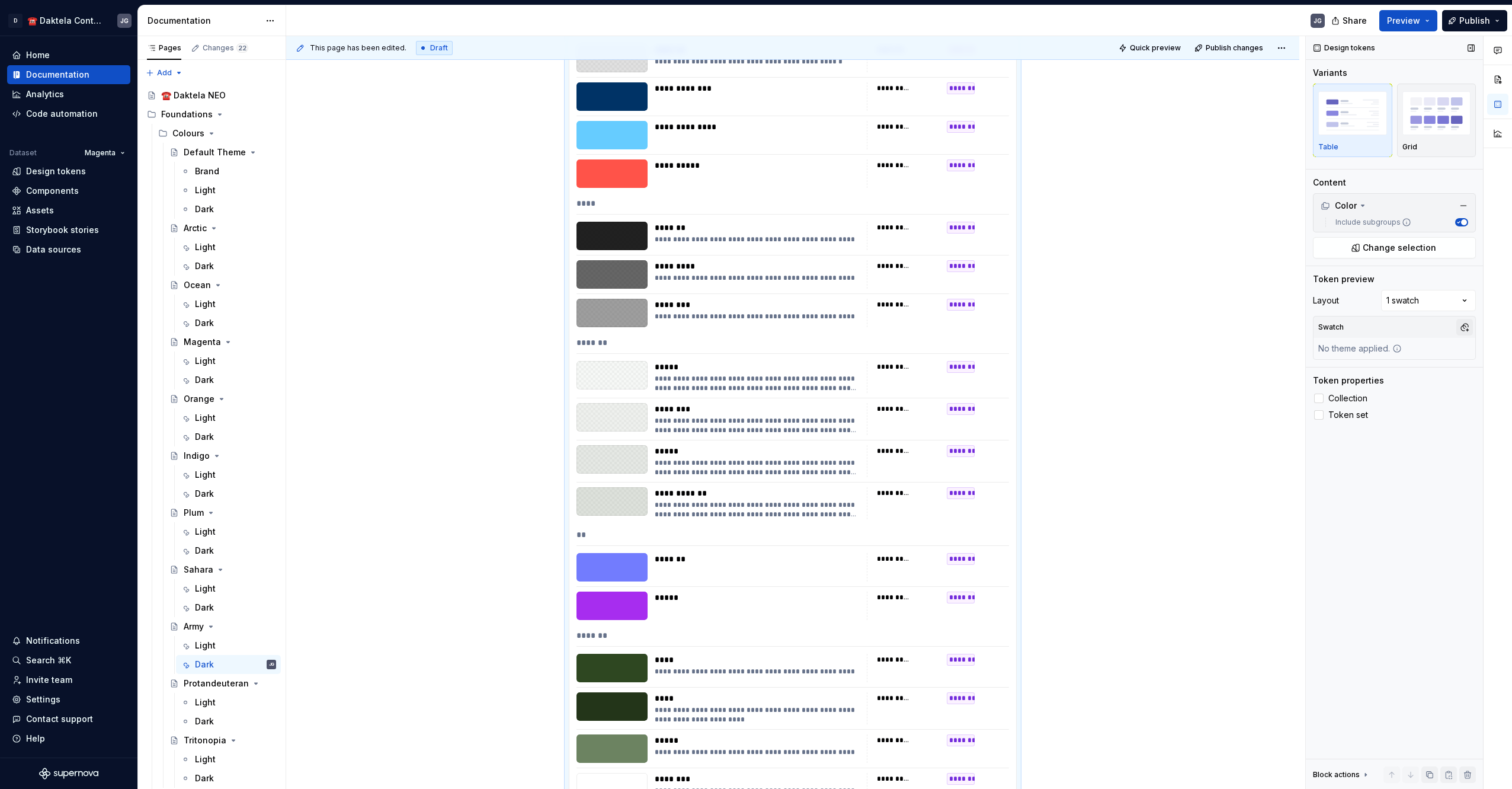
click at [1458, 329] on button "button" at bounding box center [1464, 327] width 17 height 17
click at [1391, 386] on div "ArmyDark" at bounding box center [1371, 391] width 39 height 12
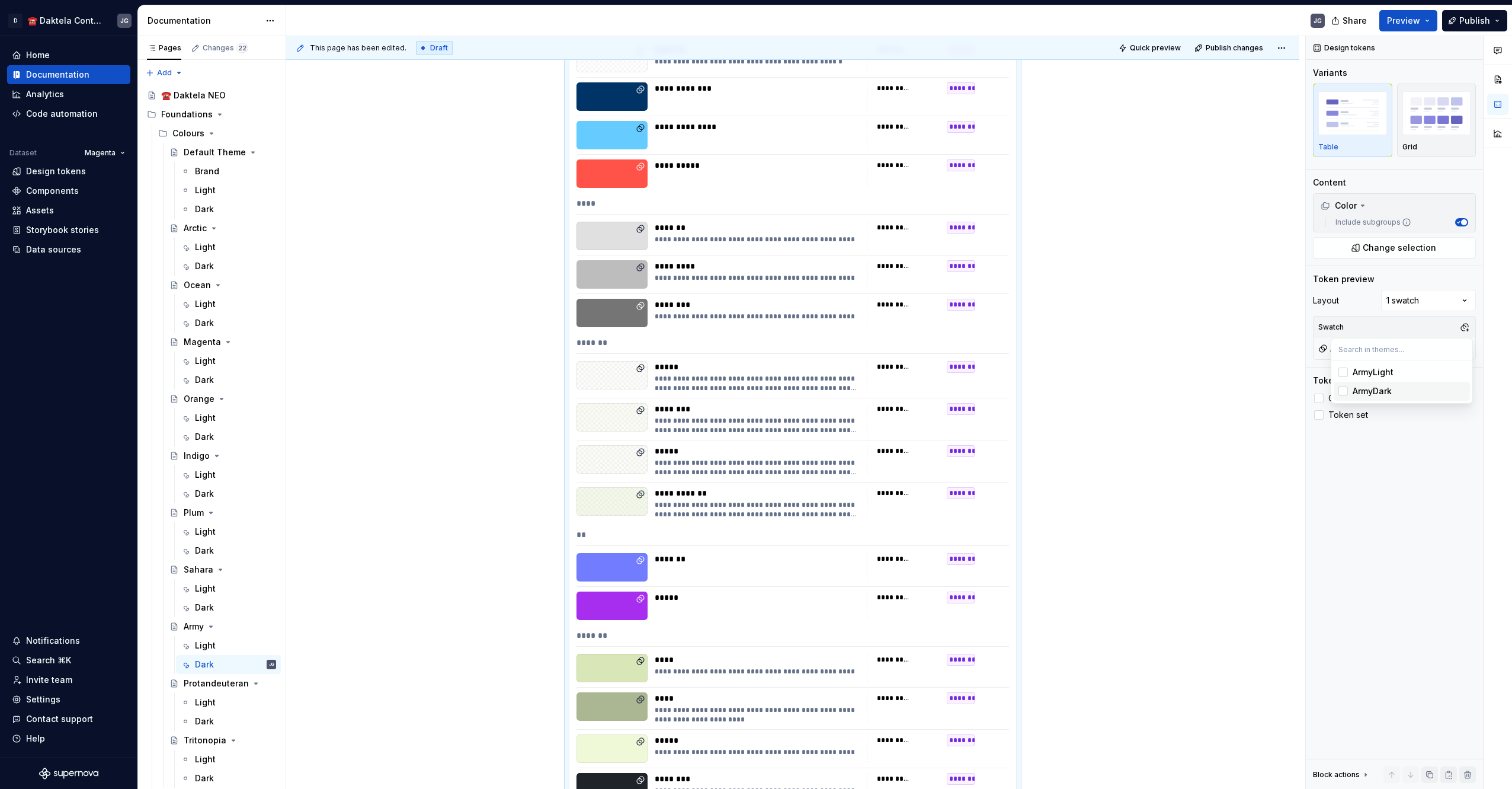
click at [487, 385] on html "D ☎️ Daktela Contact Centre JG Home Documentation Analytics Code automation Dat…" at bounding box center [756, 394] width 1512 height 789
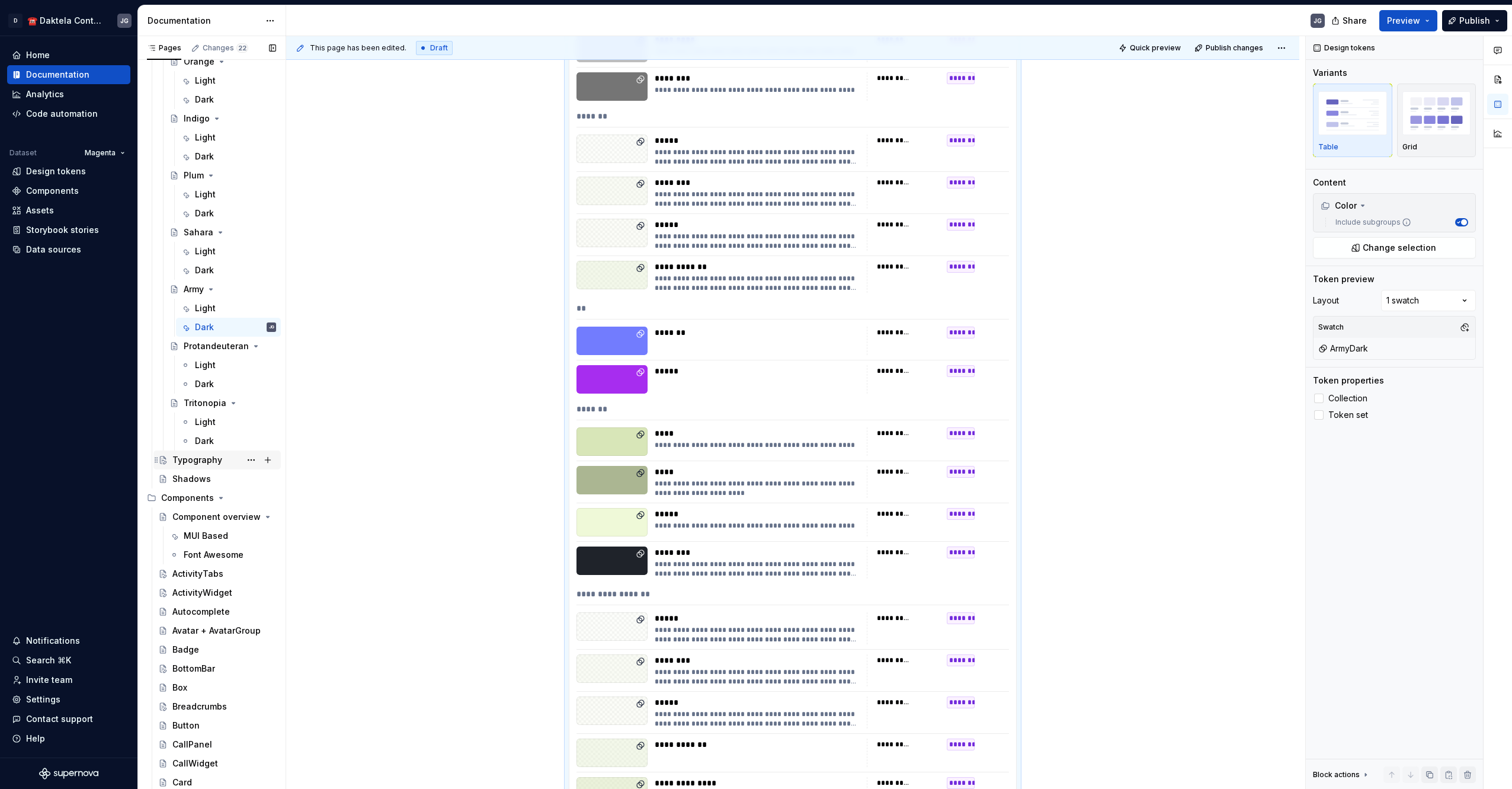
scroll to position [339, 0]
click at [214, 363] on div "Light" at bounding box center [236, 363] width 81 height 17
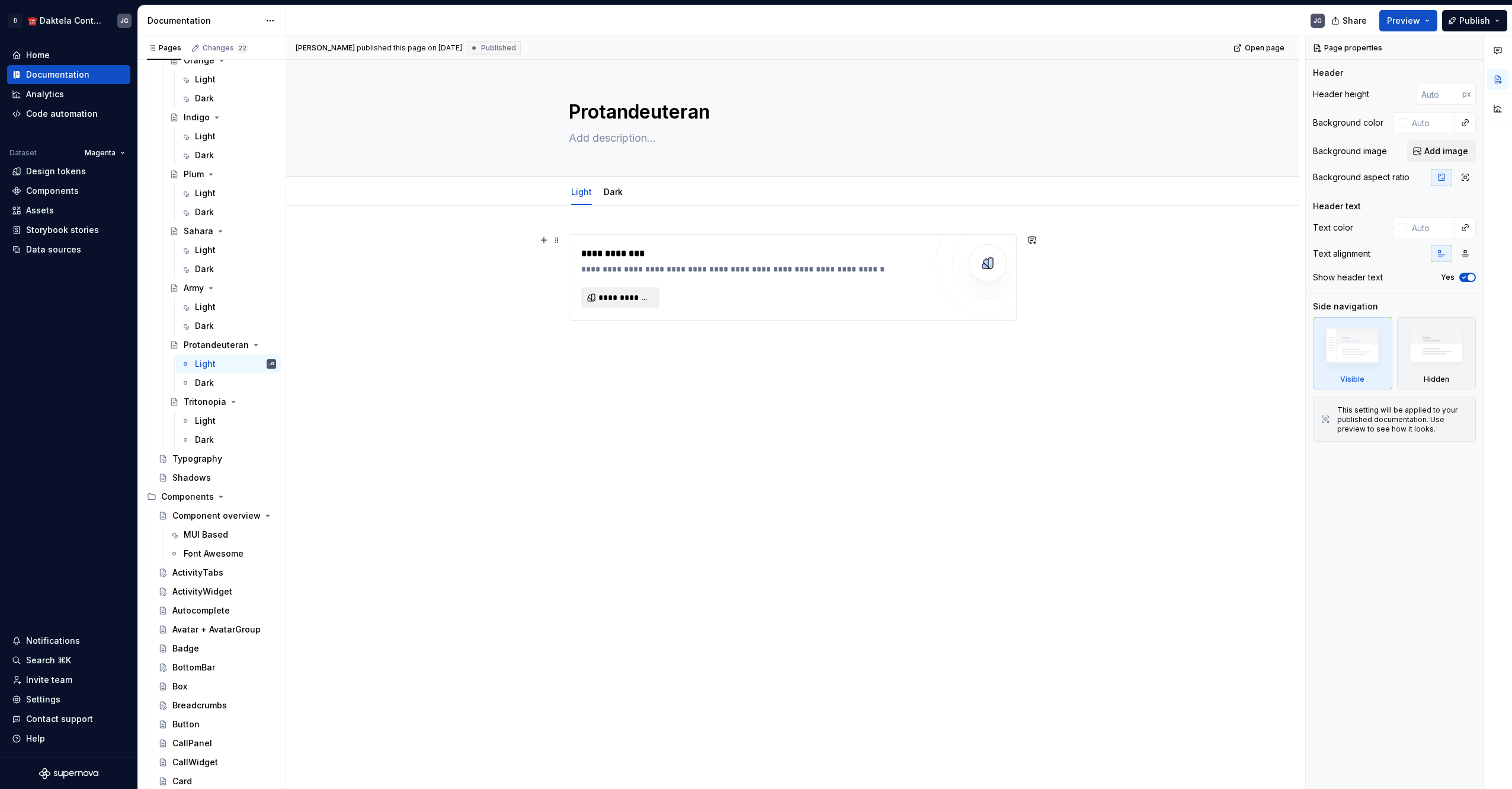
click at [615, 290] on button "**********" at bounding box center [620, 298] width 78 height 21
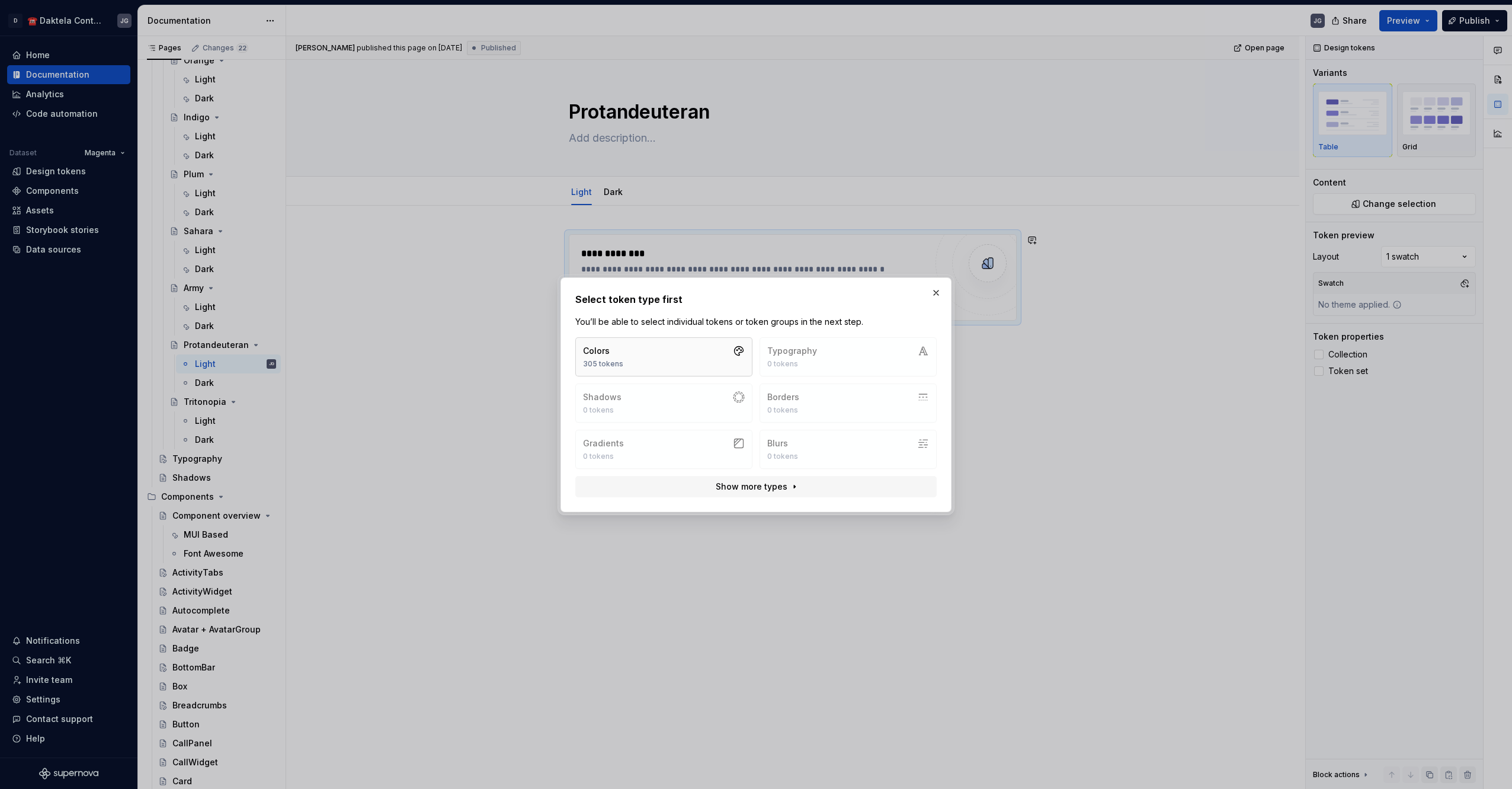
click at [632, 341] on button "Colors 305 tokens" at bounding box center [664, 357] width 177 height 39
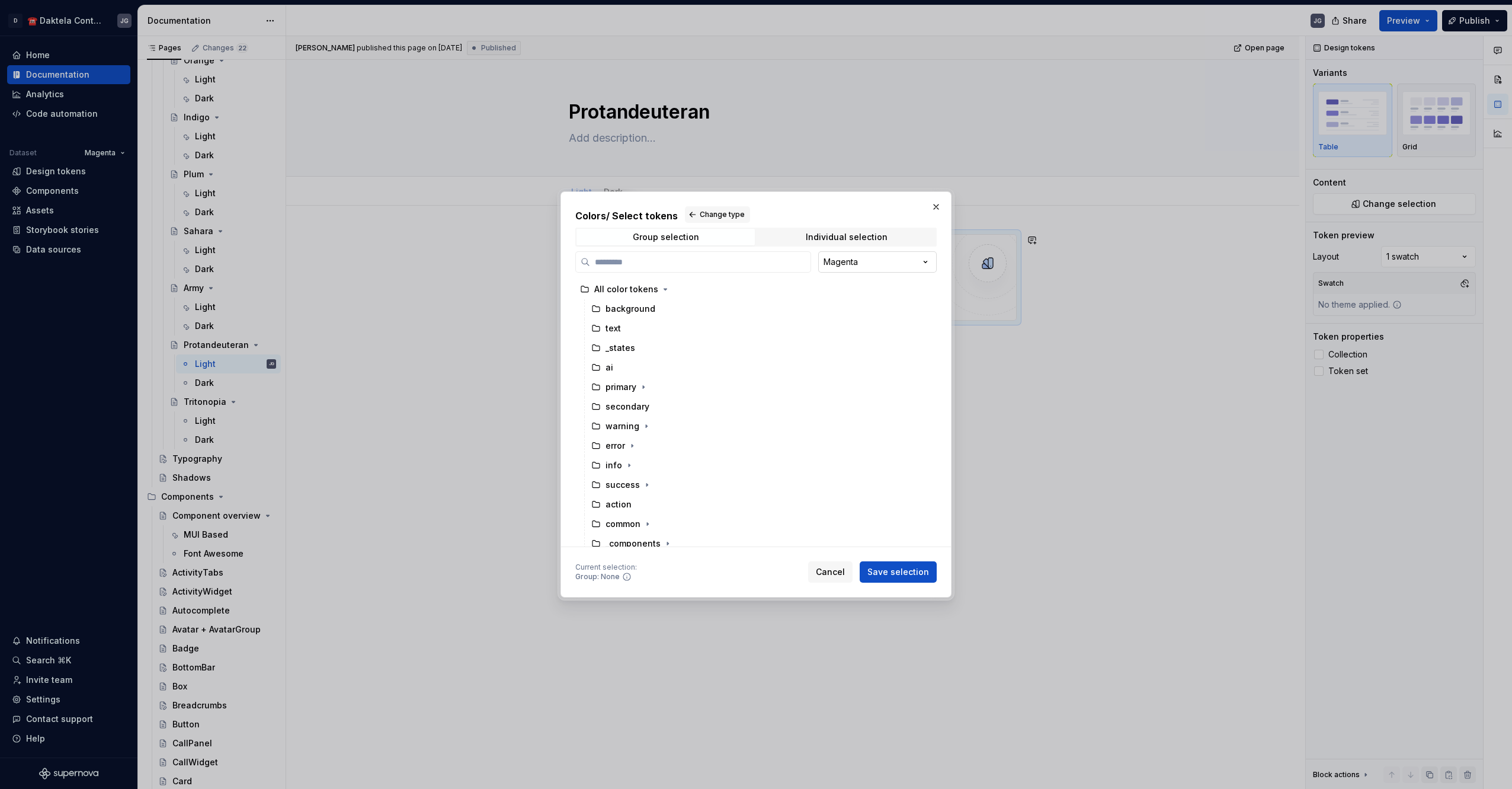
click at [854, 266] on div "Colors / Select tokens Change type Group selection Individual selection Magenta…" at bounding box center [756, 394] width 1512 height 789
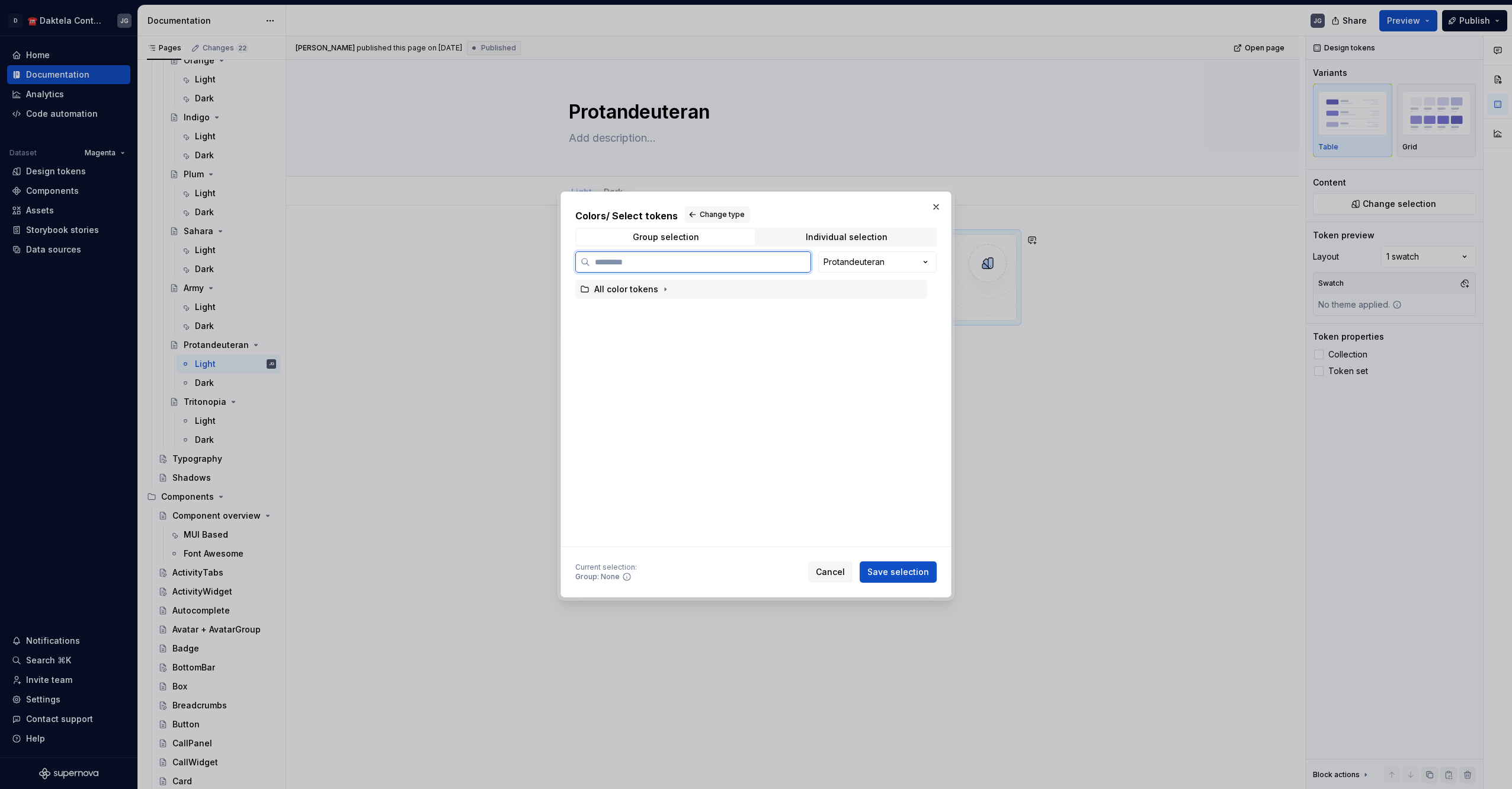
click at [680, 291] on div "All color tokens" at bounding box center [751, 289] width 352 height 19
click at [888, 574] on span "Save selection" at bounding box center [898, 572] width 62 height 12
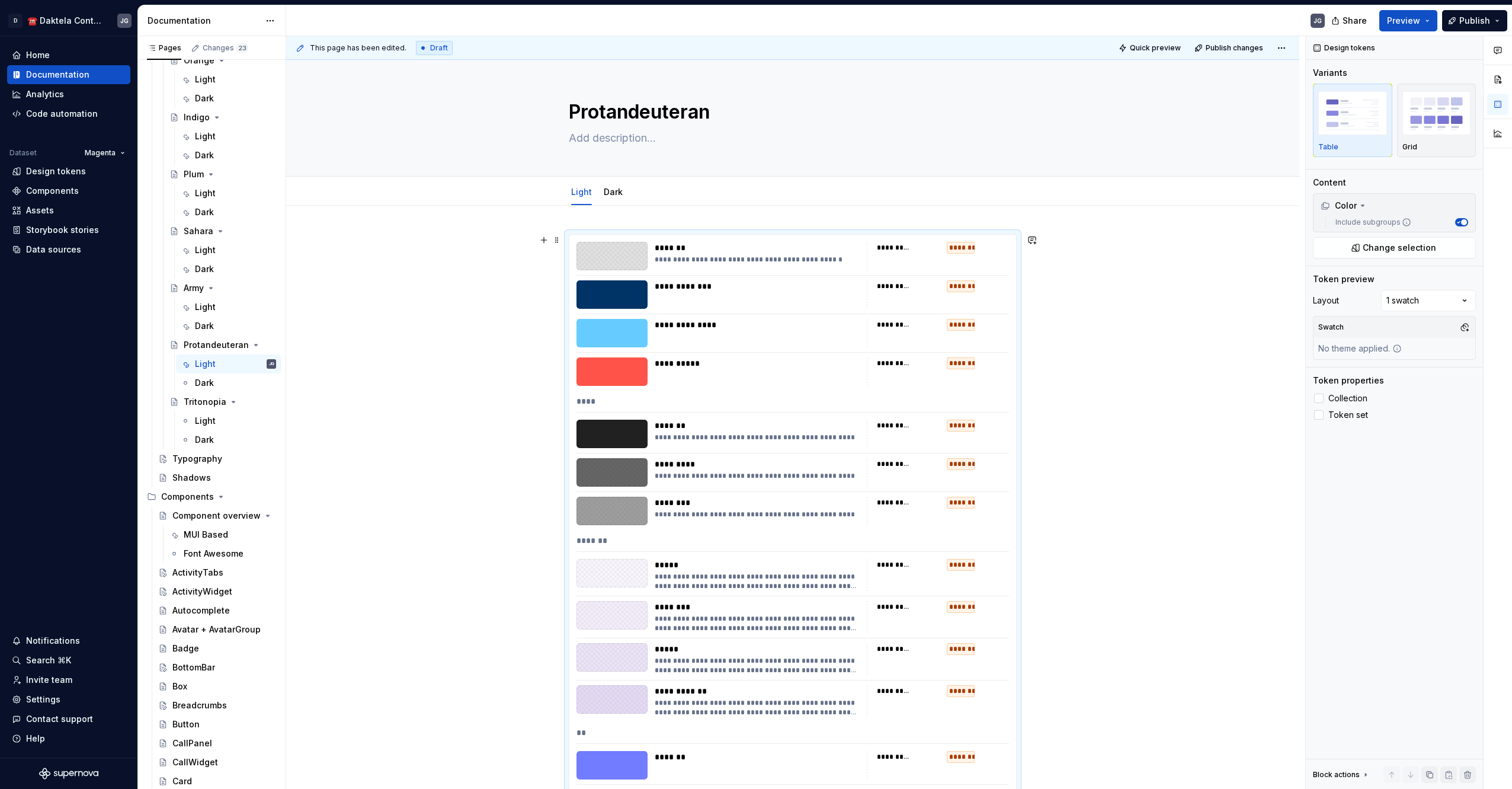
scroll to position [198, 0]
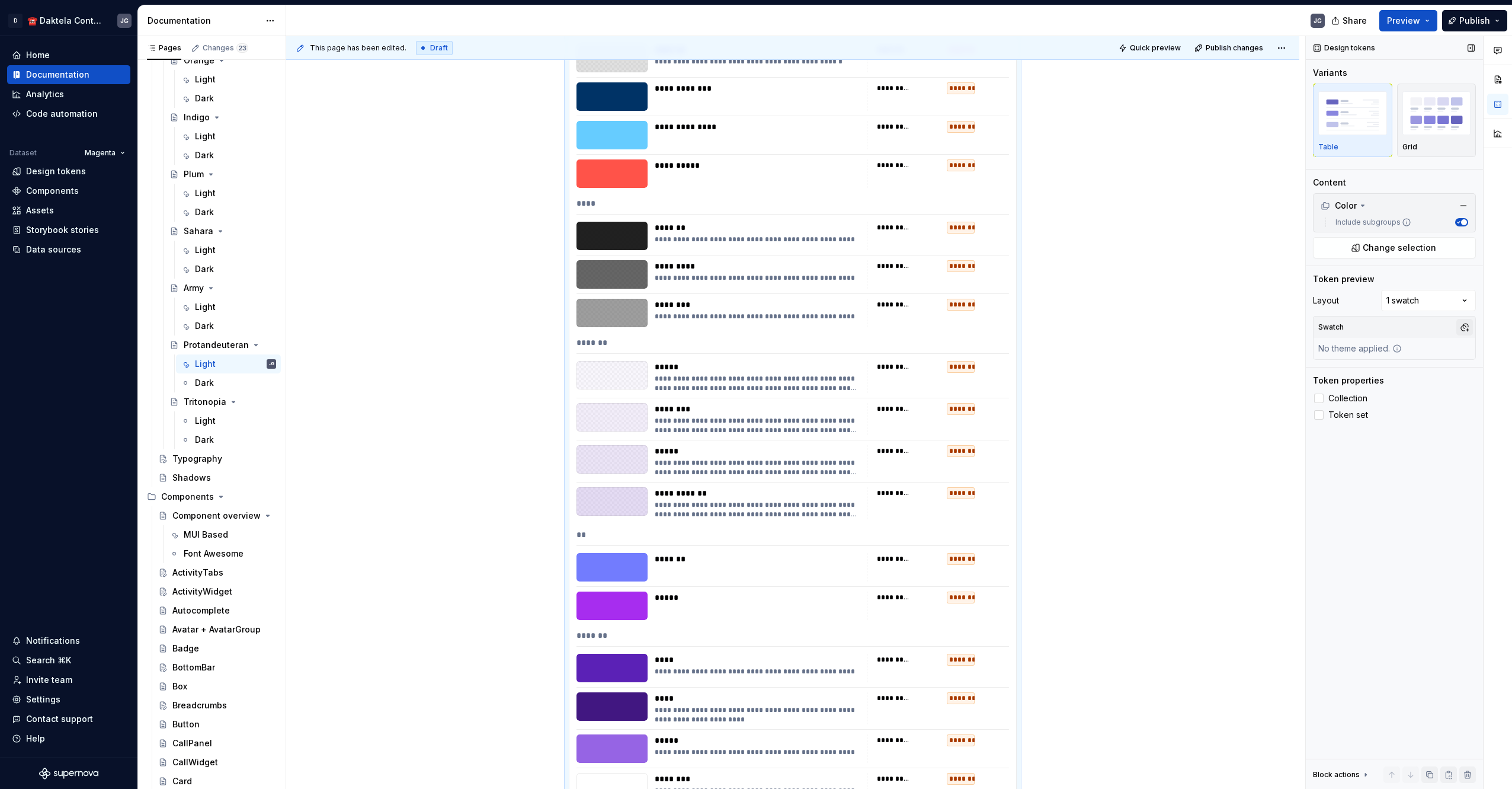
click at [1464, 324] on button "button" at bounding box center [1464, 327] width 17 height 17
drag, startPoint x: 1426, startPoint y: 372, endPoint x: 1152, endPoint y: 418, distance: 277.8
click at [1426, 372] on div "Protan.&Deuteran.Light" at bounding box center [1400, 373] width 97 height 12
click at [350, 367] on html "D ☎️ Daktela Contact Centre JG Home Documentation Analytics Code automation Dat…" at bounding box center [756, 394] width 1512 height 789
click at [226, 387] on div "Dark" at bounding box center [236, 383] width 81 height 17
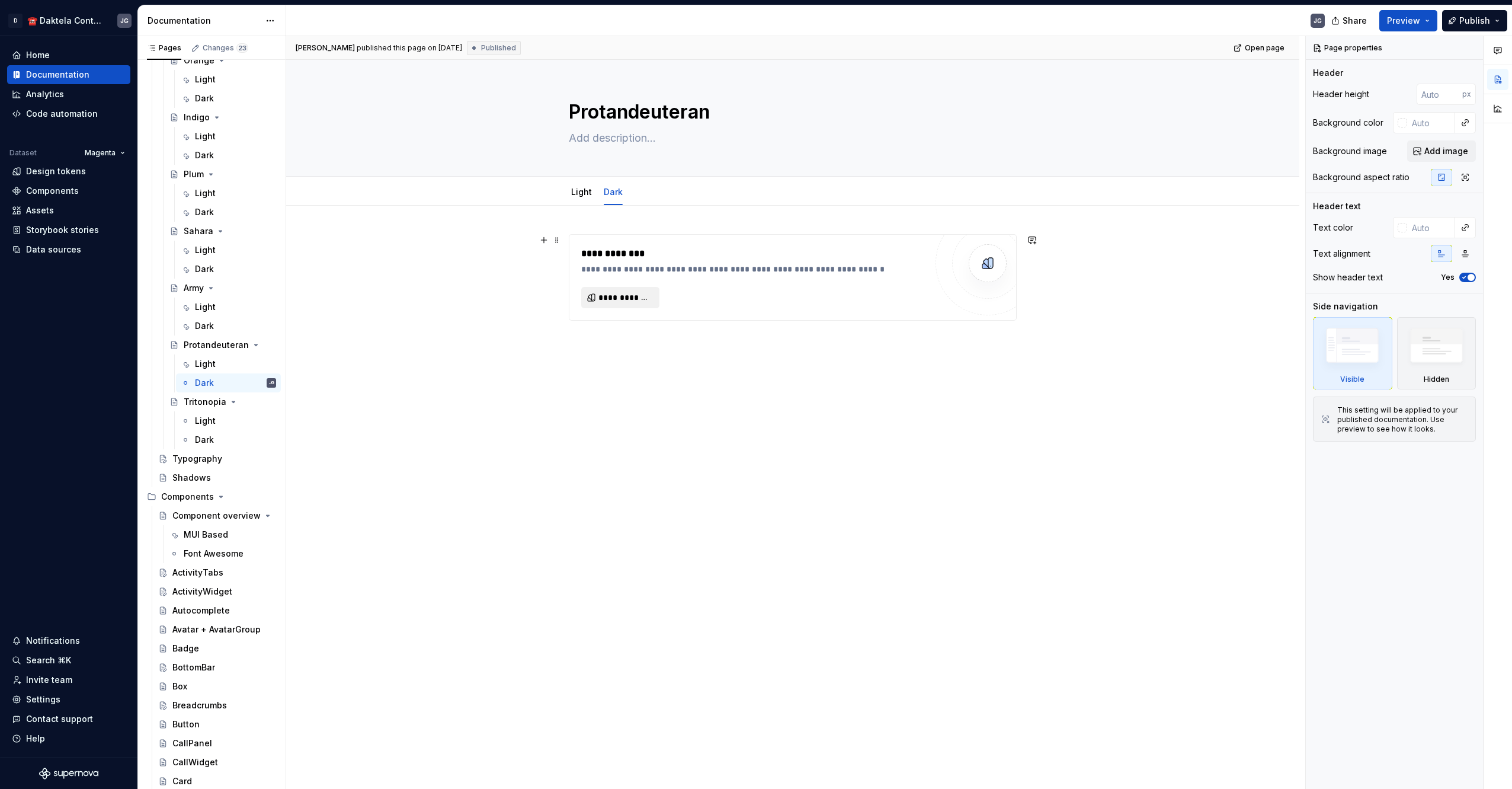
click at [633, 302] on span "**********" at bounding box center [625, 298] width 53 height 12
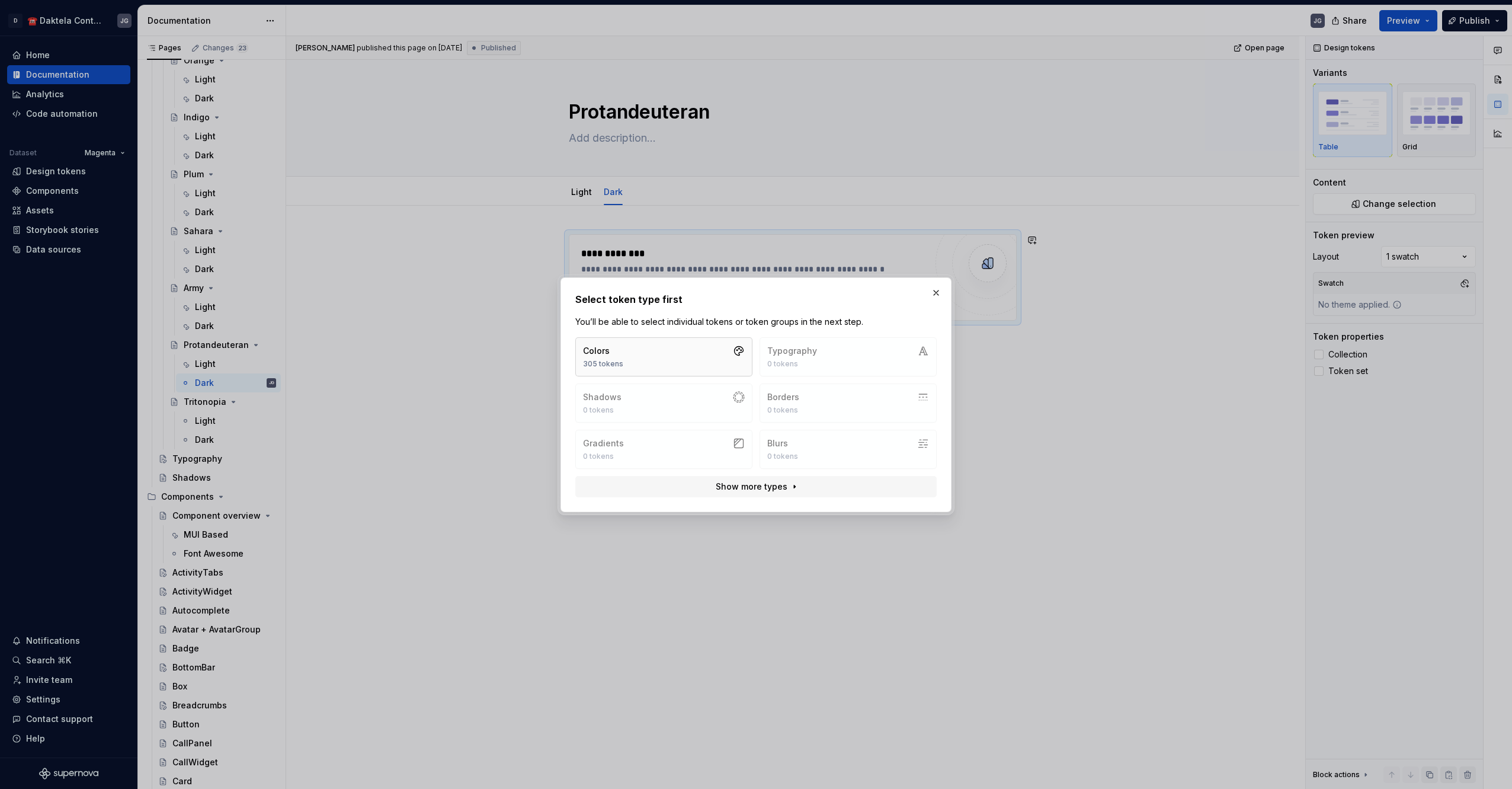
click at [641, 365] on button "Colors 305 tokens" at bounding box center [664, 357] width 177 height 39
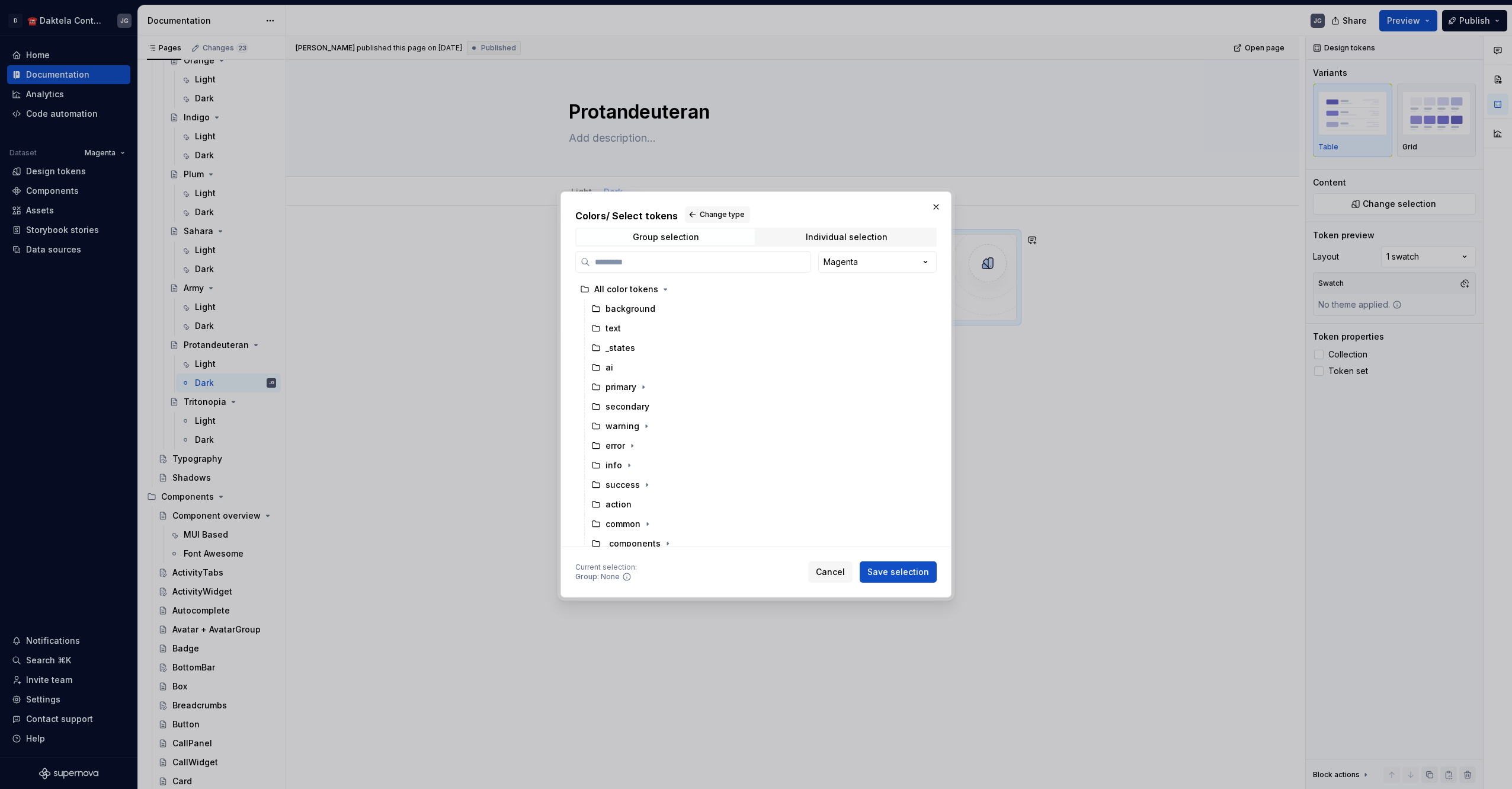
click at [885, 263] on div "Colors / Select tokens Change type Group selection Individual selection Magenta…" at bounding box center [756, 394] width 1512 height 789
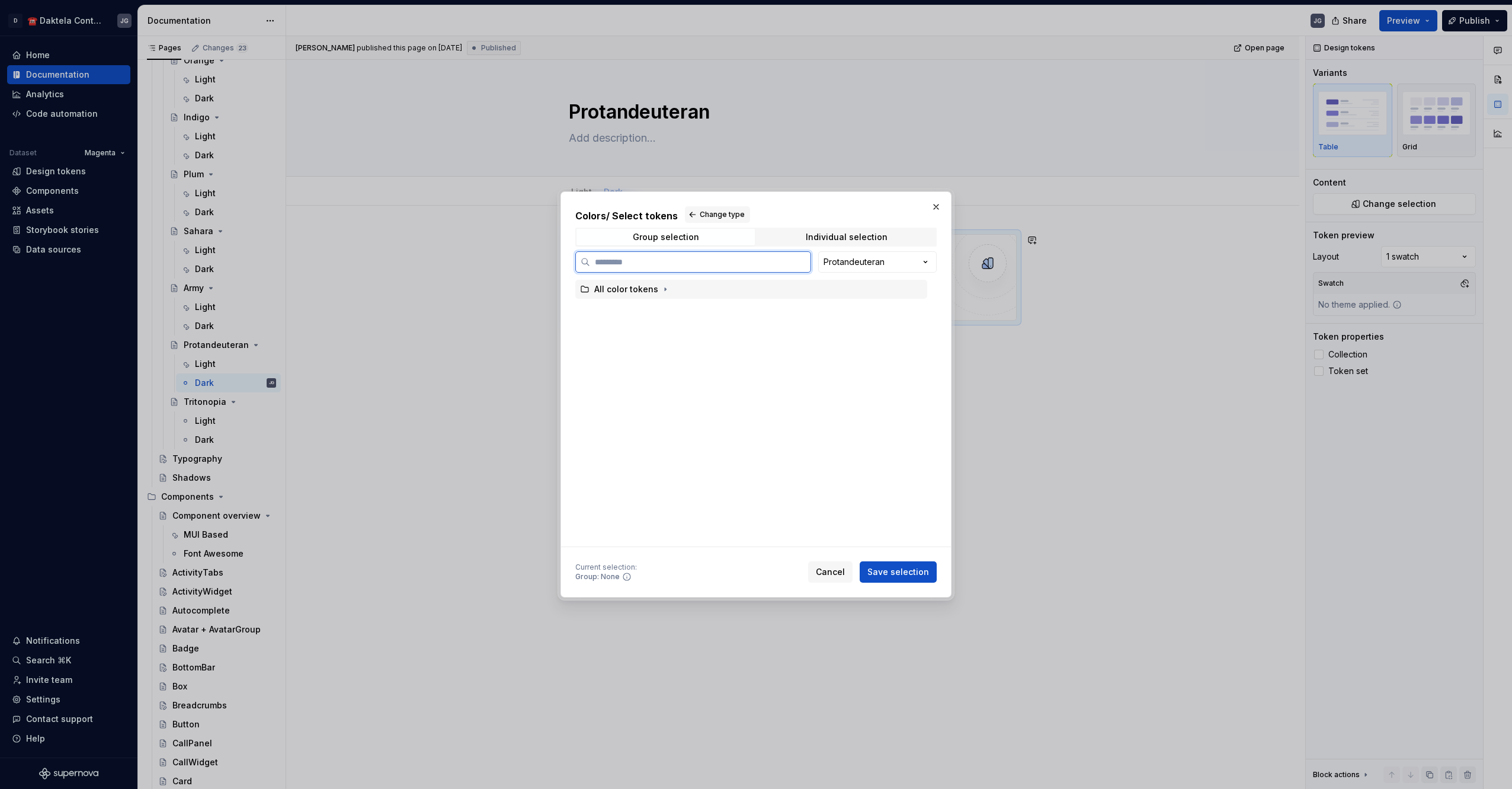
click at [713, 290] on div "All color tokens" at bounding box center [751, 289] width 352 height 19
click at [895, 581] on button "Save selection" at bounding box center [898, 572] width 77 height 21
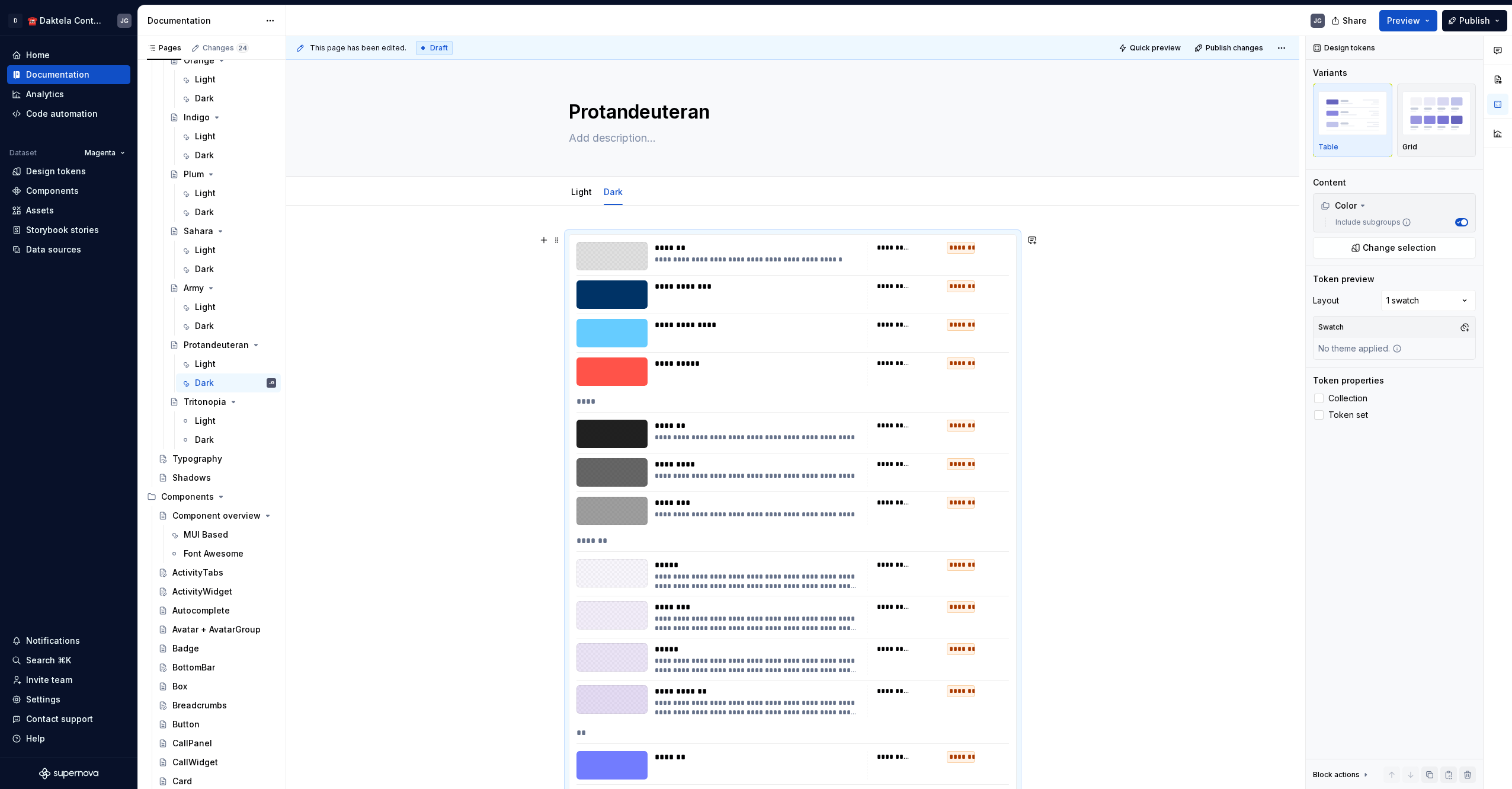
scroll to position [198, 0]
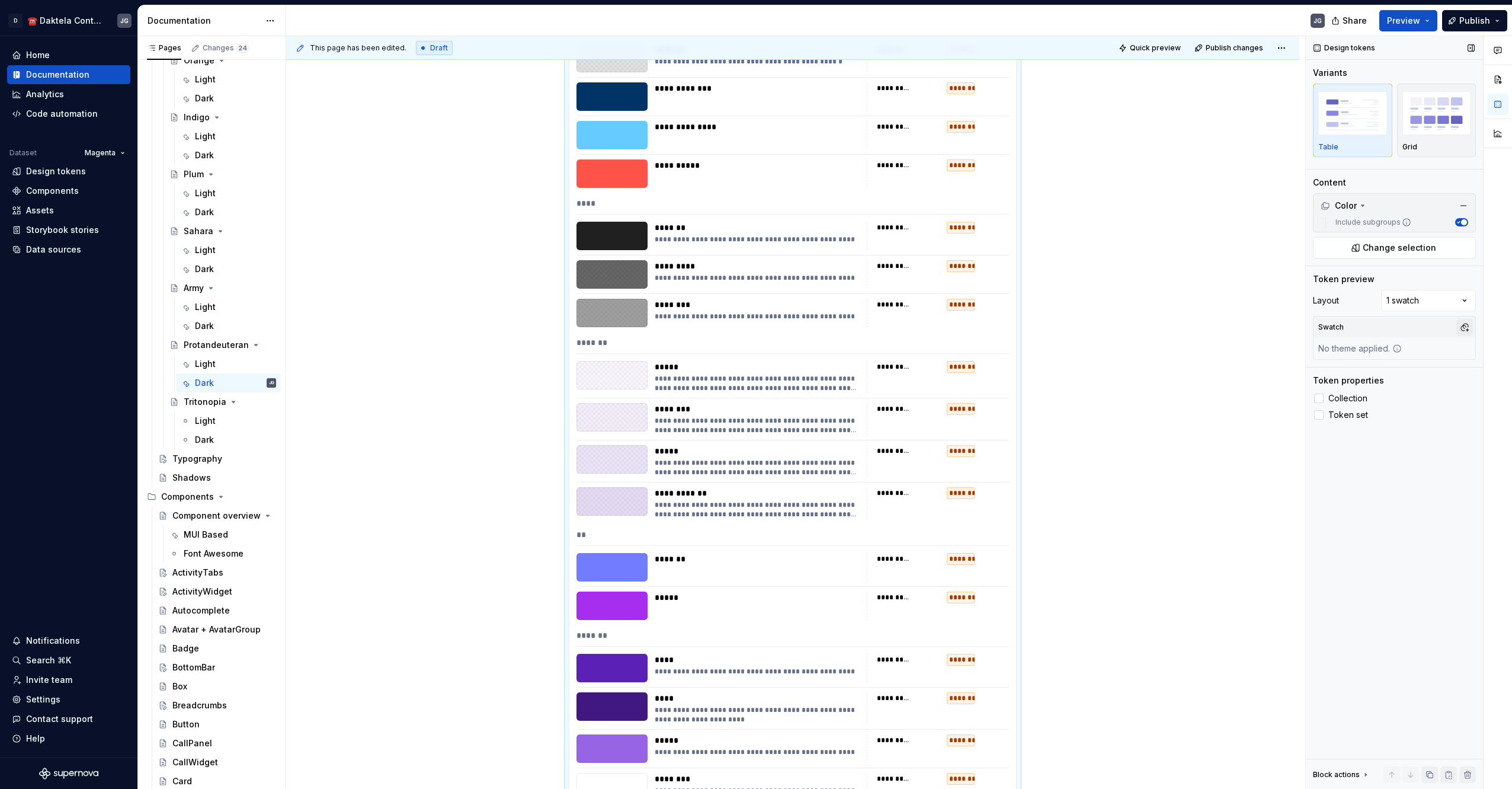
click at [1462, 327] on button "button" at bounding box center [1464, 327] width 17 height 17
click at [1380, 389] on div "Protan.&Deuteran.Dark" at bounding box center [1400, 391] width 96 height 12
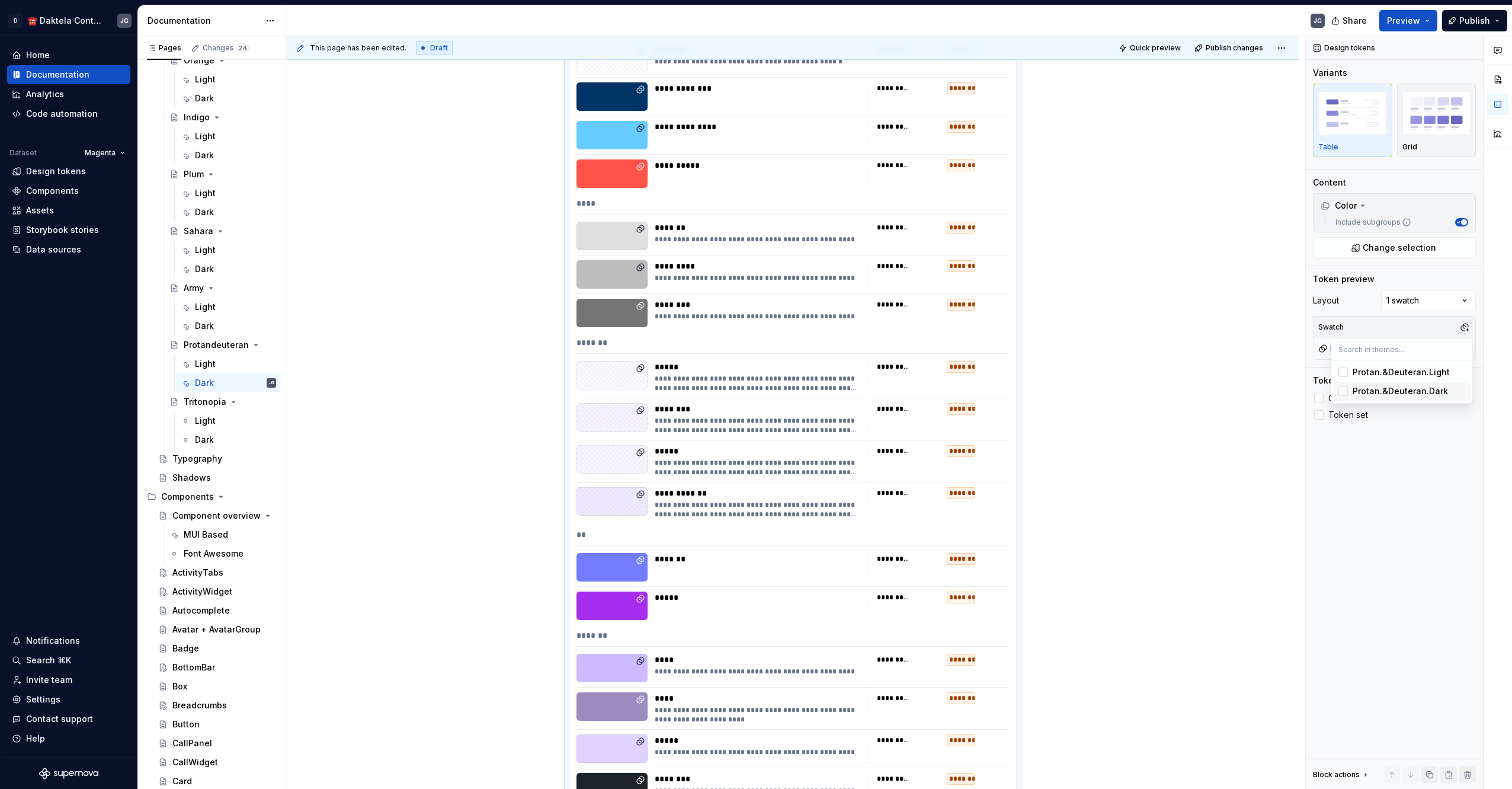
click at [404, 378] on html "D ☎️ Daktela Contact Centre JG Home Documentation Analytics Code automation Dat…" at bounding box center [756, 394] width 1512 height 789
click at [198, 424] on div "Light" at bounding box center [205, 421] width 21 height 12
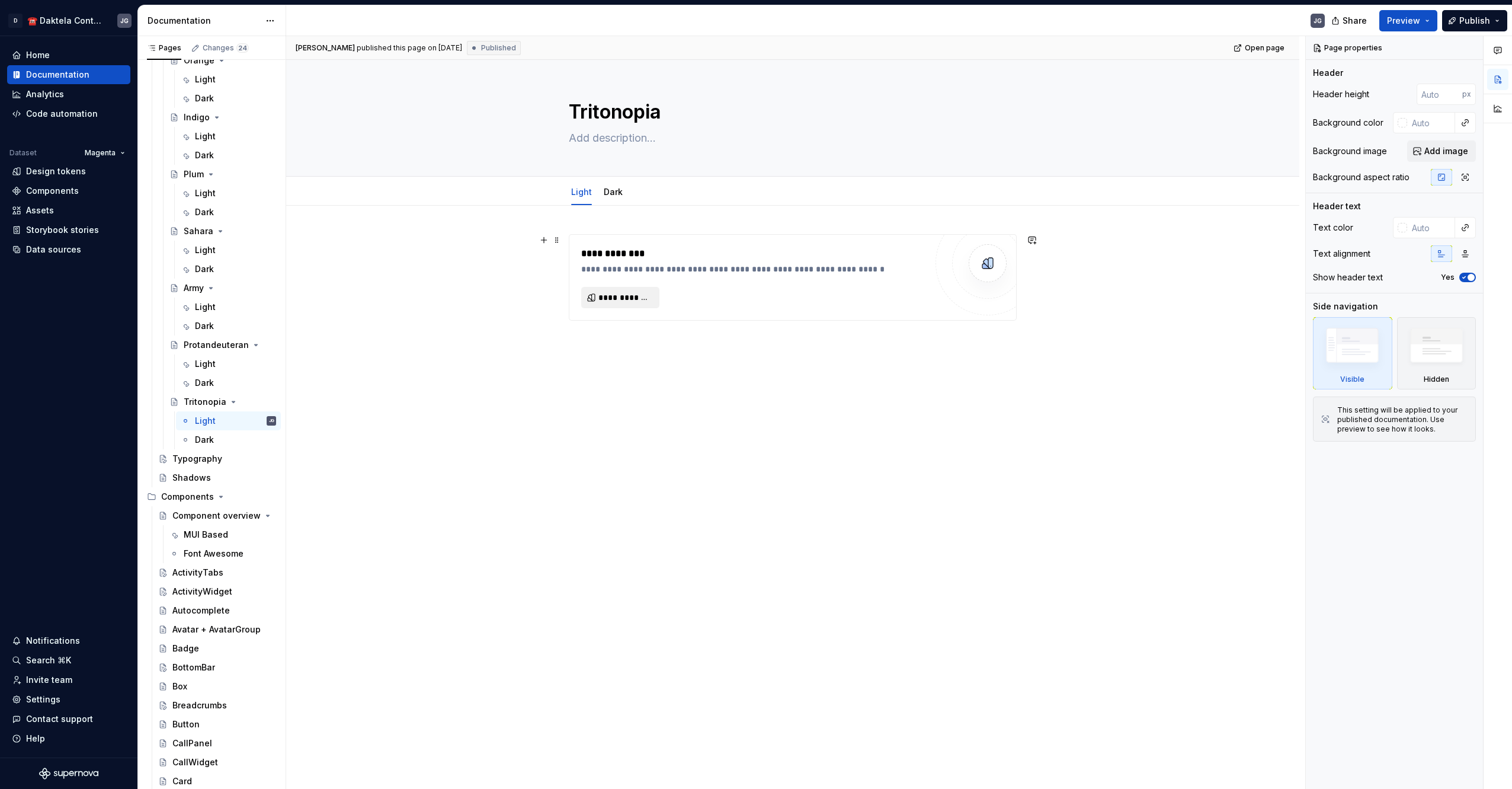
click at [623, 307] on button "**********" at bounding box center [620, 298] width 78 height 21
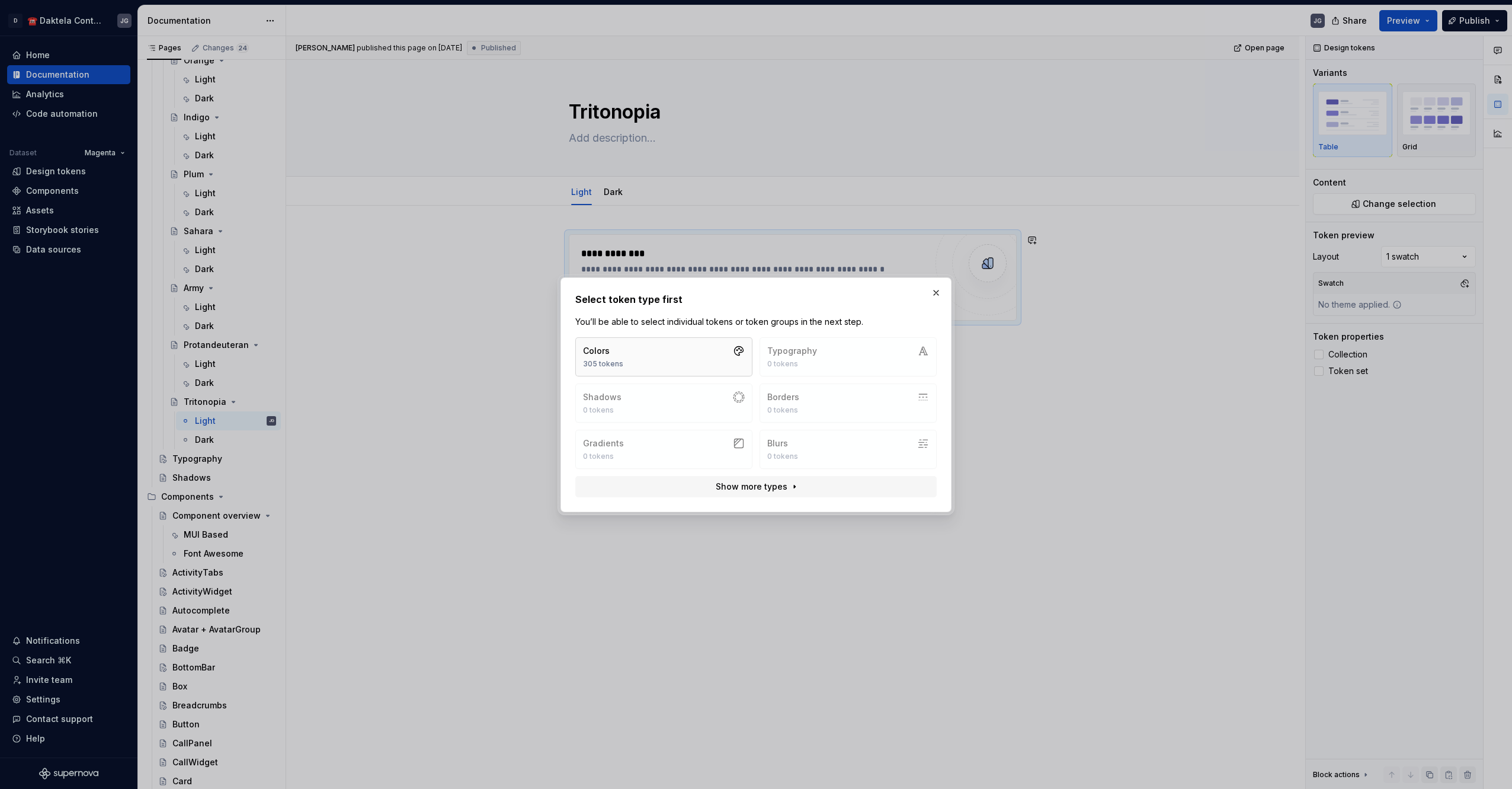
click at [650, 352] on button "Colors 305 tokens" at bounding box center [664, 357] width 177 height 39
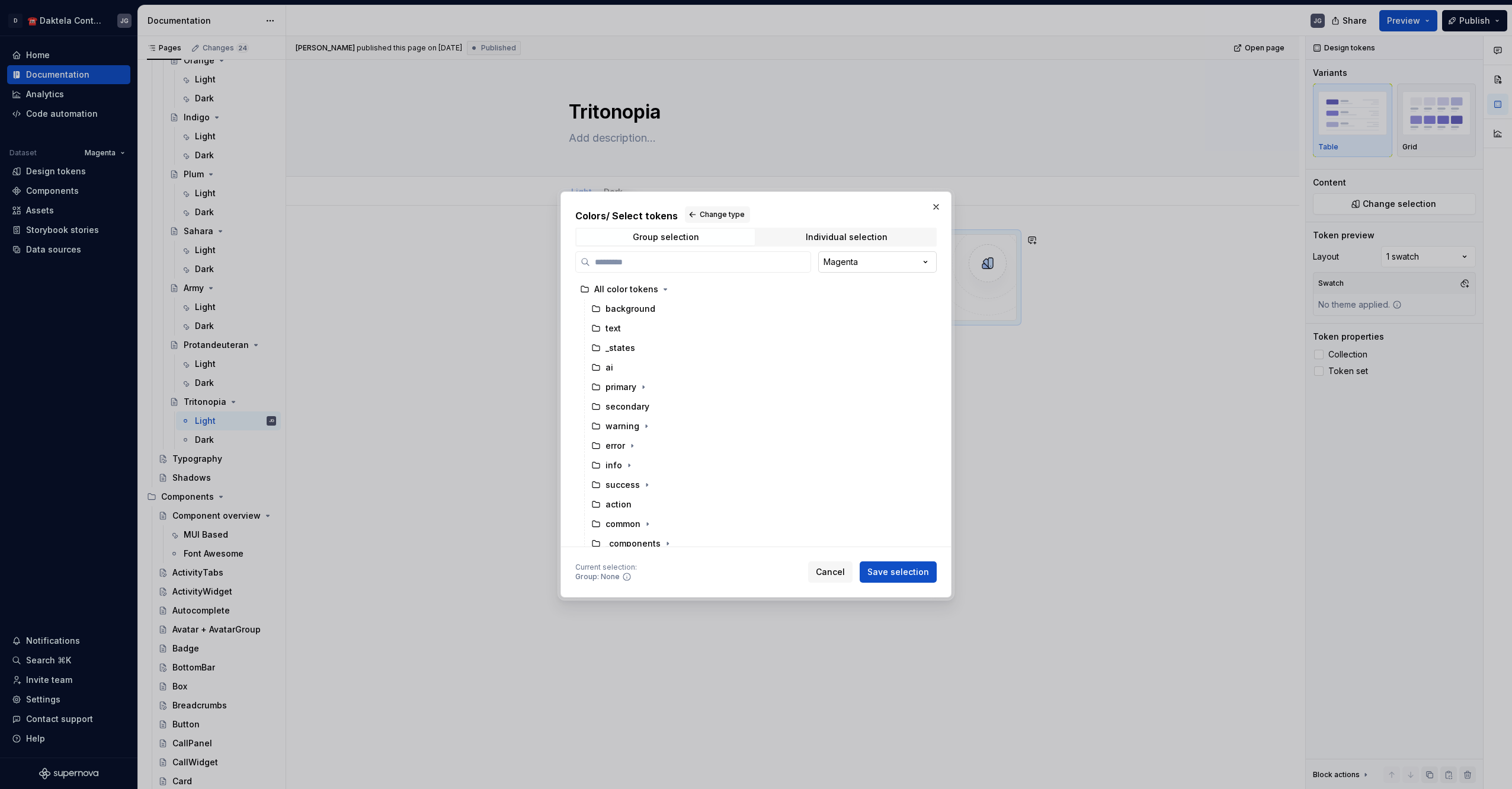
click at [853, 263] on div "Colors / Select tokens Change type Group selection Individual selection Magenta…" at bounding box center [756, 394] width 1512 height 789
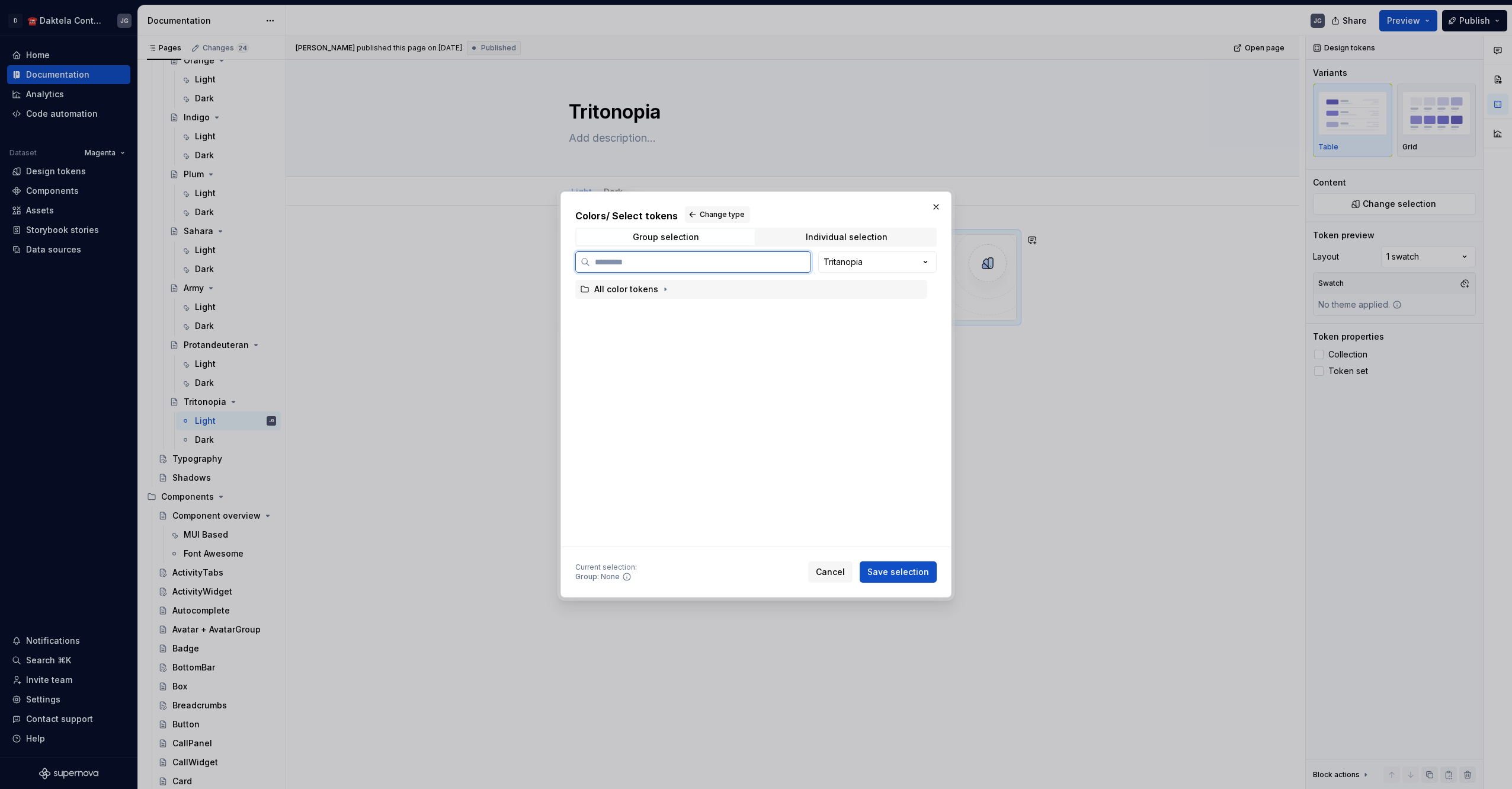
click at [700, 284] on div "All color tokens" at bounding box center [751, 289] width 352 height 19
click at [884, 565] on button "Save selection" at bounding box center [898, 572] width 77 height 21
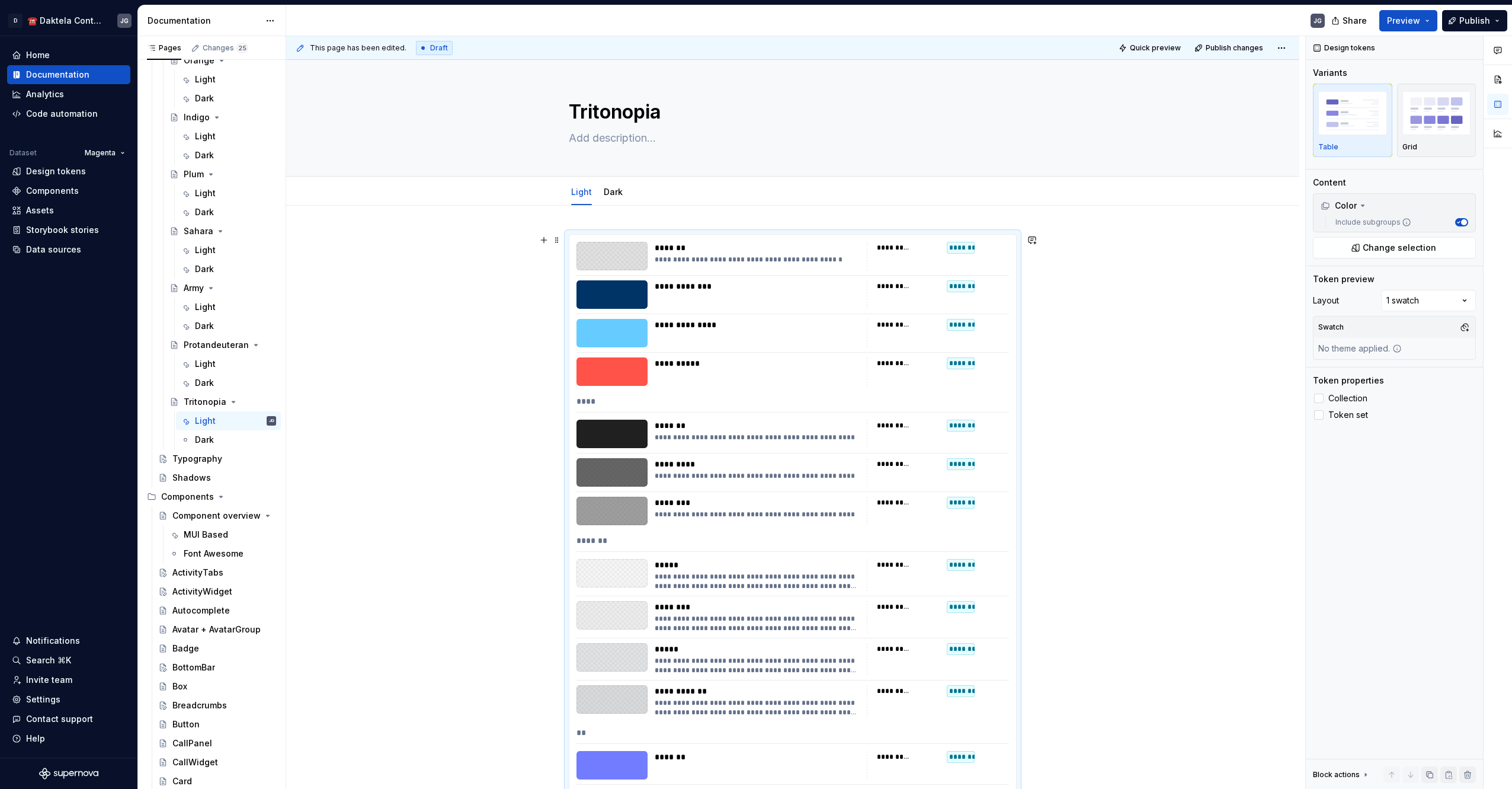
scroll to position [198, 0]
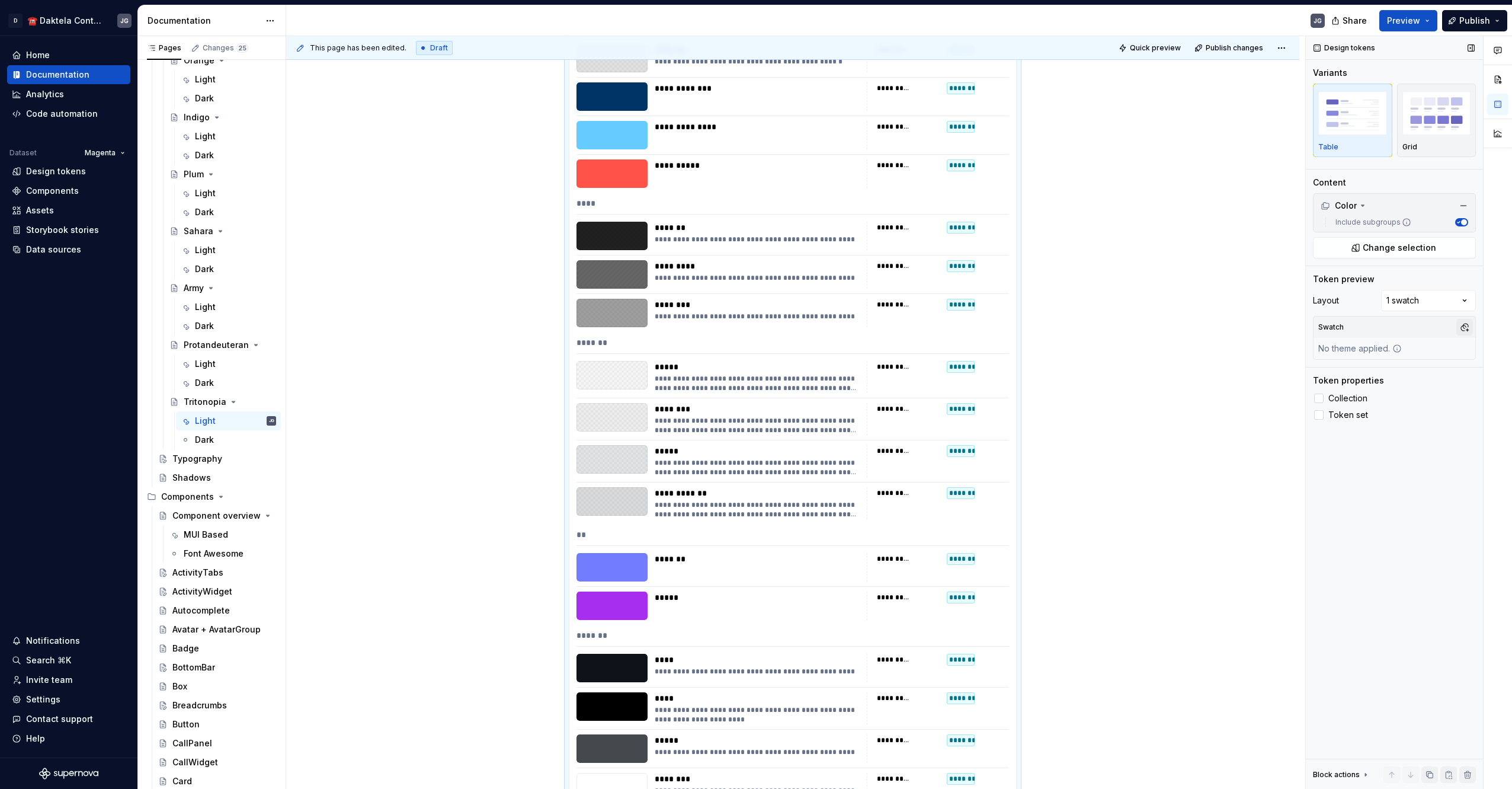
click at [1464, 328] on button "button" at bounding box center [1464, 327] width 17 height 17
drag, startPoint x: 1417, startPoint y: 368, endPoint x: 706, endPoint y: 416, distance: 712.6
click at [1418, 368] on div "TritanopiaLight" at bounding box center [1408, 373] width 113 height 12
click at [204, 443] on div "Pages Changes 25 Add Accessibility guide for tree Page tree. Navigate the tree …" at bounding box center [211, 414] width 148 height 758
click at [215, 441] on div "Dark" at bounding box center [236, 440] width 81 height 17
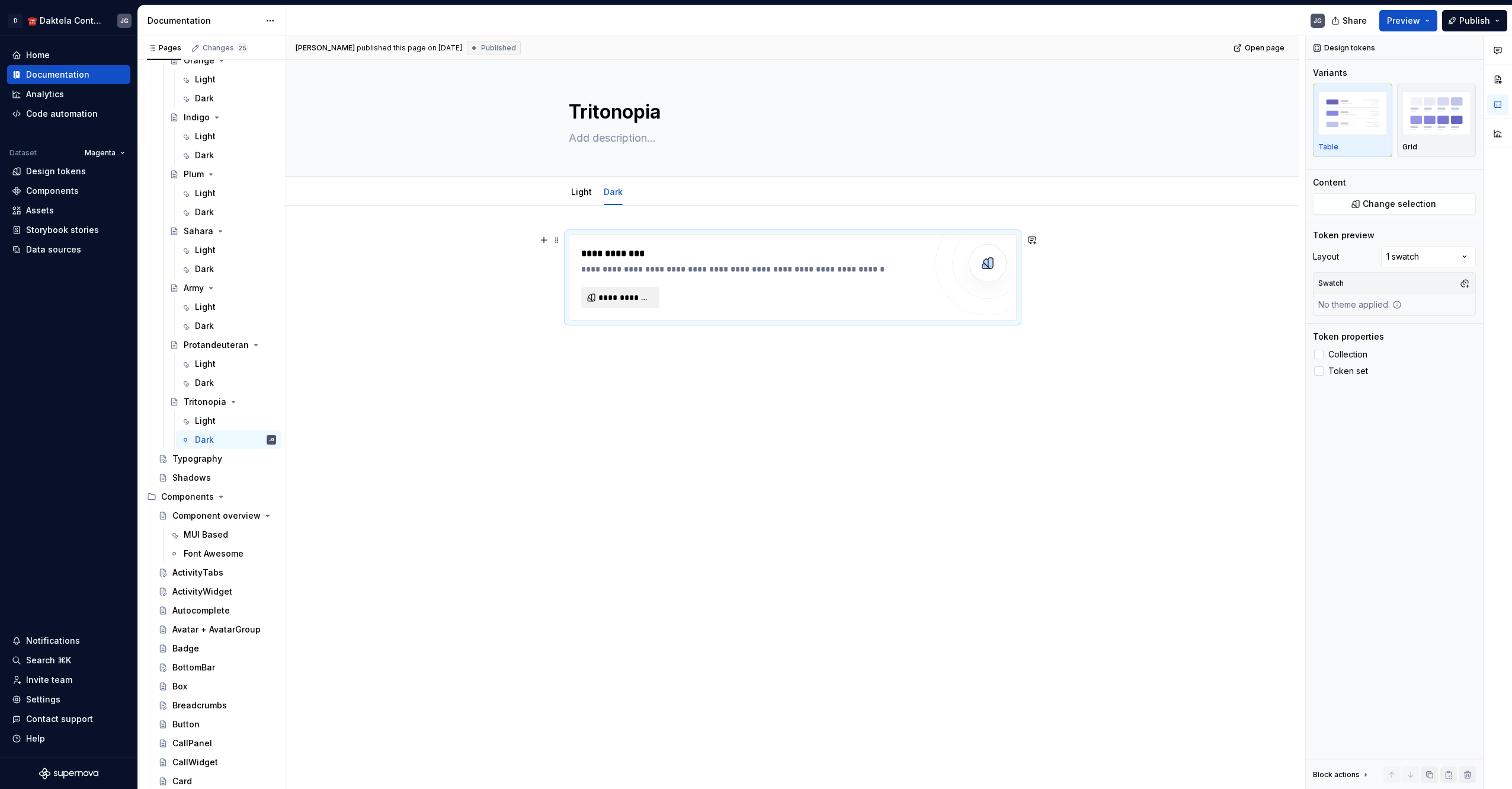
click at [633, 303] on span "**********" at bounding box center [625, 298] width 53 height 12
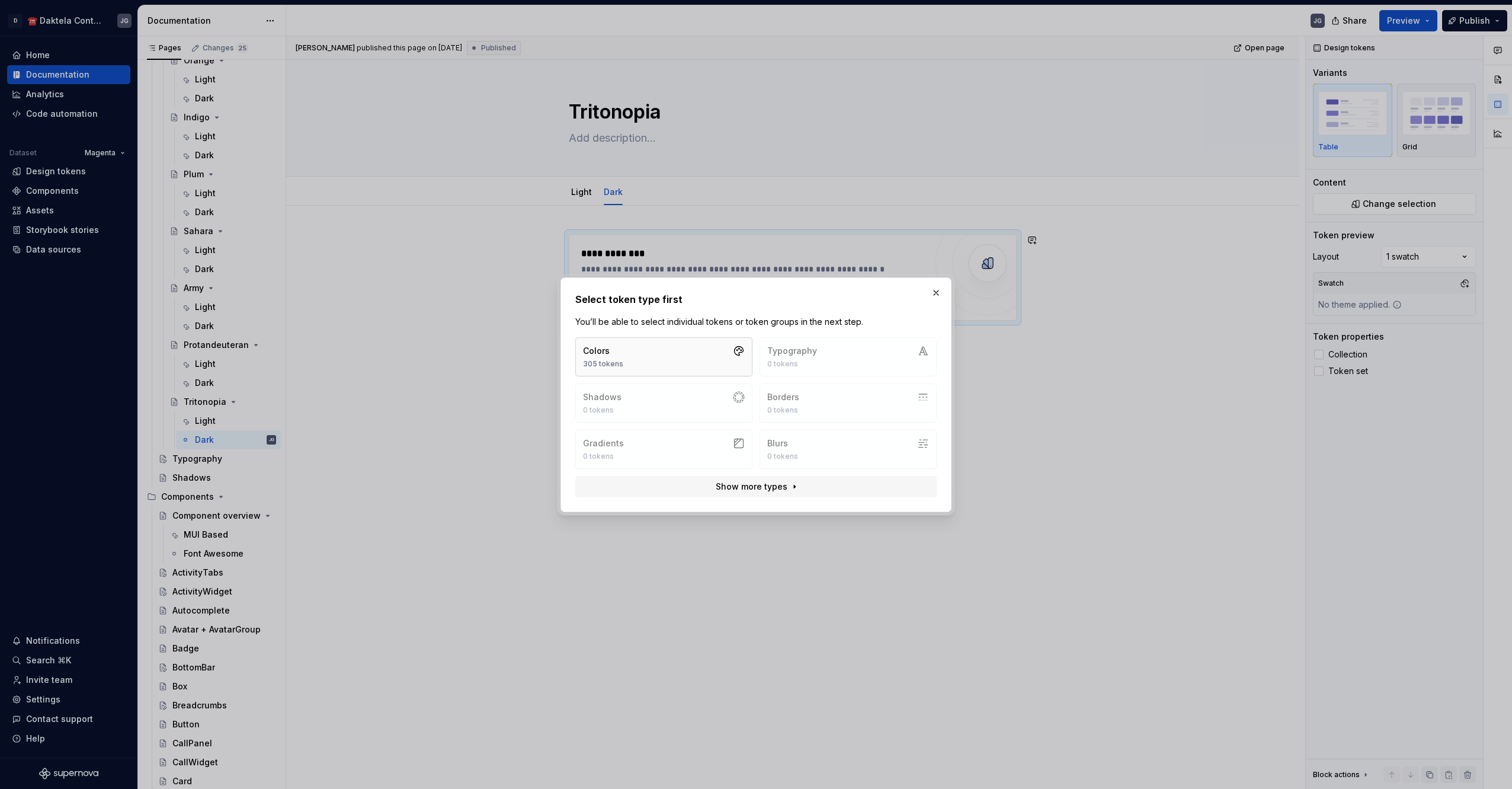
click at [666, 368] on button "Colors 305 tokens" at bounding box center [664, 357] width 177 height 39
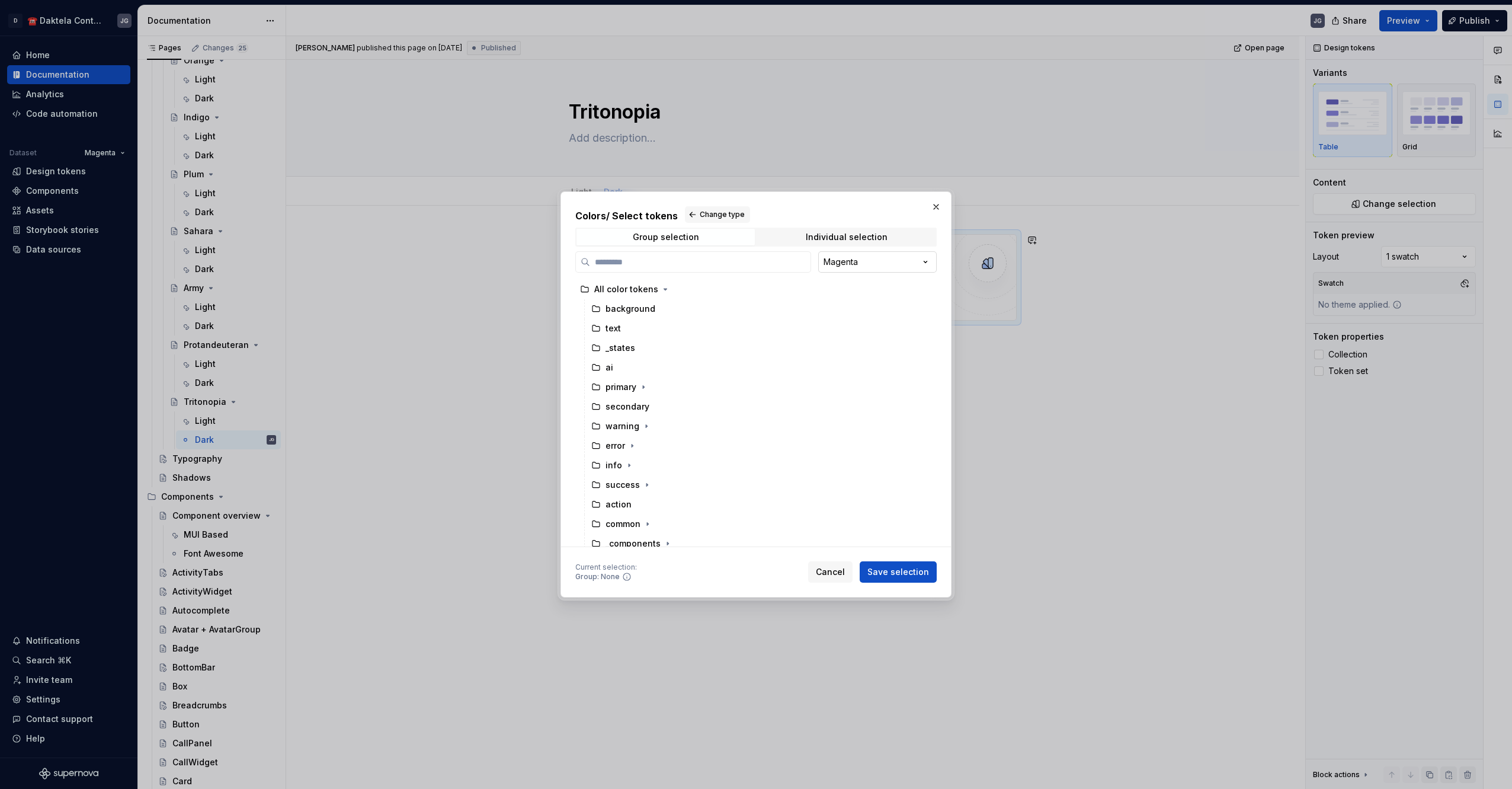
click at [870, 260] on div "Colors / Select tokens Change type Group selection Individual selection Magenta…" at bounding box center [756, 394] width 1512 height 789
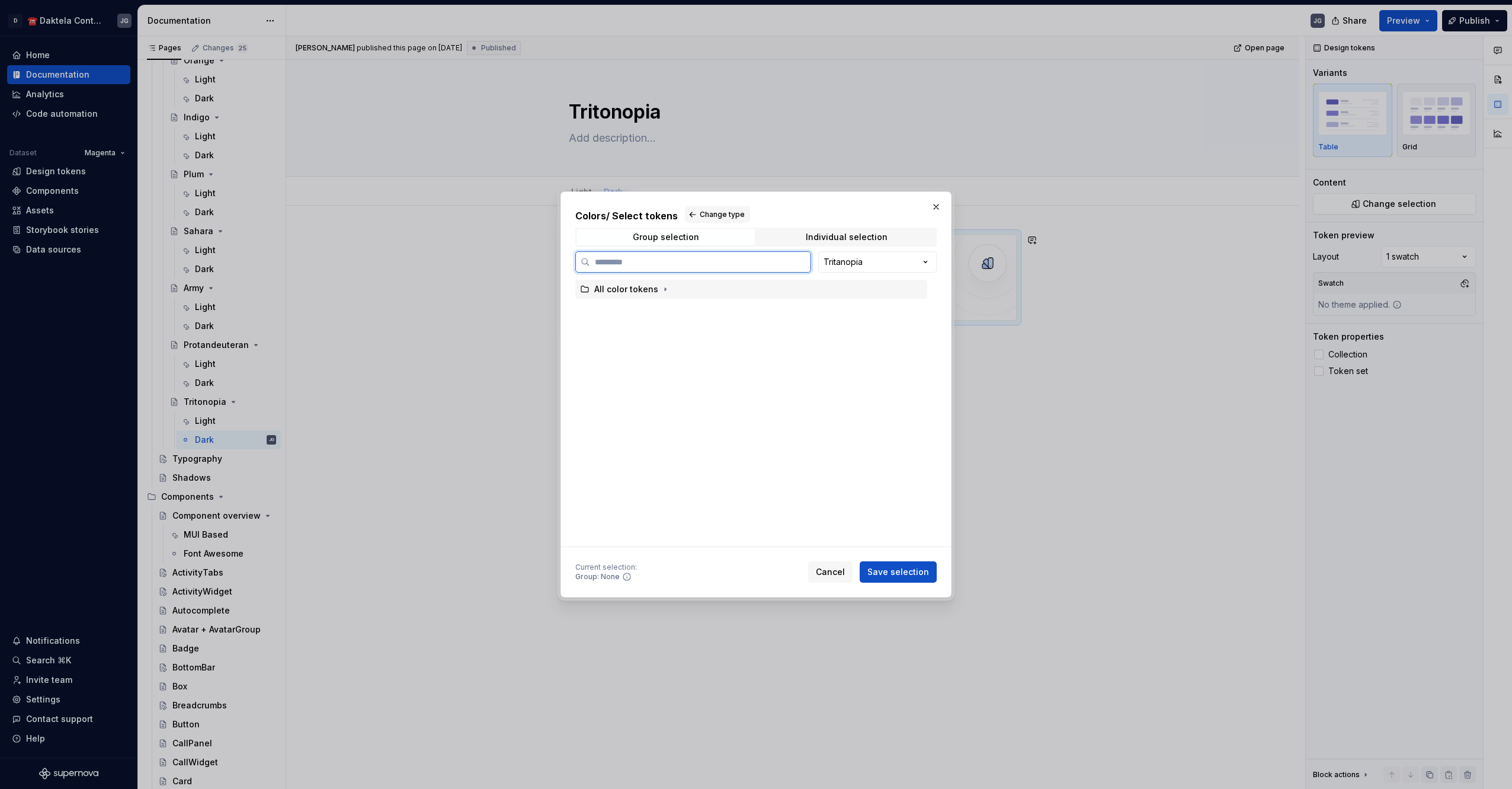
click at [699, 282] on div "All color tokens" at bounding box center [751, 289] width 352 height 19
click at [907, 578] on button "Save selection" at bounding box center [898, 572] width 77 height 21
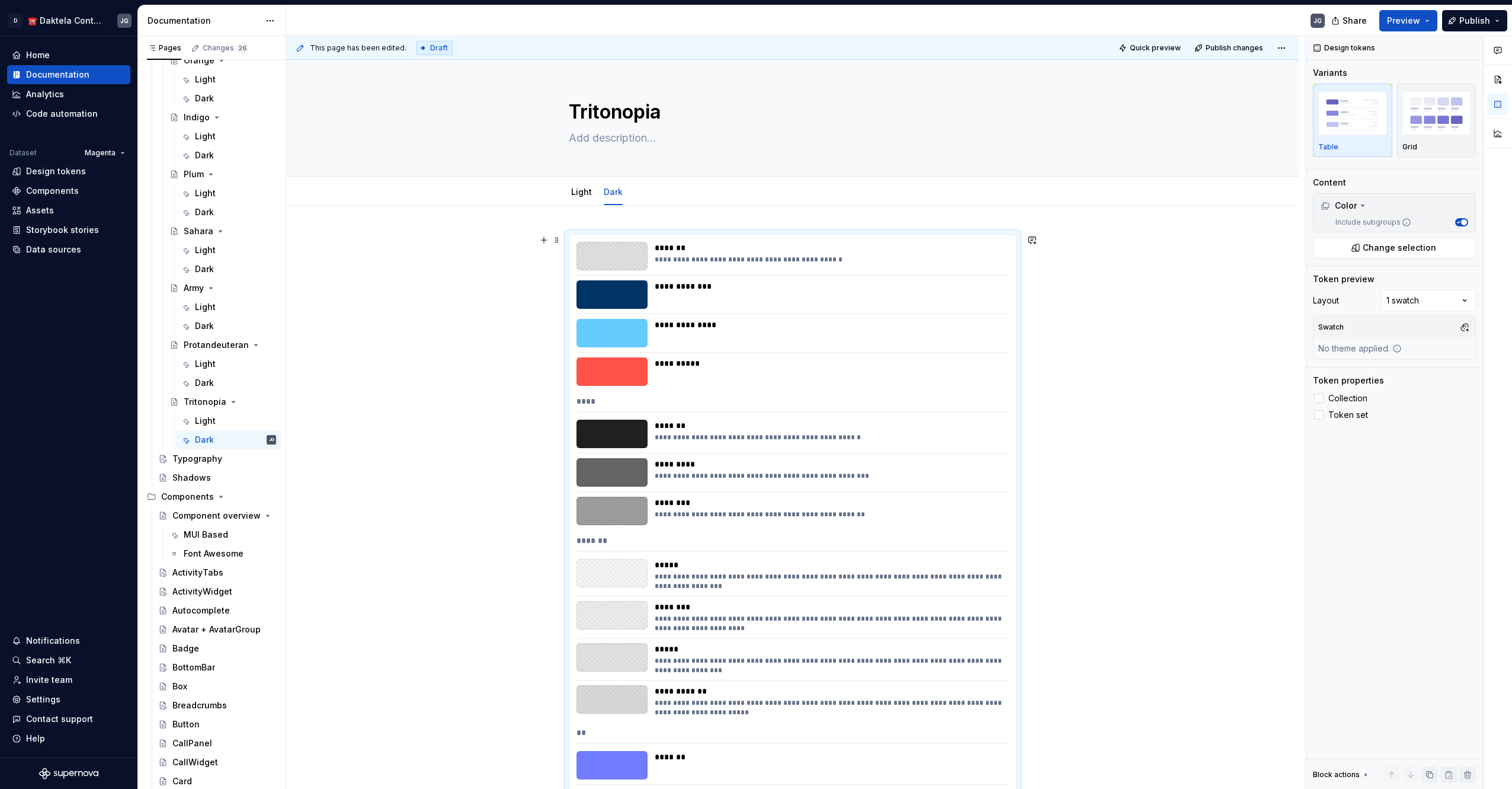
scroll to position [198, 0]
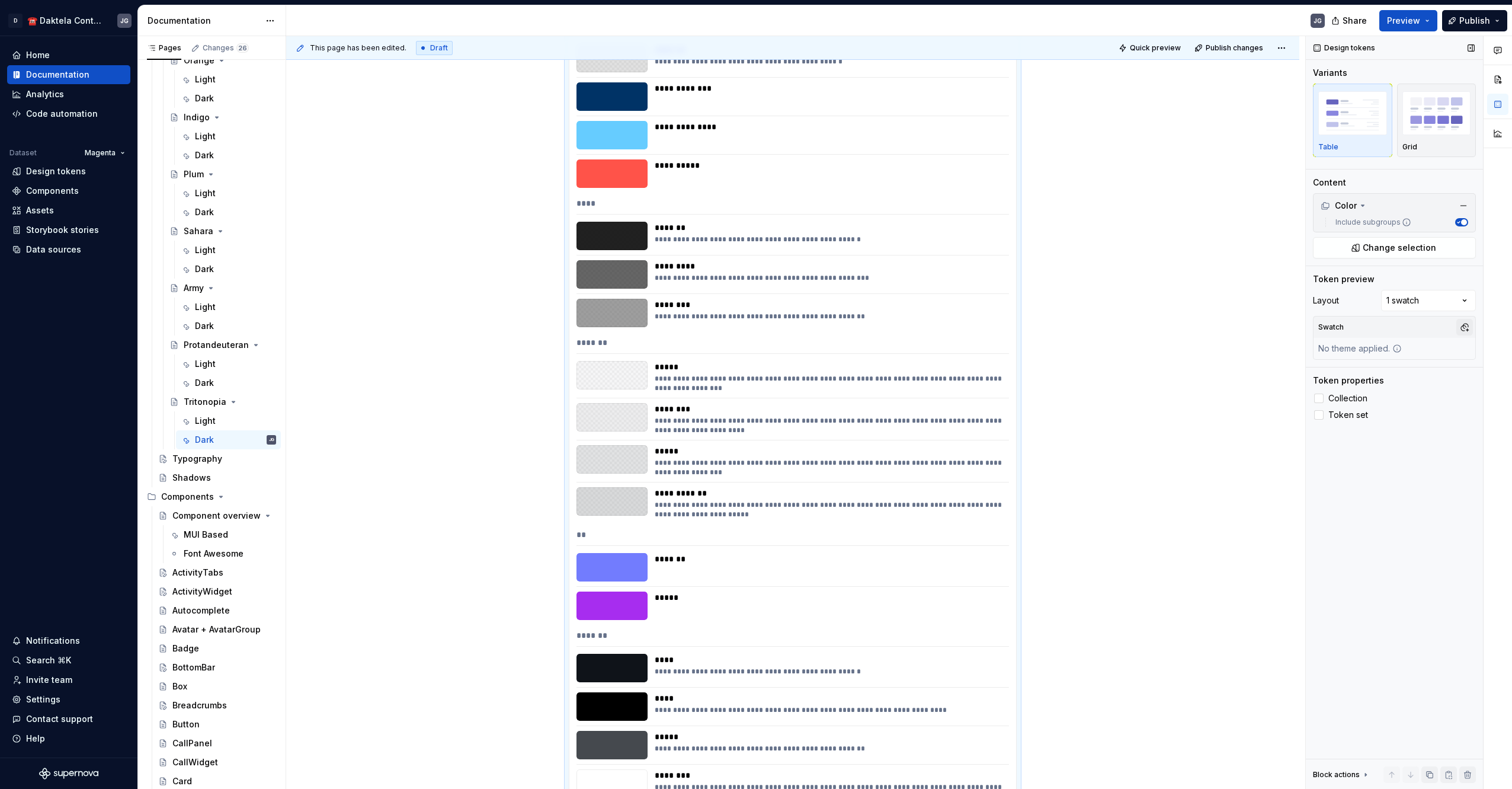
click at [1462, 328] on button "button" at bounding box center [1464, 327] width 17 height 17
click at [1400, 389] on div "TritanopiaDark" at bounding box center [1383, 391] width 62 height 12
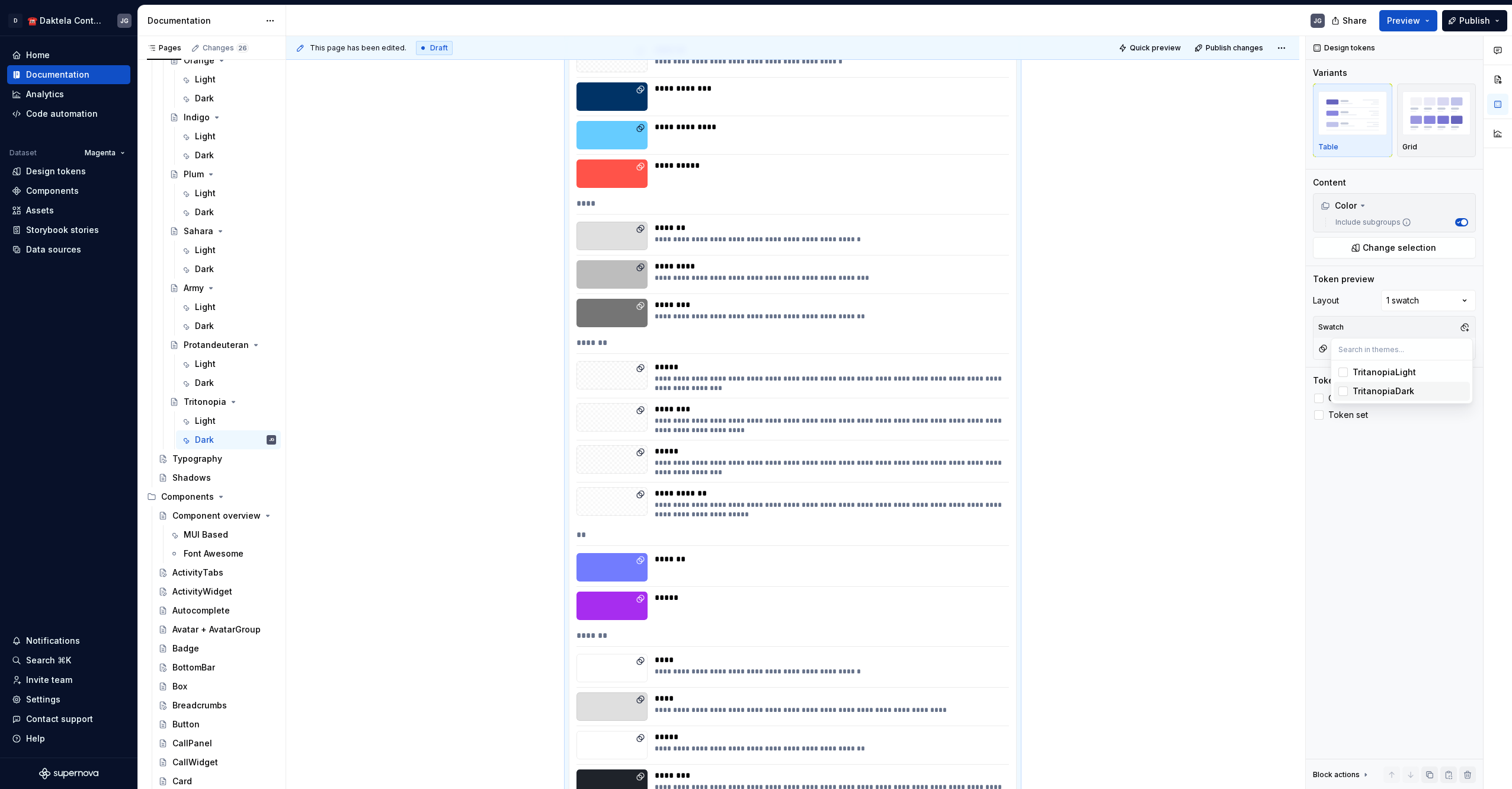
click at [489, 342] on html "D ☎️ Daktela Contact Centre JG Home Documentation Analytics Code automation Dat…" at bounding box center [756, 394] width 1512 height 789
click at [1460, 20] on span "Publish" at bounding box center [1474, 21] width 31 height 12
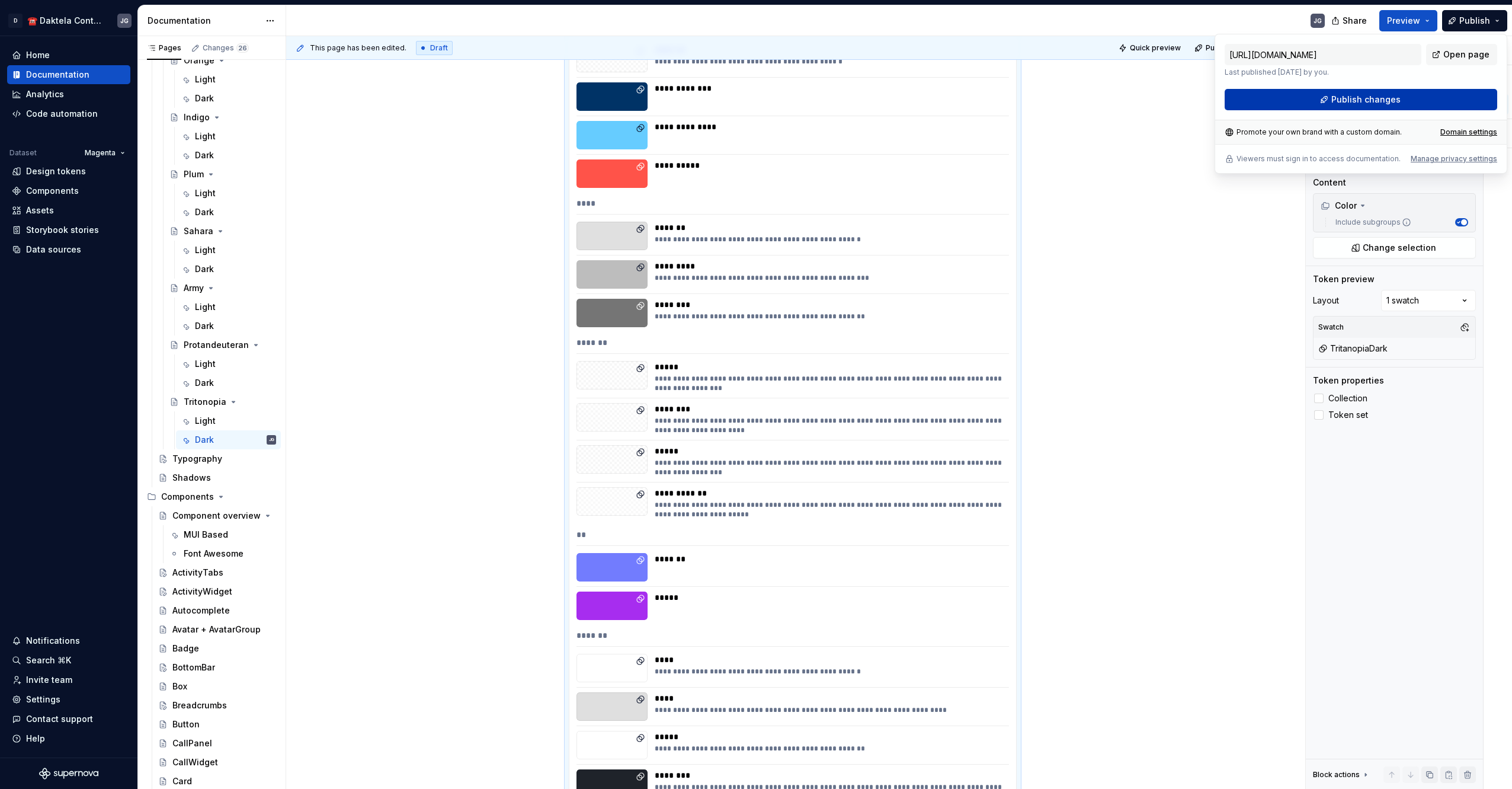
click at [1372, 100] on span "Publish changes" at bounding box center [1365, 100] width 69 height 12
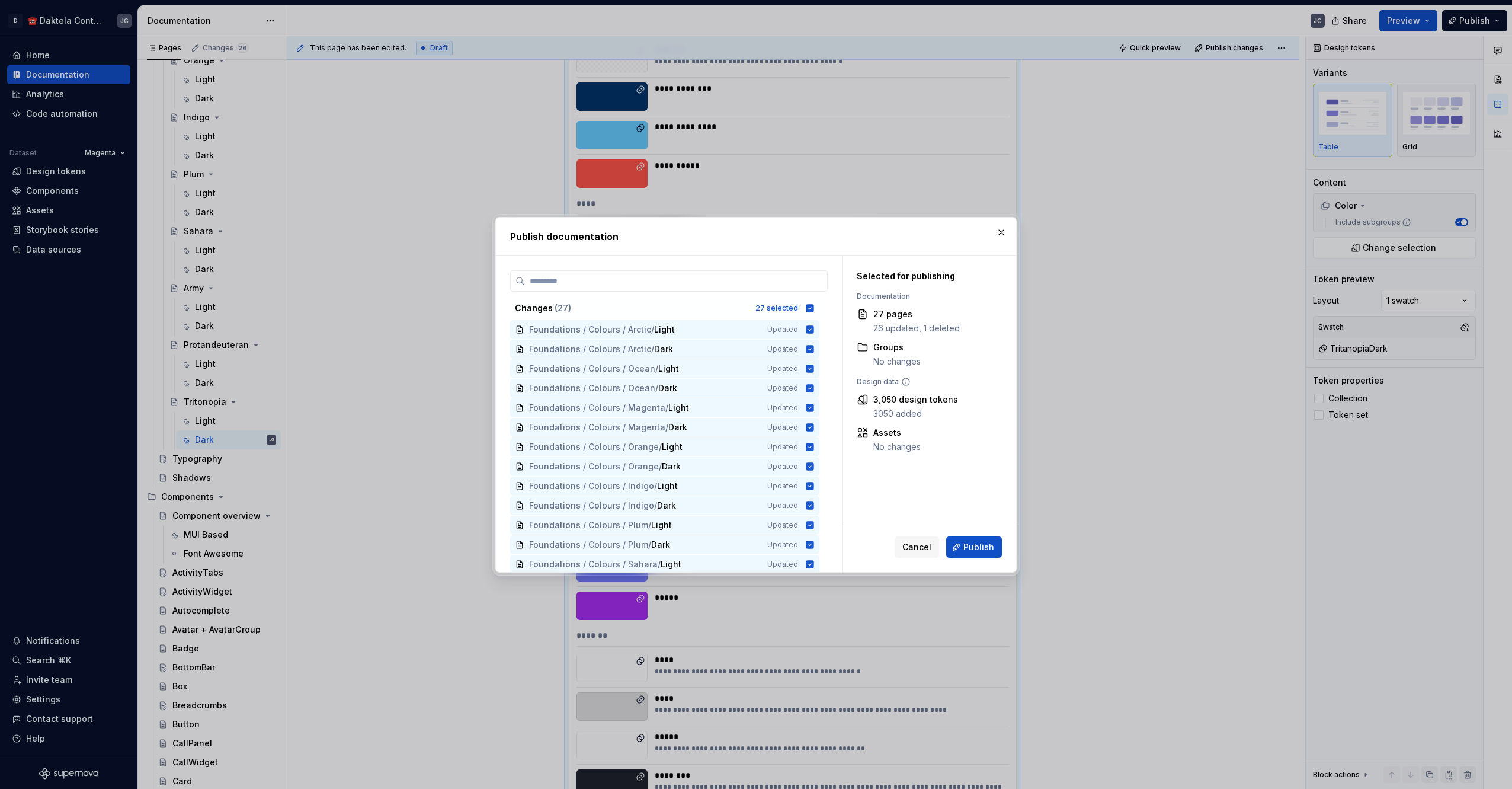
click at [994, 546] on span "Publish" at bounding box center [978, 547] width 31 height 12
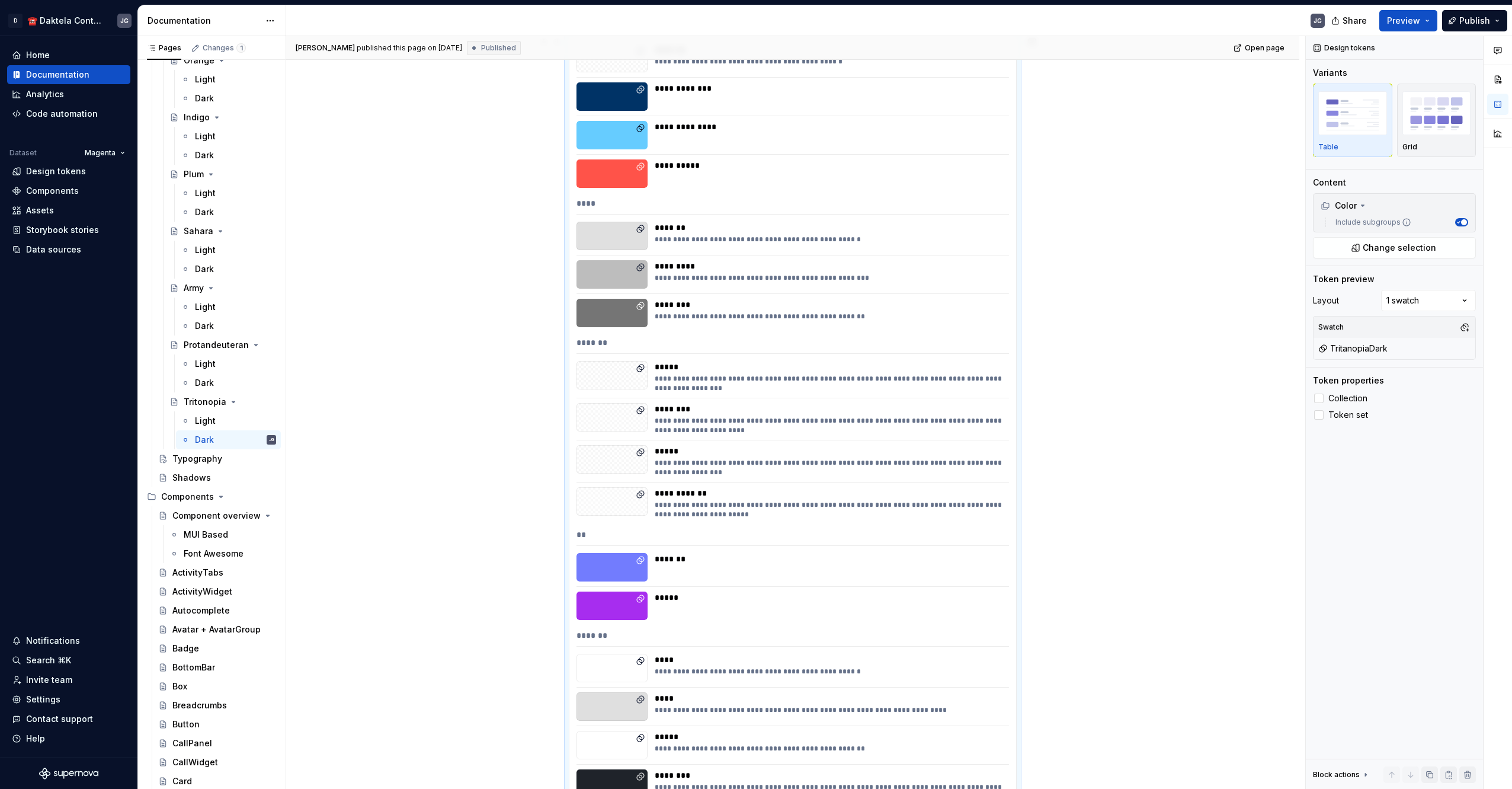
type textarea "*"
